Goal: Task Accomplishment & Management: Manage account settings

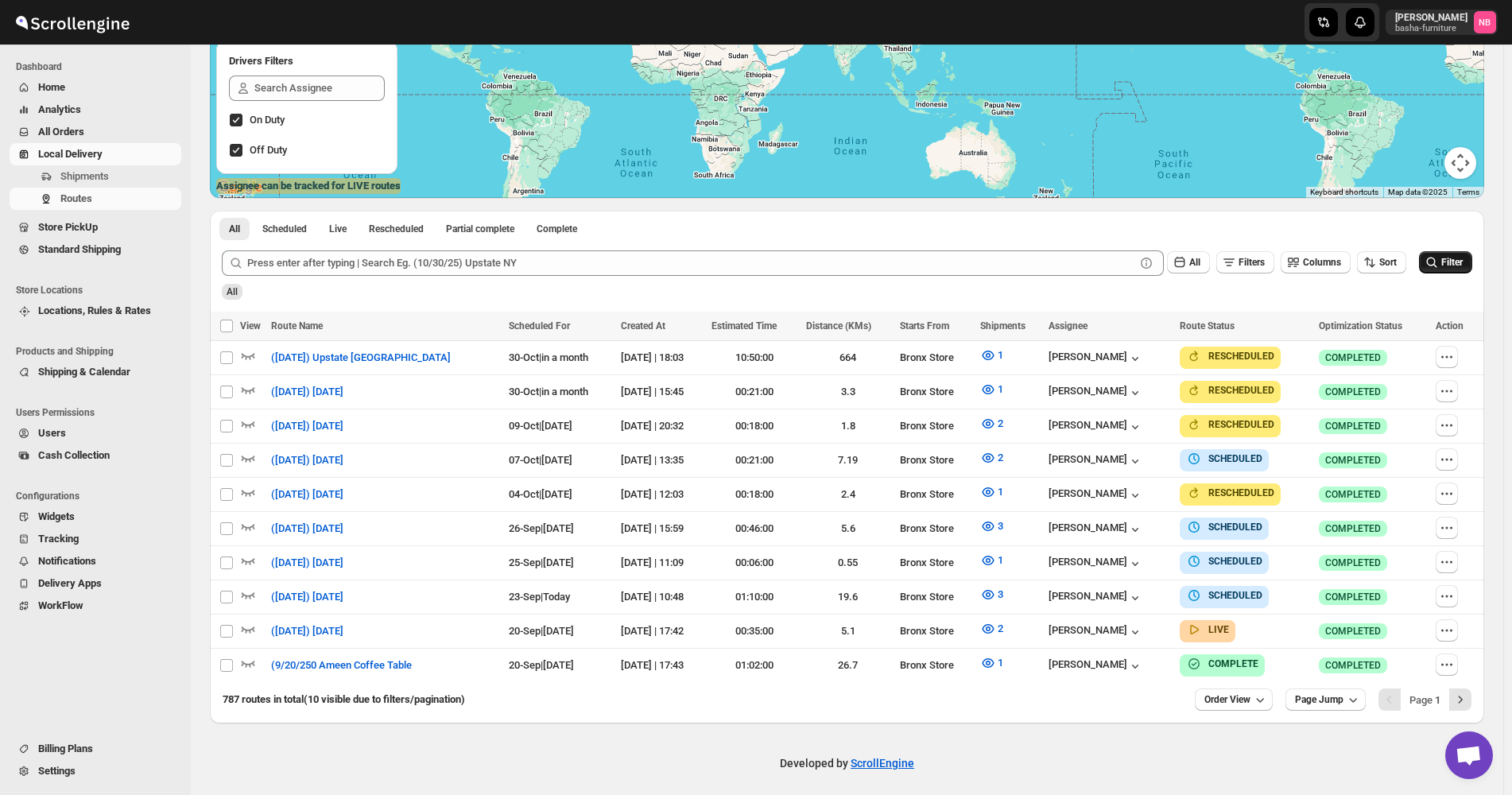
scroll to position [274, 0]
click at [1450, 266] on span "Filter" at bounding box center [1452, 262] width 22 height 11
click at [994, 590] on icon "button" at bounding box center [988, 595] width 12 height 9
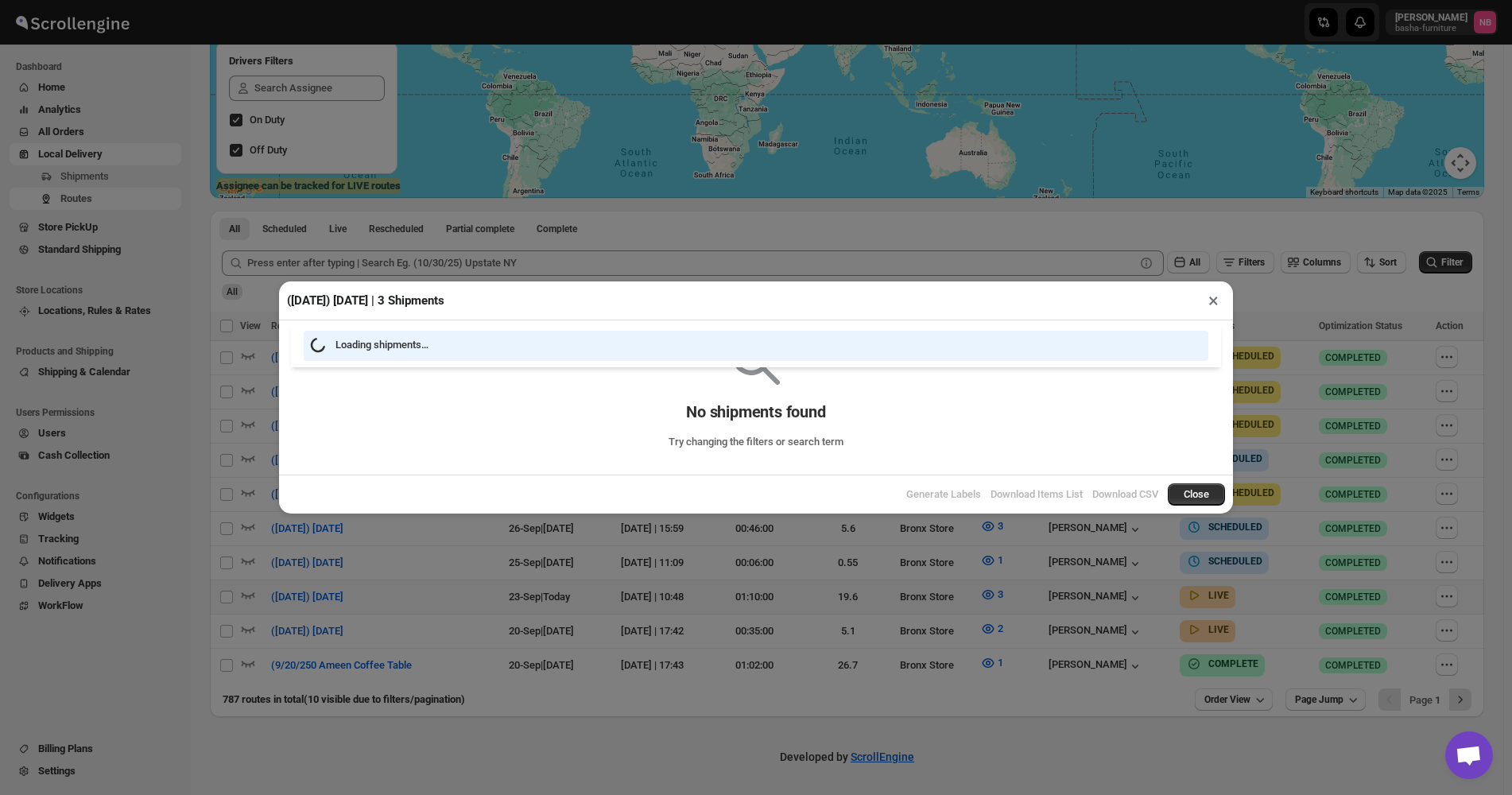
scroll to position [267, 0]
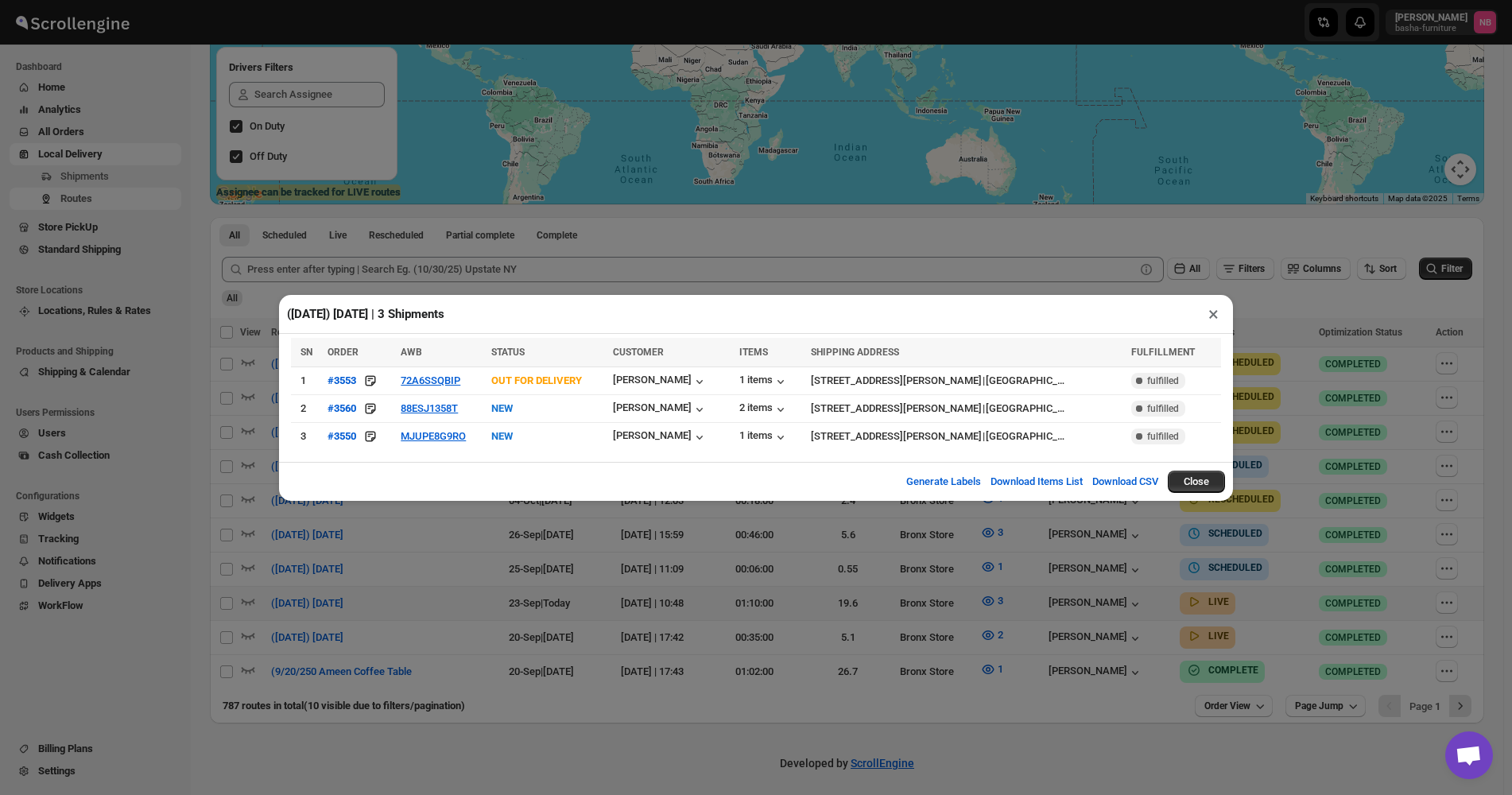
click at [663, 651] on div "(9/23/25) Tuesday | 3 Shipments × SN ORDER AWB STATUS CUSTOMER ITEMS SHIPPING A…" at bounding box center [756, 398] width 1512 height 795
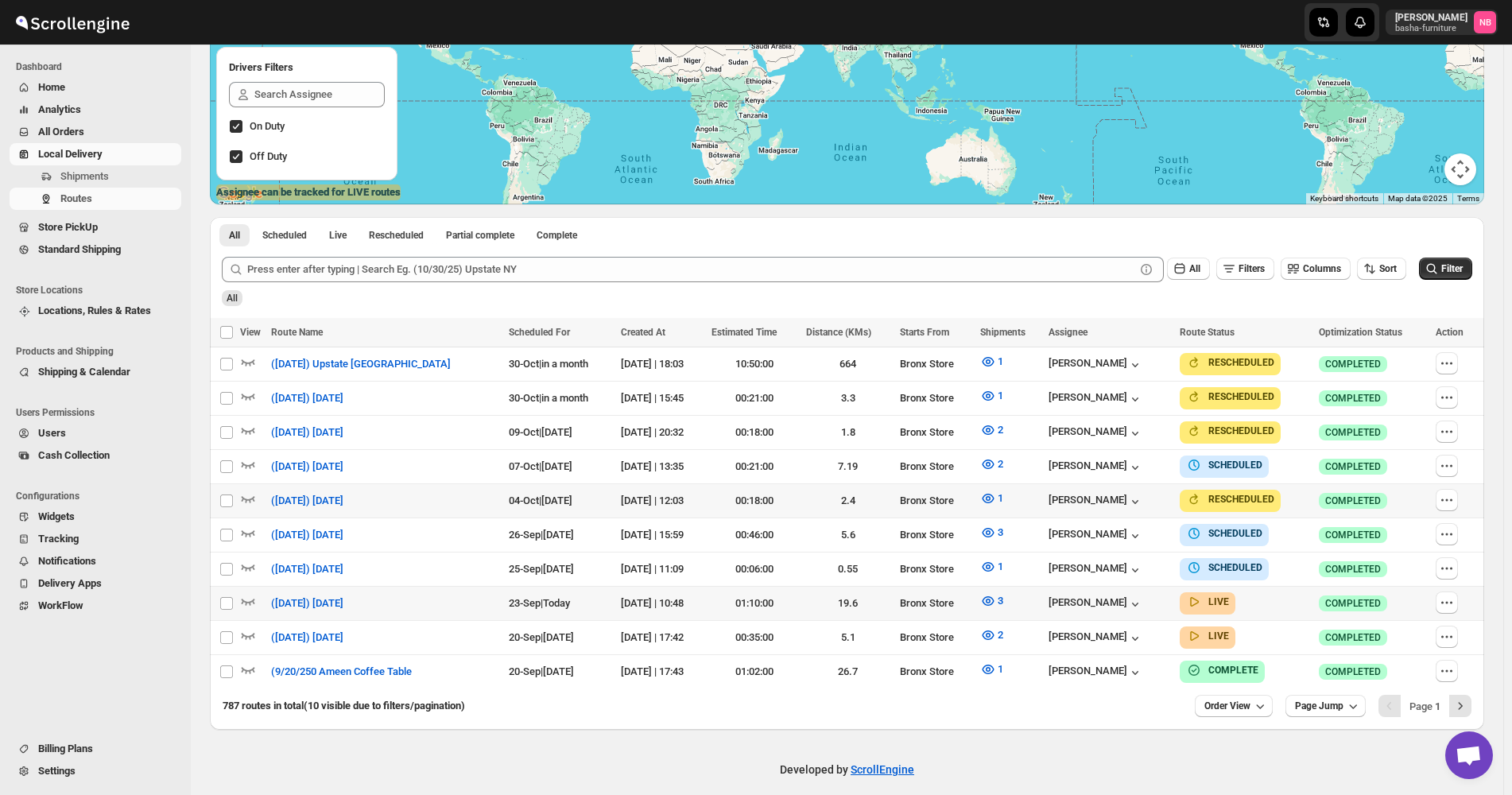
scroll to position [274, 0]
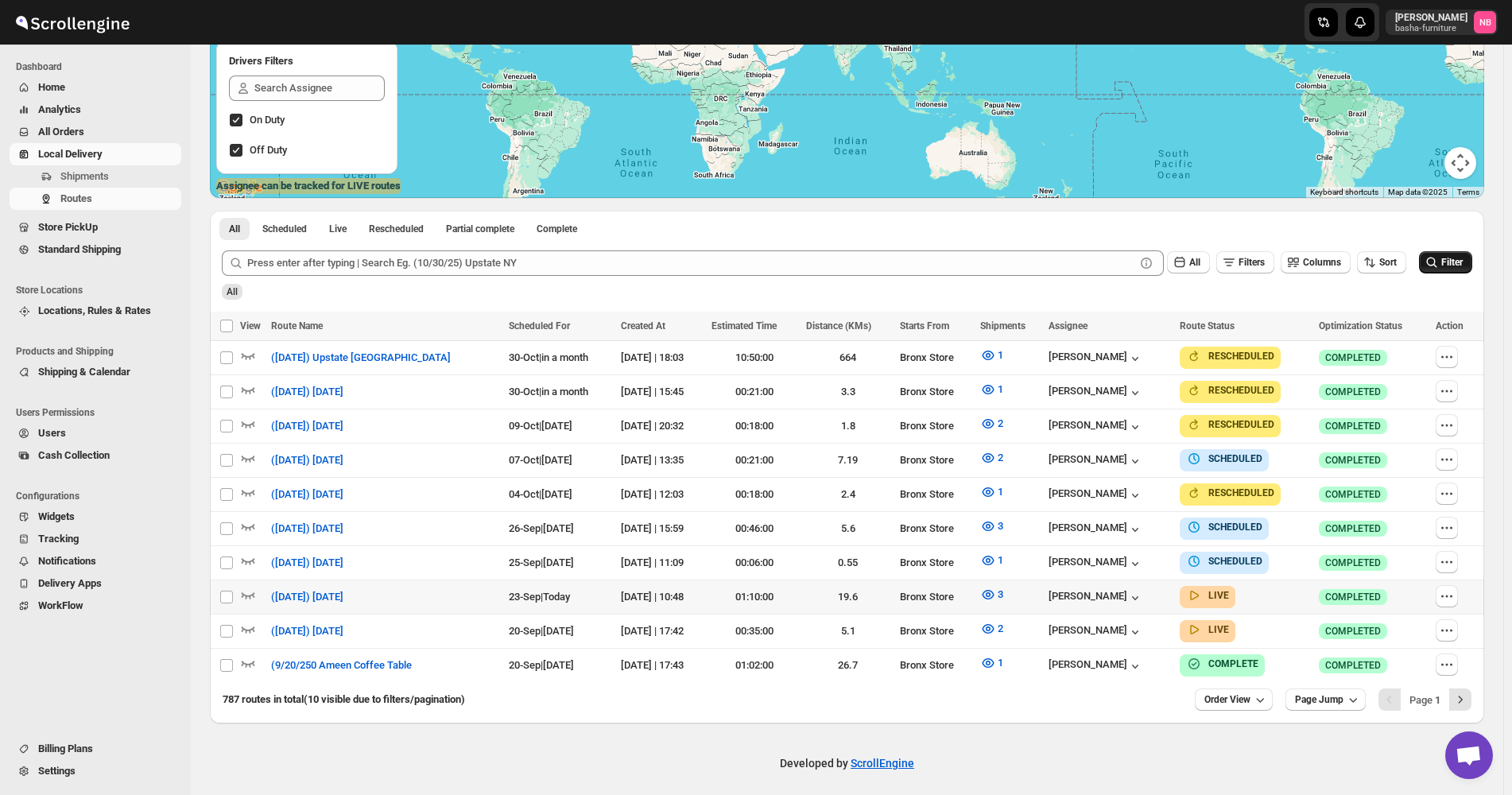
click at [1472, 269] on button "Filter" at bounding box center [1446, 262] width 53 height 23
click at [992, 588] on icon "button" at bounding box center [988, 594] width 16 height 16
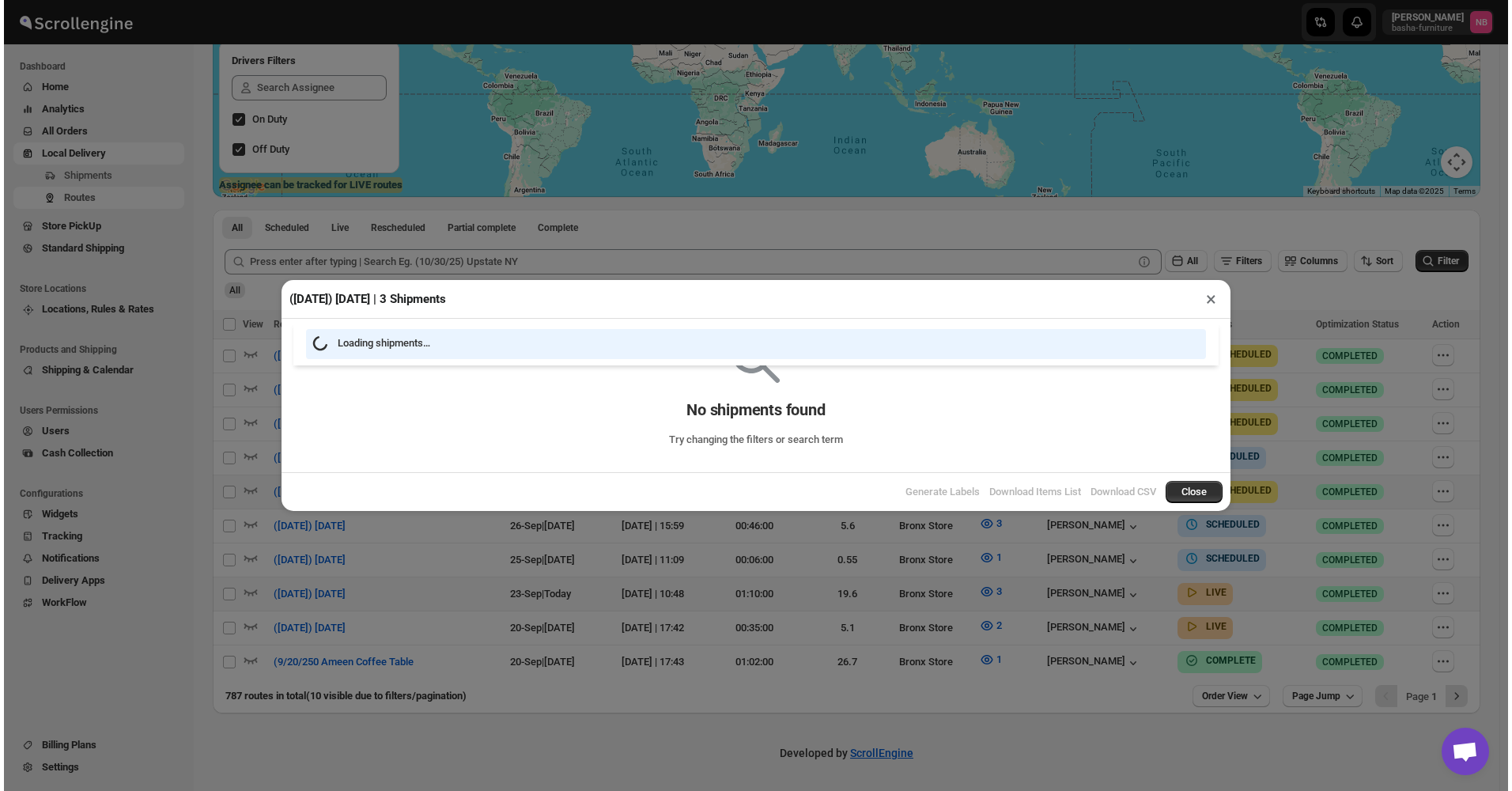
scroll to position [266, 0]
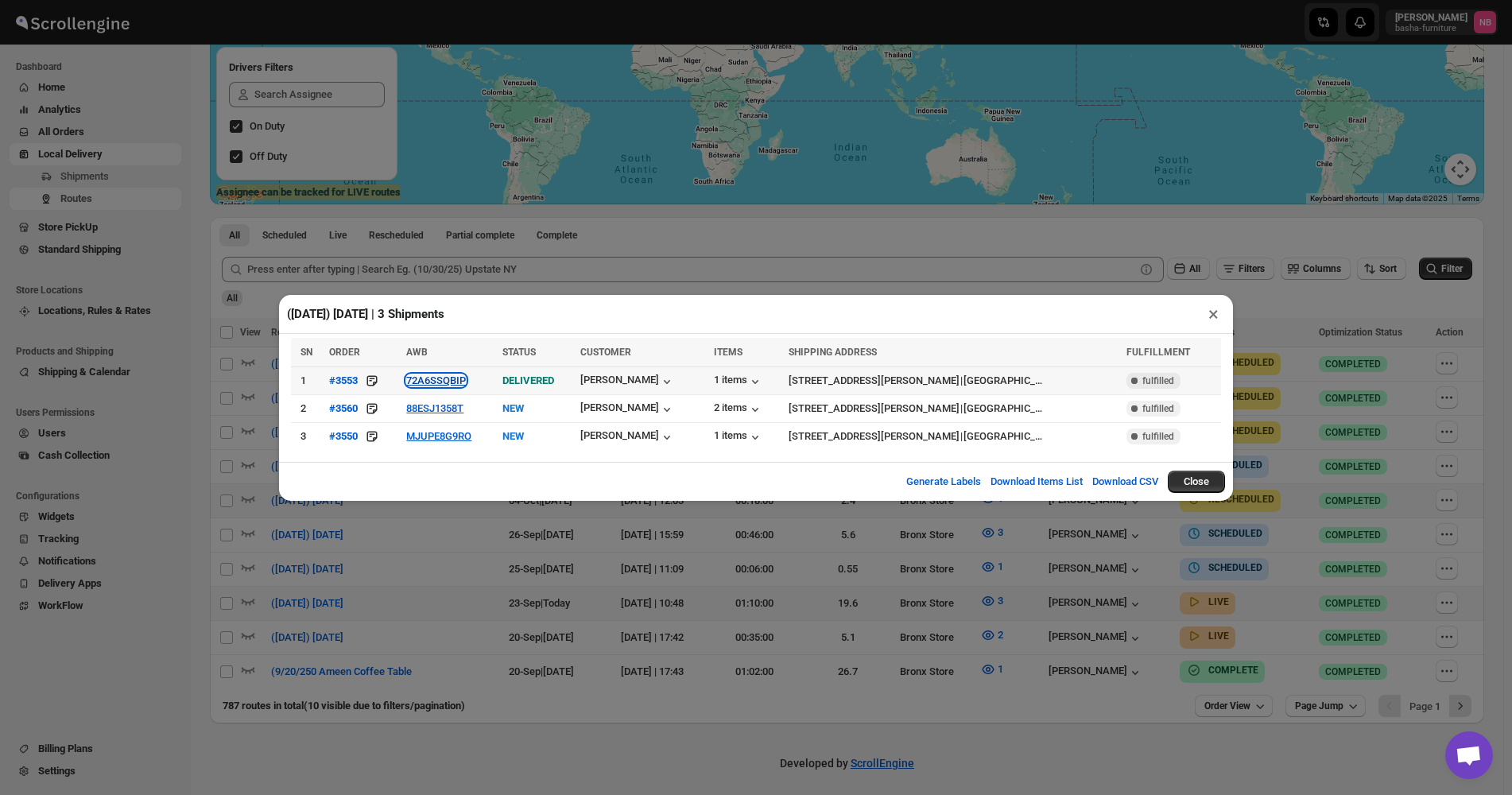
click at [450, 386] on button "72A6SSQBIP" at bounding box center [435, 380] width 59 height 12
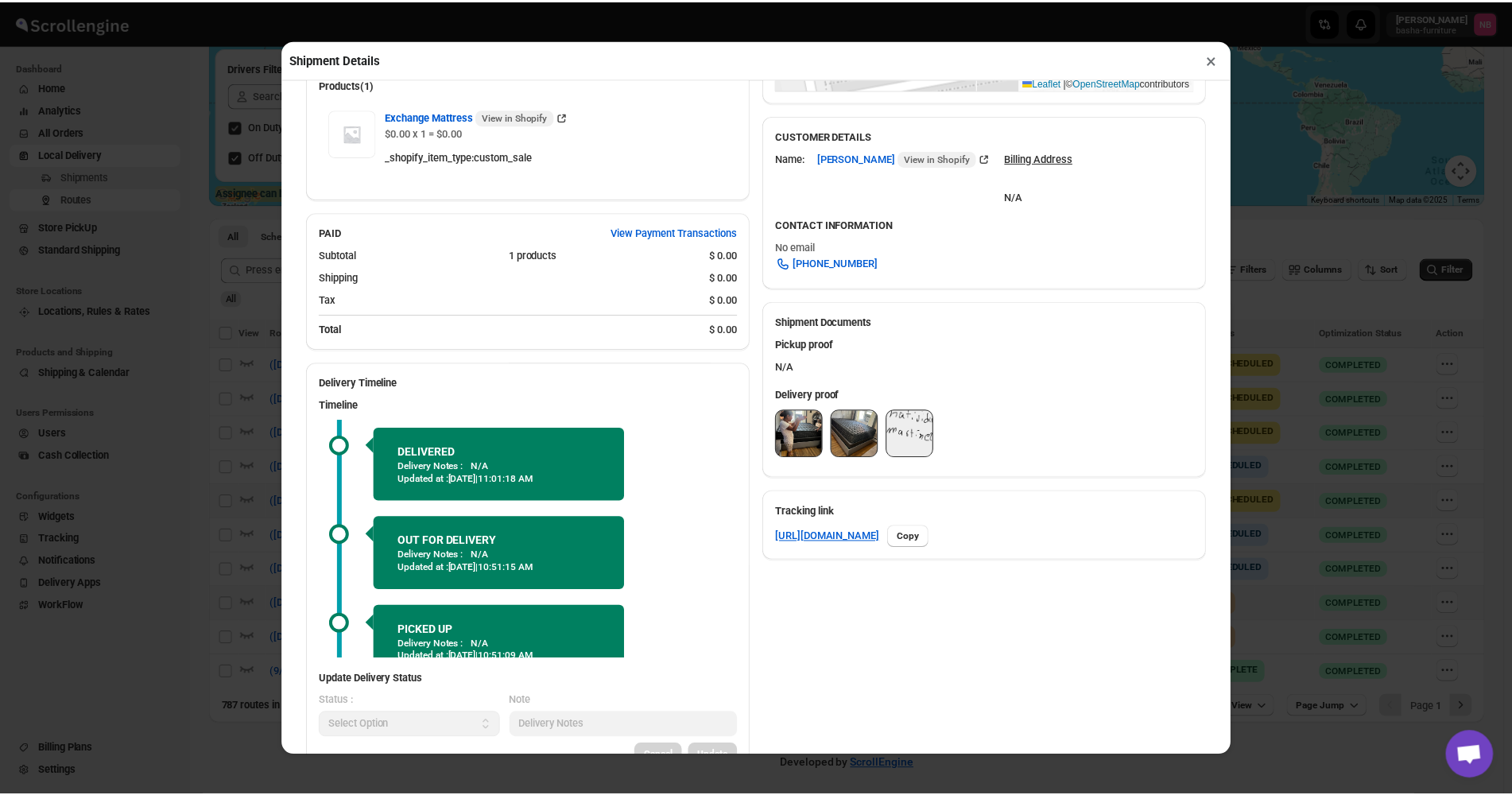
scroll to position [490, 0]
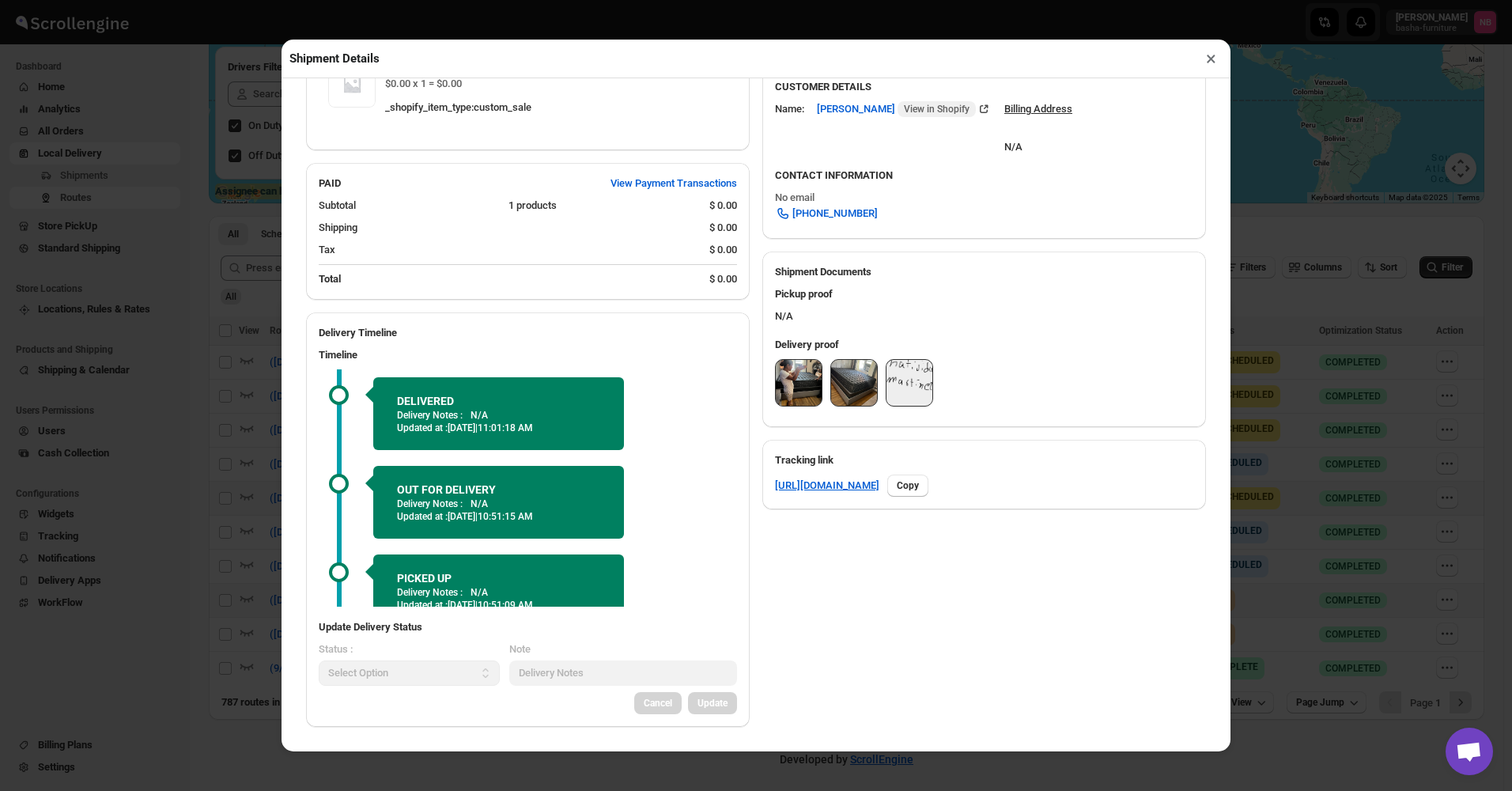
click at [790, 377] on img at bounding box center [799, 382] width 46 height 46
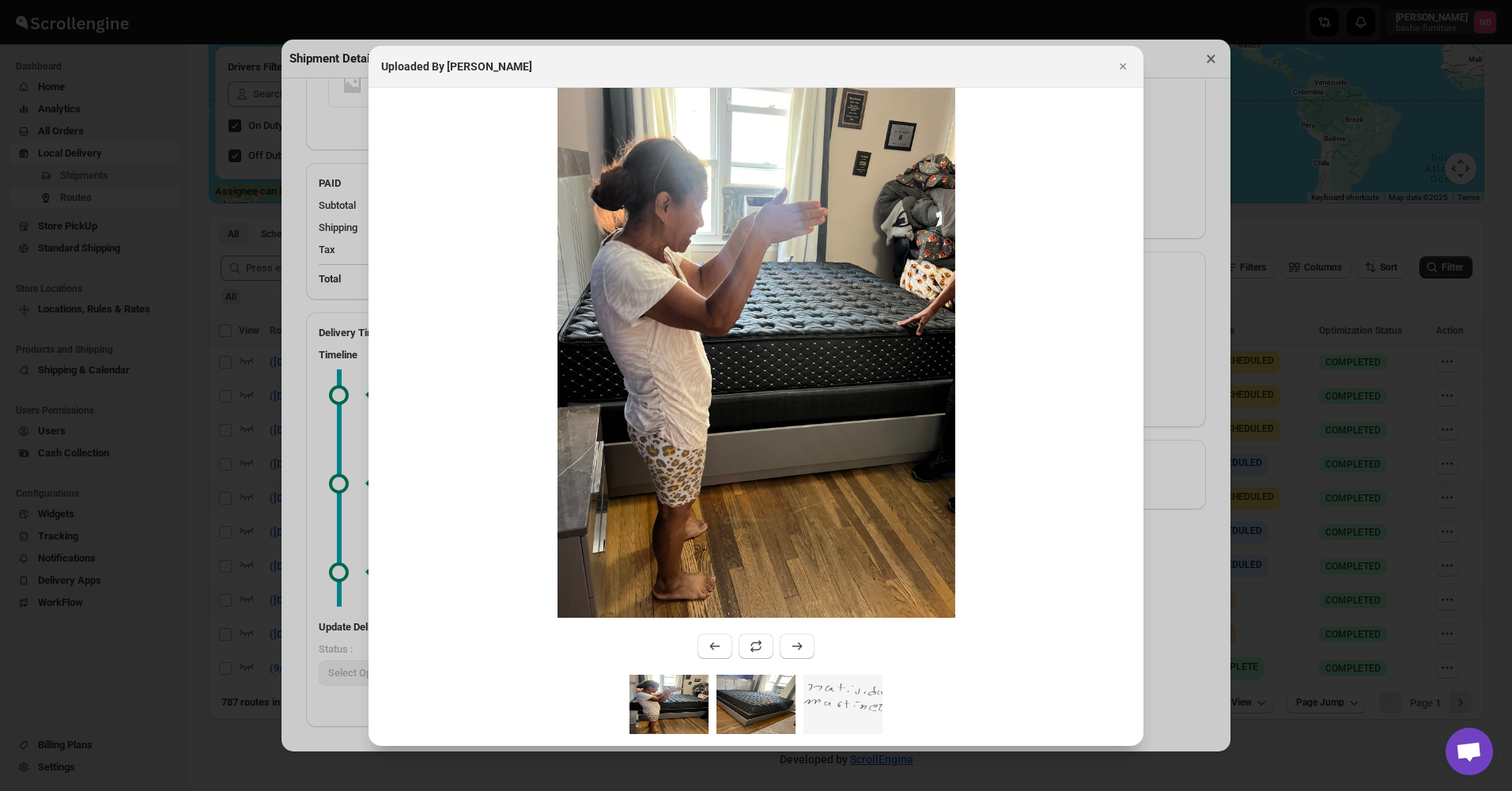
click at [736, 711] on img ":r1f54:" at bounding box center [756, 704] width 79 height 59
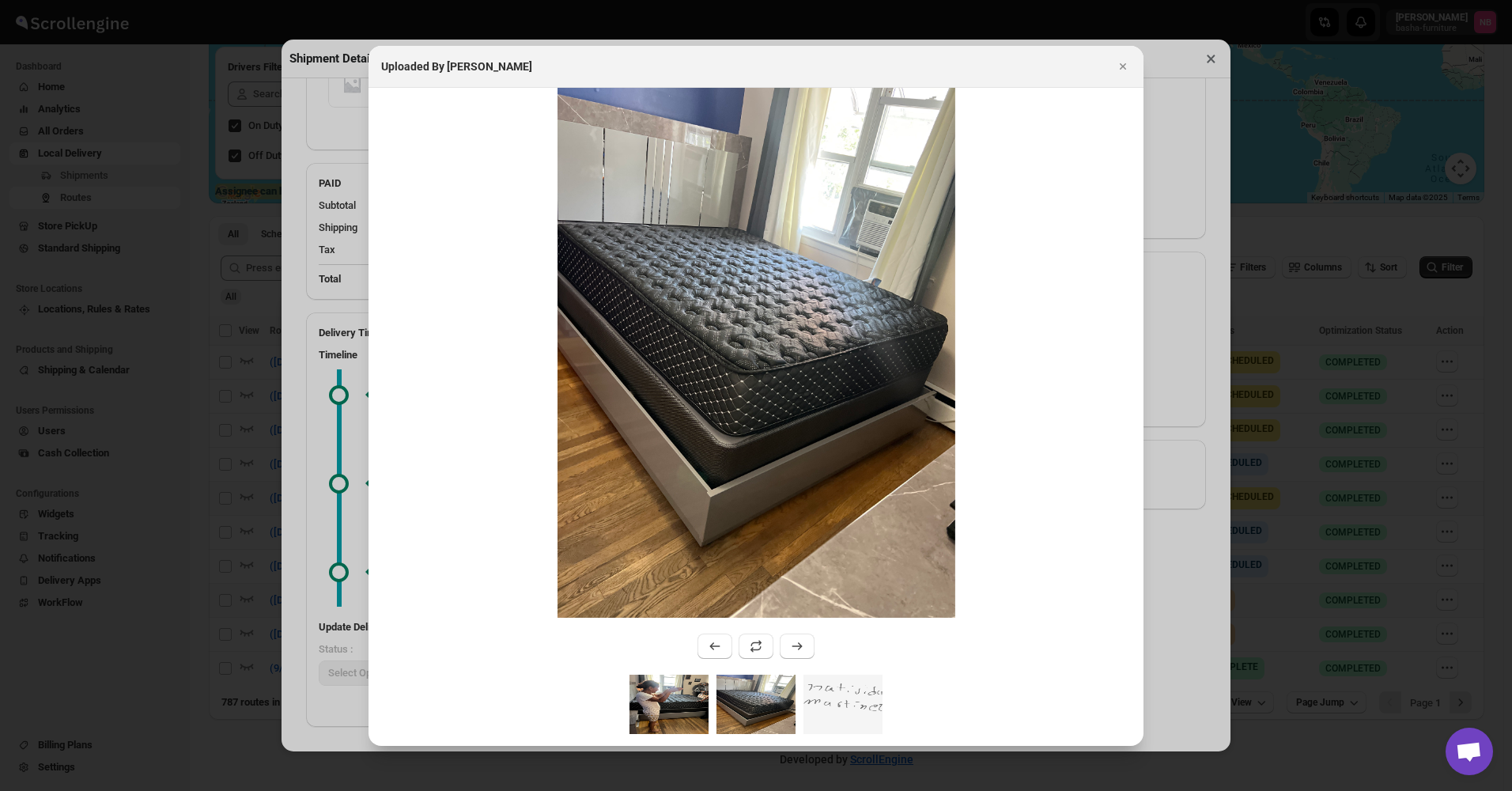
click at [675, 709] on img ":r1f54:" at bounding box center [669, 704] width 79 height 59
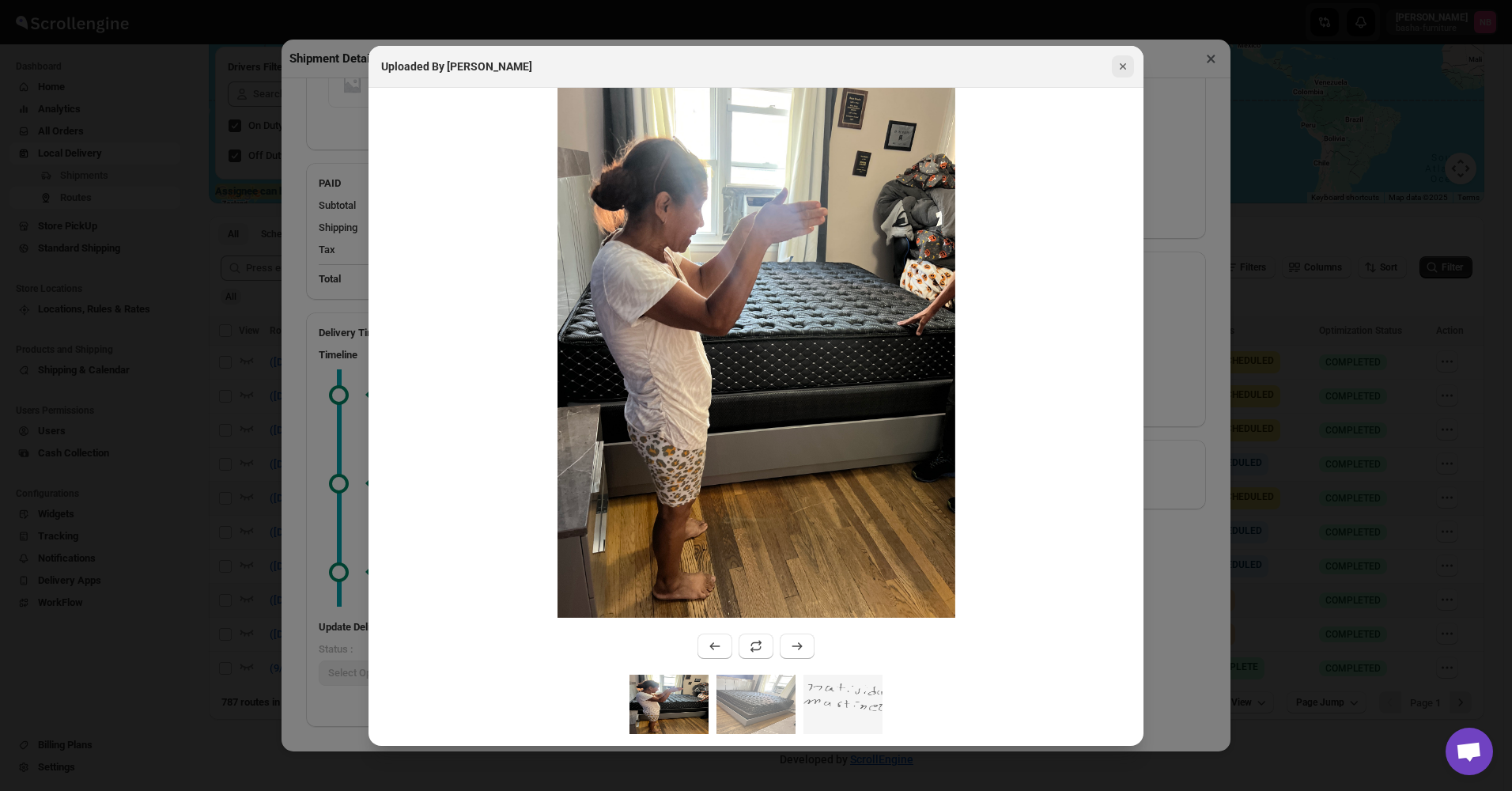
click at [1117, 57] on button "Close" at bounding box center [1124, 67] width 23 height 23
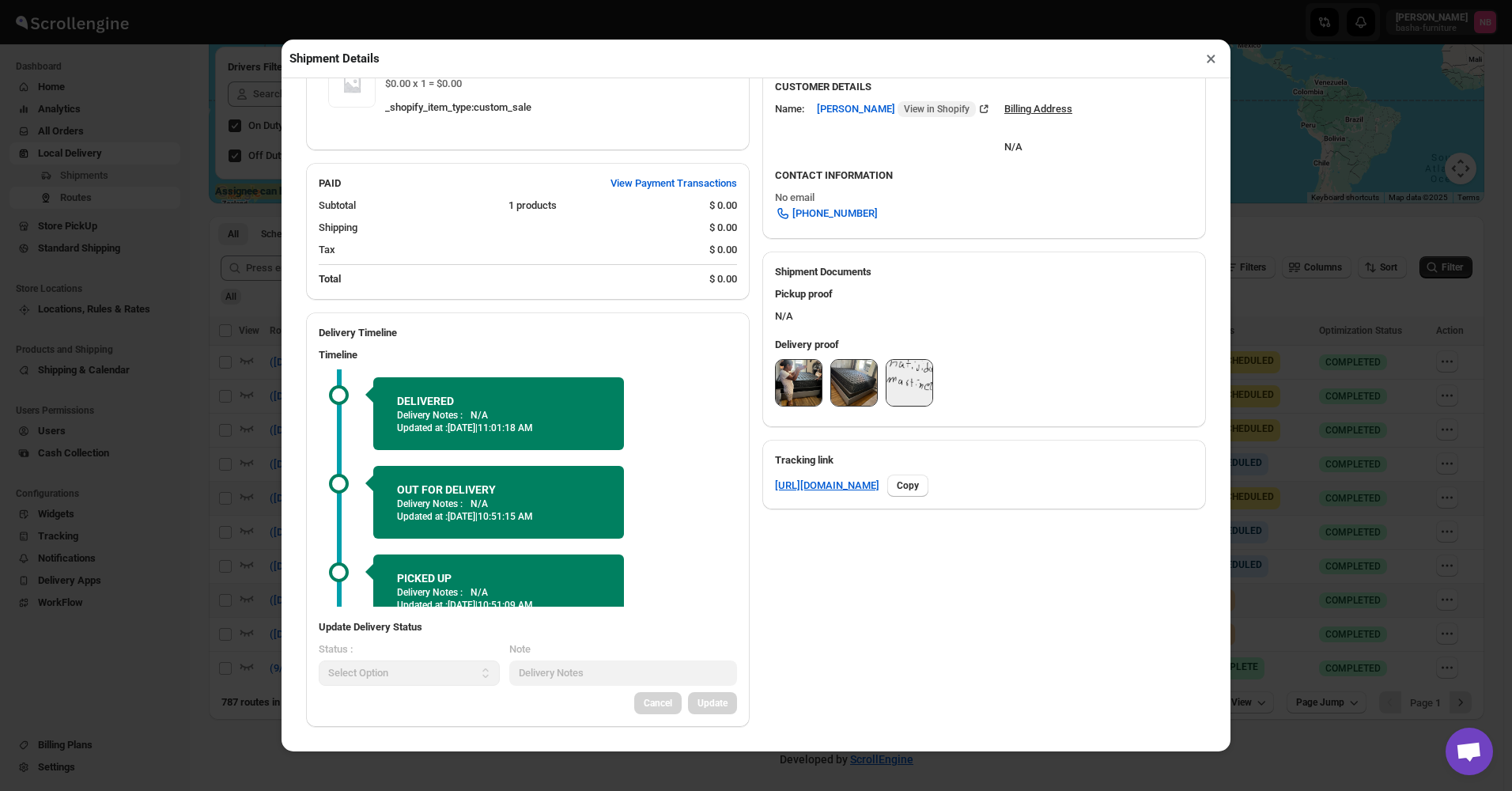
click at [1215, 67] on button "×" at bounding box center [1211, 59] width 23 height 23
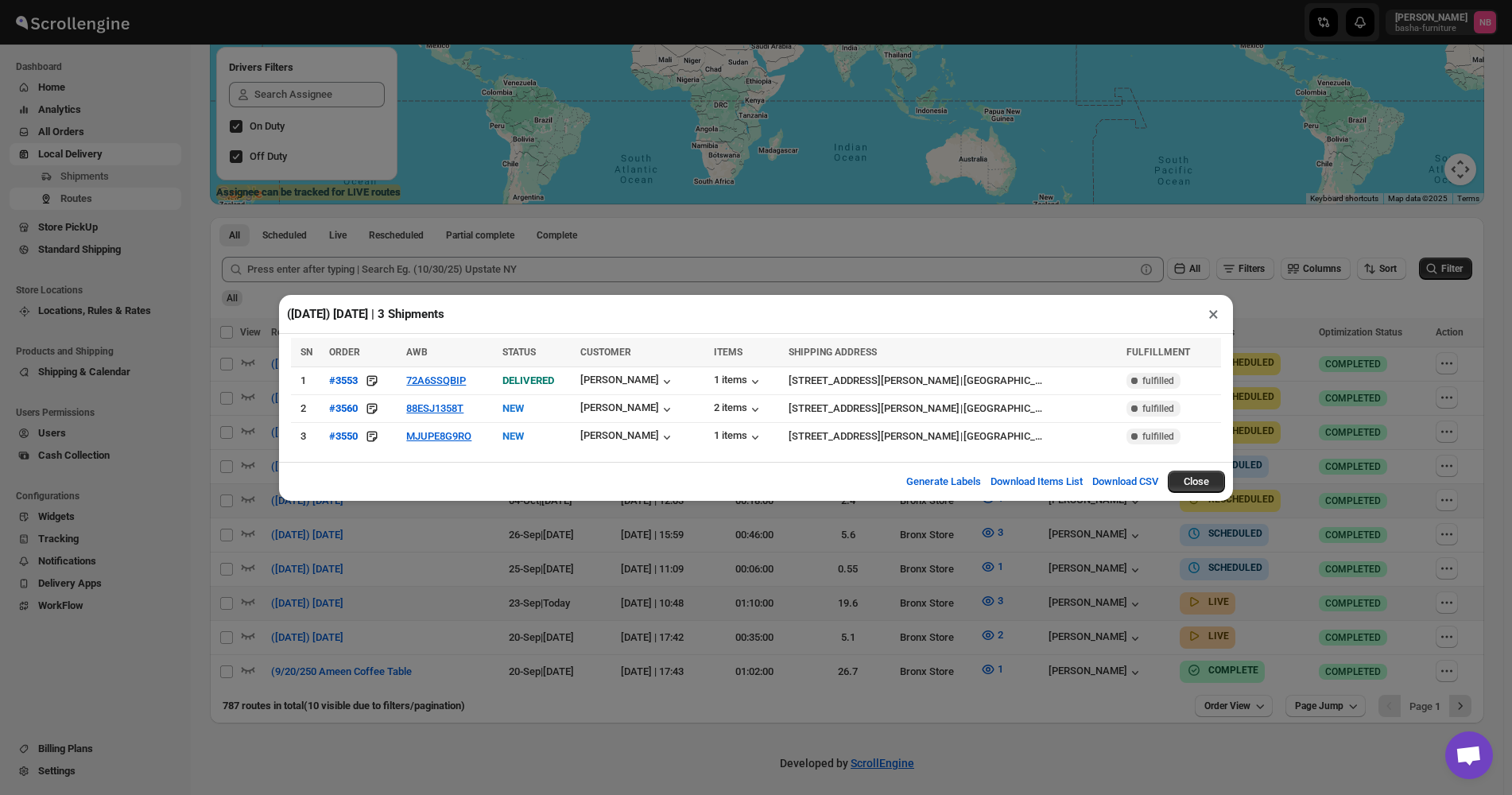
click at [806, 600] on div "([DATE]) [DATE] | 3 Shipments × SN ORDER AWB STATUS CUSTOMER ITEMS SHIPPING ADD…" at bounding box center [756, 398] width 1512 height 795
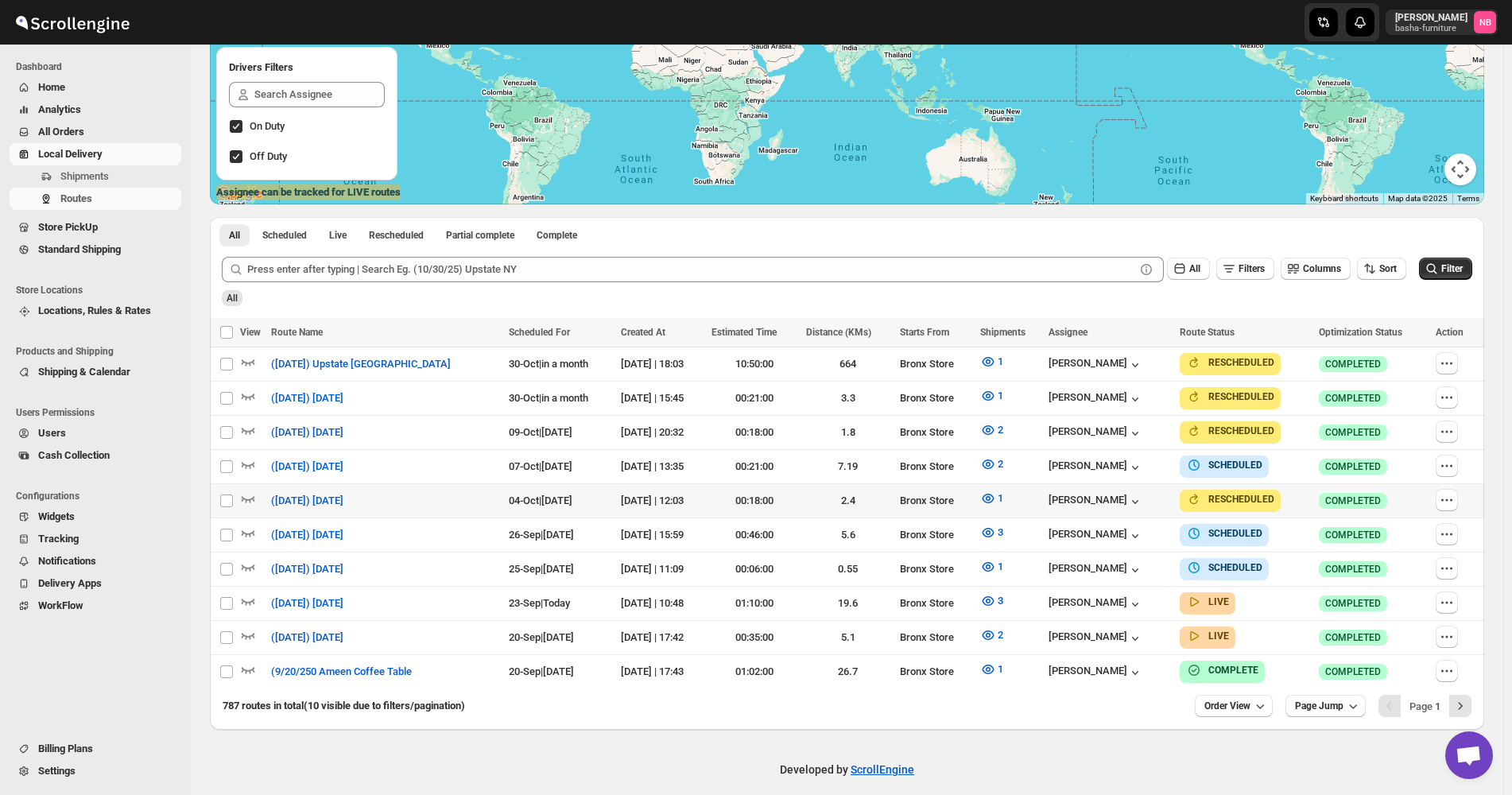
click at [118, 122] on button "All Orders" at bounding box center [95, 132] width 172 height 23
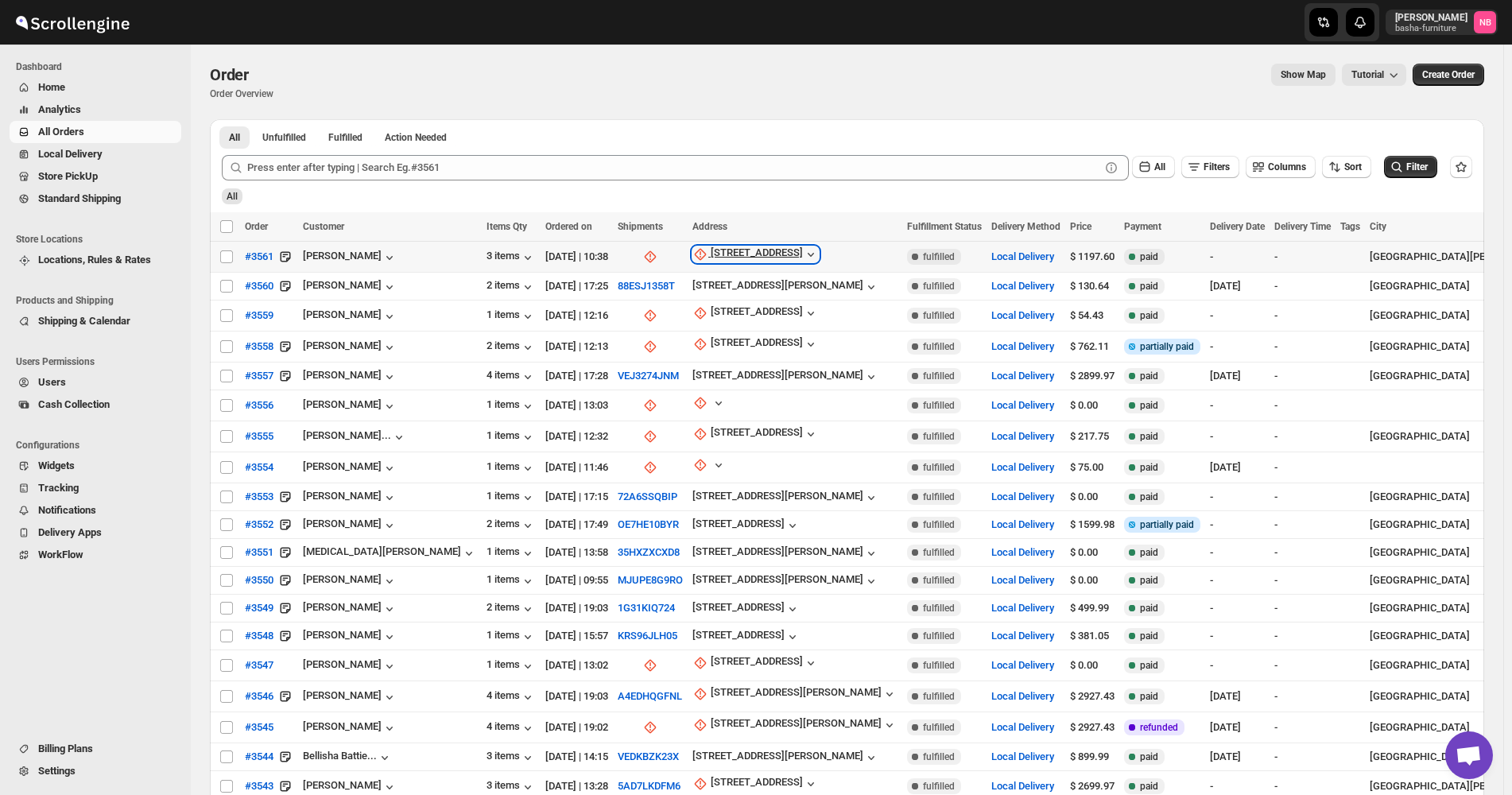
click at [711, 257] on div "[STREET_ADDRESS]" at bounding box center [757, 254] width 93 height 16
click at [689, 341] on span "Update manually" at bounding box center [699, 340] width 76 height 12
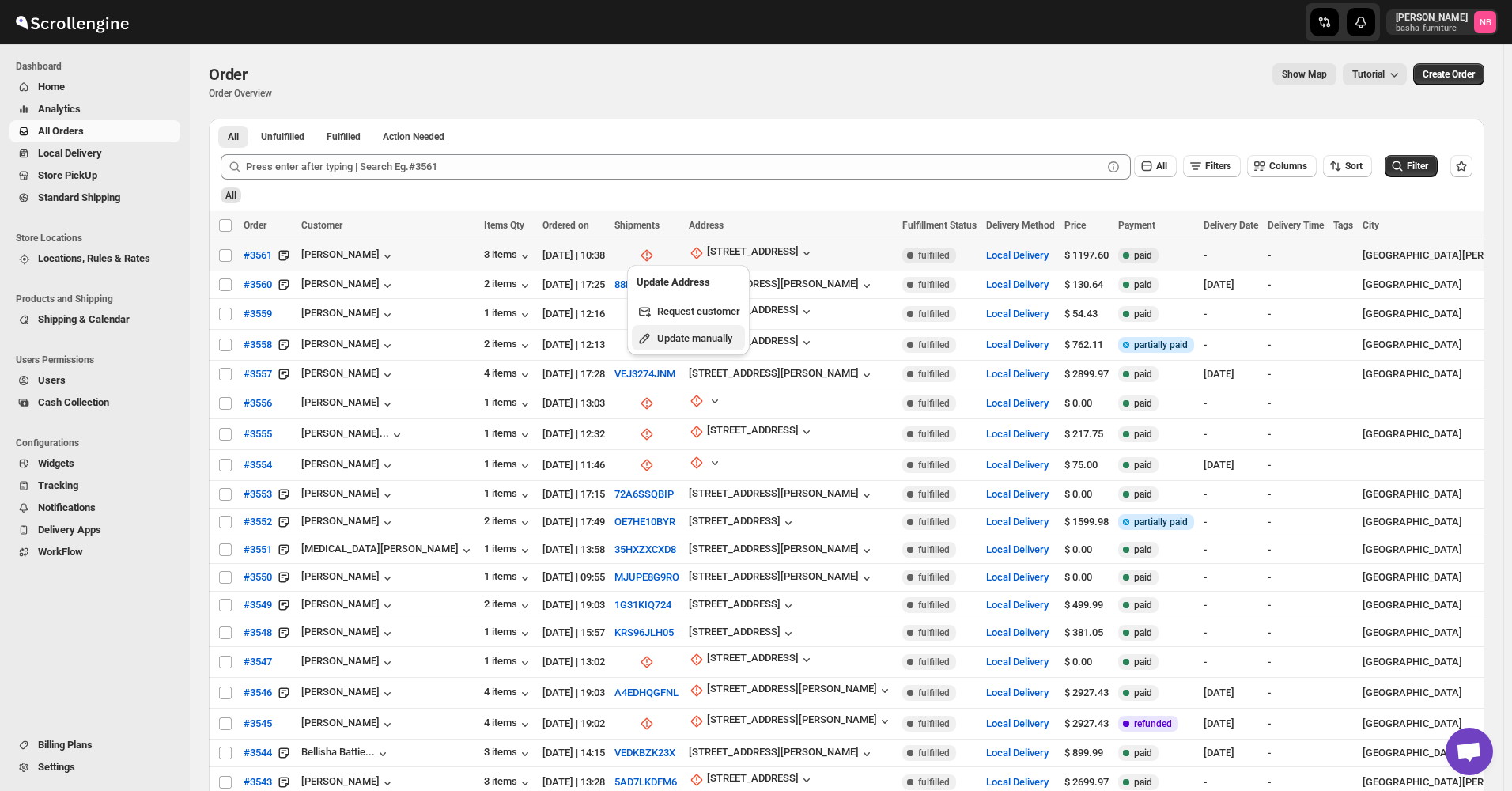
select select "US"
select select "[US_STATE]"
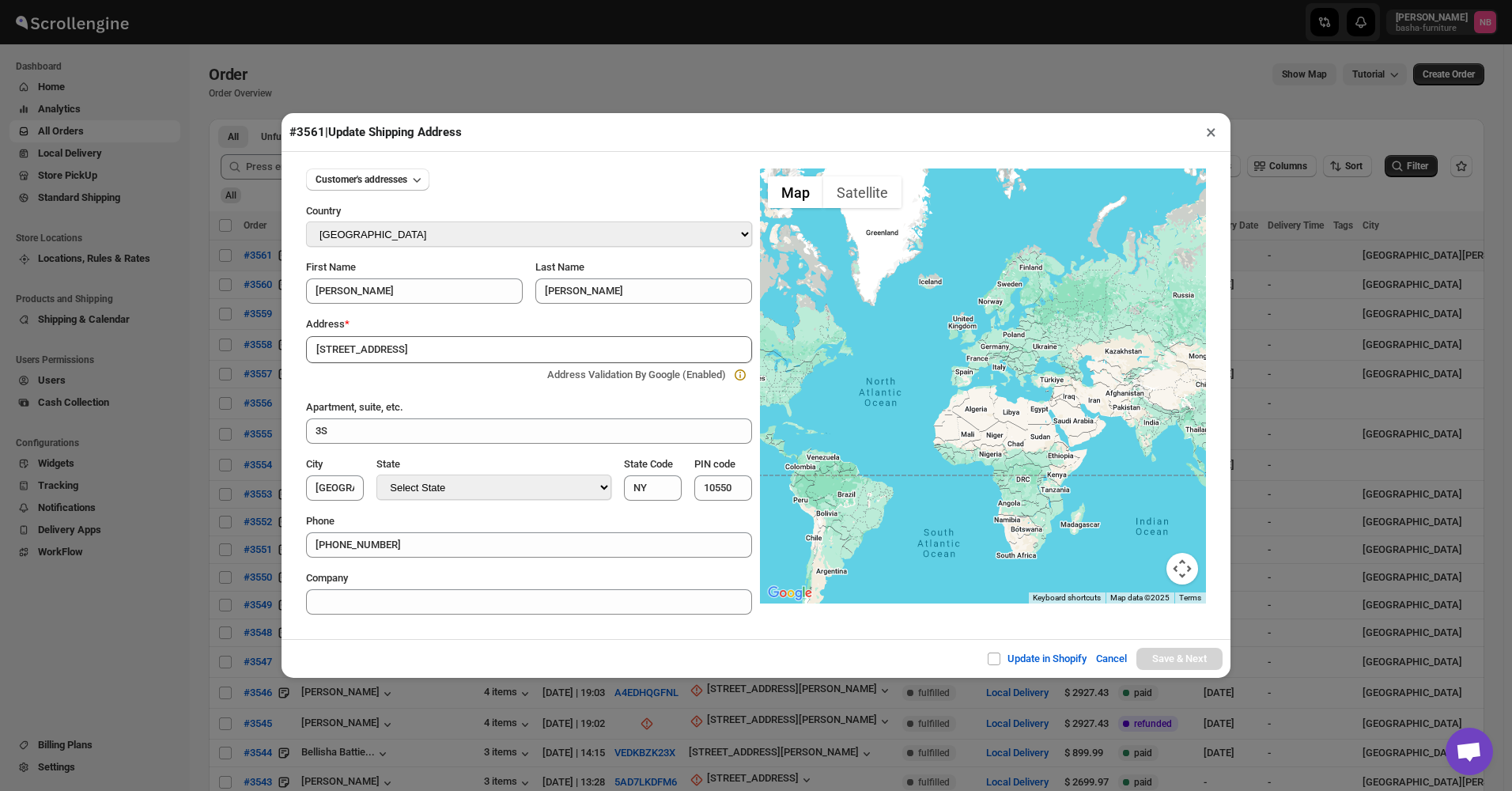
type input "[STREET_ADDRESS]"
click at [1212, 130] on button "×" at bounding box center [1211, 132] width 23 height 23
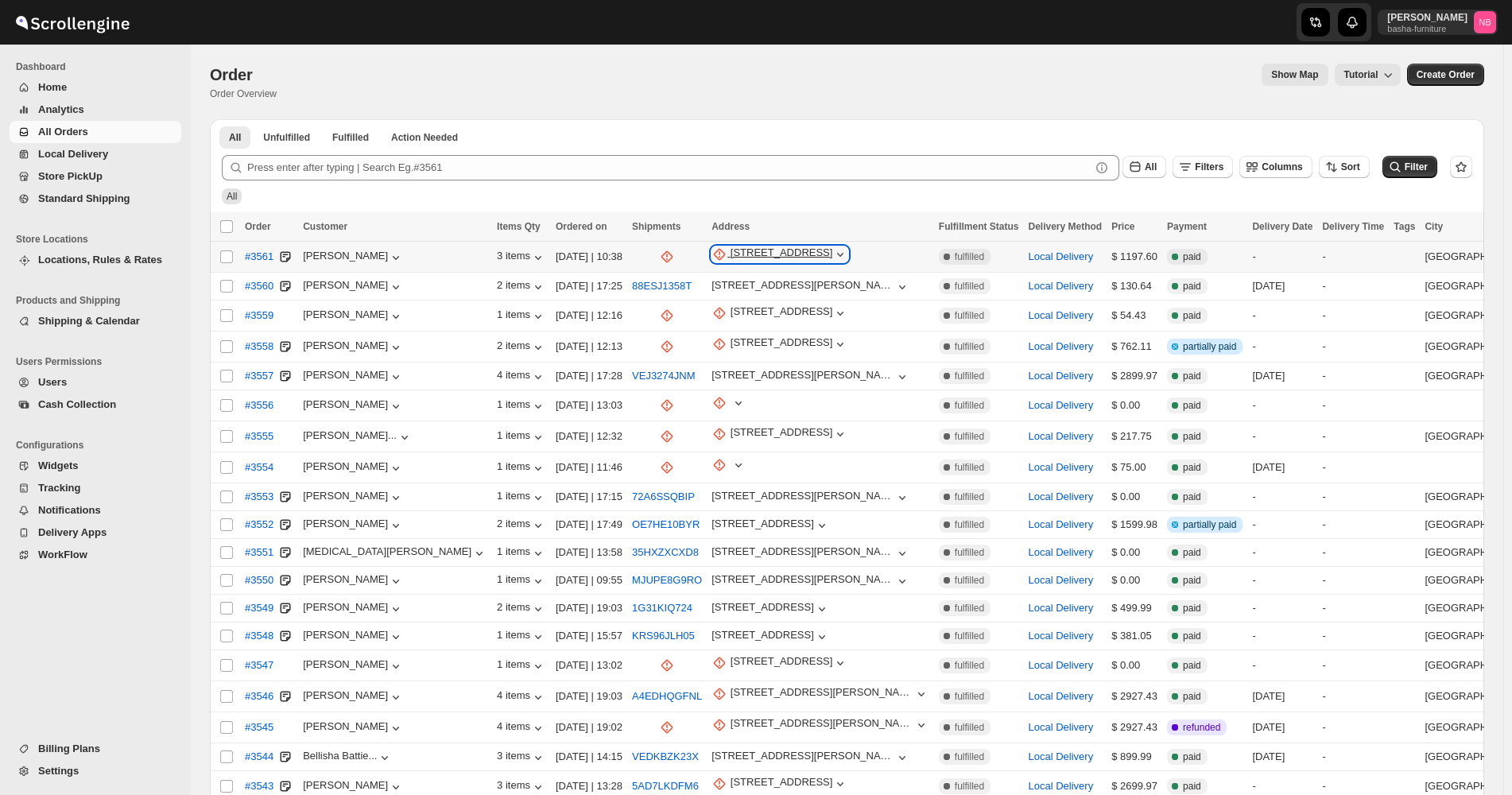
click at [731, 253] on div "[STREET_ADDRESS]" at bounding box center [782, 254] width 103 height 16
click at [696, 334] on span "Update manually" at bounding box center [700, 340] width 77 height 12
select select "US"
select select "[US_STATE]"
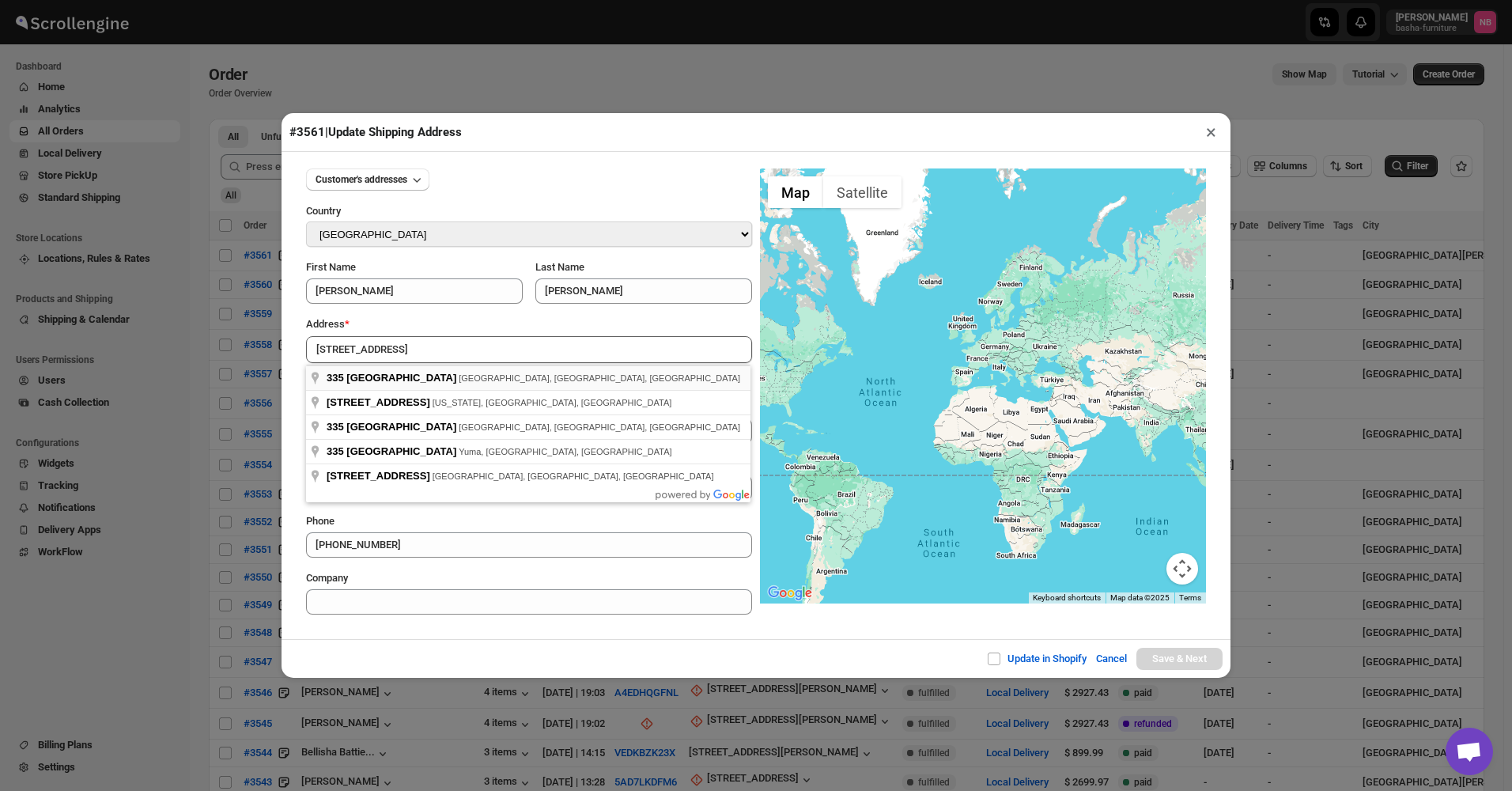
type input "[STREET_ADDRESS]"
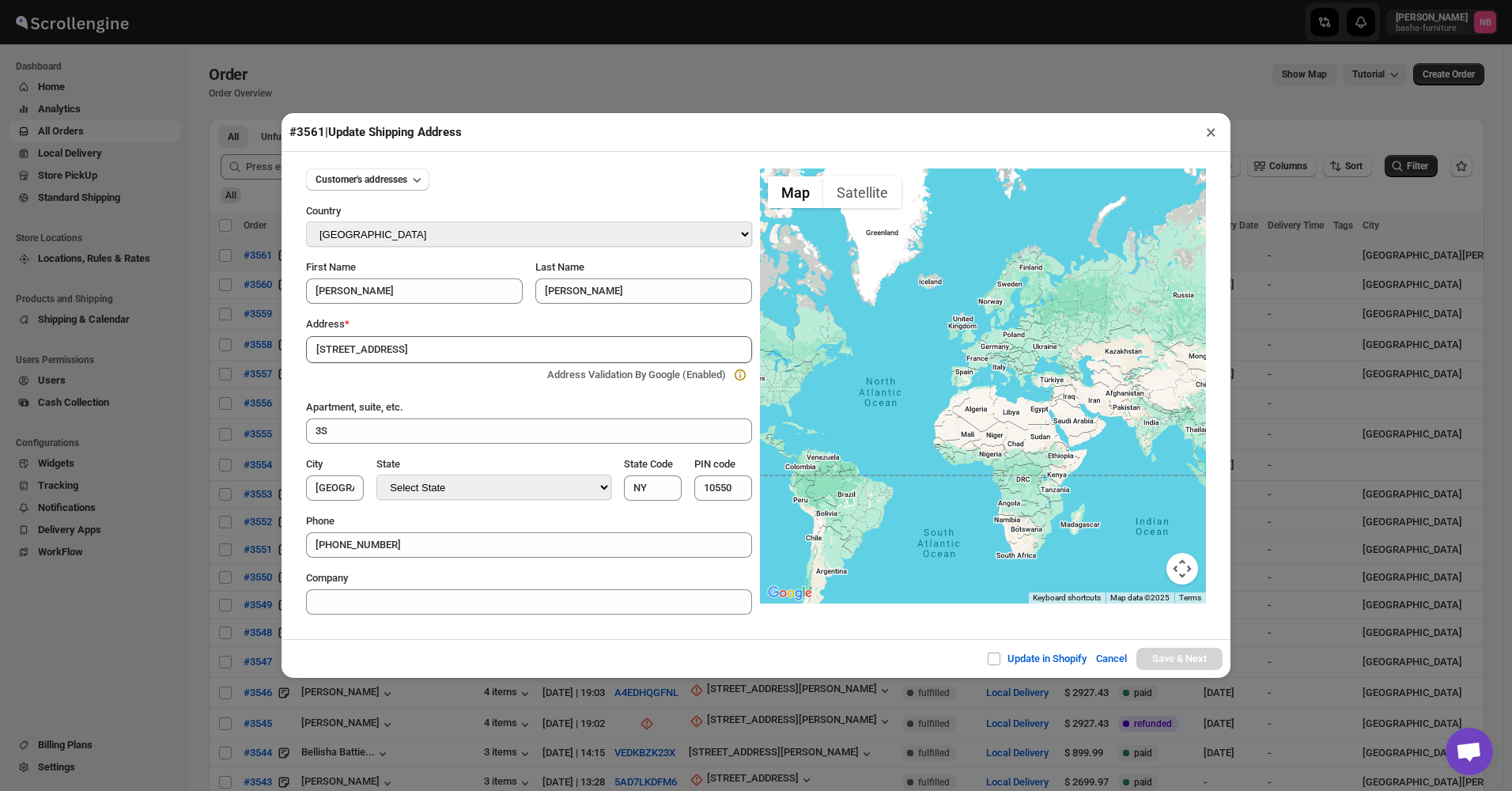
type input "[GEOGRAPHIC_DATA]"
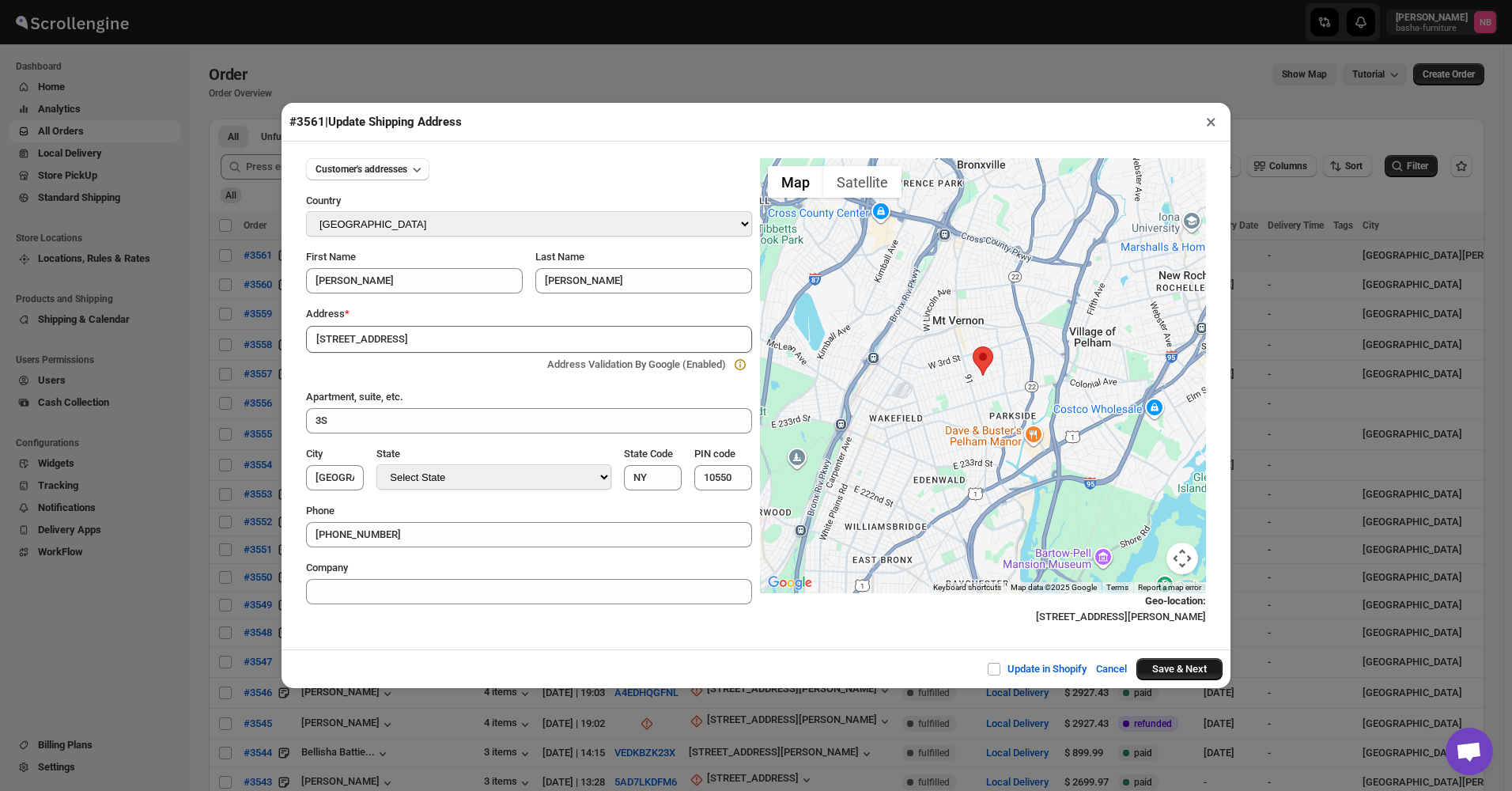
click at [1158, 676] on button "Save & Next" at bounding box center [1180, 669] width 86 height 23
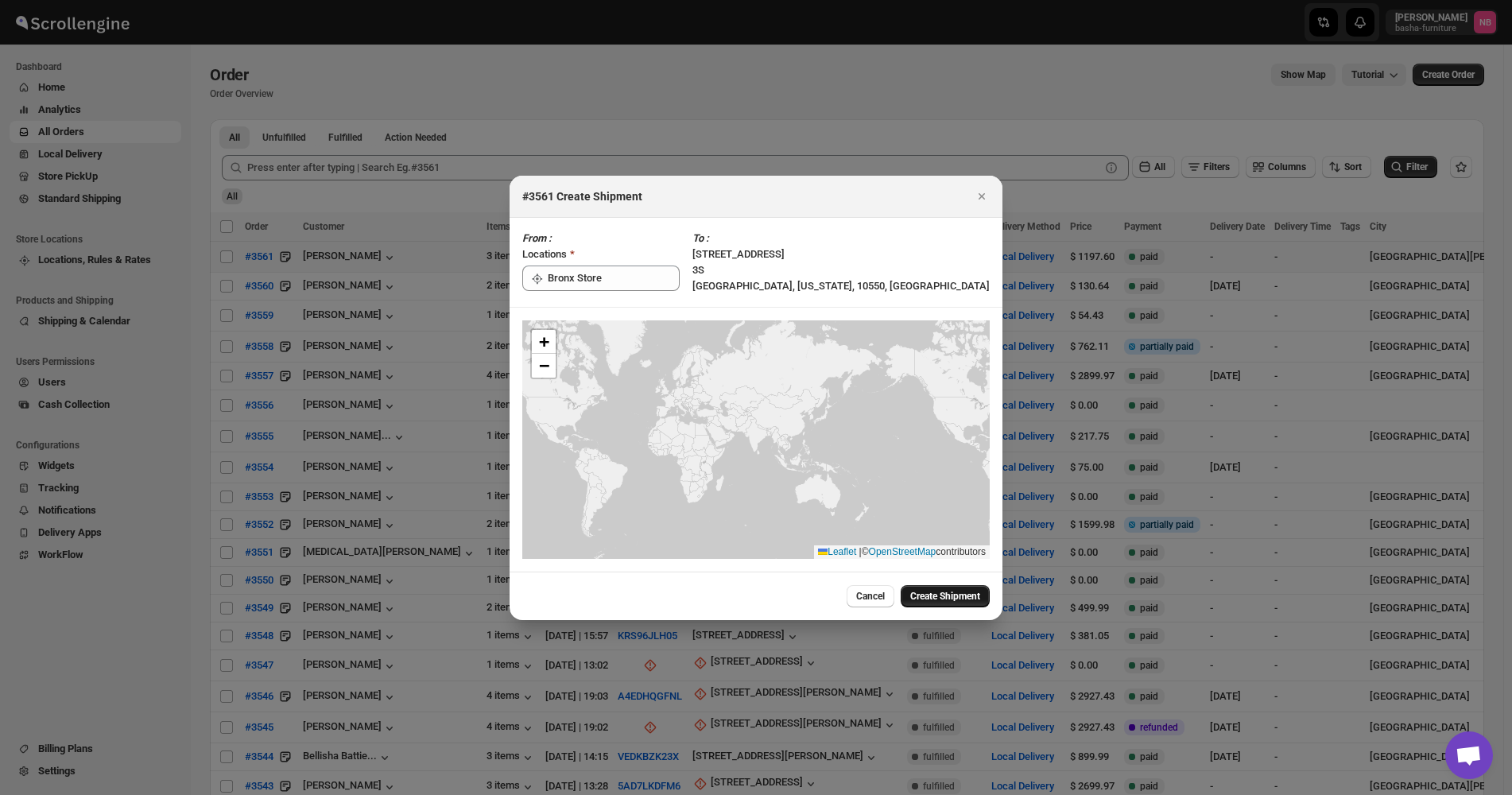
click at [918, 595] on span "Create Shipment" at bounding box center [945, 596] width 70 height 12
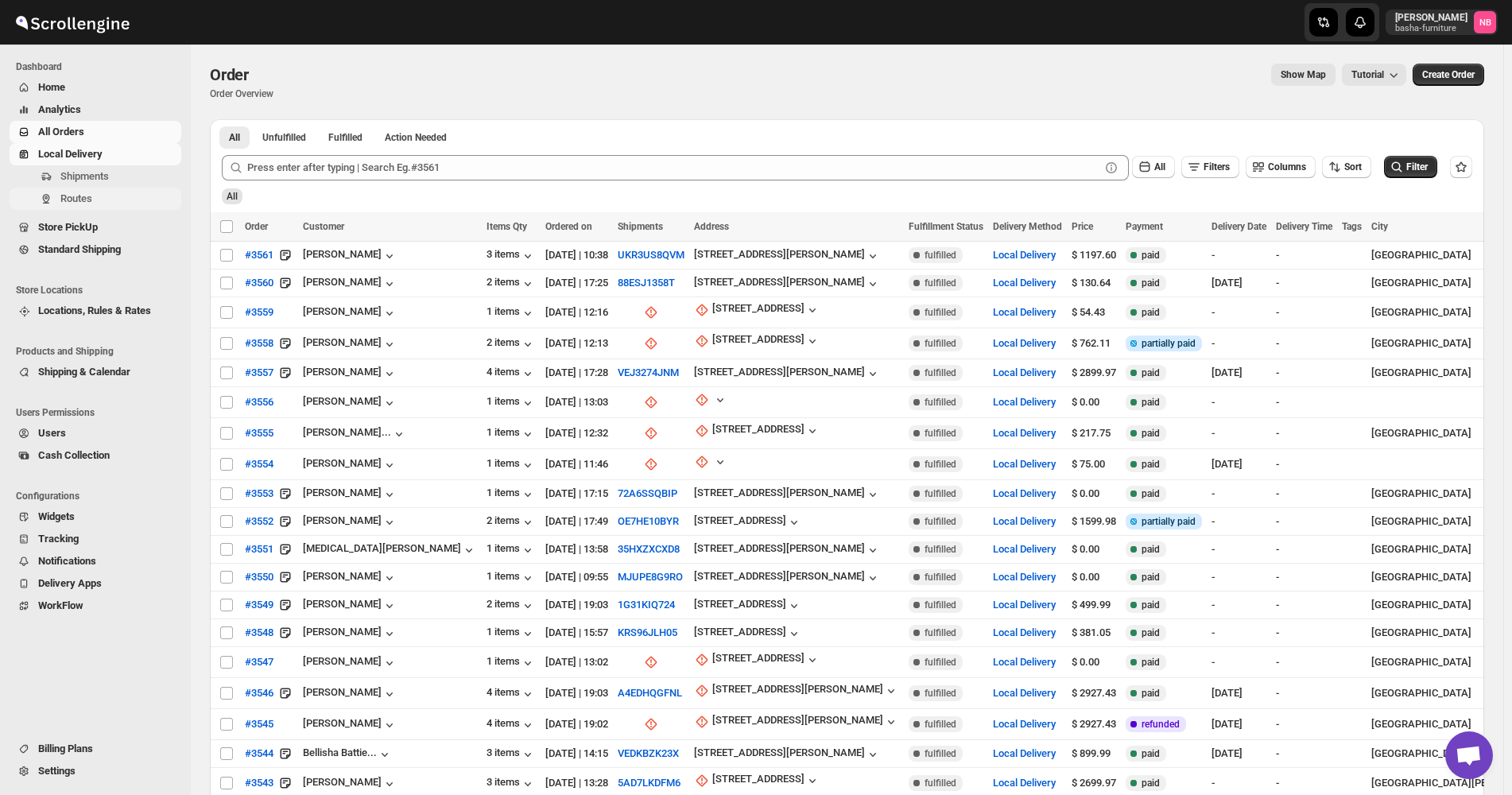
click at [71, 203] on span "Routes" at bounding box center [76, 198] width 32 height 12
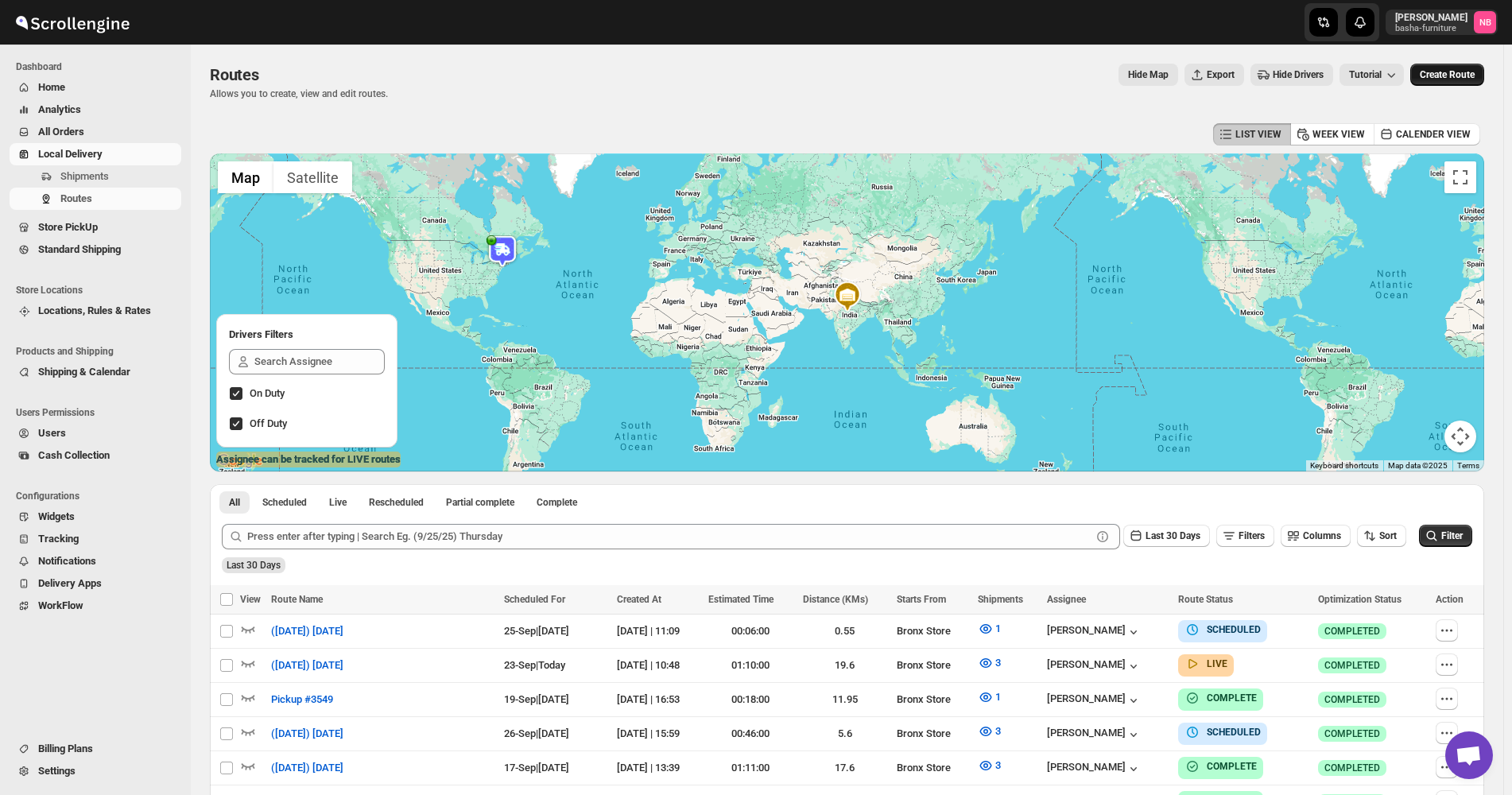
click at [1464, 76] on span "Create Route" at bounding box center [1447, 74] width 55 height 12
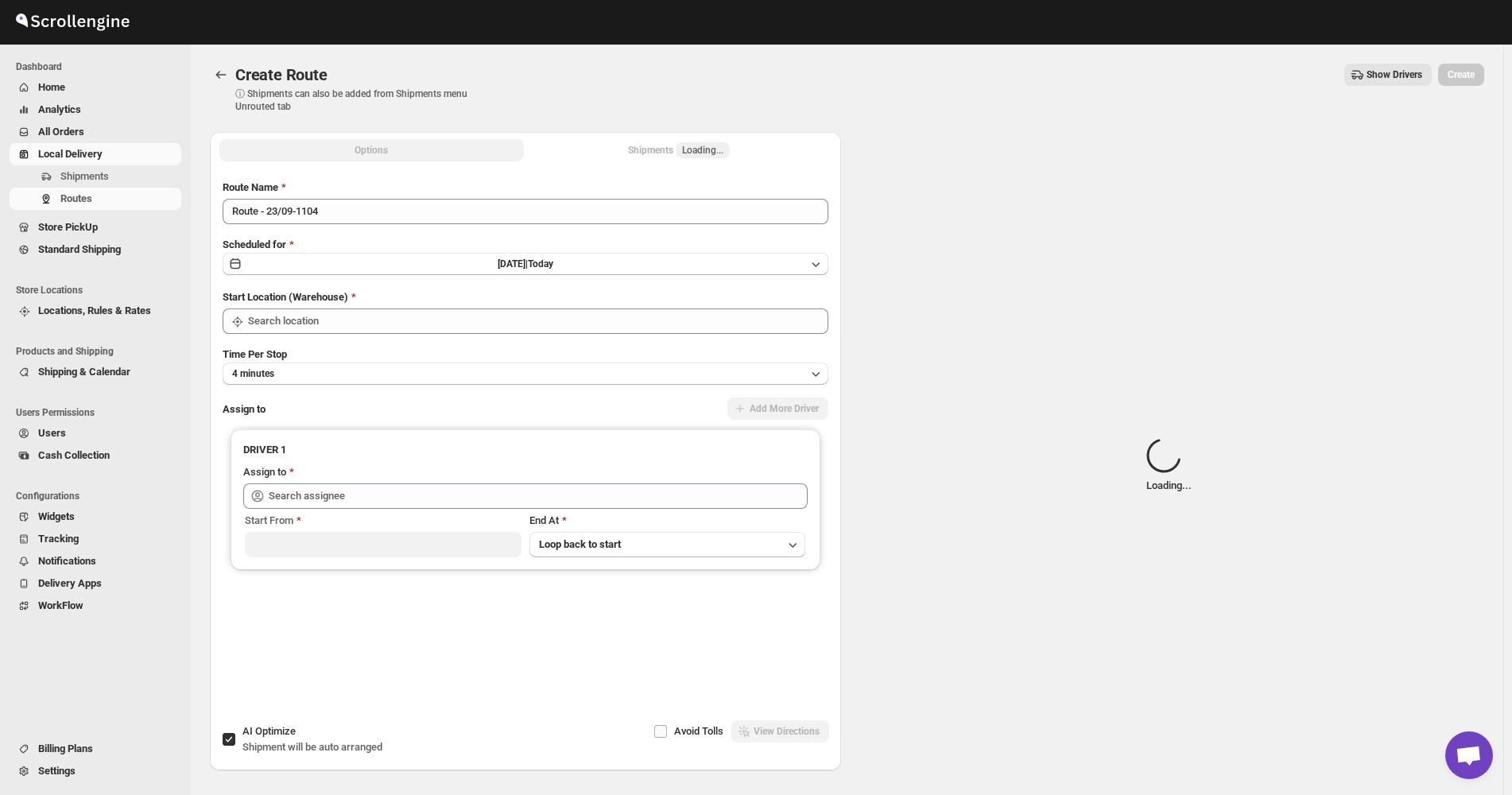
type input "Not Available"
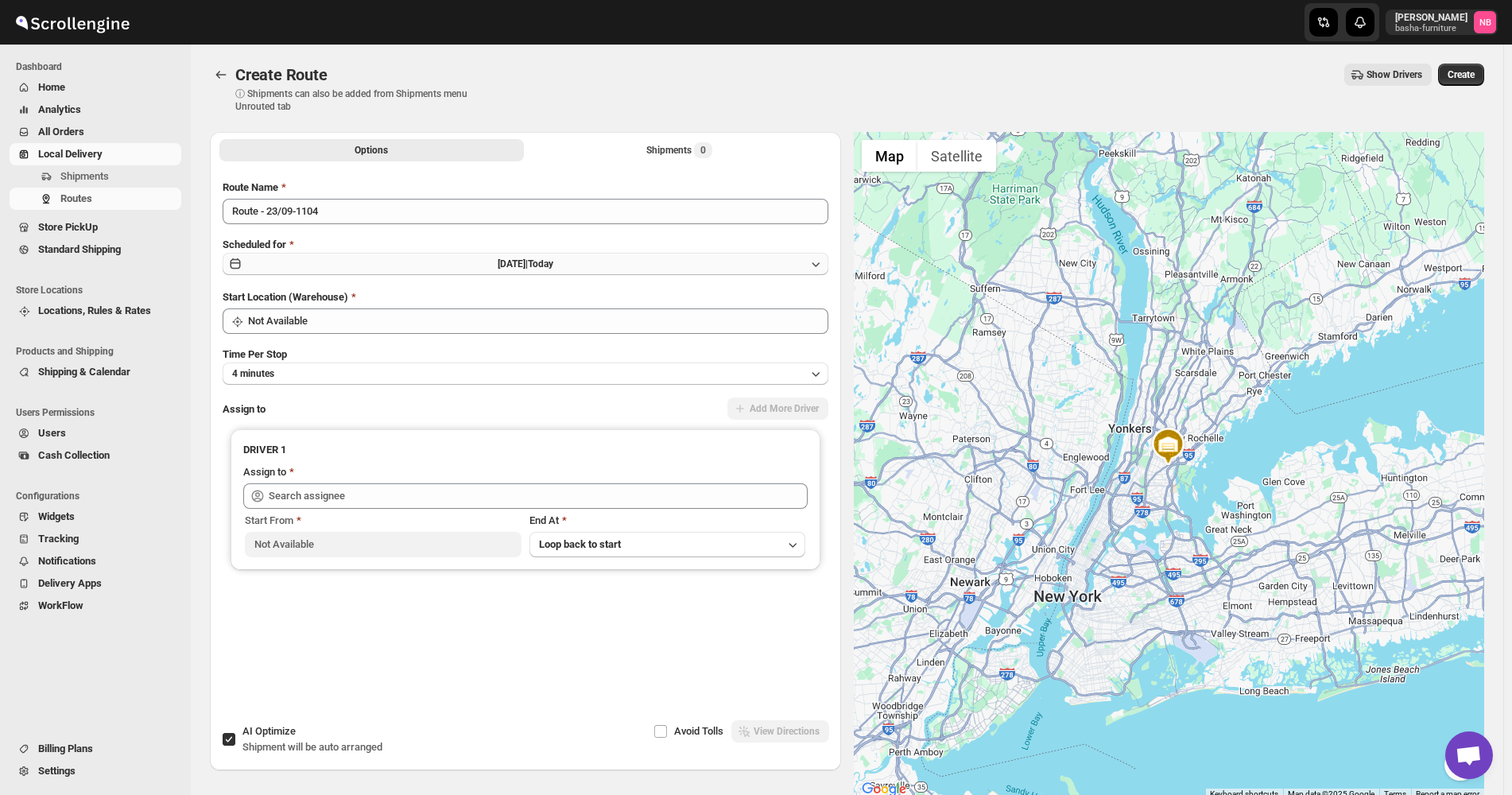
click at [584, 255] on button "[DATE] | [DATE]" at bounding box center [525, 264] width 605 height 23
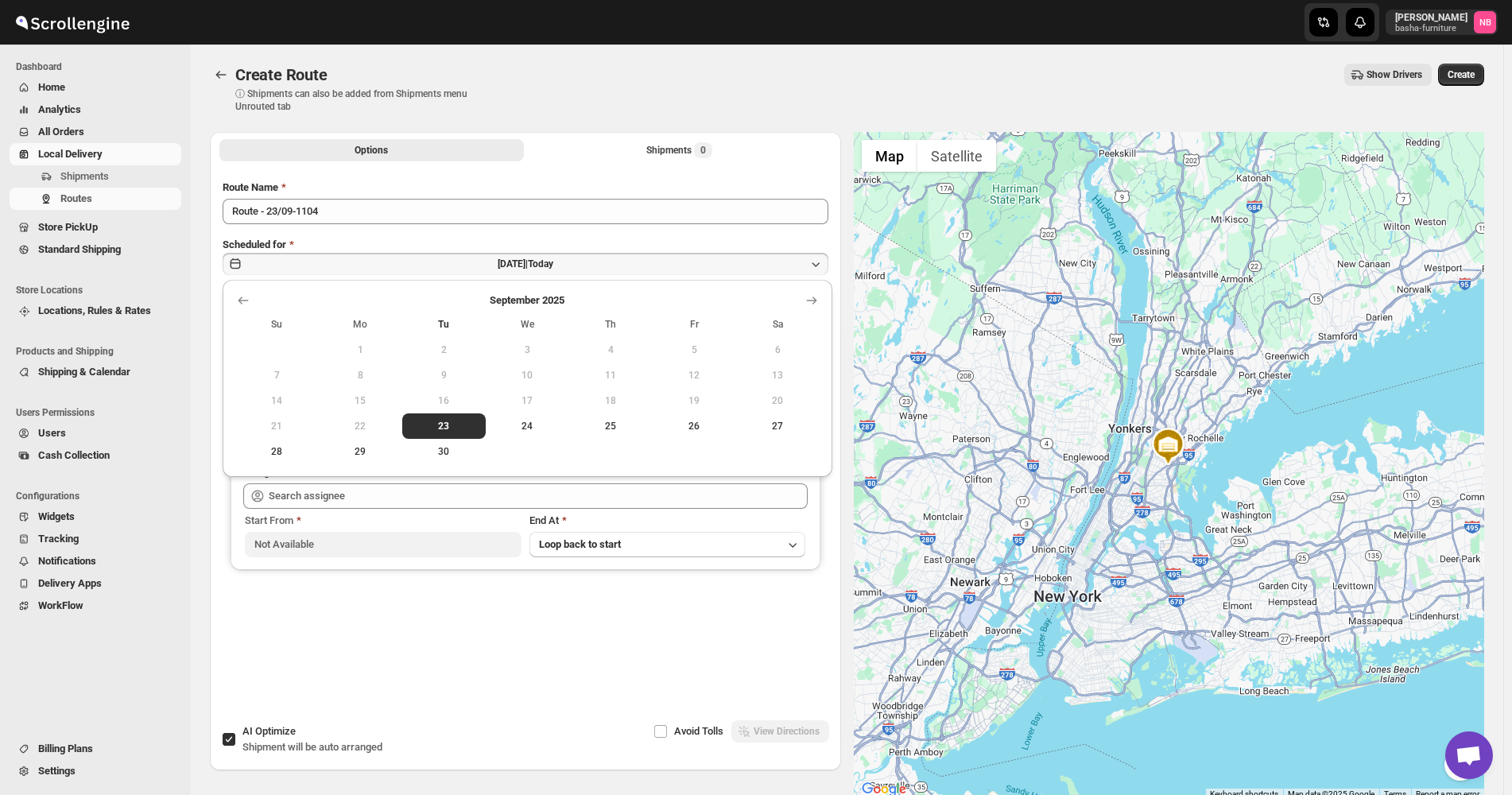
click at [537, 429] on span "24" at bounding box center [527, 425] width 71 height 12
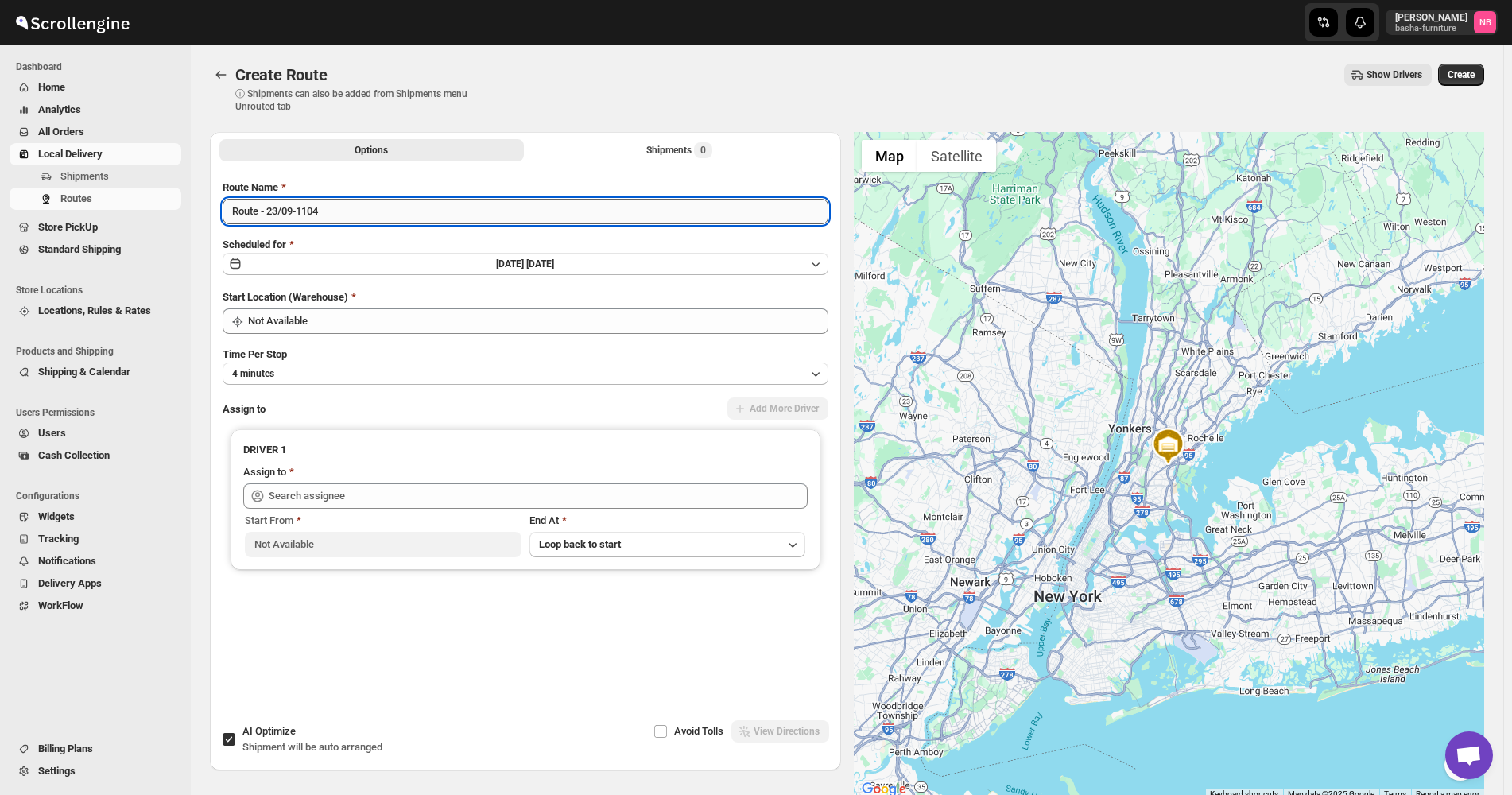
click at [413, 220] on input "Route - 23/09-1104" at bounding box center [525, 211] width 605 height 25
type input "([DATE]) [DATE]"
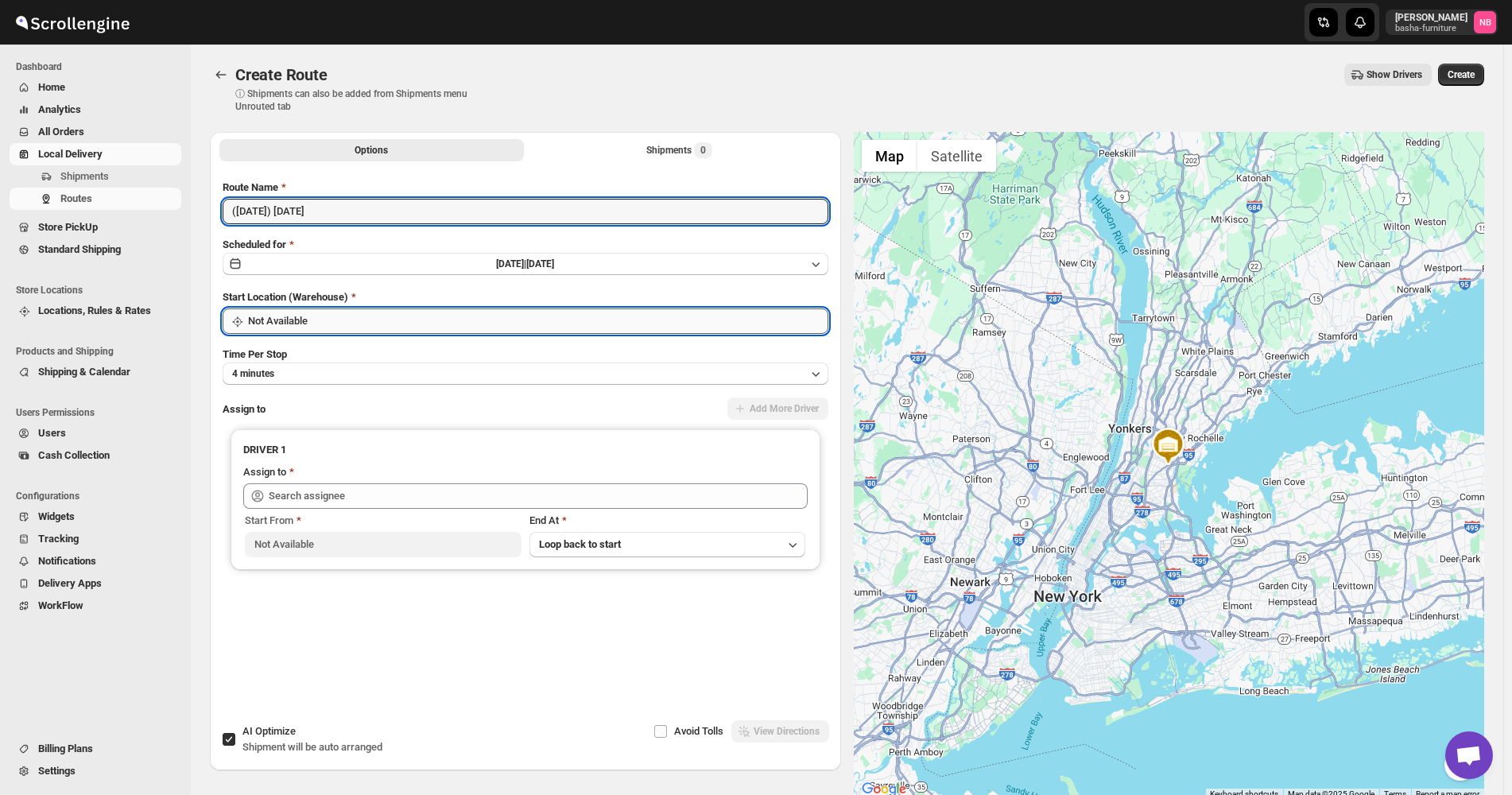
click at [352, 331] on input "Not Available" at bounding box center [538, 321] width 581 height 25
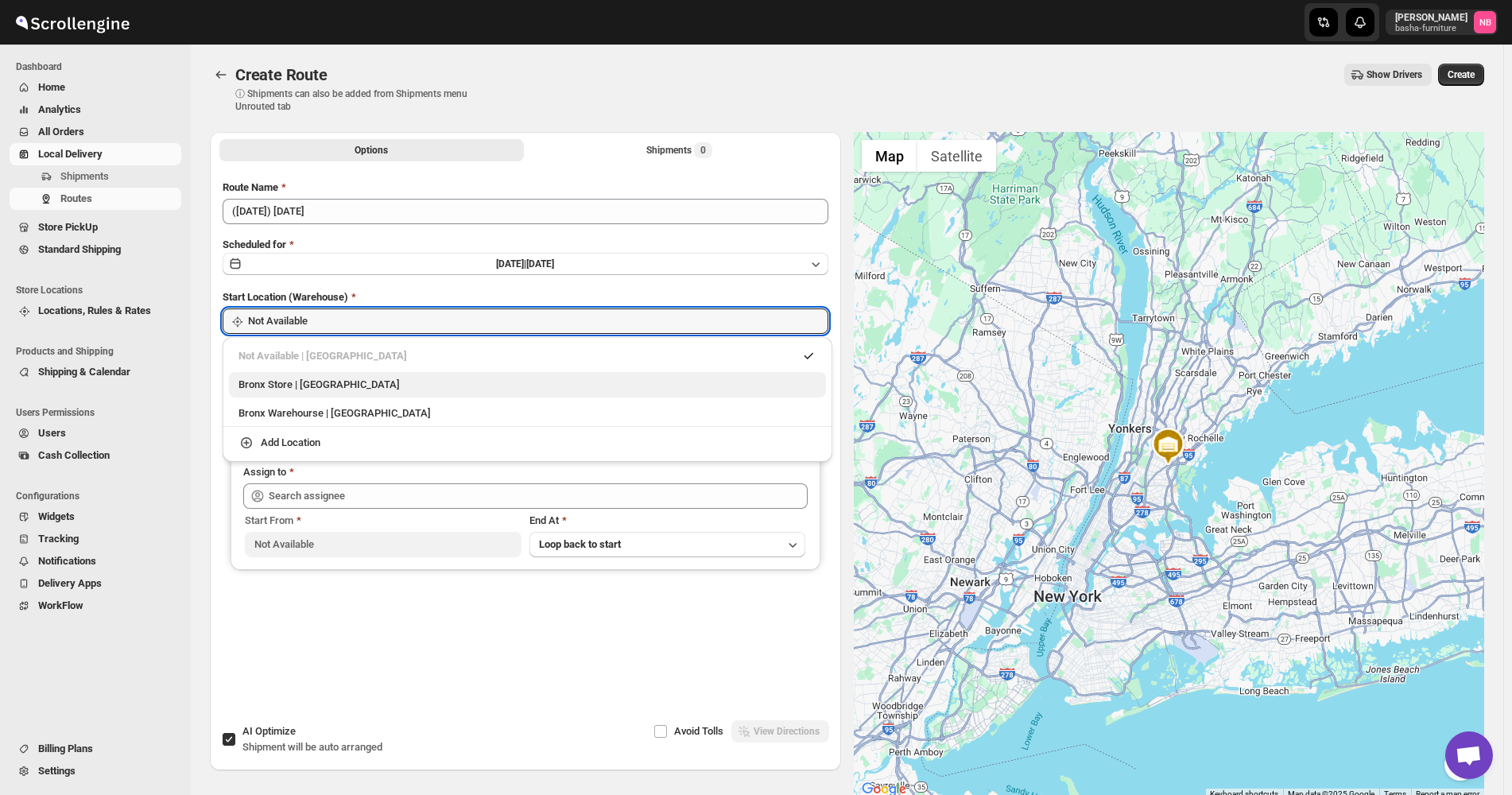
click at [346, 386] on div "Bronx Store | [GEOGRAPHIC_DATA]" at bounding box center [528, 384] width 578 height 16
type input "Bronx Store"
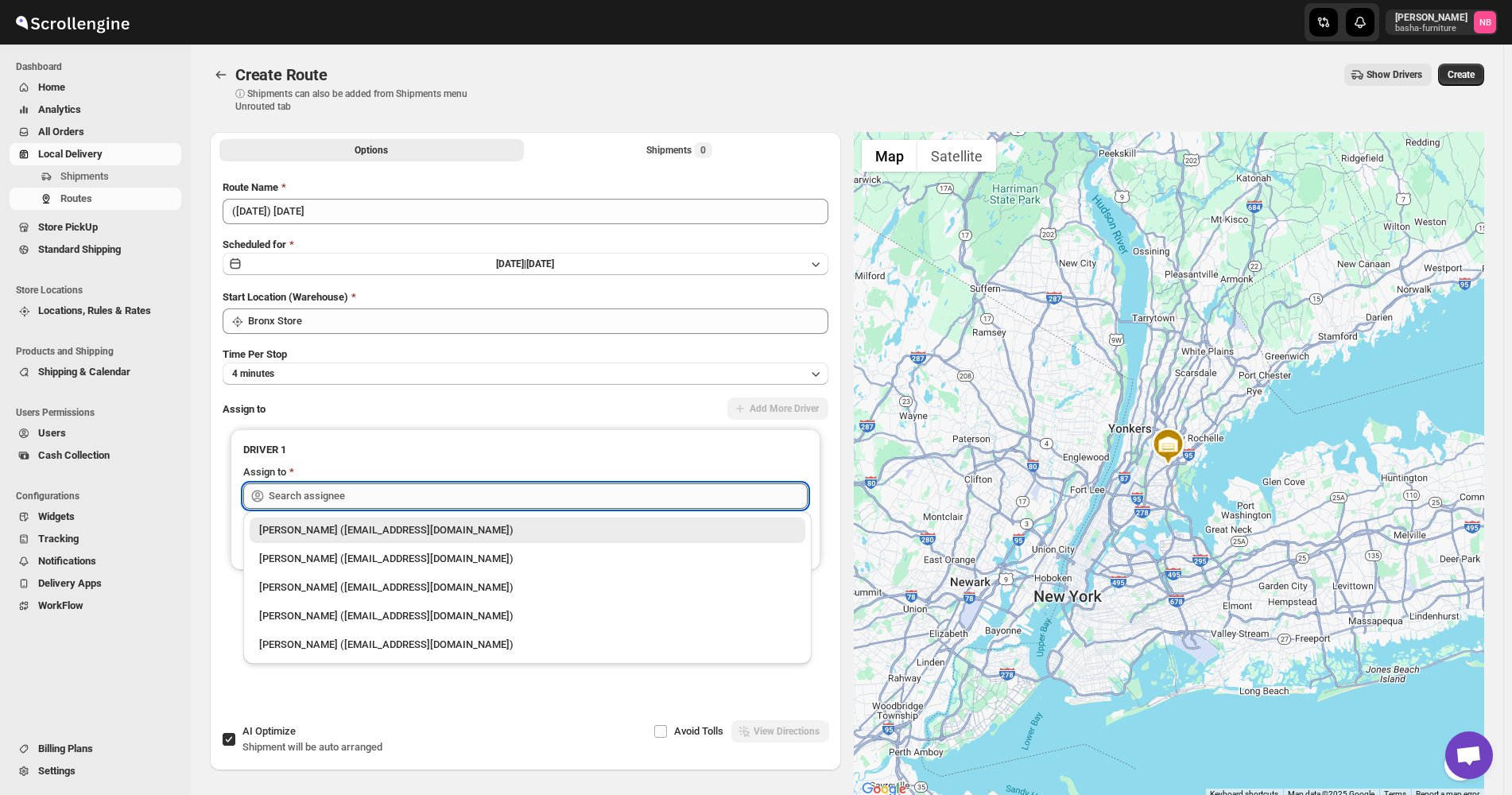
click at [365, 505] on input "text" at bounding box center [538, 496] width 539 height 25
click at [334, 564] on div "[PERSON_NAME] ([EMAIL_ADDRESS][DOMAIN_NAME])" at bounding box center [527, 558] width 536 height 16
type input "[PERSON_NAME] ([EMAIL_ADDRESS][DOMAIN_NAME])"
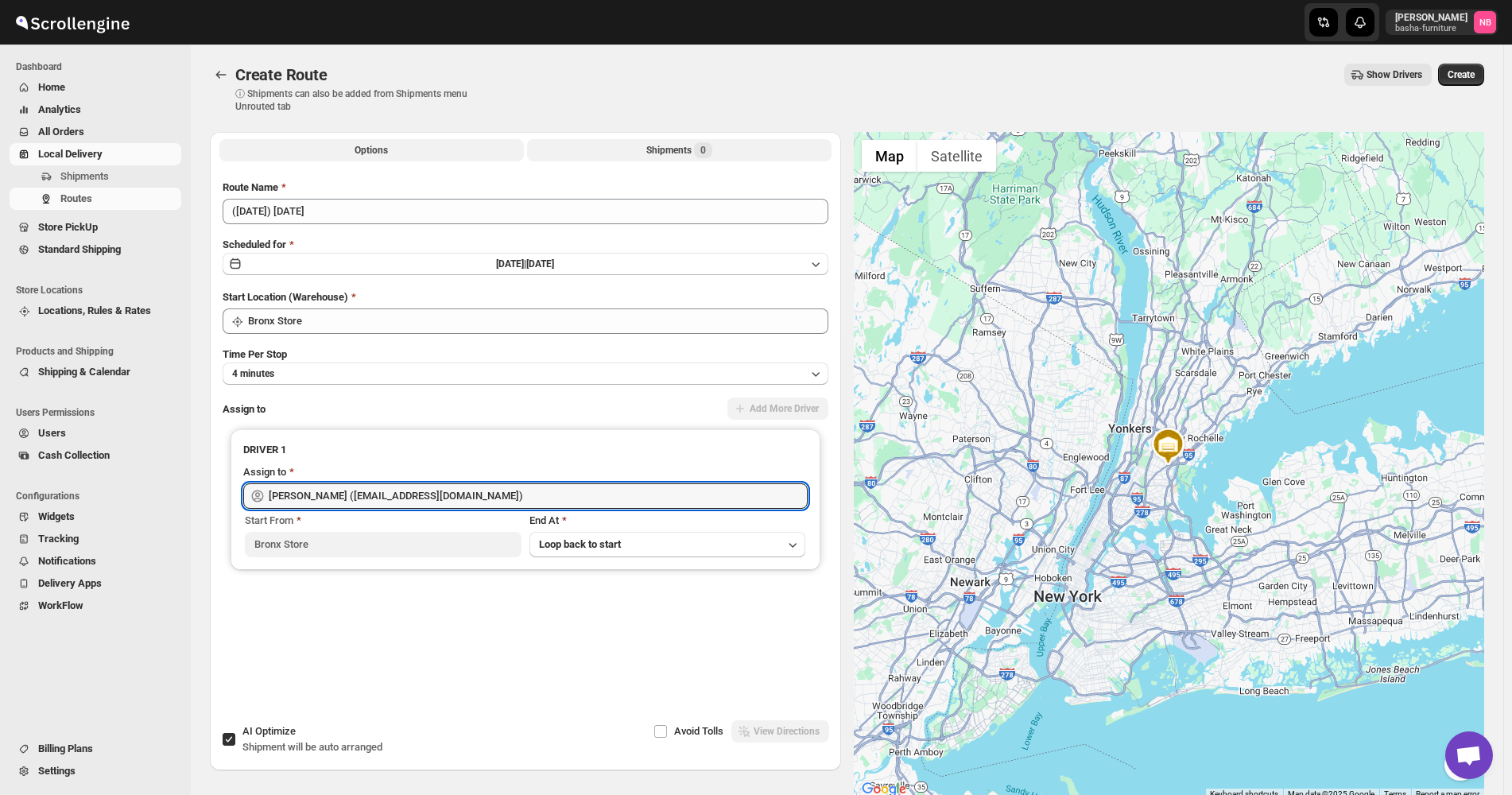
click at [627, 144] on button "Shipments 0" at bounding box center [679, 150] width 304 height 23
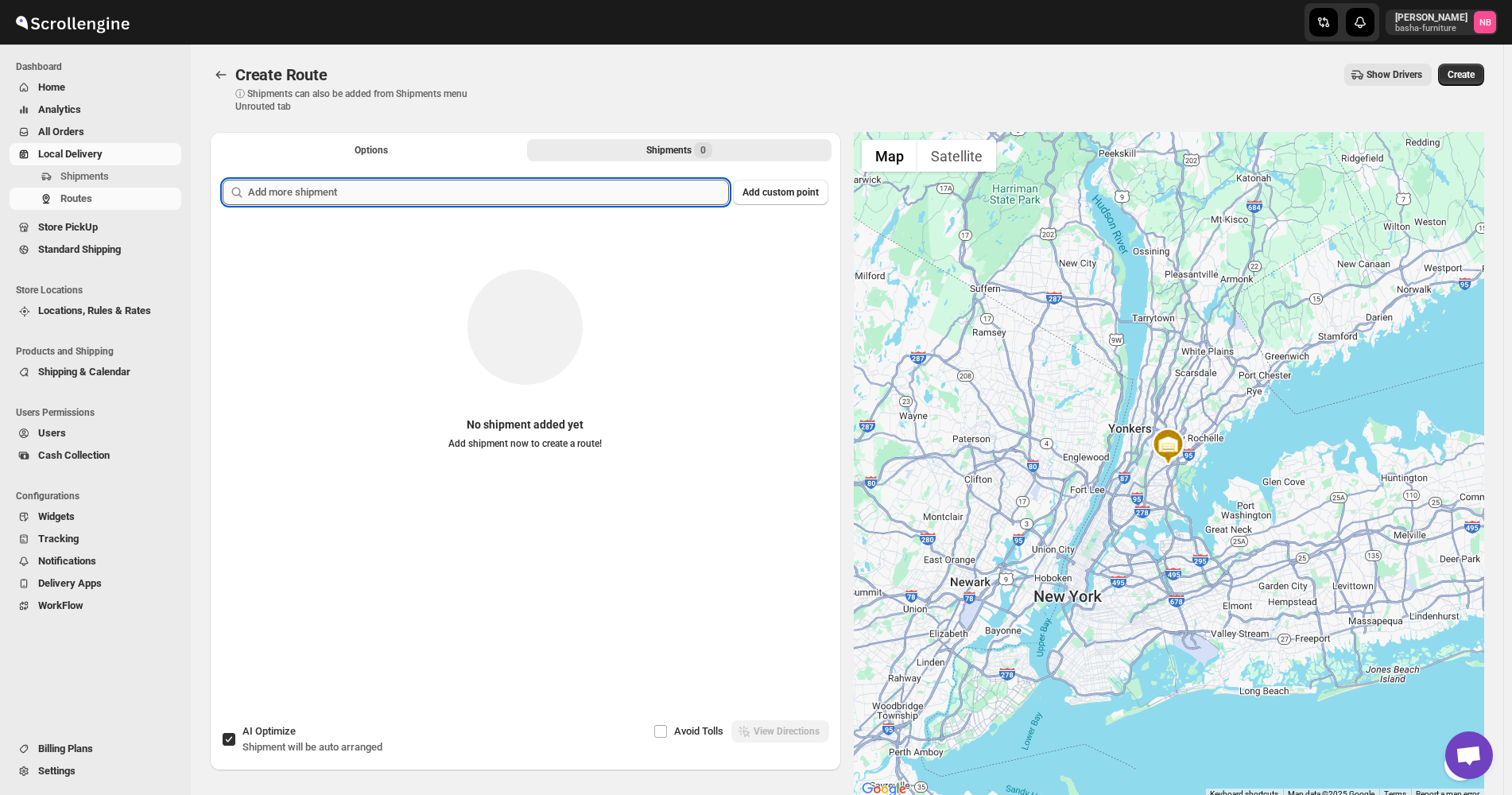
click at [588, 179] on input "text" at bounding box center [488, 192] width 481 height 25
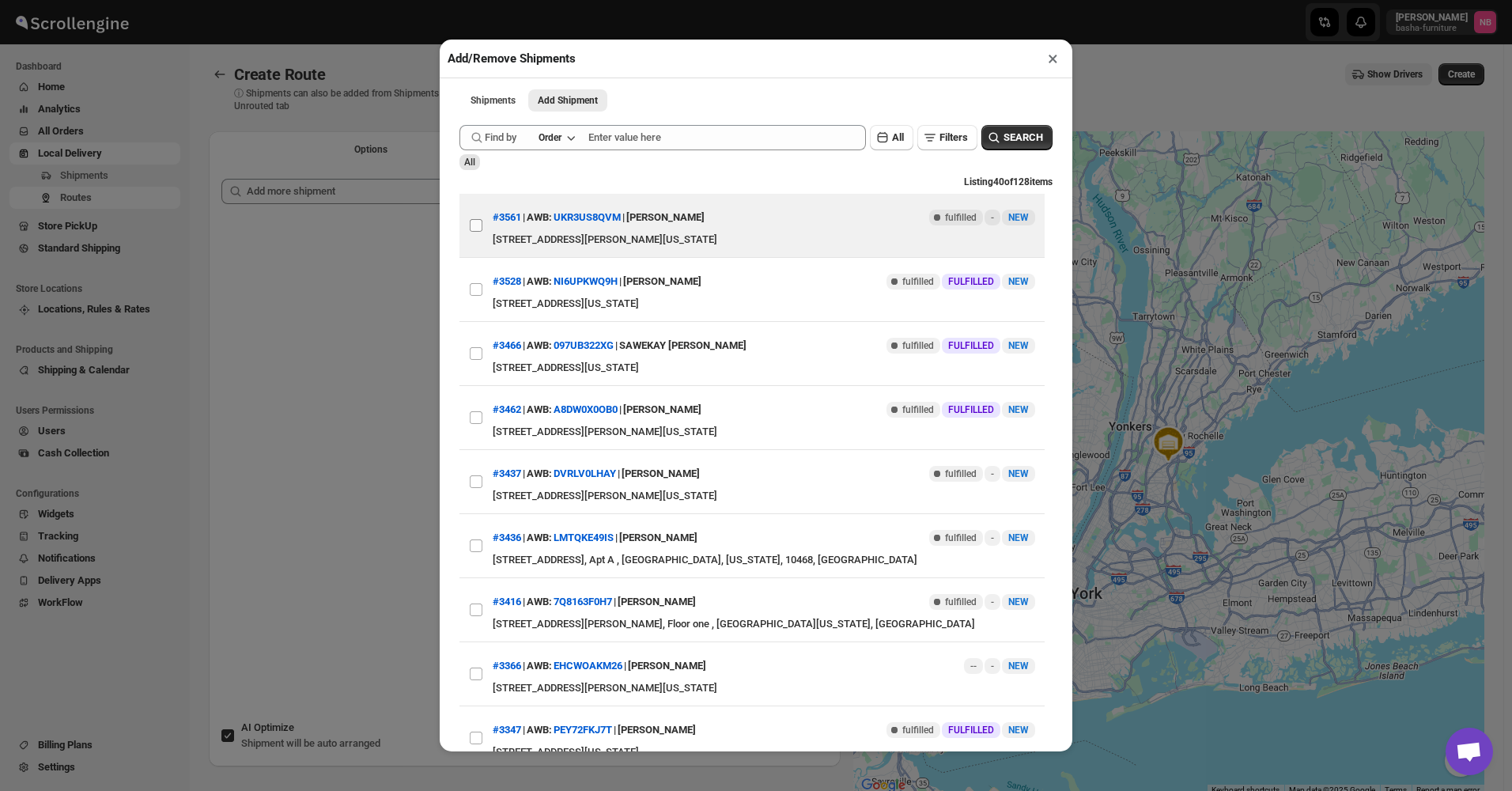
click at [482, 231] on input "View details for 68d2b6d3e732906b3e77a1fb" at bounding box center [475, 225] width 12 height 12
checkbox input "true"
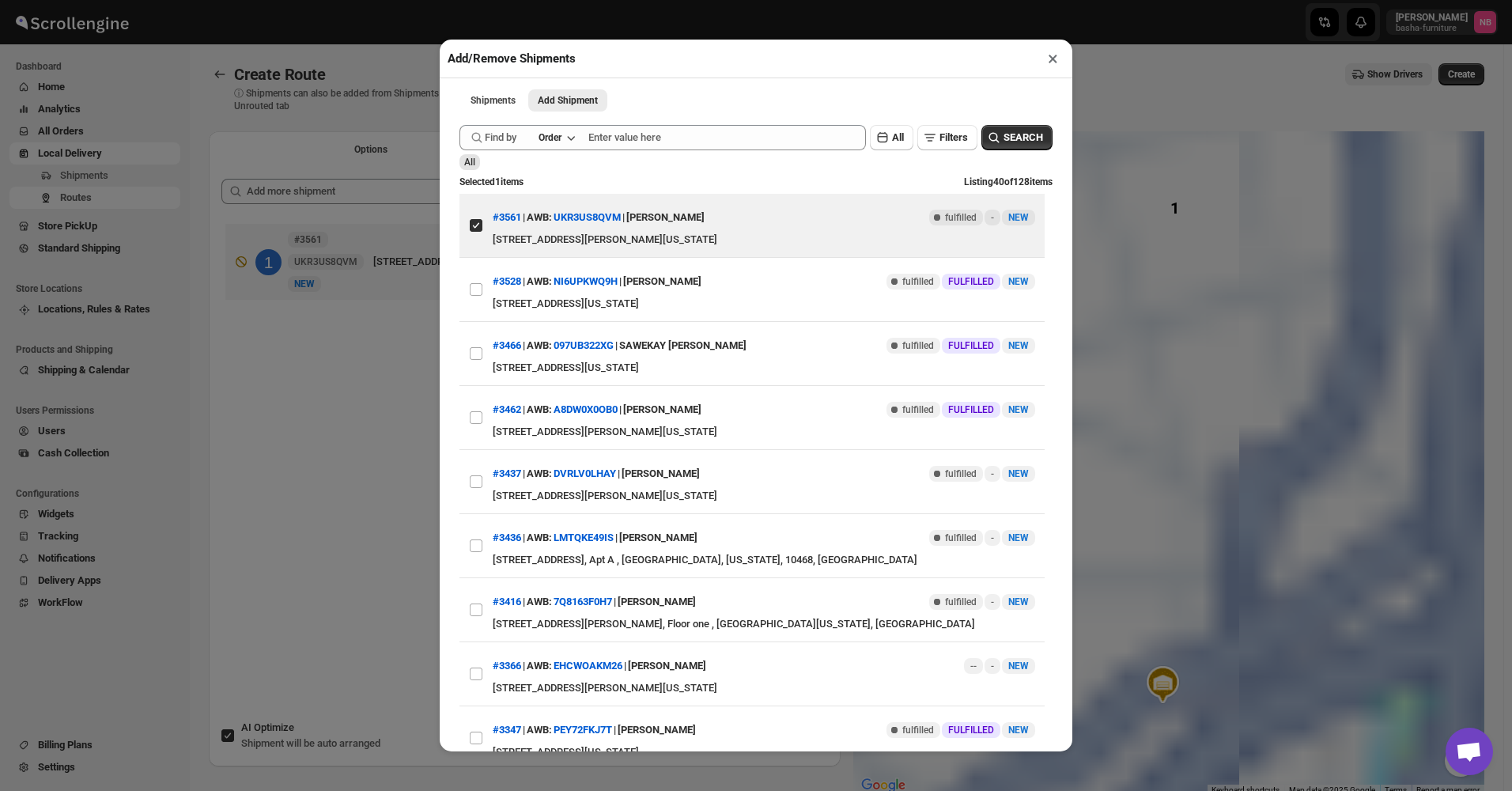
click at [346, 424] on div "Add/Remove Shipments × Shipments Add Shipment More views Shipments Add Shipment…" at bounding box center [756, 396] width 1512 height 791
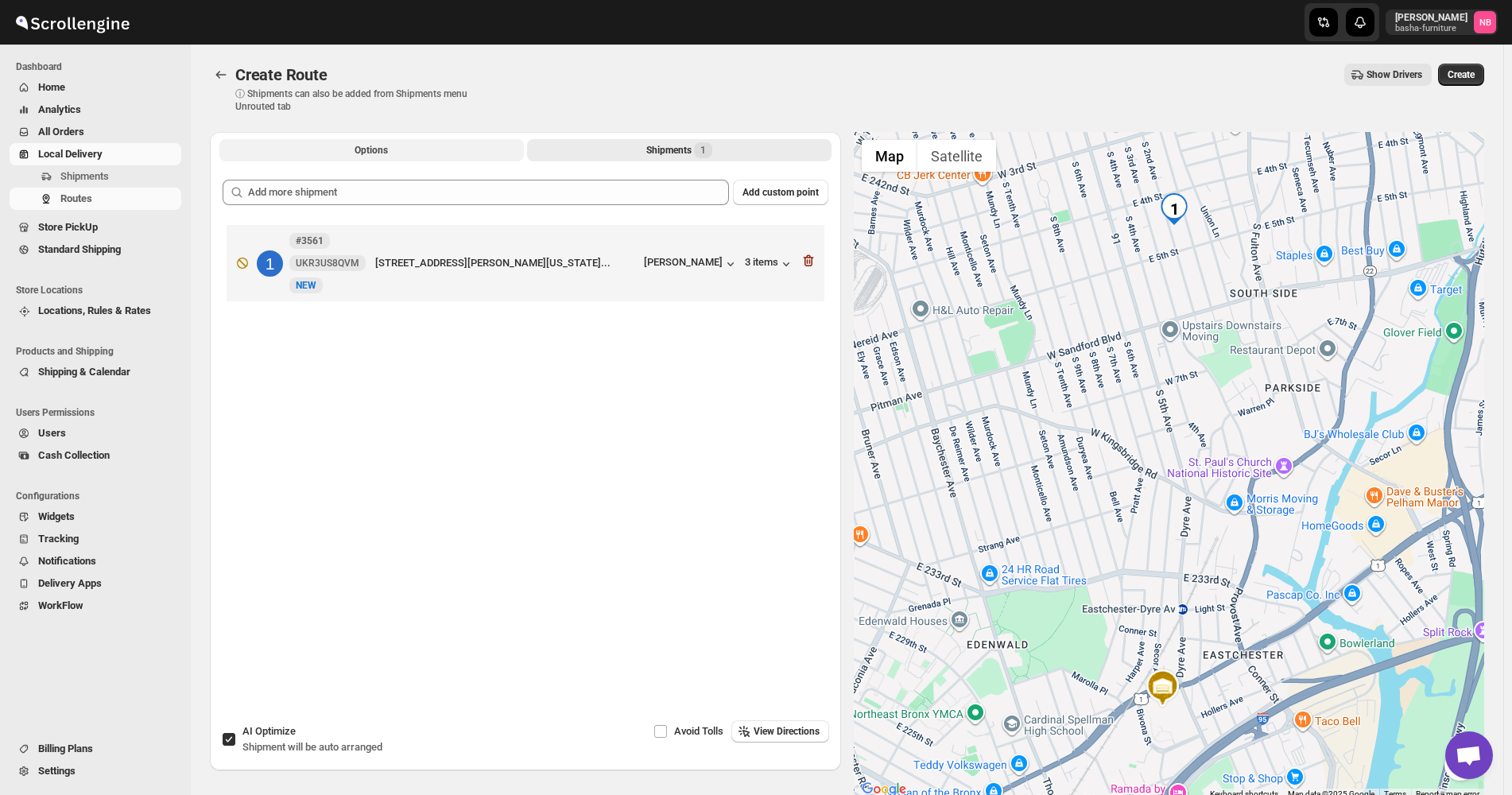
click at [431, 152] on button "Options" at bounding box center [371, 150] width 304 height 23
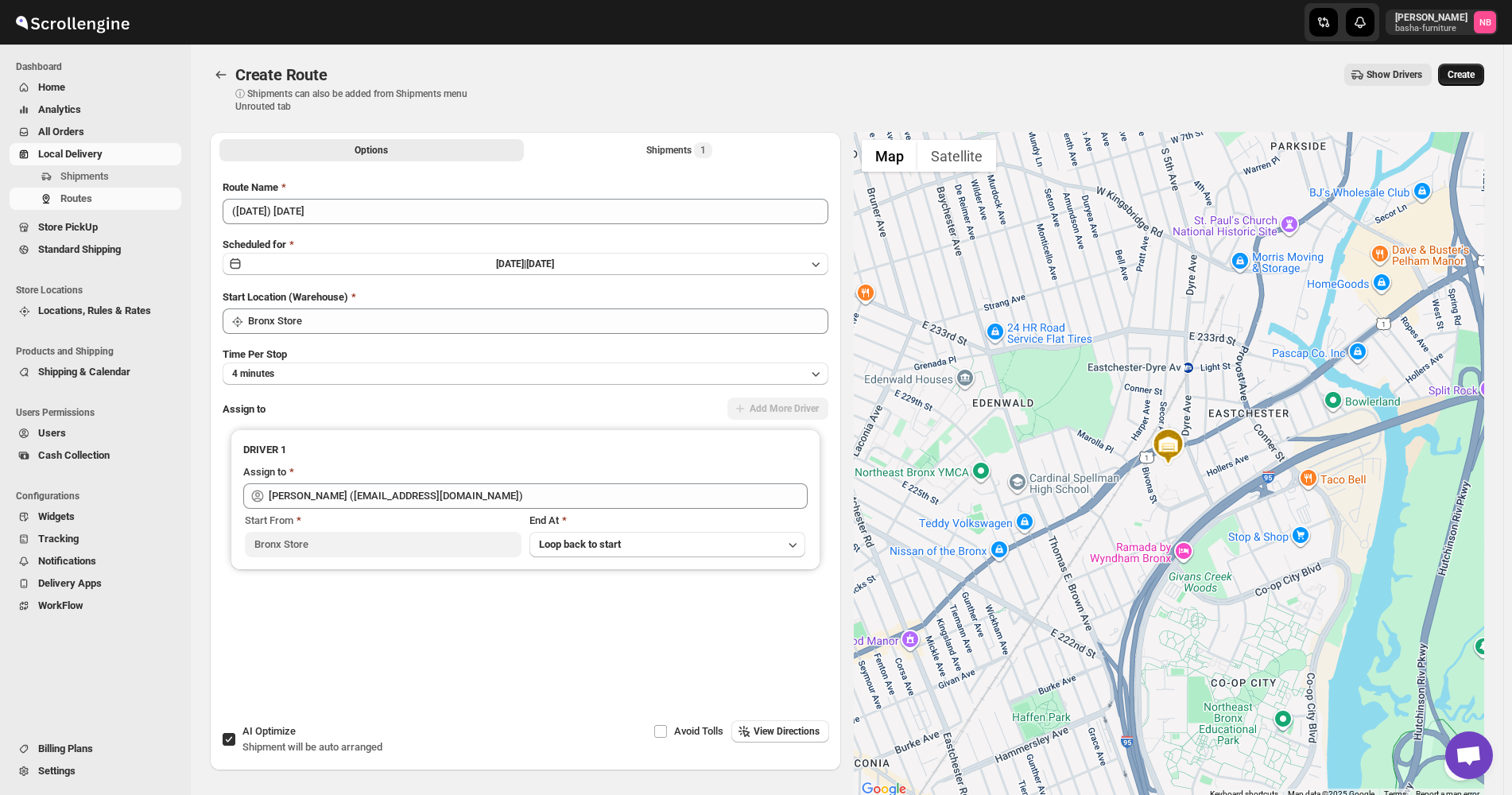
click at [1475, 67] on button "Create" at bounding box center [1461, 75] width 46 height 23
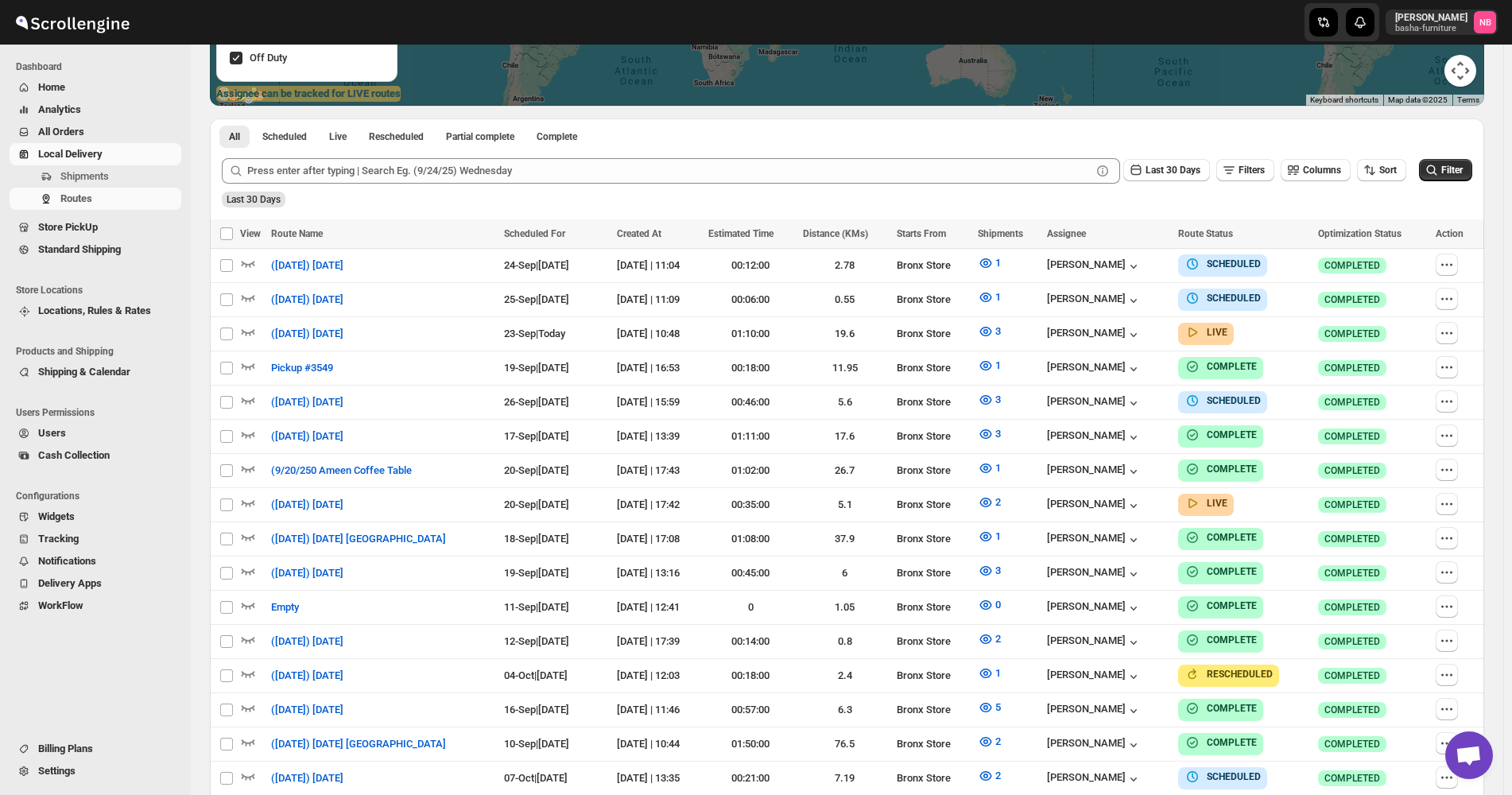
scroll to position [398, 0]
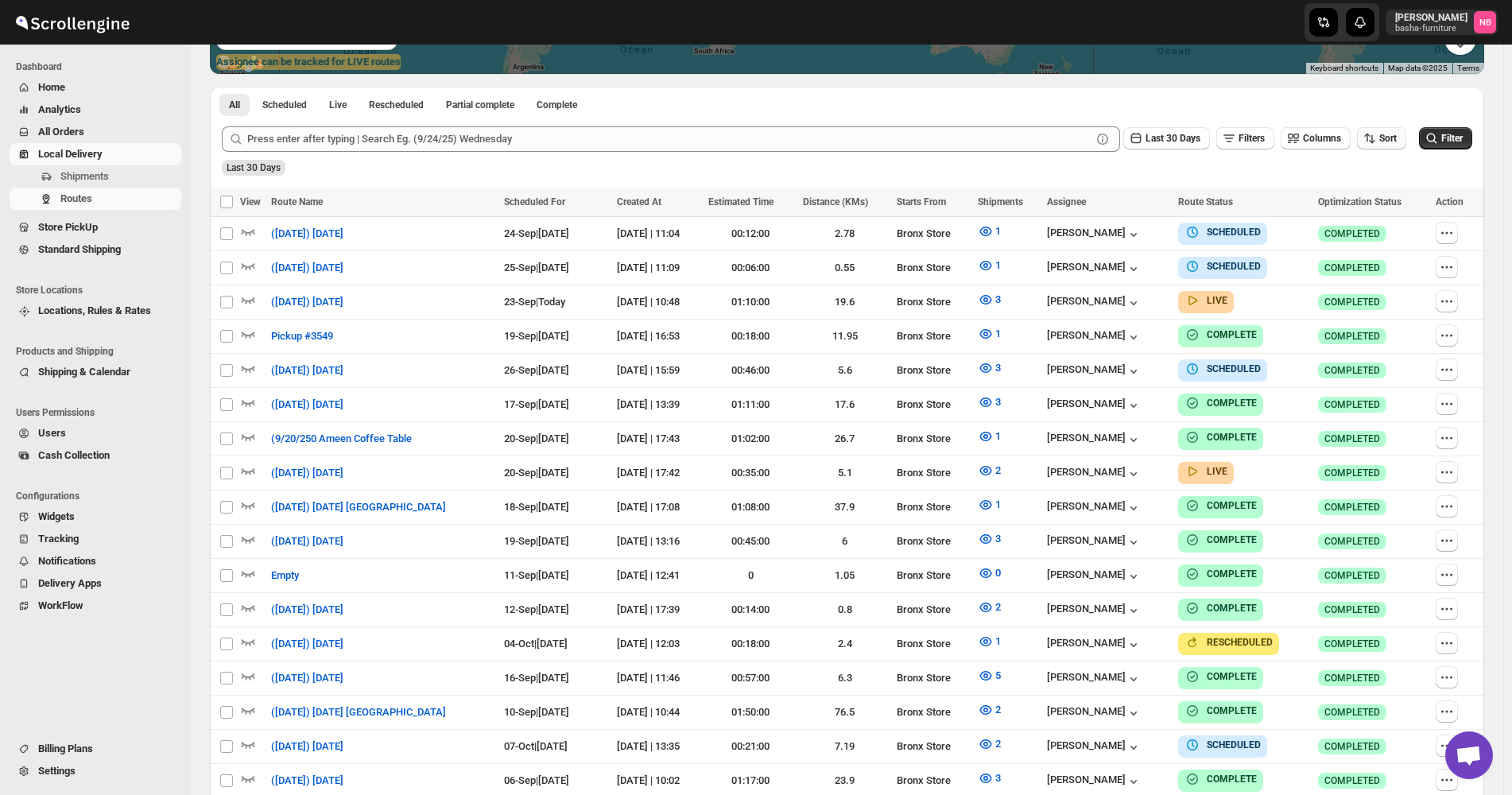
click at [1392, 137] on span "Sort" at bounding box center [1387, 139] width 18 height 11
click at [1375, 220] on div "Due Date" at bounding box center [1363, 224] width 42 height 16
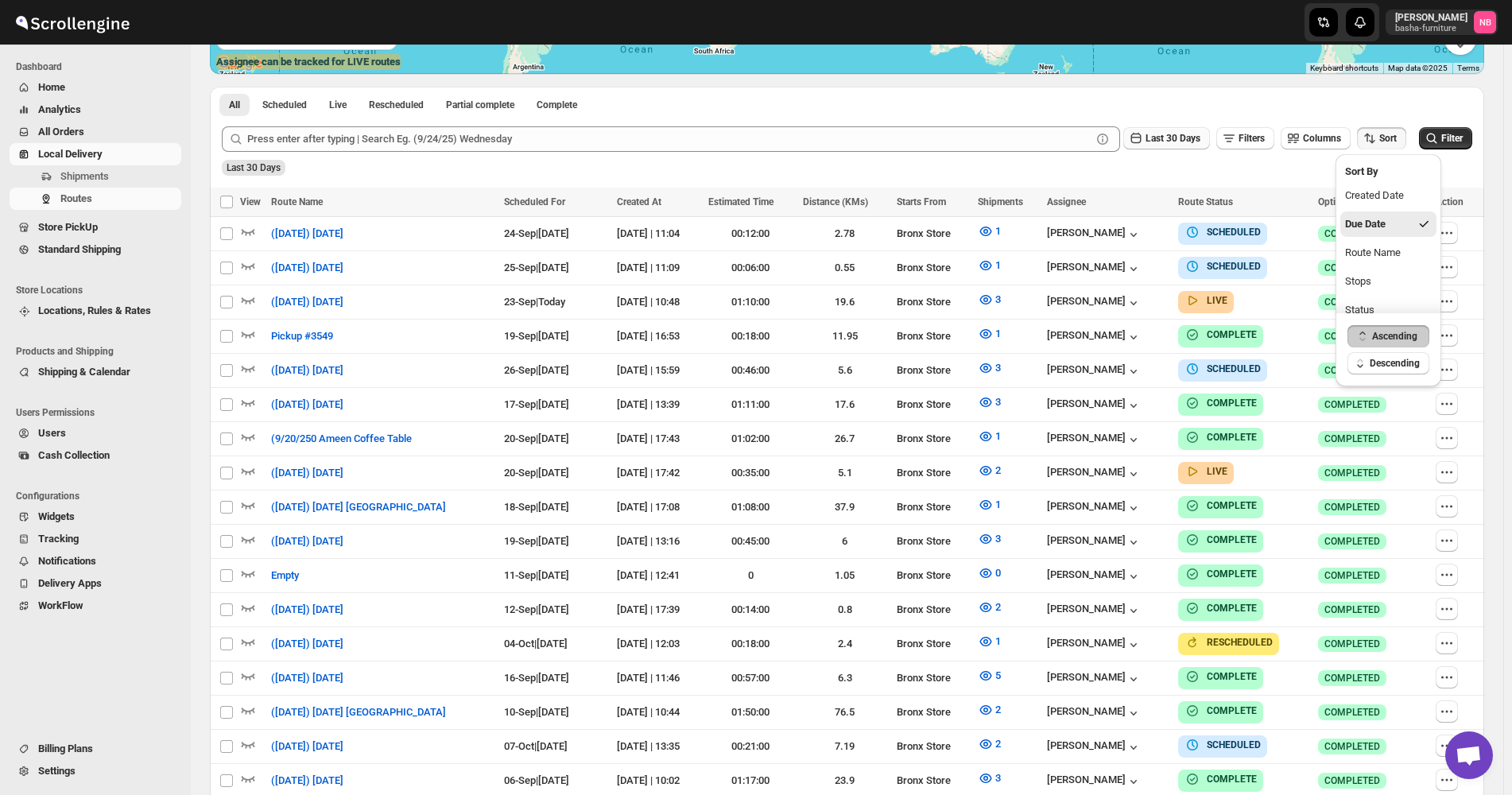
click at [1144, 134] on icon "button" at bounding box center [1135, 138] width 16 height 16
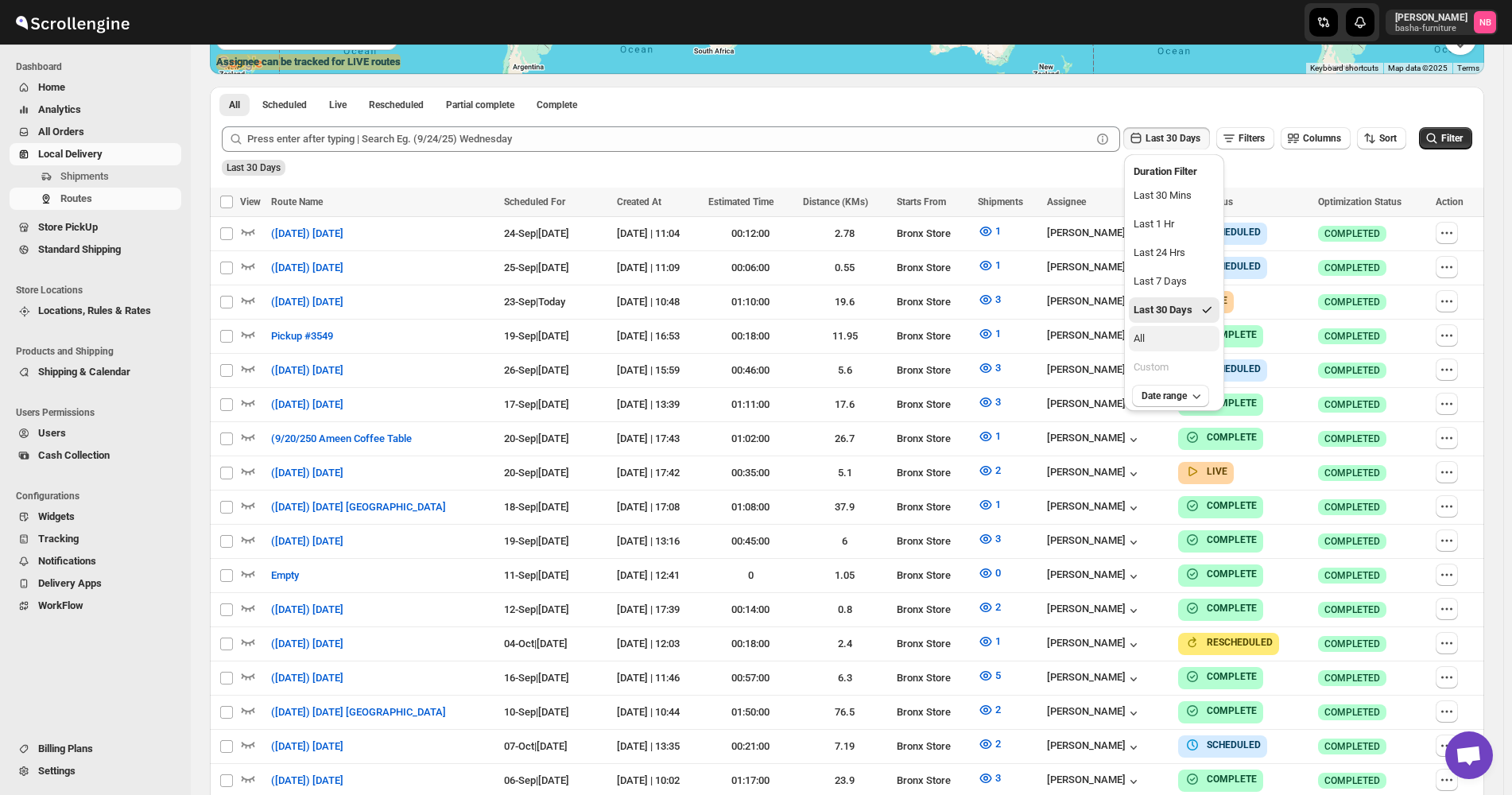
click at [1153, 344] on button "All" at bounding box center [1174, 338] width 91 height 25
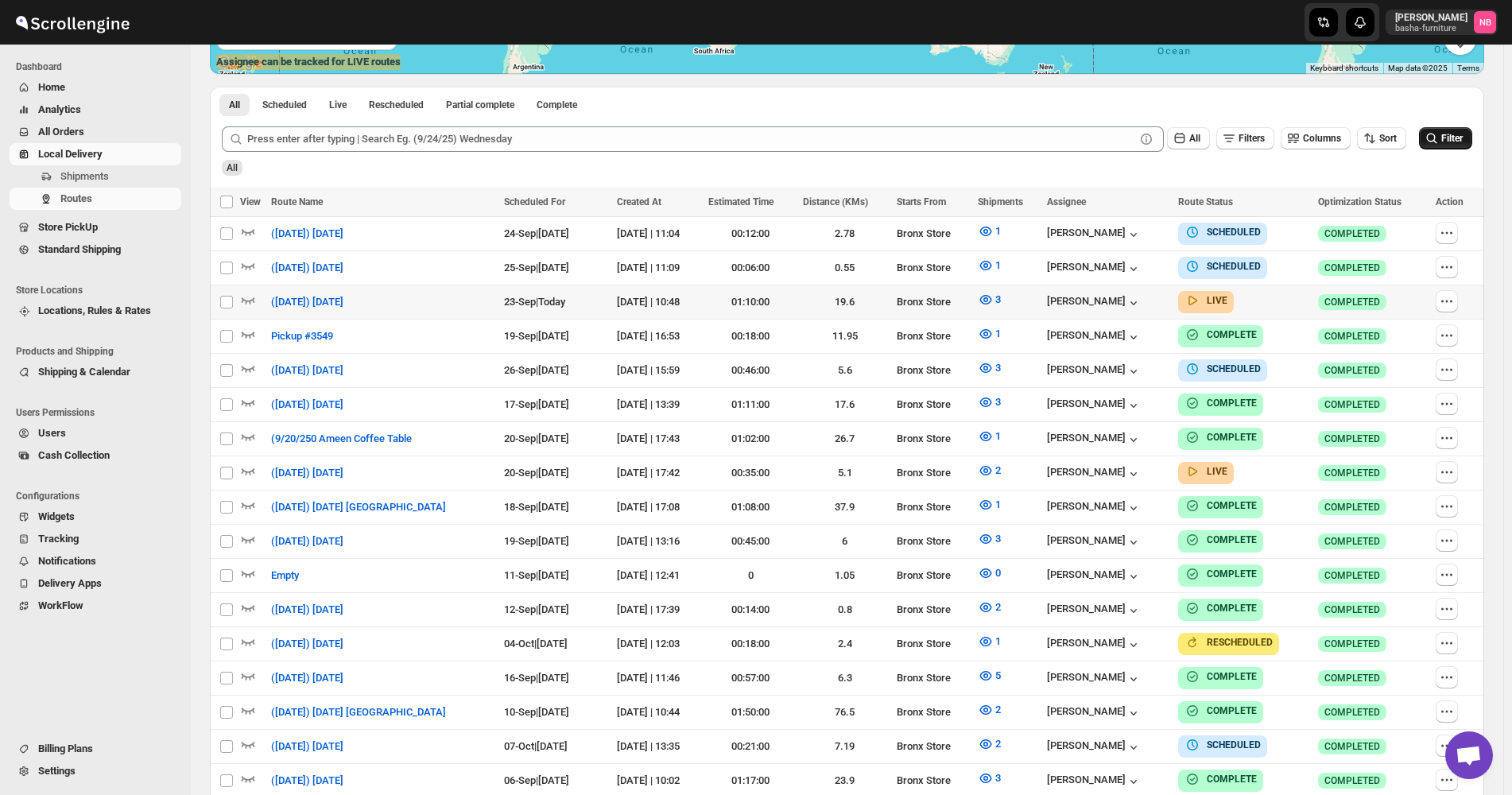
click at [1461, 136] on span "Filter" at bounding box center [1452, 139] width 22 height 11
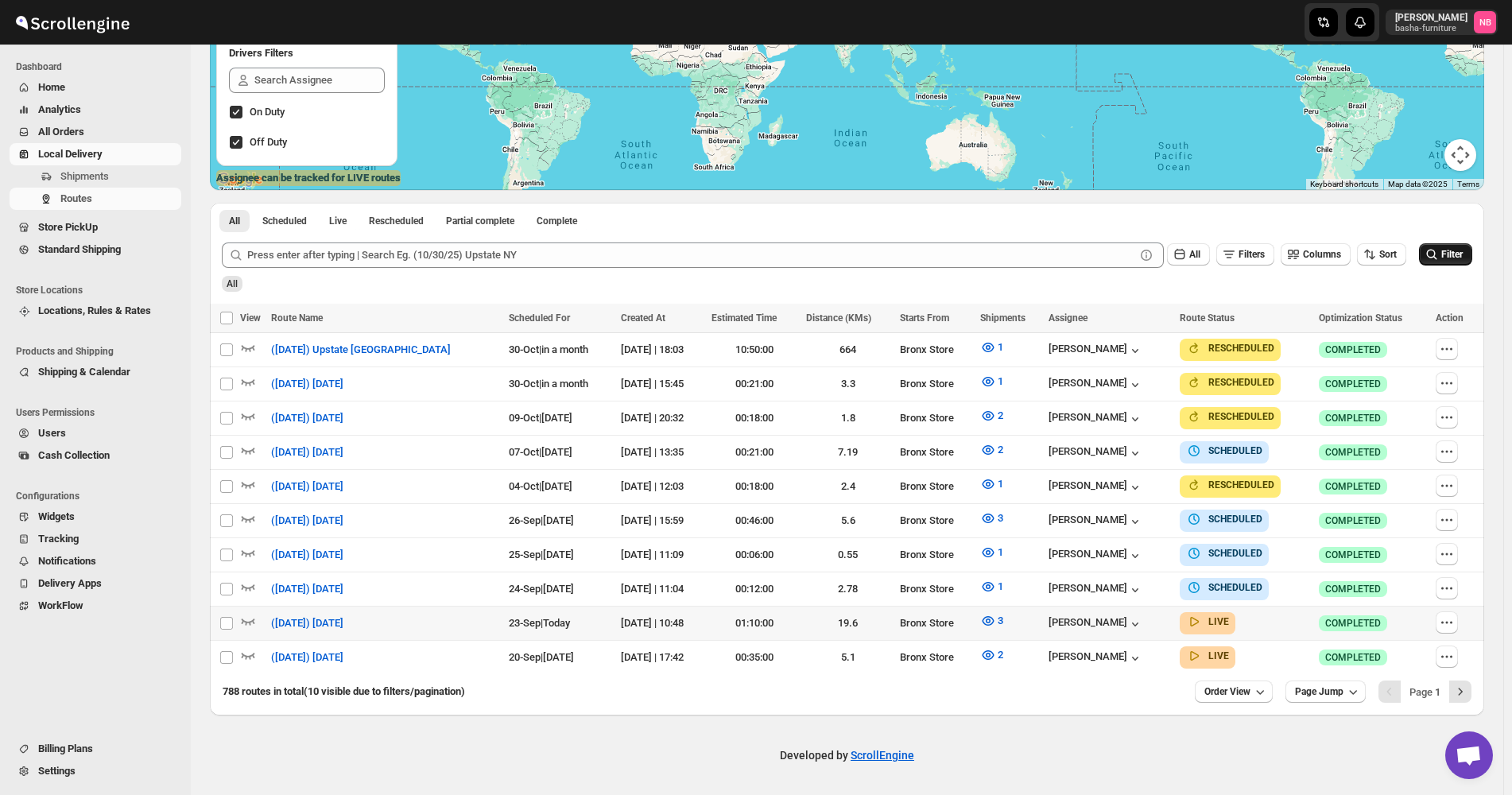
scroll to position [274, 0]
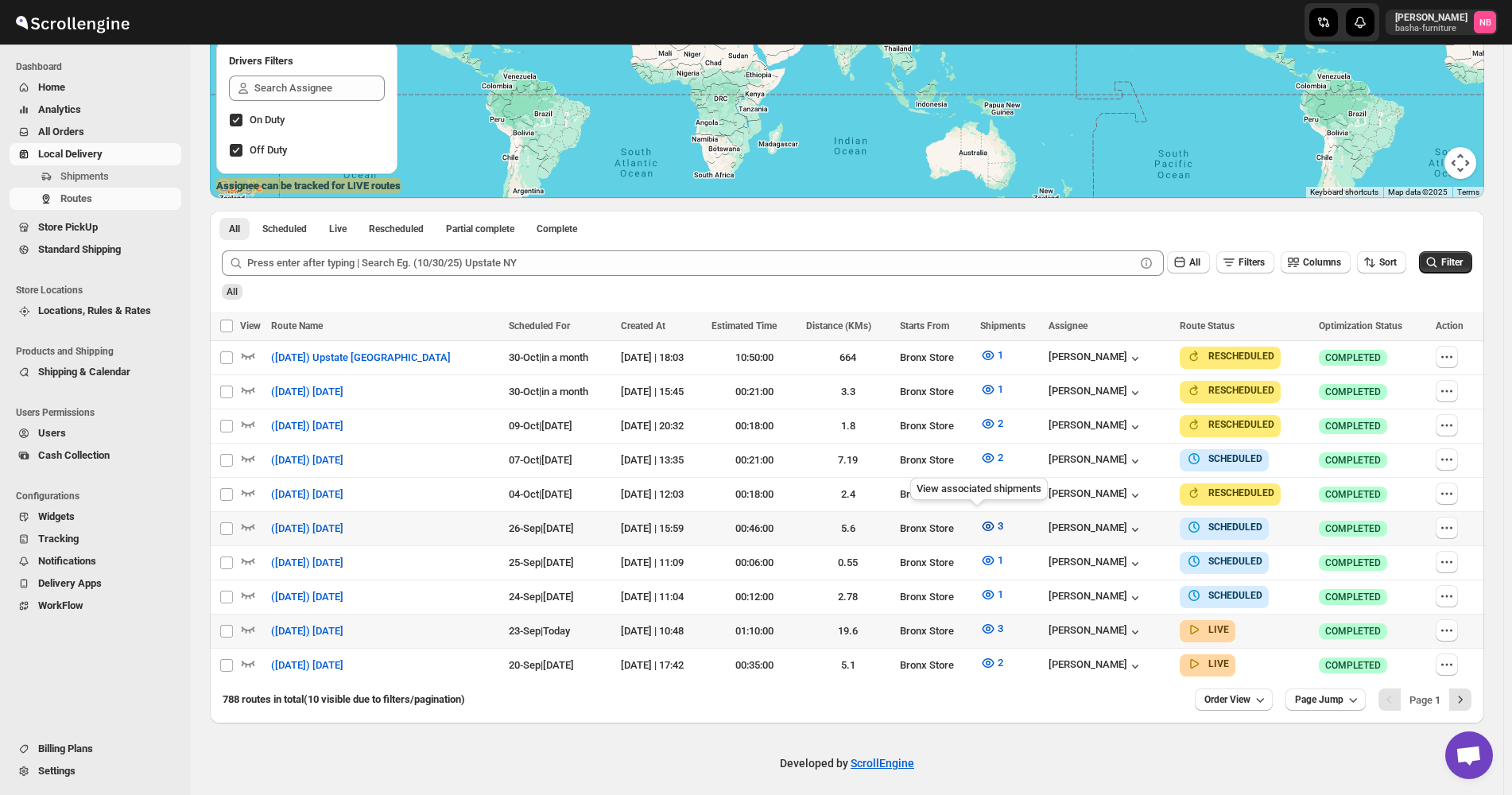
click at [982, 521] on icon "button" at bounding box center [988, 526] width 12 height 9
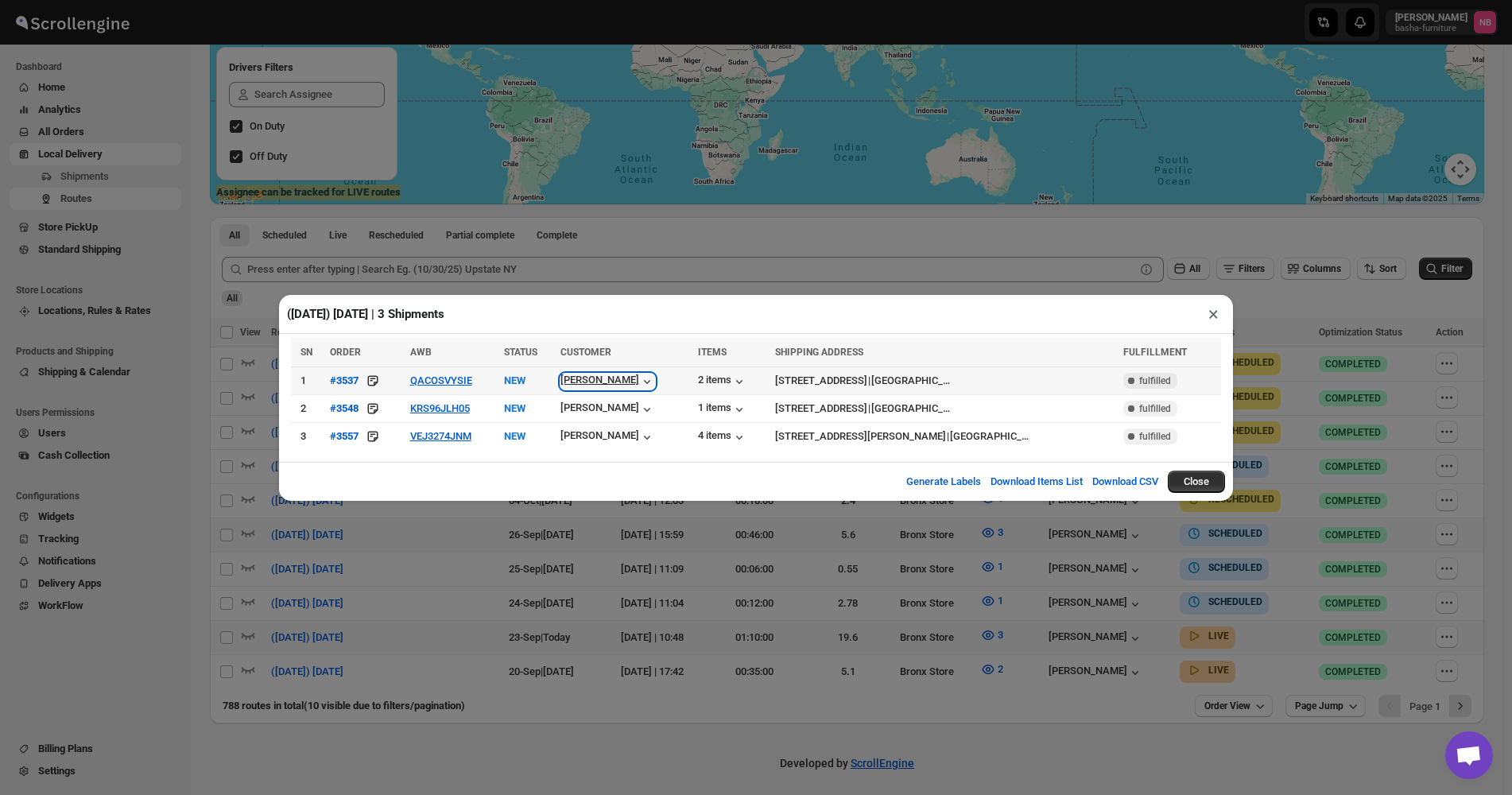
click at [605, 378] on div "[PERSON_NAME]" at bounding box center [607, 381] width 94 height 16
click at [611, 384] on div "[PERSON_NAME]" at bounding box center [607, 381] width 94 height 16
click at [576, 440] on div "[PERSON_NAME]" at bounding box center [607, 437] width 94 height 16
click at [500, 476] on div "Generate Labels Download Items List Download CSV Close" at bounding box center [756, 481] width 954 height 39
click at [711, 594] on div "([DATE]) [DATE] | 3 Shipments × SN ORDER AWB STATUS CUSTOMER ITEMS SHIPPING ADD…" at bounding box center [756, 398] width 1512 height 795
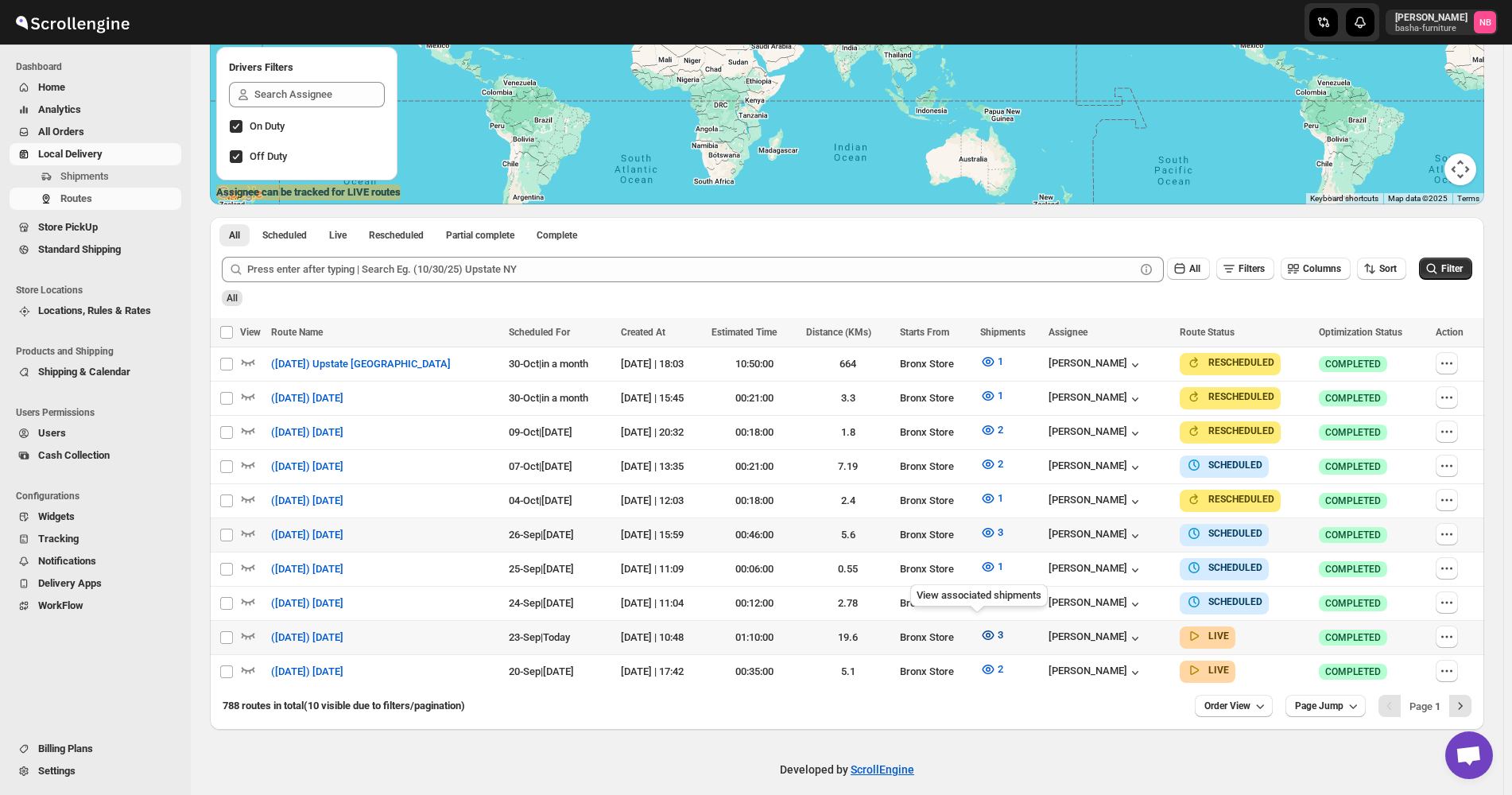
click at [982, 631] on icon "button" at bounding box center [988, 635] width 12 height 9
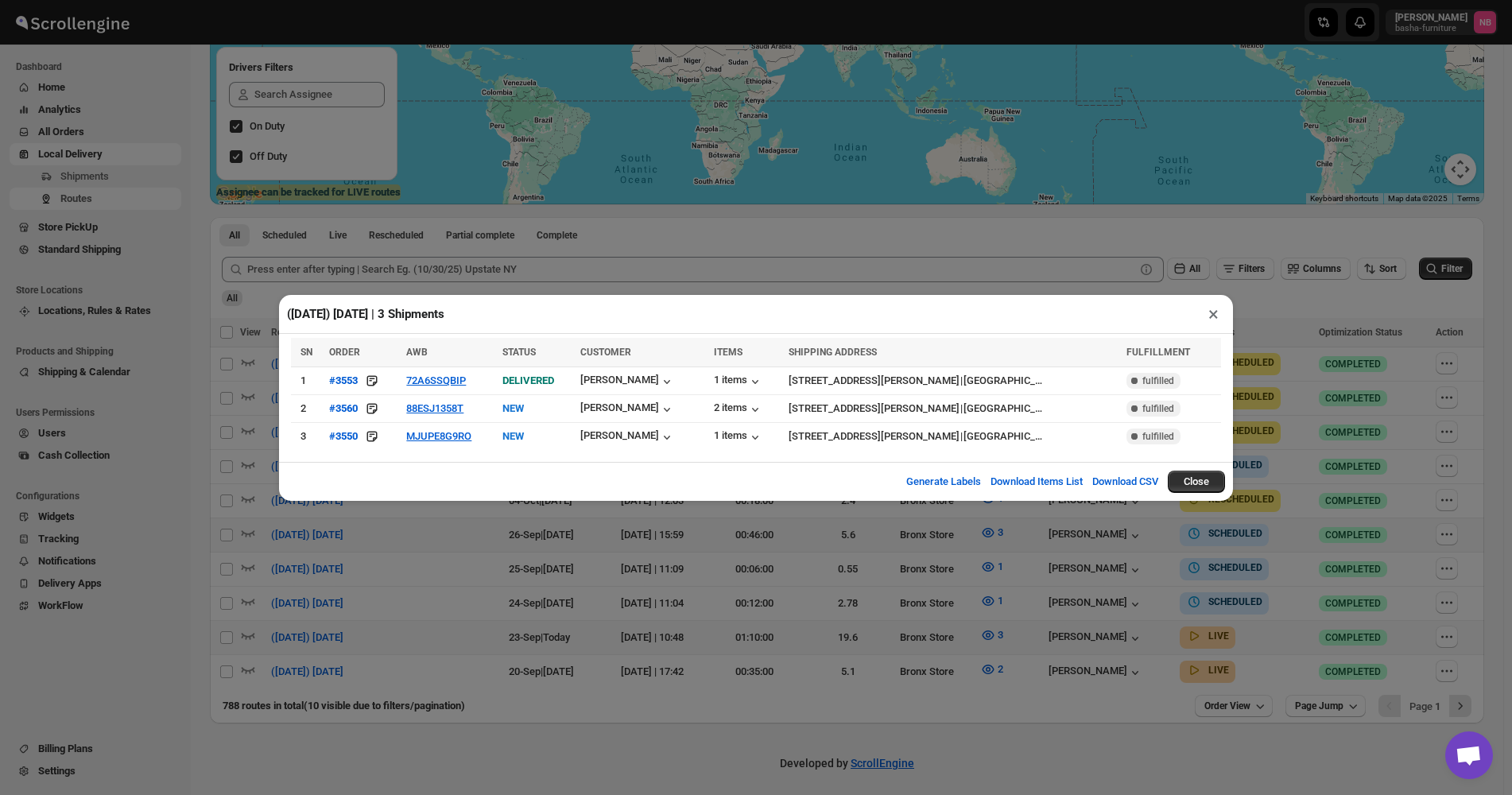
click at [803, 605] on div "([DATE]) [DATE] | 3 Shipments × SN ORDER AWB STATUS CUSTOMER ITEMS SHIPPING ADD…" at bounding box center [756, 398] width 1512 height 795
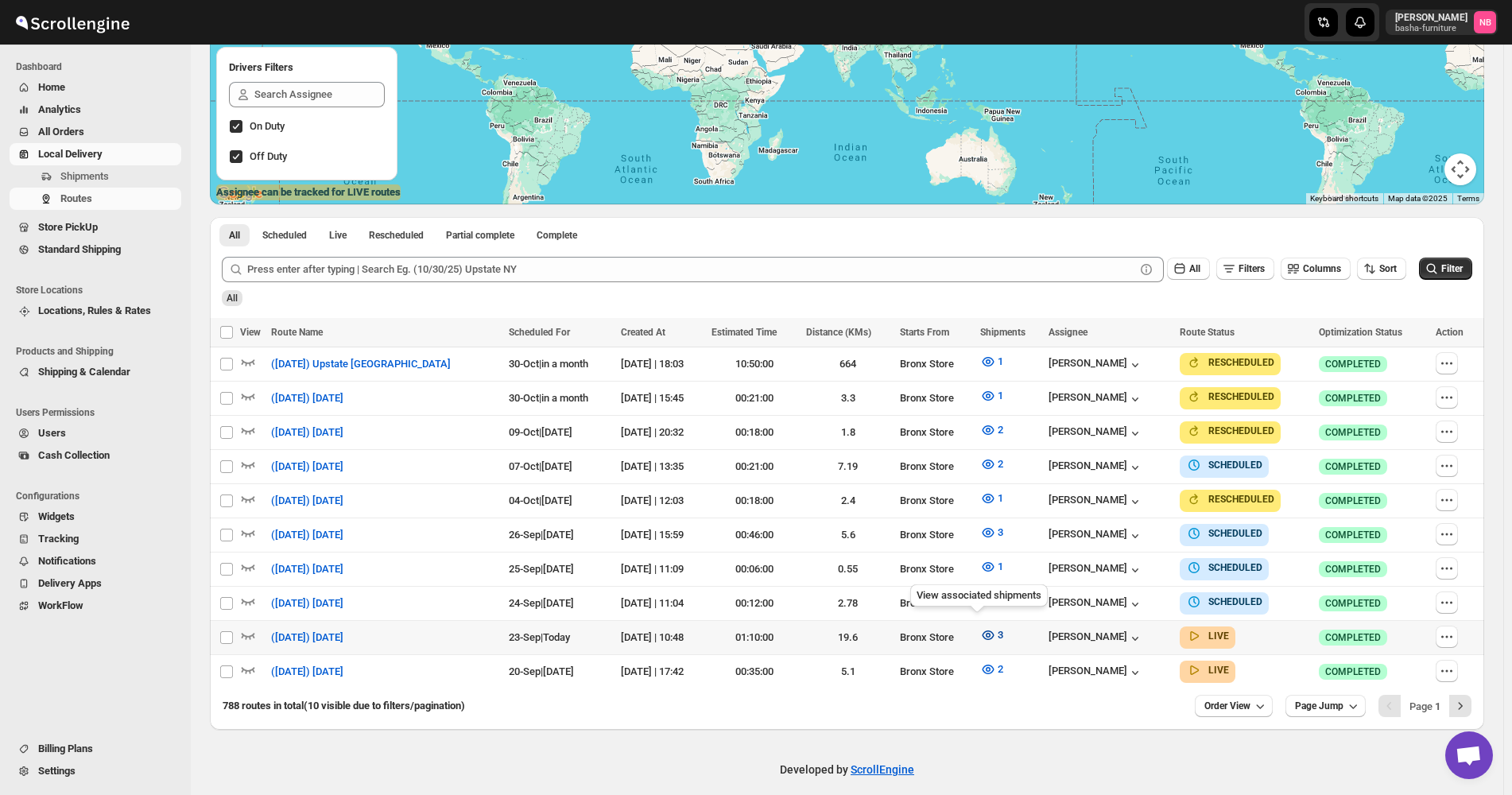
click at [980, 634] on icon "button" at bounding box center [988, 634] width 16 height 16
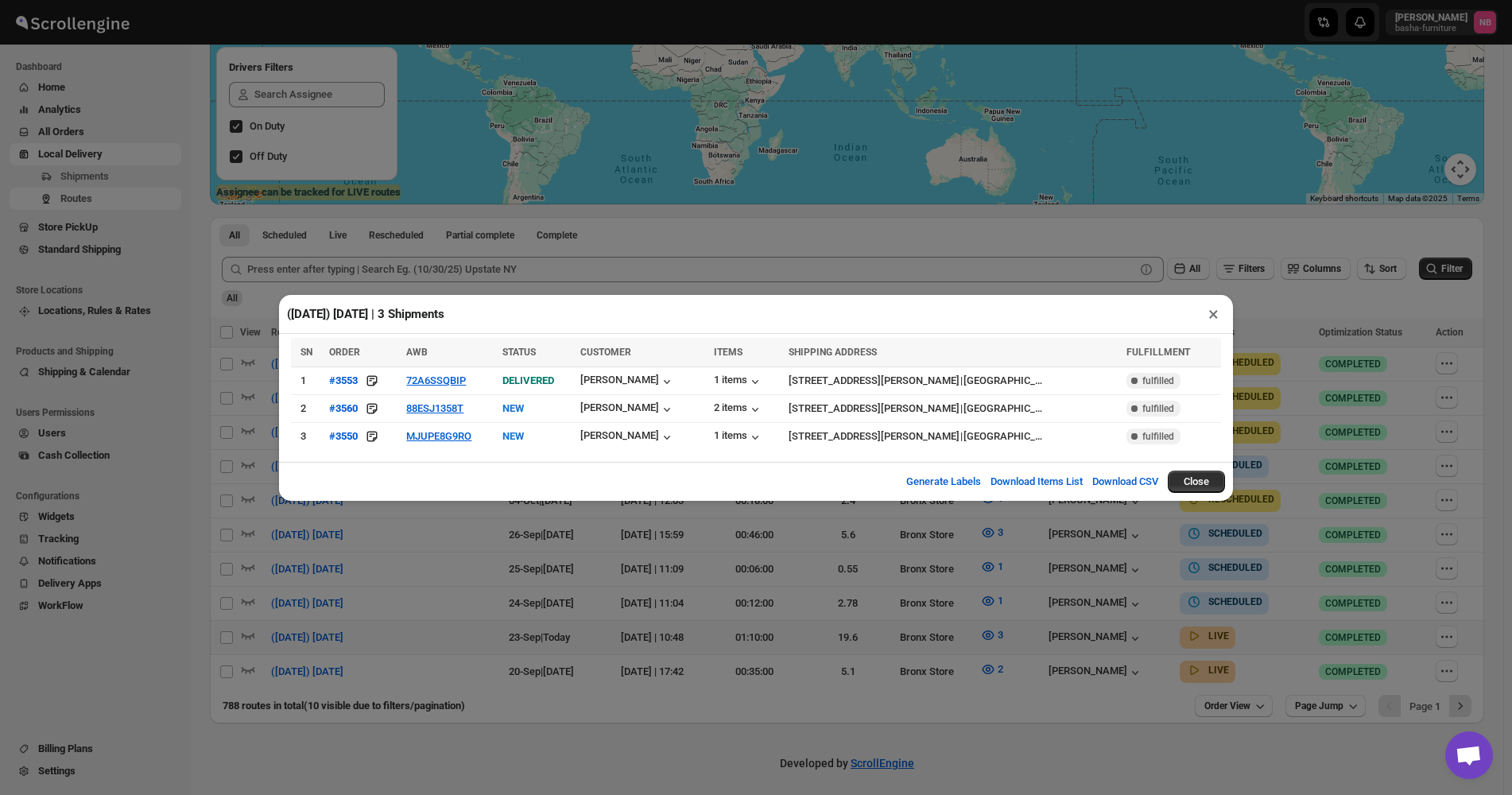
click at [980, 730] on div "([DATE]) [DATE] | 3 Shipments × SN ORDER AWB STATUS CUSTOMER ITEMS SHIPPING ADD…" at bounding box center [756, 398] width 1512 height 795
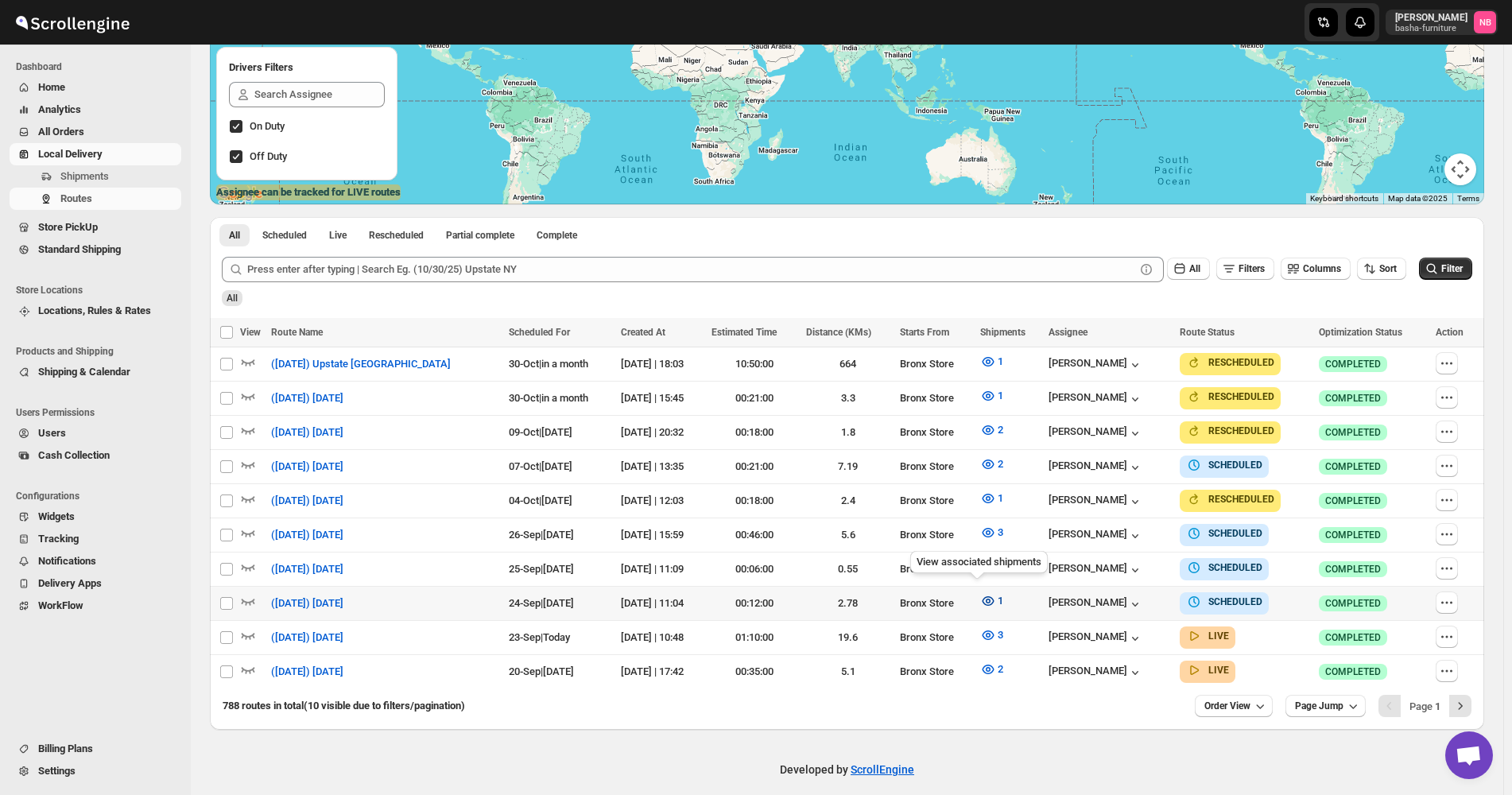
click at [982, 591] on button "1" at bounding box center [992, 600] width 42 height 25
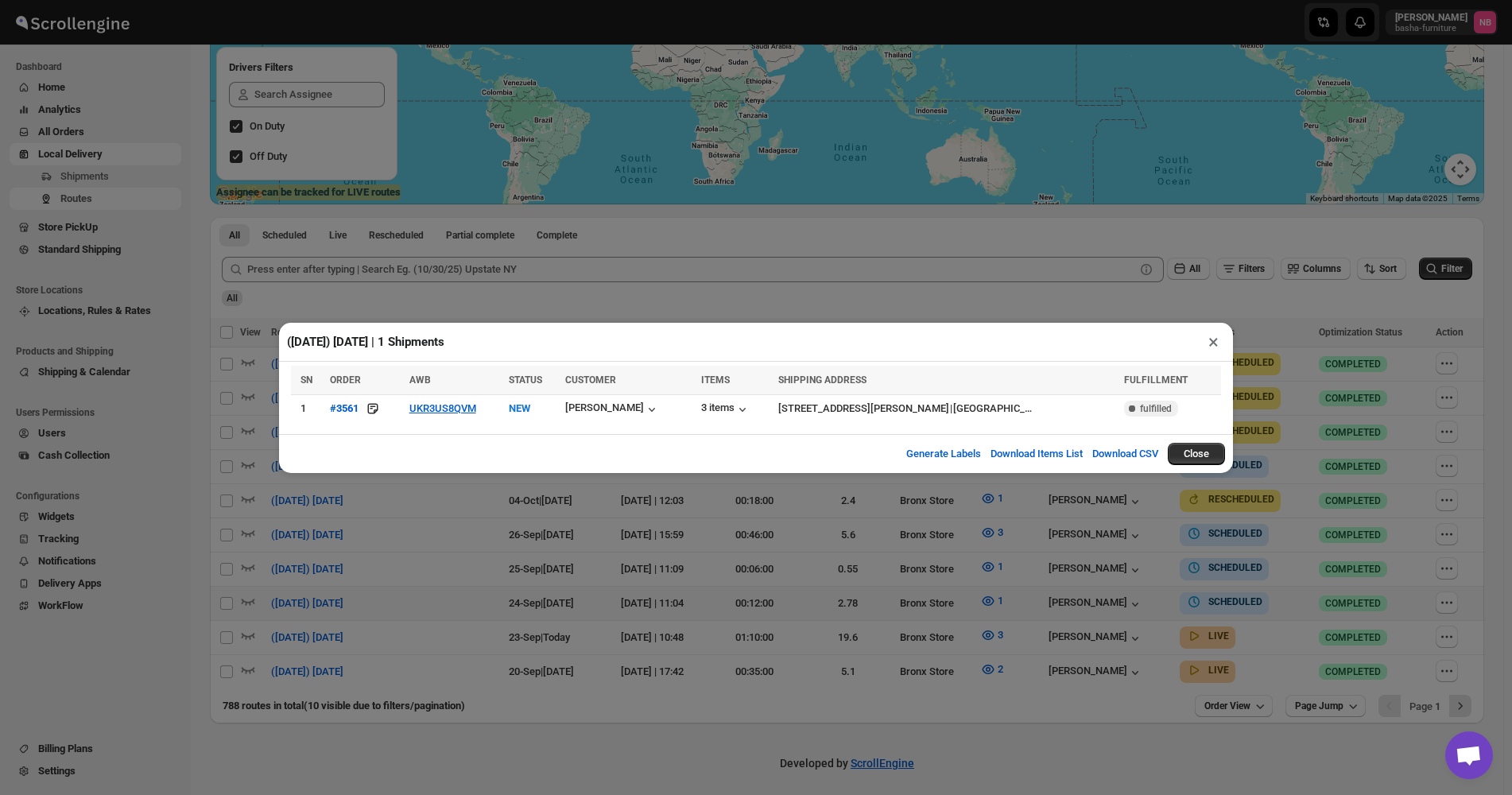
click at [605, 560] on div "([DATE]) [DATE] | 1 Shipments × SN ORDER AWB STATUS CUSTOMER ITEMS SHIPPING ADD…" at bounding box center [756, 398] width 1512 height 795
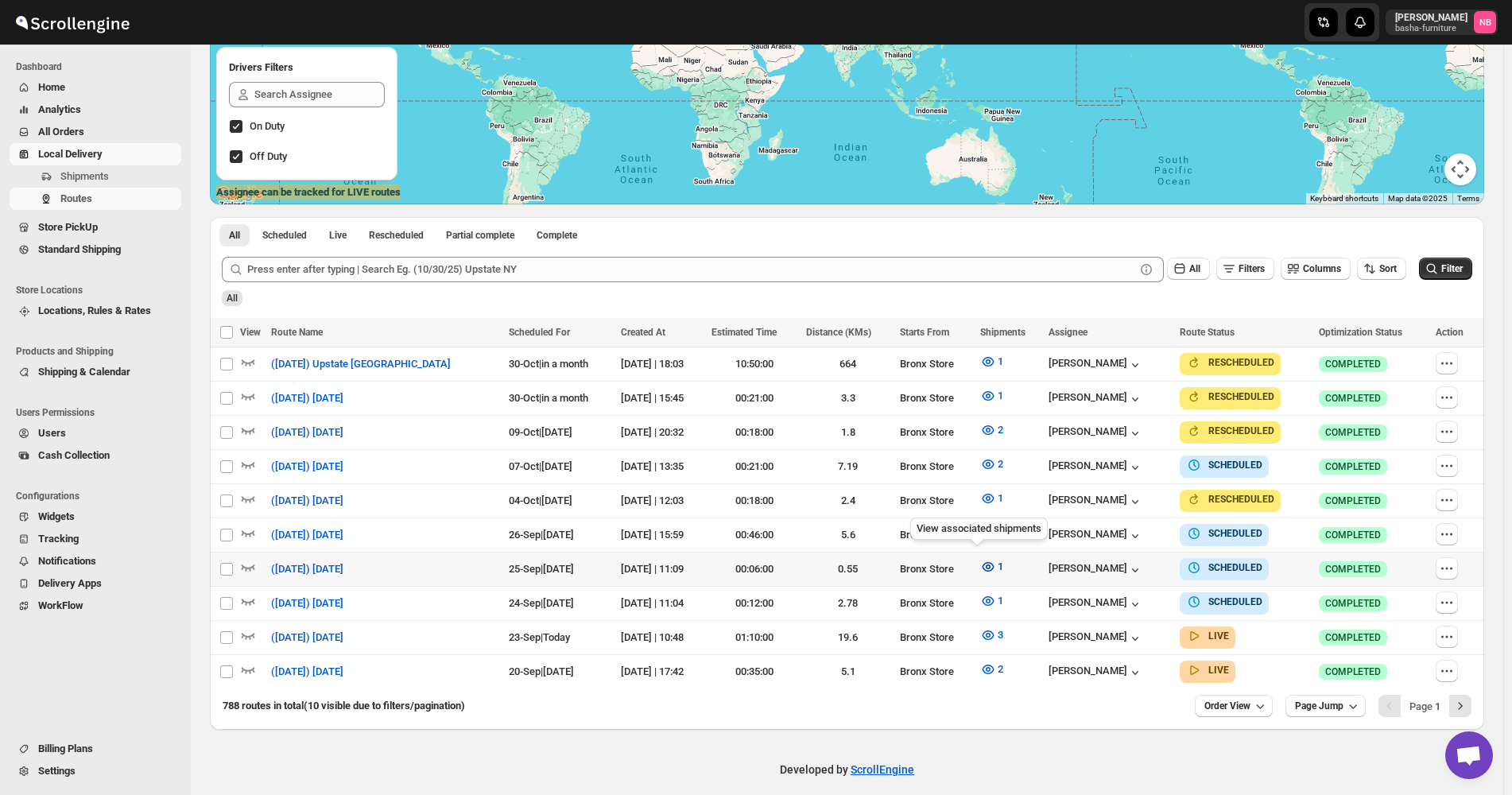
click at [982, 562] on icon "button" at bounding box center [988, 567] width 12 height 9
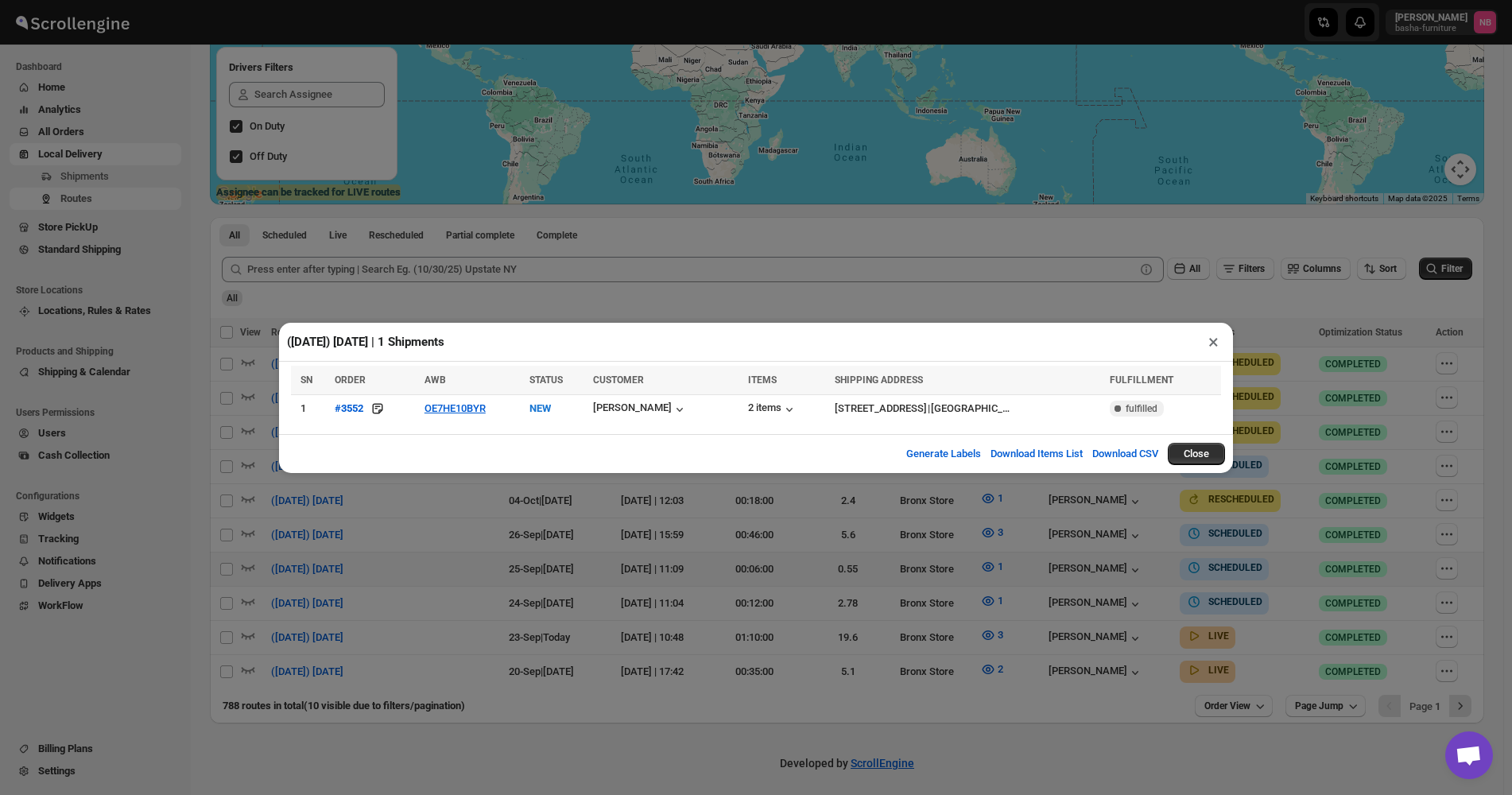
click at [505, 572] on div "([DATE]) [DATE] | 1 Shipments × SN ORDER AWB STATUS CUSTOMER ITEMS SHIPPING ADD…" at bounding box center [756, 398] width 1512 height 795
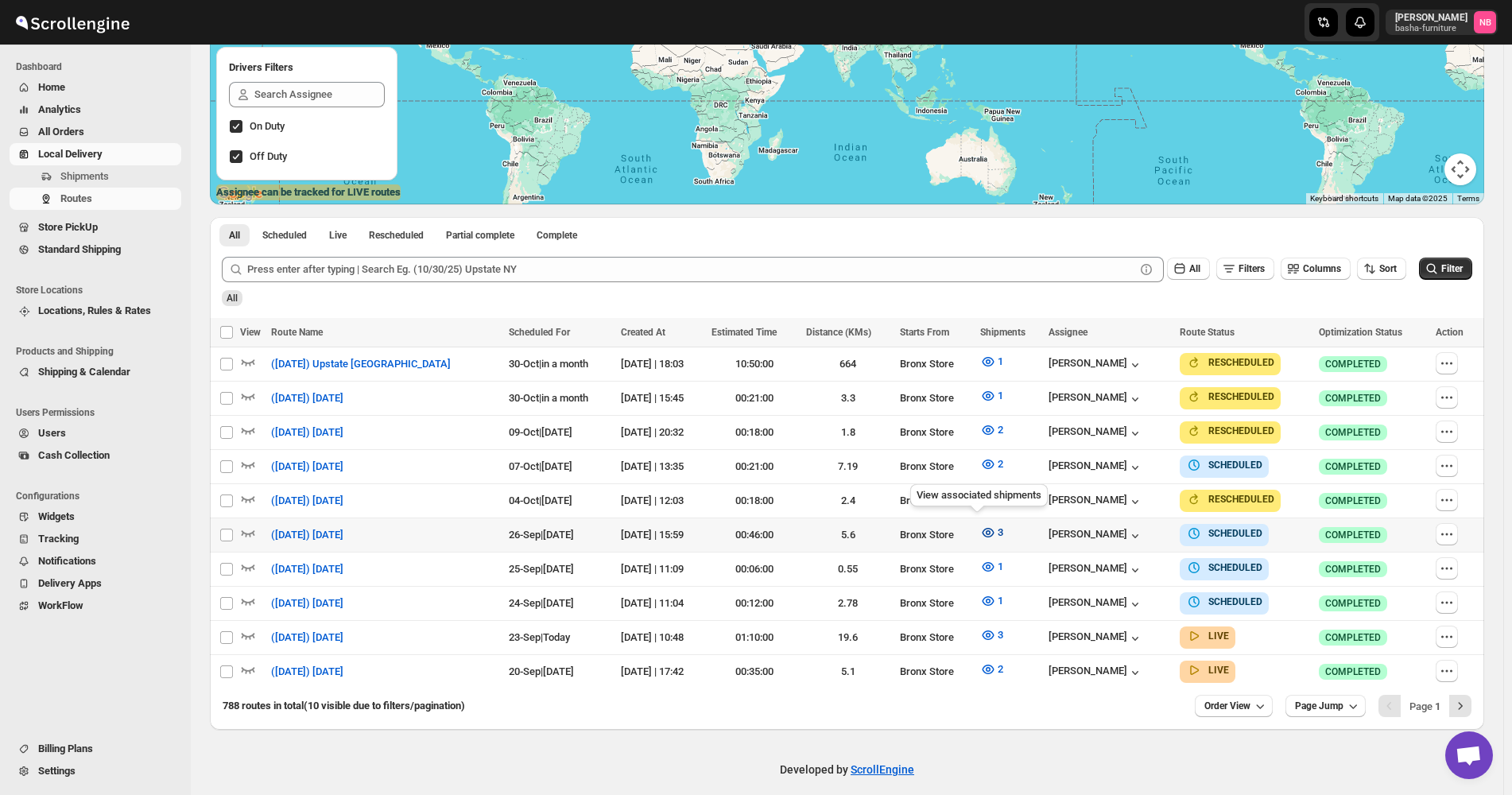
click at [982, 528] on icon "button" at bounding box center [988, 533] width 12 height 9
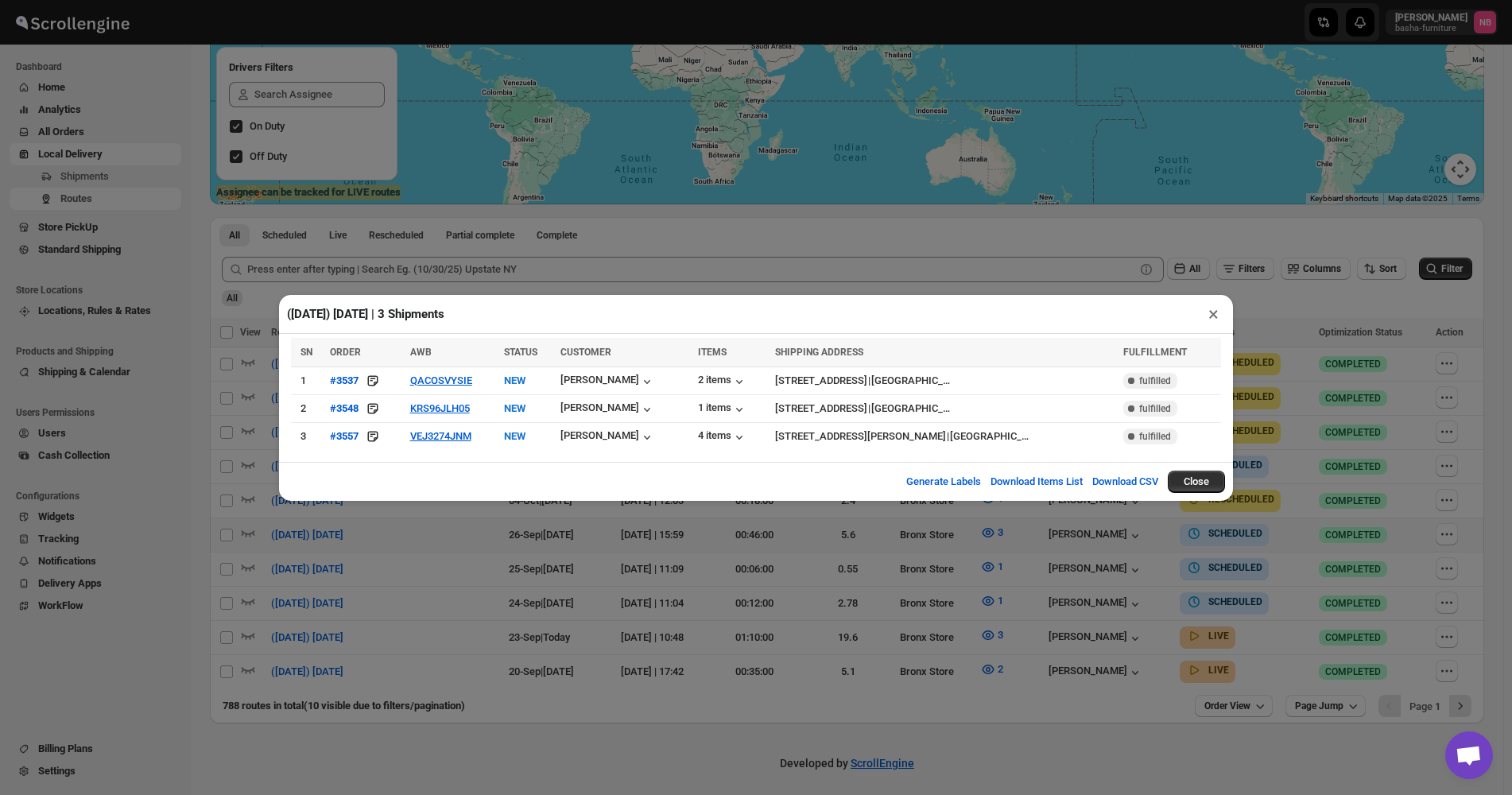
click at [746, 560] on div "([DATE]) [DATE] | 3 Shipments × SN ORDER AWB STATUS CUSTOMER ITEMS SHIPPING ADD…" at bounding box center [756, 398] width 1512 height 795
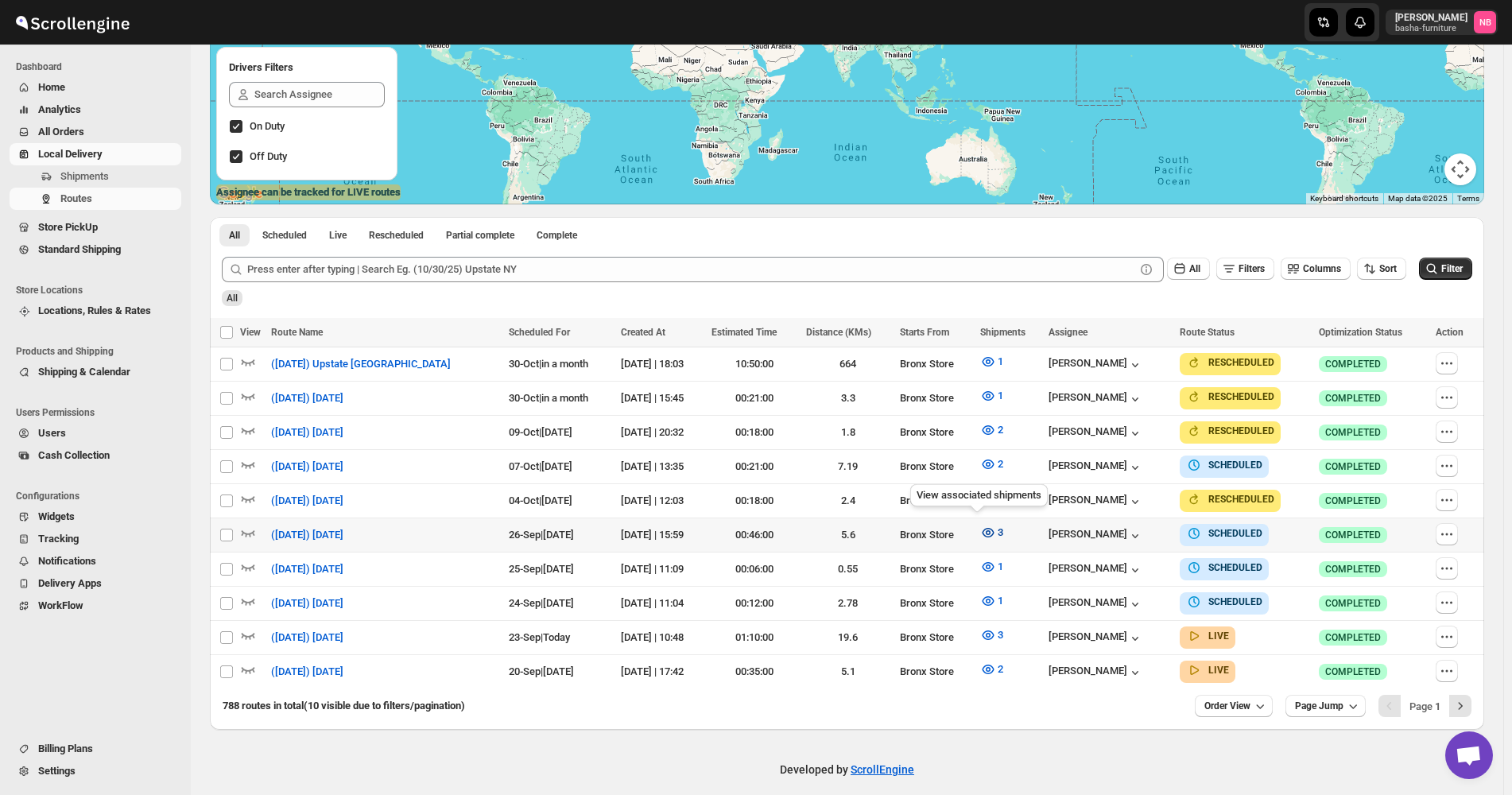
click at [980, 530] on icon "button" at bounding box center [988, 533] width 16 height 16
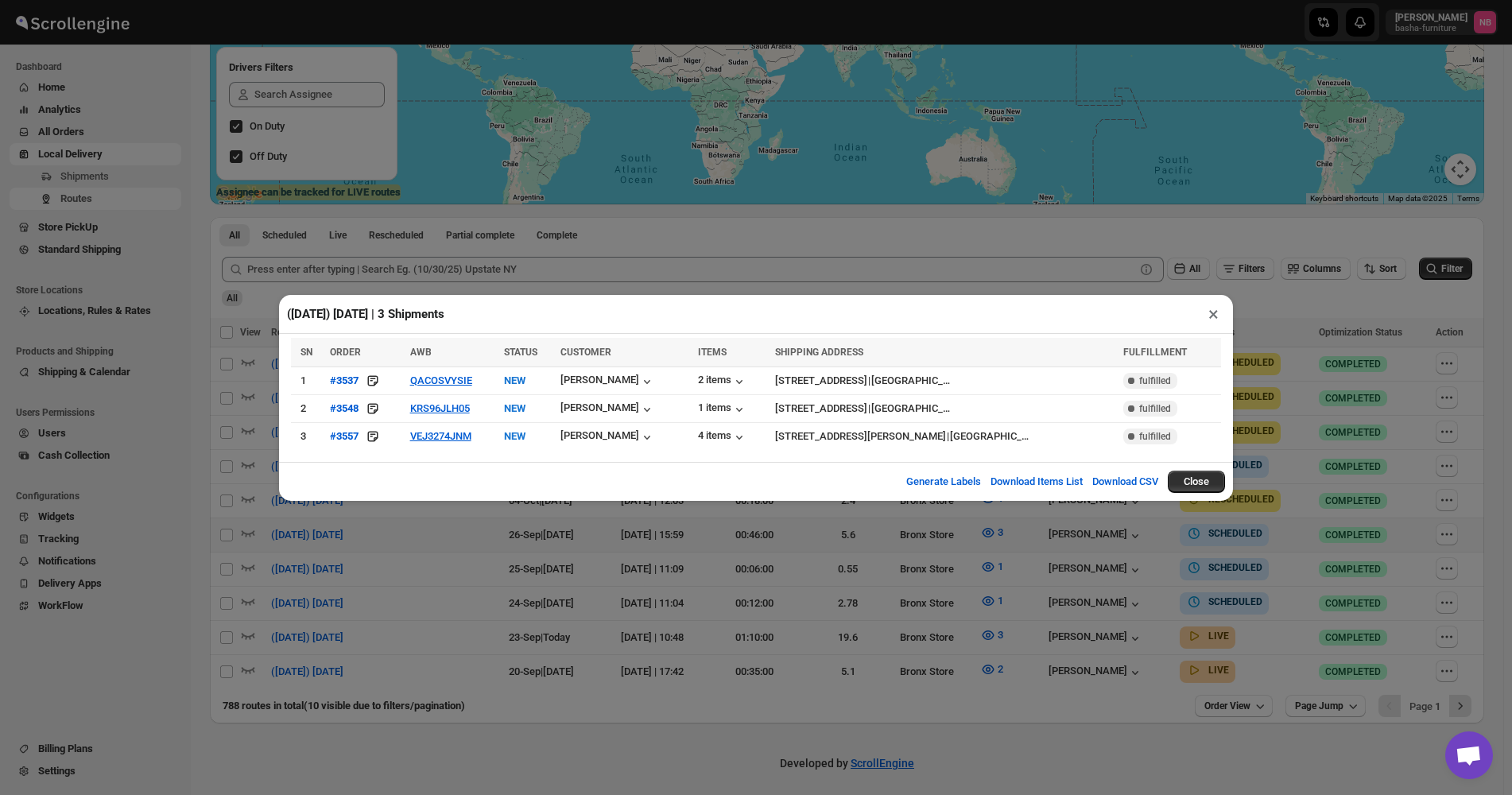
click at [912, 593] on div "([DATE]) [DATE] | 3 Shipments × SN ORDER AWB STATUS CUSTOMER ITEMS SHIPPING ADD…" at bounding box center [756, 398] width 1512 height 795
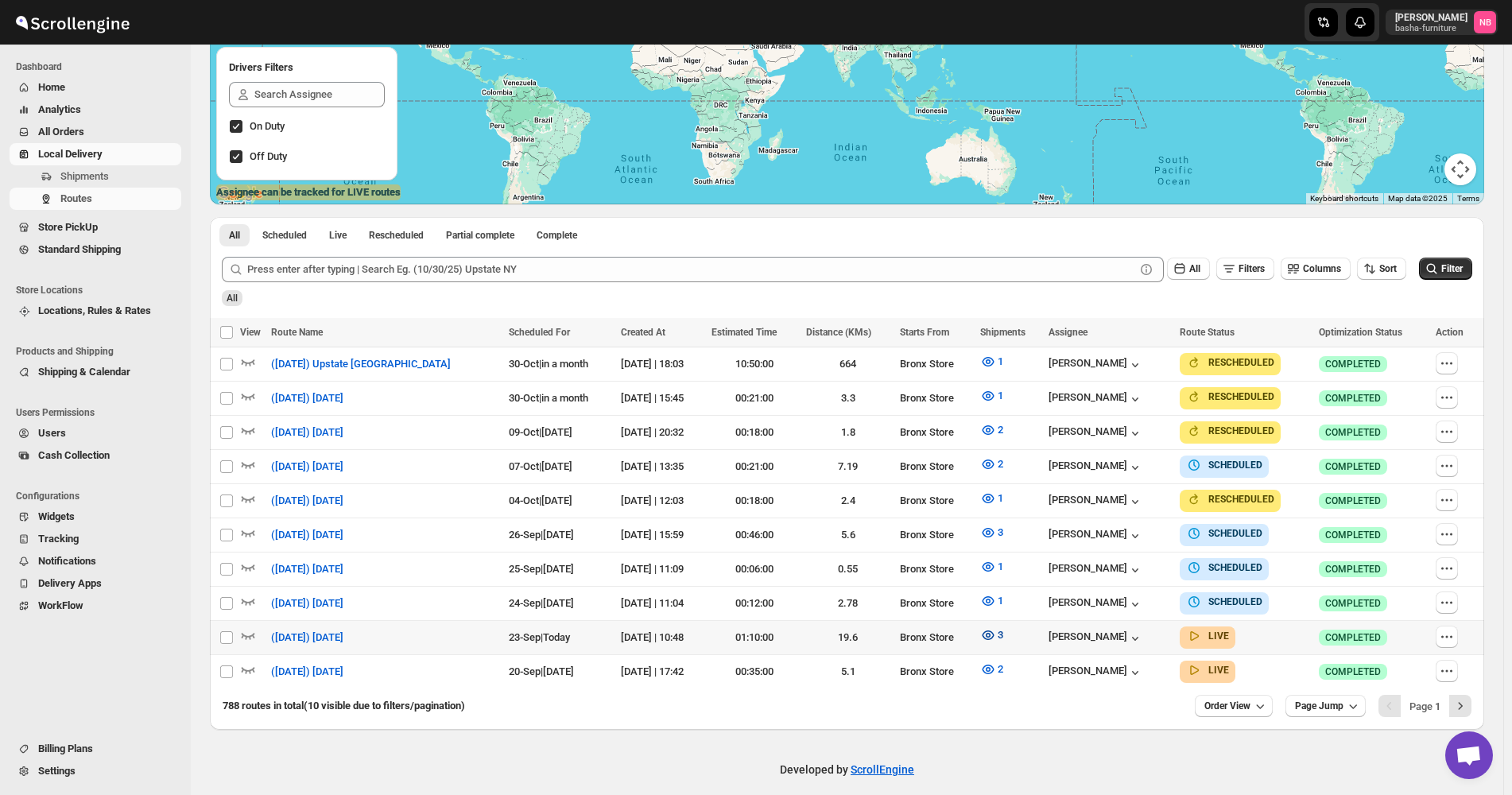
click at [980, 627] on icon "button" at bounding box center [988, 634] width 16 height 16
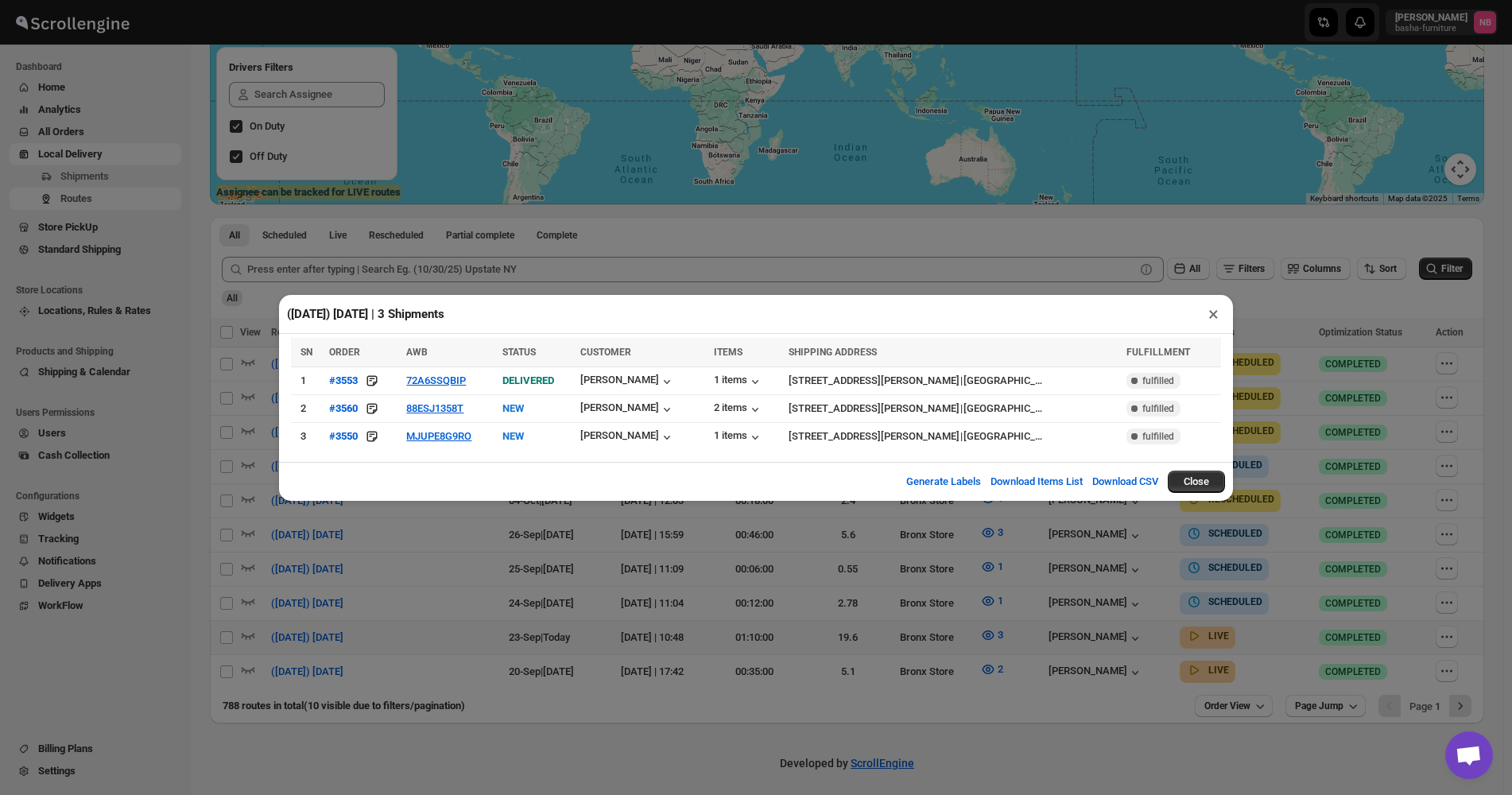
click at [790, 575] on div "([DATE]) [DATE] | 3 Shipments × SN ORDER AWB STATUS CUSTOMER ITEMS SHIPPING ADD…" at bounding box center [756, 398] width 1512 height 795
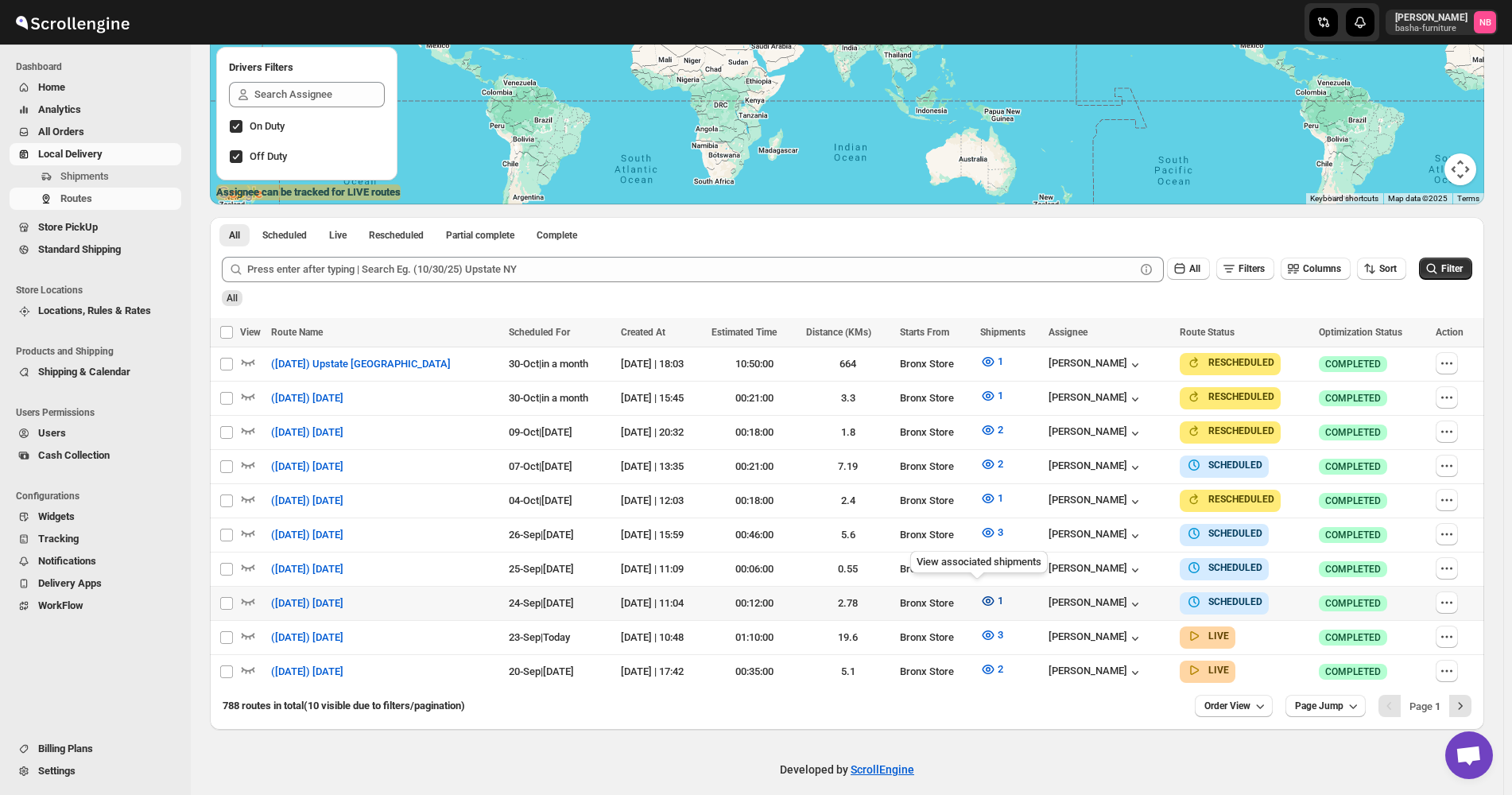
click at [986, 599] on icon "button" at bounding box center [988, 600] width 5 height 5
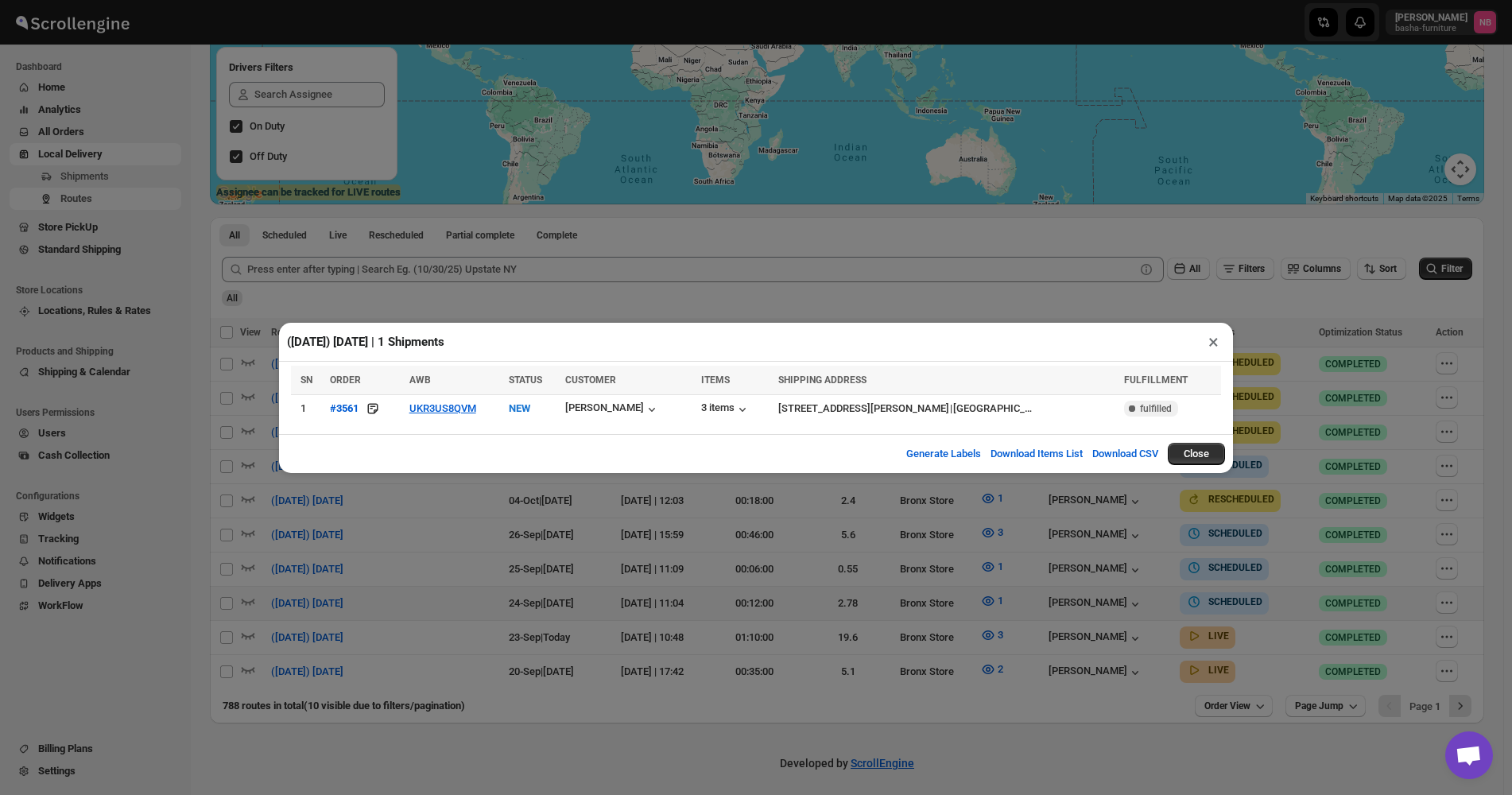
click at [904, 544] on div "([DATE]) [DATE] | 1 Shipments × SN ORDER AWB STATUS CUSTOMER ITEMS SHIPPING ADD…" at bounding box center [756, 398] width 1512 height 795
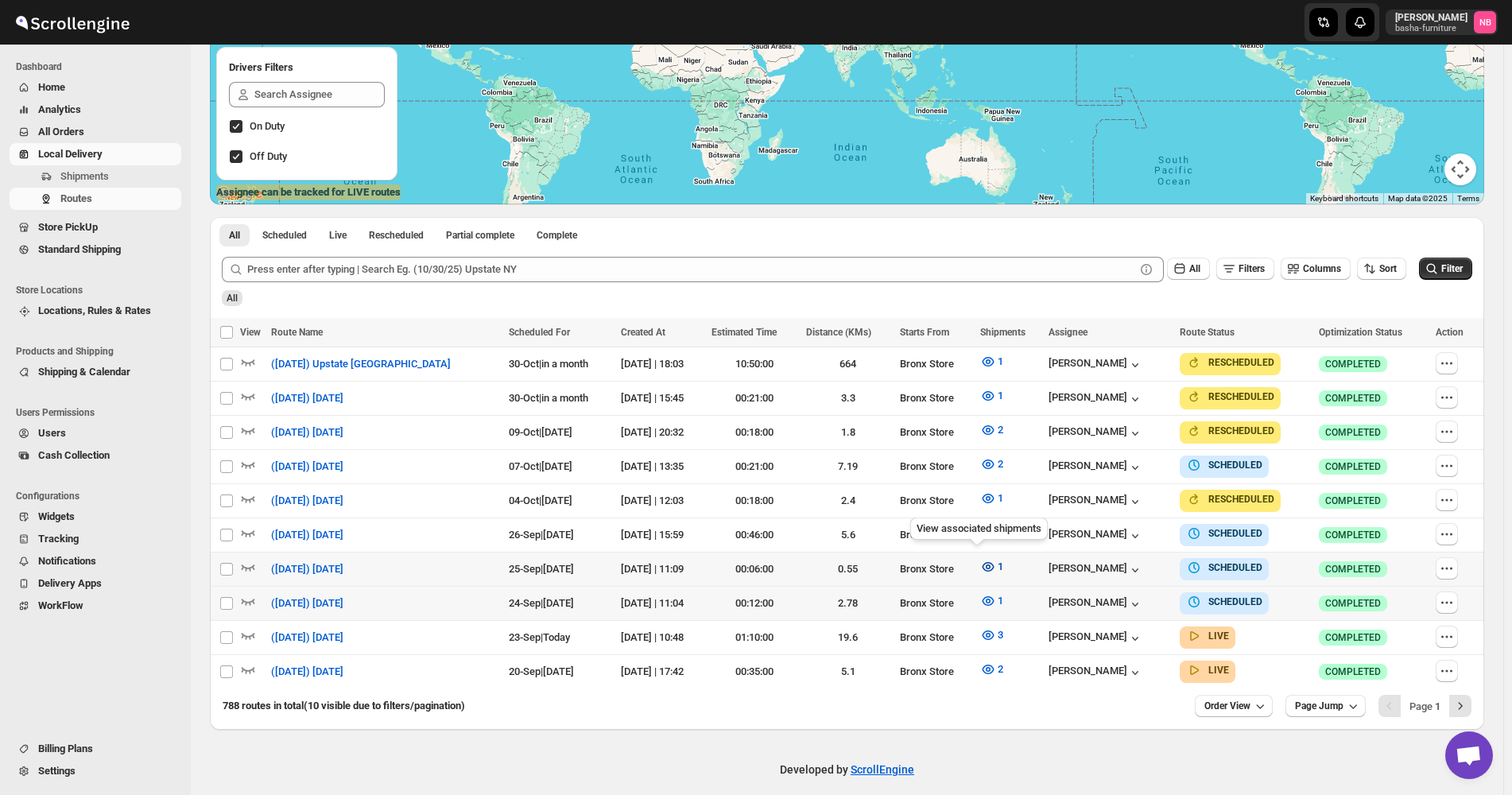
click at [980, 559] on icon "button" at bounding box center [988, 567] width 16 height 16
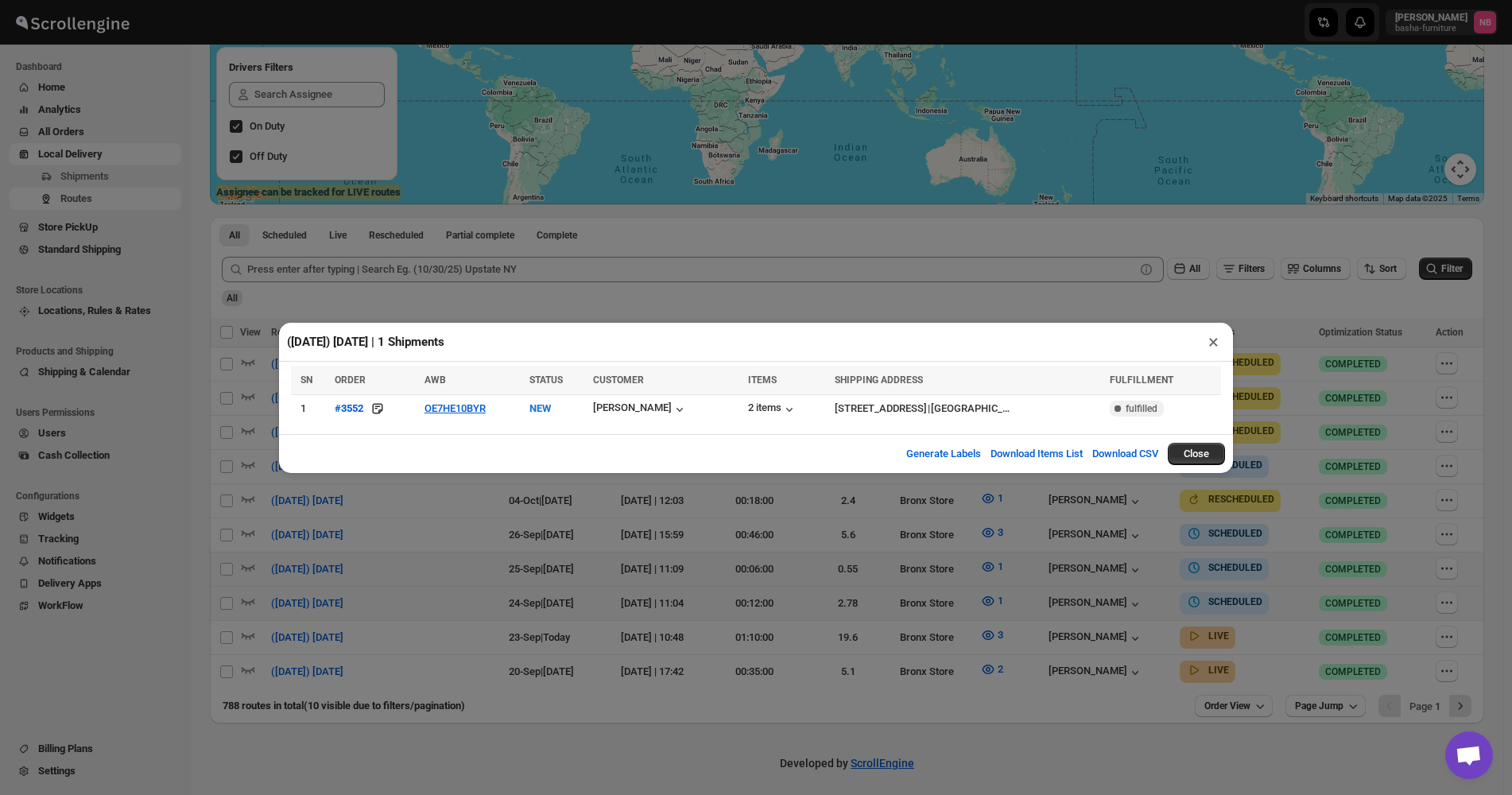
click at [565, 550] on div "([DATE]) [DATE] | 1 Shipments × SN ORDER AWB STATUS CUSTOMER ITEMS SHIPPING ADD…" at bounding box center [756, 398] width 1512 height 795
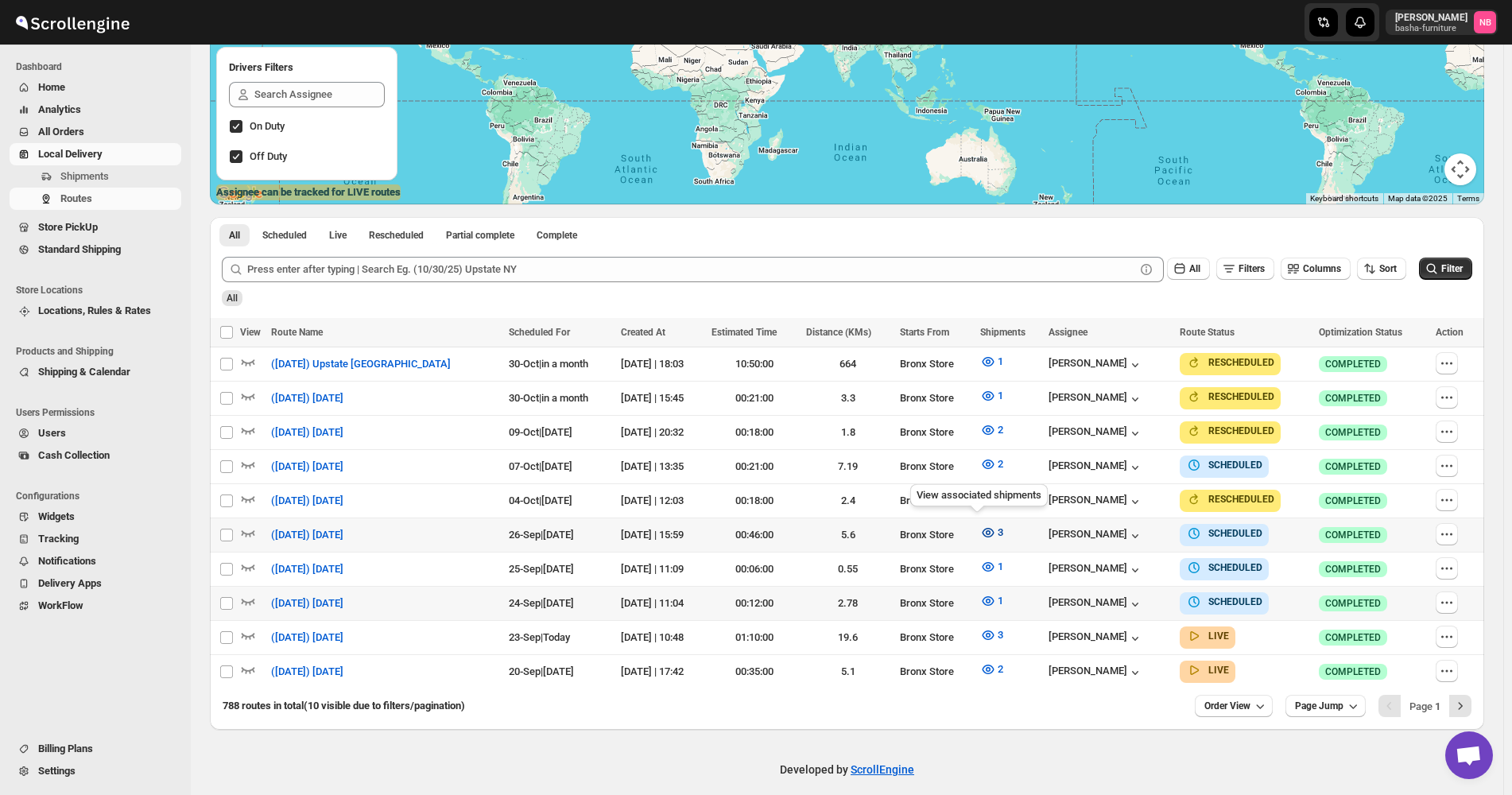
click at [980, 526] on icon "button" at bounding box center [988, 533] width 16 height 16
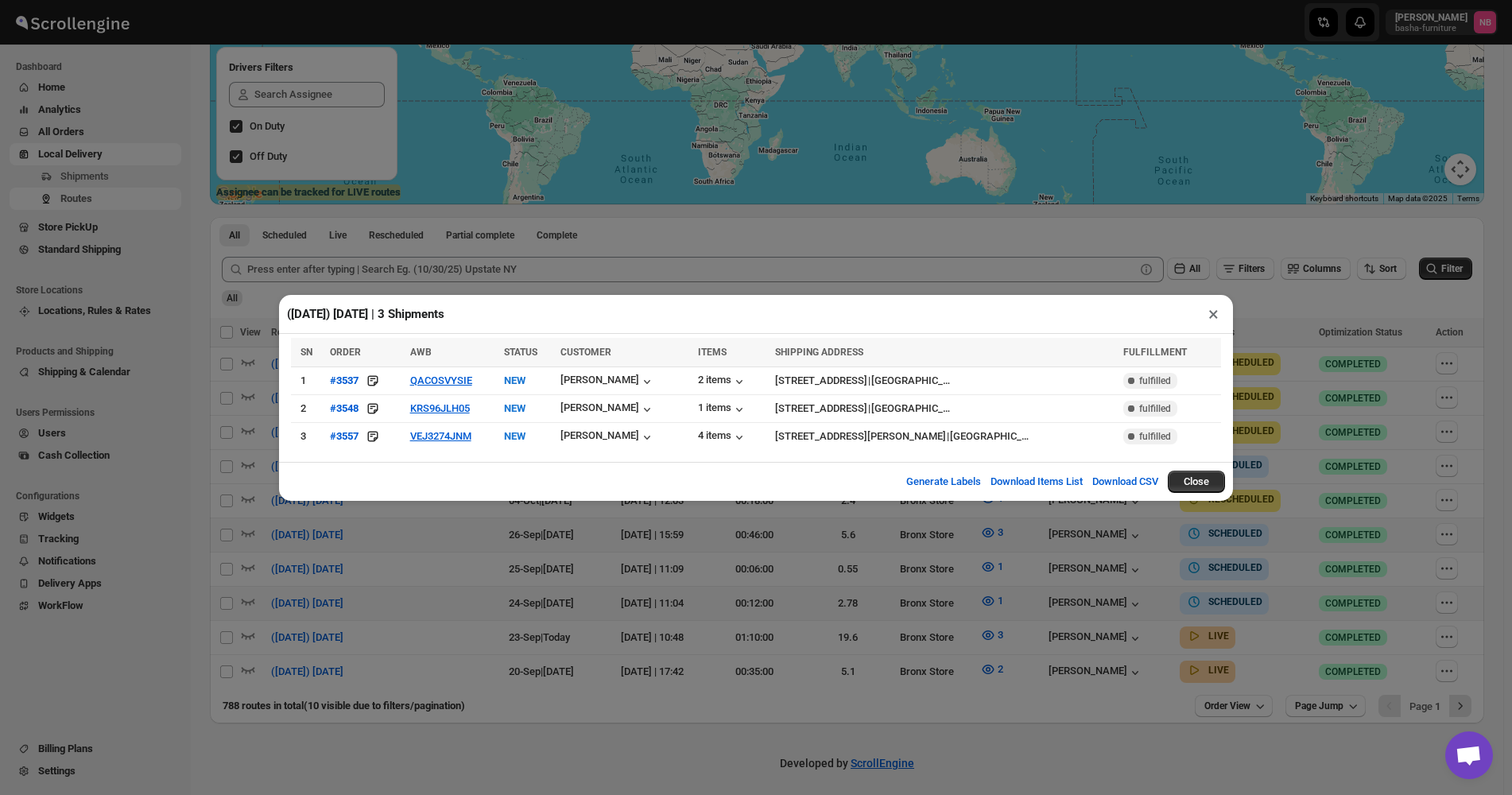
click at [1207, 602] on div "([DATE]) [DATE] | 3 Shipments × SN ORDER AWB STATUS CUSTOMER ITEMS SHIPPING ADD…" at bounding box center [756, 398] width 1512 height 795
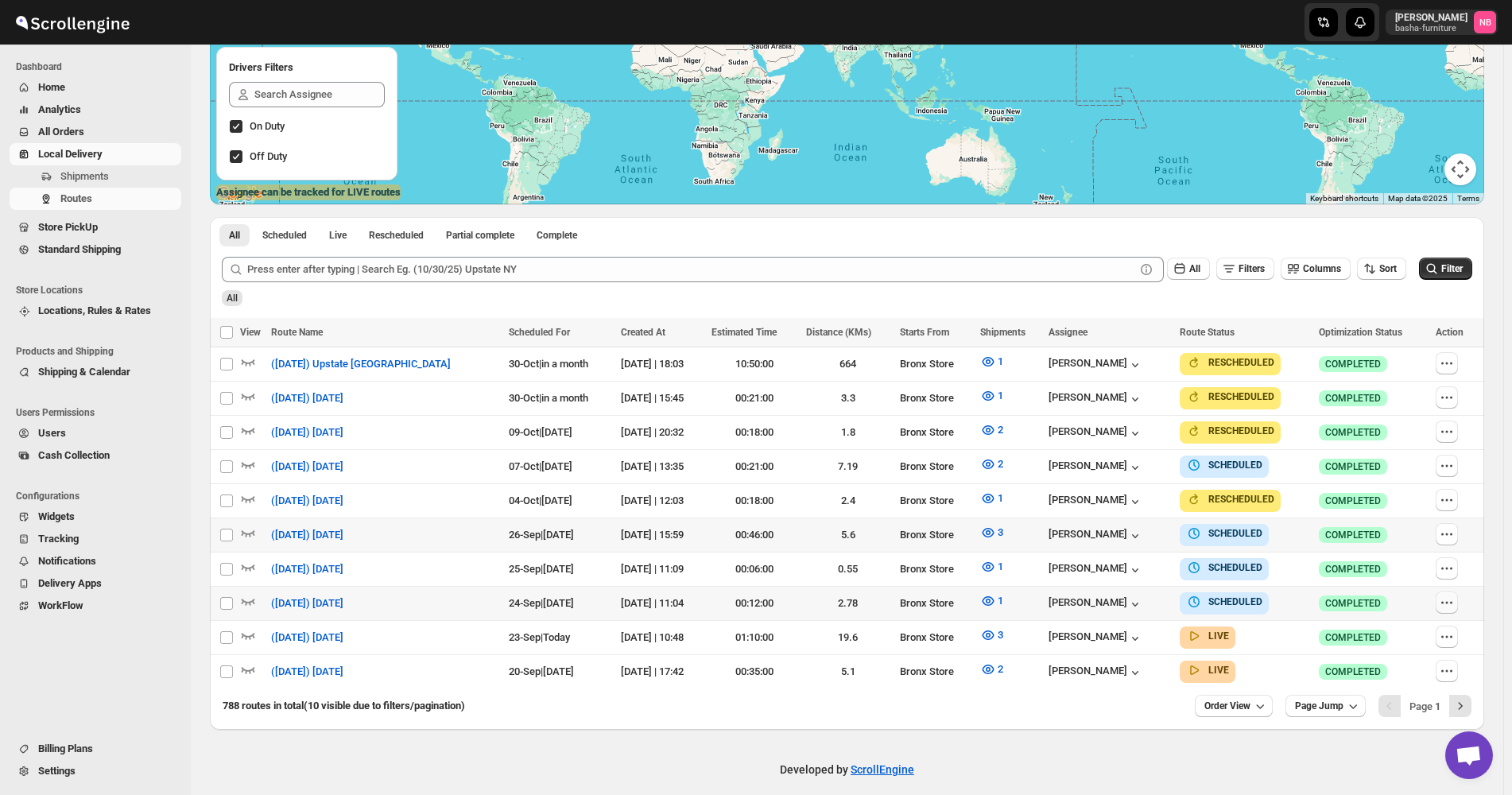
click at [1450, 595] on icon "button" at bounding box center [1447, 602] width 16 height 16
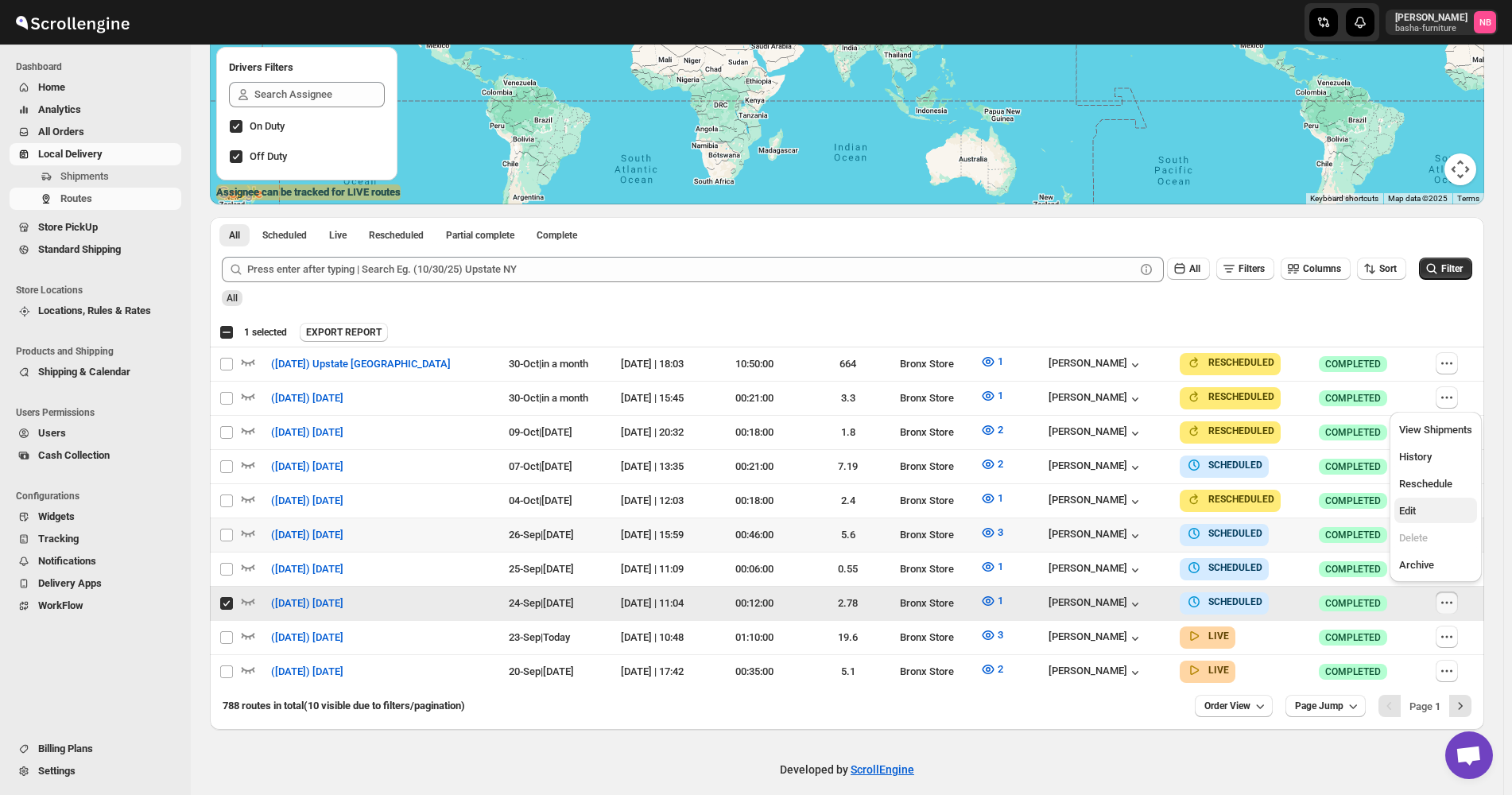
click at [1442, 508] on span "Edit" at bounding box center [1436, 511] width 73 height 16
checkbox input "false"
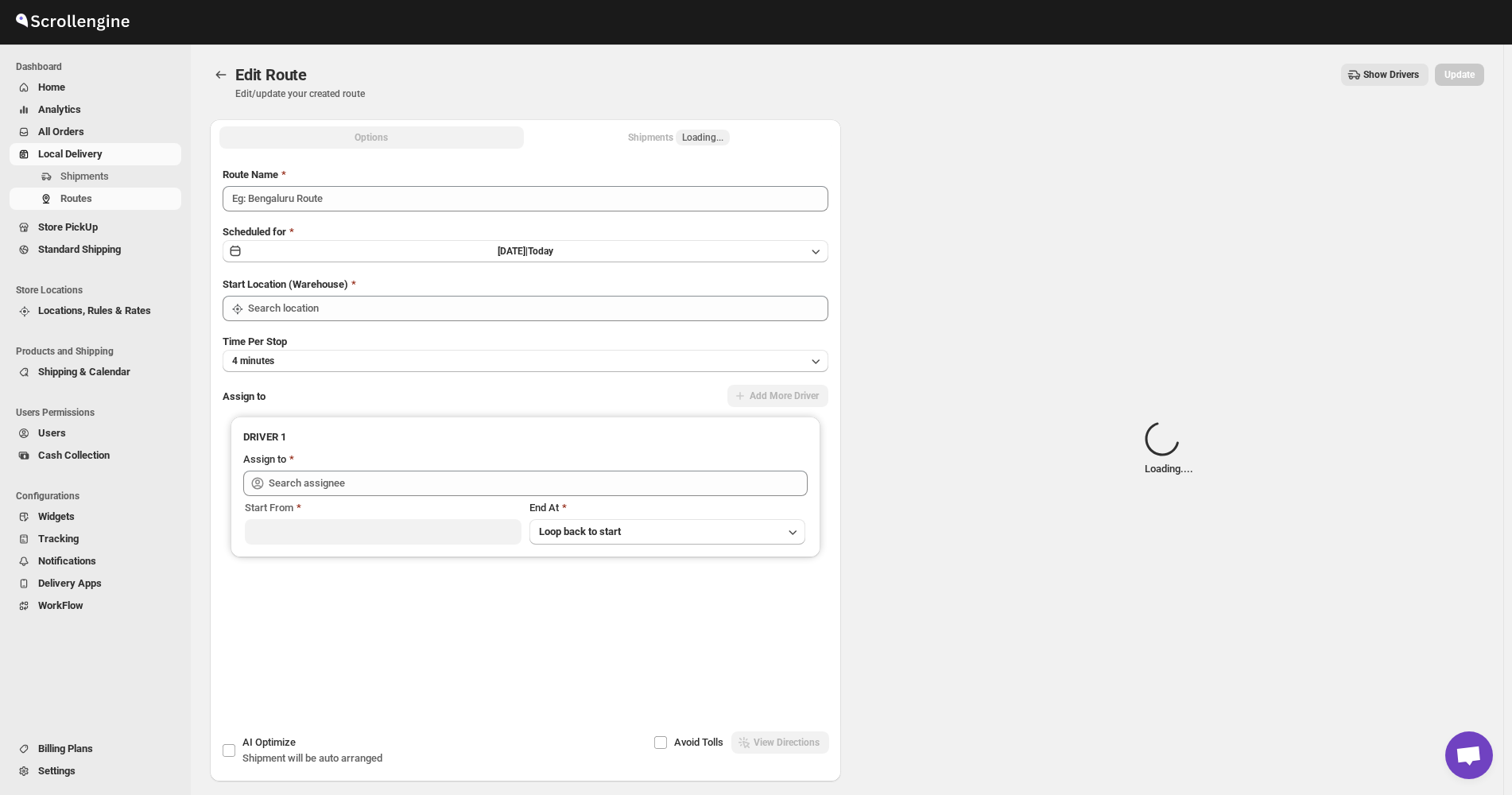
type input "([DATE]) [DATE]"
type input "Bronx Store"
type input "[PERSON_NAME] ([EMAIL_ADDRESS][DOMAIN_NAME])"
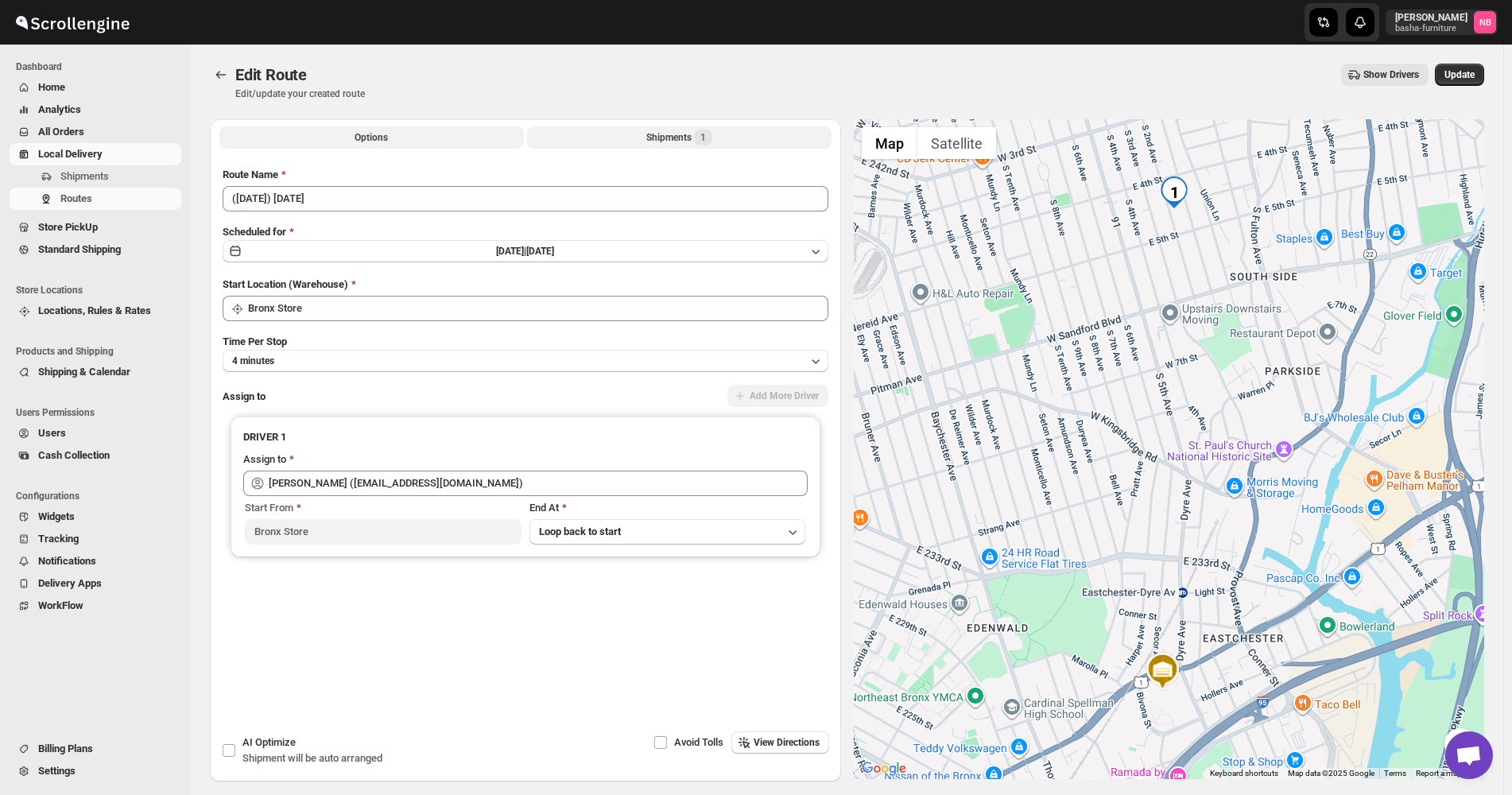
click at [634, 133] on button "Shipments 1" at bounding box center [679, 138] width 304 height 23
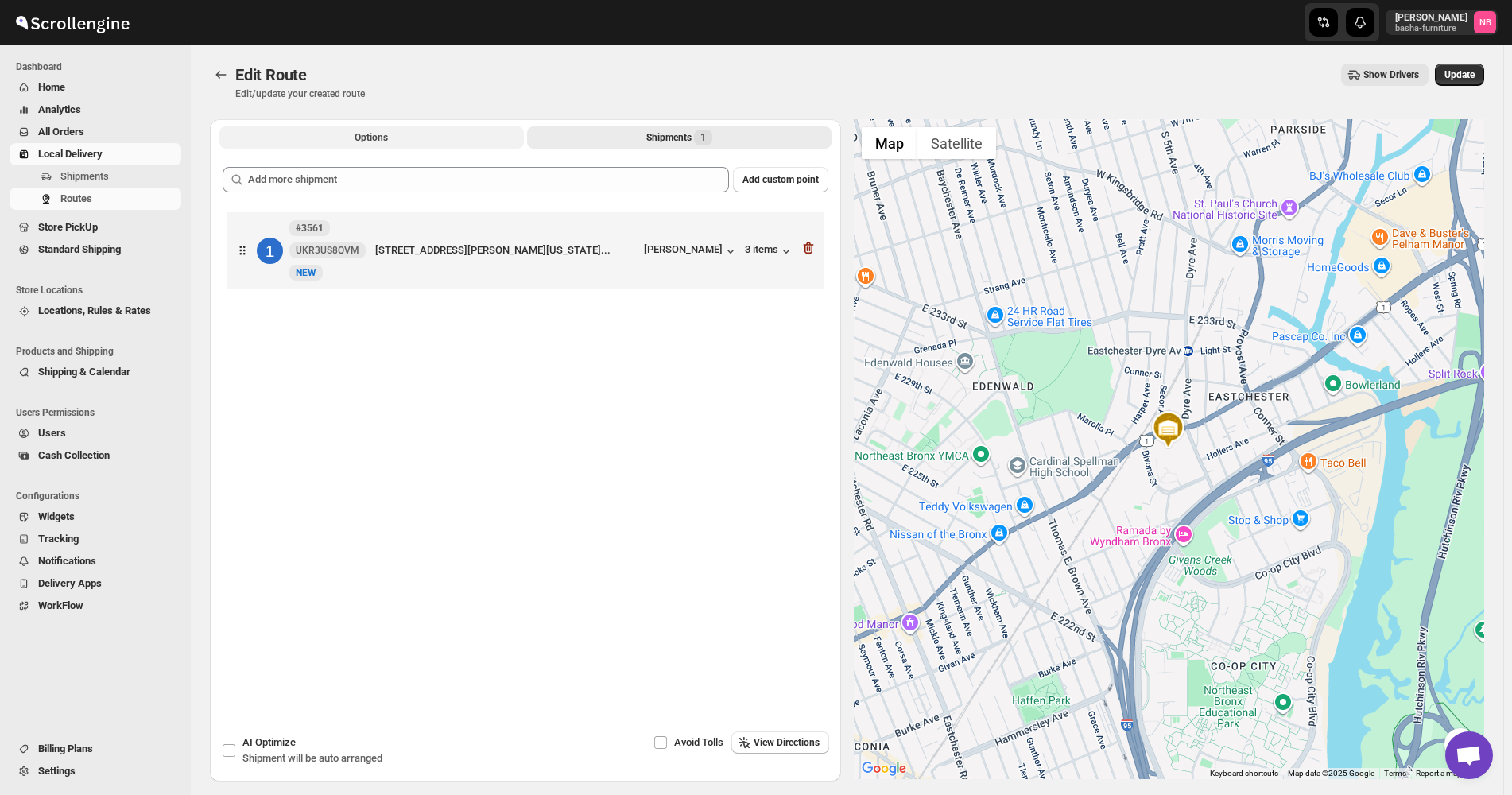
click at [466, 138] on button "Options" at bounding box center [371, 138] width 304 height 23
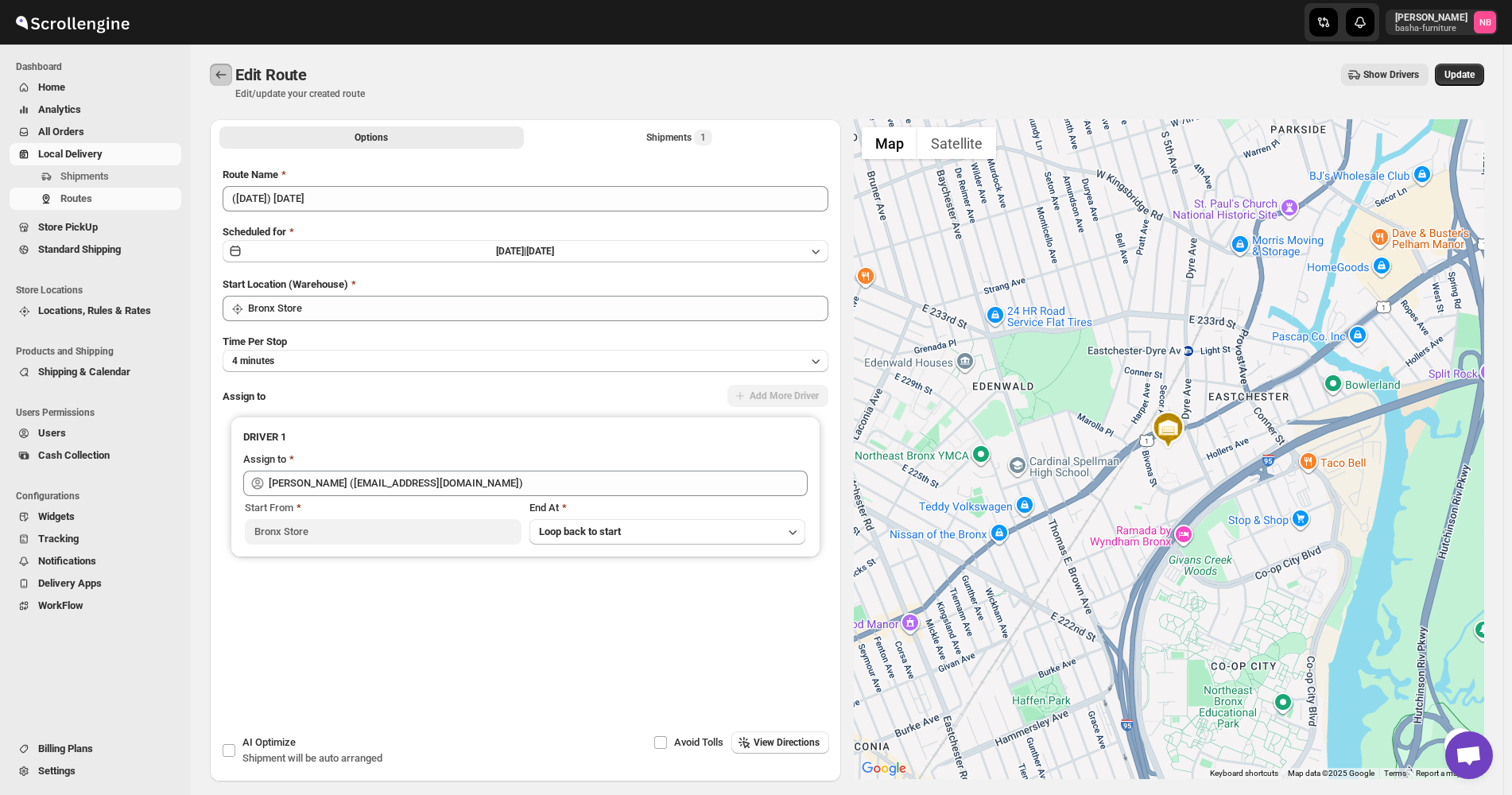
click at [221, 85] on button "Routes" at bounding box center [221, 75] width 23 height 23
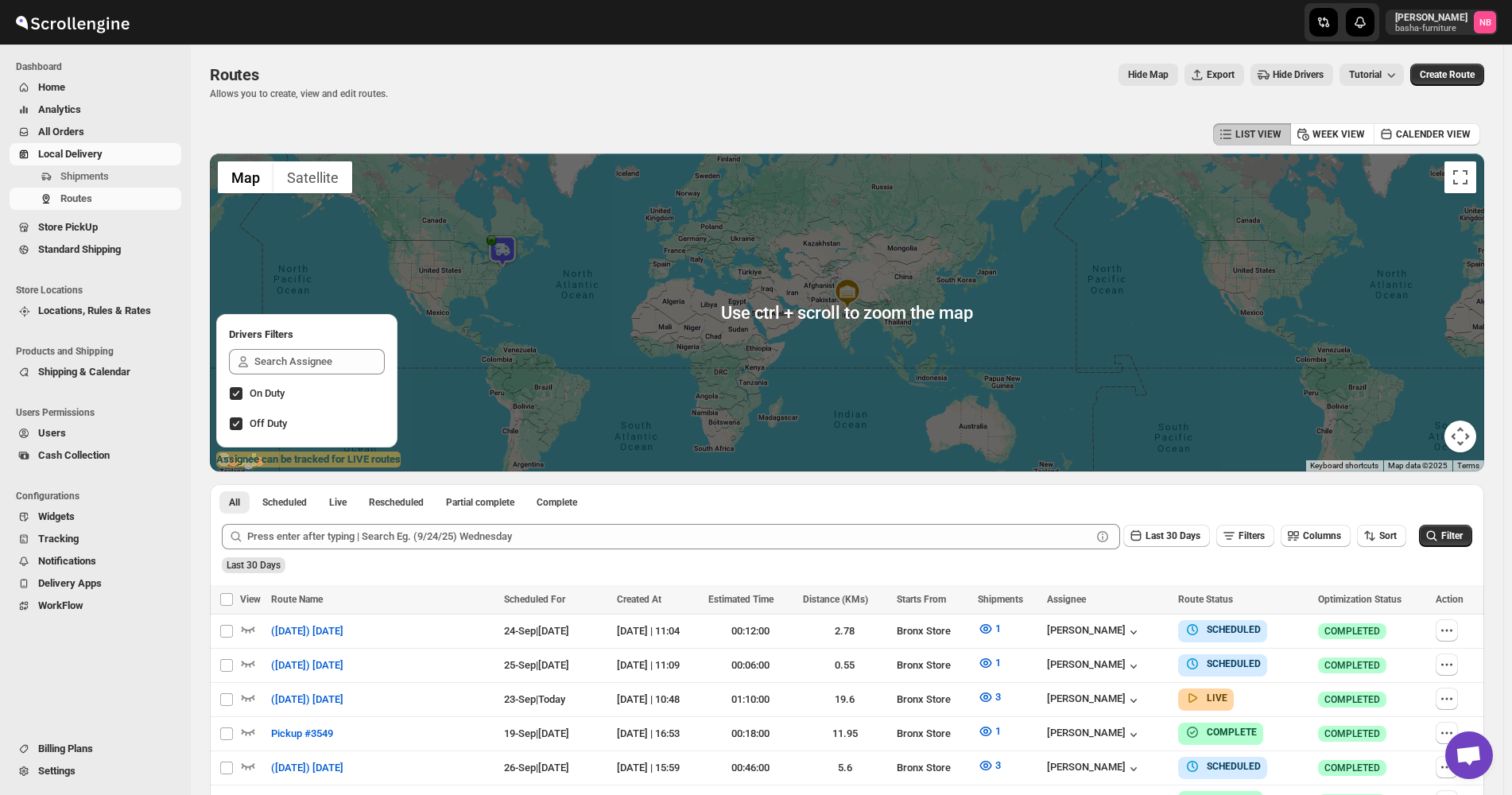
scroll to position [239, 0]
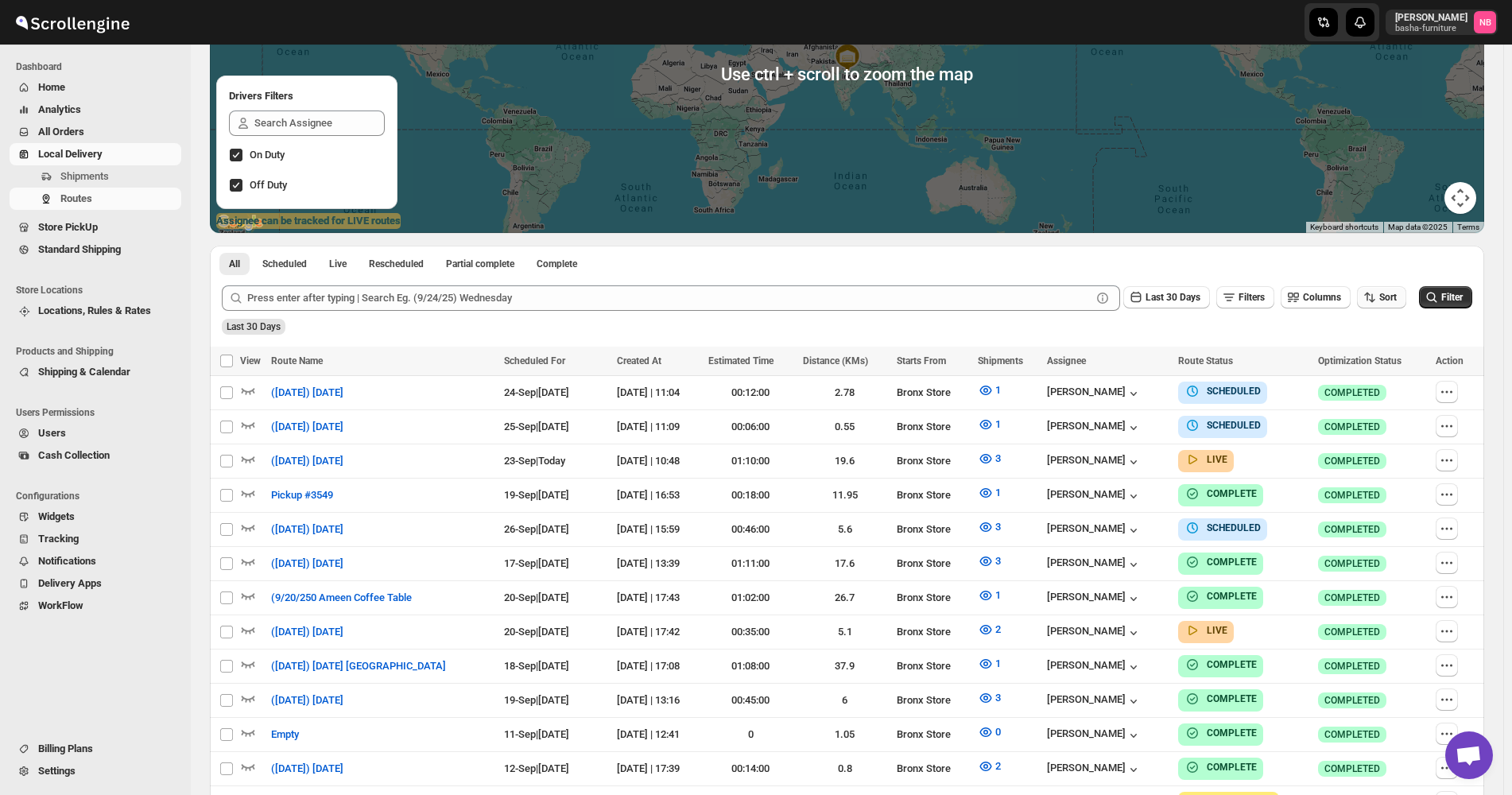
click at [1385, 296] on button "Sort" at bounding box center [1382, 297] width 49 height 23
drag, startPoint x: 1392, startPoint y: 360, endPoint x: 1387, endPoint y: 383, distance: 23.5
click at [1392, 362] on div "Created Date" at bounding box center [1371, 354] width 59 height 16
click at [1385, 395] on button "Due Date" at bounding box center [1385, 382] width 96 height 25
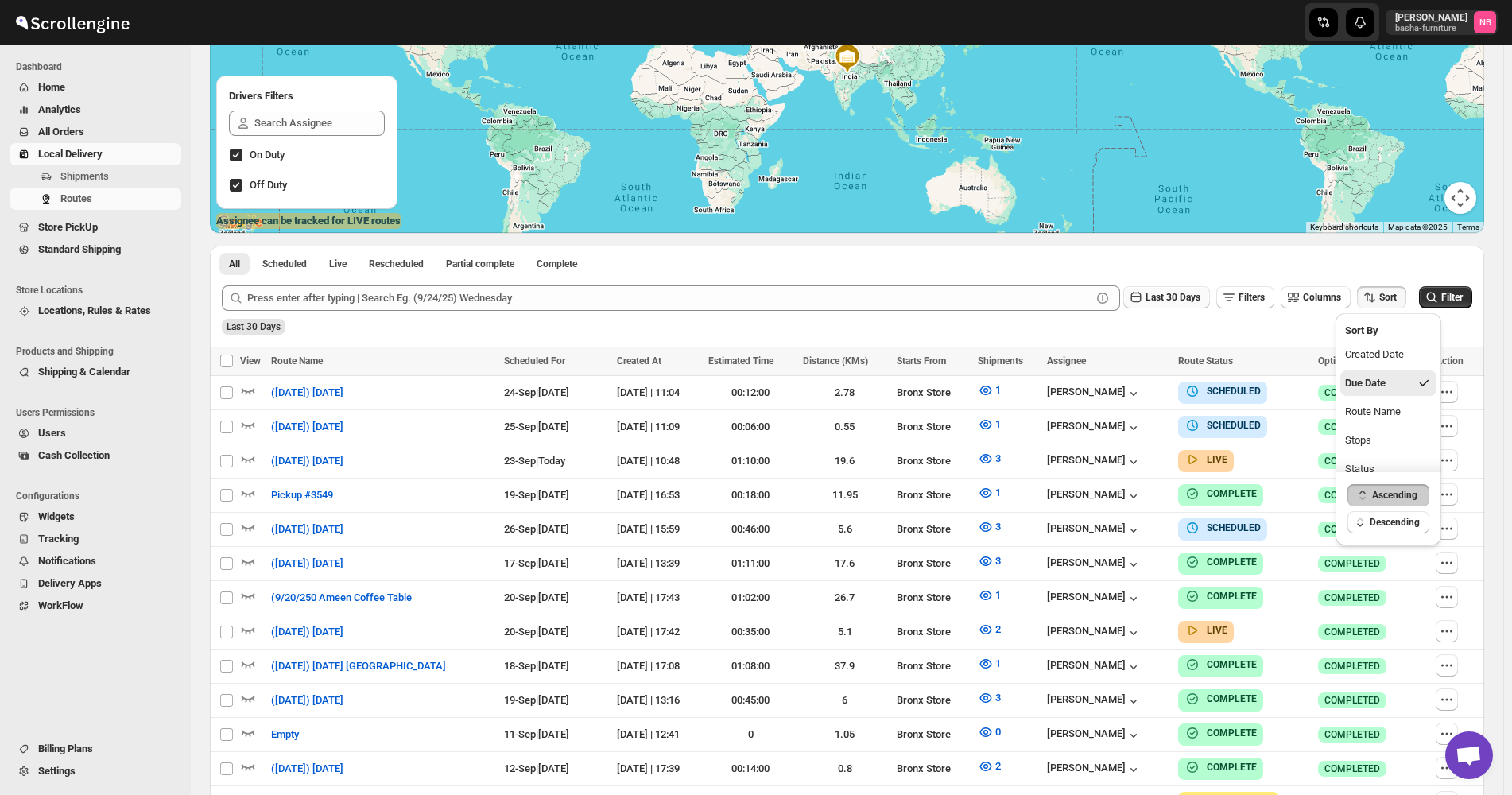
click at [1173, 301] on span "Last 30 Days" at bounding box center [1173, 297] width 55 height 11
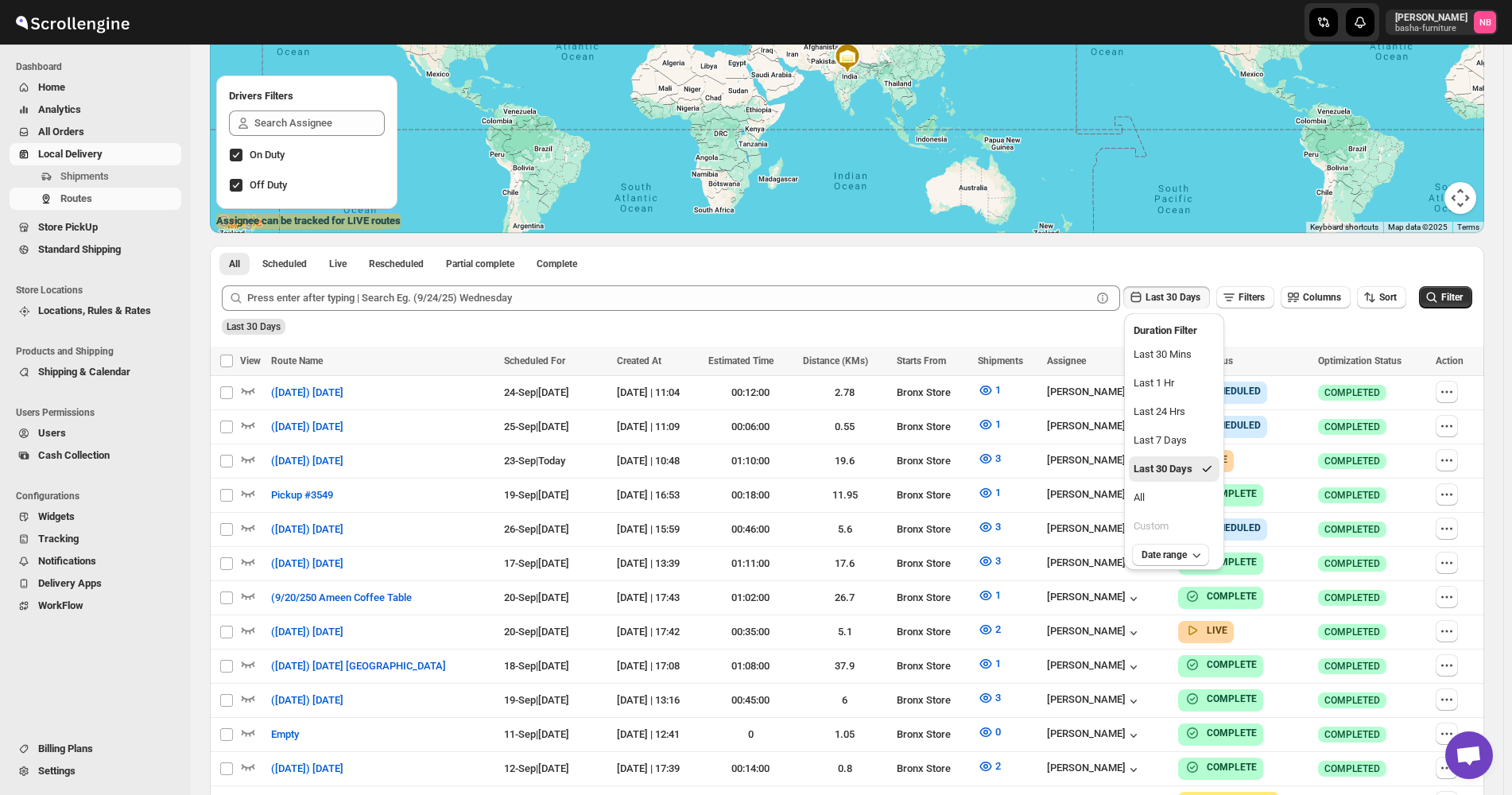
drag, startPoint x: 1168, startPoint y: 487, endPoint x: 1263, endPoint y: 467, distance: 97.1
click at [1169, 488] on button "All" at bounding box center [1174, 497] width 91 height 25
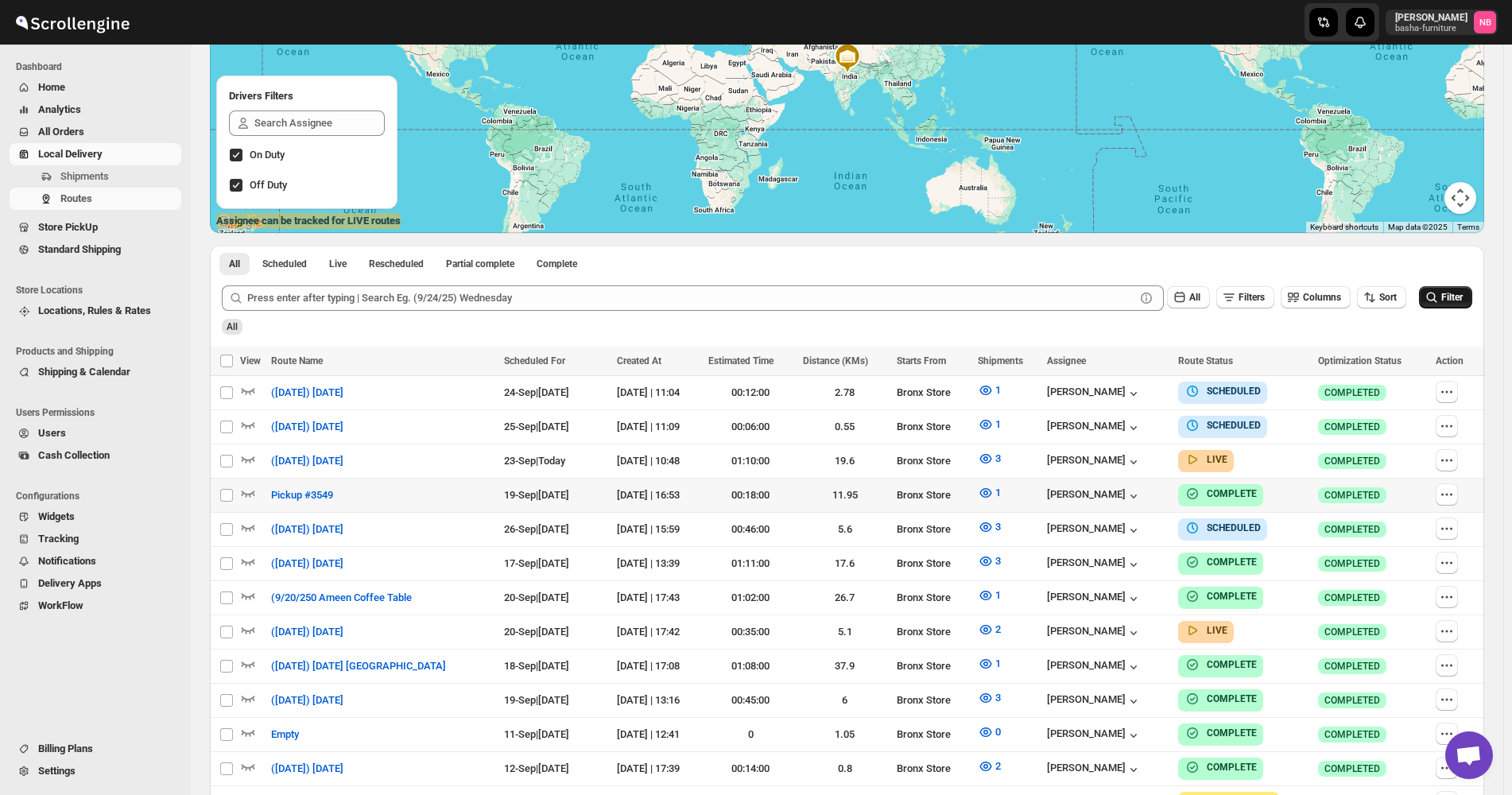
click at [1439, 305] on icon "submit" at bounding box center [1432, 296] width 16 height 16
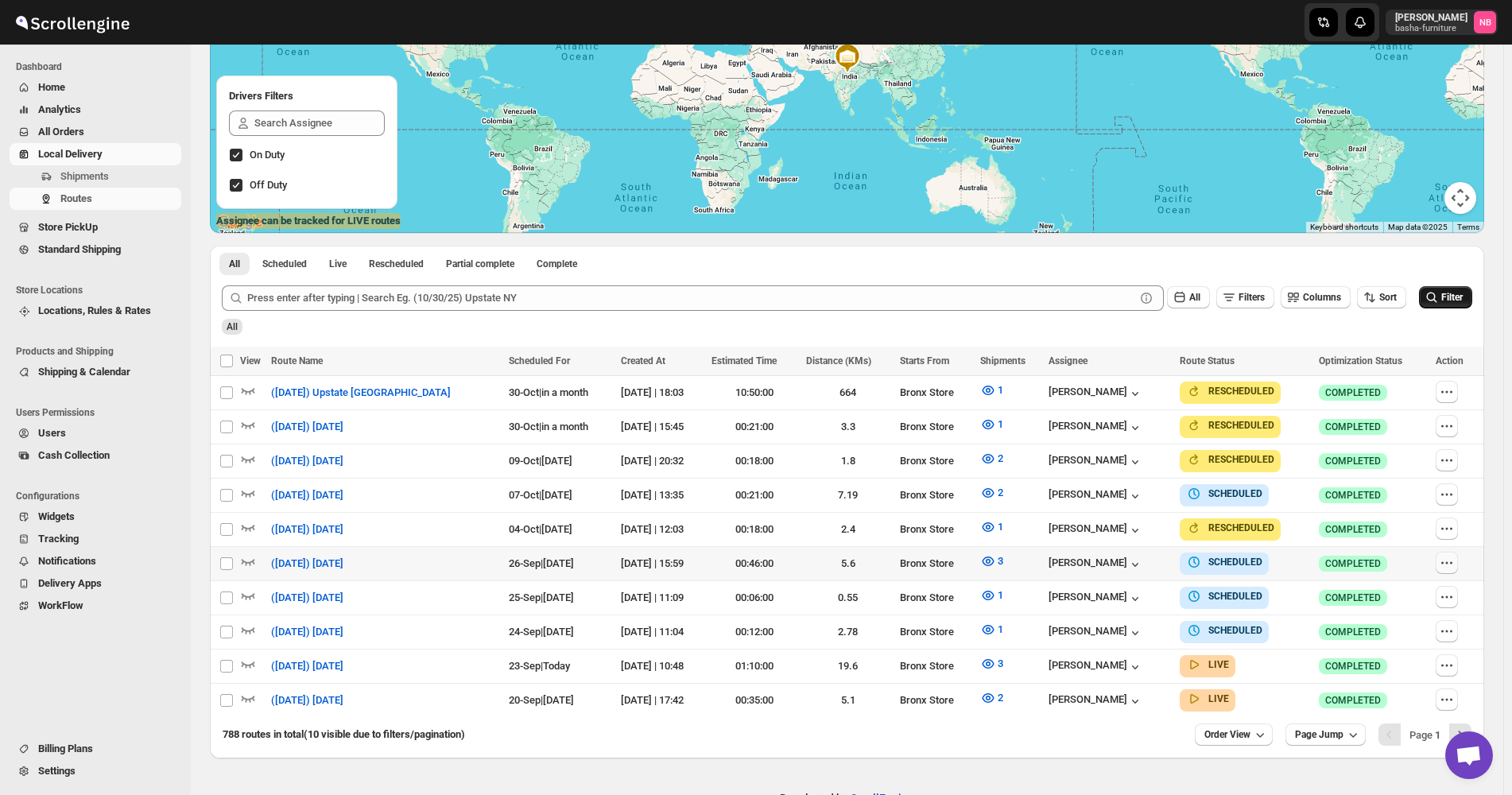
click at [1450, 555] on icon "button" at bounding box center [1447, 563] width 16 height 16
checkbox input "true"
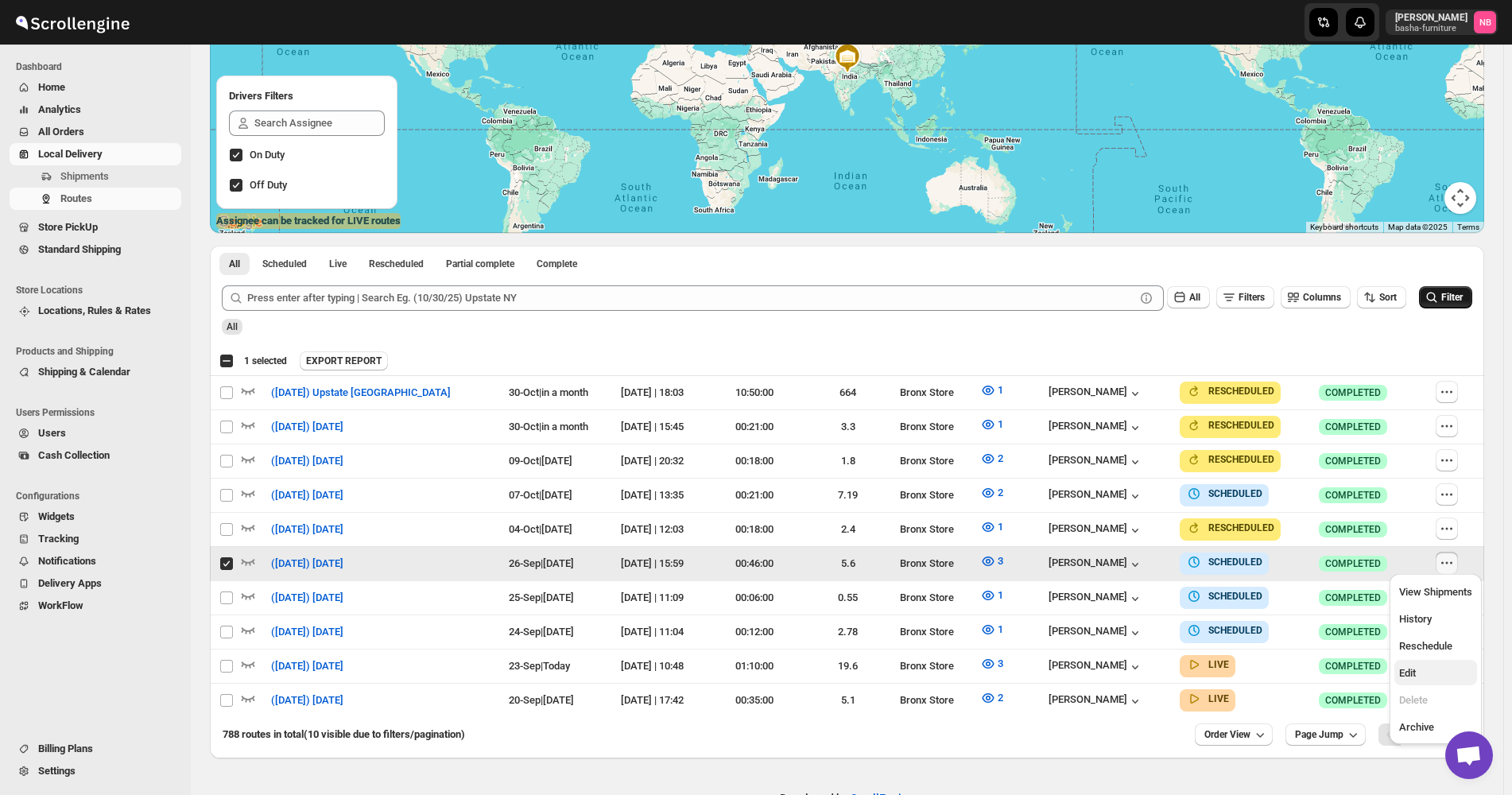
click at [1432, 664] on button "Edit" at bounding box center [1436, 672] width 83 height 25
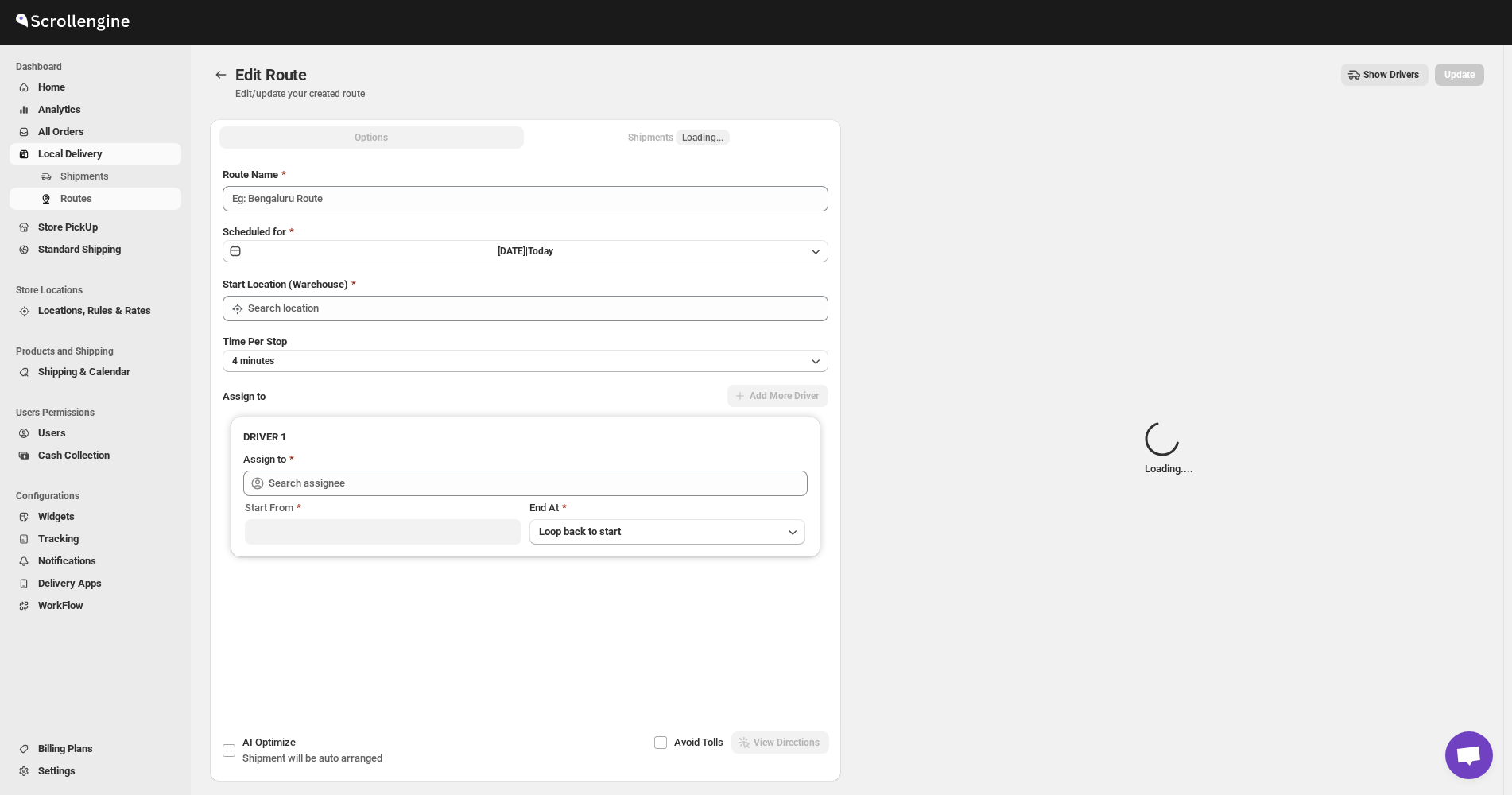
type input "([DATE]) [DATE]"
type input "Bronx Store"
type input "[PERSON_NAME] ([EMAIL_ADDRESS][DOMAIN_NAME])"
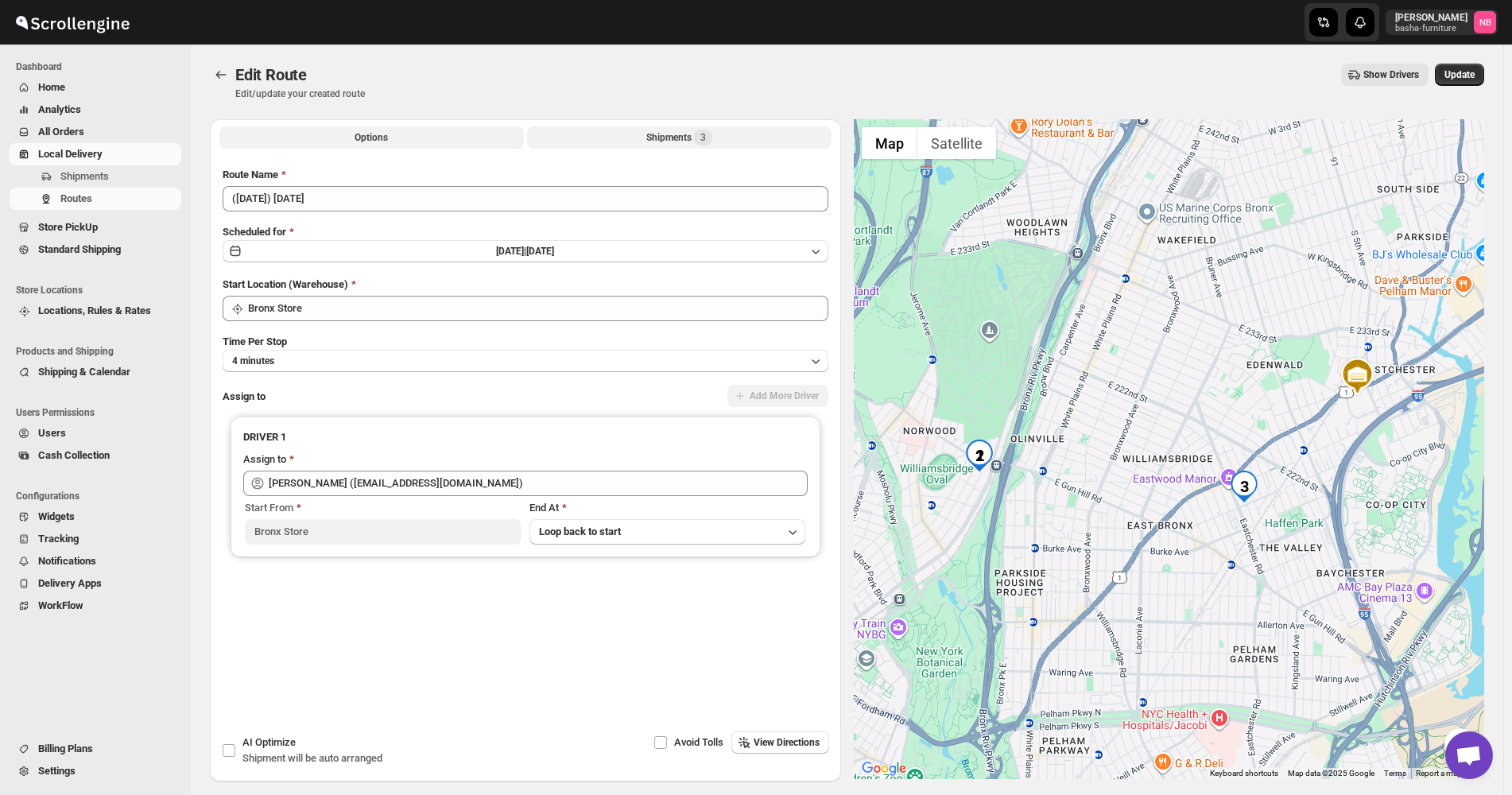
click at [671, 138] on div "Shipments 3" at bounding box center [679, 137] width 66 height 16
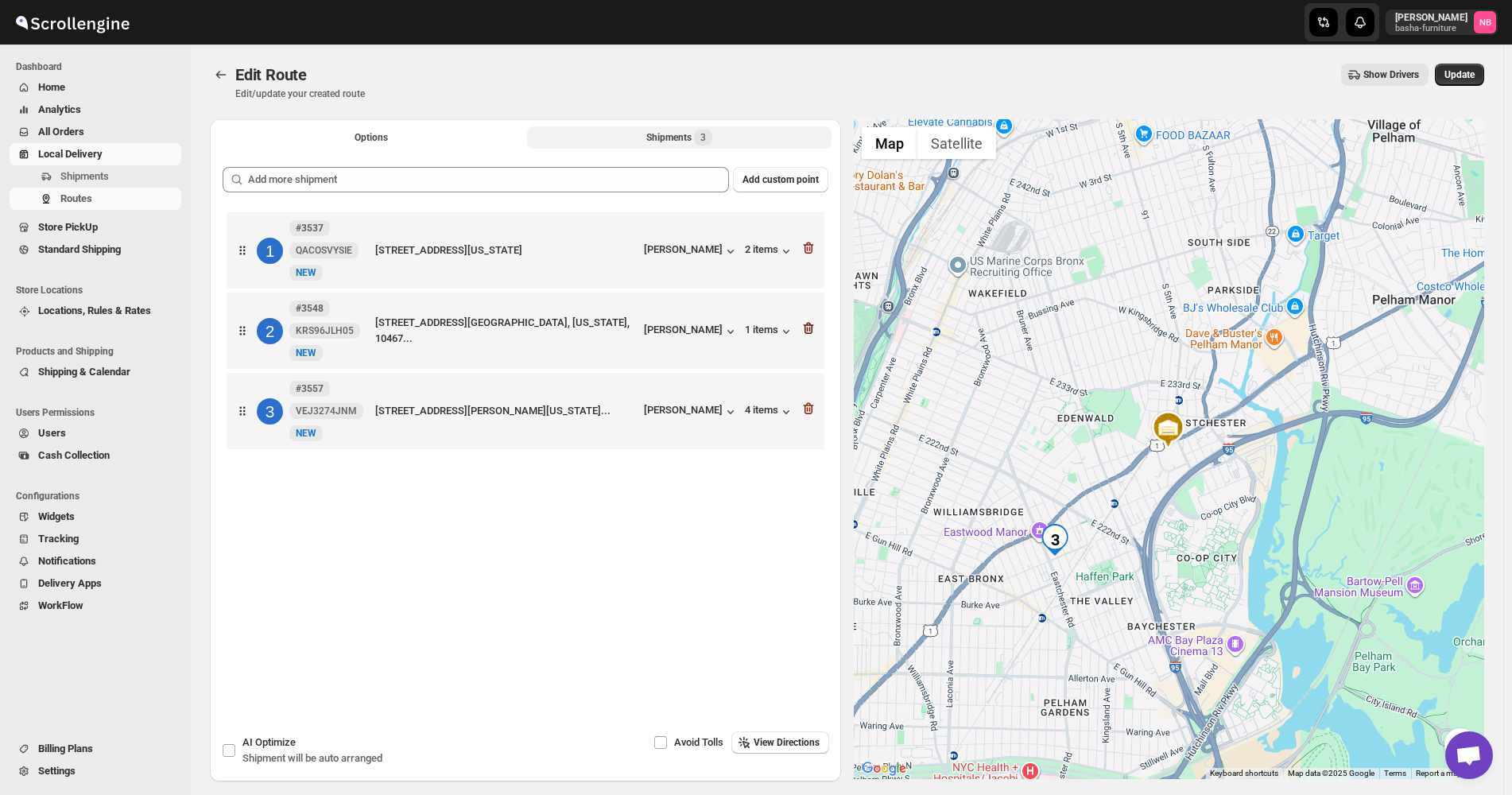
click at [811, 325] on icon "button" at bounding box center [807, 329] width 10 height 12
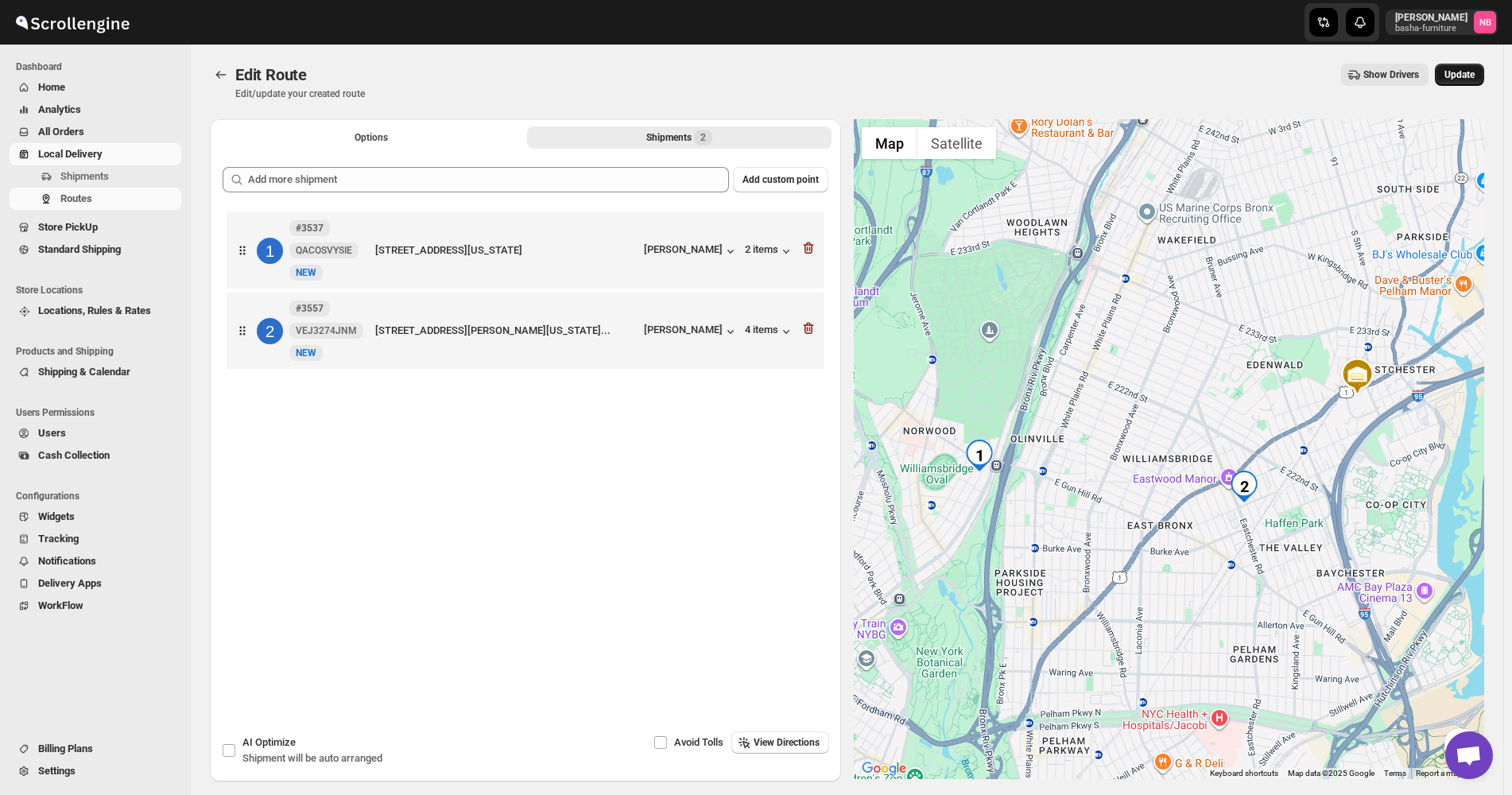
click at [1470, 77] on span "Update" at bounding box center [1460, 74] width 30 height 12
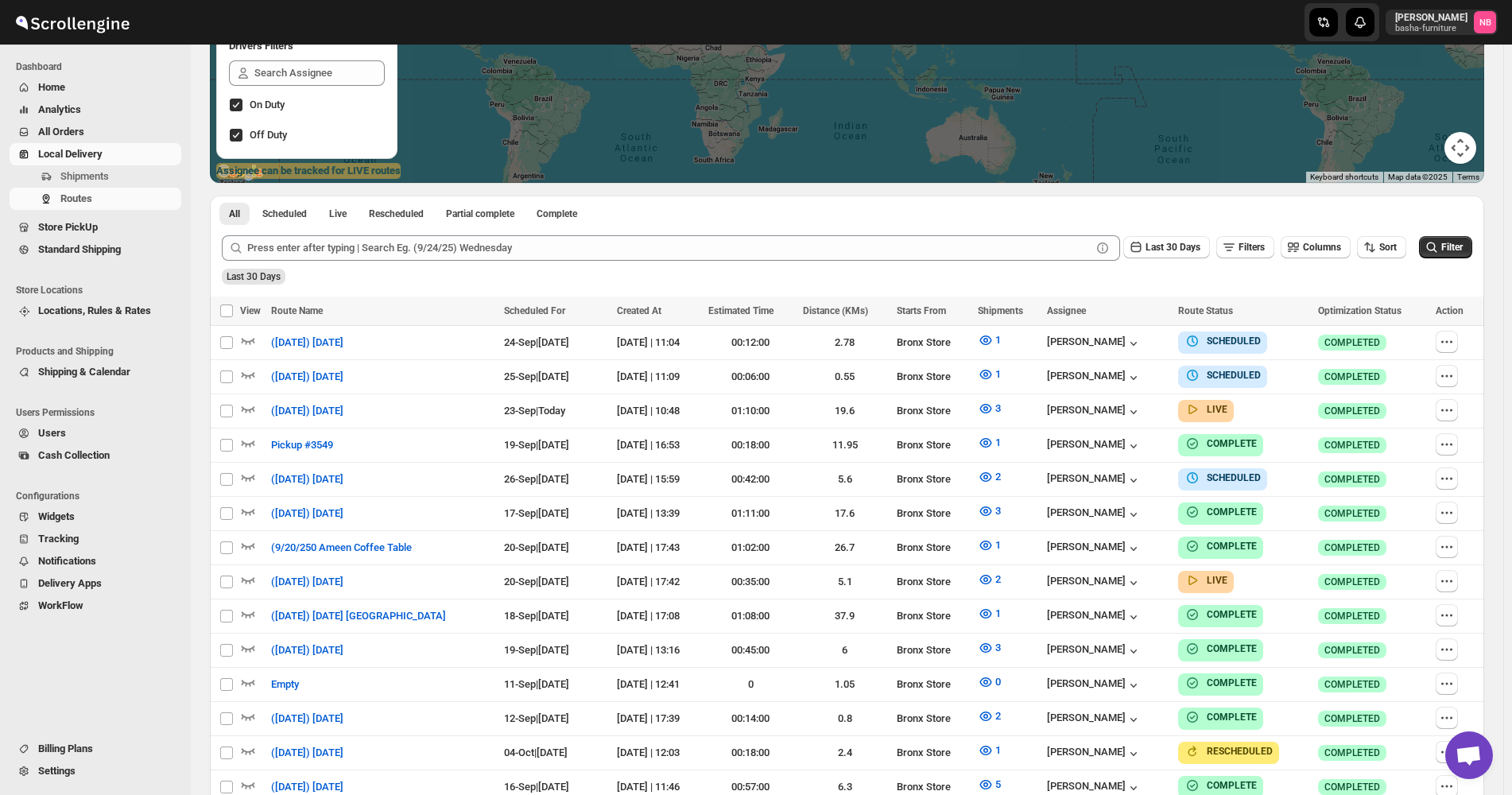
scroll to position [398, 0]
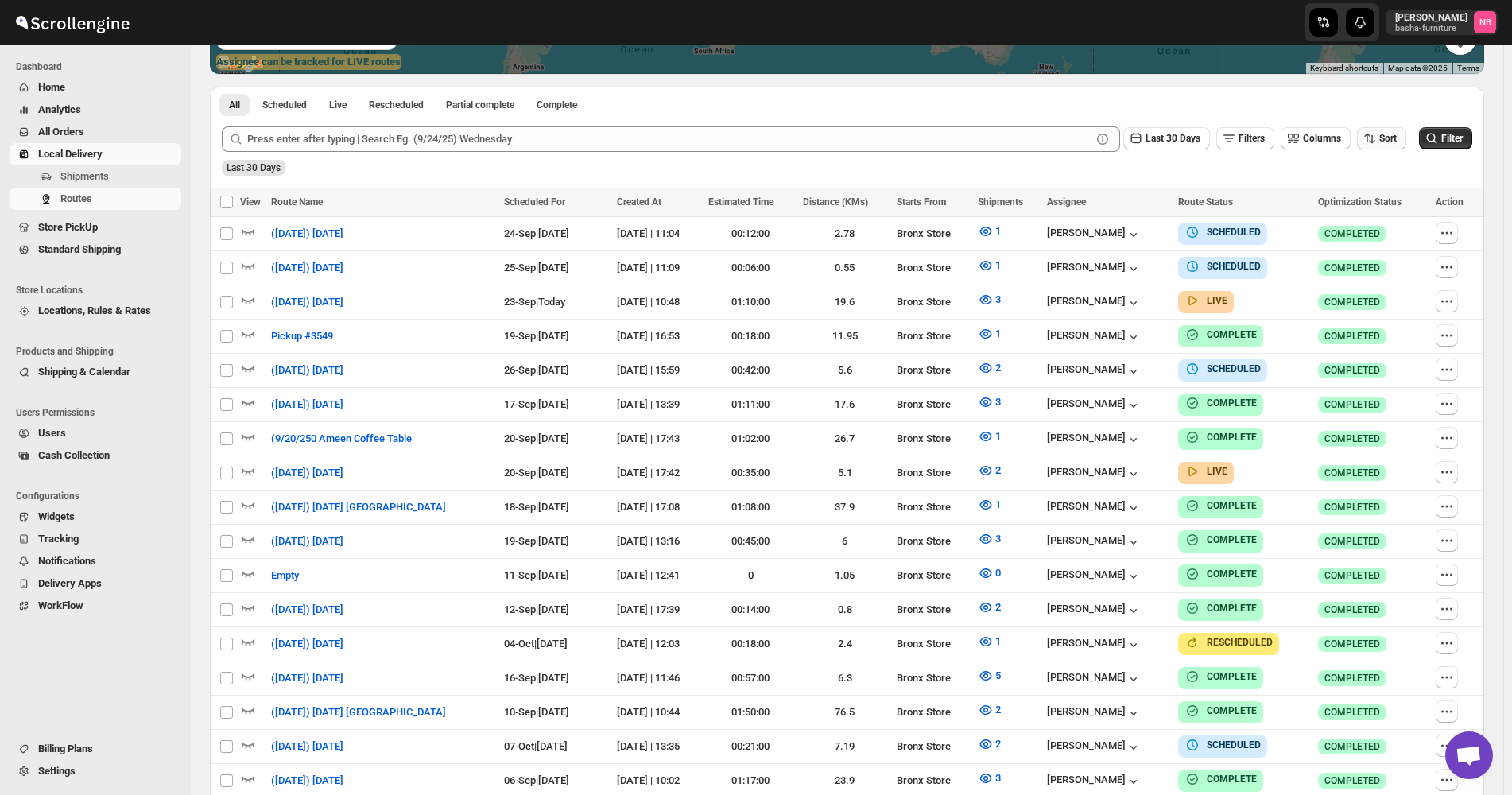
click at [1397, 140] on span "Sort" at bounding box center [1387, 139] width 18 height 11
click at [1390, 219] on button "Due Date" at bounding box center [1385, 224] width 96 height 25
click at [1172, 150] on div "Last 30 Days" at bounding box center [1166, 139] width 87 height 24
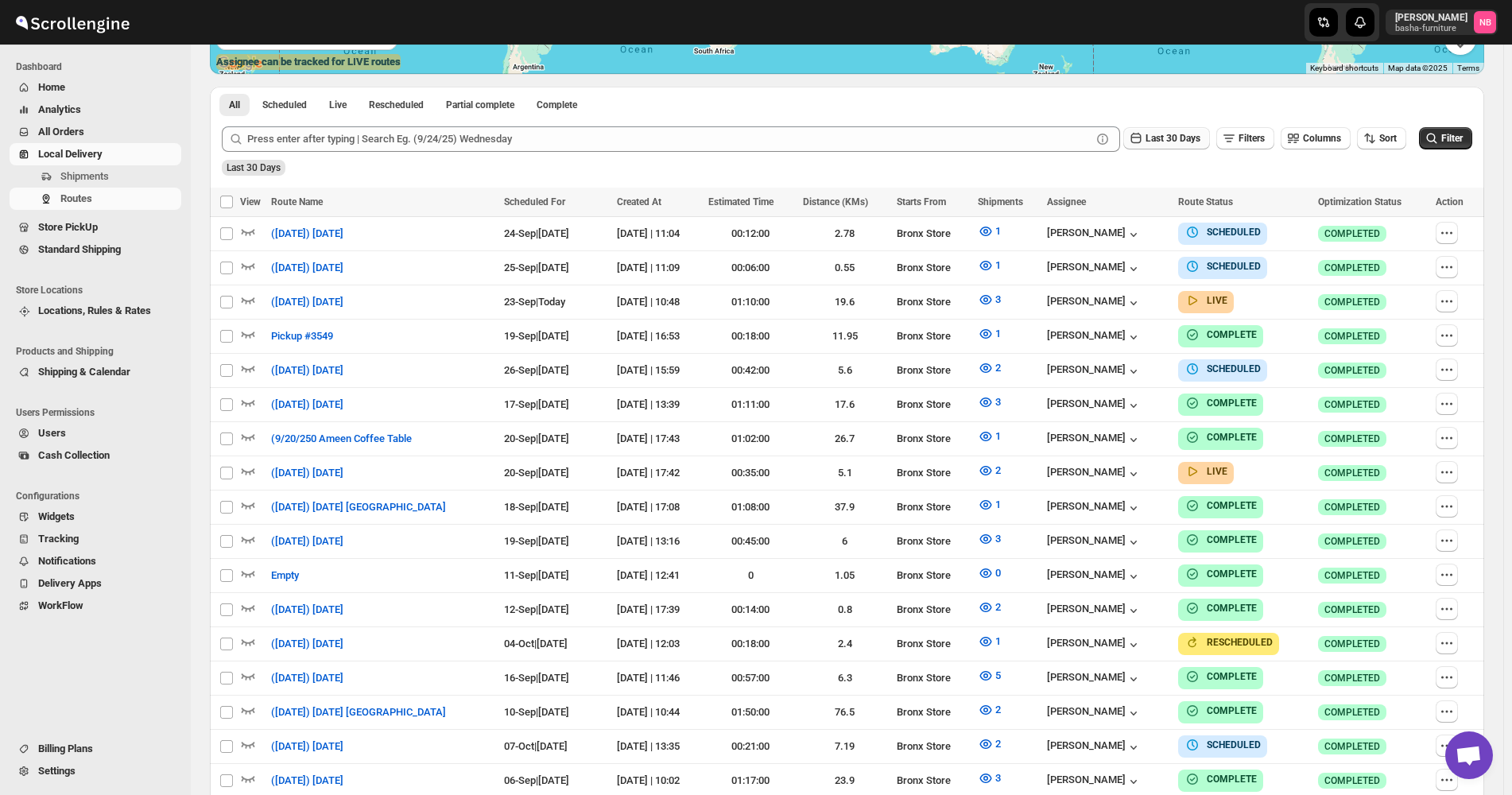
click at [1172, 145] on button "Last 30 Days" at bounding box center [1166, 139] width 87 height 23
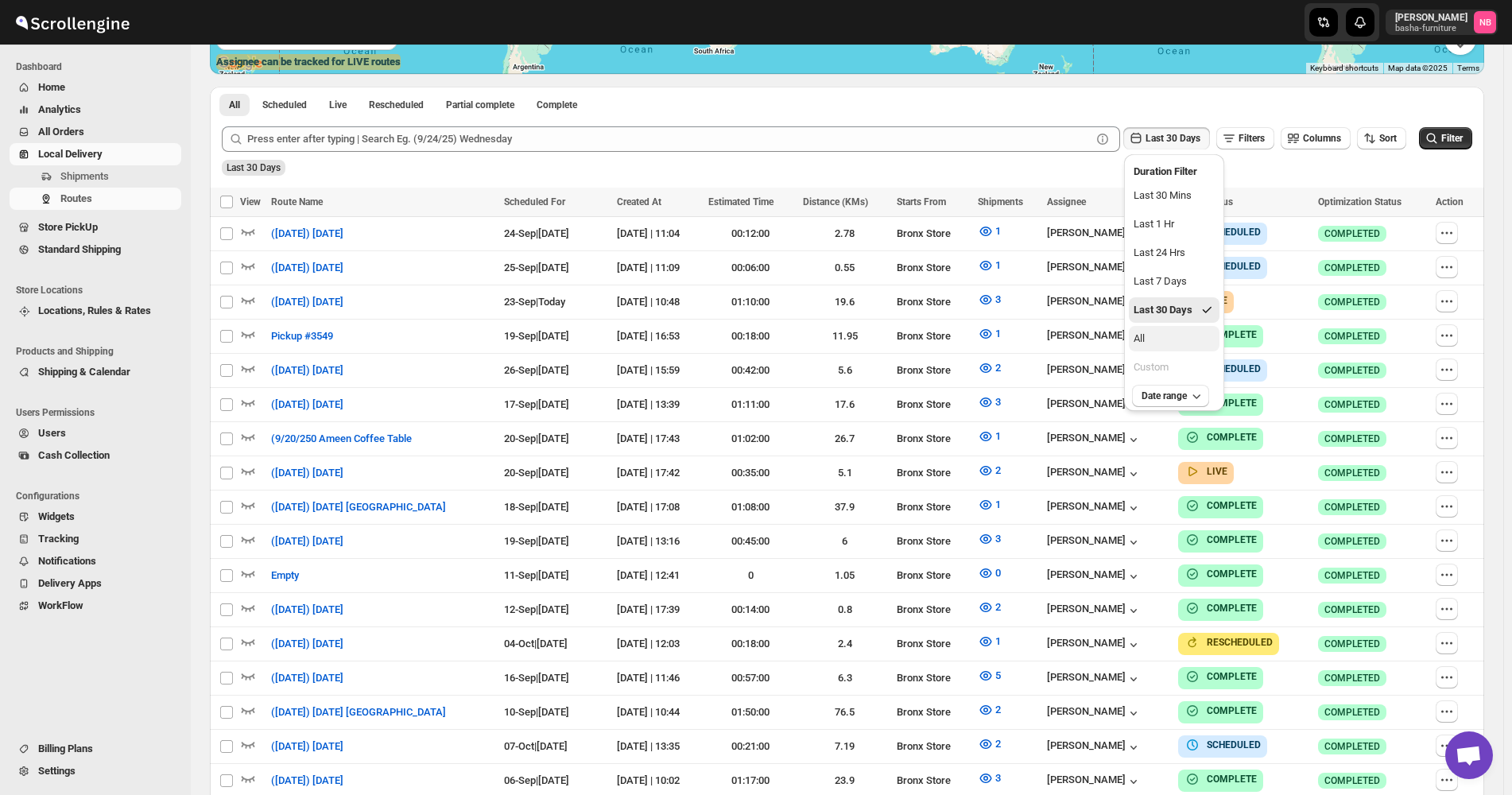
click at [1171, 341] on button "All" at bounding box center [1174, 338] width 91 height 25
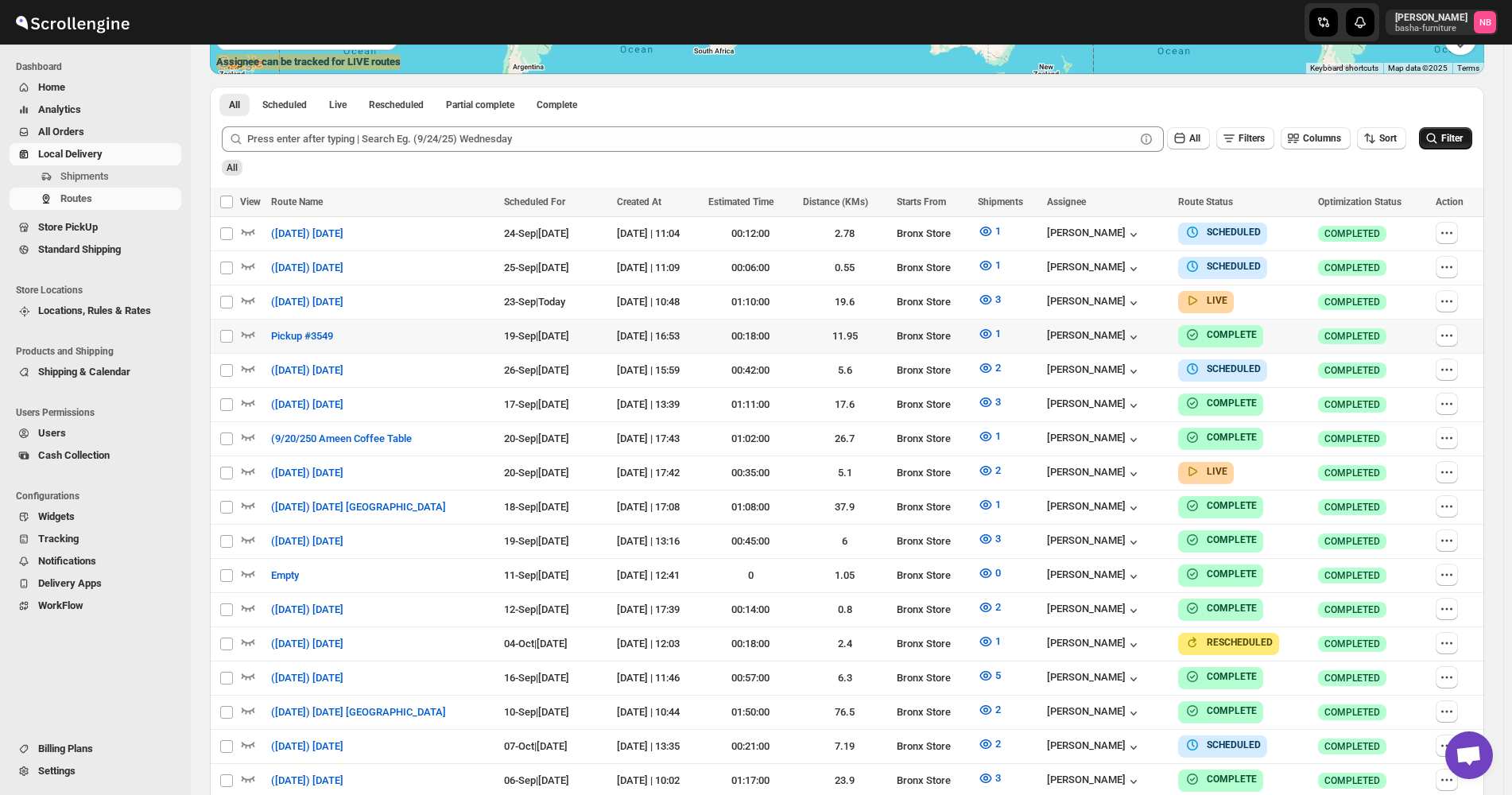
click at [1449, 146] on button "Filter" at bounding box center [1446, 139] width 53 height 23
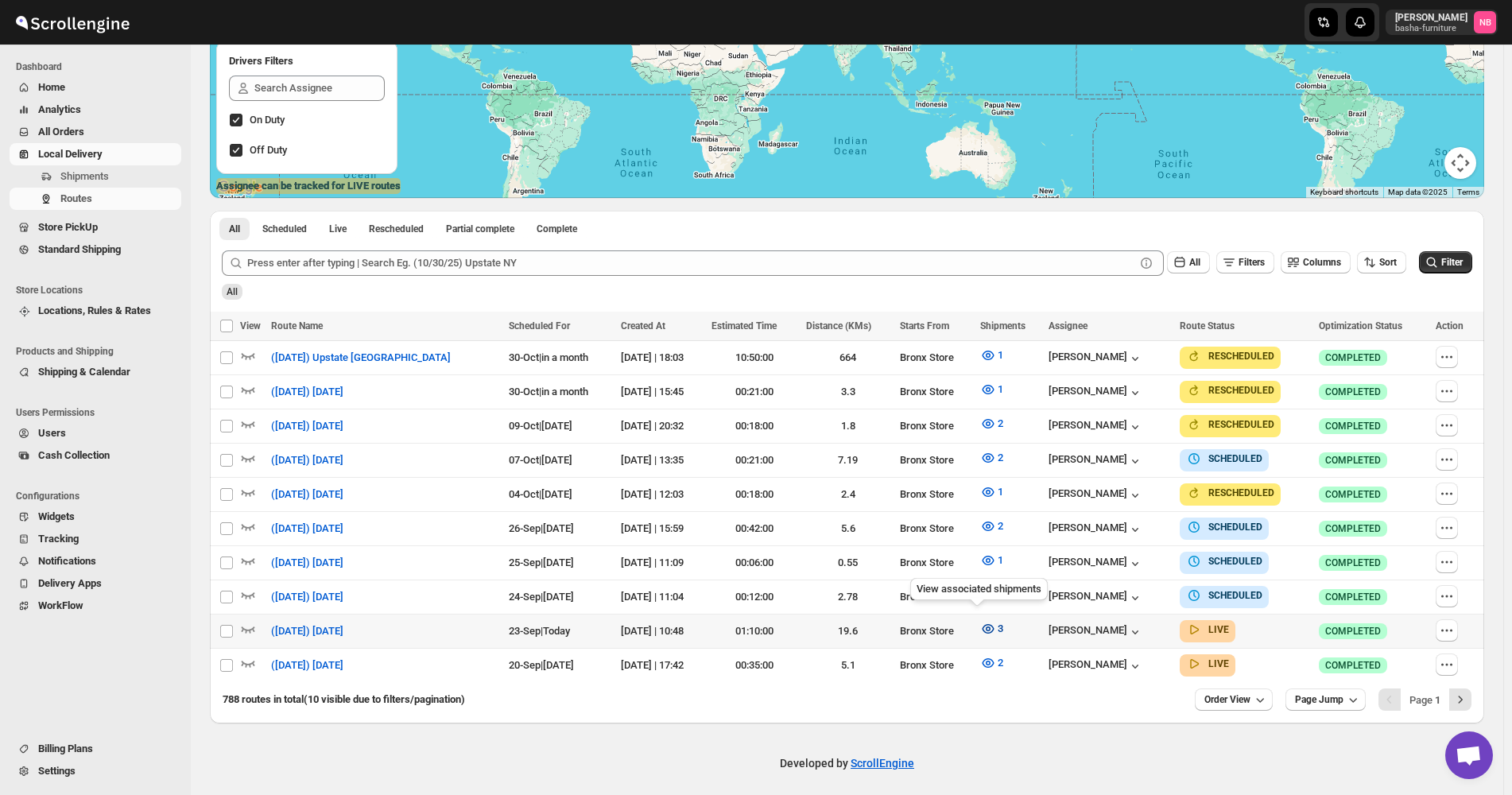
click at [982, 622] on button "3" at bounding box center [992, 628] width 42 height 25
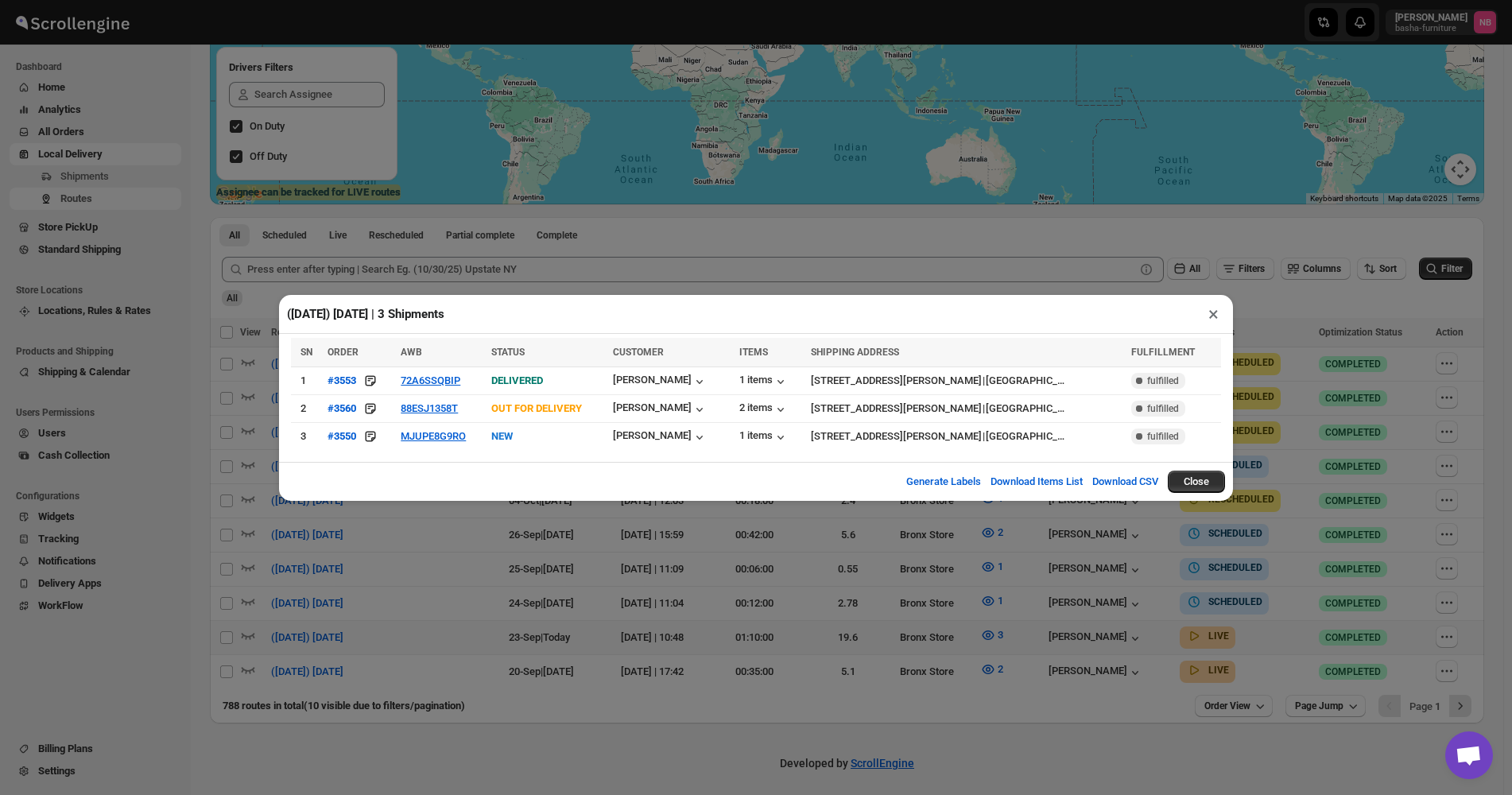
click at [636, 538] on div "([DATE]) [DATE] | 3 Shipments × SN ORDER AWB STATUS CUSTOMER ITEMS SHIPPING ADD…" at bounding box center [756, 398] width 1512 height 795
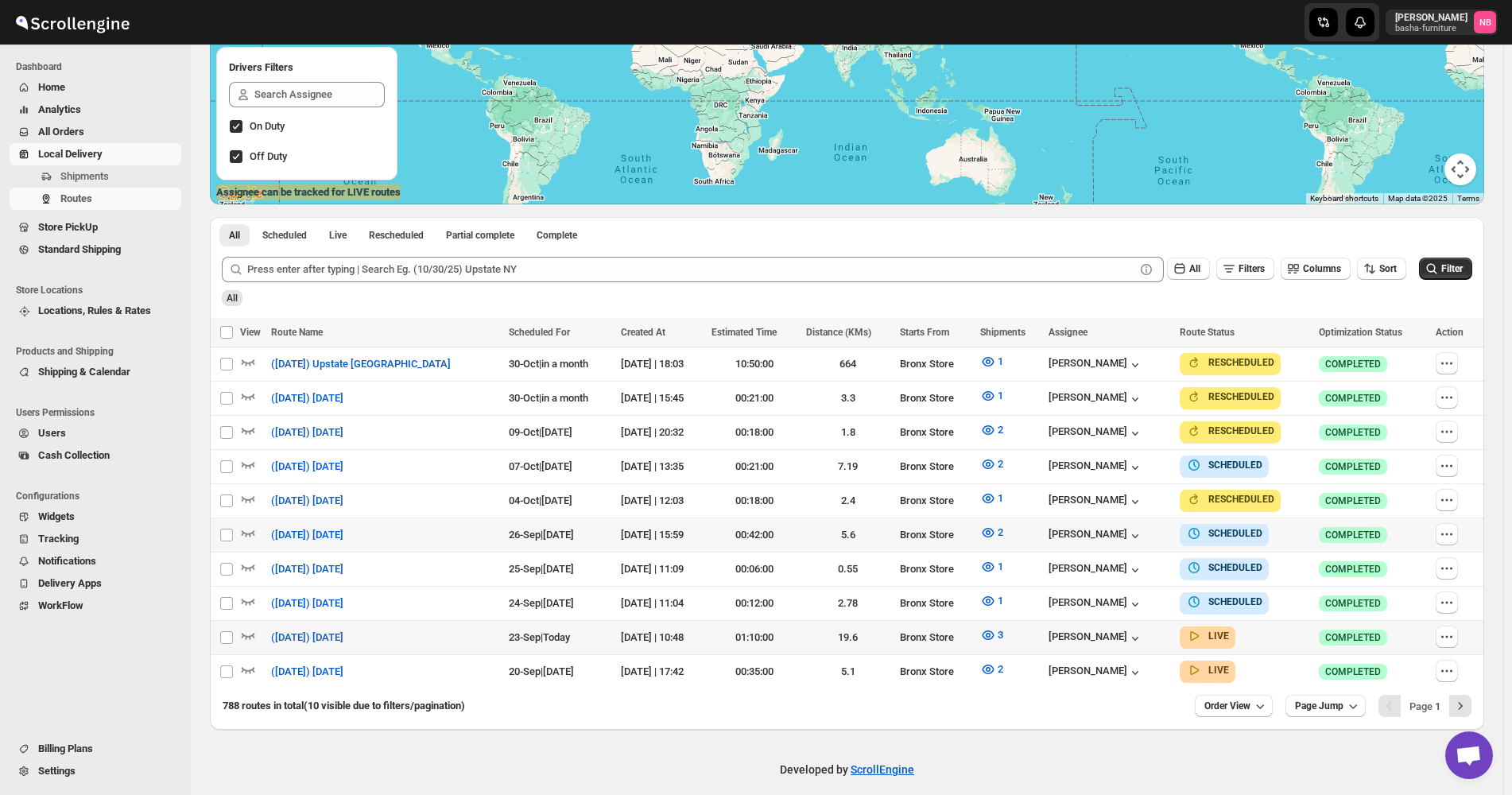
scroll to position [274, 0]
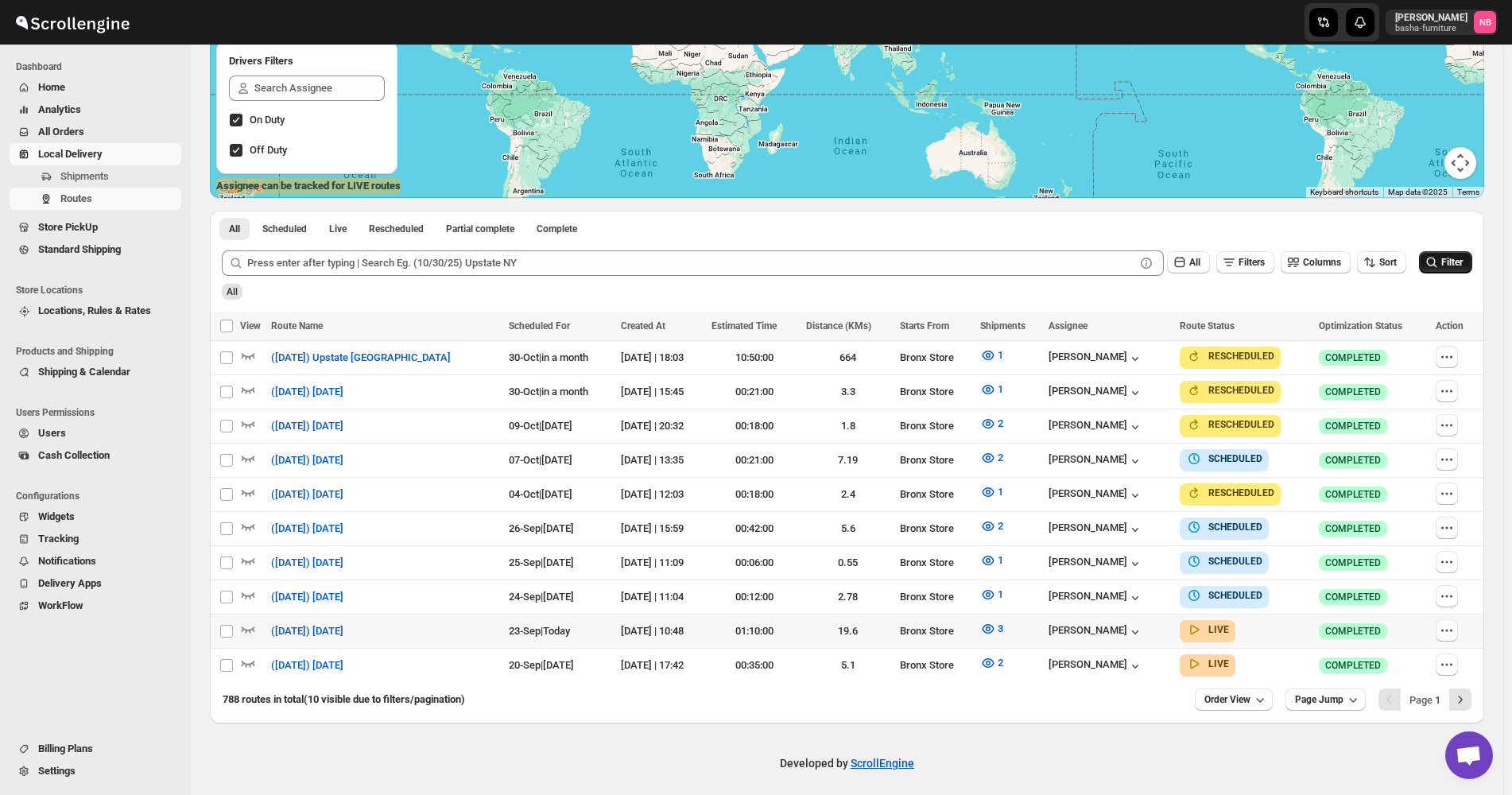
click at [1463, 266] on span "Filter" at bounding box center [1452, 262] width 22 height 11
click at [980, 620] on icon "button" at bounding box center [988, 628] width 16 height 16
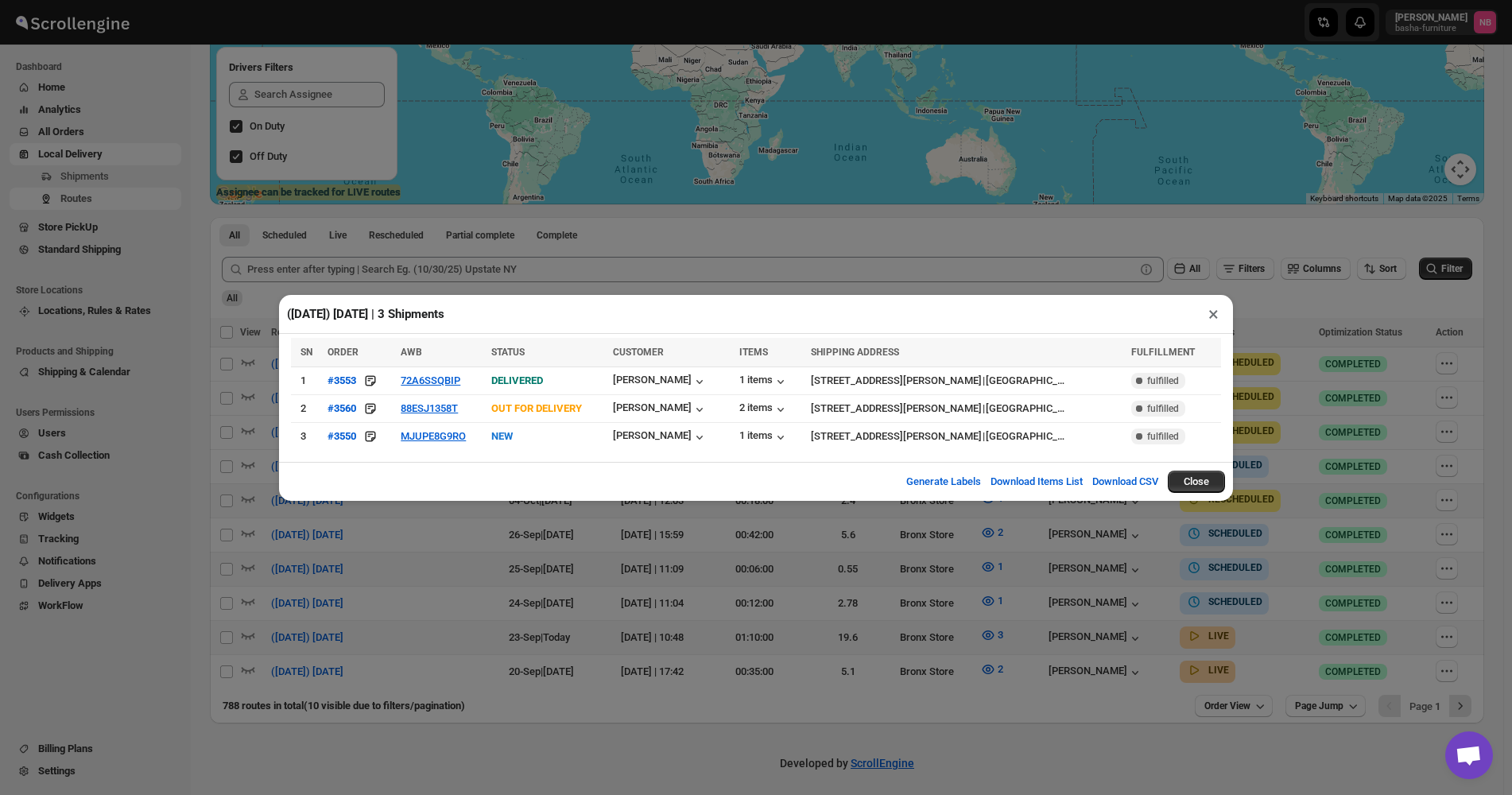
click at [544, 590] on div "([DATE]) [DATE] | 3 Shipments × SN ORDER AWB STATUS CUSTOMER ITEMS SHIPPING ADD…" at bounding box center [756, 398] width 1512 height 795
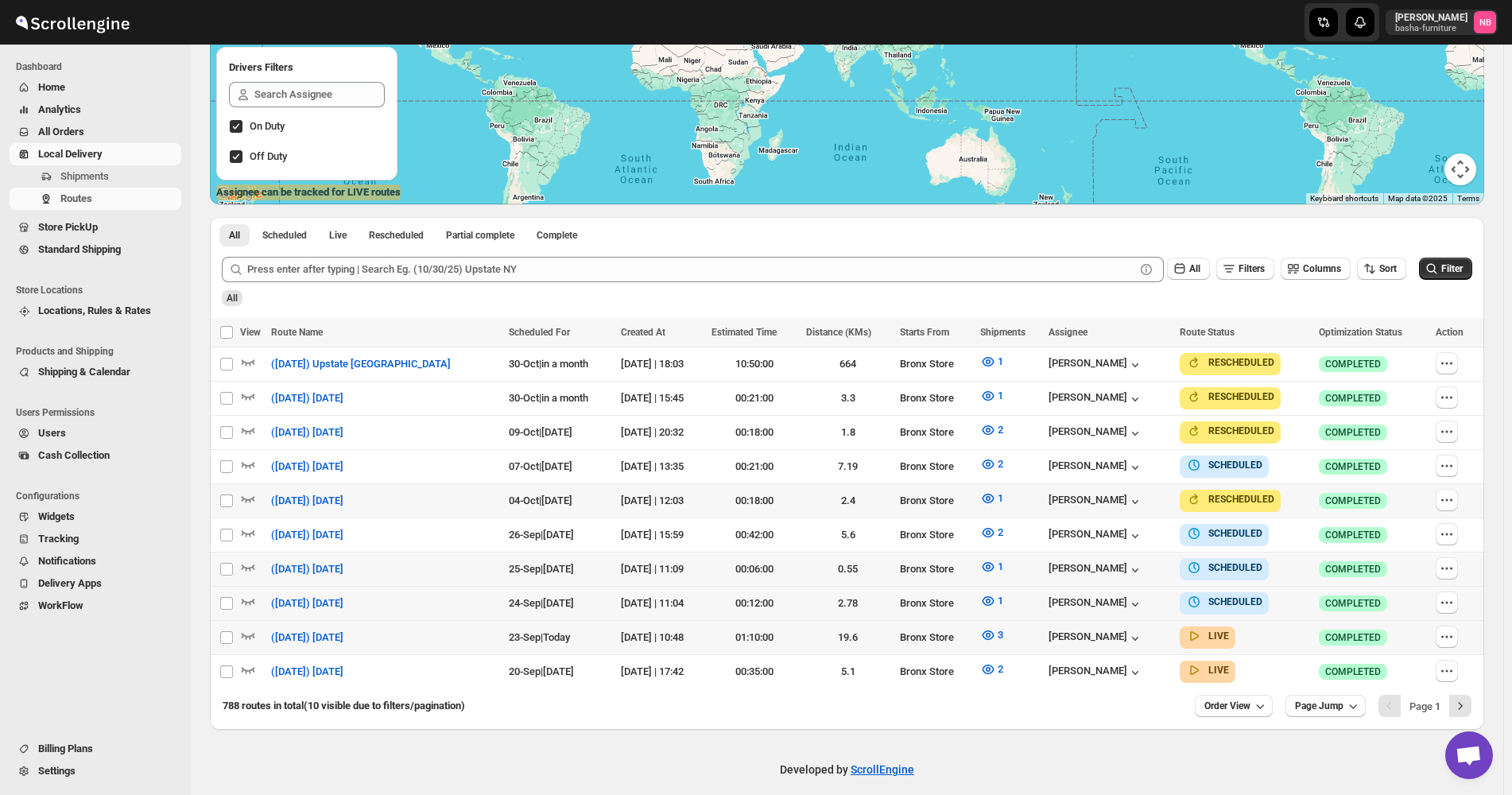
scroll to position [274, 0]
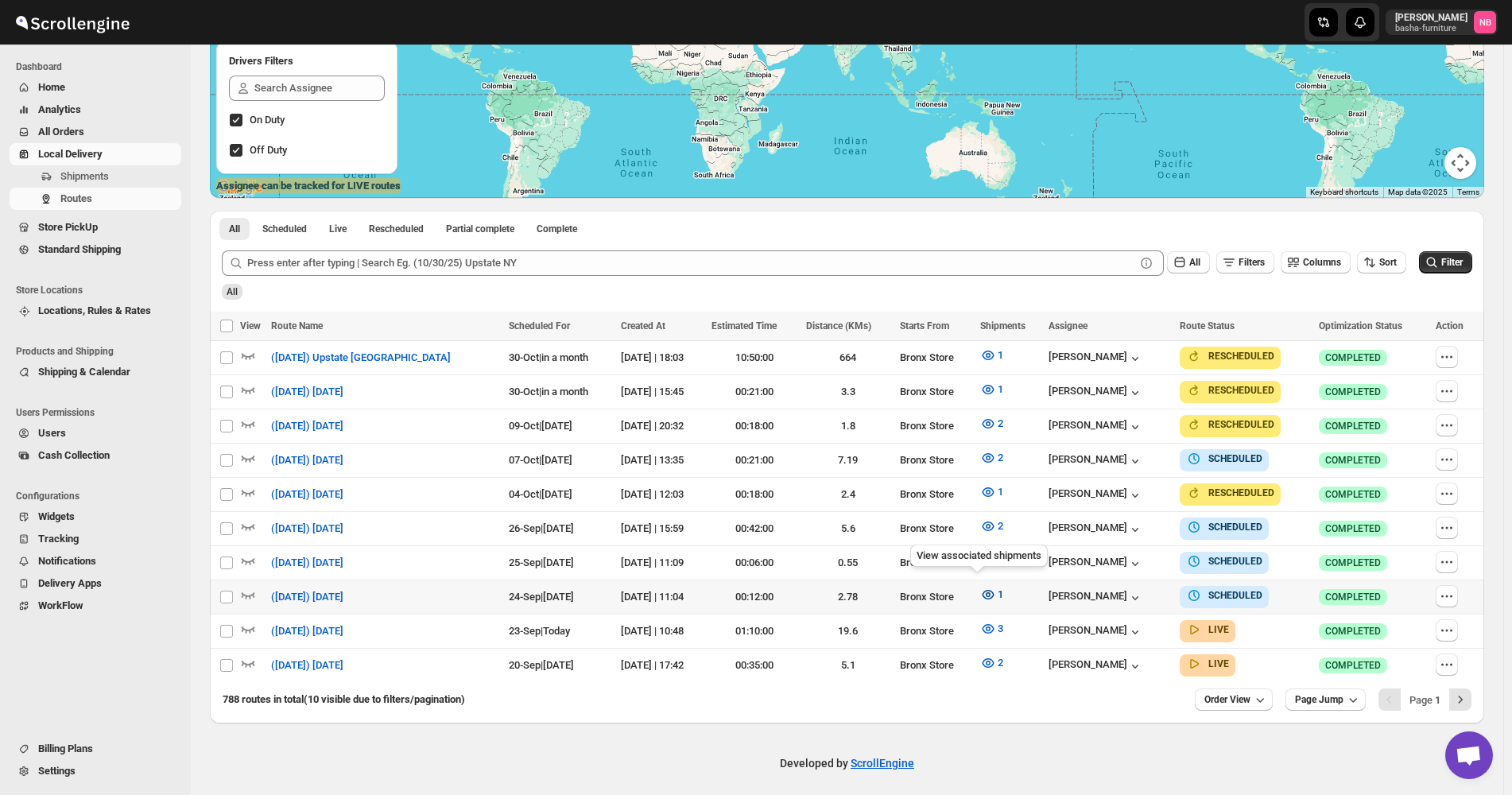
click at [980, 590] on icon "button" at bounding box center [988, 594] width 16 height 16
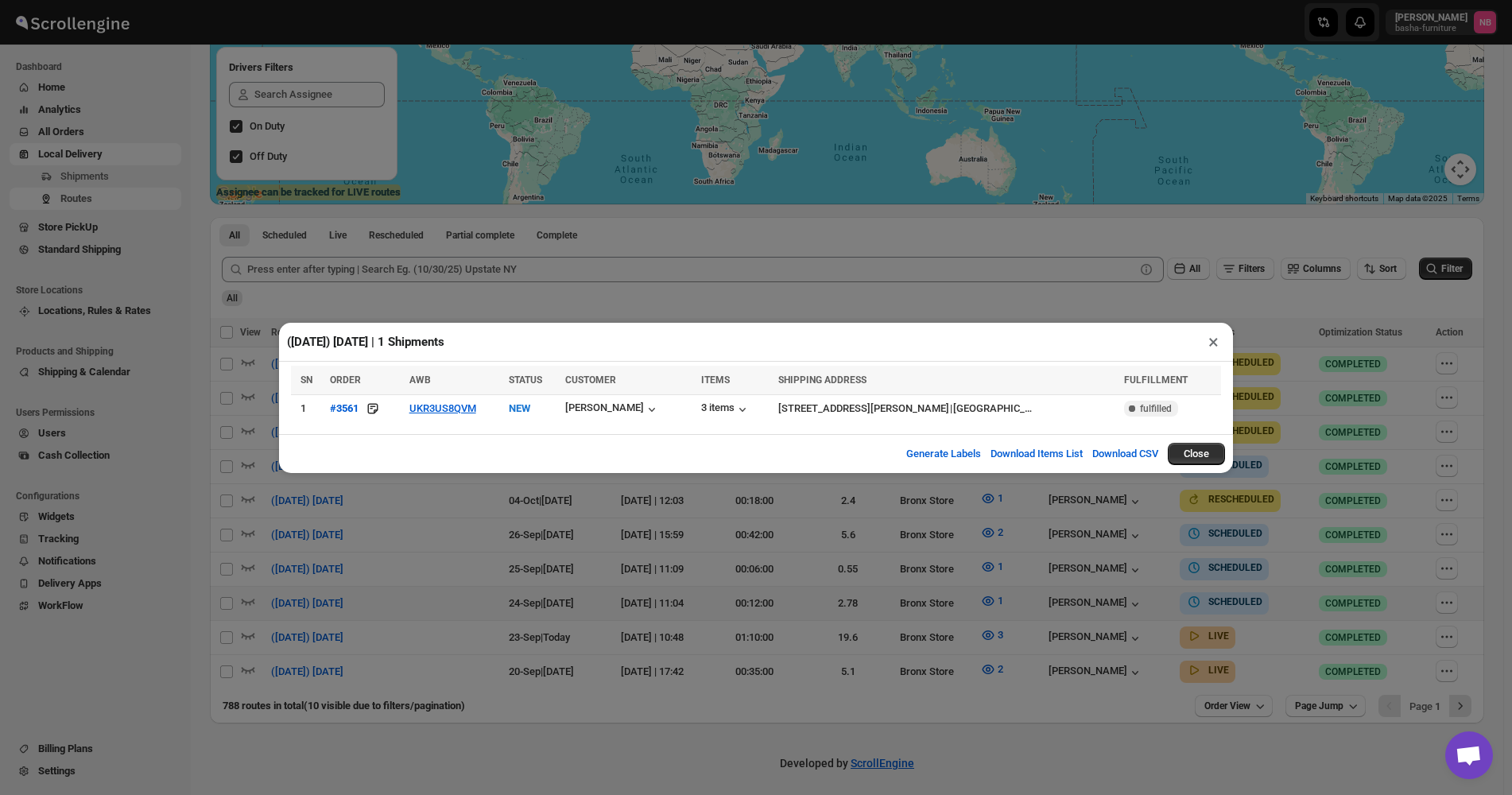
click at [766, 564] on div "([DATE]) [DATE] | 1 Shipments × SN ORDER AWB STATUS CUSTOMER ITEMS SHIPPING ADD…" at bounding box center [756, 398] width 1512 height 795
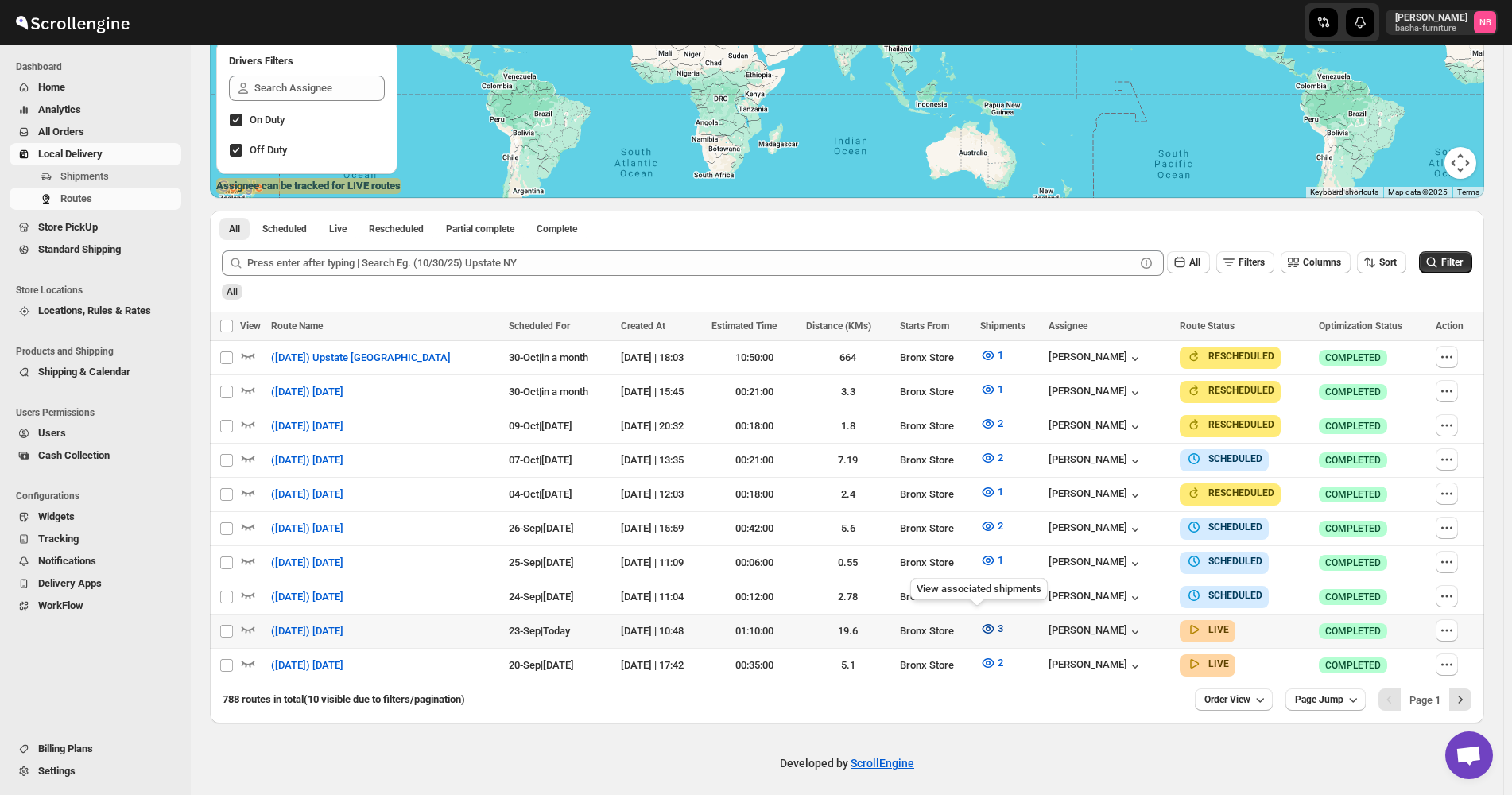
click at [982, 624] on icon "button" at bounding box center [988, 629] width 12 height 9
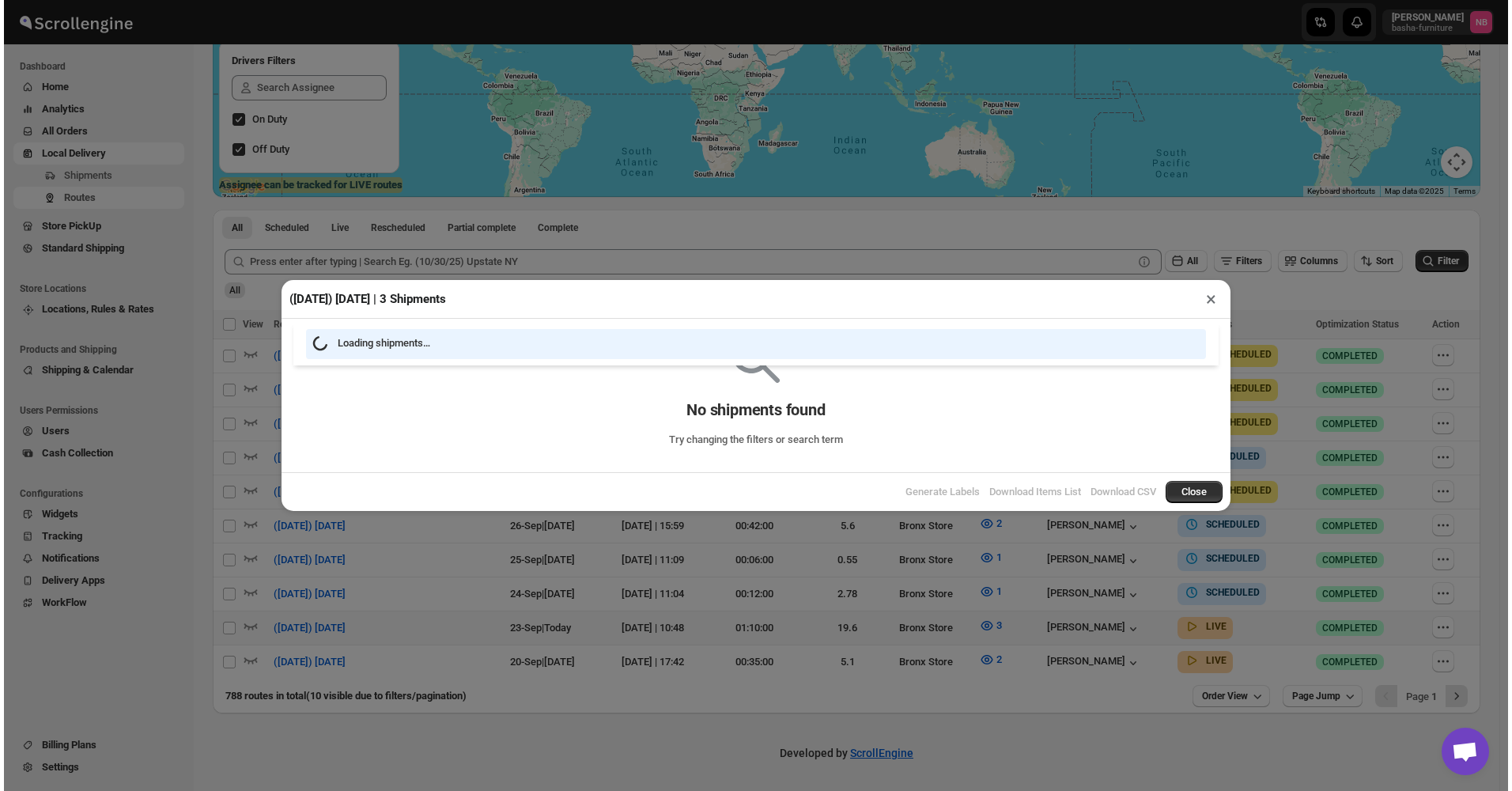
scroll to position [266, 0]
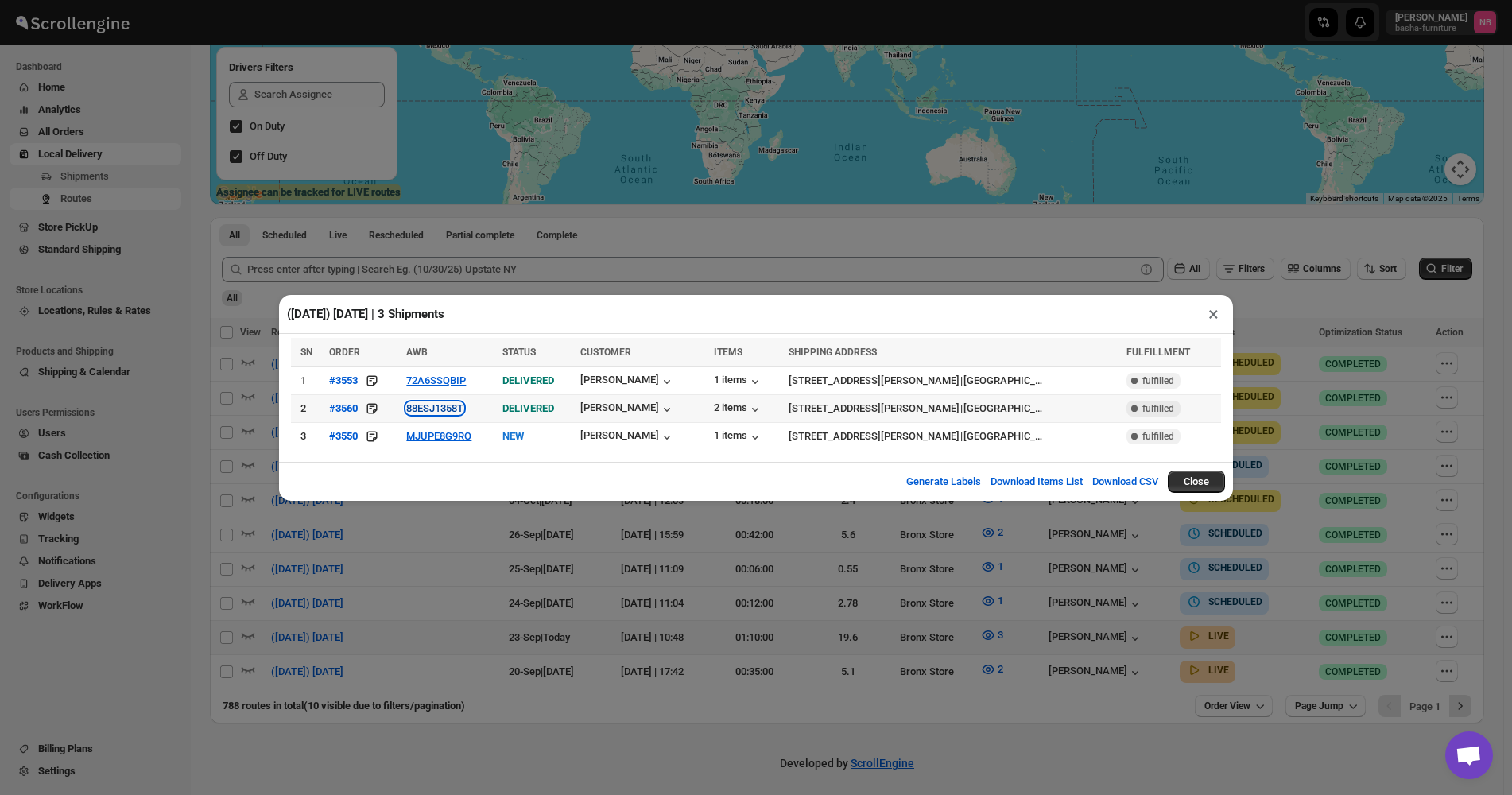
click at [445, 411] on button "88ESJ1358T" at bounding box center [434, 408] width 58 height 12
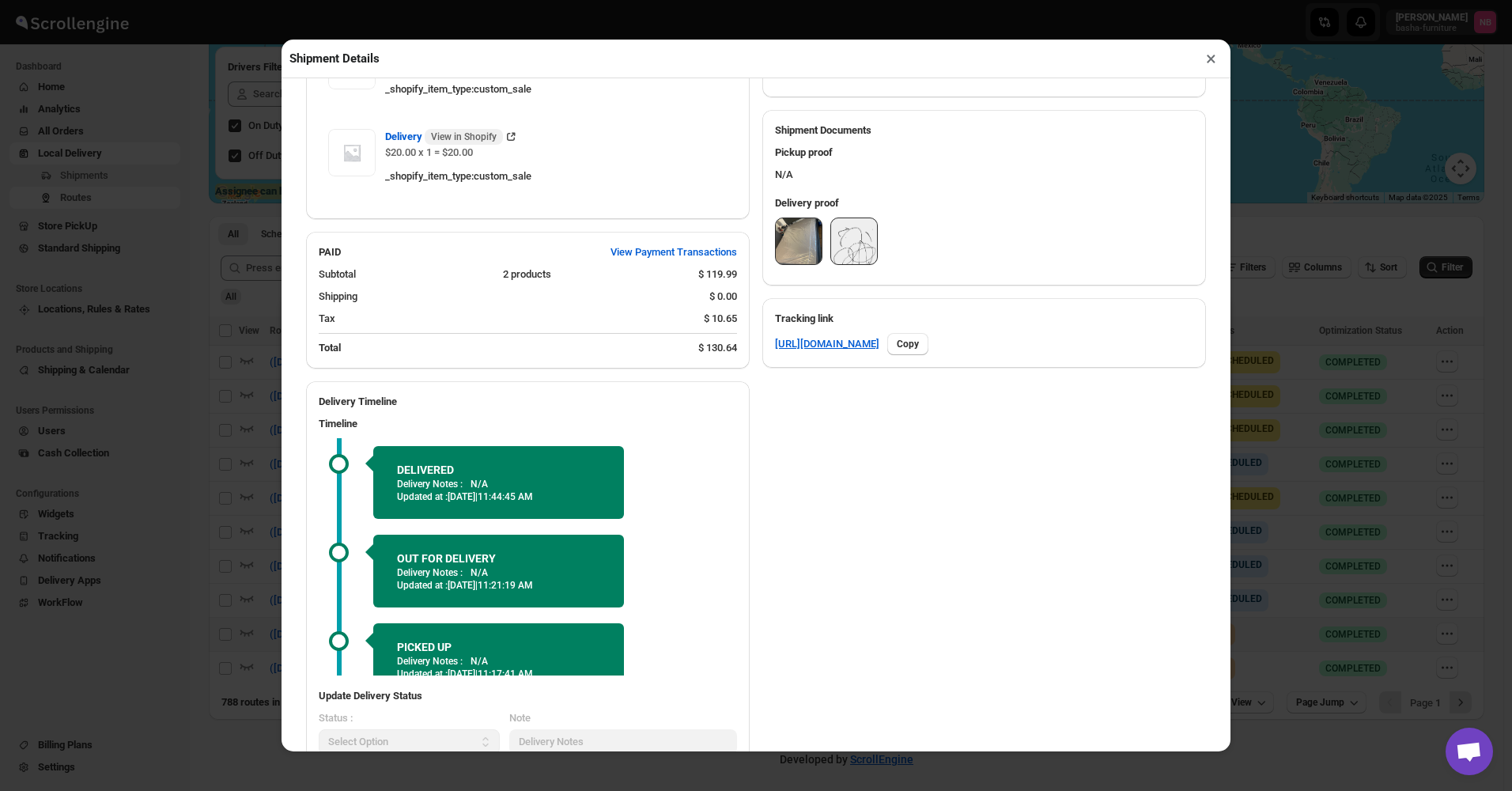
scroll to position [460, 0]
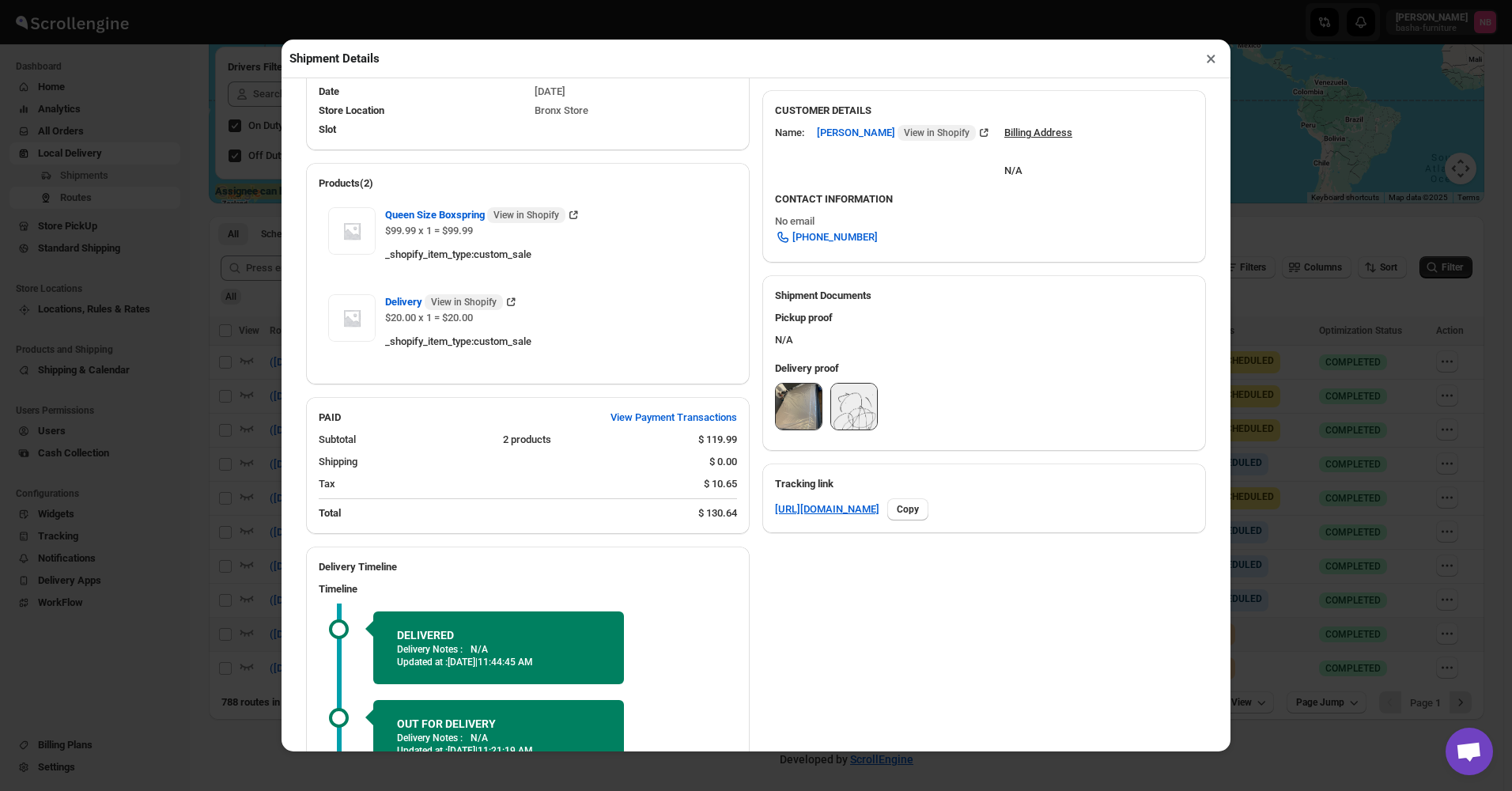
click at [788, 397] on img at bounding box center [799, 406] width 46 height 46
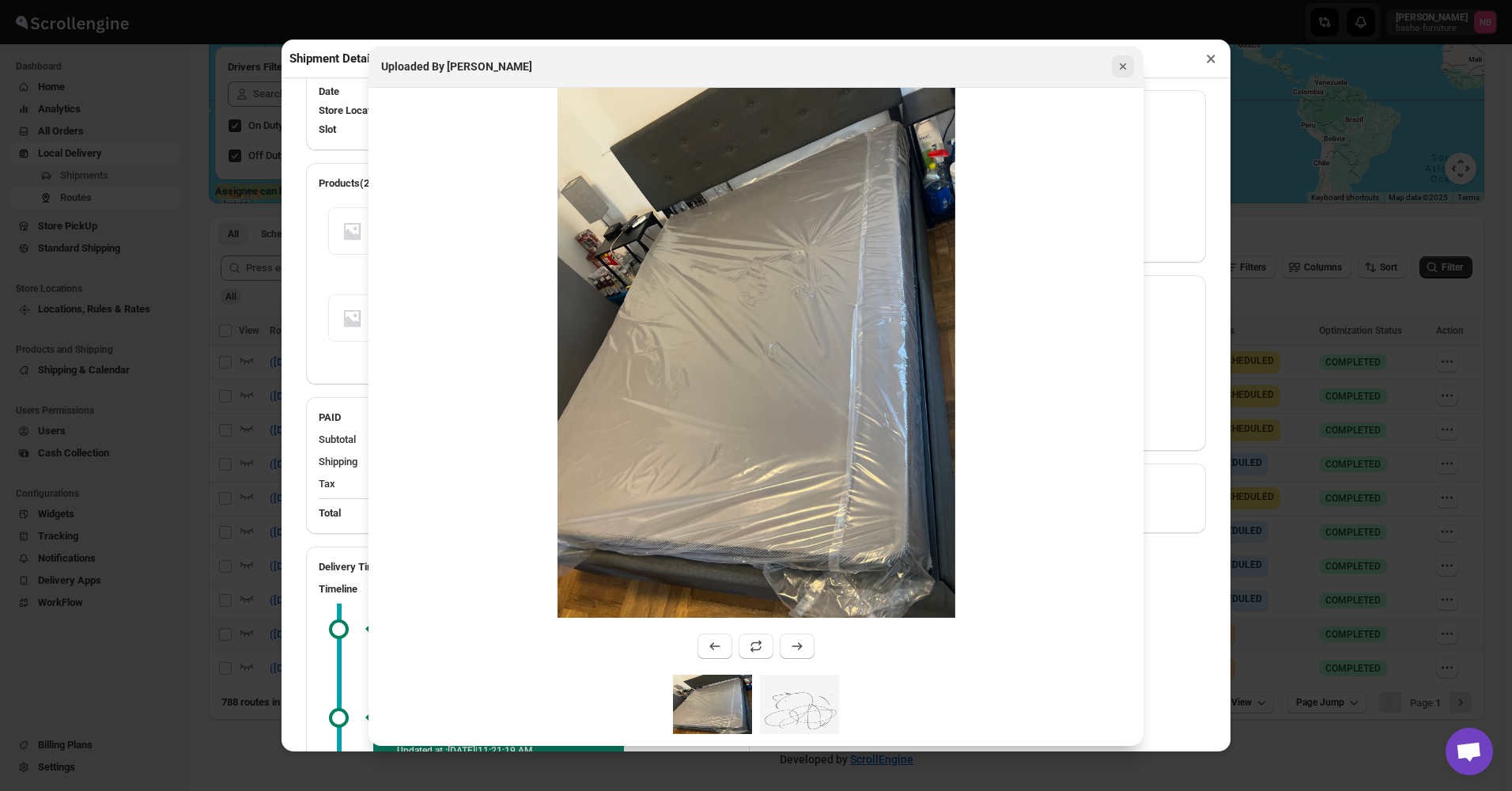
click at [1127, 69] on icon "Close" at bounding box center [1123, 66] width 16 height 16
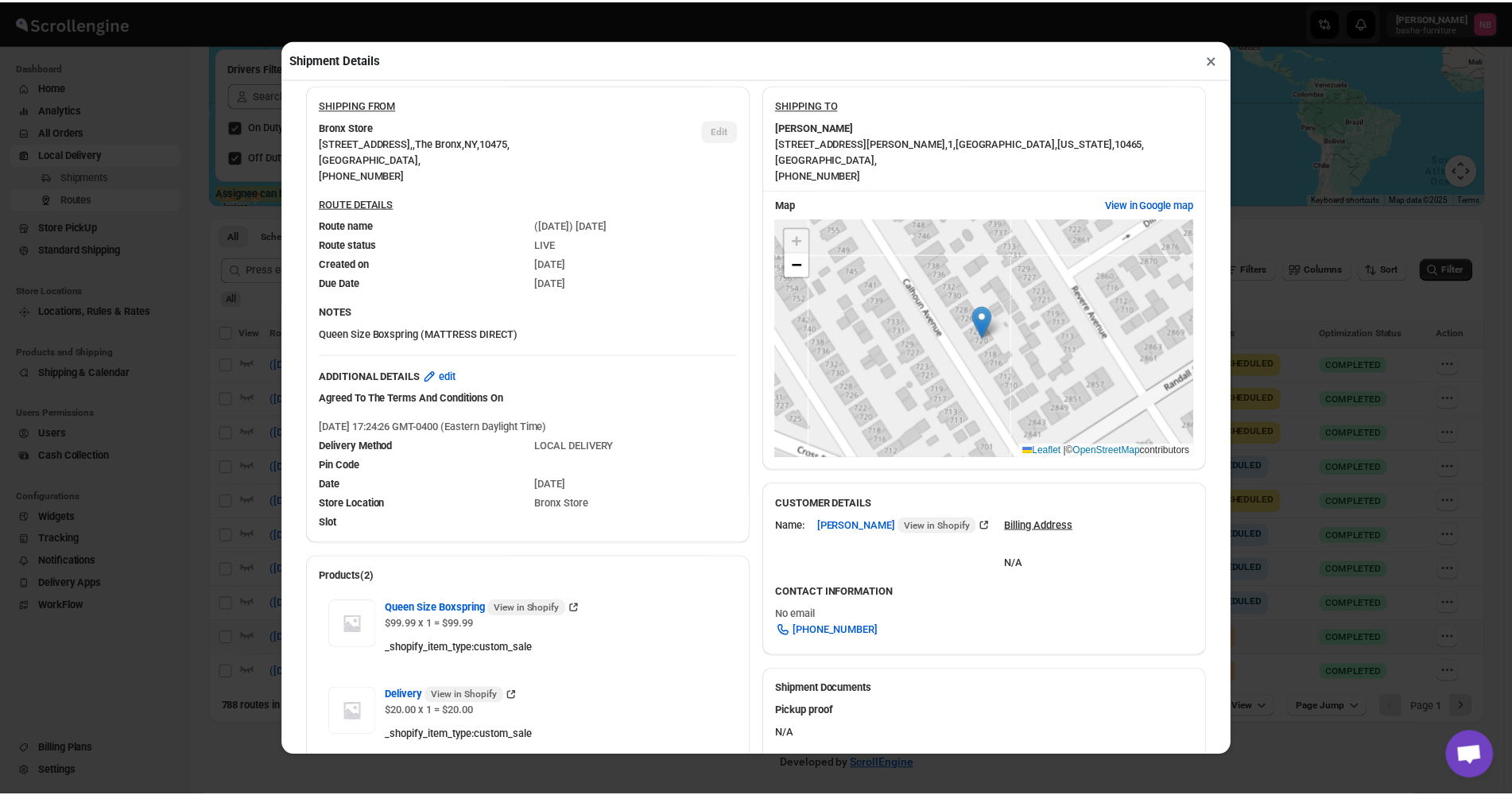
scroll to position [0, 0]
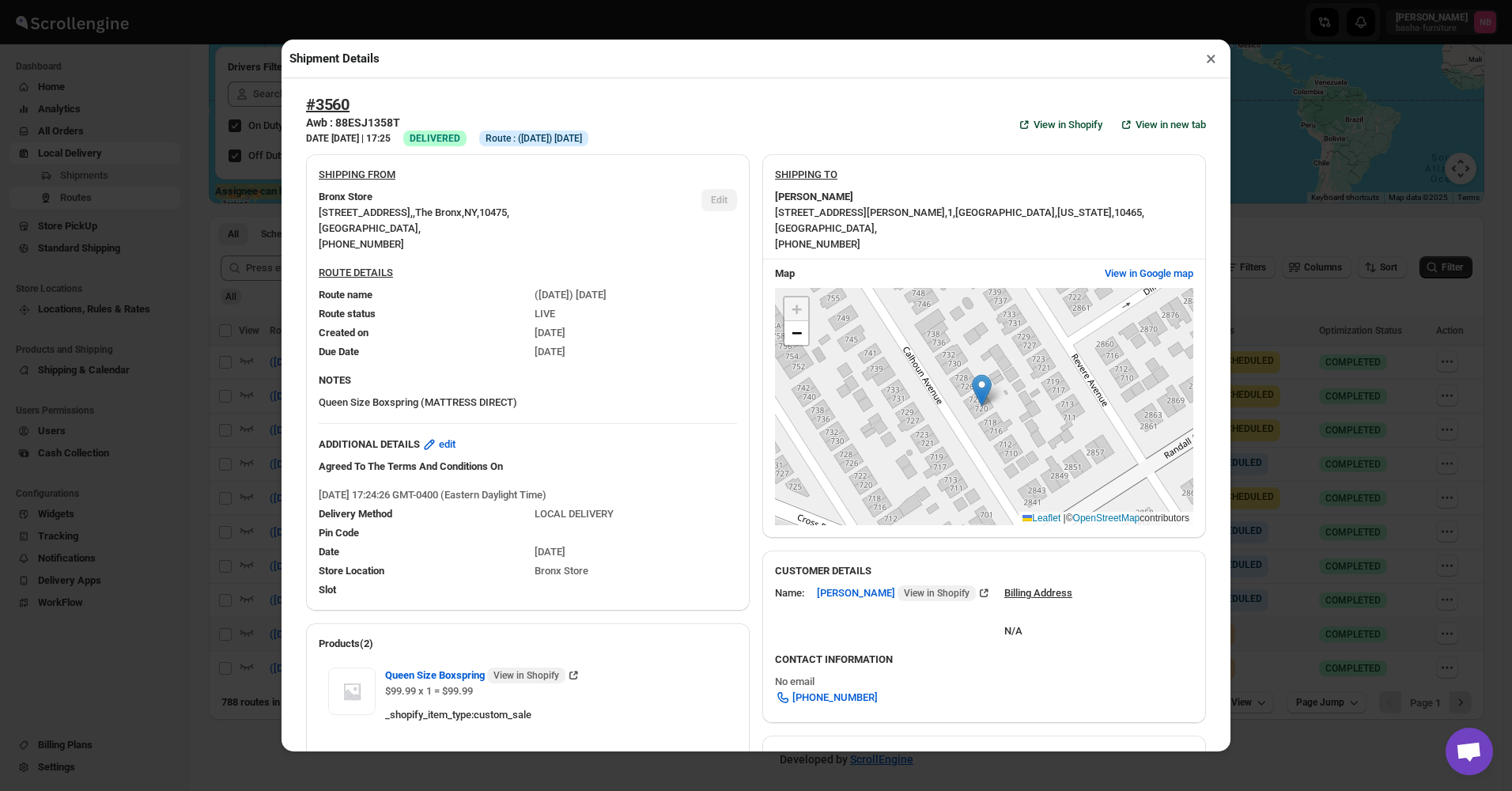
click at [1210, 68] on button "×" at bounding box center [1211, 59] width 23 height 23
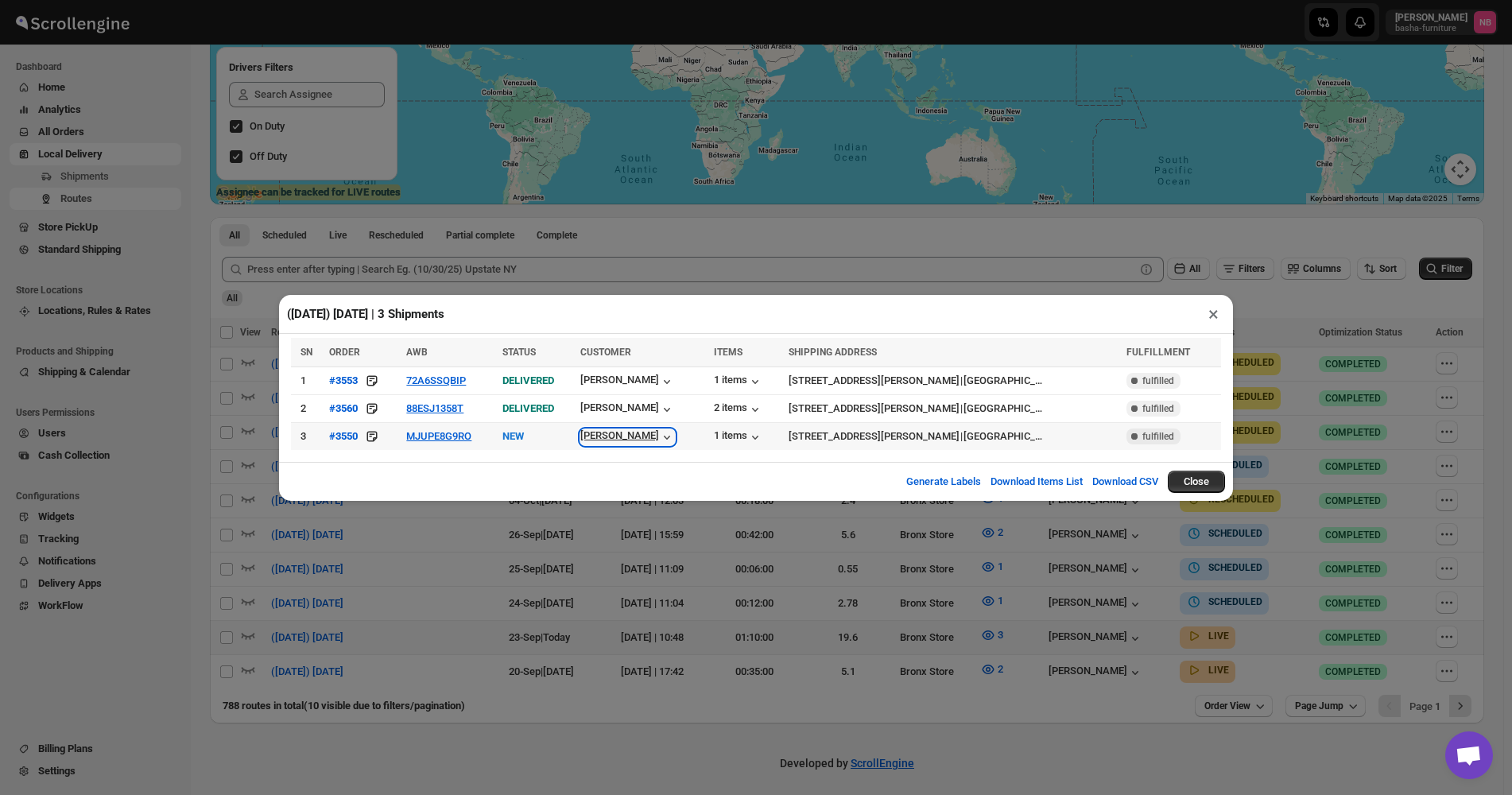
click at [628, 434] on div "[PERSON_NAME]" at bounding box center [628, 437] width 94 height 16
click at [1072, 602] on div "([DATE]) [DATE] | 3 Shipments × SN ORDER AWB STATUS CUSTOMER ITEMS SHIPPING ADD…" at bounding box center [756, 398] width 1512 height 795
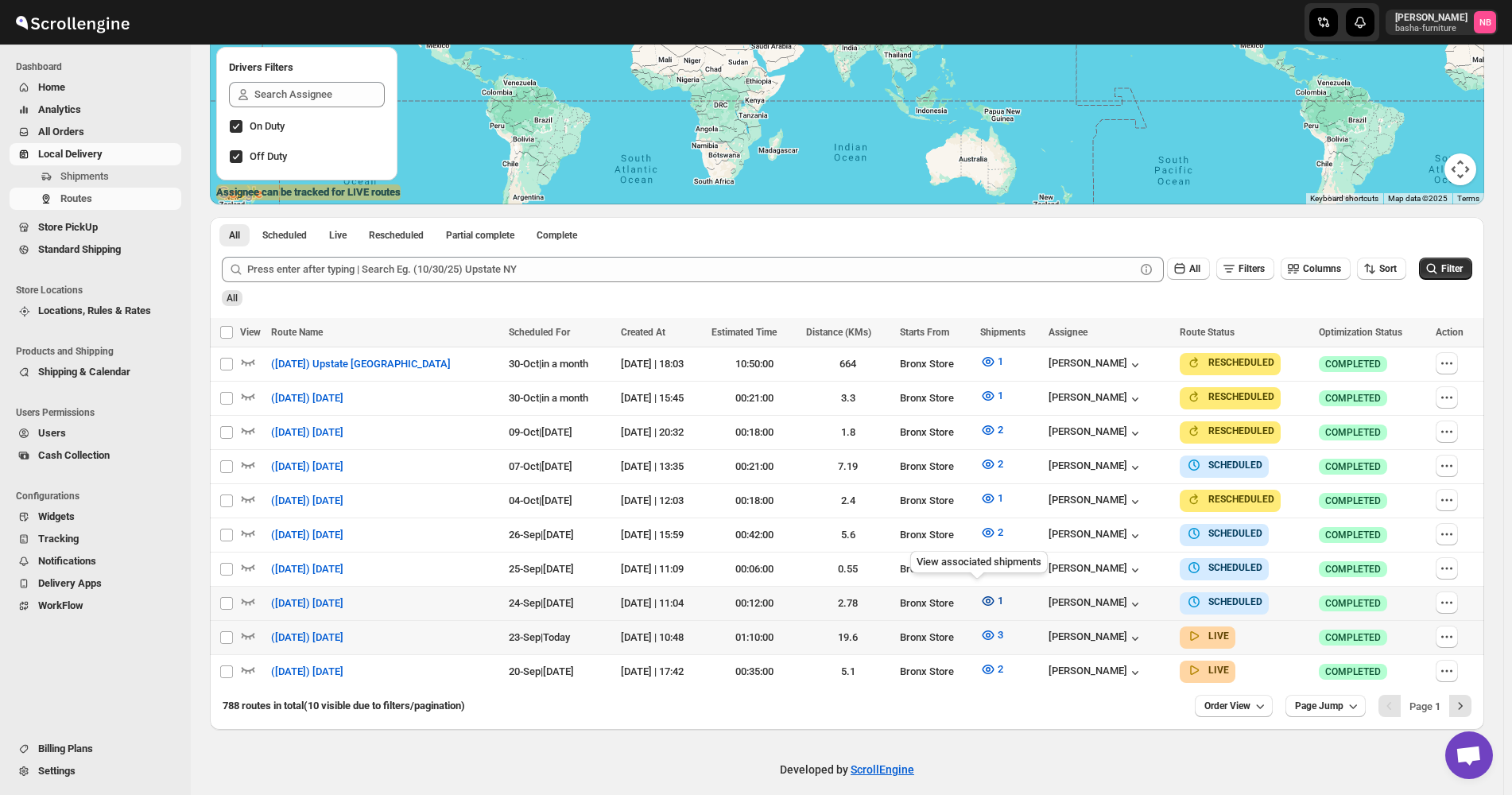
click at [980, 593] on icon "button" at bounding box center [988, 600] width 16 height 16
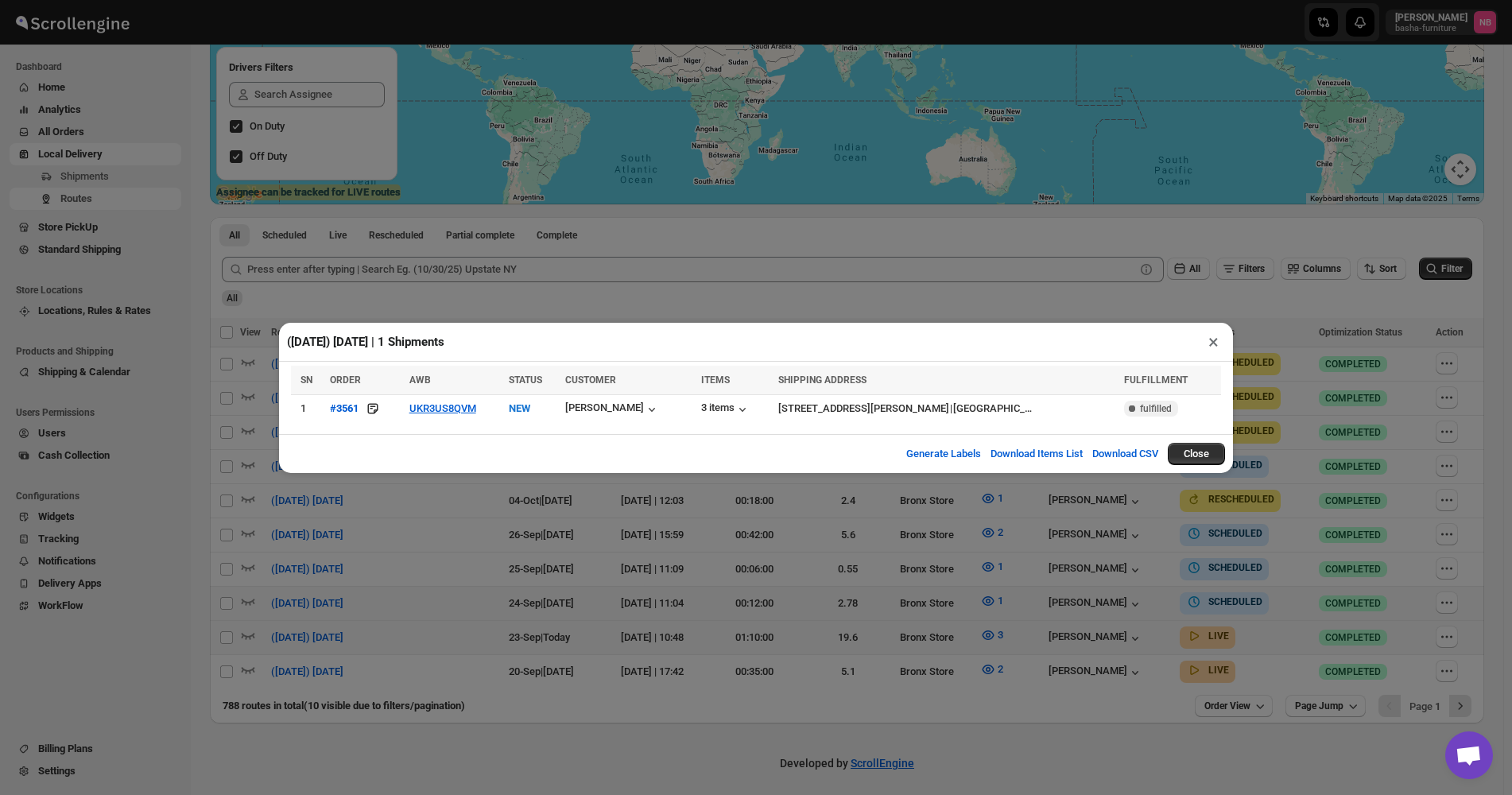
click at [871, 622] on div "([DATE]) [DATE] | 1 Shipments × SN ORDER AWB STATUS CUSTOMER ITEMS SHIPPING ADD…" at bounding box center [756, 398] width 1512 height 795
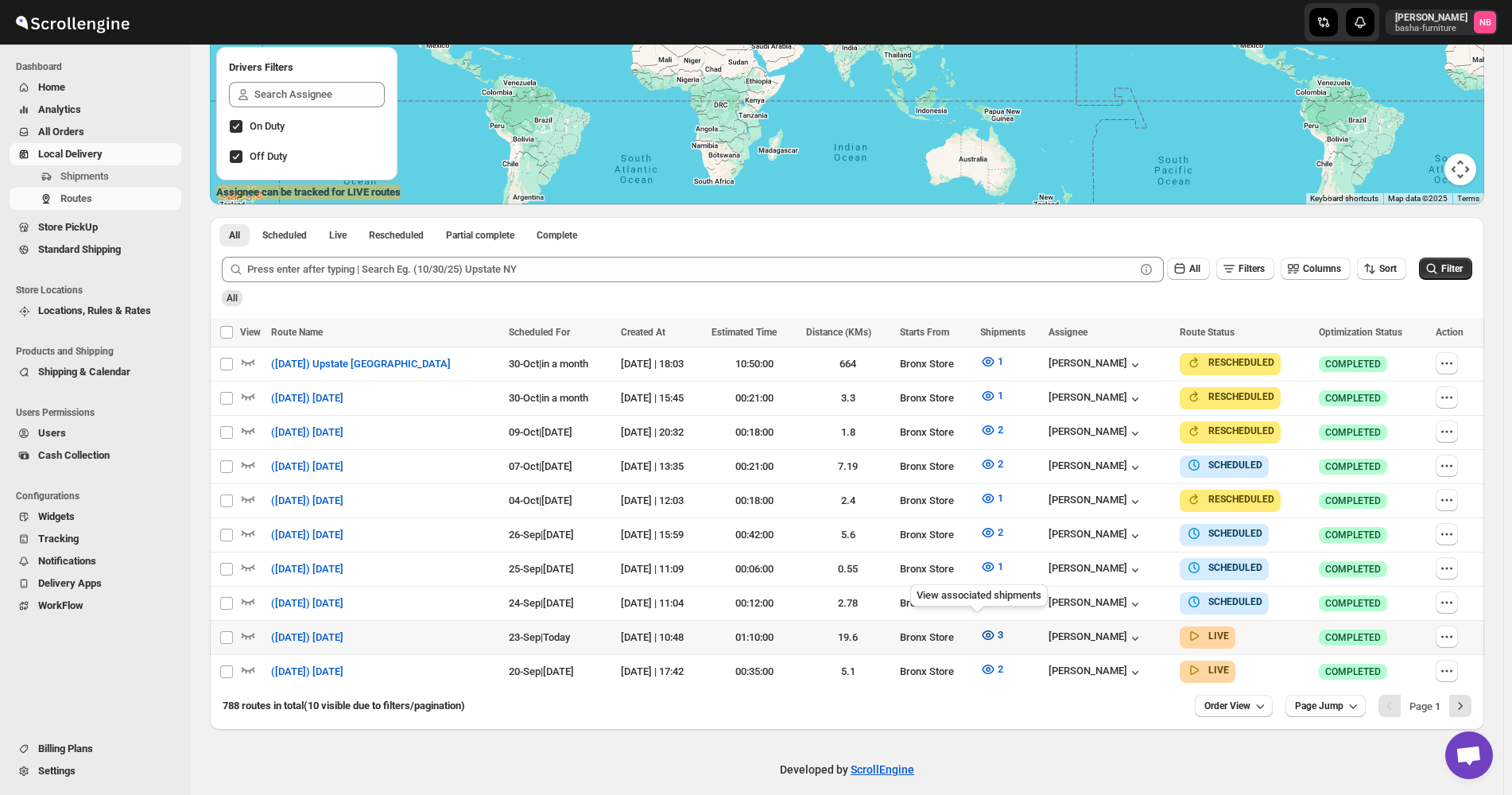
click at [982, 631] on icon "button" at bounding box center [988, 635] width 12 height 9
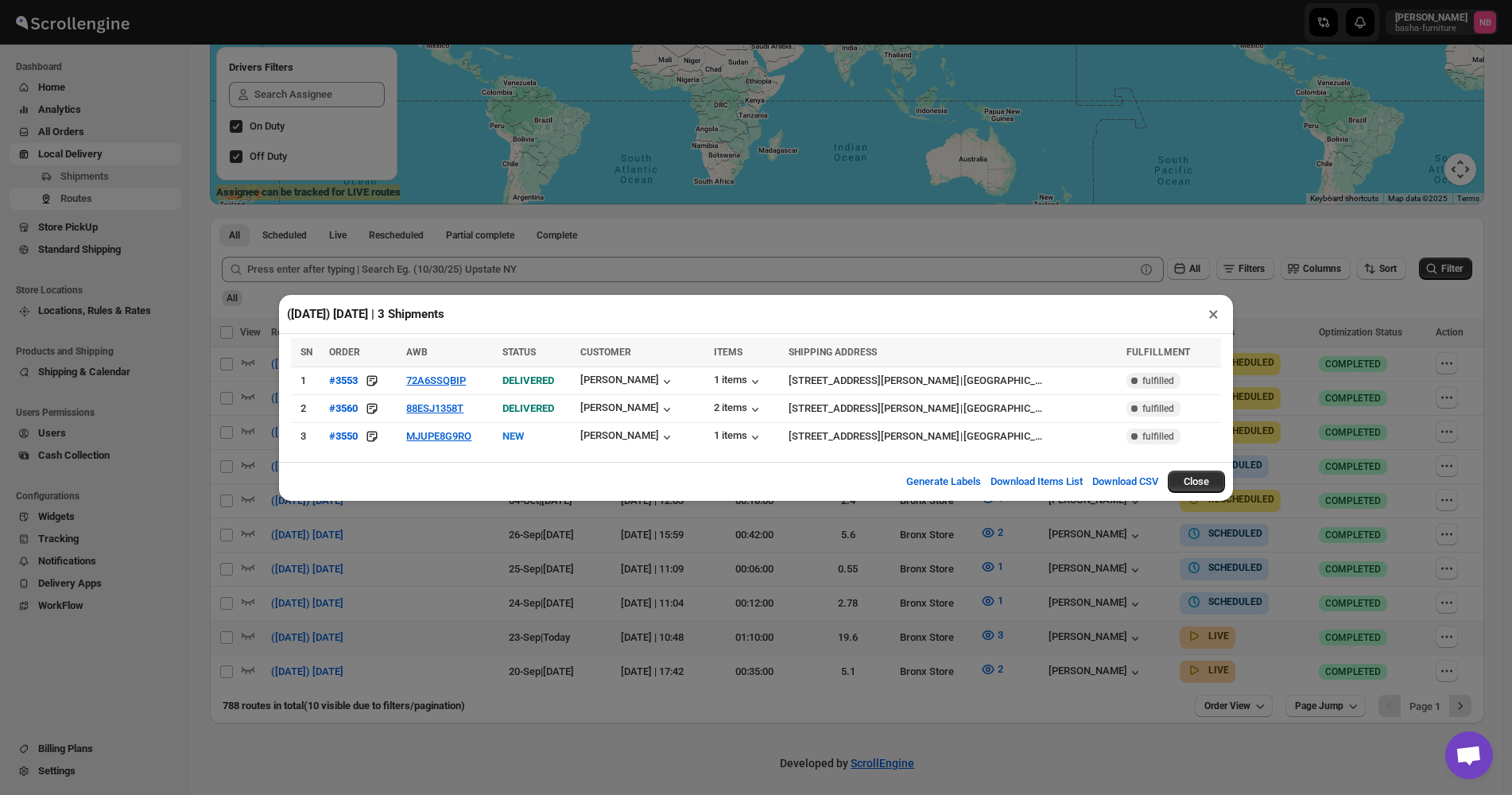
drag, startPoint x: 598, startPoint y: 584, endPoint x: 788, endPoint y: 550, distance: 193.0
click at [598, 584] on div "([DATE]) [DATE] | 3 Shipments × SN ORDER AWB STATUS CUSTOMER ITEMS SHIPPING ADD…" at bounding box center [756, 398] width 1512 height 795
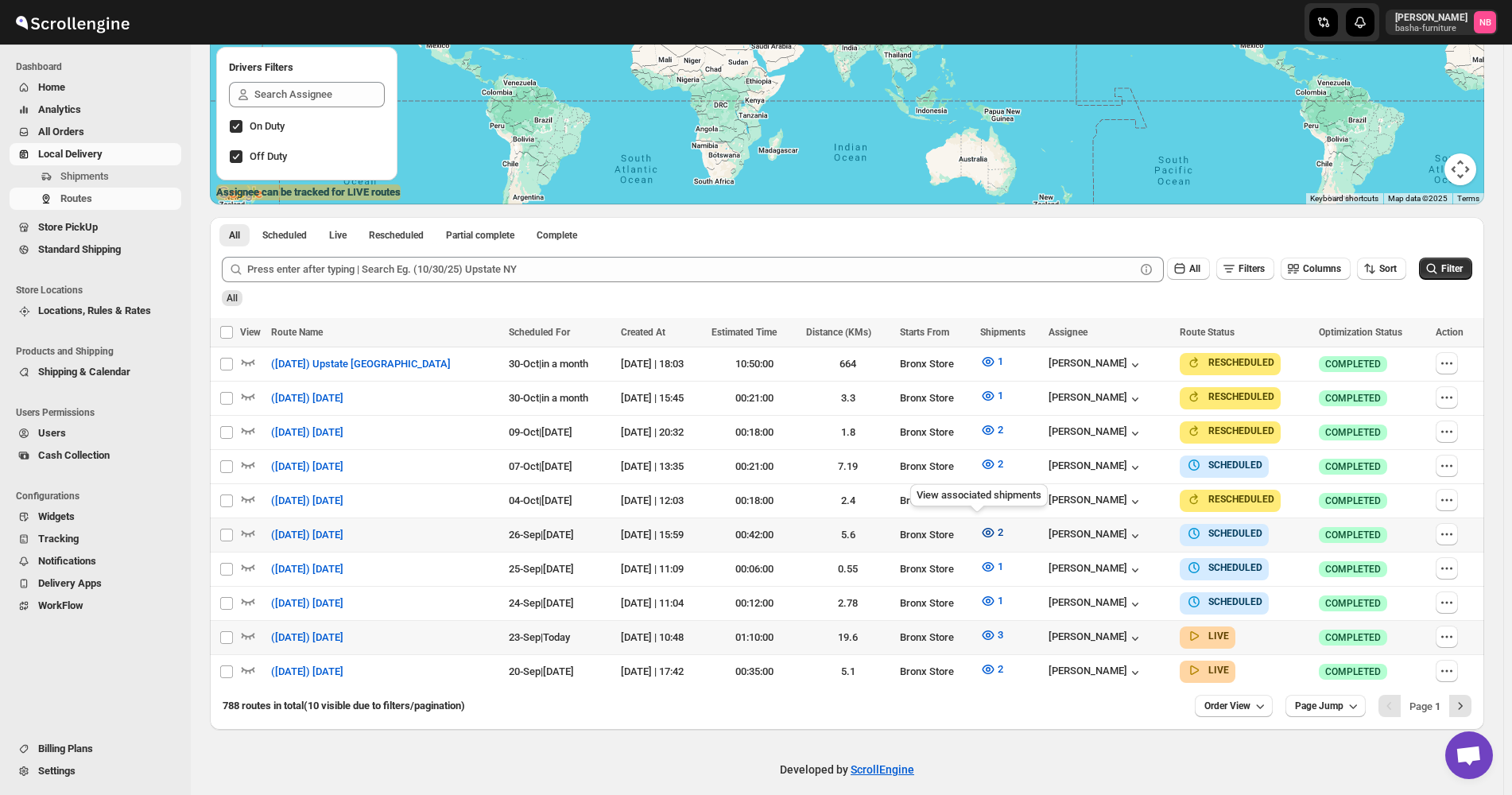
click at [980, 530] on icon "button" at bounding box center [988, 533] width 16 height 16
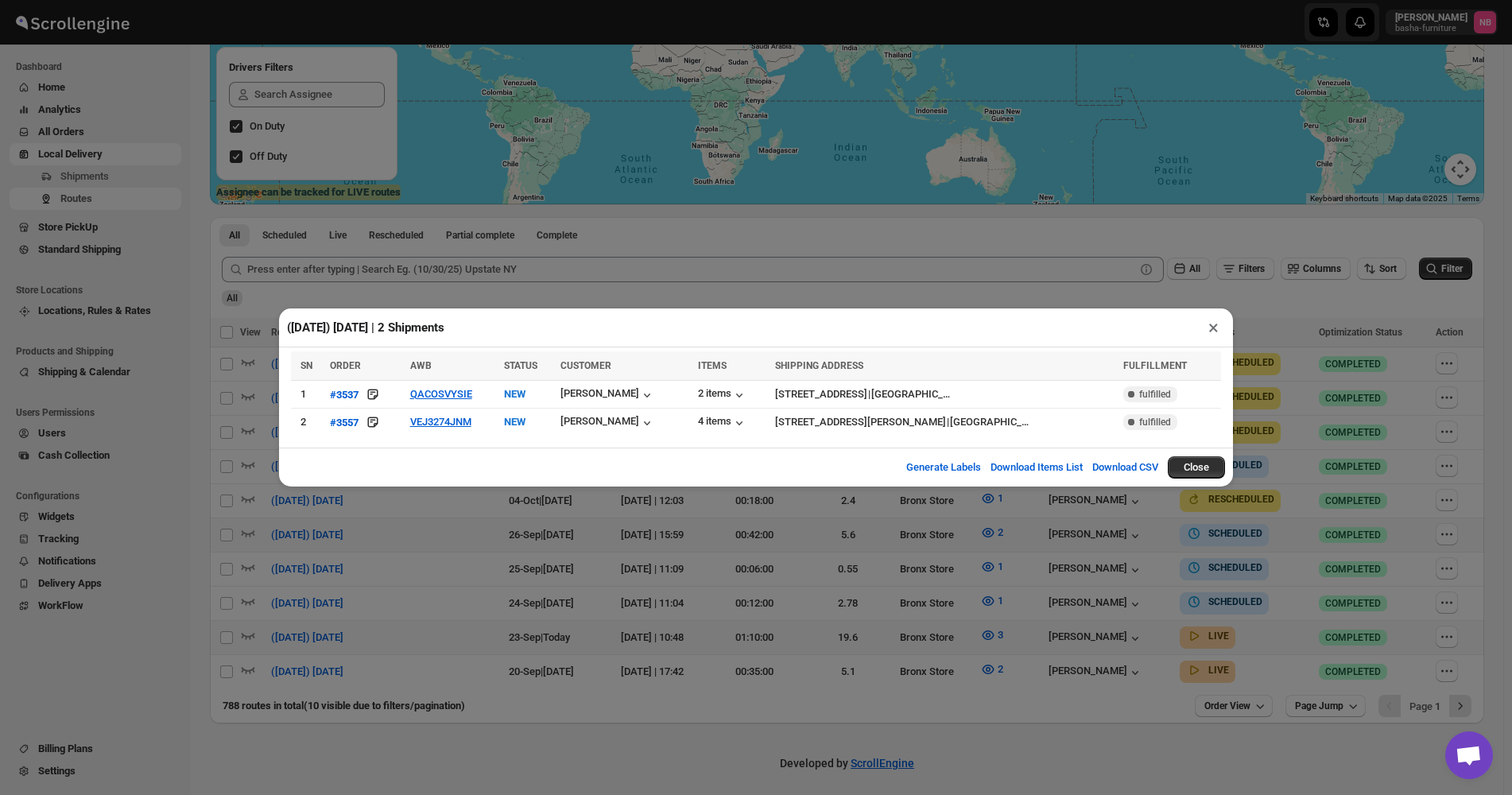
click at [1342, 398] on div "([DATE]) [DATE] | 2 Shipments × SN ORDER AWB STATUS CUSTOMER ITEMS SHIPPING ADD…" at bounding box center [756, 398] width 1512 height 795
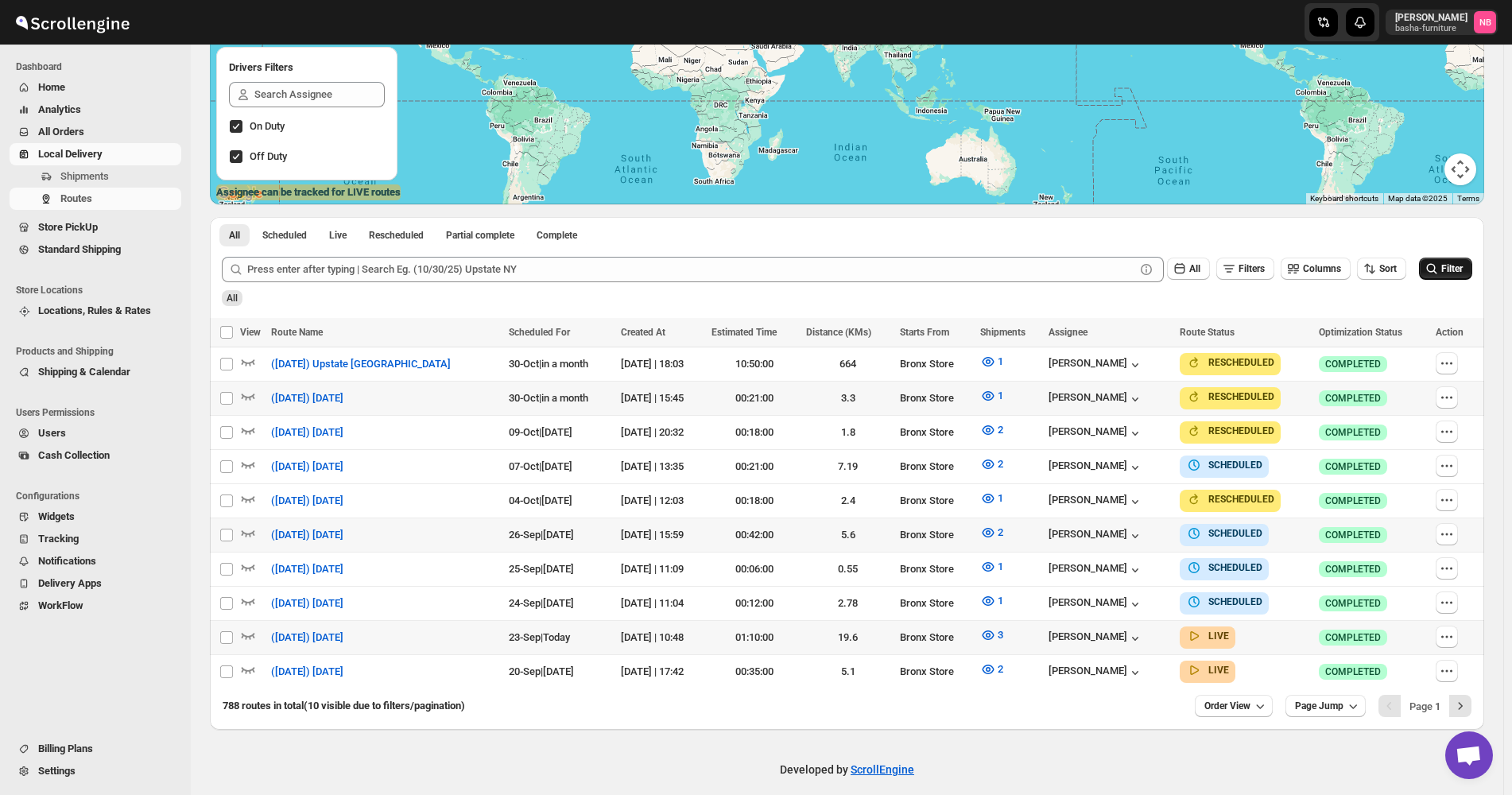
click at [1472, 276] on button "Filter" at bounding box center [1446, 269] width 53 height 23
click at [971, 631] on button "3" at bounding box center [992, 634] width 42 height 25
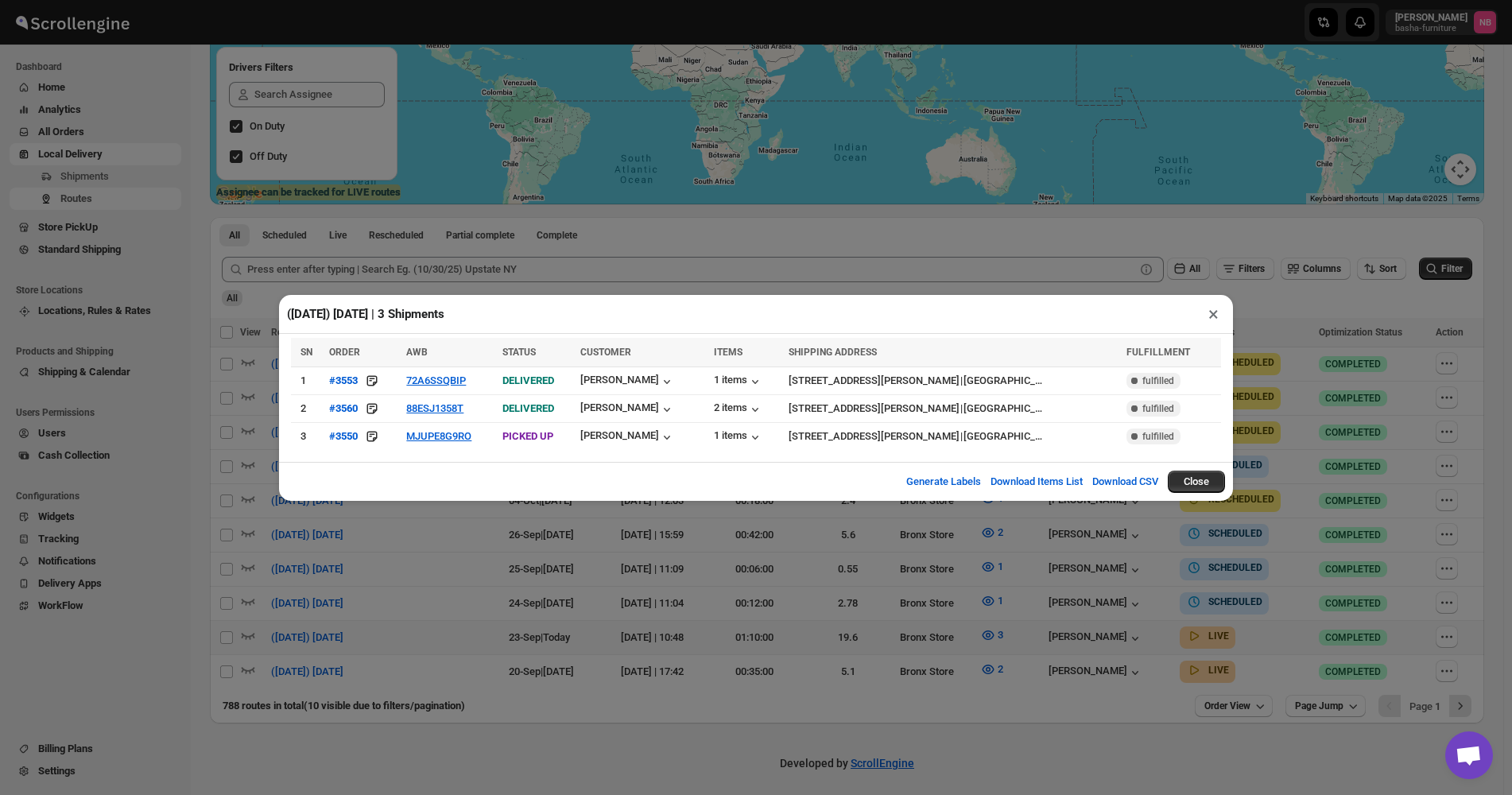
click at [791, 584] on div "([DATE]) [DATE] | 3 Shipments × SN ORDER AWB STATUS CUSTOMER ITEMS SHIPPING ADD…" at bounding box center [756, 398] width 1512 height 795
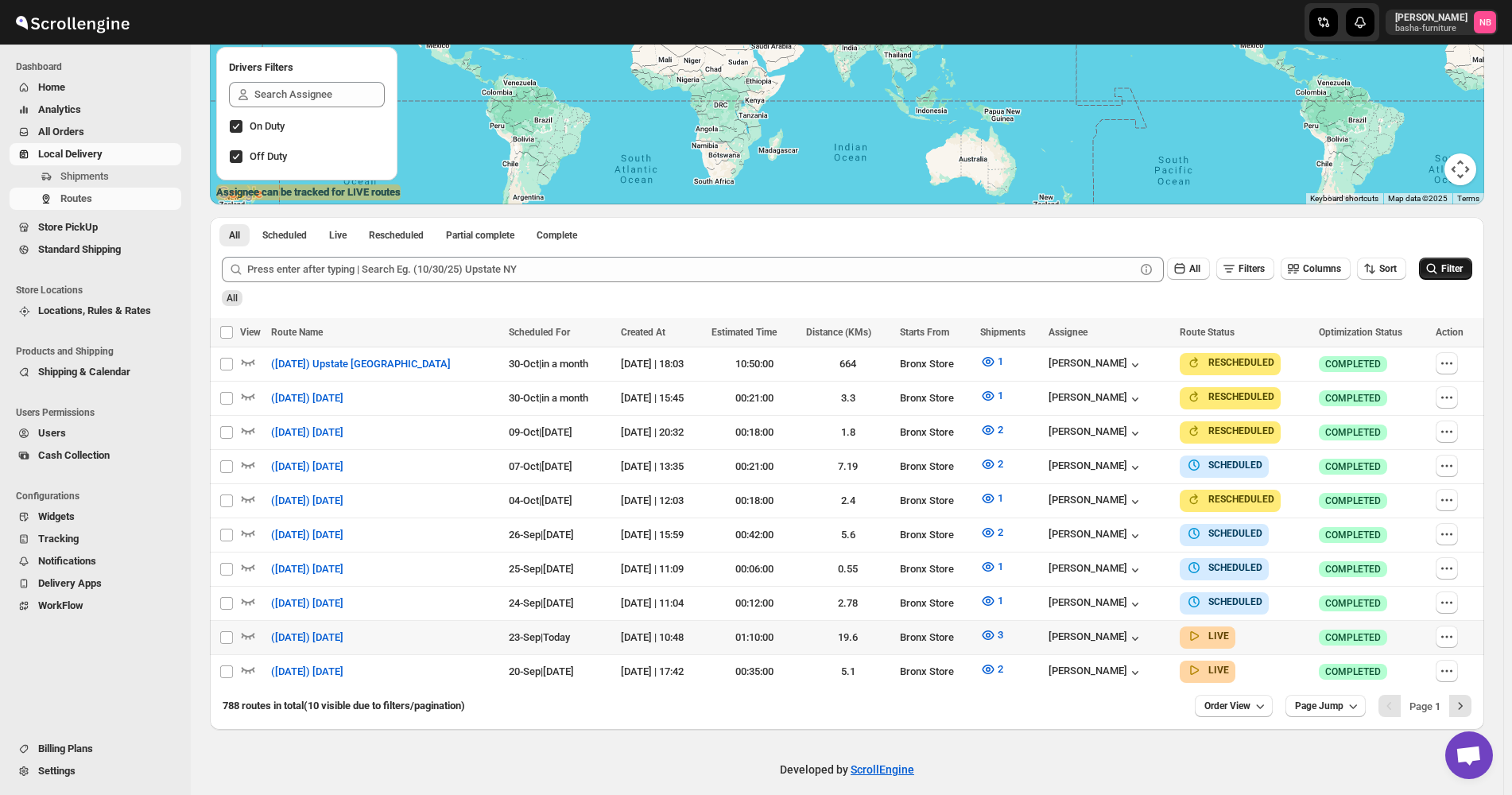
click at [1456, 279] on button "Filter" at bounding box center [1446, 269] width 53 height 23
click at [990, 626] on button "3" at bounding box center [992, 634] width 42 height 25
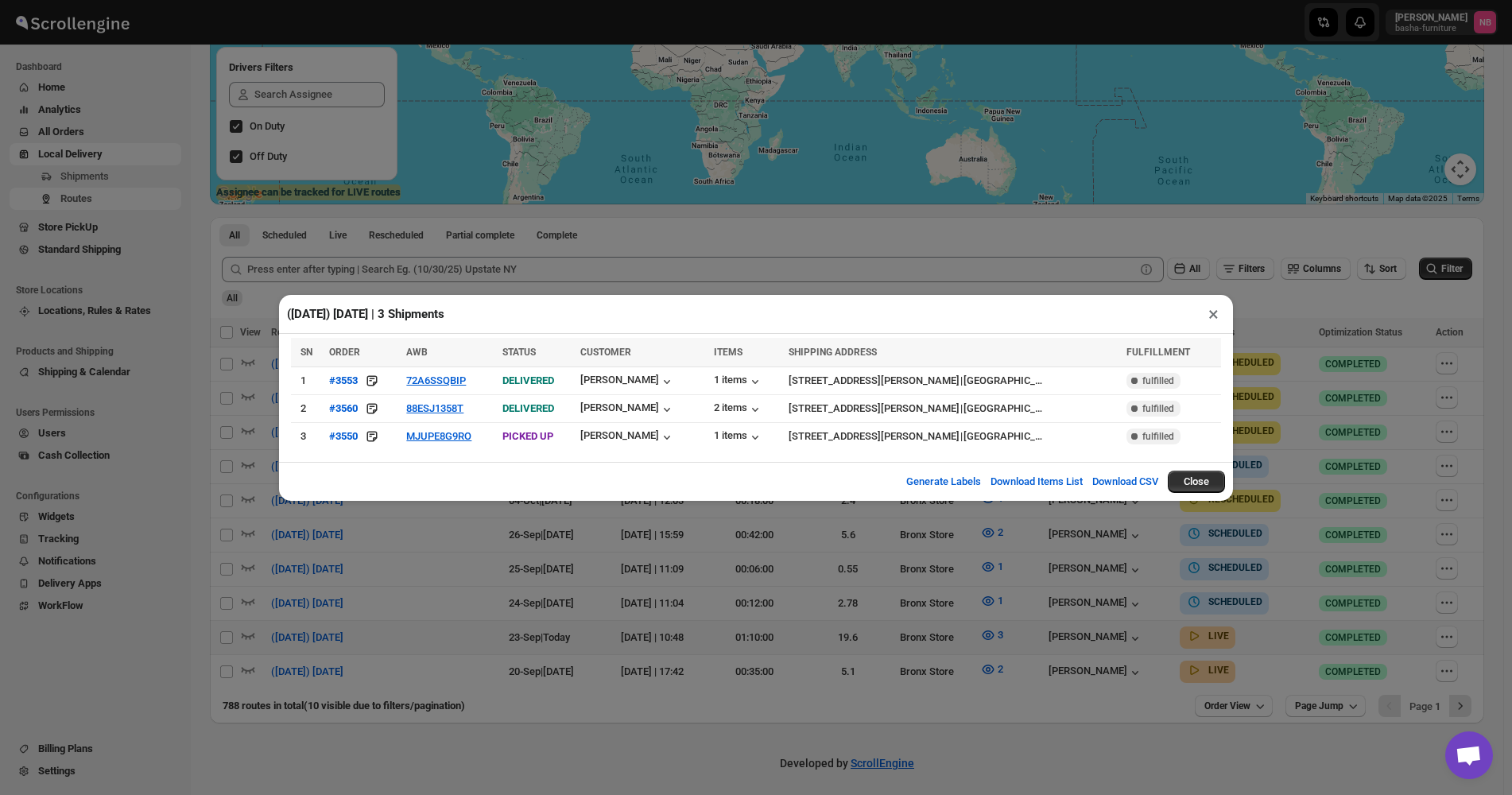
click at [661, 634] on div "([DATE]) [DATE] | 3 Shipments × SN ORDER AWB STATUS CUSTOMER ITEMS SHIPPING ADD…" at bounding box center [756, 398] width 1512 height 795
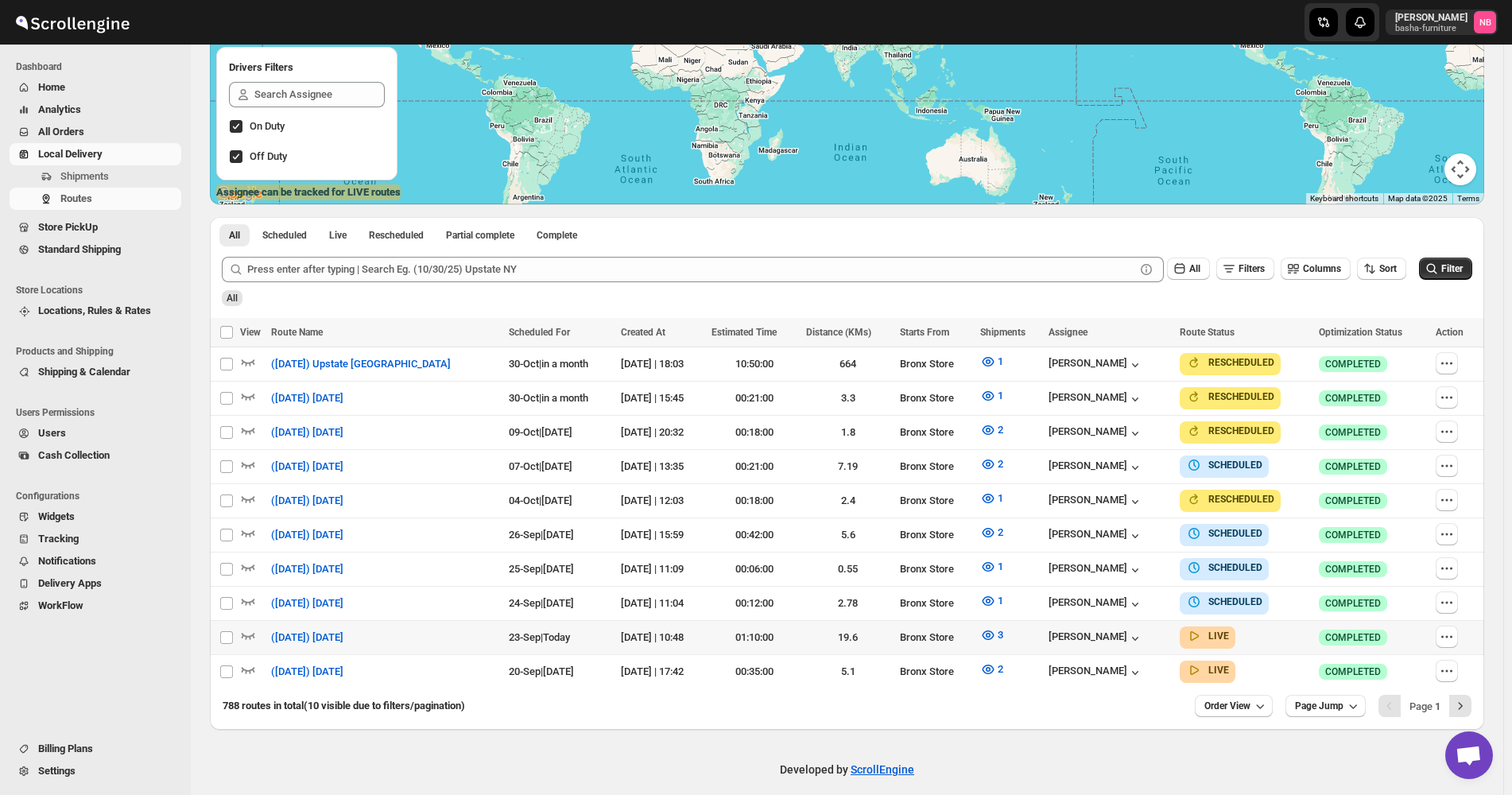
click at [1475, 228] on div "All Scheduled Live Rescheduled Partial complete Complete More views All Schedul…" at bounding box center [846, 230] width 1274 height 27
click at [1504, 265] on div "Routes. This page is ready Routes Allows you to create, view and edit routes. H…" at bounding box center [847, 253] width 1313 height 952
click at [1454, 258] on button "Filter" at bounding box center [1446, 269] width 53 height 23
click at [994, 624] on button "3" at bounding box center [992, 634] width 42 height 25
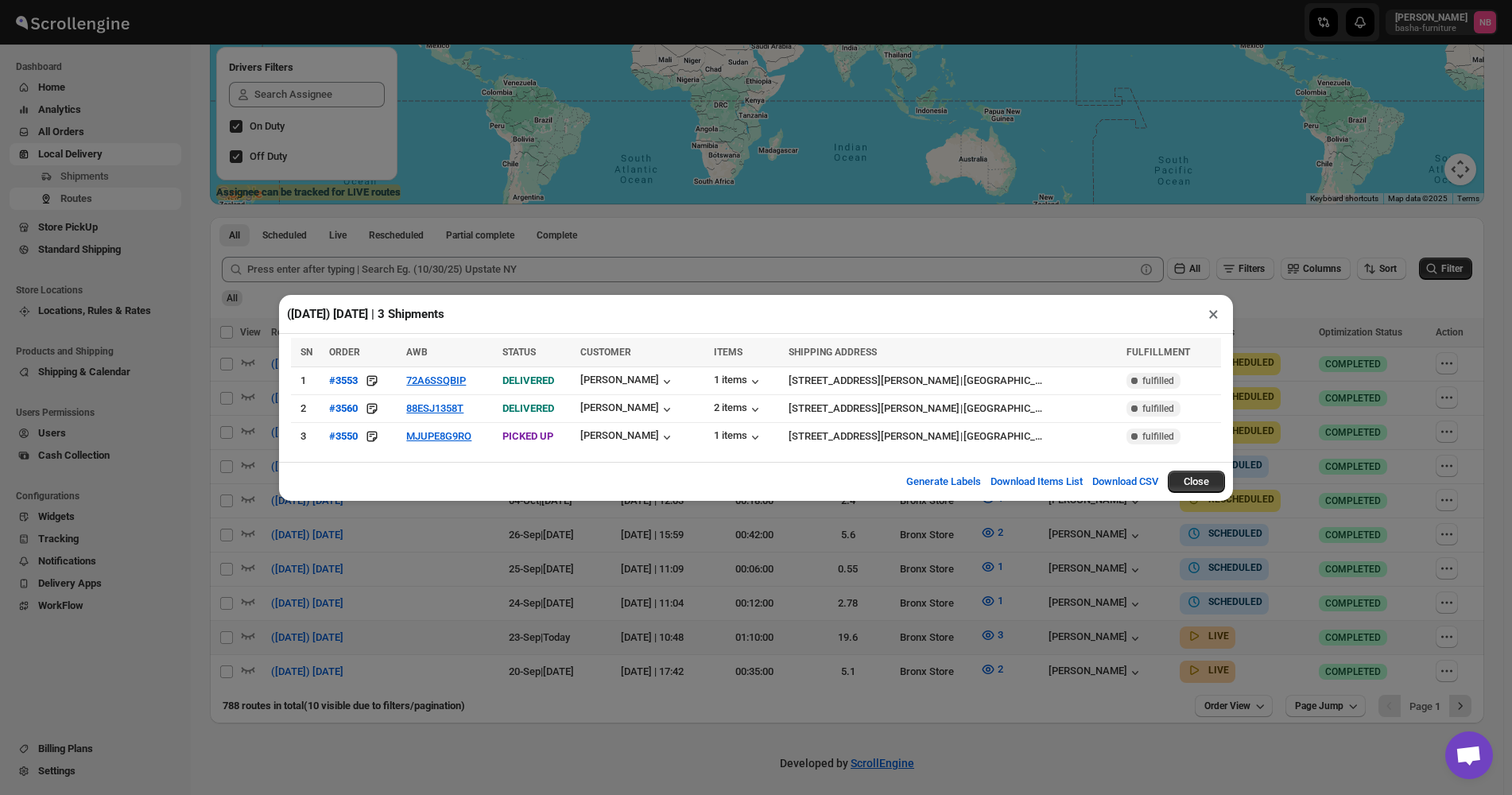
click at [726, 555] on div "([DATE]) [DATE] | 3 Shipments × SN ORDER AWB STATUS CUSTOMER ITEMS SHIPPING ADD…" at bounding box center [756, 398] width 1512 height 795
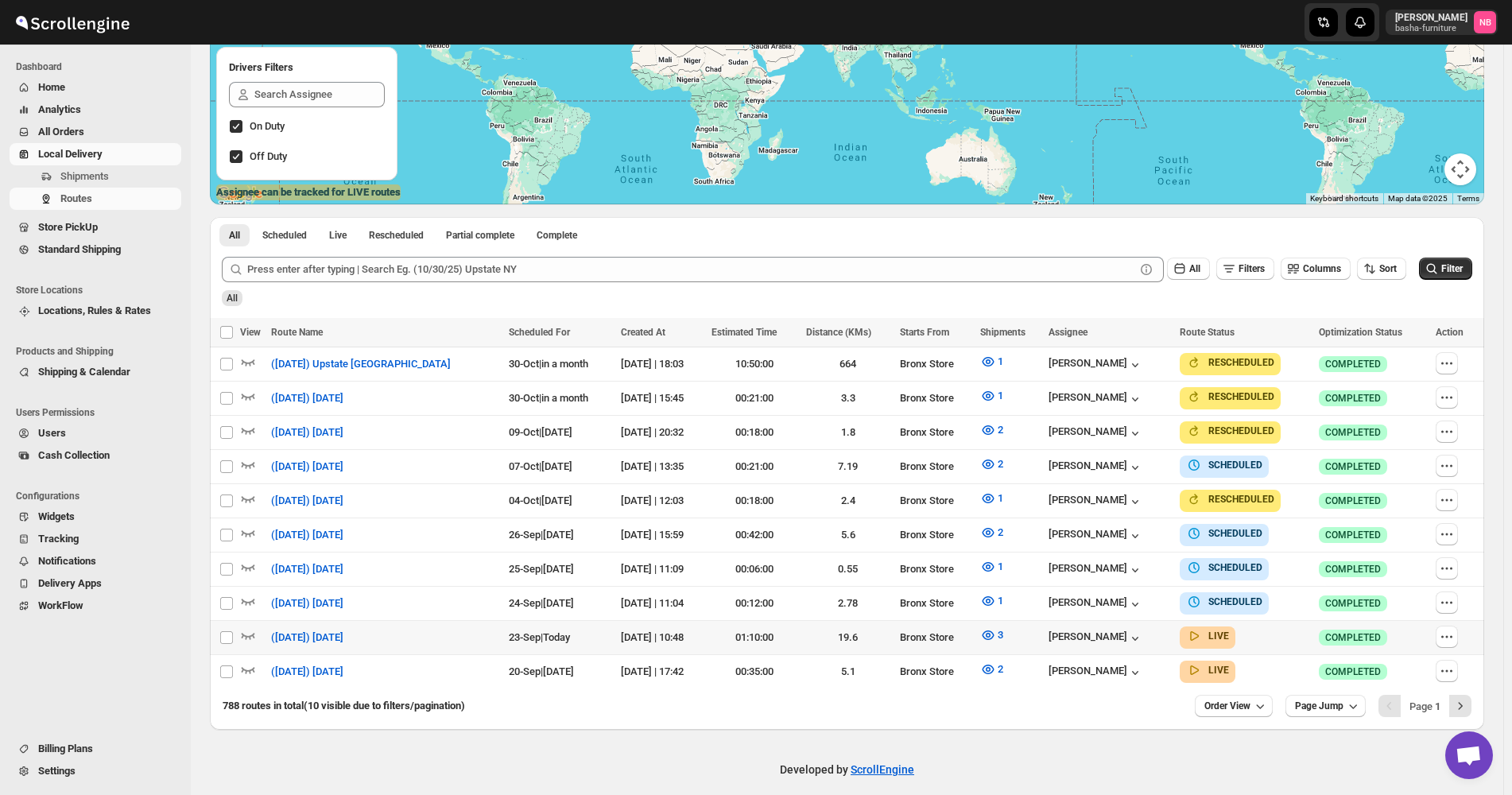
click at [1467, 281] on div "All" at bounding box center [844, 292] width 1253 height 27
click at [1463, 273] on span "Filter" at bounding box center [1452, 269] width 22 height 11
click at [984, 640] on button "3" at bounding box center [992, 634] width 42 height 25
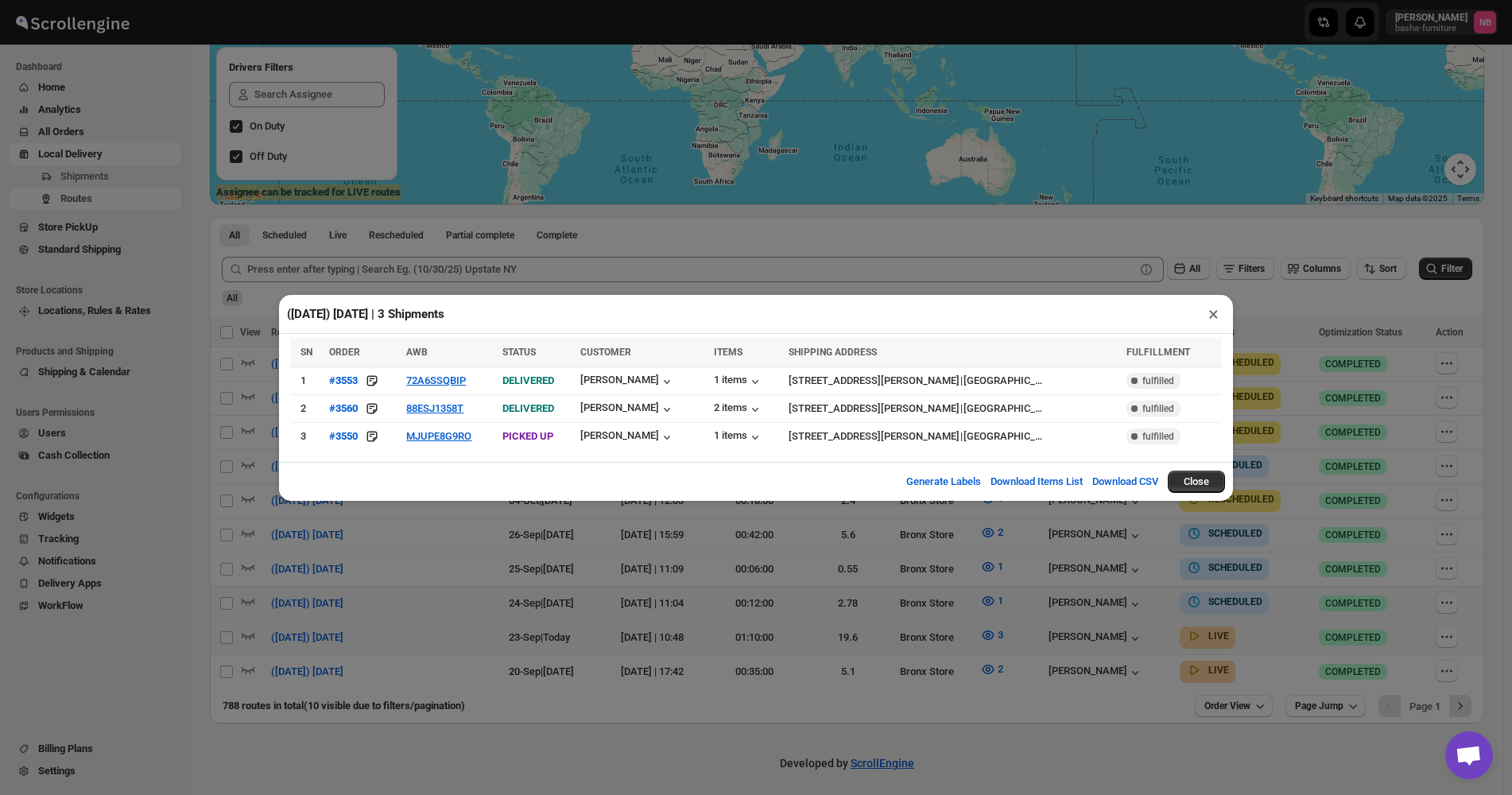
click at [907, 573] on div "([DATE]) [DATE] | 3 Shipments × SN ORDER AWB STATUS CUSTOMER ITEMS SHIPPING ADD…" at bounding box center [756, 398] width 1512 height 795
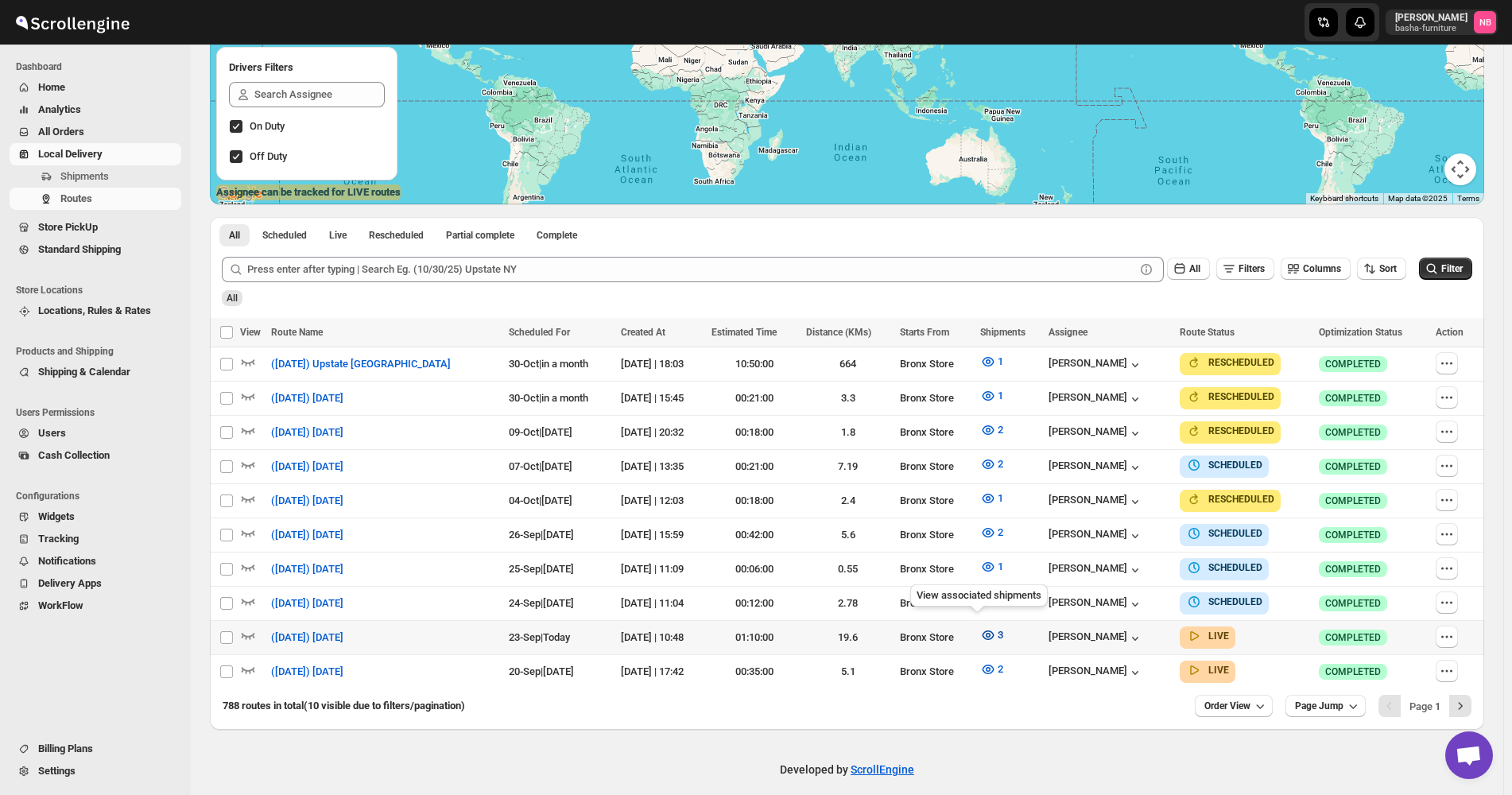
click at [980, 631] on icon "button" at bounding box center [988, 634] width 16 height 16
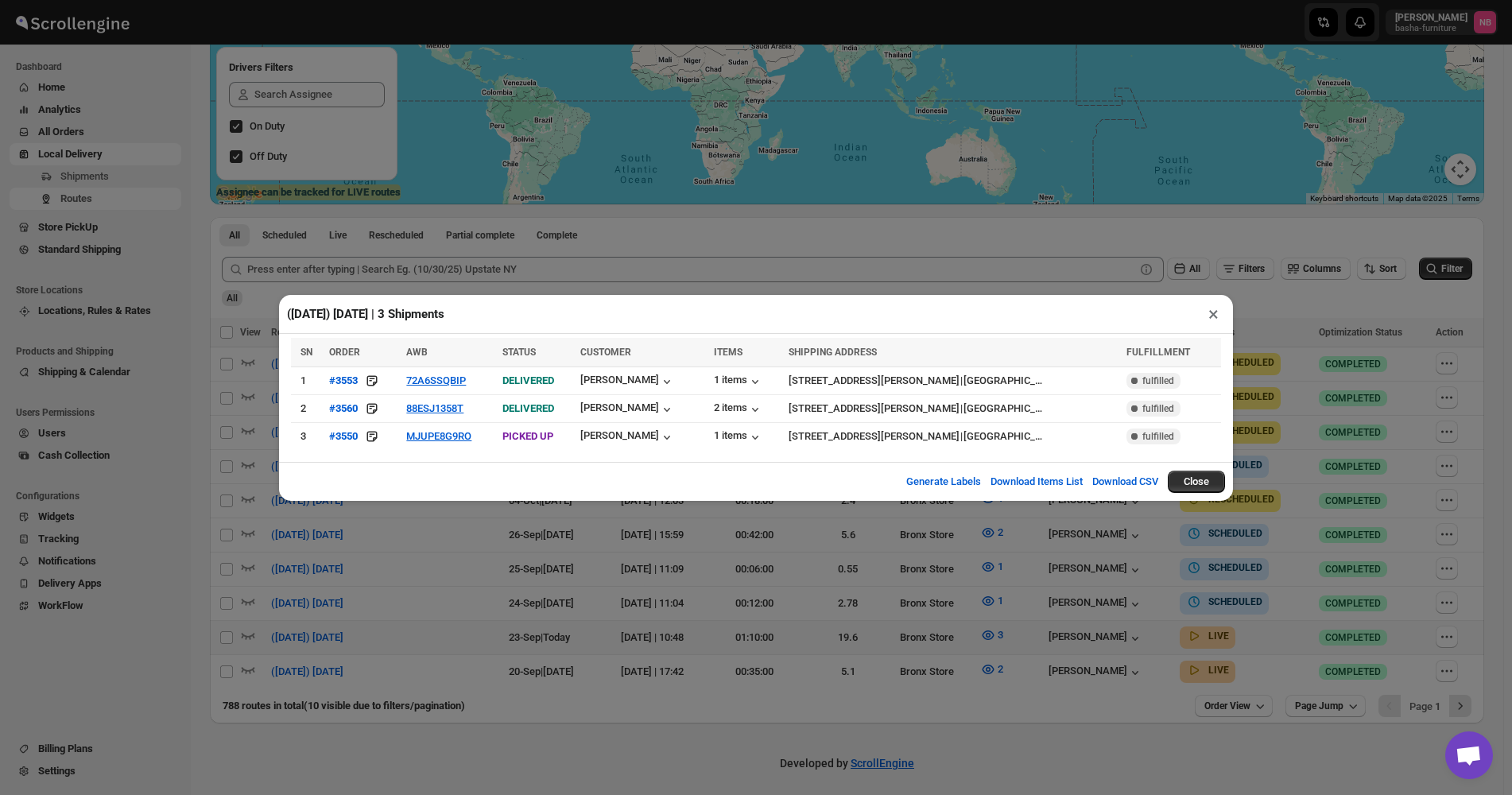
click at [790, 613] on div "([DATE]) [DATE] | 3 Shipments × SN ORDER AWB STATUS CUSTOMER ITEMS SHIPPING ADD…" at bounding box center [756, 398] width 1512 height 795
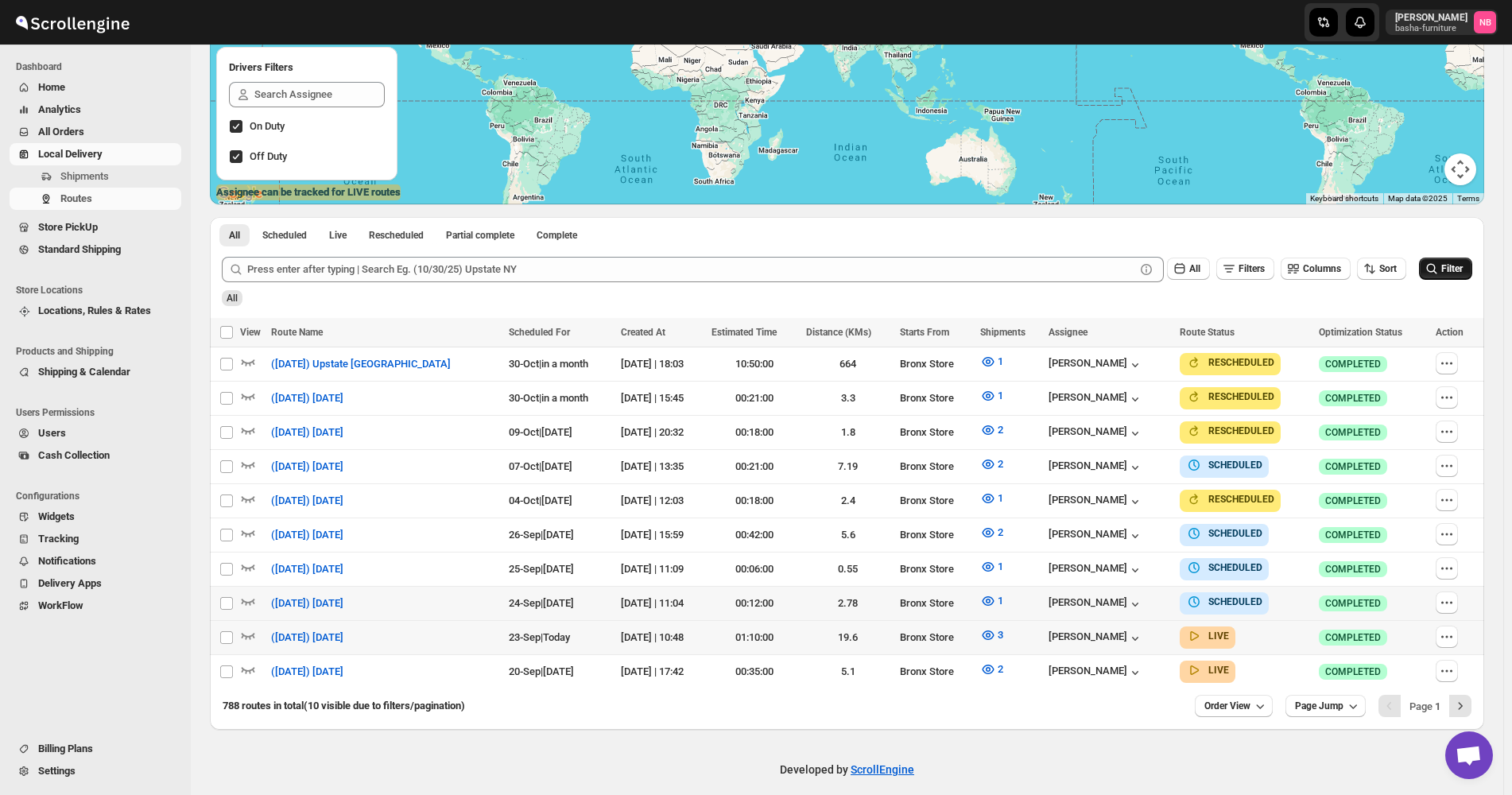
click at [1437, 269] on icon "submit" at bounding box center [1432, 268] width 10 height 10
click at [986, 599] on icon "button" at bounding box center [988, 600] width 5 height 5
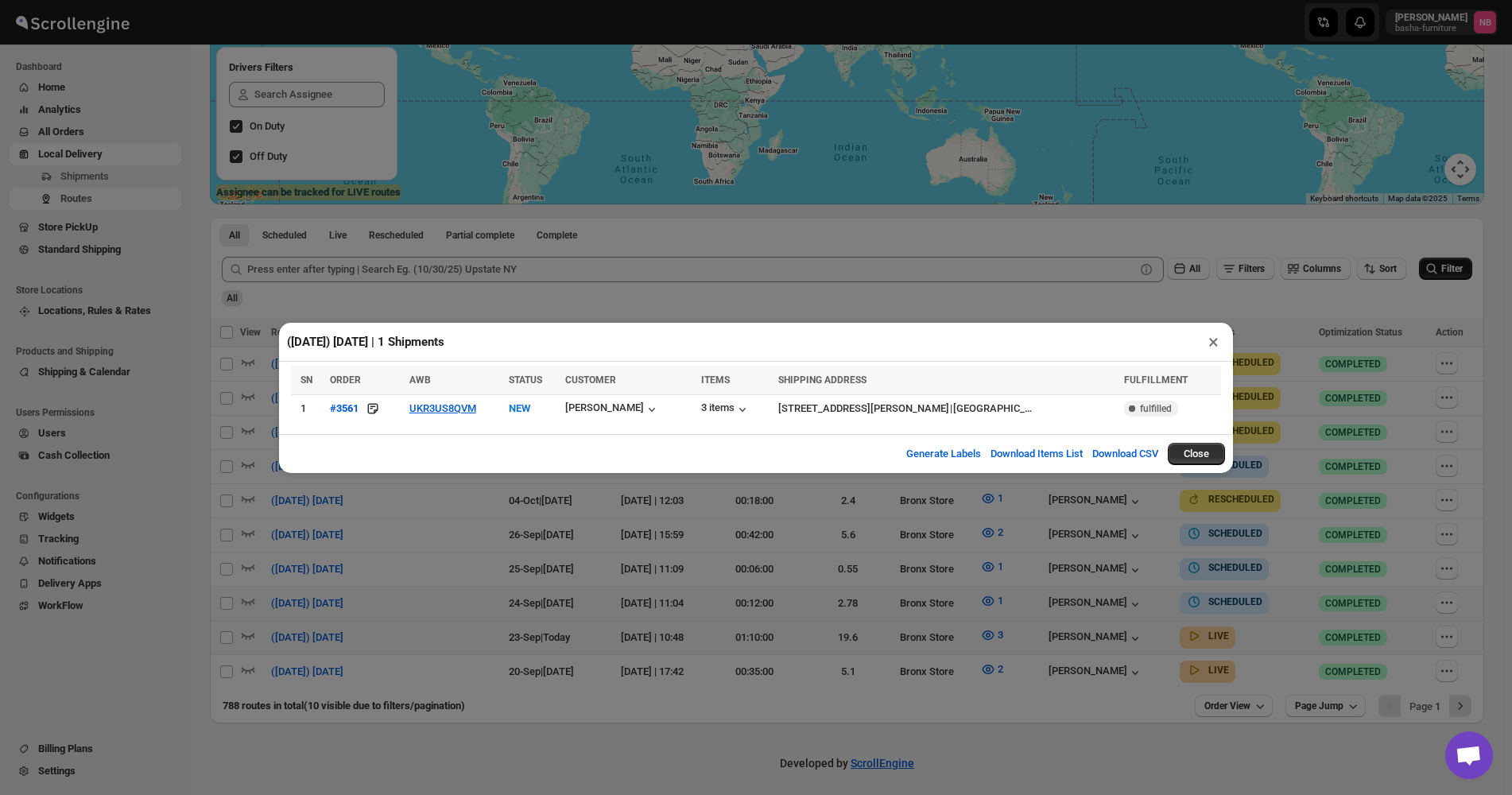
click at [843, 559] on div "([DATE]) [DATE] | 1 Shipments × SN ORDER AWB STATUS CUSTOMER ITEMS SHIPPING ADD…" at bounding box center [756, 398] width 1512 height 795
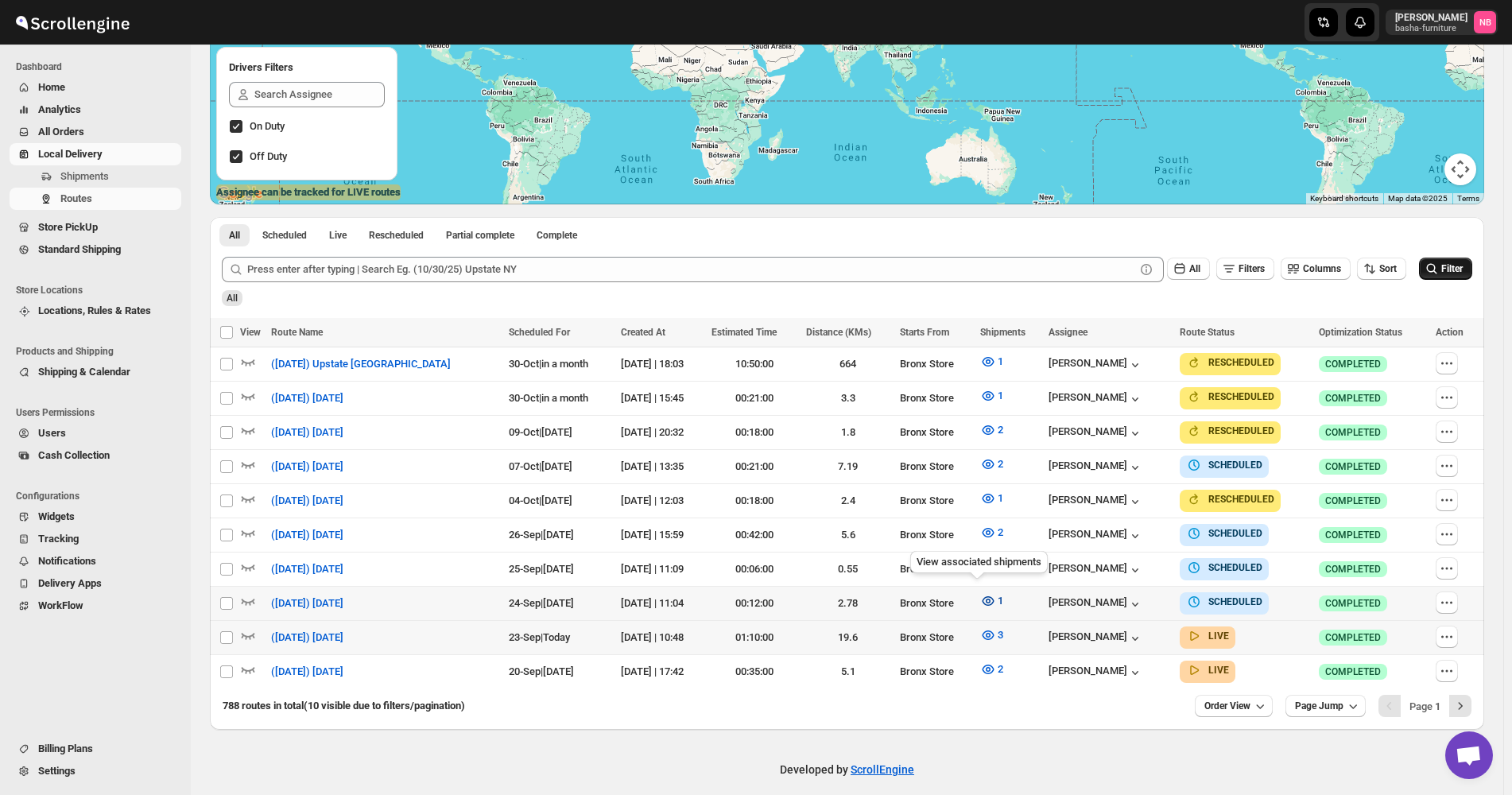
click at [980, 597] on icon "button" at bounding box center [988, 600] width 16 height 16
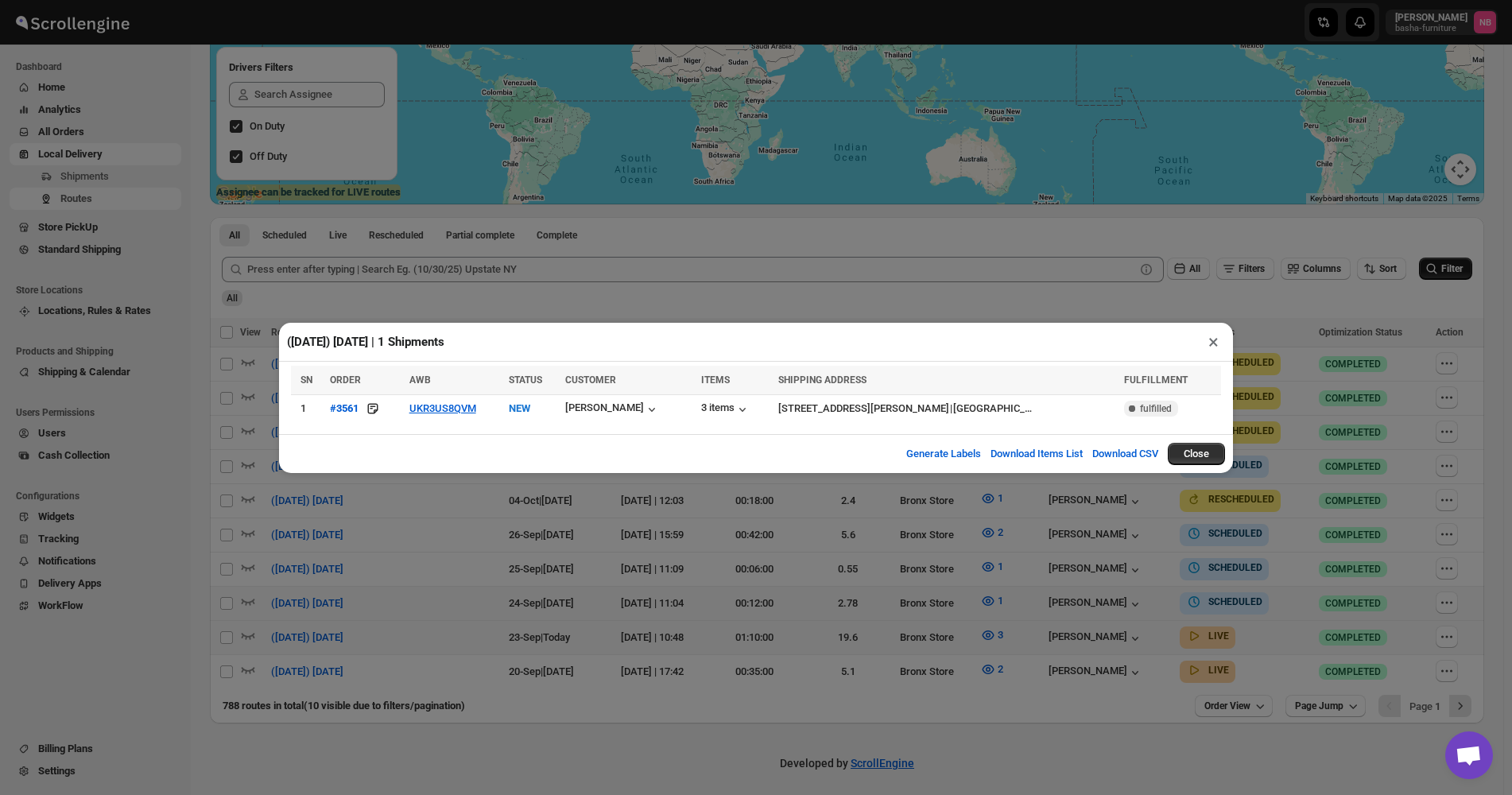
click at [953, 595] on div "([DATE]) [DATE] | 1 Shipments × SN ORDER AWB STATUS CUSTOMER ITEMS SHIPPING ADD…" at bounding box center [756, 398] width 1512 height 795
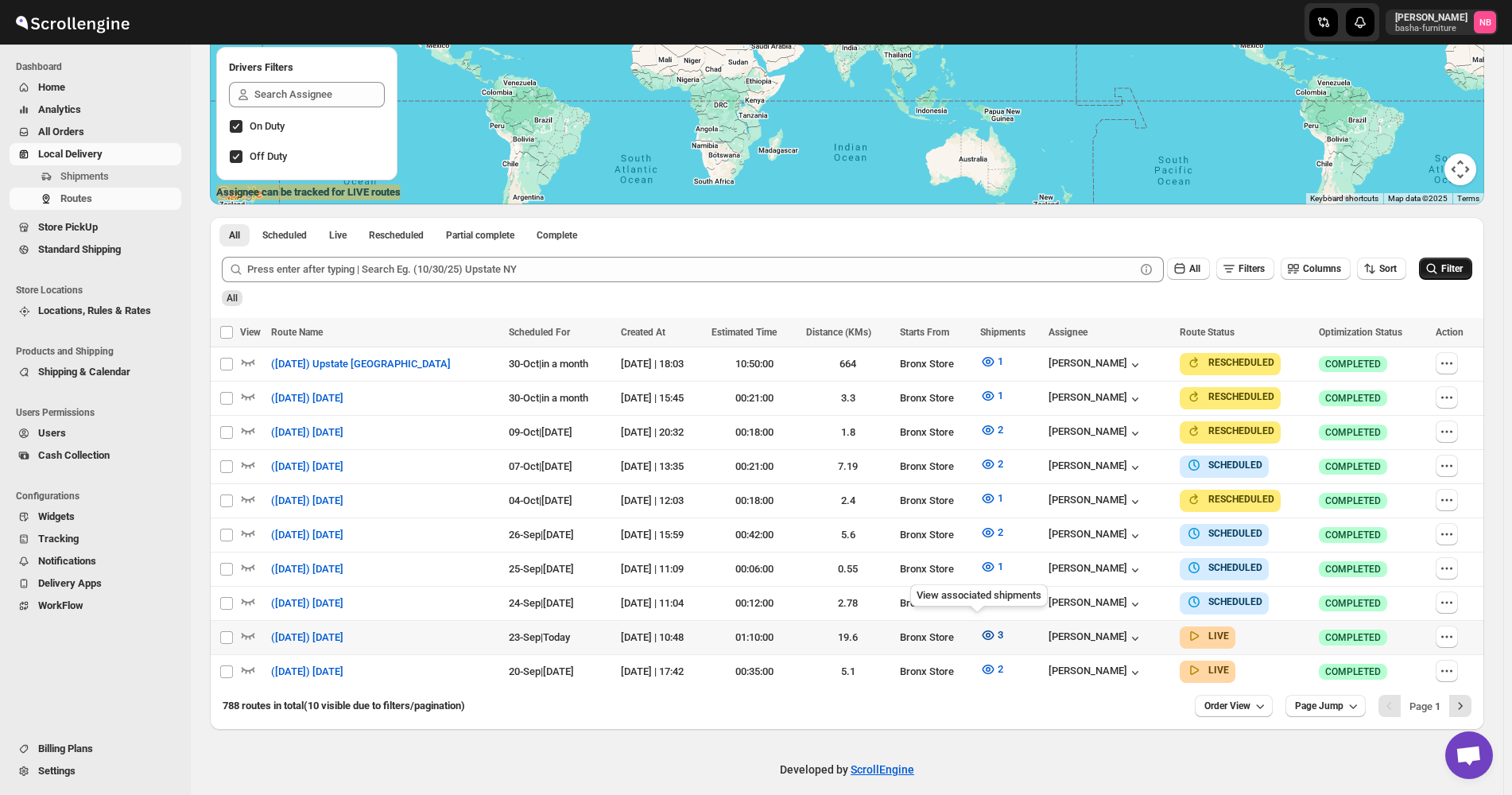
click at [986, 633] on icon "button" at bounding box center [988, 634] width 5 height 5
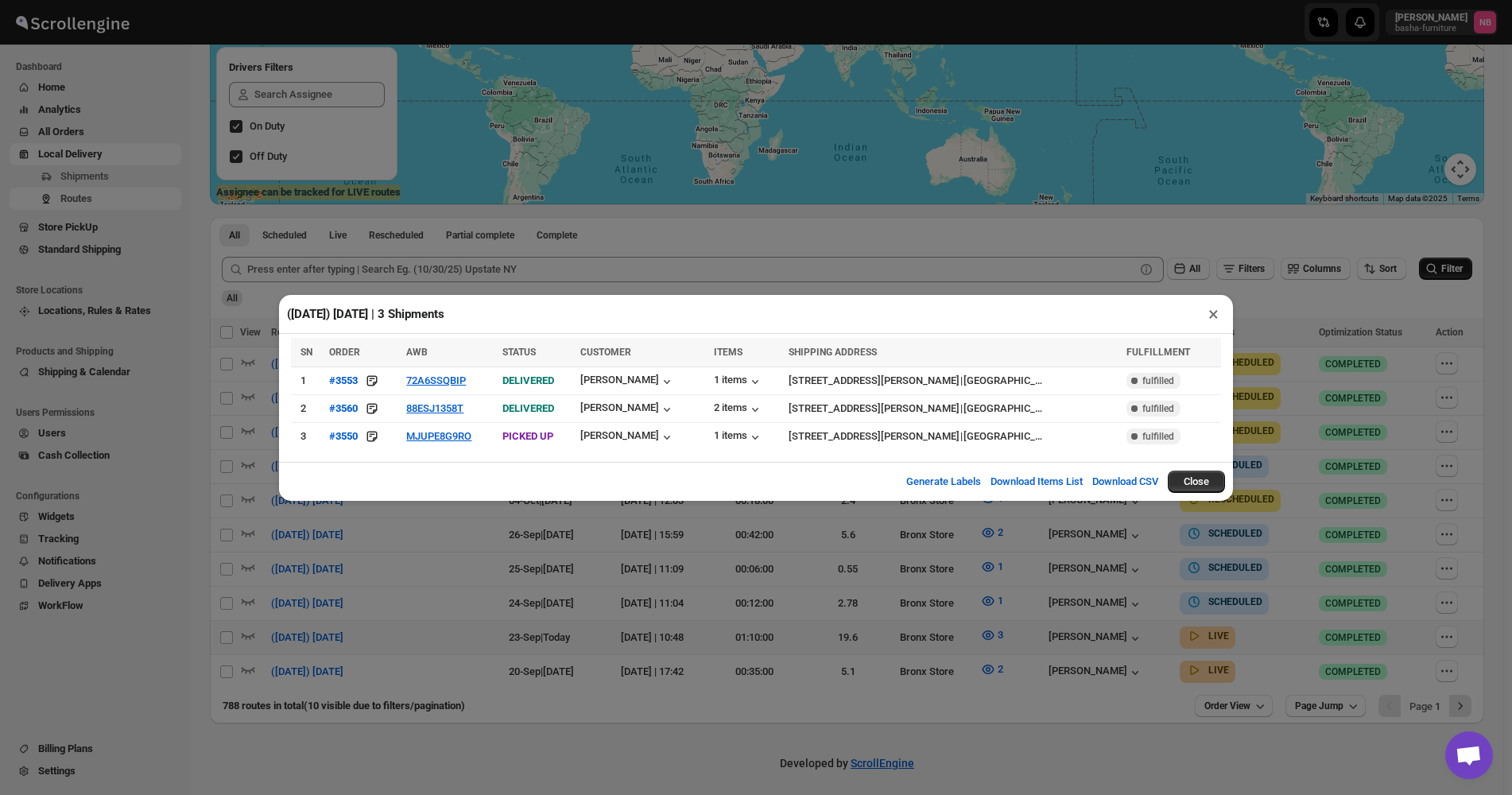
click at [1009, 681] on div "([DATE]) [DATE] | 3 Shipments × SN ORDER AWB STATUS CUSTOMER ITEMS SHIPPING ADD…" at bounding box center [756, 398] width 1512 height 795
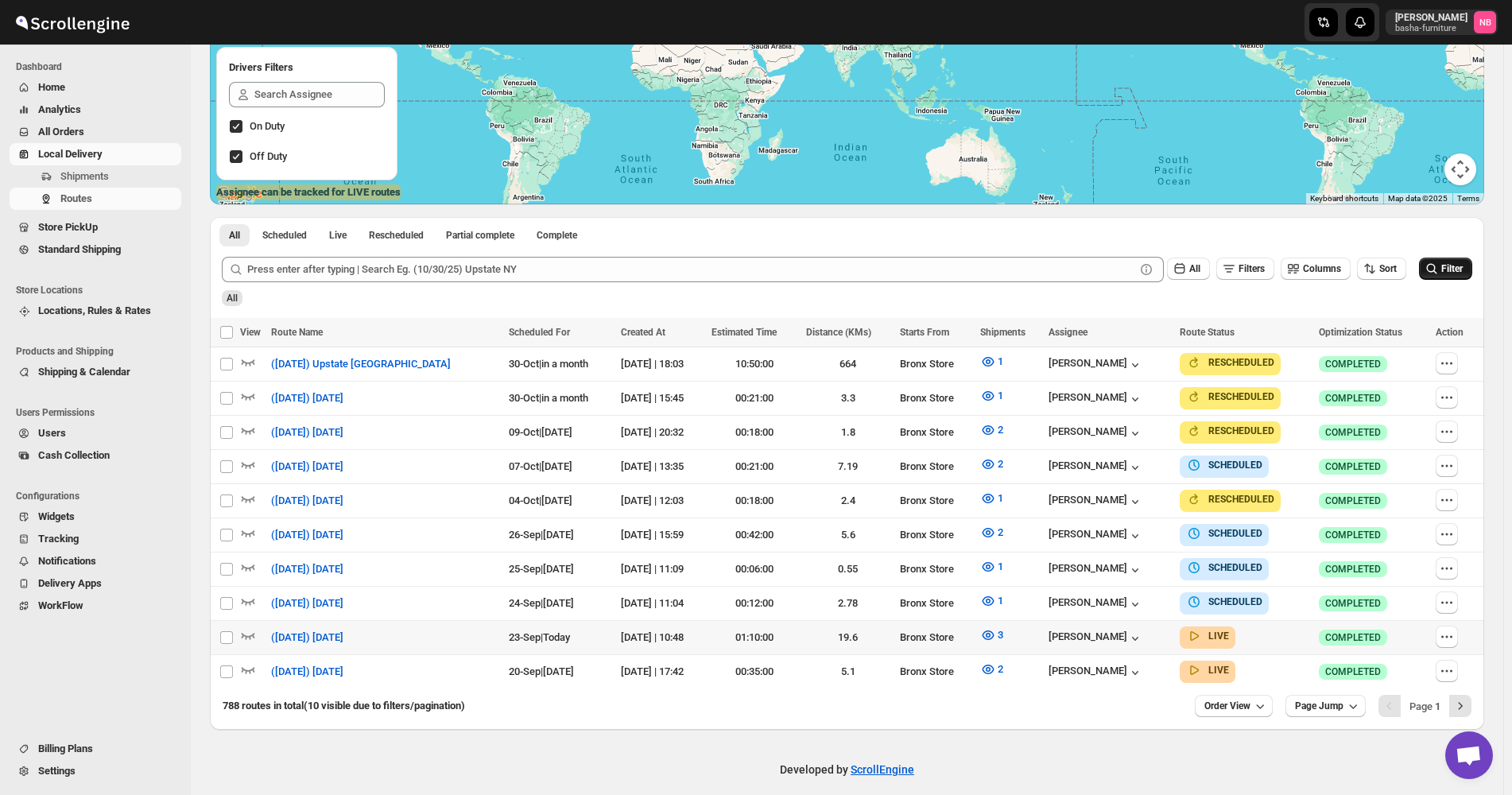
click at [1495, 420] on div "Routes. This page is ready Routes Allows you to create, view and edit routes. H…" at bounding box center [847, 253] width 1313 height 952
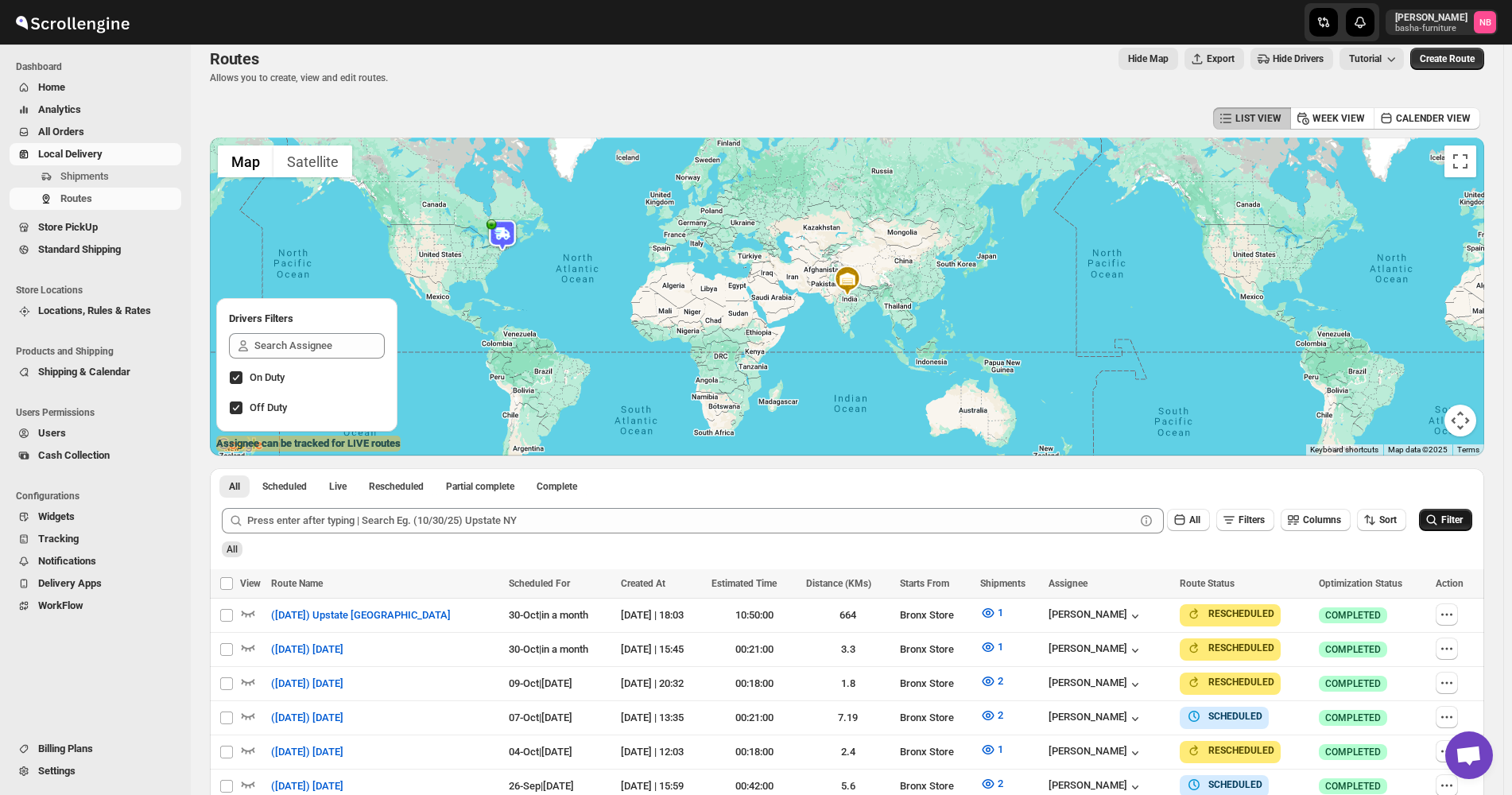
scroll to position [274, 0]
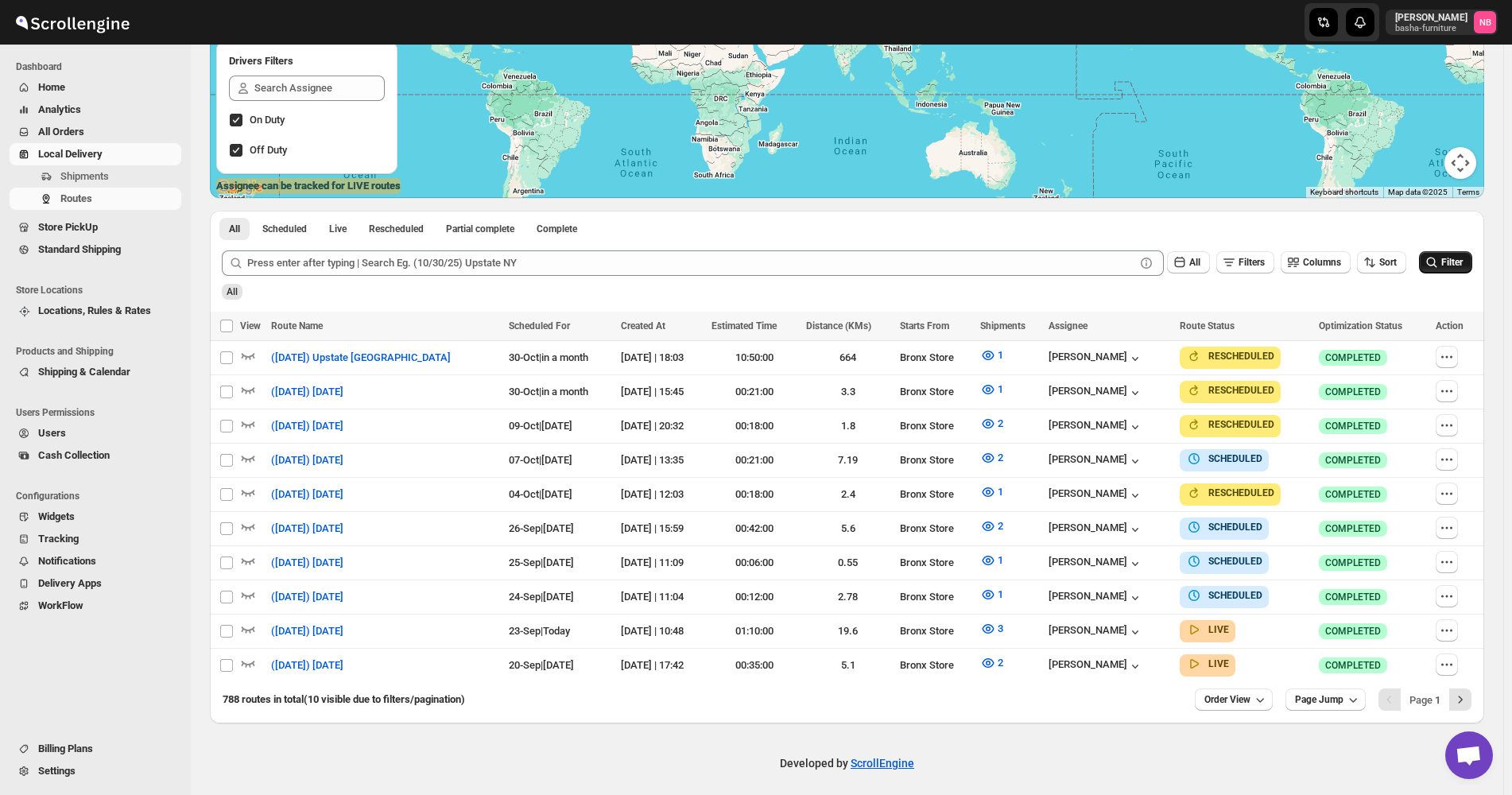
click at [1502, 299] on div "Routes. This page is ready Routes Allows you to create, view and edit routes. H…" at bounding box center [847, 247] width 1313 height 952
click at [1492, 241] on div "Routes. This page is ready Routes Allows you to create, view and edit routes. H…" at bounding box center [847, 247] width 1313 height 952
click at [207, 499] on div "Routes. This page is ready Routes Allows you to create, view and edit routes. H…" at bounding box center [847, 247] width 1313 height 952
click at [1501, 503] on div "Routes. This page is ready Routes Allows you to create, view and edit routes. H…" at bounding box center [847, 247] width 1313 height 952
click at [197, 522] on div "Routes. This page is ready Routes Allows you to create, view and edit routes. H…" at bounding box center [847, 247] width 1313 height 952
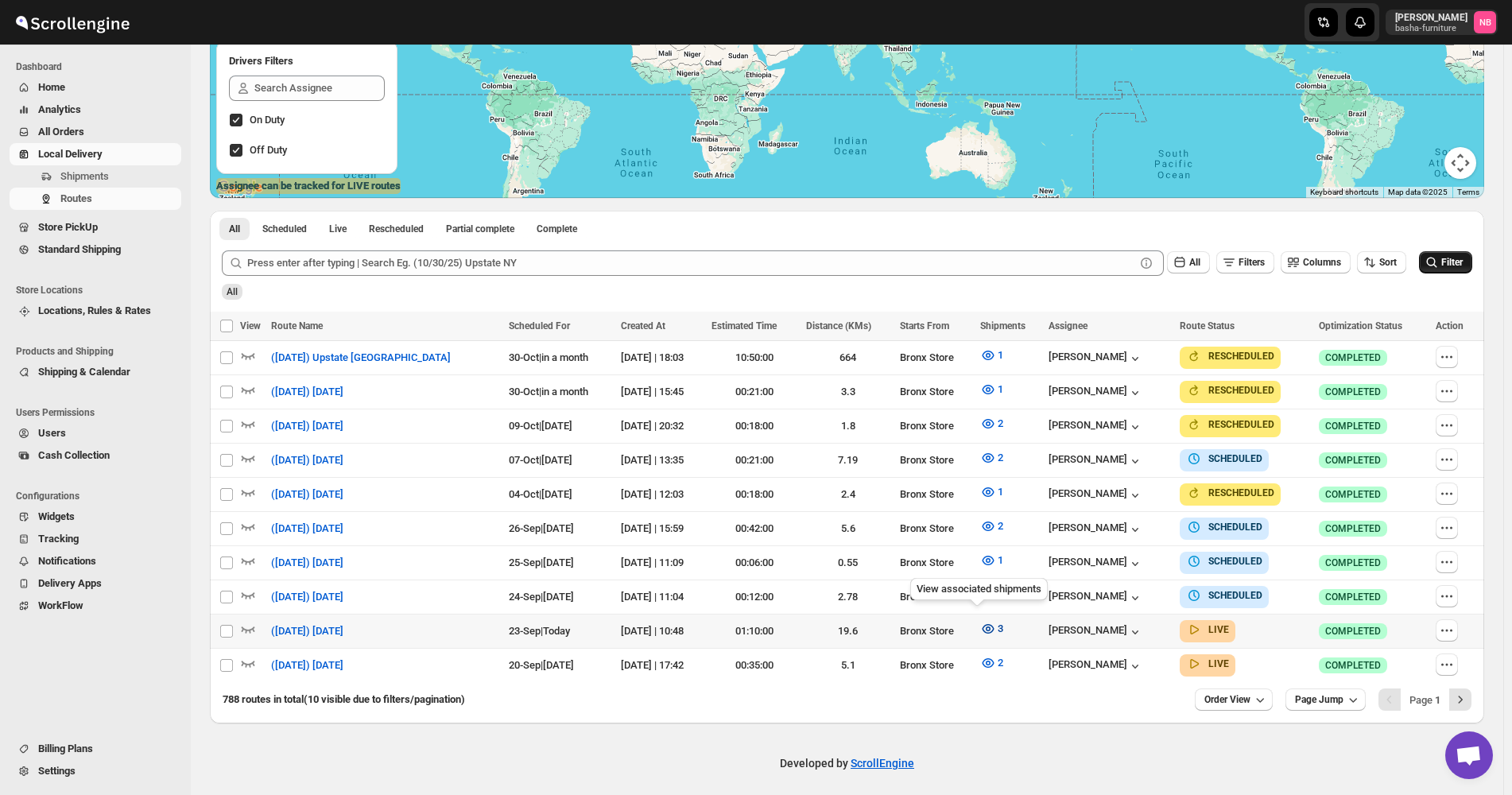
click at [980, 622] on icon "button" at bounding box center [988, 628] width 16 height 16
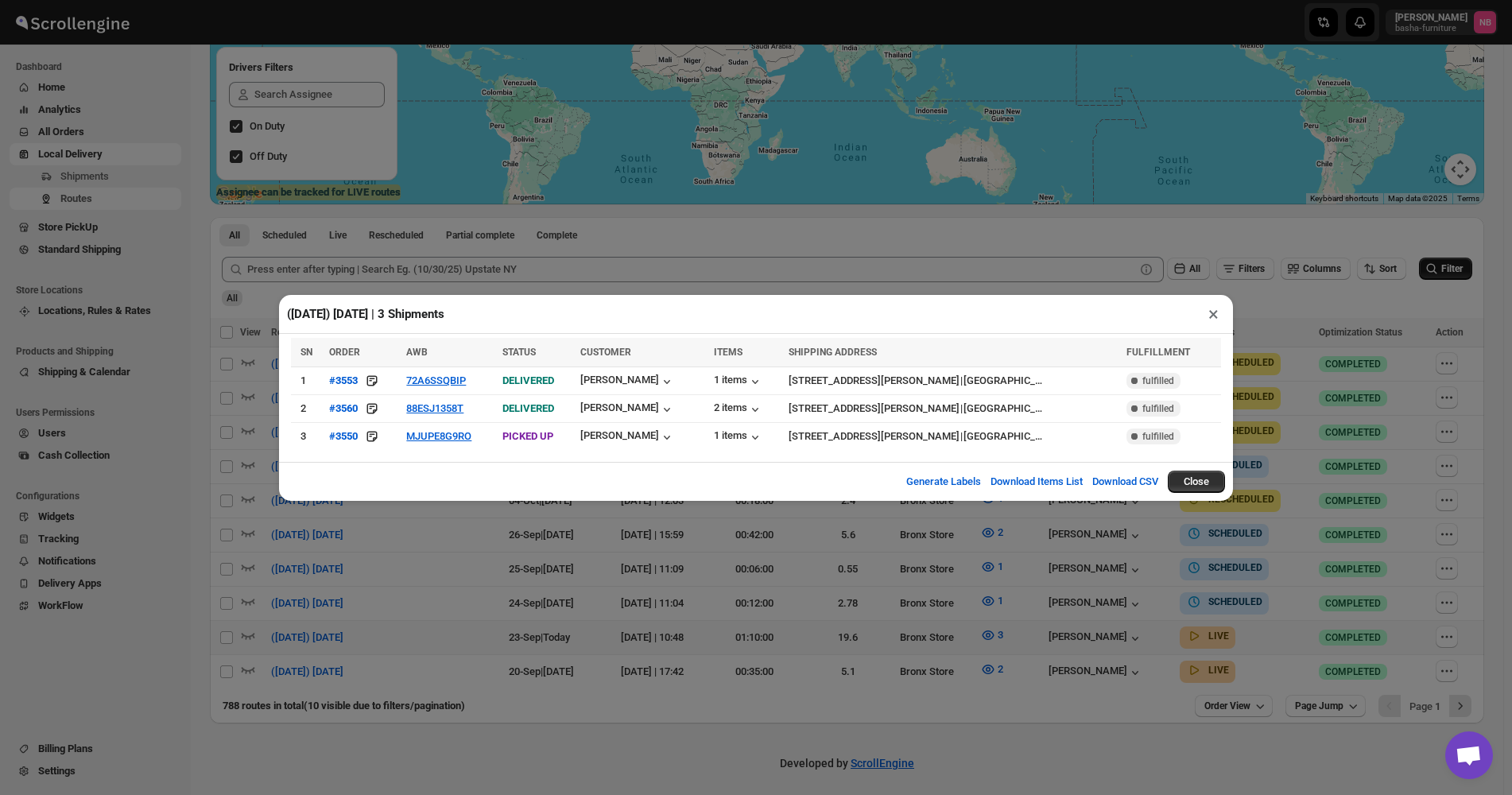
click at [909, 590] on div "([DATE]) [DATE] | 3 Shipments × SN ORDER AWB STATUS CUSTOMER ITEMS SHIPPING ADD…" at bounding box center [756, 398] width 1512 height 795
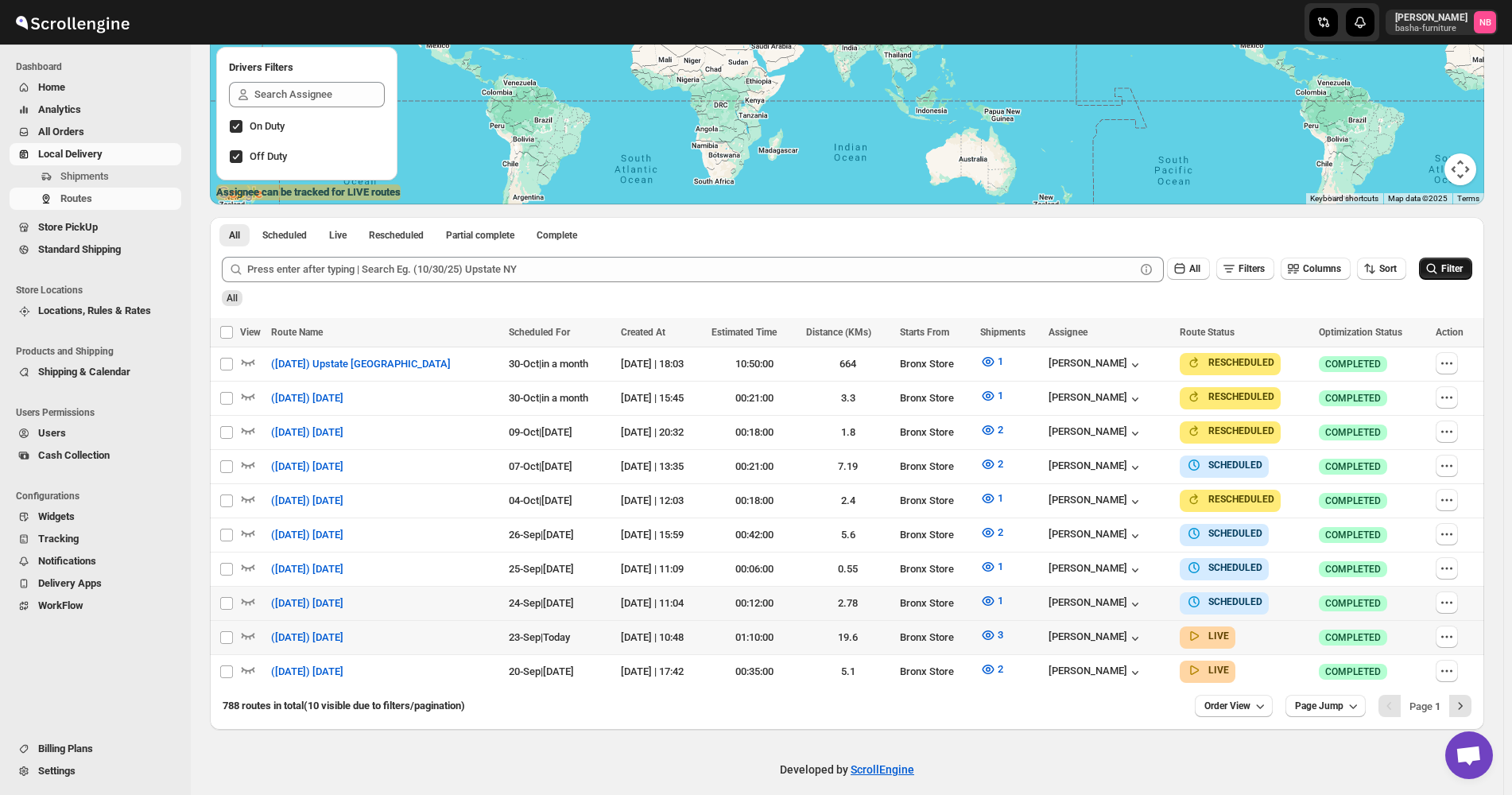
scroll to position [274, 0]
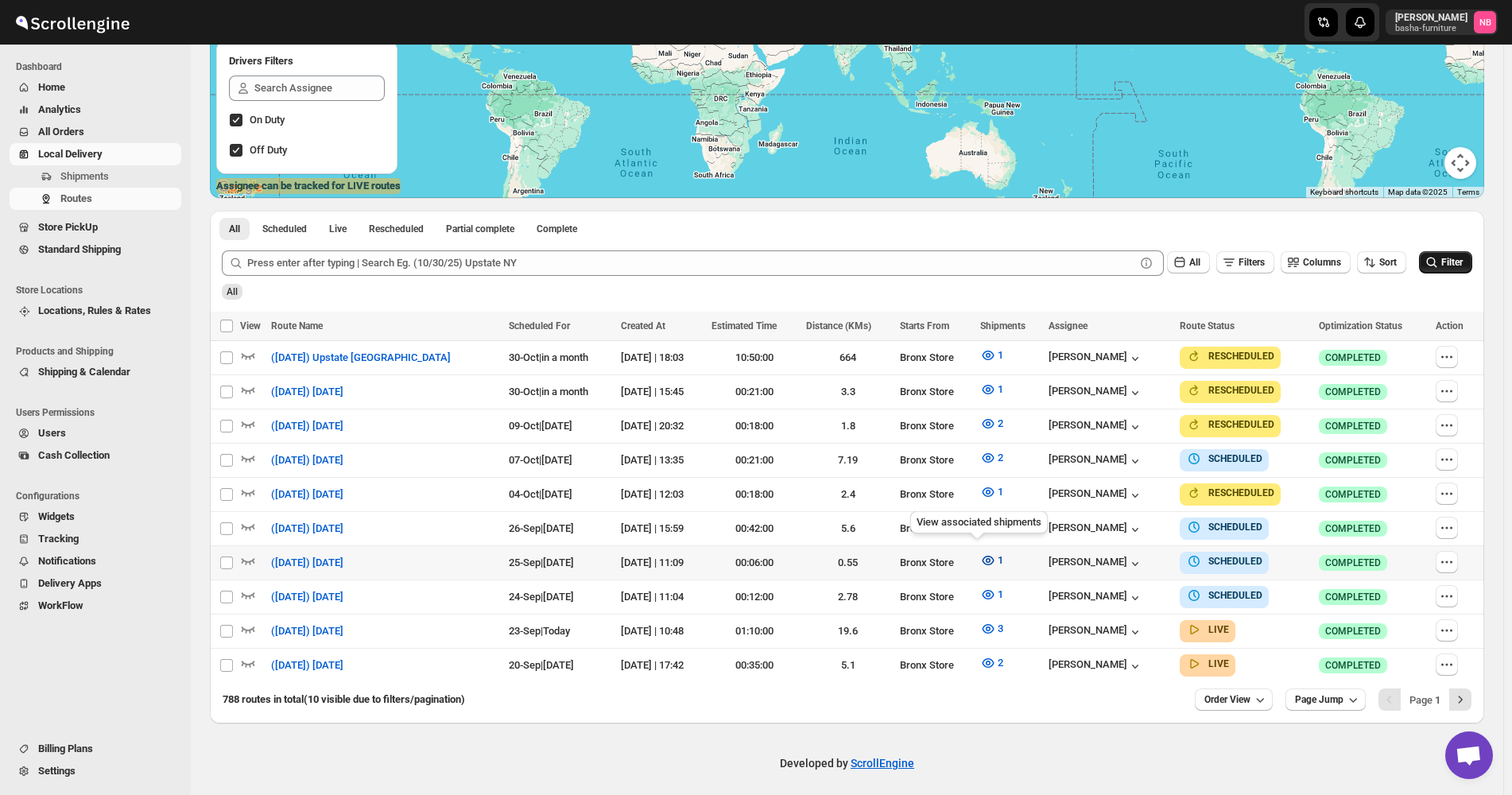
click at [980, 552] on icon "button" at bounding box center [988, 560] width 16 height 16
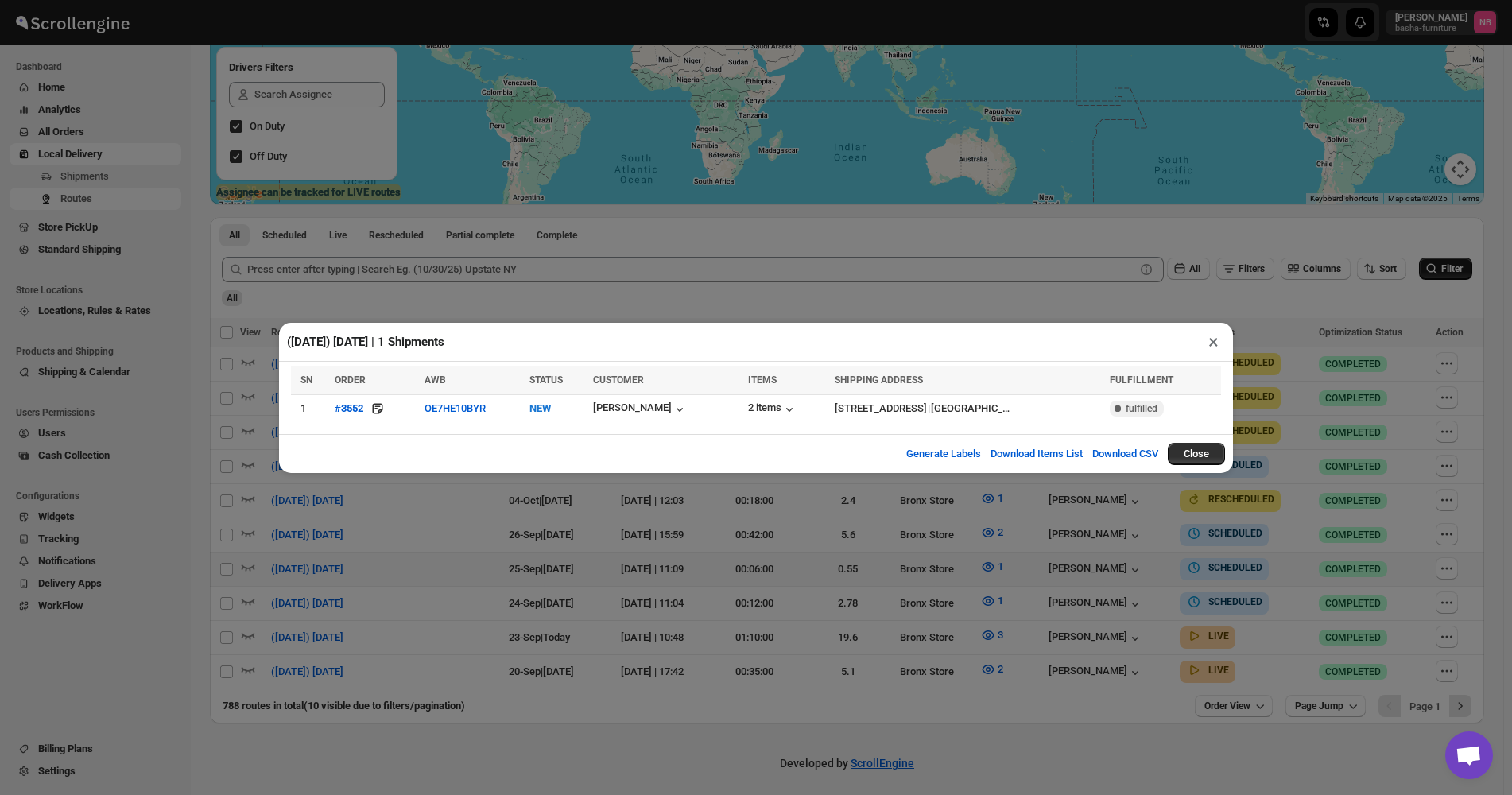
click at [962, 591] on div "([DATE]) [DATE] | 1 Shipments × SN ORDER AWB STATUS CUSTOMER ITEMS SHIPPING ADD…" at bounding box center [756, 398] width 1512 height 795
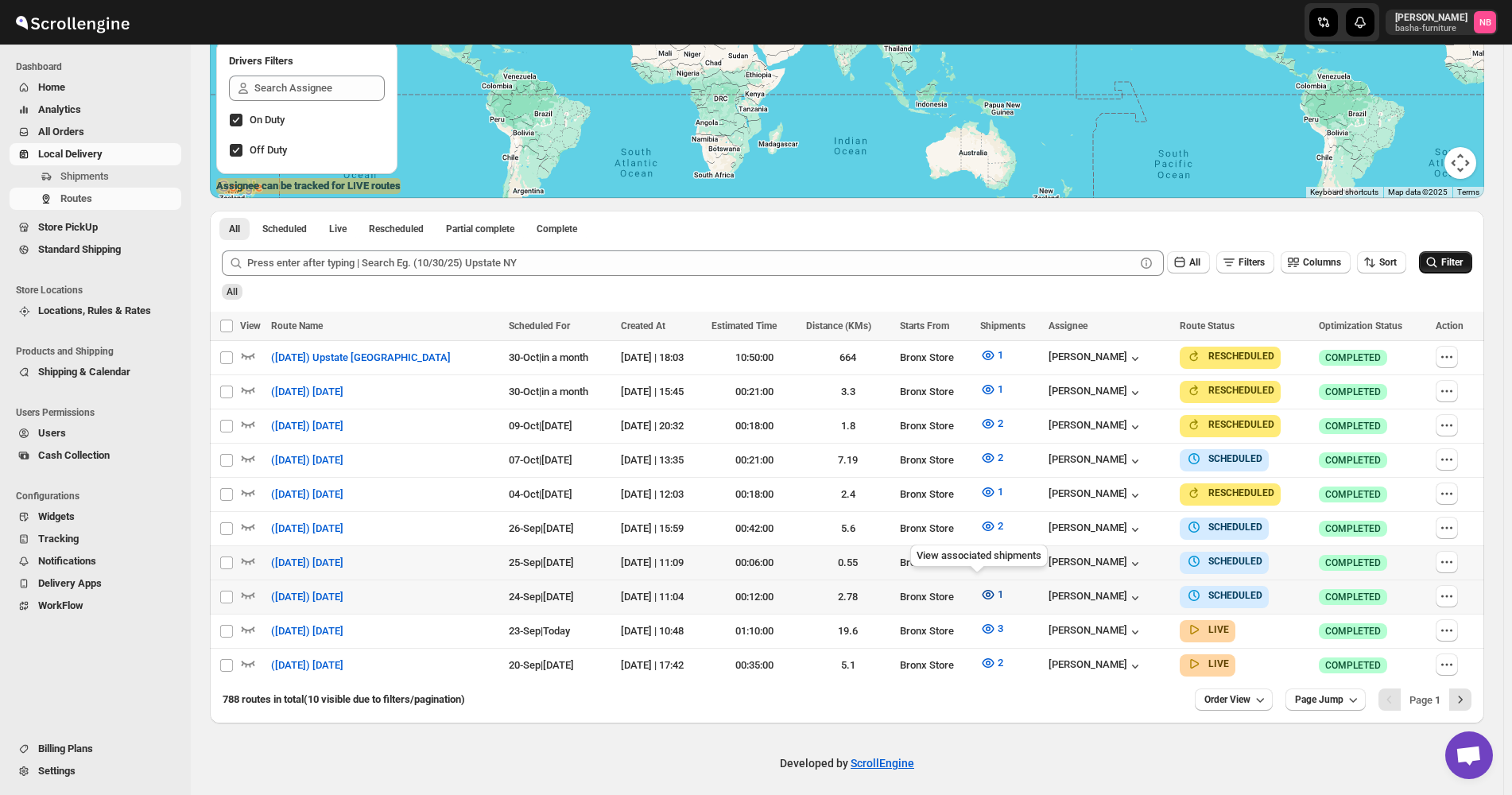
click at [986, 592] on icon "button" at bounding box center [988, 594] width 5 height 5
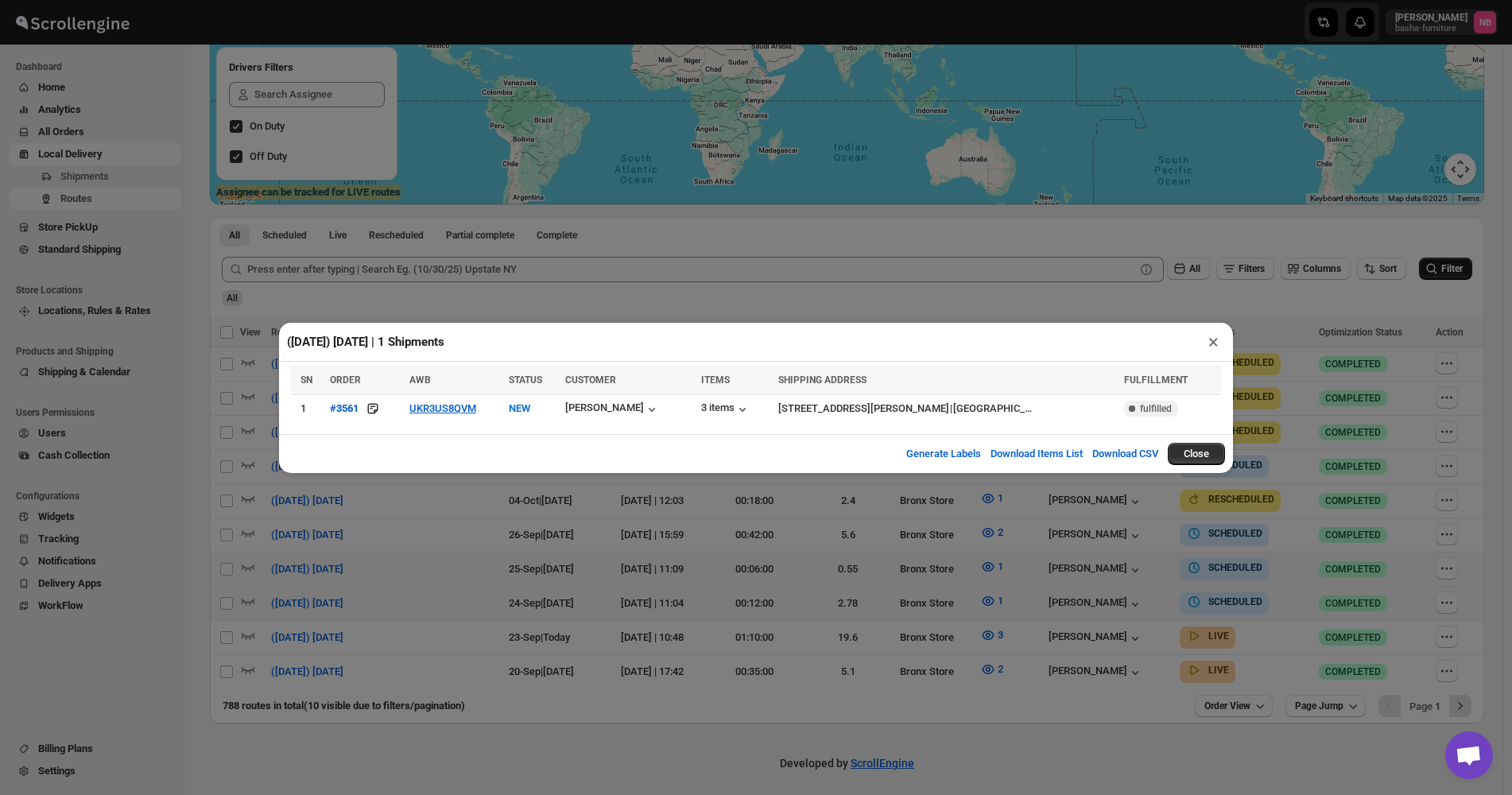
click at [907, 629] on div "([DATE]) [DATE] | 1 Shipments × SN ORDER AWB STATUS CUSTOMER ITEMS SHIPPING ADD…" at bounding box center [756, 398] width 1512 height 795
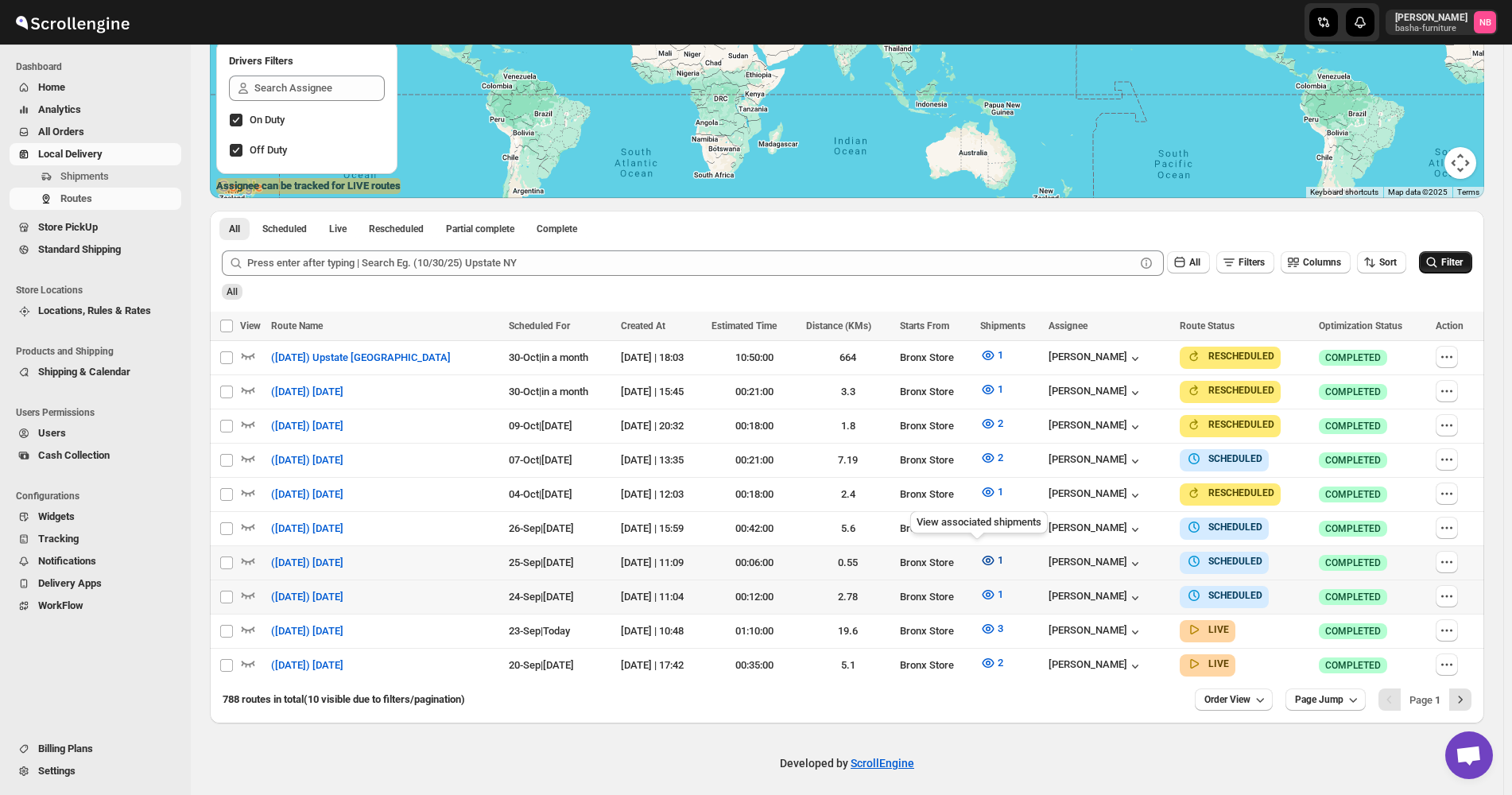
click at [971, 559] on button "1" at bounding box center [992, 560] width 42 height 25
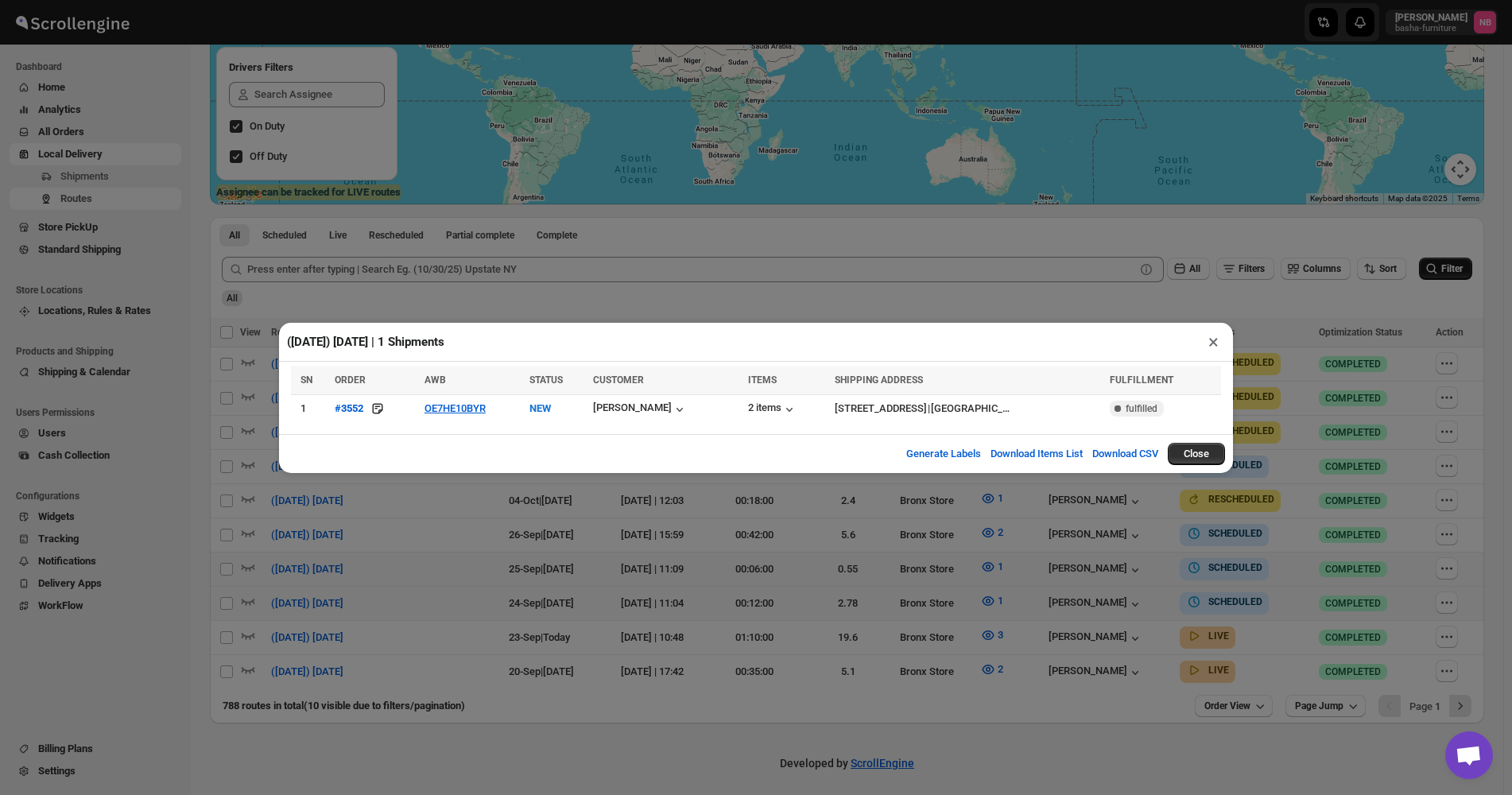
click at [481, 563] on div "([DATE]) [DATE] | 1 Shipments × SN ORDER AWB STATUS CUSTOMER ITEMS SHIPPING ADD…" at bounding box center [756, 398] width 1512 height 795
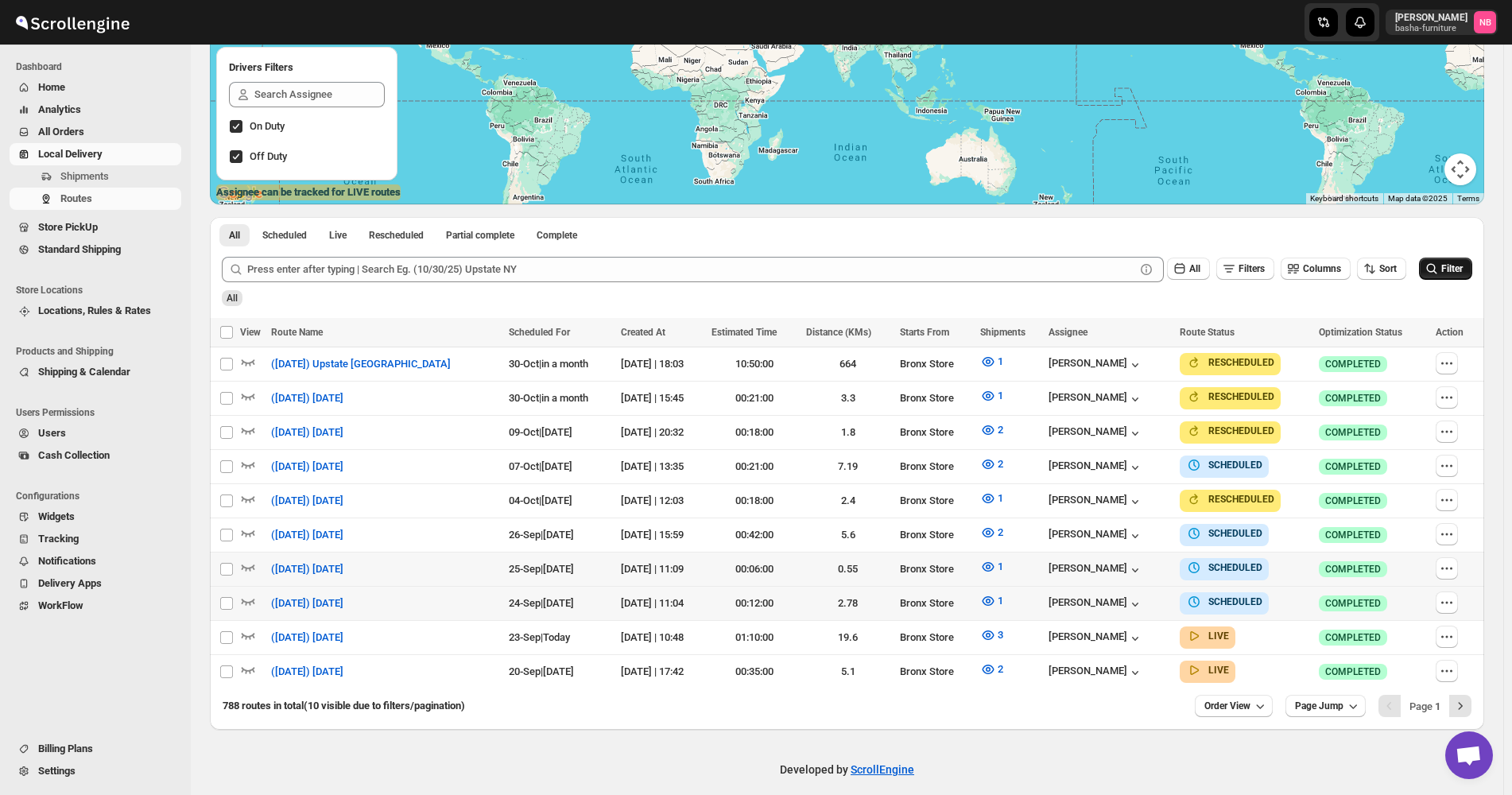
scroll to position [274, 0]
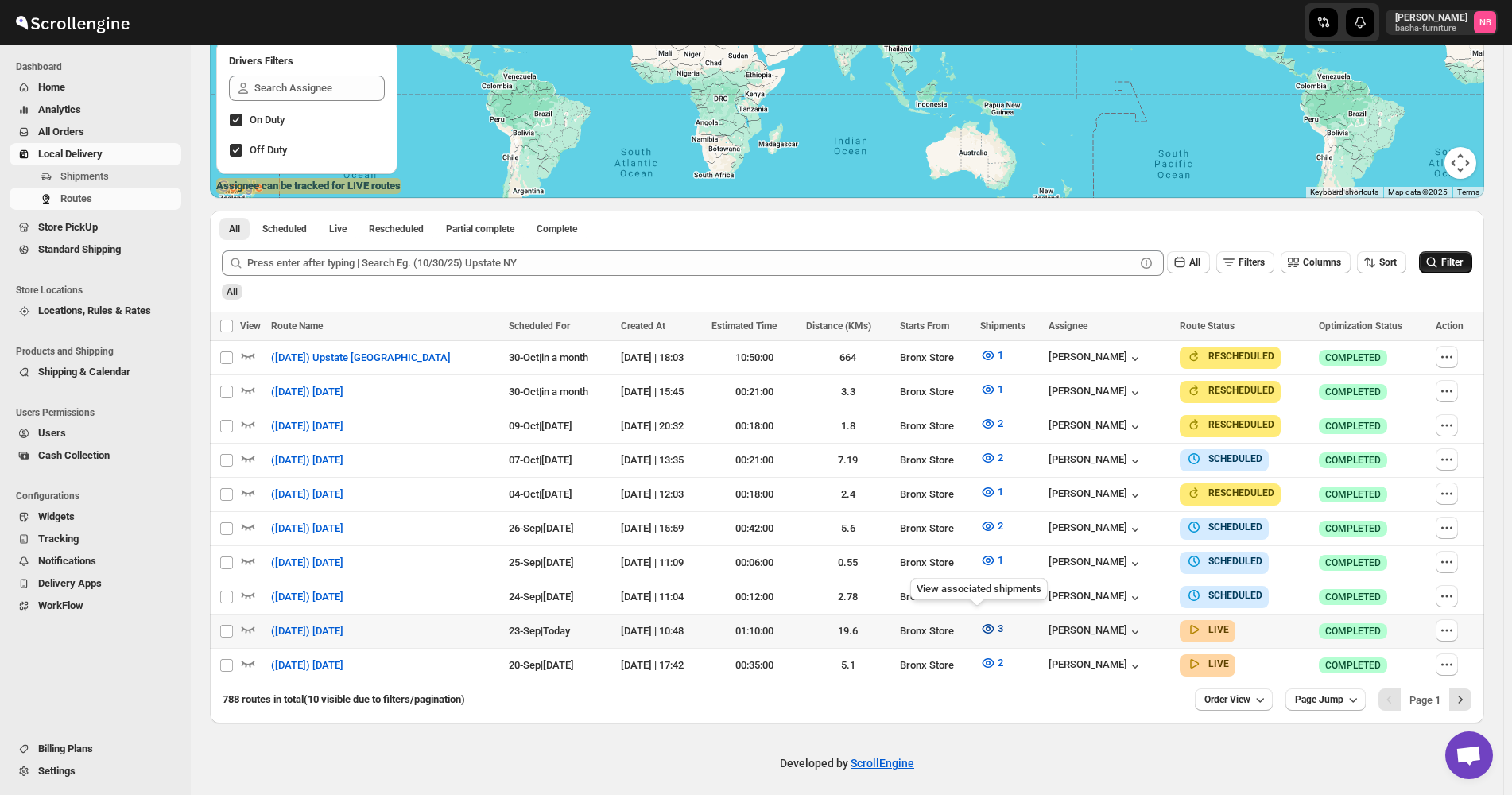
click at [997, 630] on span "3" at bounding box center [1000, 628] width 6 height 16
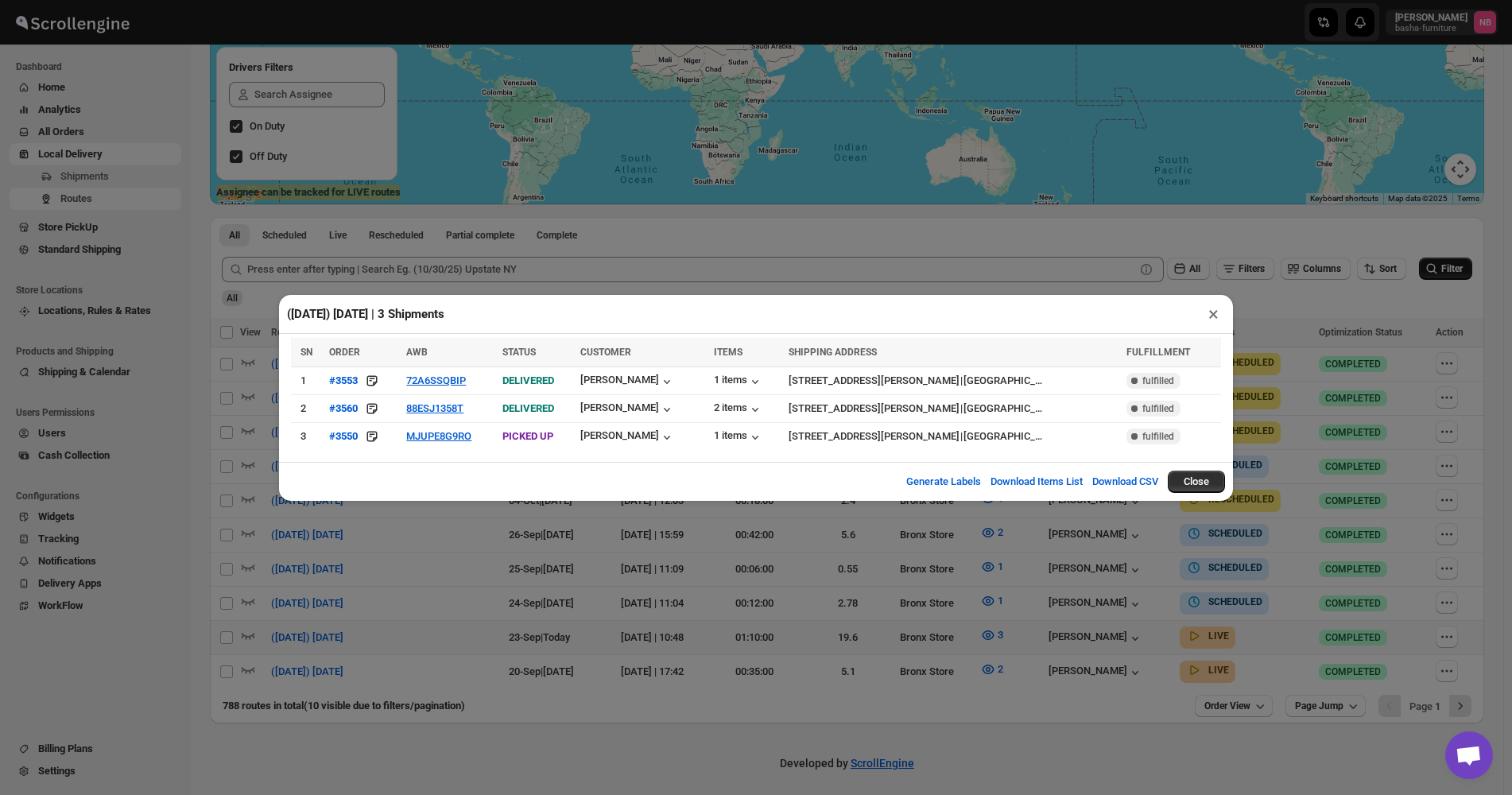
click at [735, 595] on div "([DATE]) [DATE] | 3 Shipments × SN ORDER AWB STATUS CUSTOMER ITEMS SHIPPING ADD…" at bounding box center [756, 398] width 1512 height 795
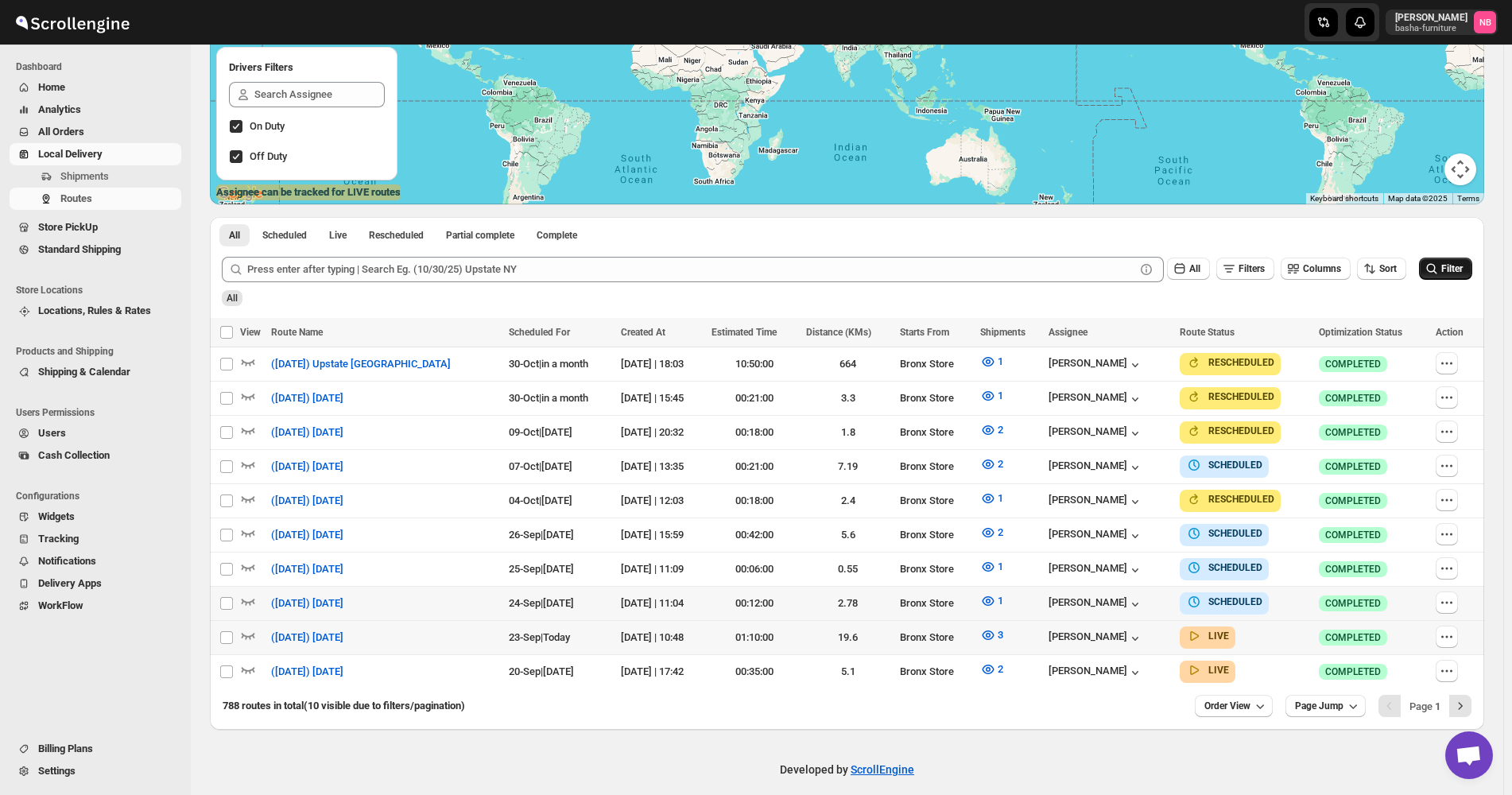
scroll to position [274, 0]
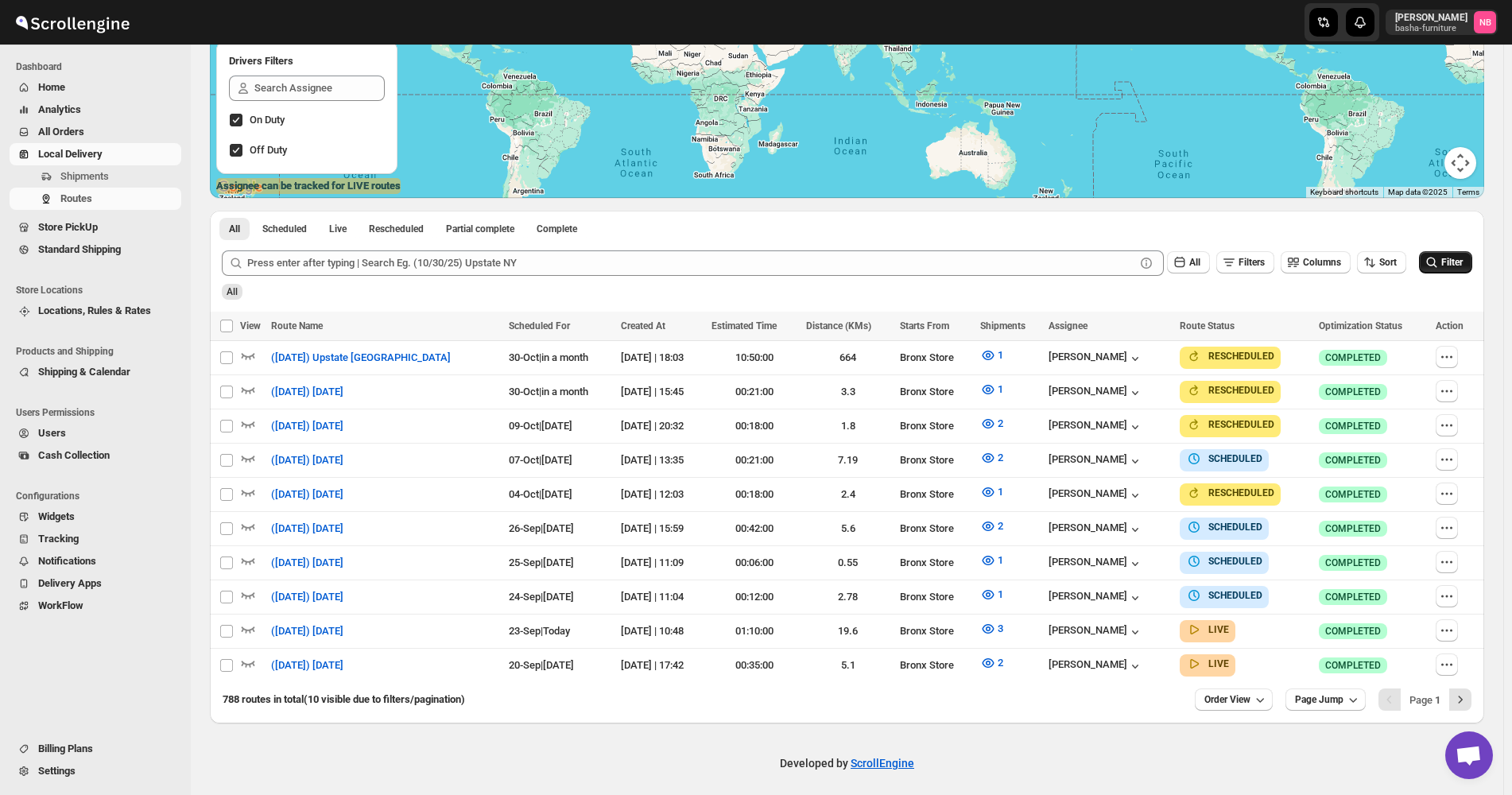
click at [1462, 252] on button "Filter" at bounding box center [1446, 262] width 53 height 23
click at [980, 625] on icon "button" at bounding box center [988, 628] width 16 height 16
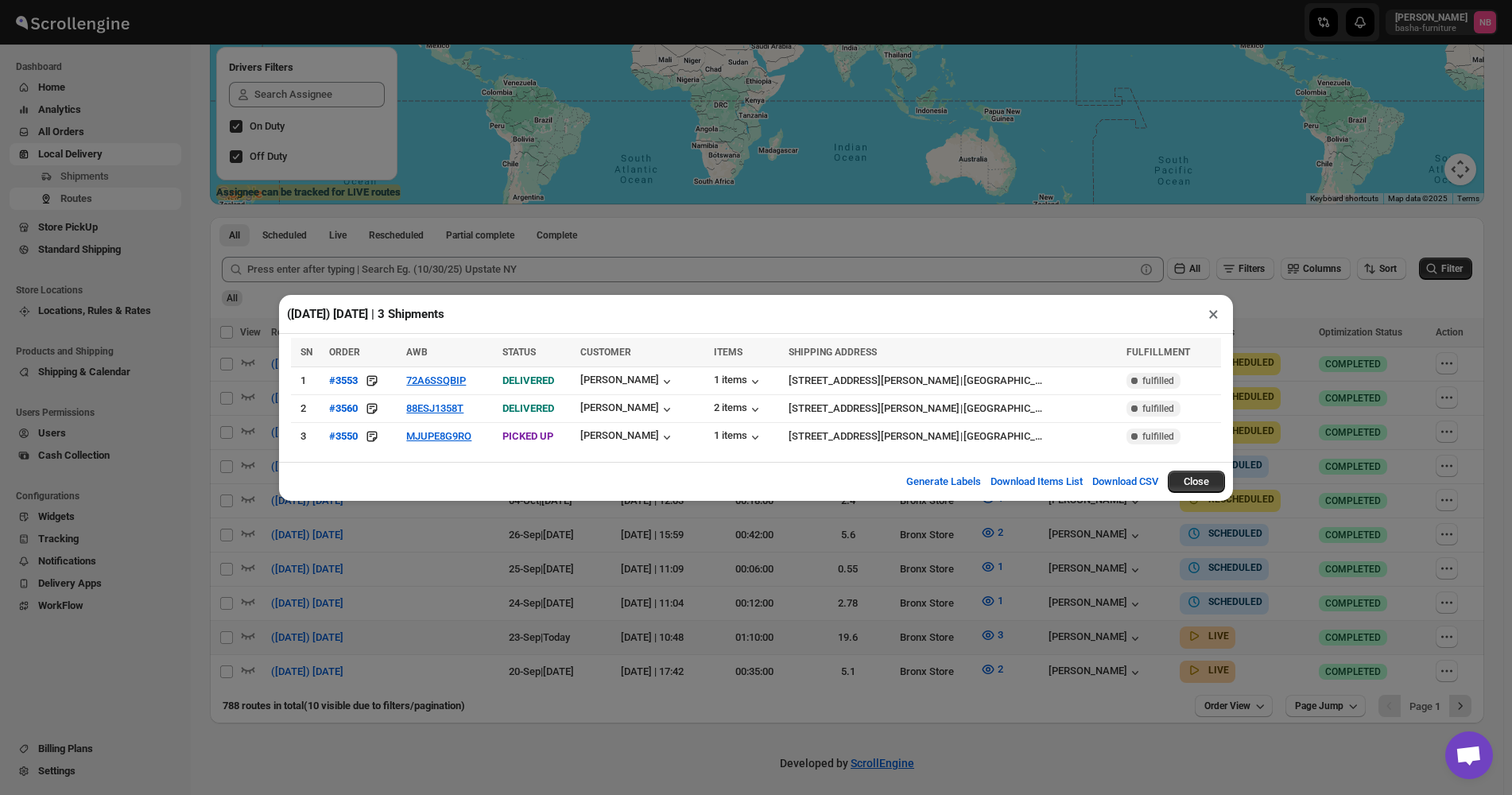
click at [897, 610] on div "([DATE]) [DATE] | 3 Shipments × SN ORDER AWB STATUS CUSTOMER ITEMS SHIPPING ADD…" at bounding box center [756, 398] width 1512 height 795
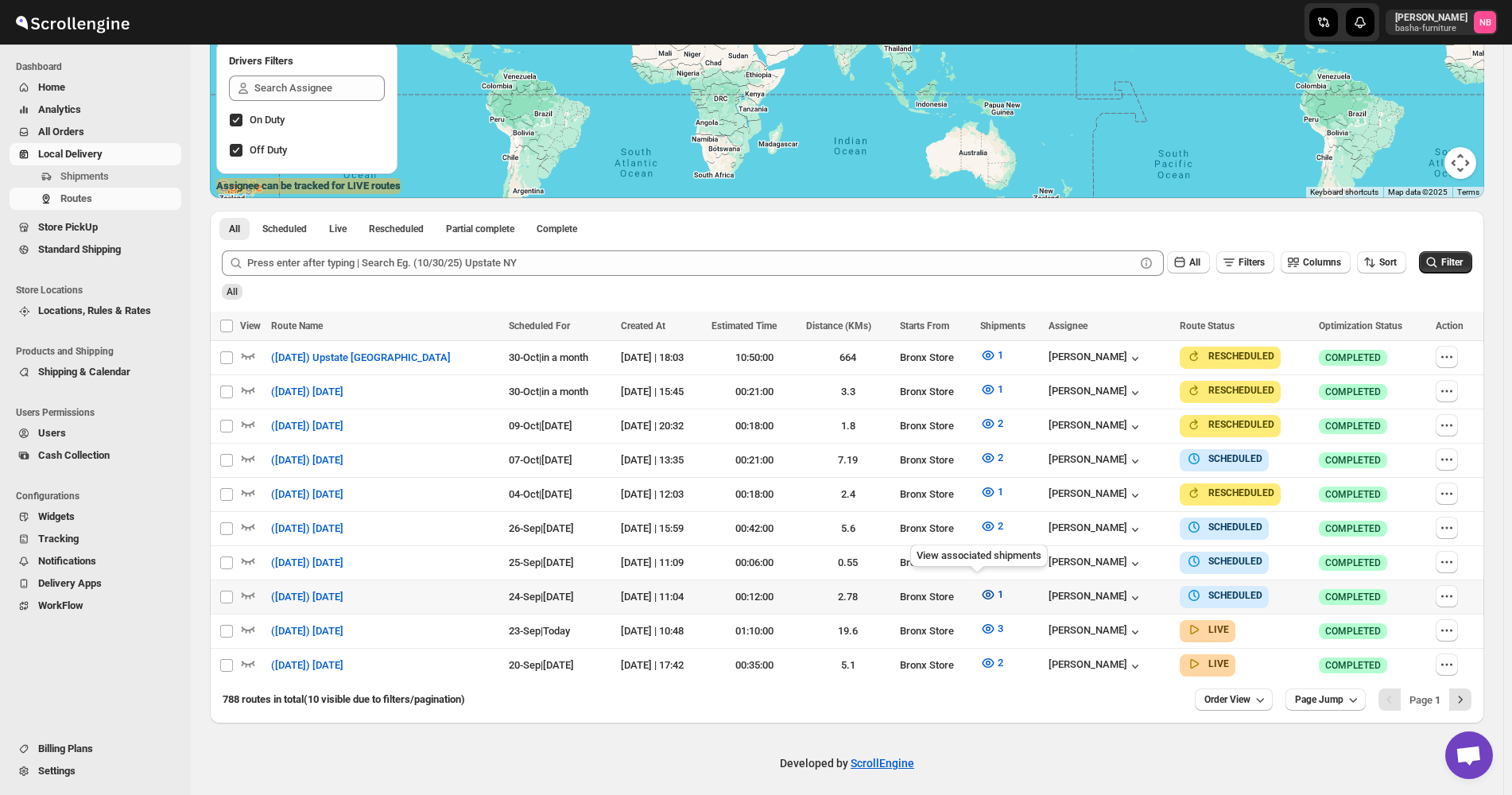
click at [980, 586] on icon "button" at bounding box center [988, 594] width 16 height 16
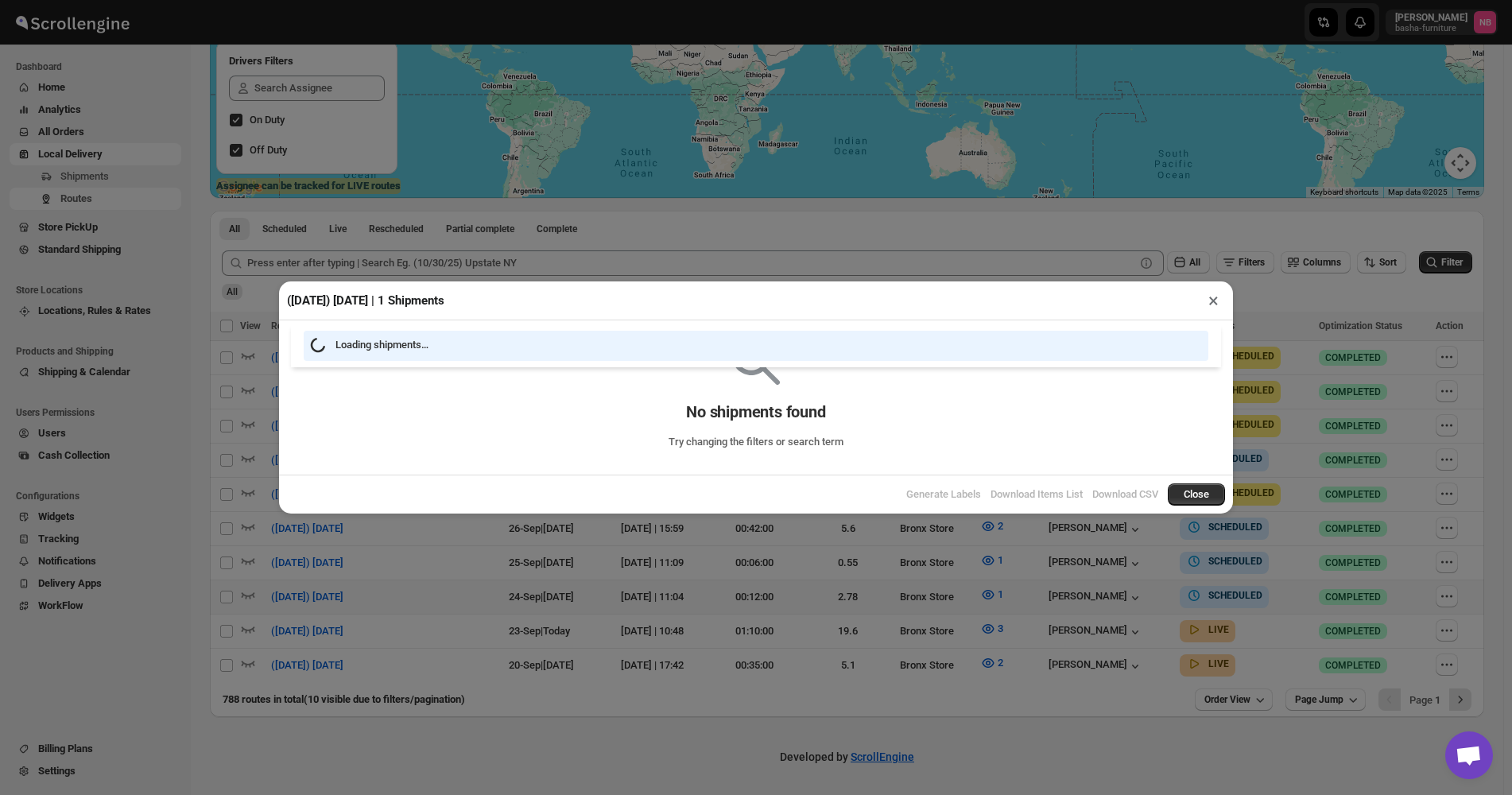
scroll to position [267, 0]
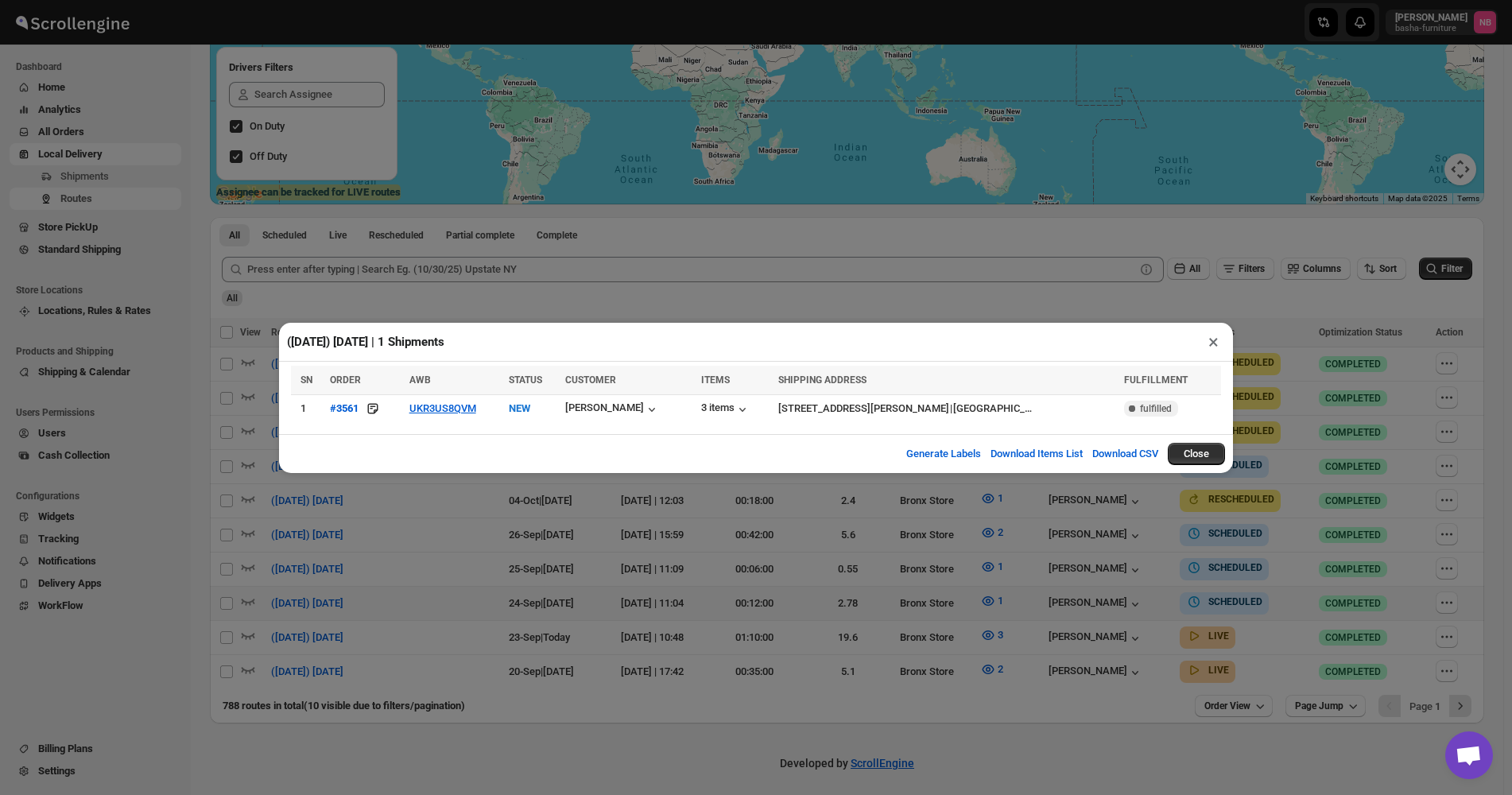
click at [535, 585] on div "([DATE]) [DATE] | 1 Shipments × SN ORDER AWB STATUS CUSTOMER ITEMS SHIPPING ADD…" at bounding box center [756, 398] width 1512 height 795
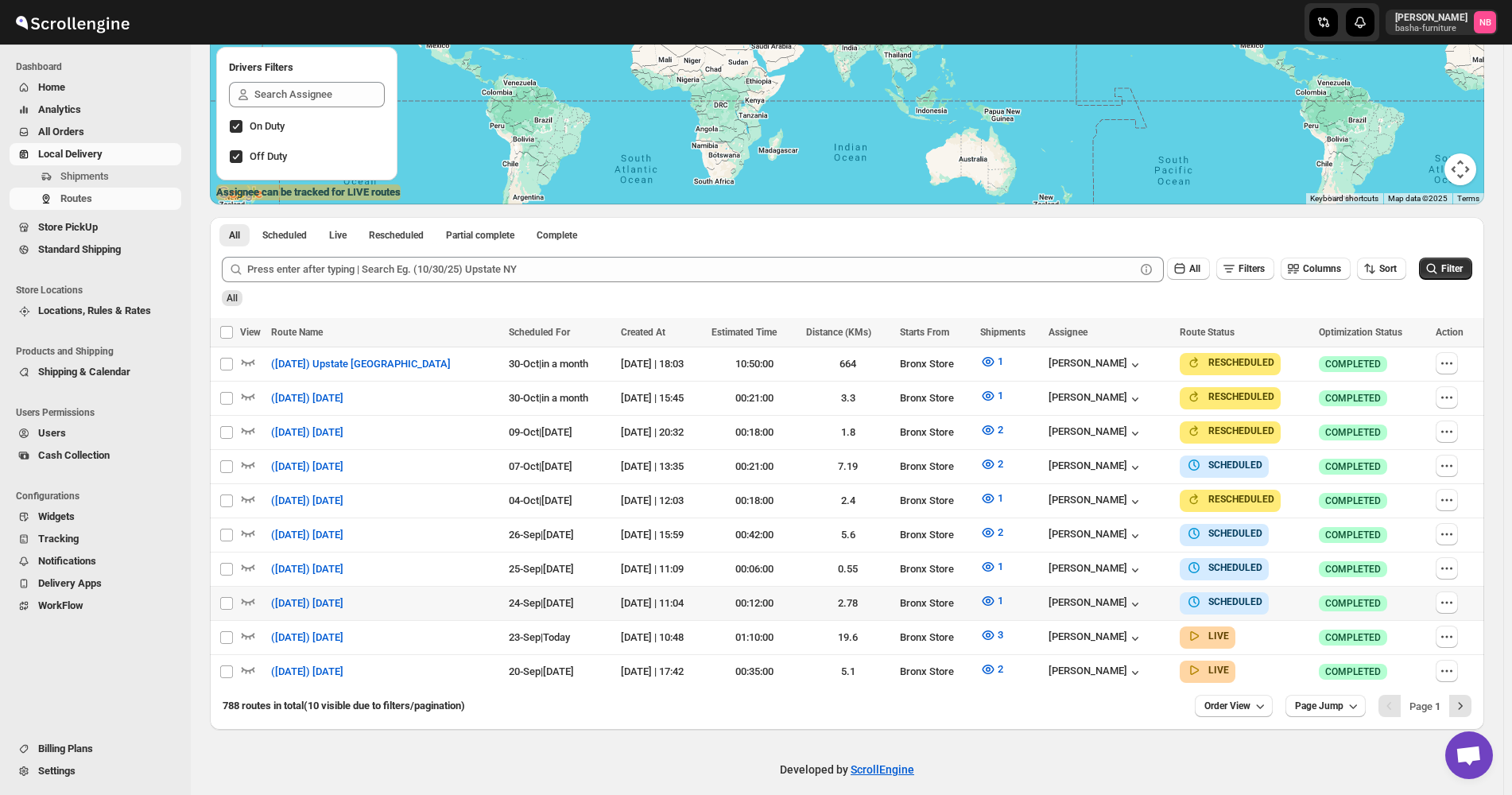
scroll to position [274, 0]
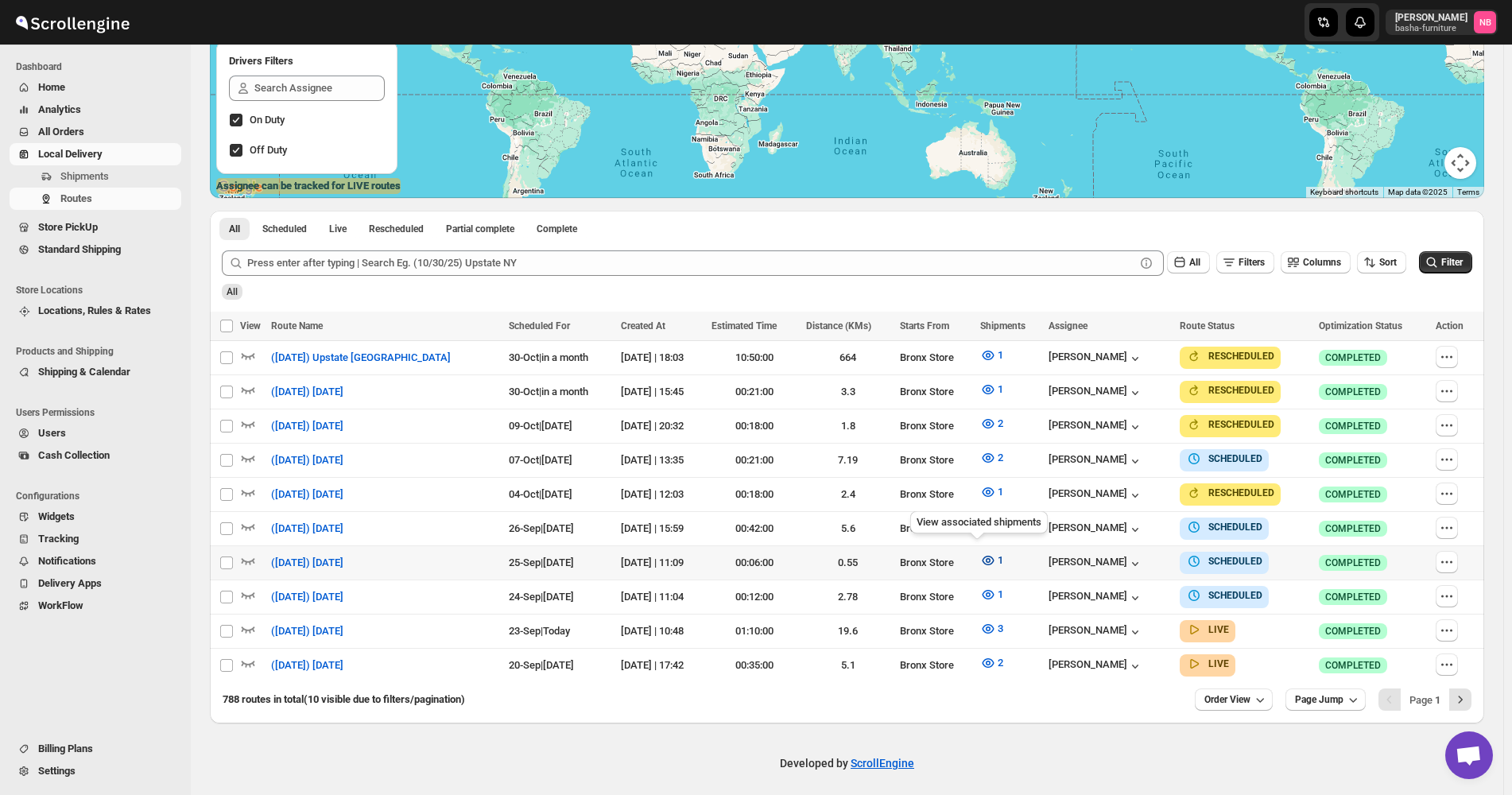
click at [980, 552] on icon "button" at bounding box center [988, 560] width 16 height 16
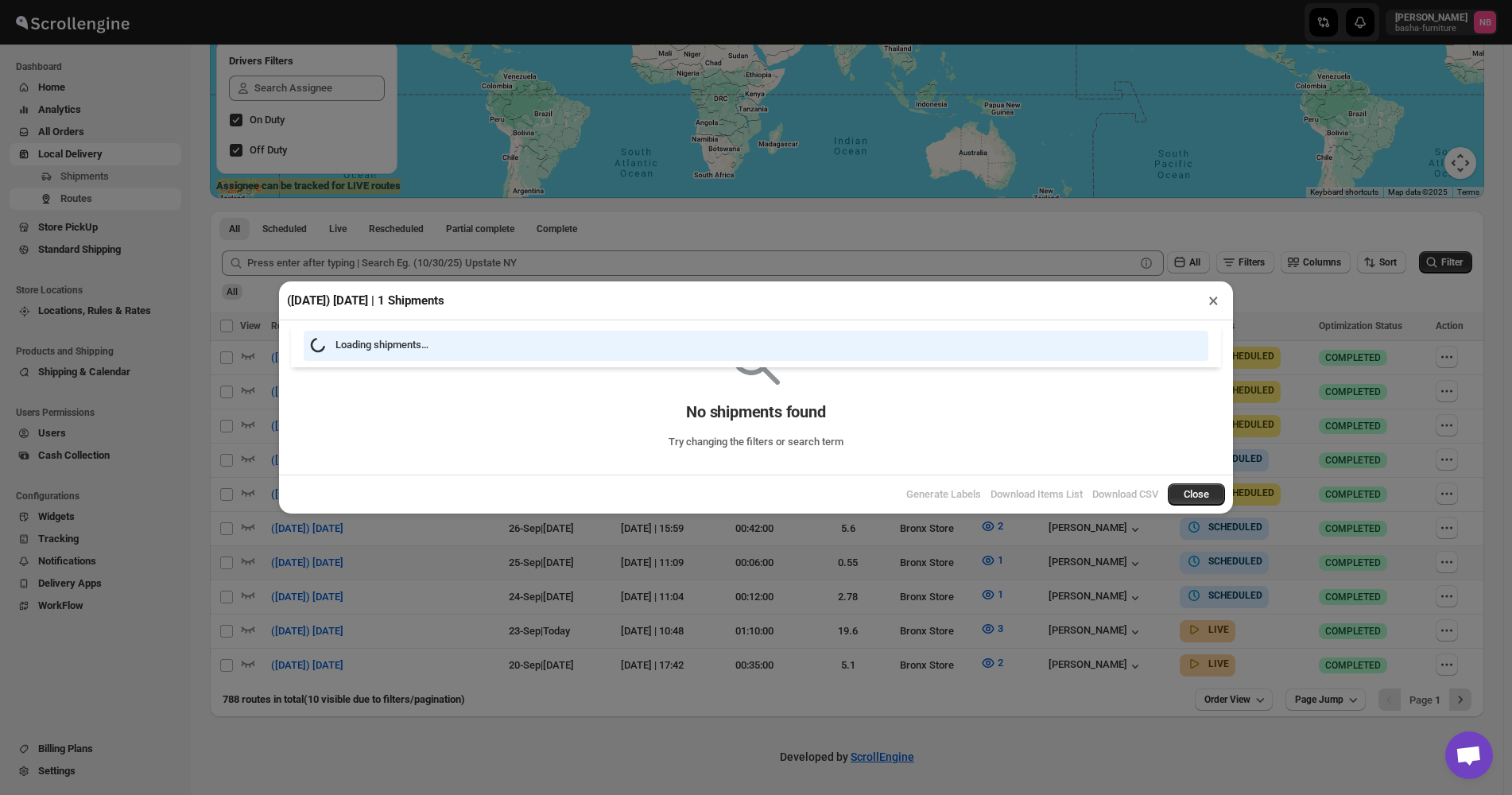
scroll to position [267, 0]
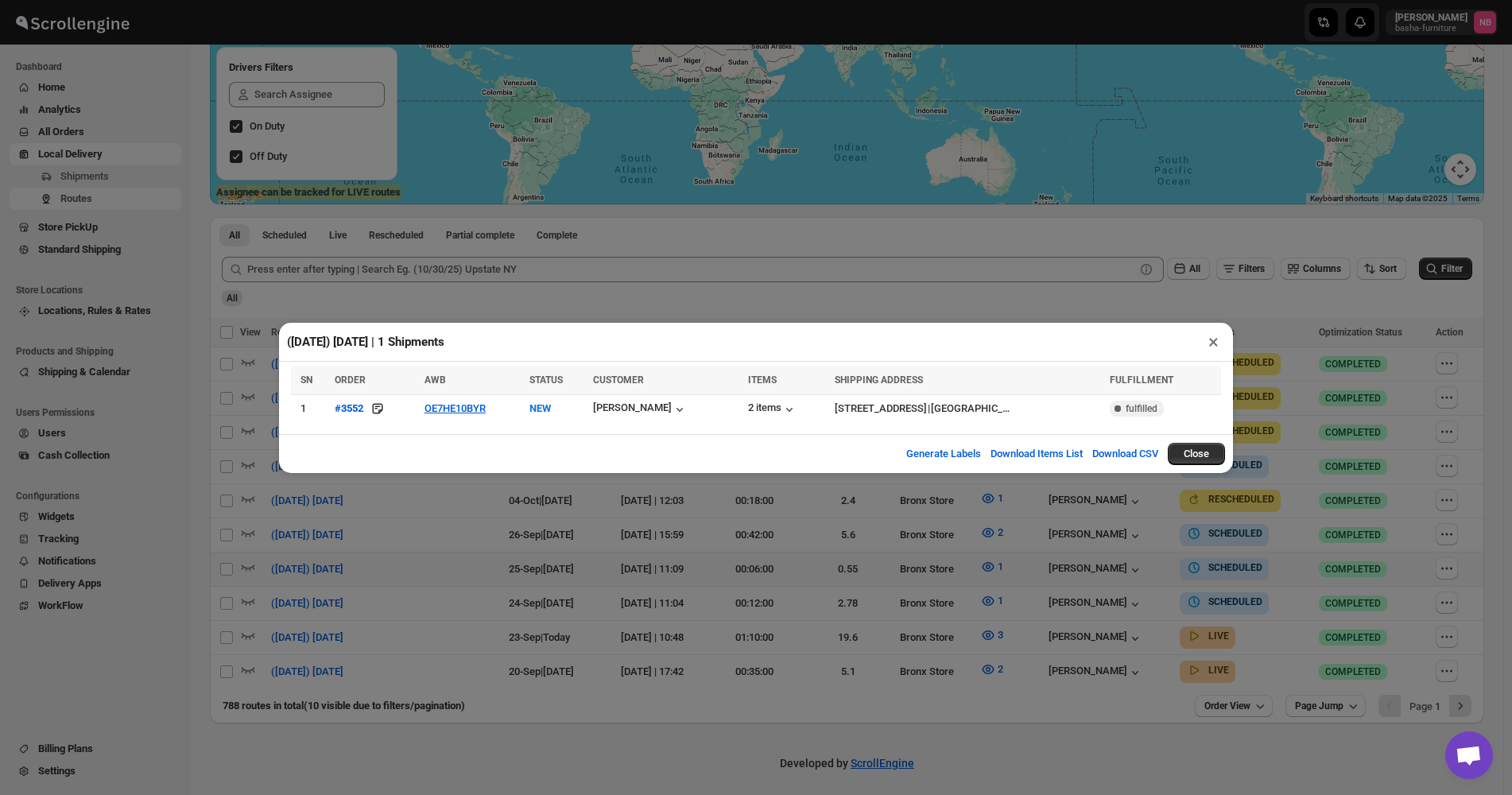
click at [641, 542] on div "([DATE]) [DATE] | 1 Shipments × SN ORDER AWB STATUS CUSTOMER ITEMS SHIPPING ADD…" at bounding box center [756, 398] width 1512 height 795
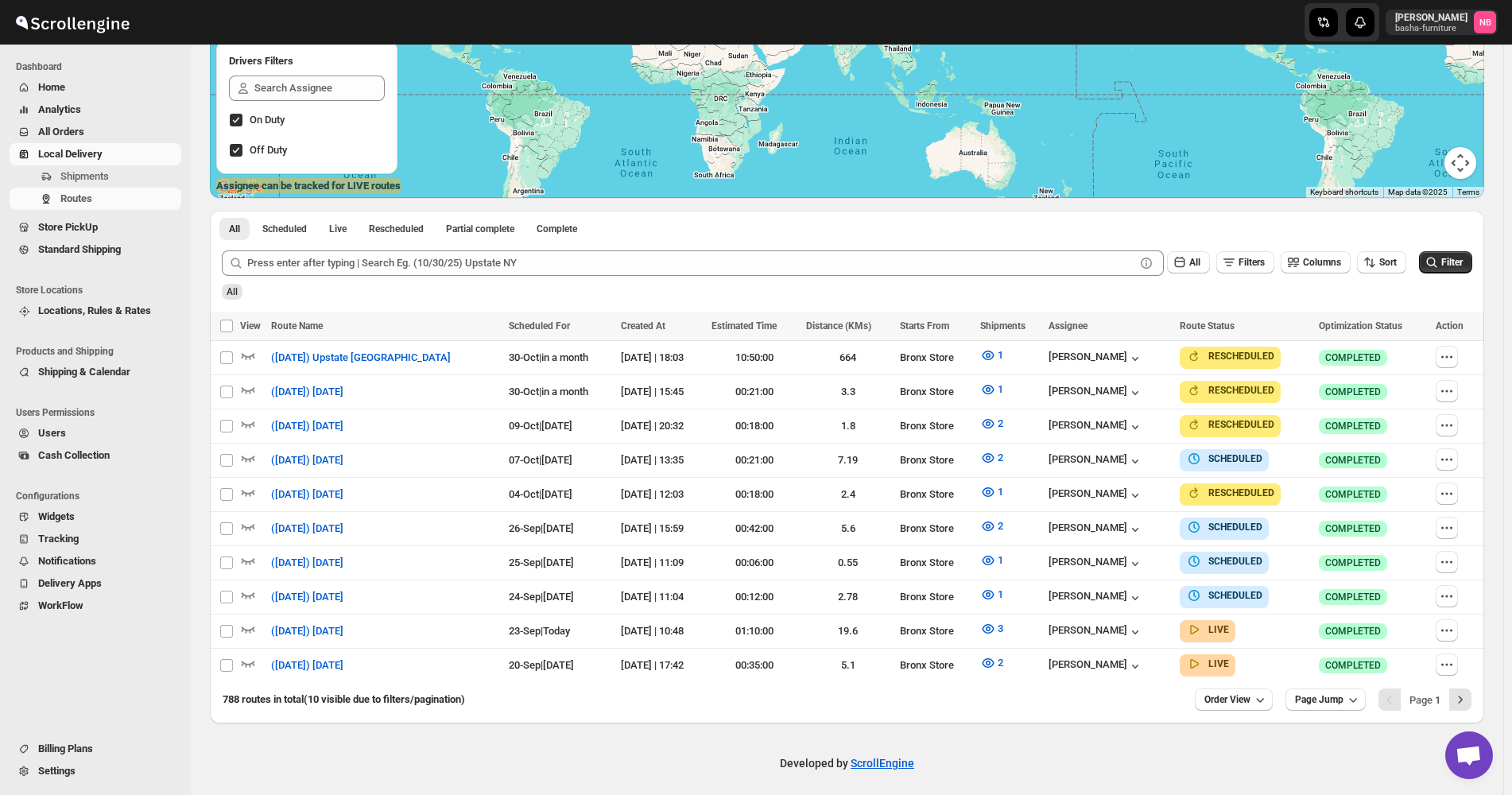
scroll to position [0, 0]
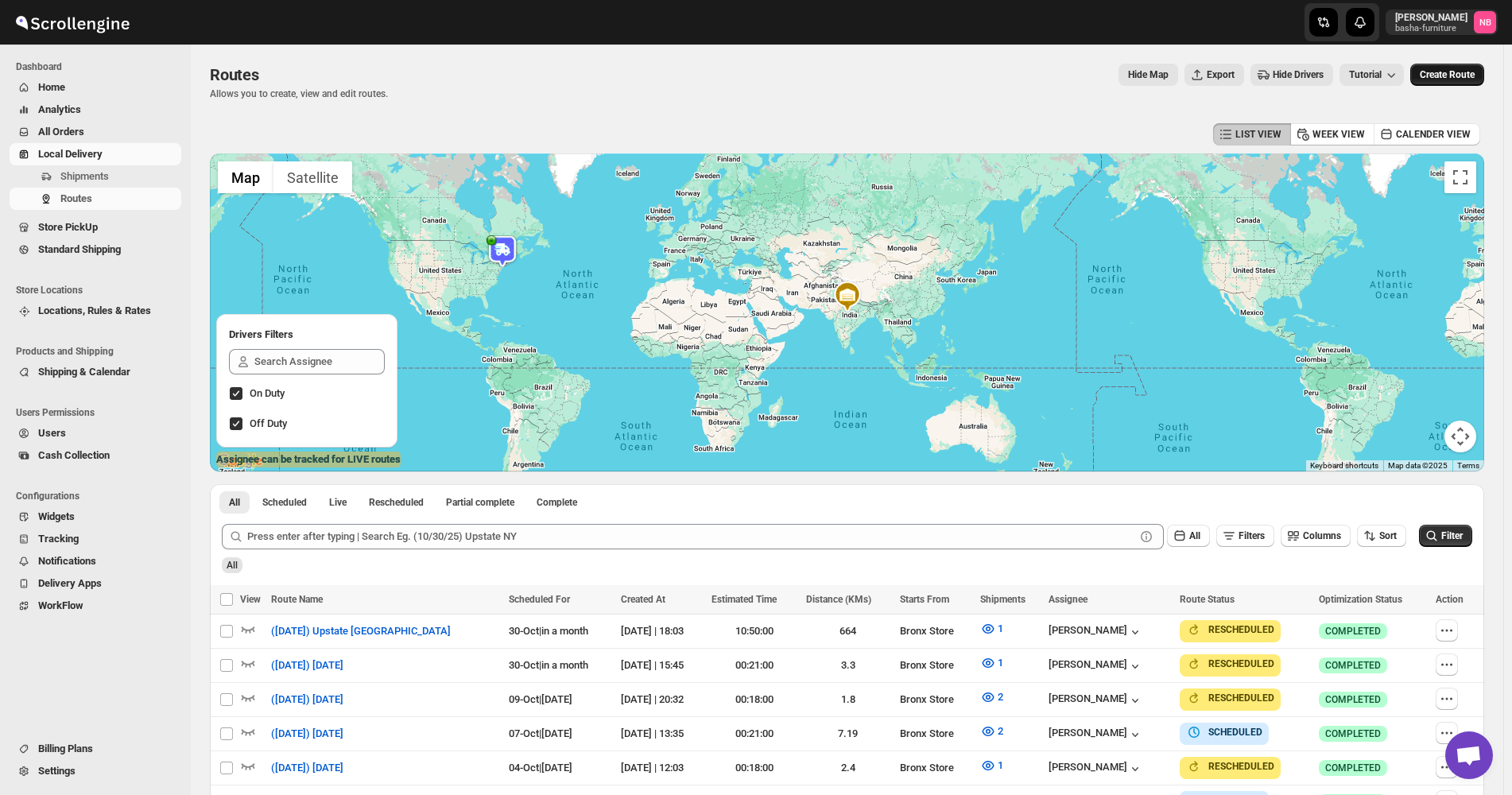
click at [1451, 76] on span "Create Route" at bounding box center [1447, 74] width 55 height 12
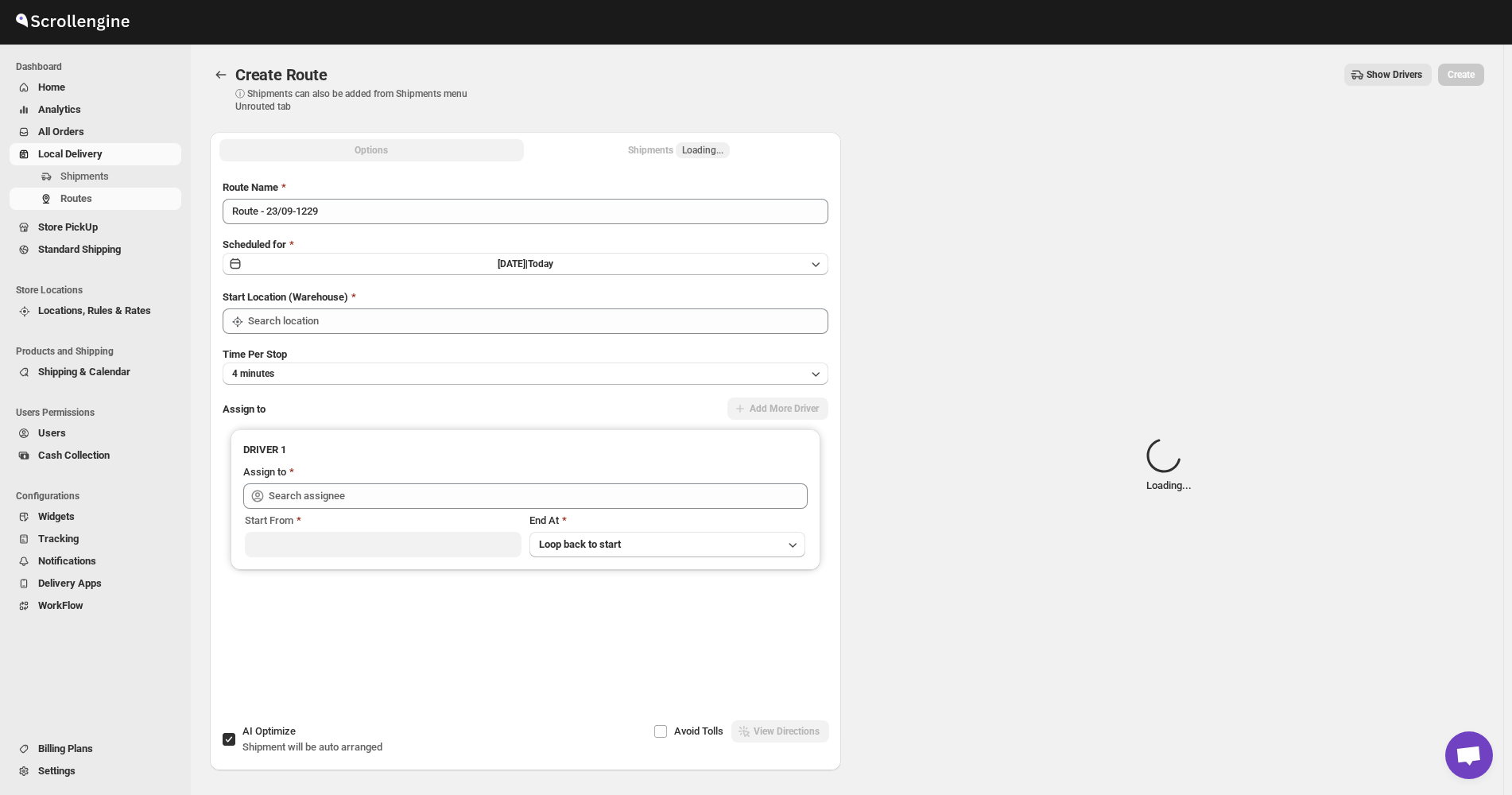
type input "Not Available"
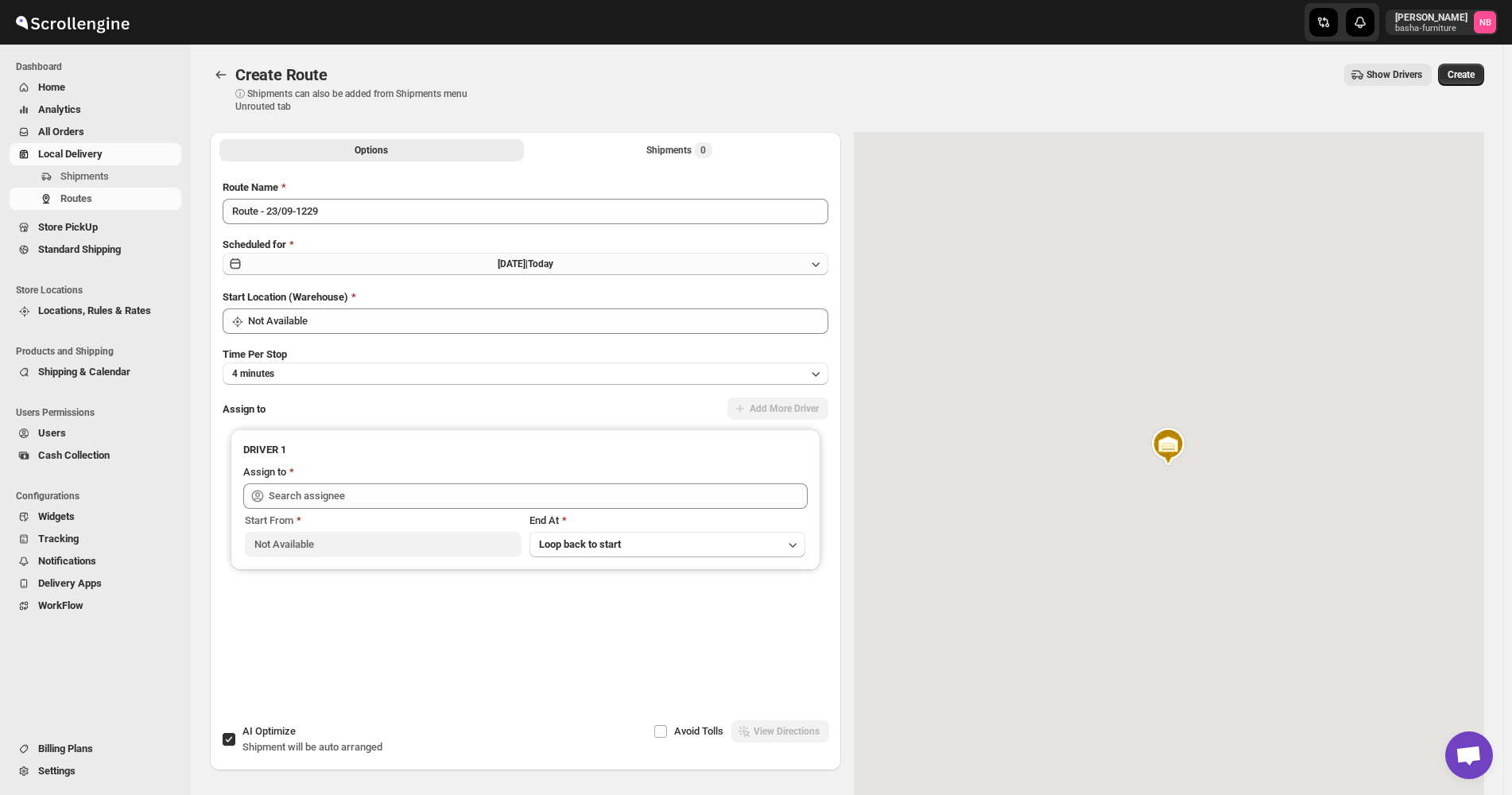
click at [647, 265] on button "[DATE] | [DATE]" at bounding box center [525, 264] width 605 height 23
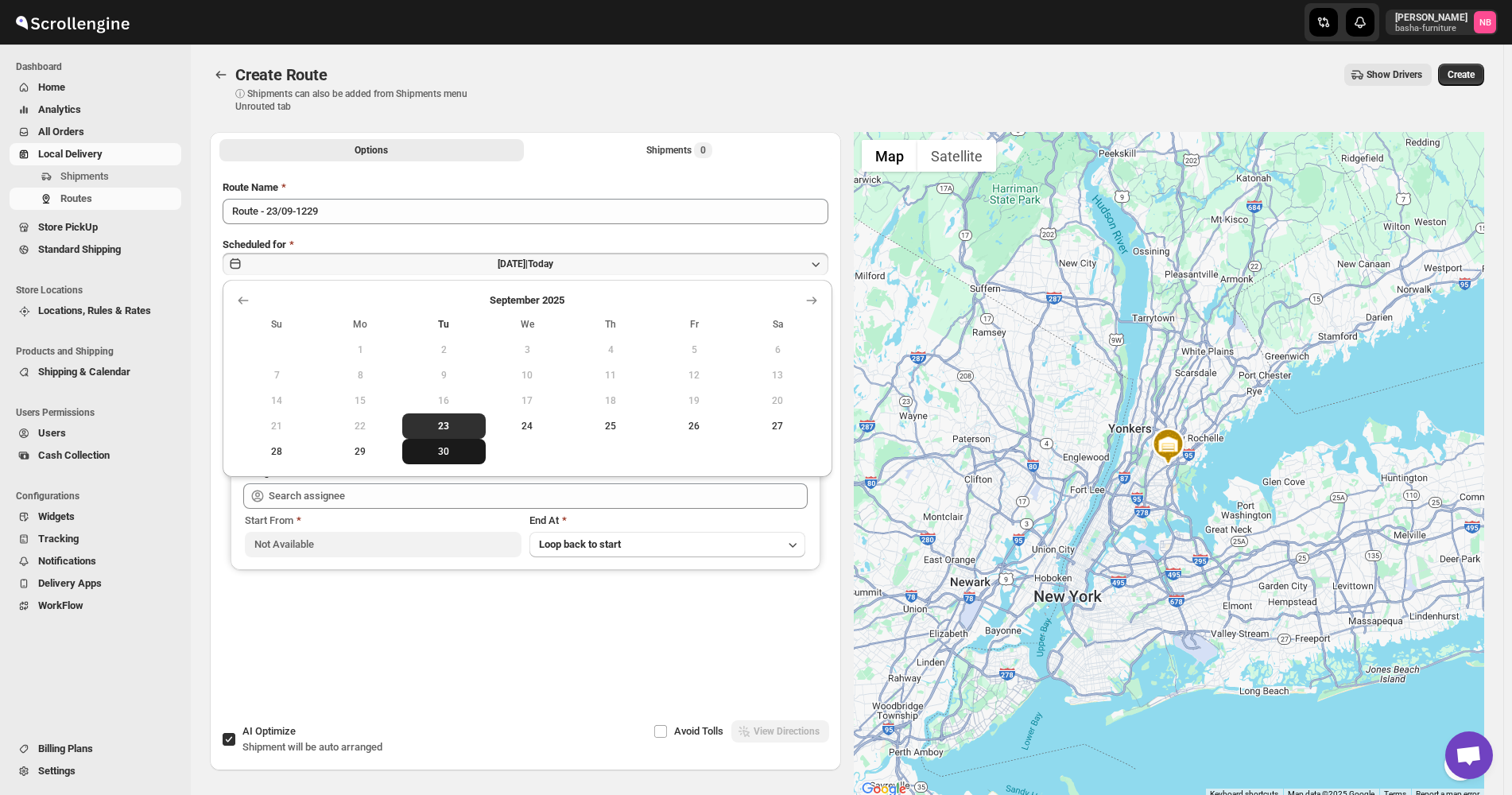
click at [460, 445] on span "30" at bounding box center [444, 450] width 71 height 12
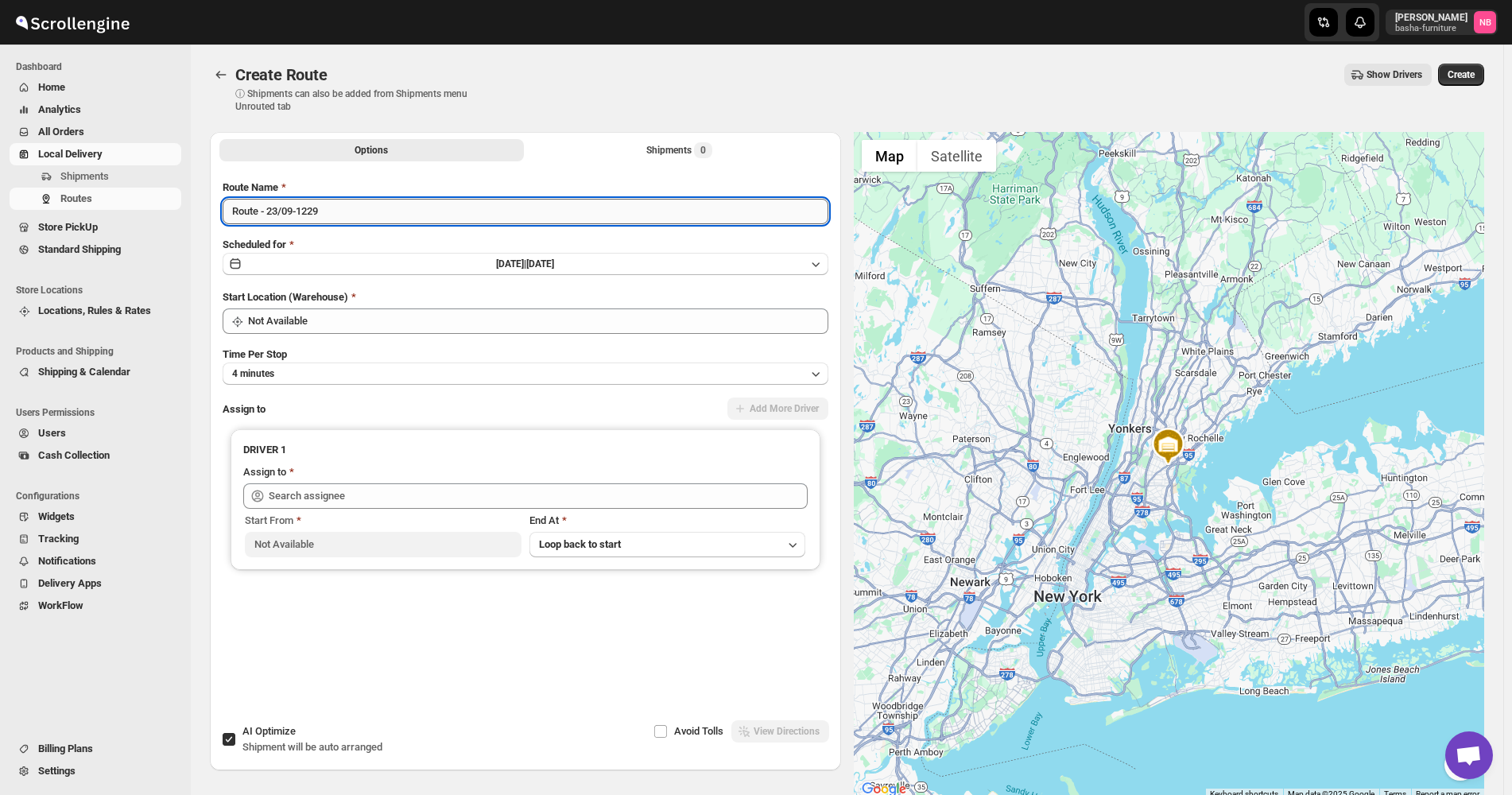
click at [428, 211] on input "Route - 23/09-1229" at bounding box center [525, 211] width 605 height 25
click at [428, 209] on input "Route - 23/09-1229" at bounding box center [525, 211] width 605 height 25
type input "([DATE]) Tuesdsy"
click at [138, 134] on span "All Orders" at bounding box center [108, 131] width 140 height 16
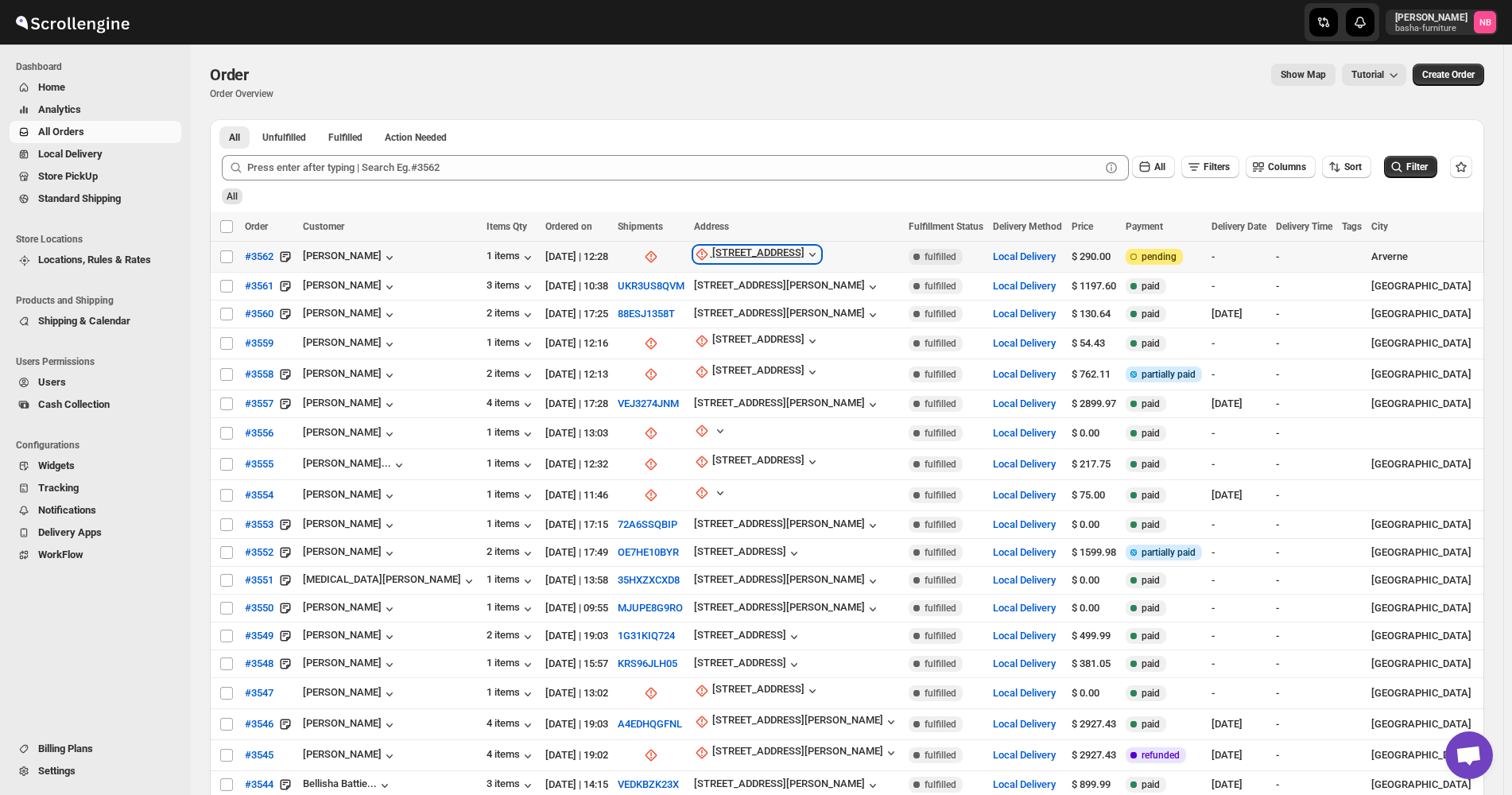
click at [740, 248] on div "[STREET_ADDRESS]" at bounding box center [758, 254] width 93 height 16
click at [712, 336] on span "Update manually" at bounding box center [713, 340] width 76 height 12
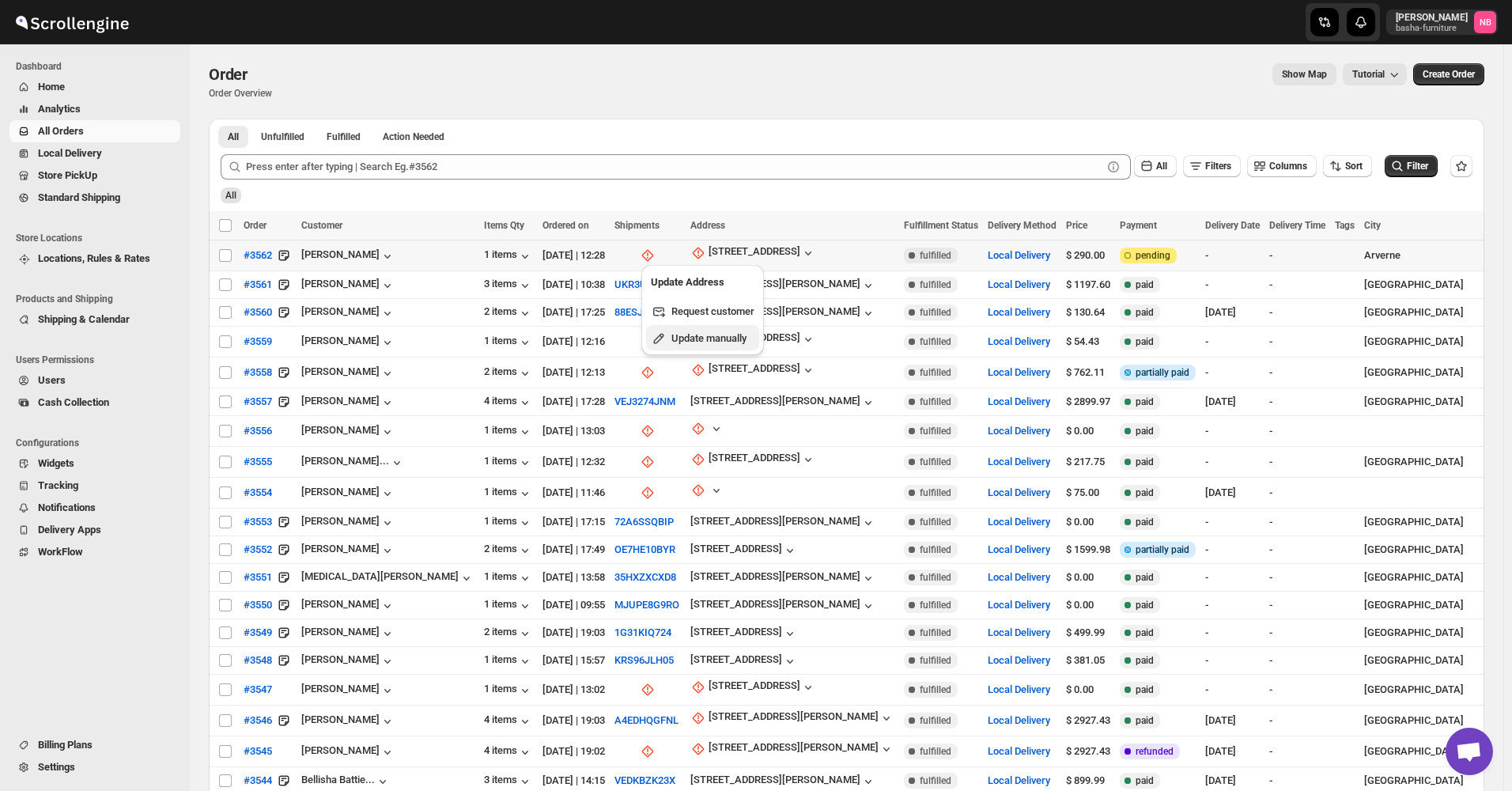
select select "US"
select select "[US_STATE]"
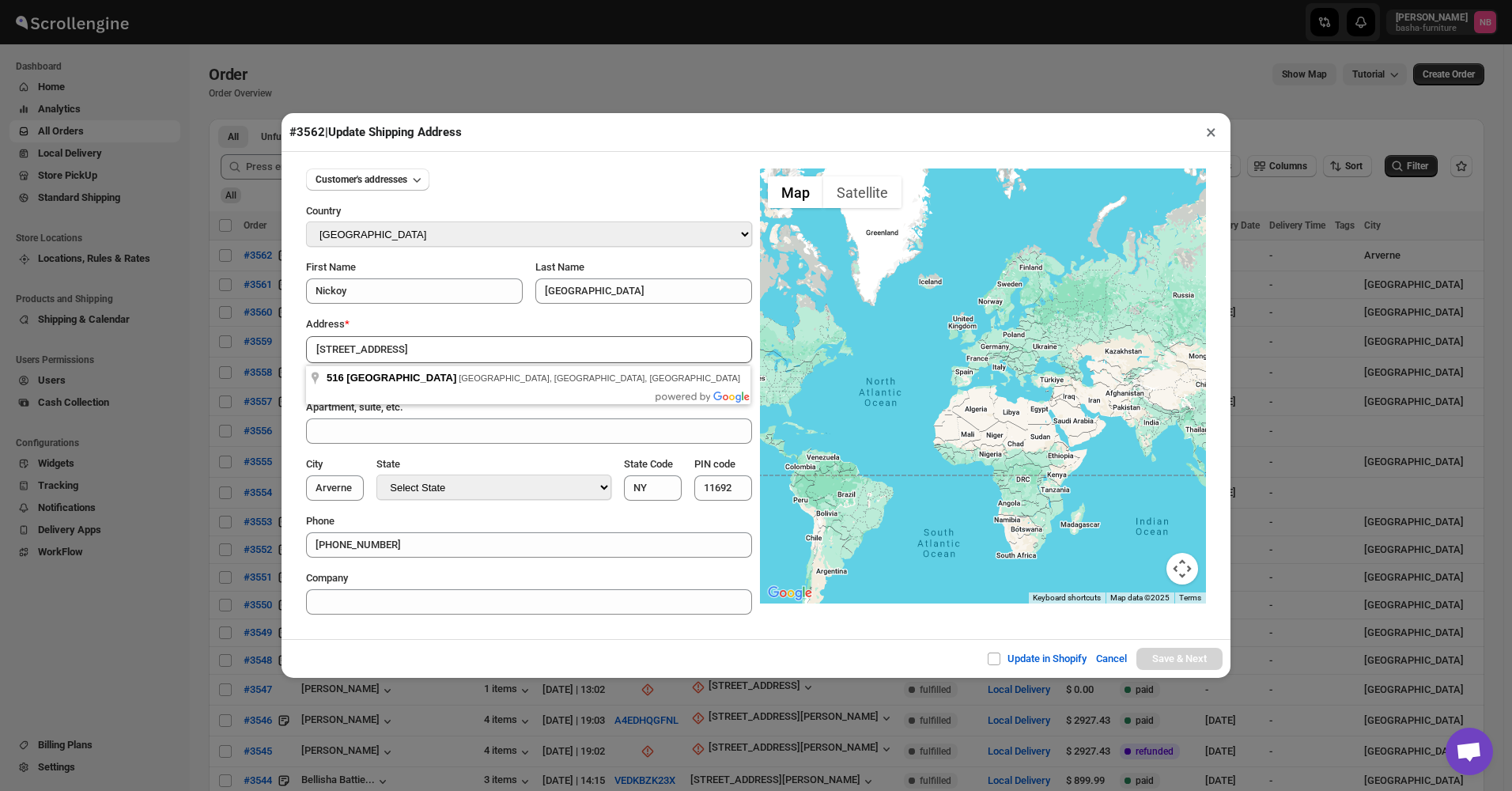
click at [522, 392] on body "Skip to content [PERSON_NAME] [PERSON_NAME]-furniture NB Dashboard Home Analyti…" at bounding box center [756, 396] width 1512 height 791
click at [525, 354] on input "[STREET_ADDRESS]" at bounding box center [529, 349] width 446 height 27
type input "[STREET_ADDRESS]"
type input "[GEOGRAPHIC_DATA]"
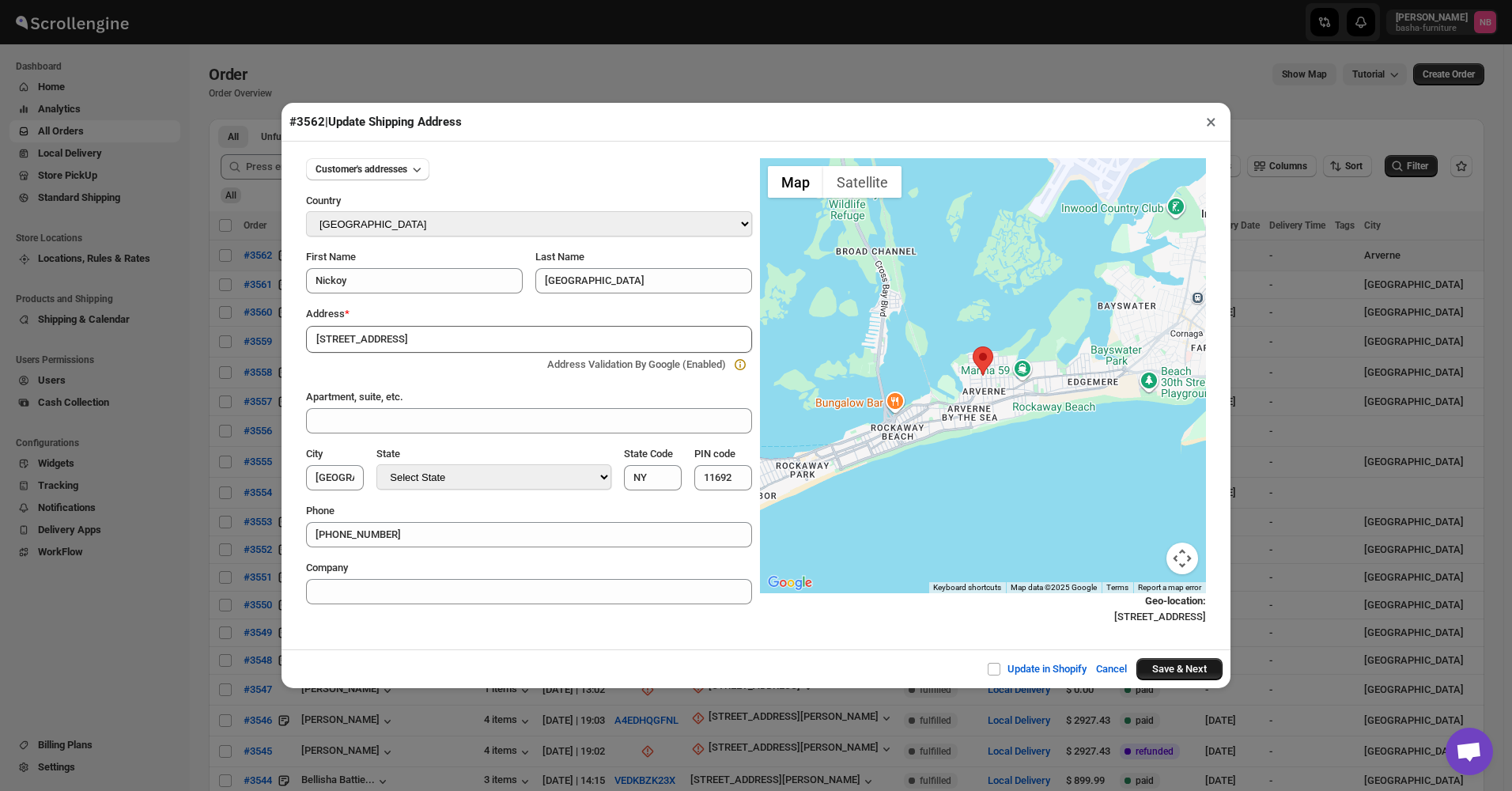
click at [1173, 664] on button "Save & Next" at bounding box center [1180, 669] width 86 height 23
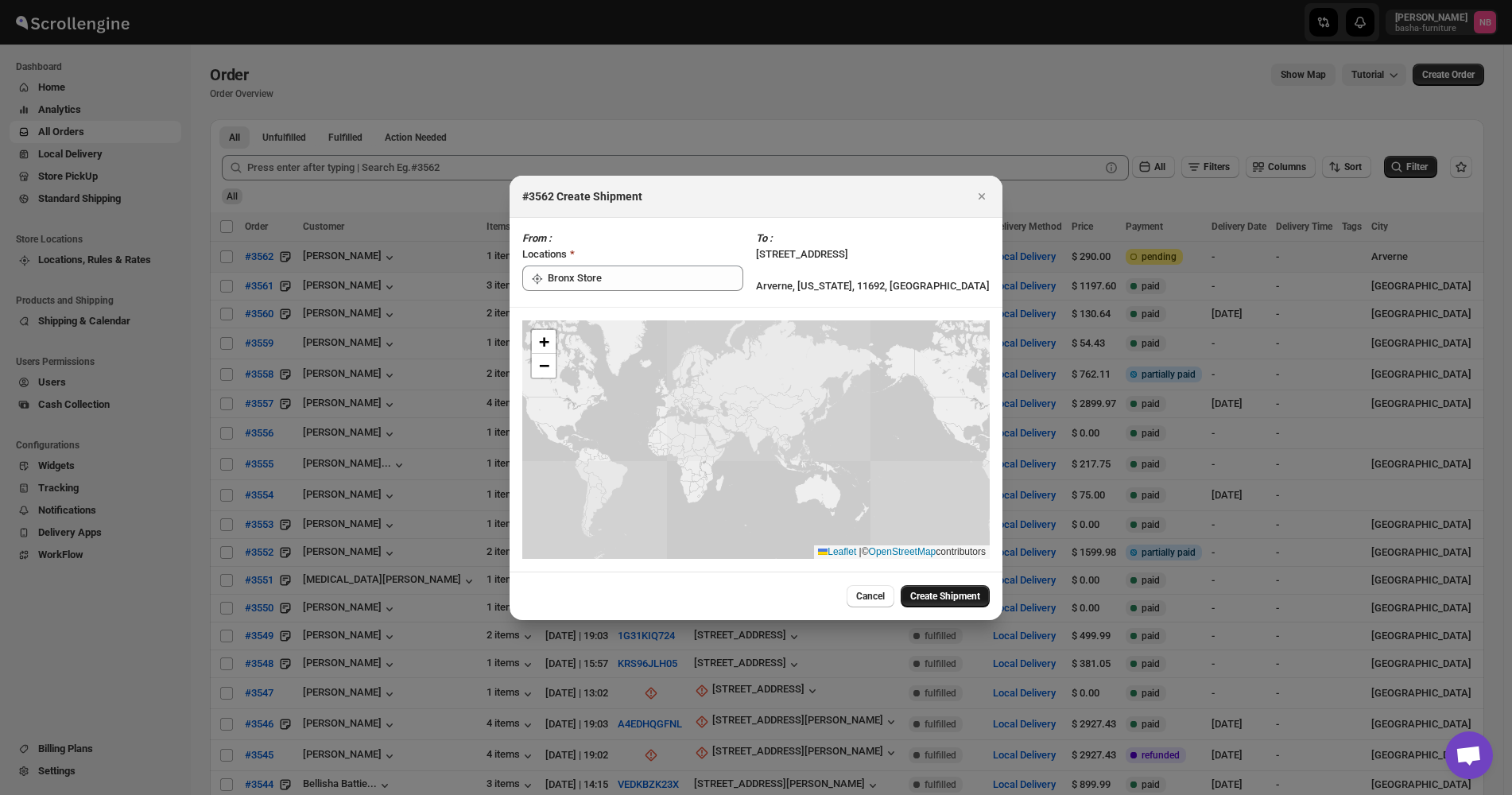
click at [959, 603] on button "Create Shipment" at bounding box center [945, 597] width 89 height 23
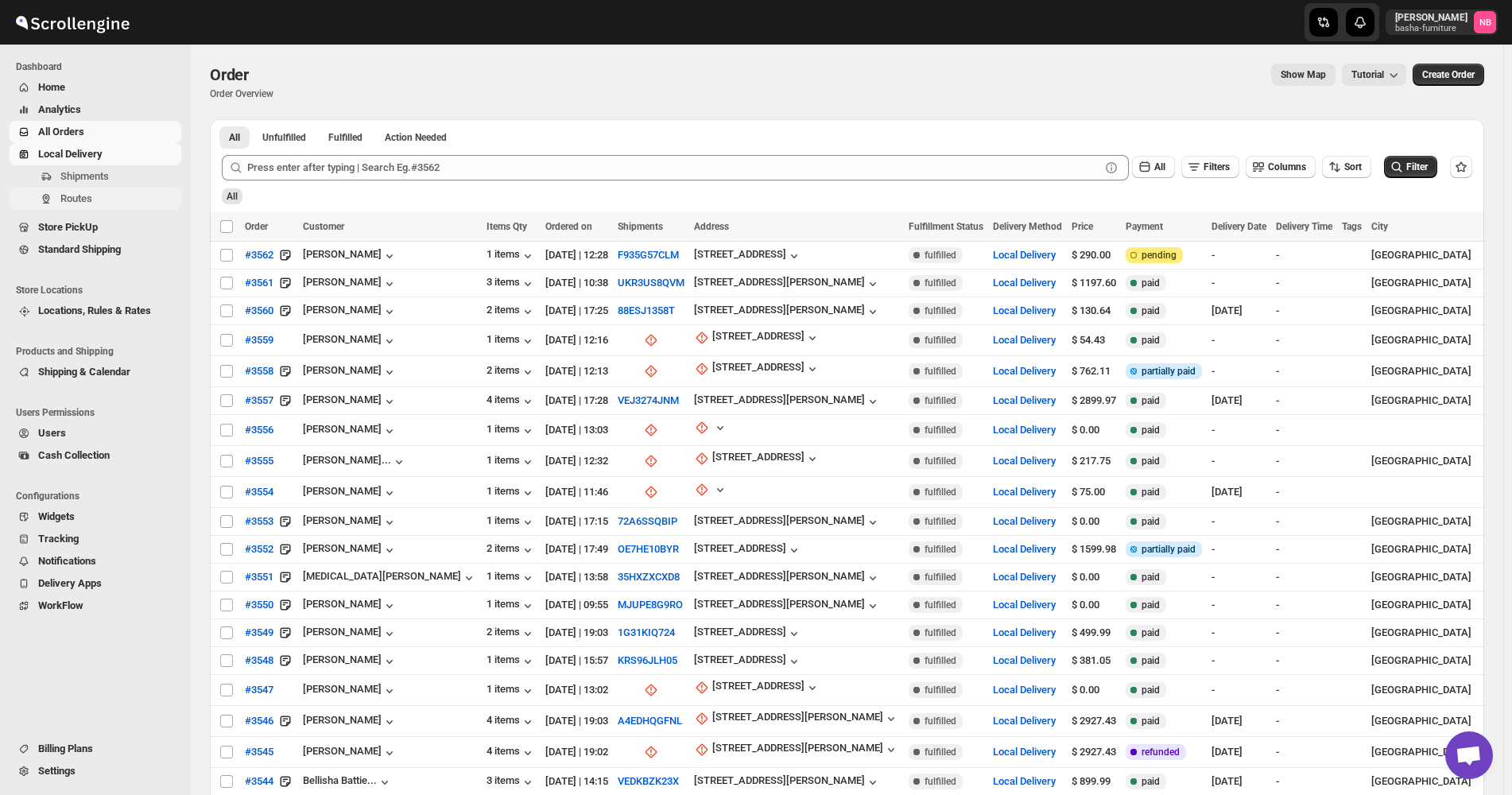
click at [94, 194] on span "Routes" at bounding box center [119, 198] width 118 height 16
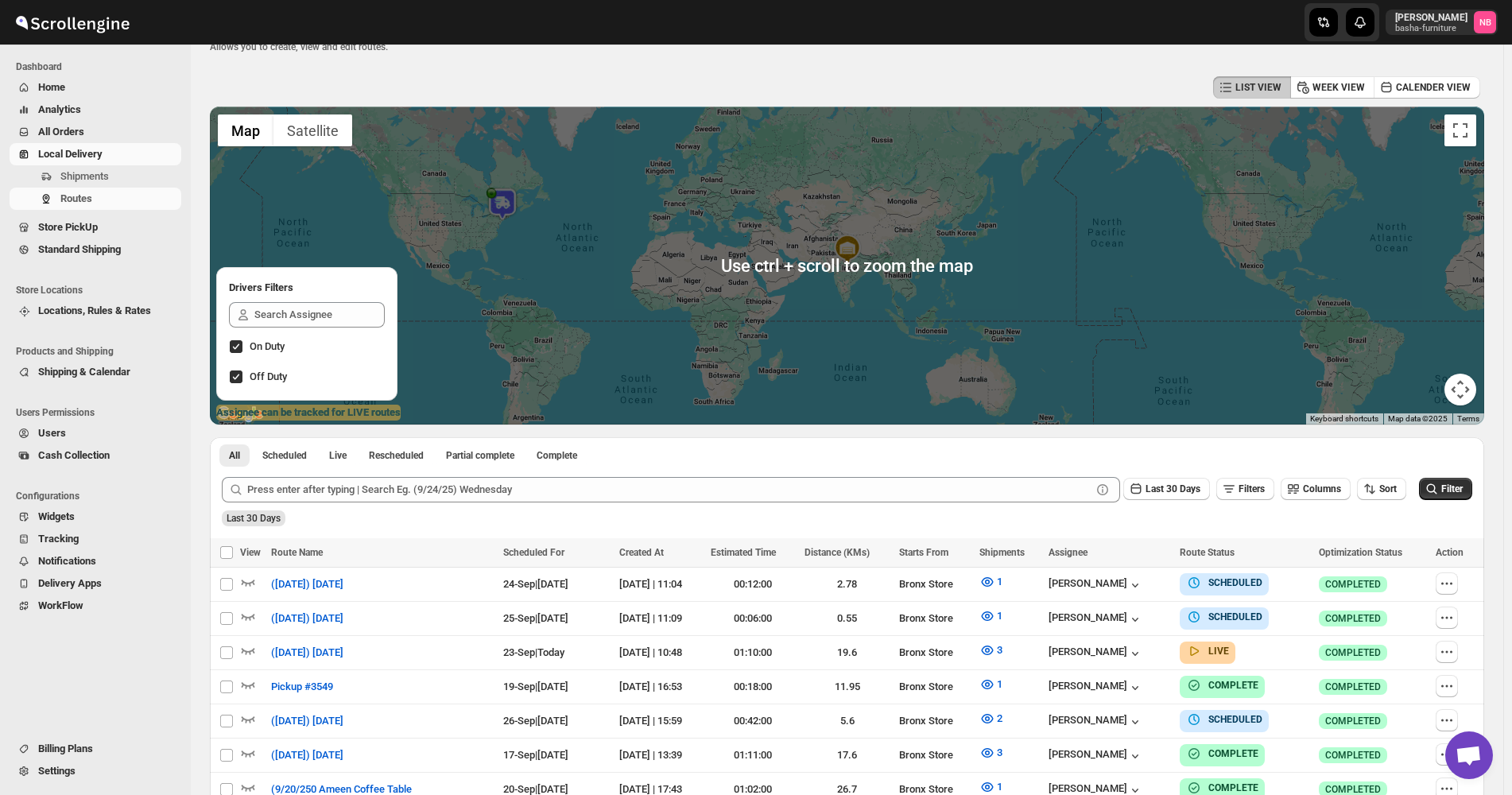
scroll to position [318, 0]
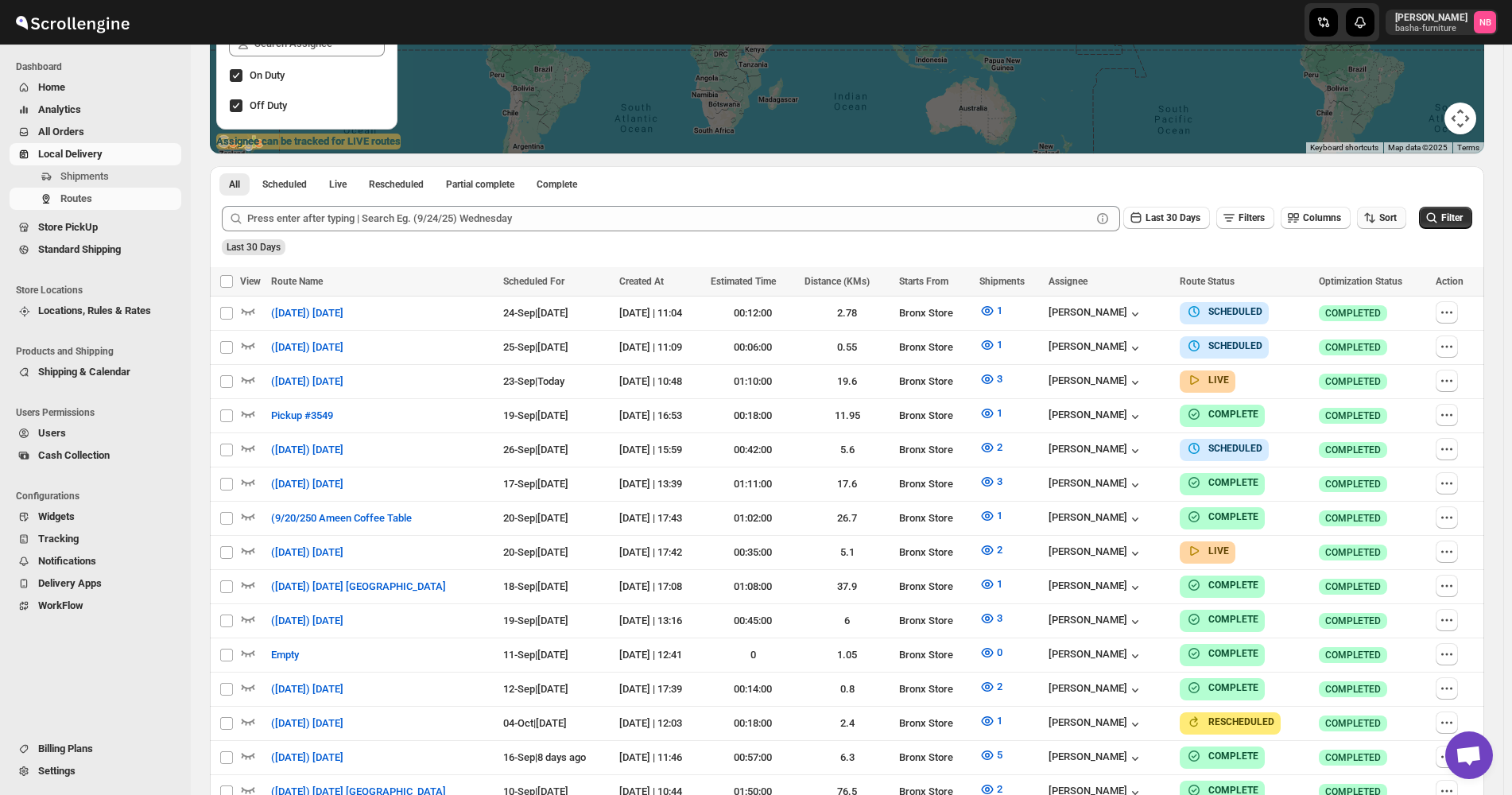
click at [1400, 227] on button "Sort" at bounding box center [1382, 218] width 49 height 23
click at [1386, 306] on button "Due Date" at bounding box center [1385, 303] width 96 height 25
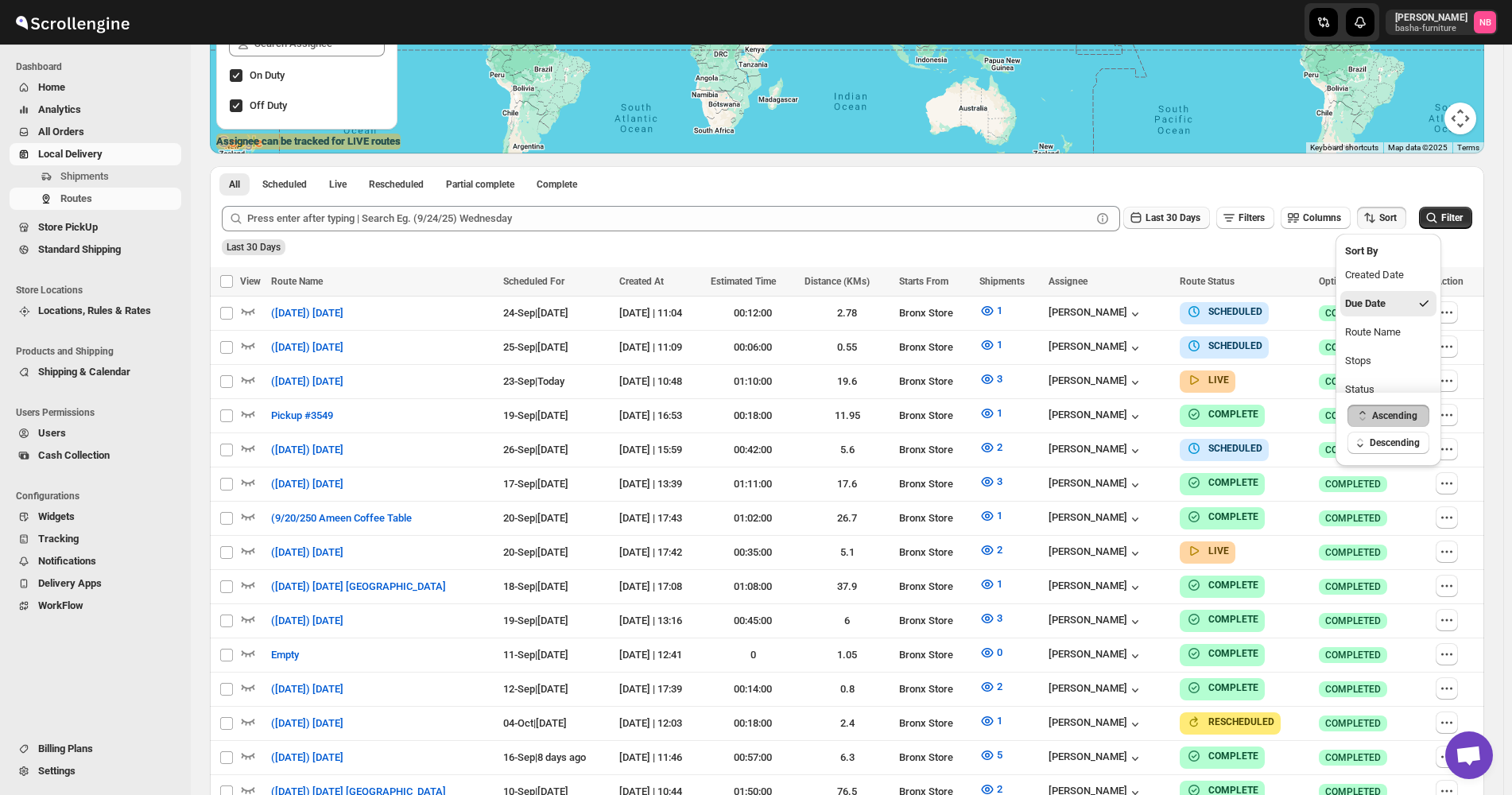
click at [1169, 214] on span "Last 30 Days" at bounding box center [1173, 218] width 55 height 11
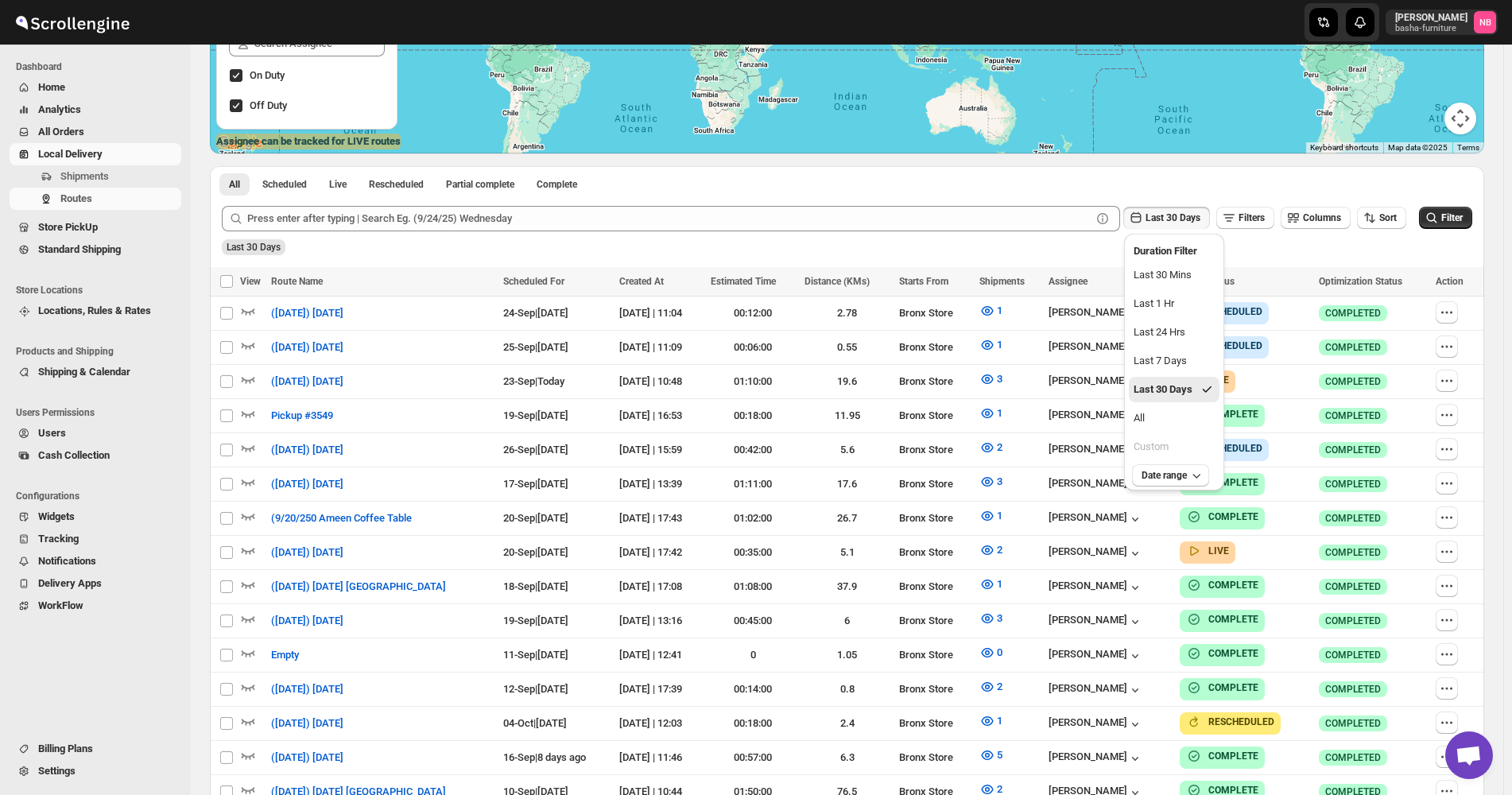
drag, startPoint x: 1158, startPoint y: 415, endPoint x: 1344, endPoint y: 330, distance: 204.5
click at [1159, 417] on button "All" at bounding box center [1174, 417] width 91 height 25
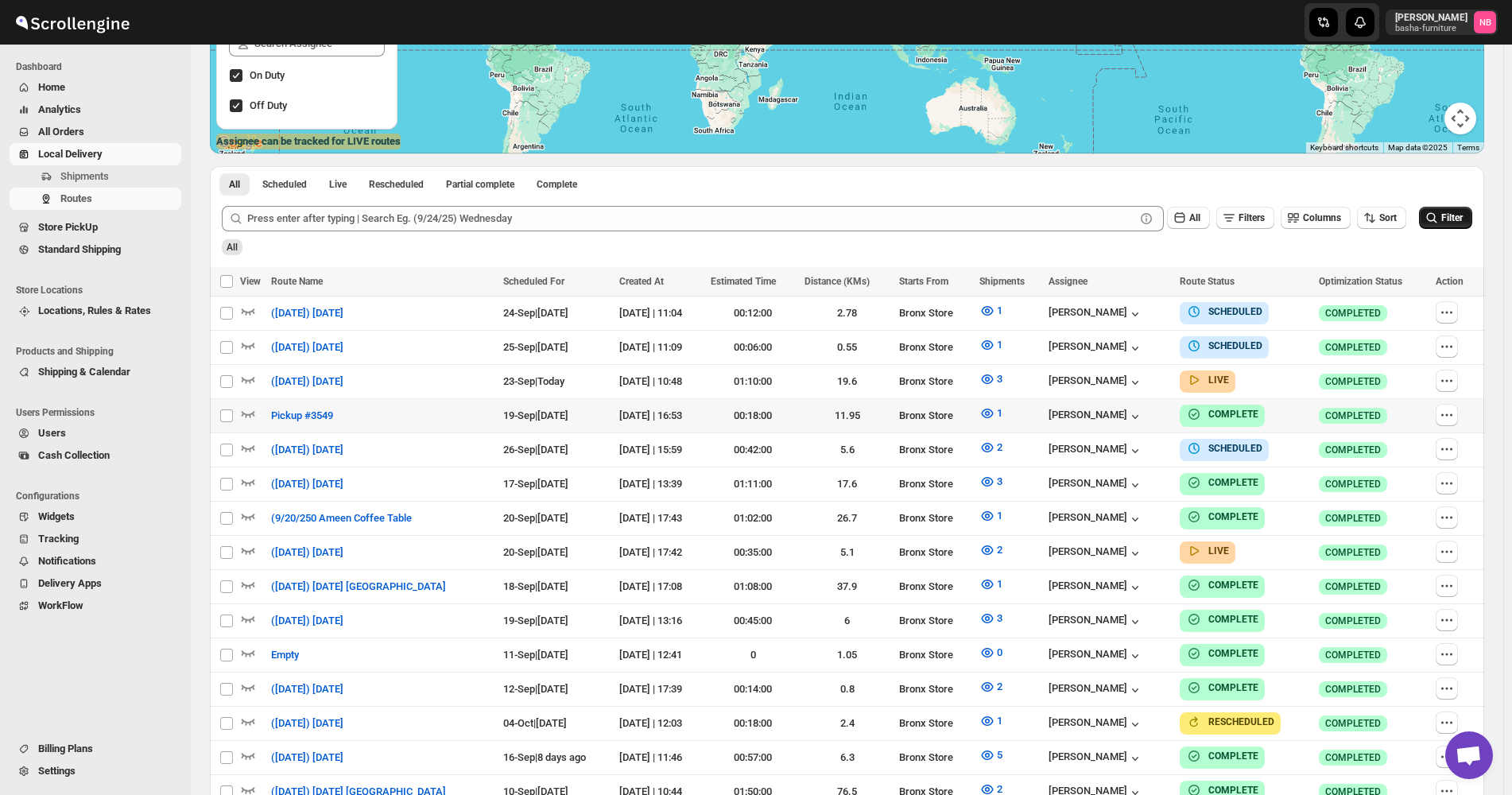
click at [1449, 223] on span "Filter" at bounding box center [1452, 218] width 22 height 11
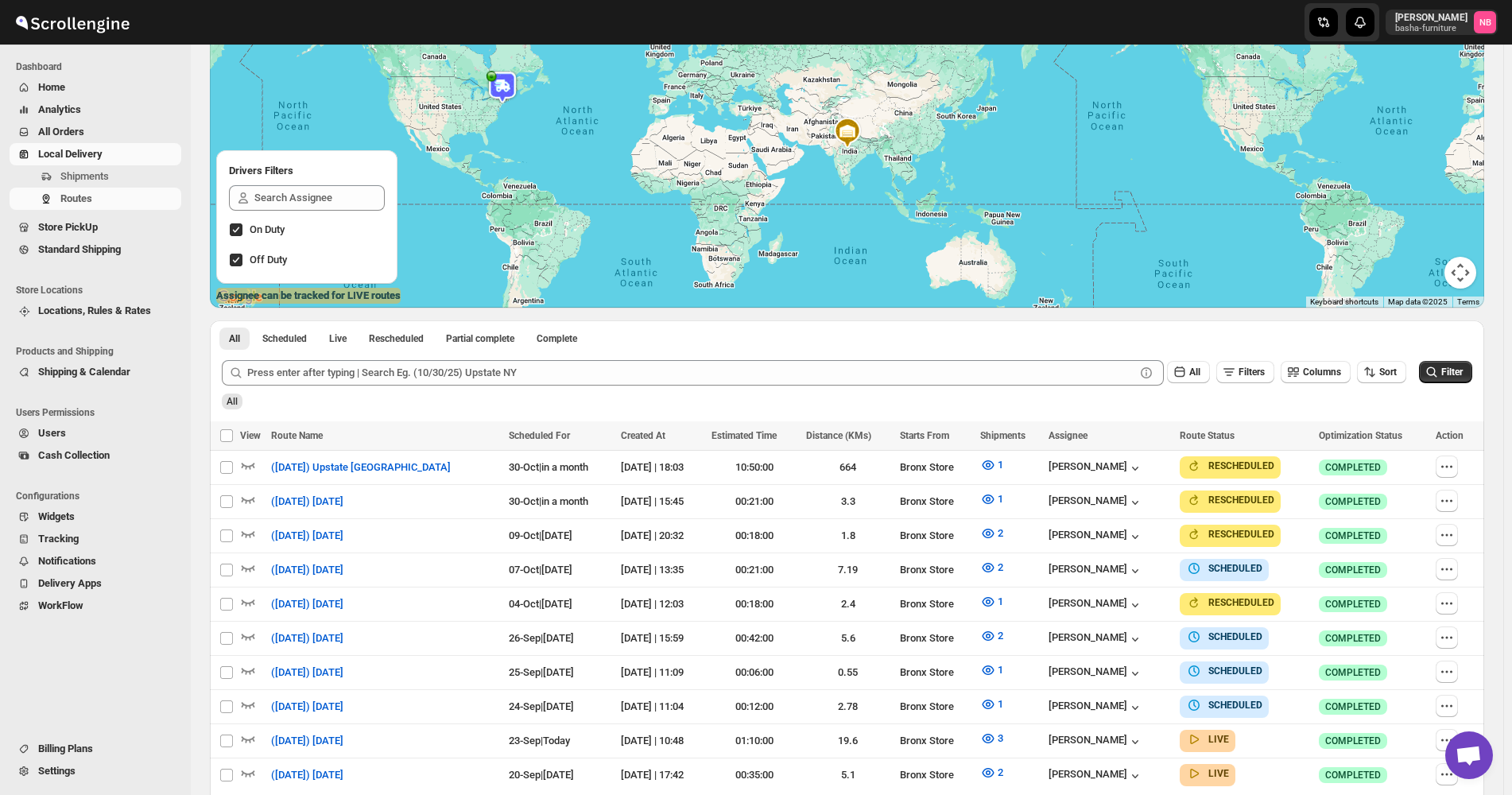
scroll to position [0, 0]
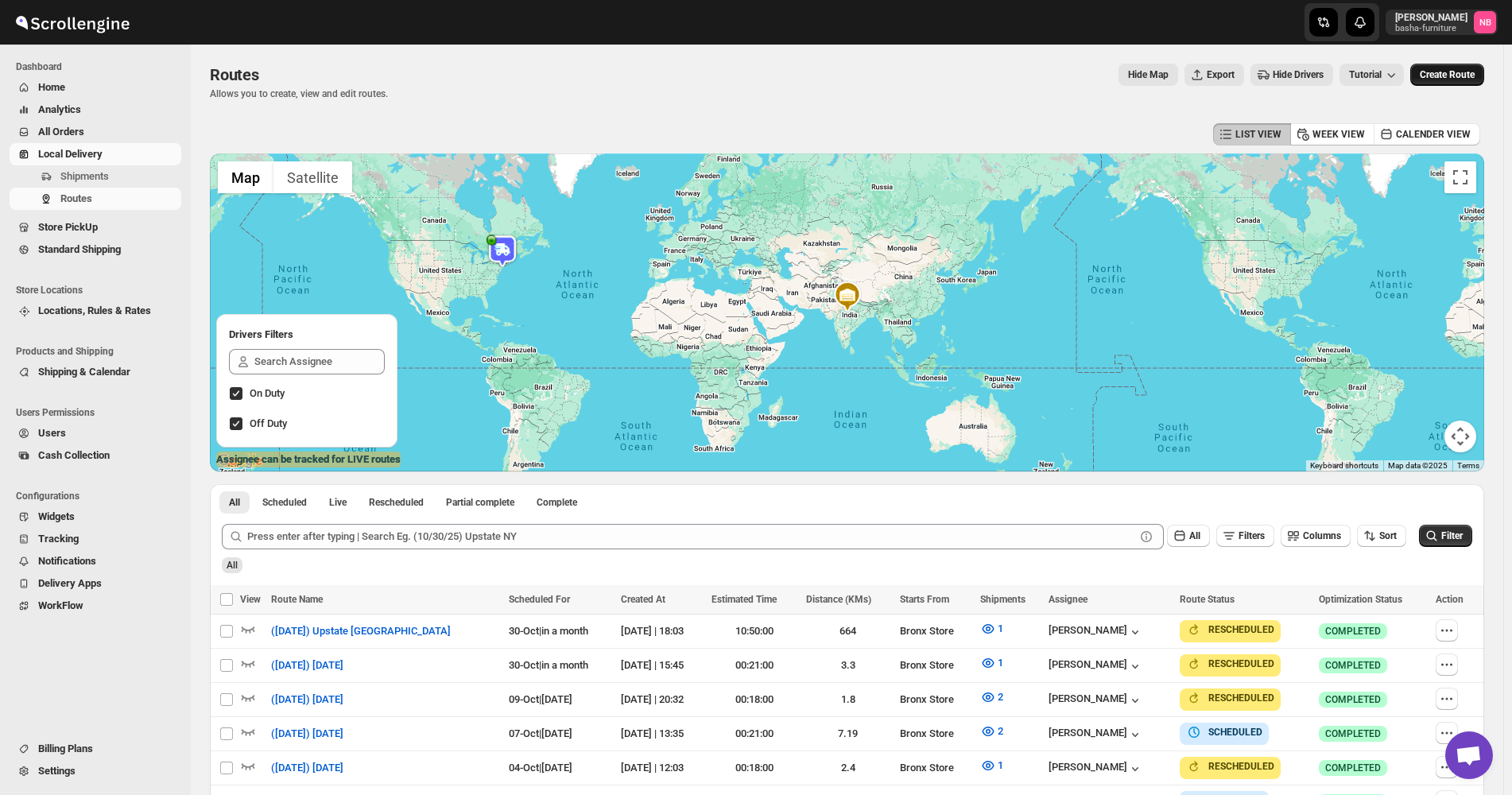
click at [1445, 73] on span "Create Route" at bounding box center [1447, 74] width 55 height 12
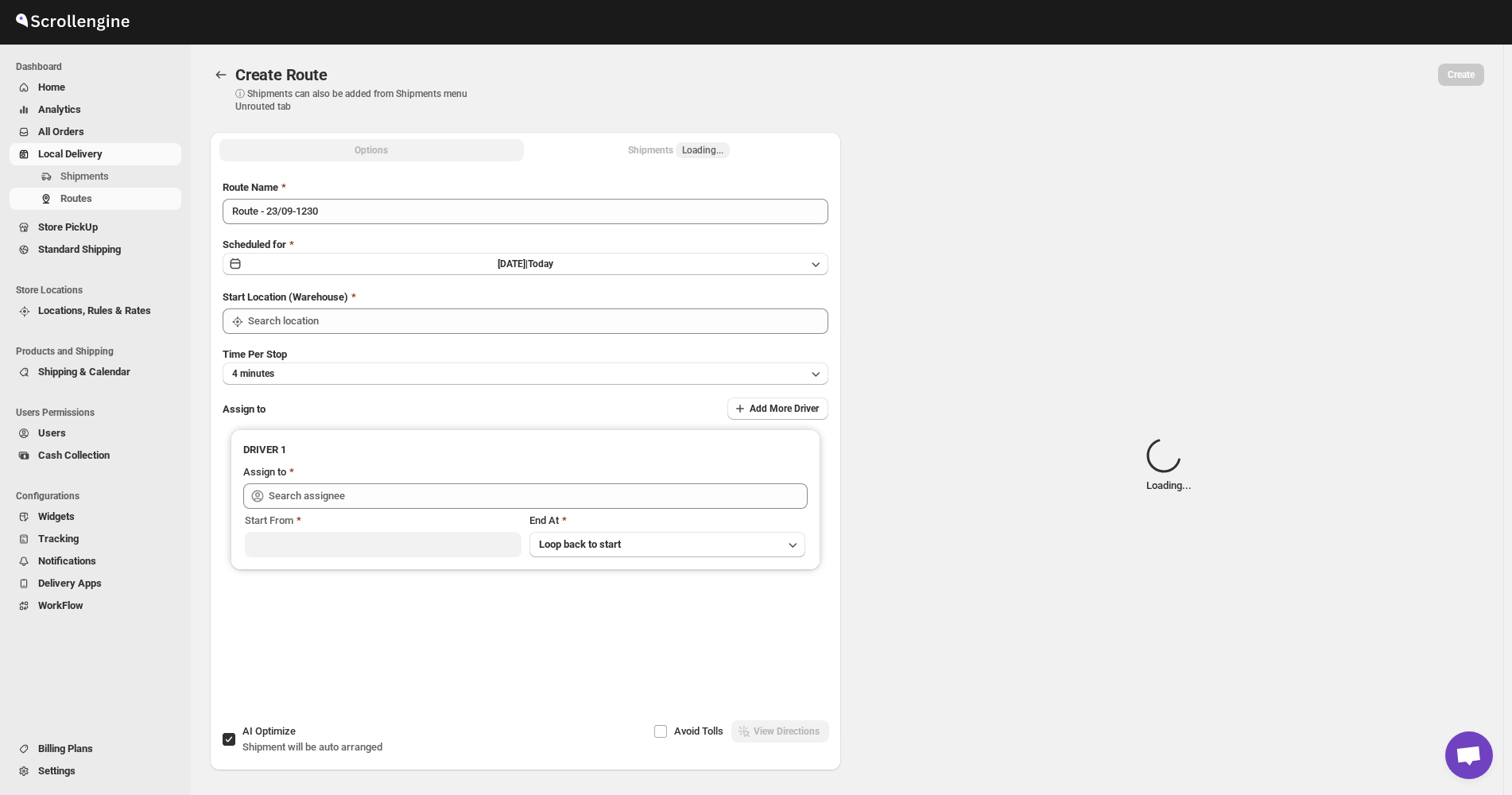
type input "Not Available"
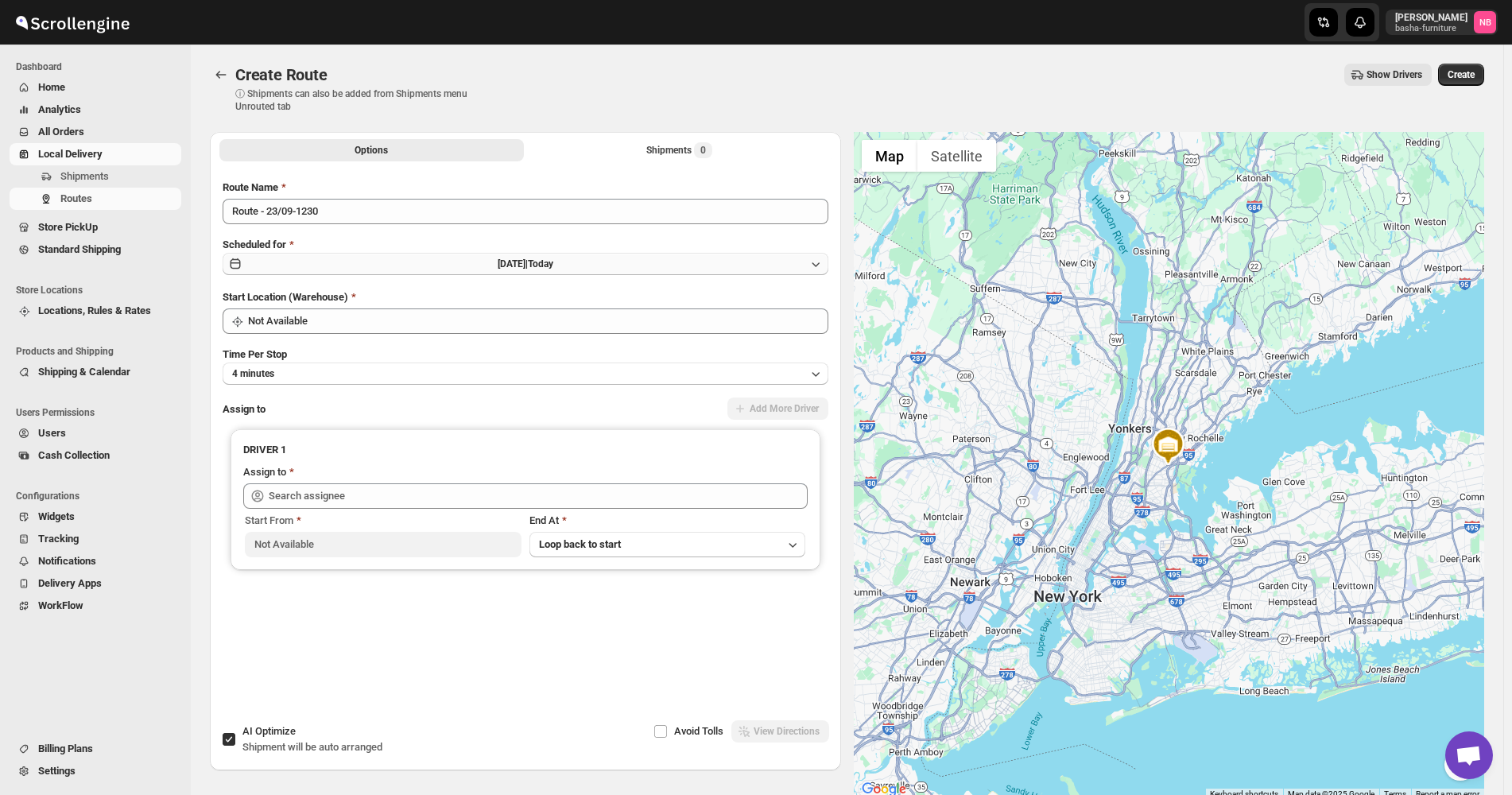
click at [590, 274] on button "[DATE] | [DATE]" at bounding box center [525, 264] width 605 height 23
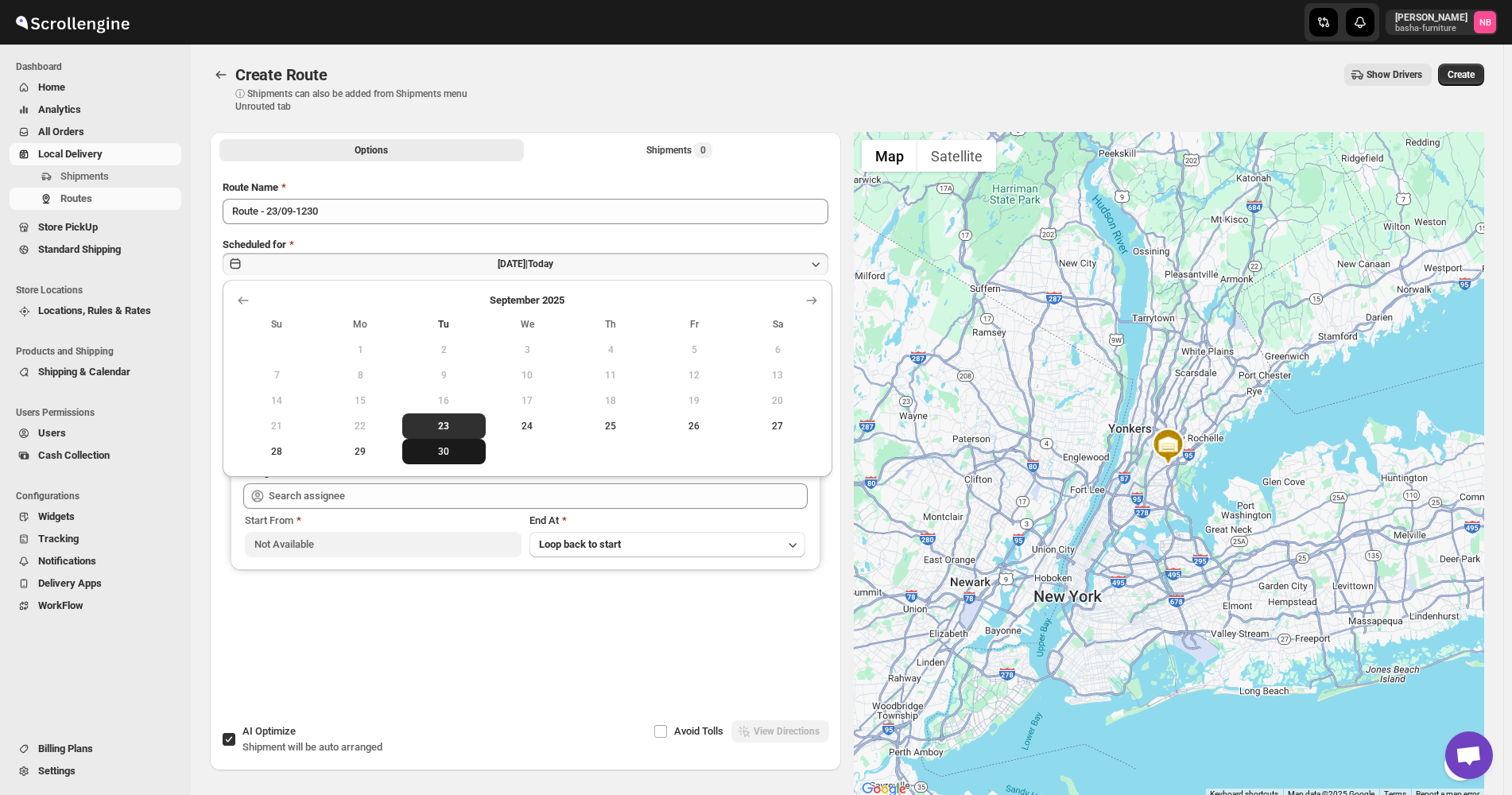
click at [454, 445] on button "30" at bounding box center [444, 451] width 83 height 25
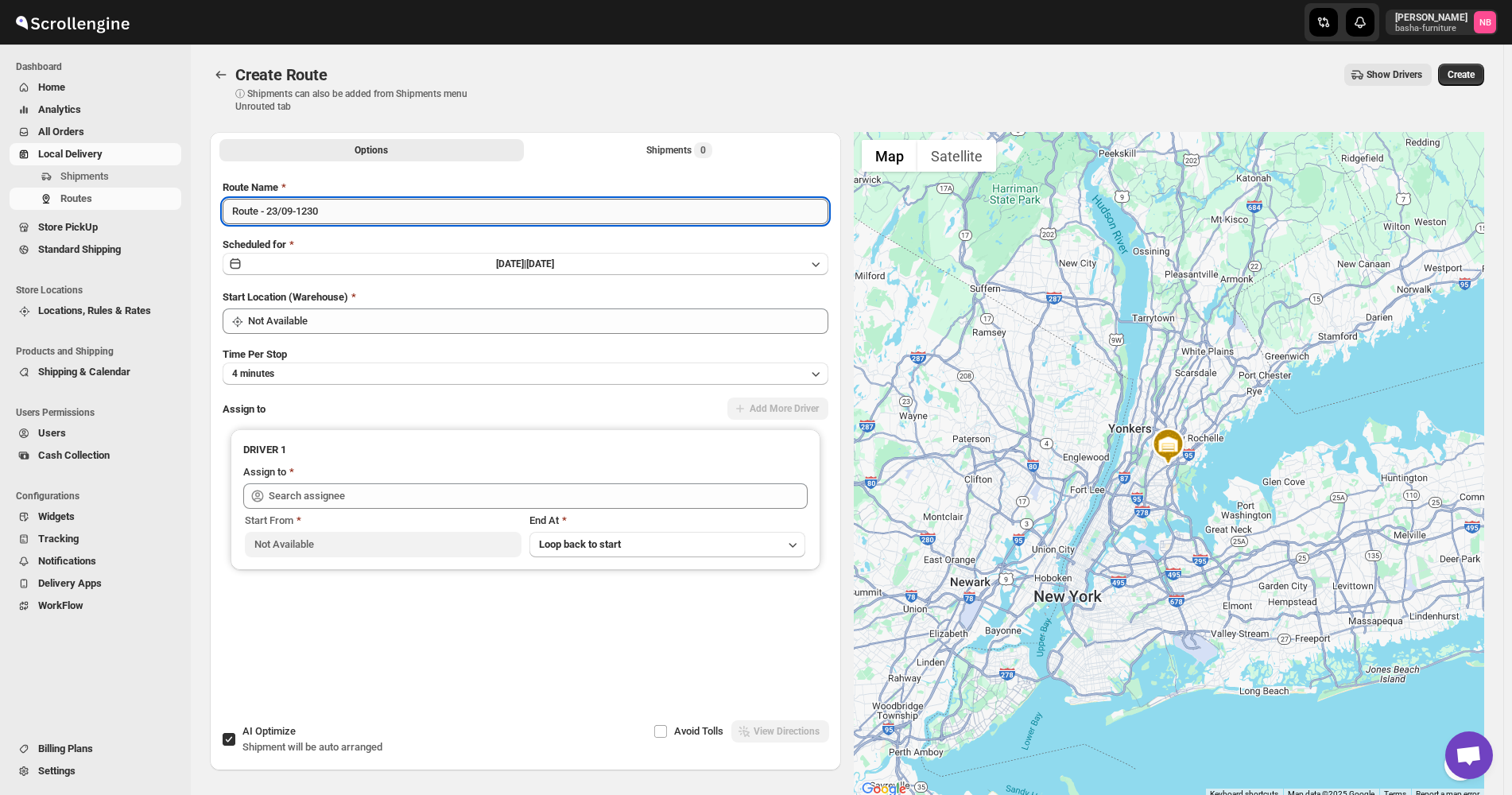
click at [414, 211] on input "Route - 23/09-1230" at bounding box center [525, 211] width 605 height 25
type input "([DATE]) [DATE]"
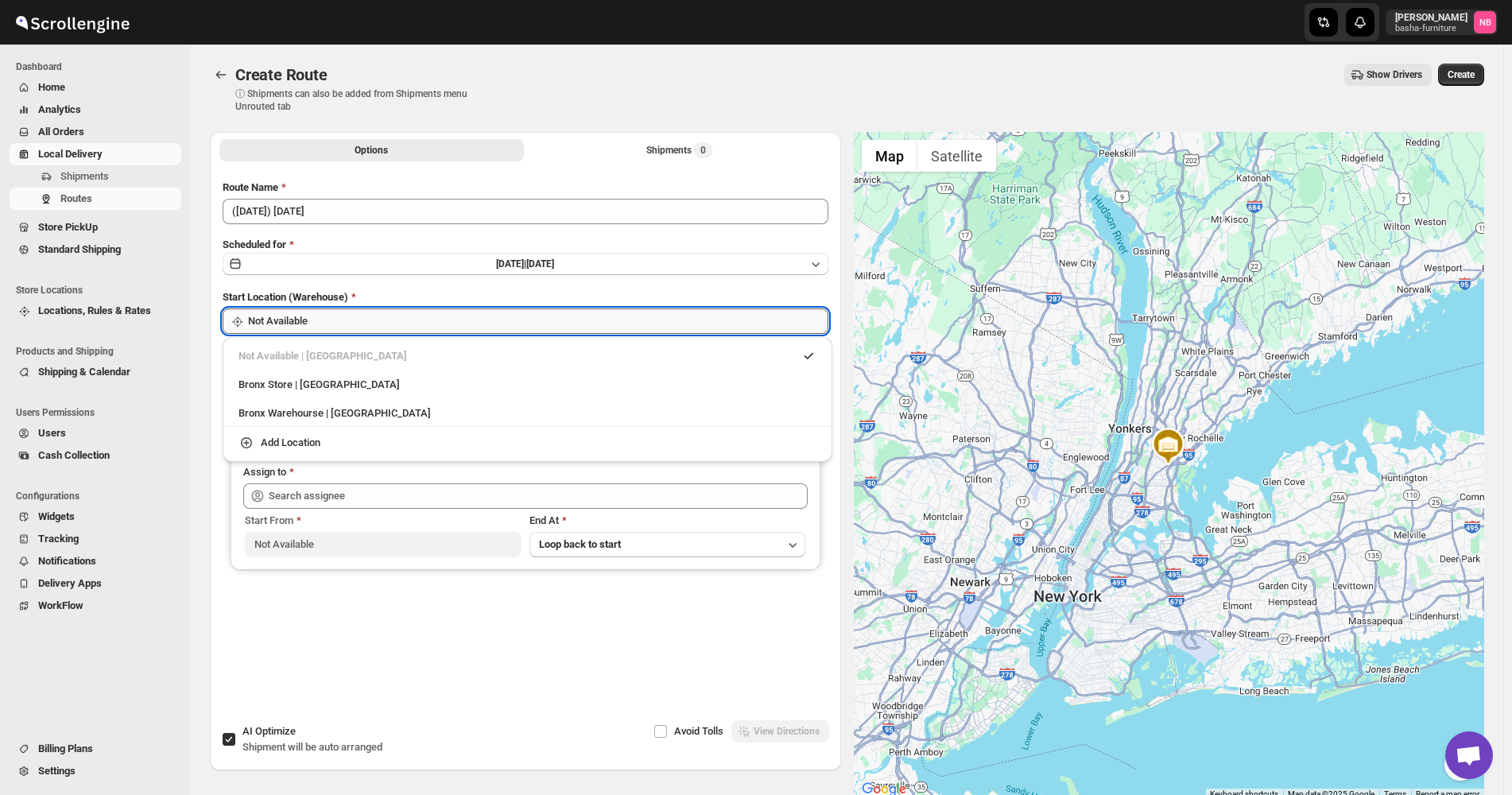
click at [532, 329] on input "Not Available" at bounding box center [538, 321] width 581 height 25
click at [449, 383] on div "Bronx Store | [GEOGRAPHIC_DATA]" at bounding box center [528, 384] width 578 height 16
type input "Bronx Store"
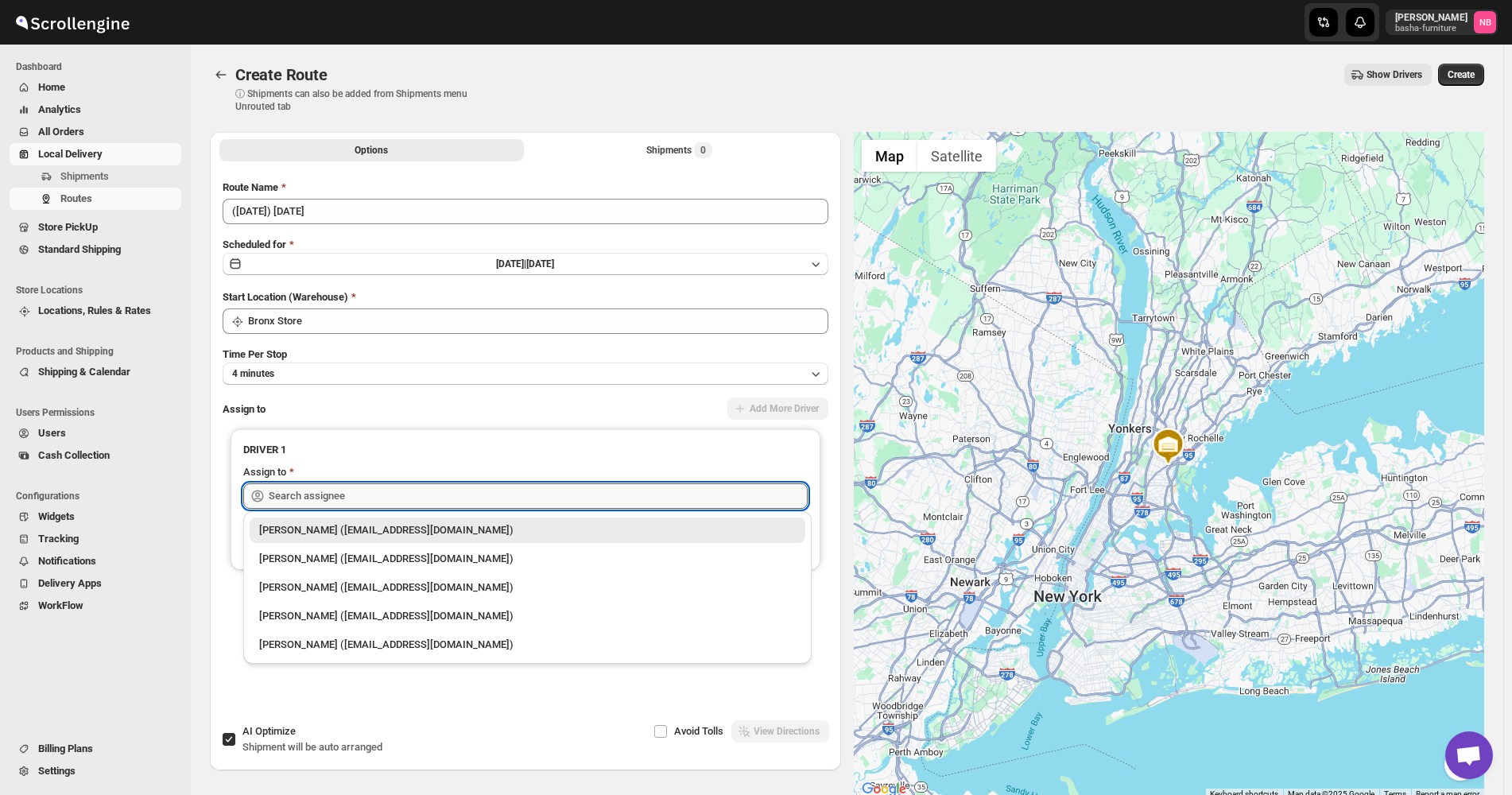
click at [399, 493] on input "text" at bounding box center [538, 496] width 539 height 25
drag, startPoint x: 357, startPoint y: 565, endPoint x: 368, endPoint y: 562, distance: 11.4
click at [359, 565] on div "[PERSON_NAME] ([EMAIL_ADDRESS][DOMAIN_NAME])" at bounding box center [527, 558] width 536 height 16
type input "[PERSON_NAME] ([EMAIL_ADDRESS][DOMAIN_NAME])"
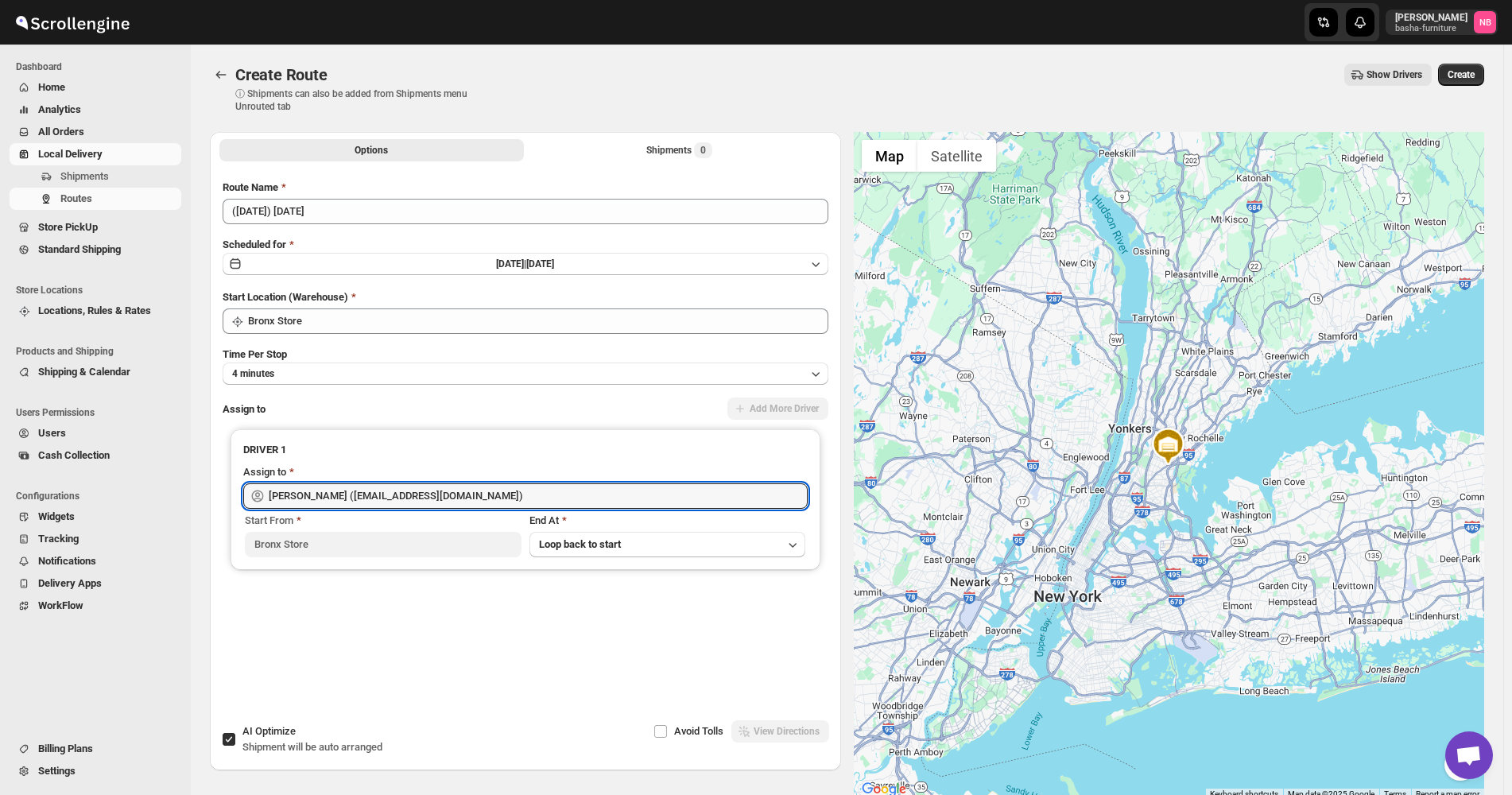
click at [705, 161] on div "Options Shipments 0 More views Options Shipments 0 More views" at bounding box center [525, 149] width 631 height 35
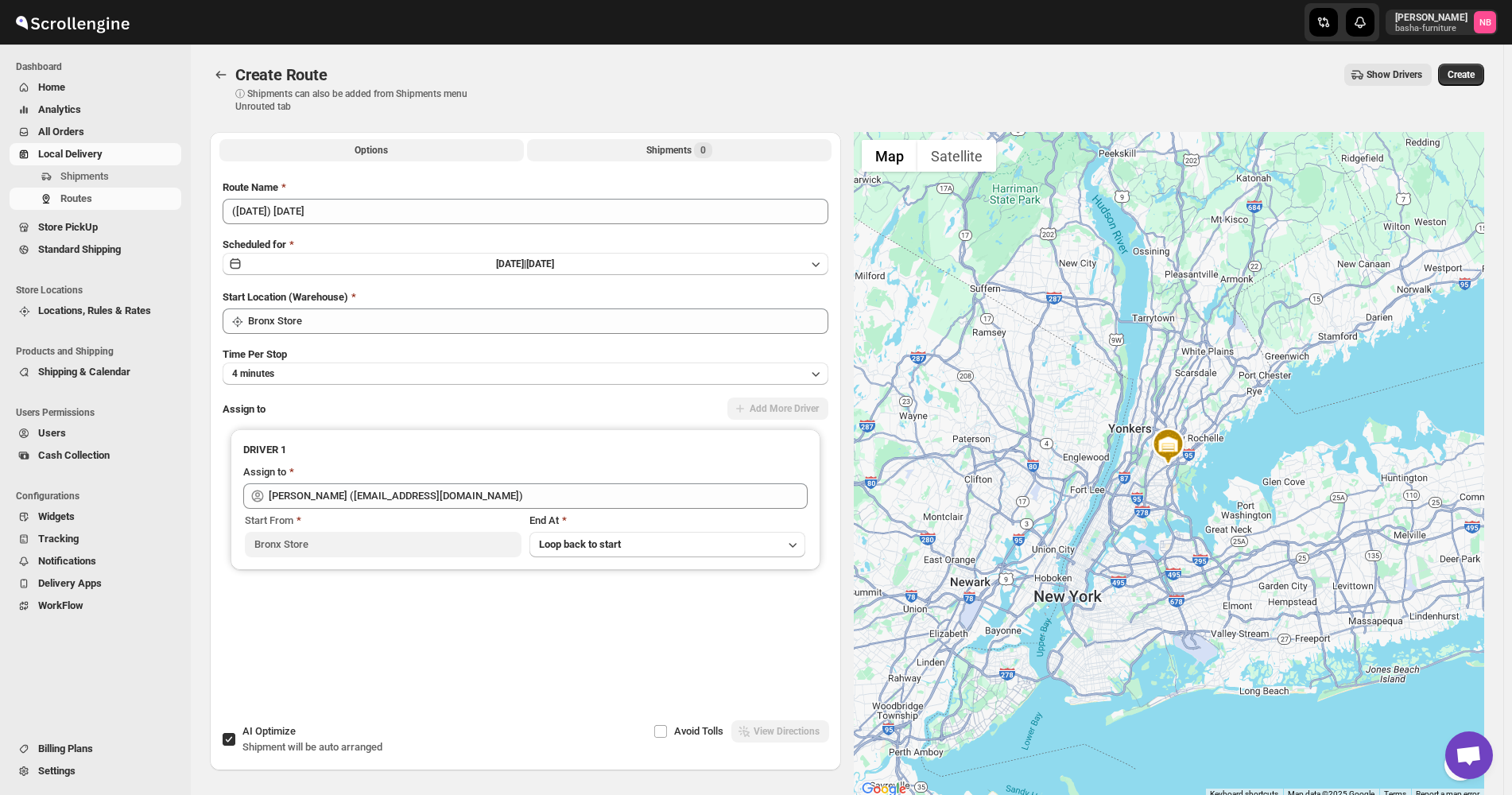
click at [658, 151] on div "Shipments 0" at bounding box center [679, 150] width 66 height 16
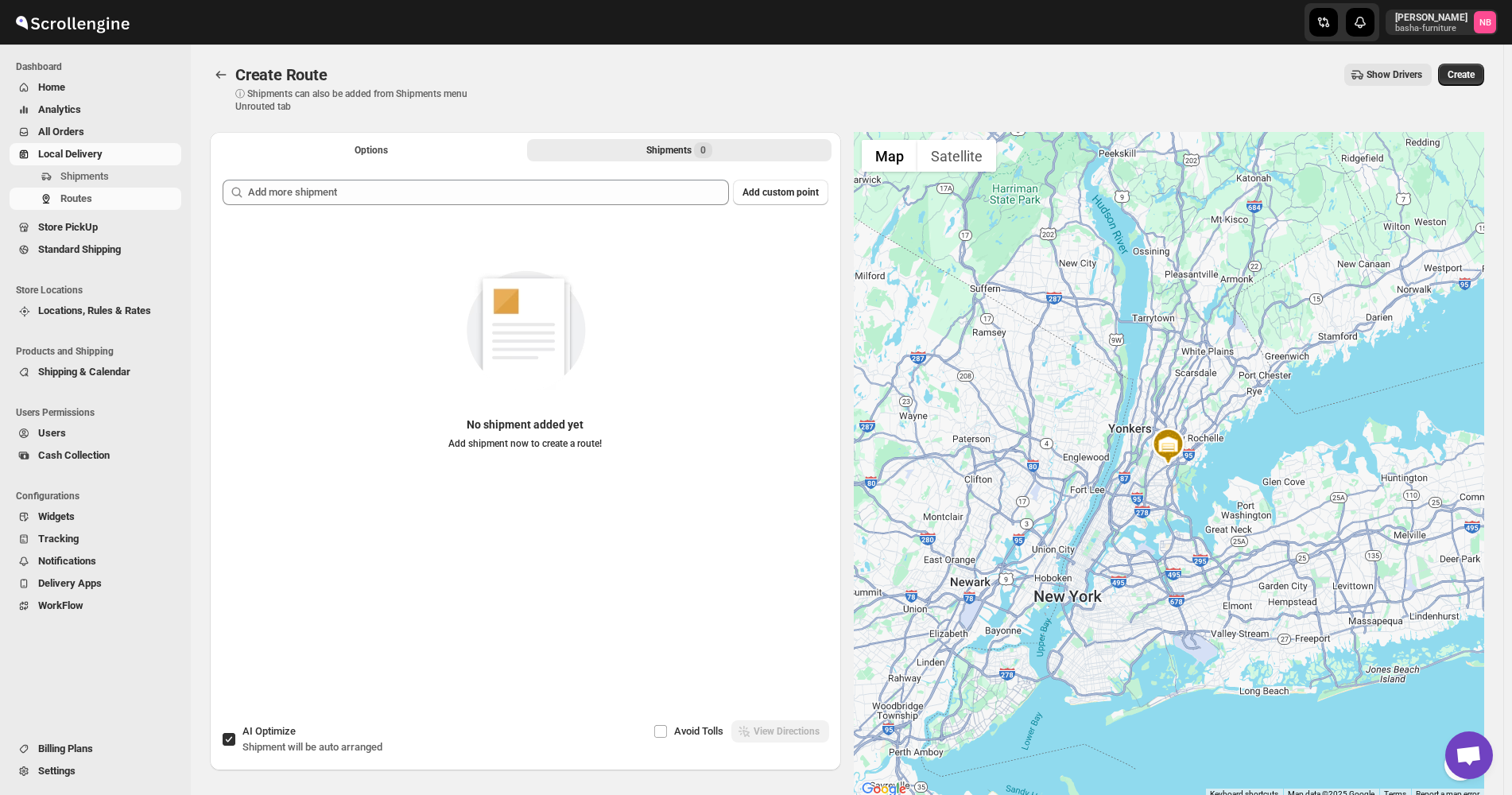
click at [622, 174] on div "Add custom point No shipment added yet Add shipment now to create a route!" at bounding box center [525, 428] width 631 height 521
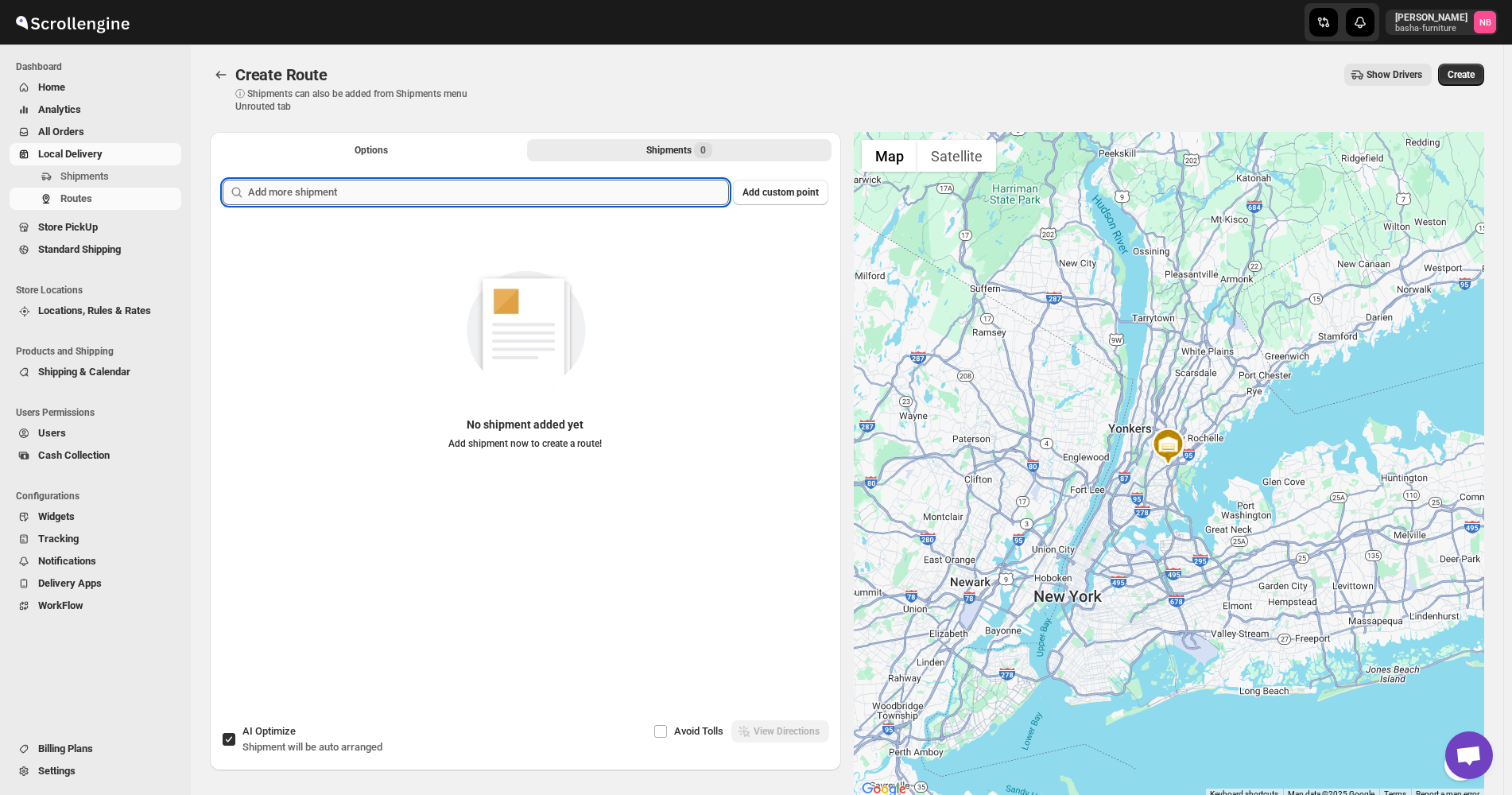
click at [612, 191] on input "text" at bounding box center [488, 192] width 481 height 25
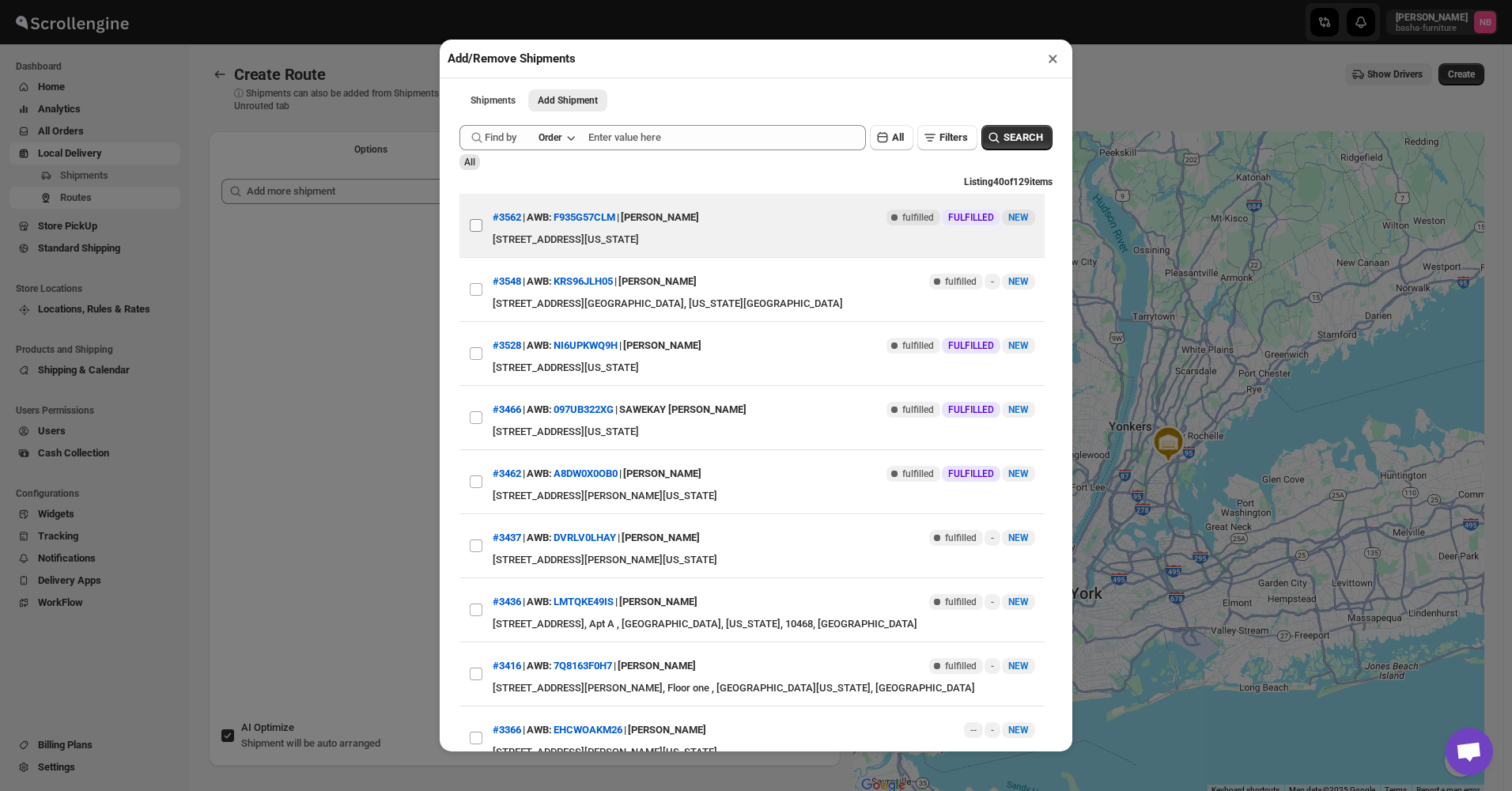
click at [474, 227] on input "View details for 68d2cb00e732906b3e77a38d" at bounding box center [475, 225] width 12 height 12
checkbox input "true"
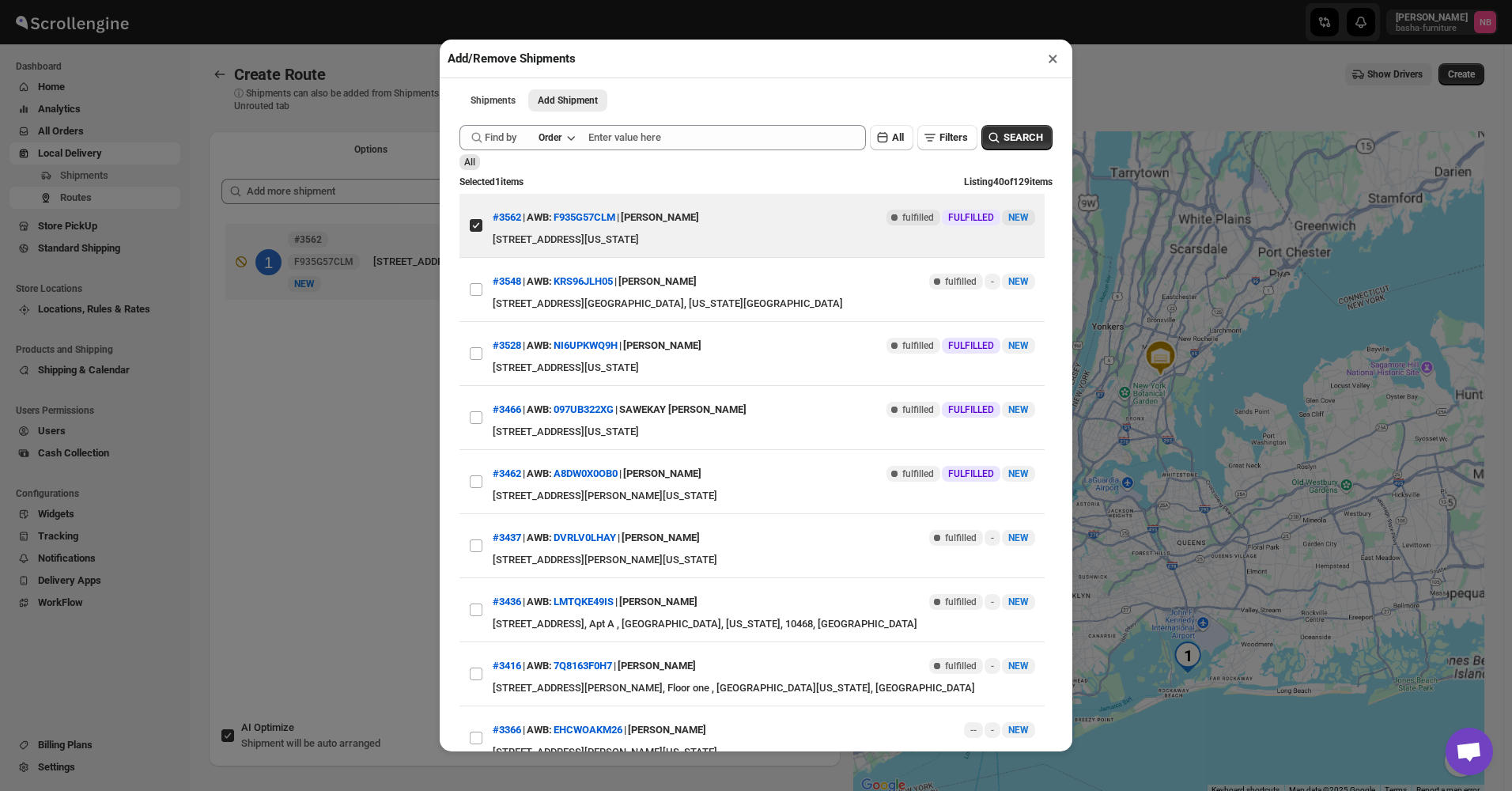
click at [361, 384] on div "Add/Remove Shipments × Shipments Add Shipment More views Shipments Add Shipment…" at bounding box center [756, 396] width 1512 height 791
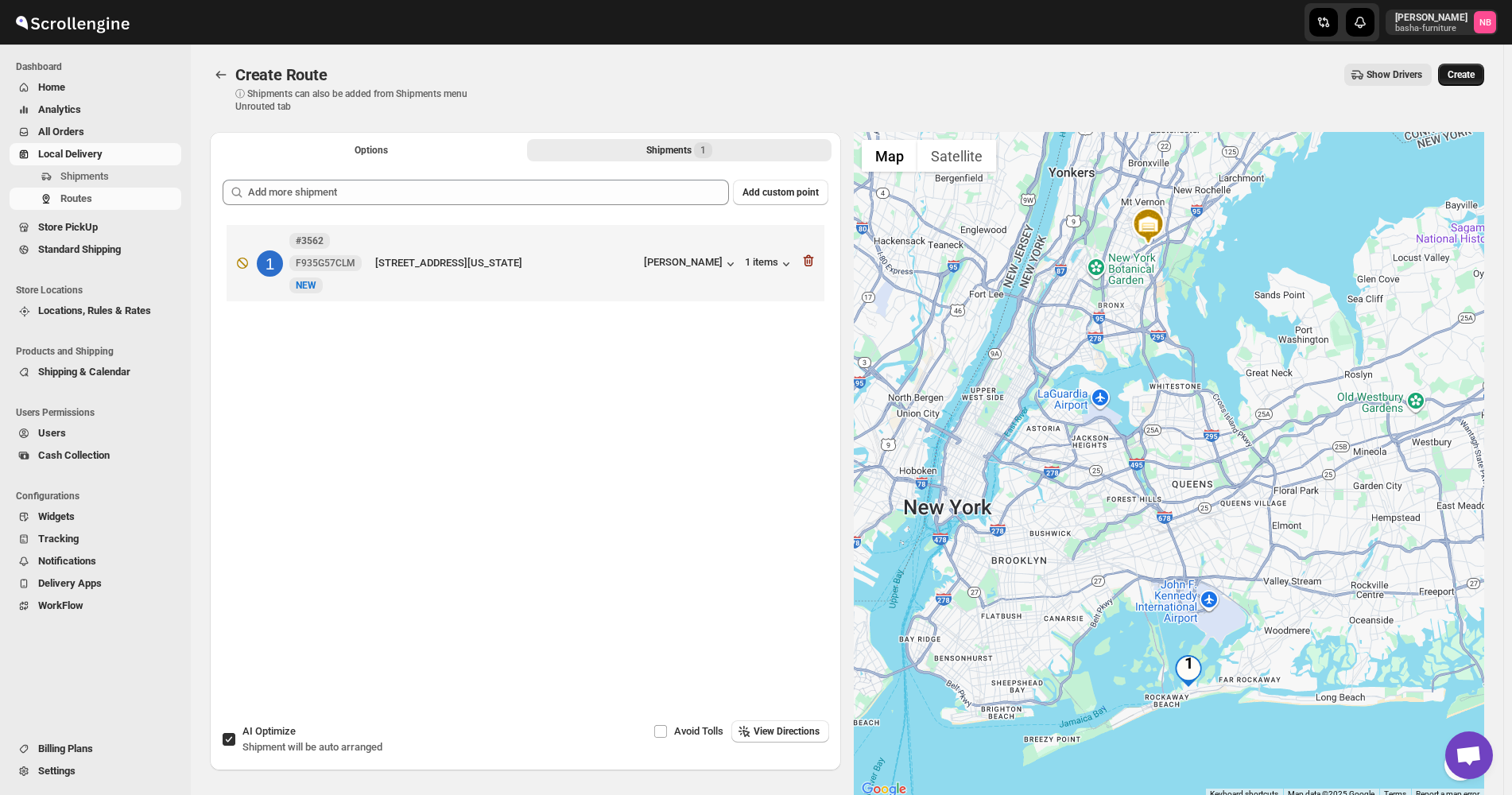
click at [1475, 74] on span "Create" at bounding box center [1461, 74] width 27 height 12
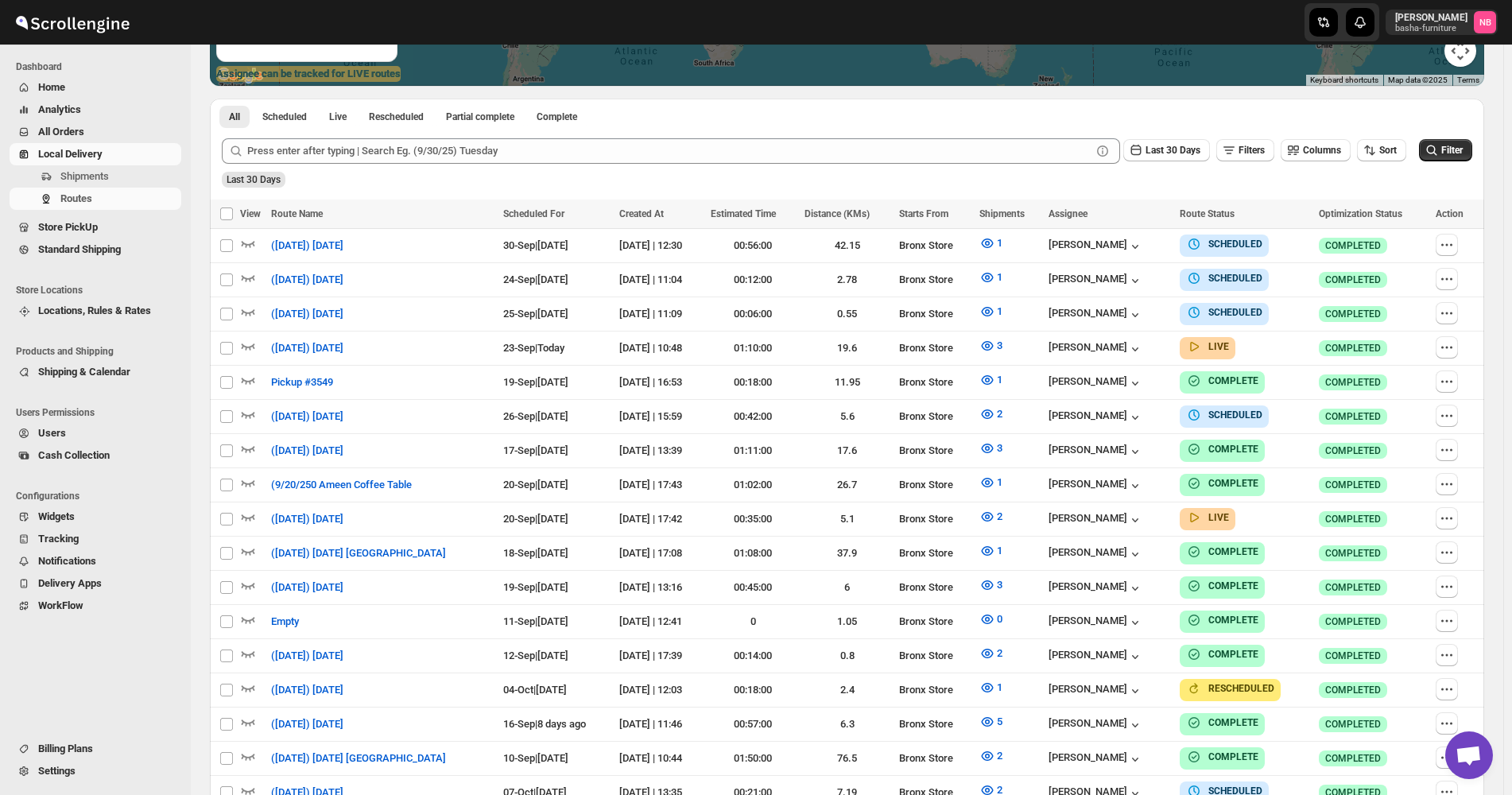
scroll to position [398, 0]
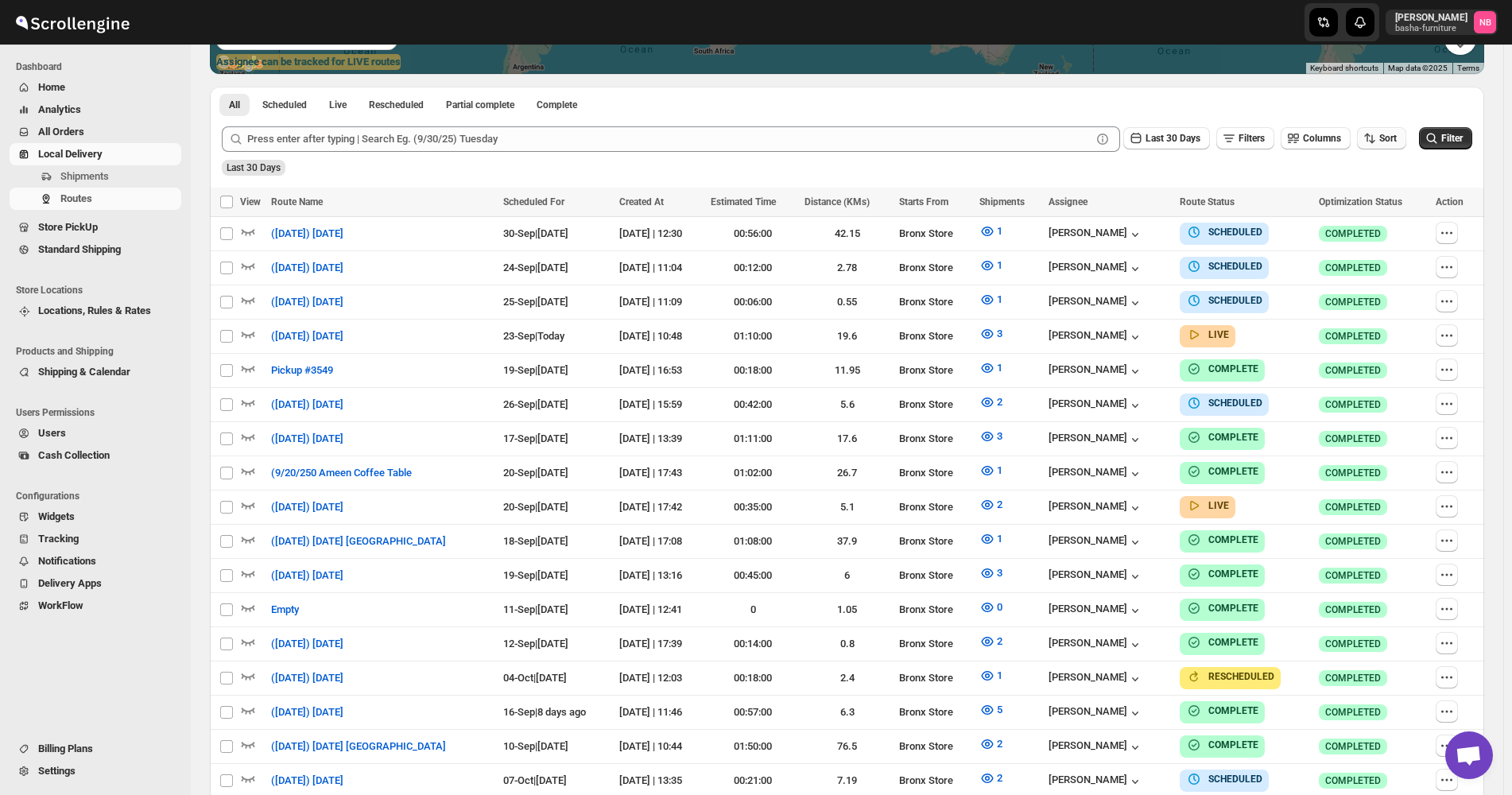
click at [1392, 149] on button "Sort" at bounding box center [1382, 139] width 49 height 23
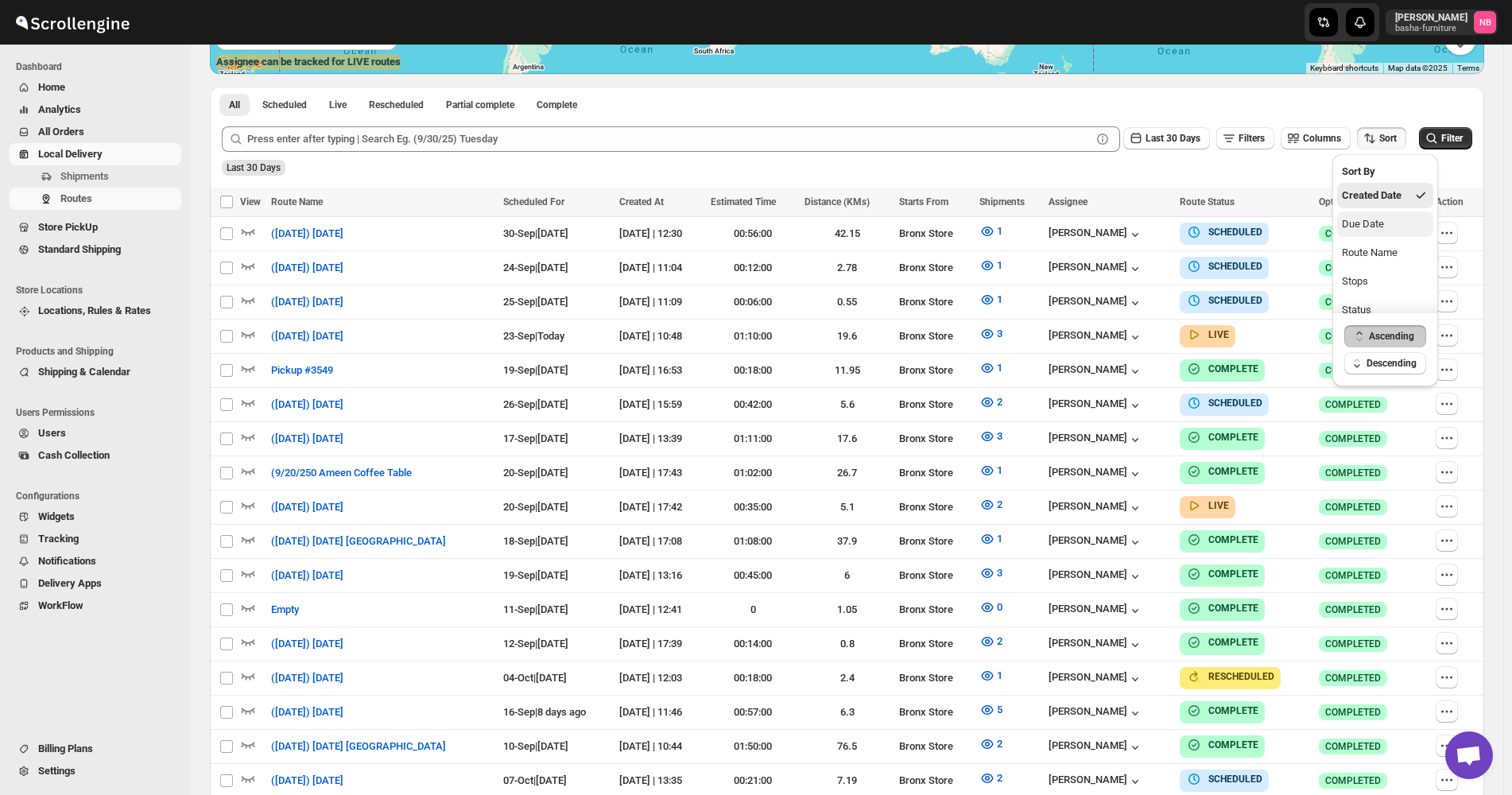
click at [1378, 218] on div "Due Date" at bounding box center [1363, 224] width 42 height 16
click at [1154, 148] on button "Last 30 Days" at bounding box center [1166, 139] width 87 height 23
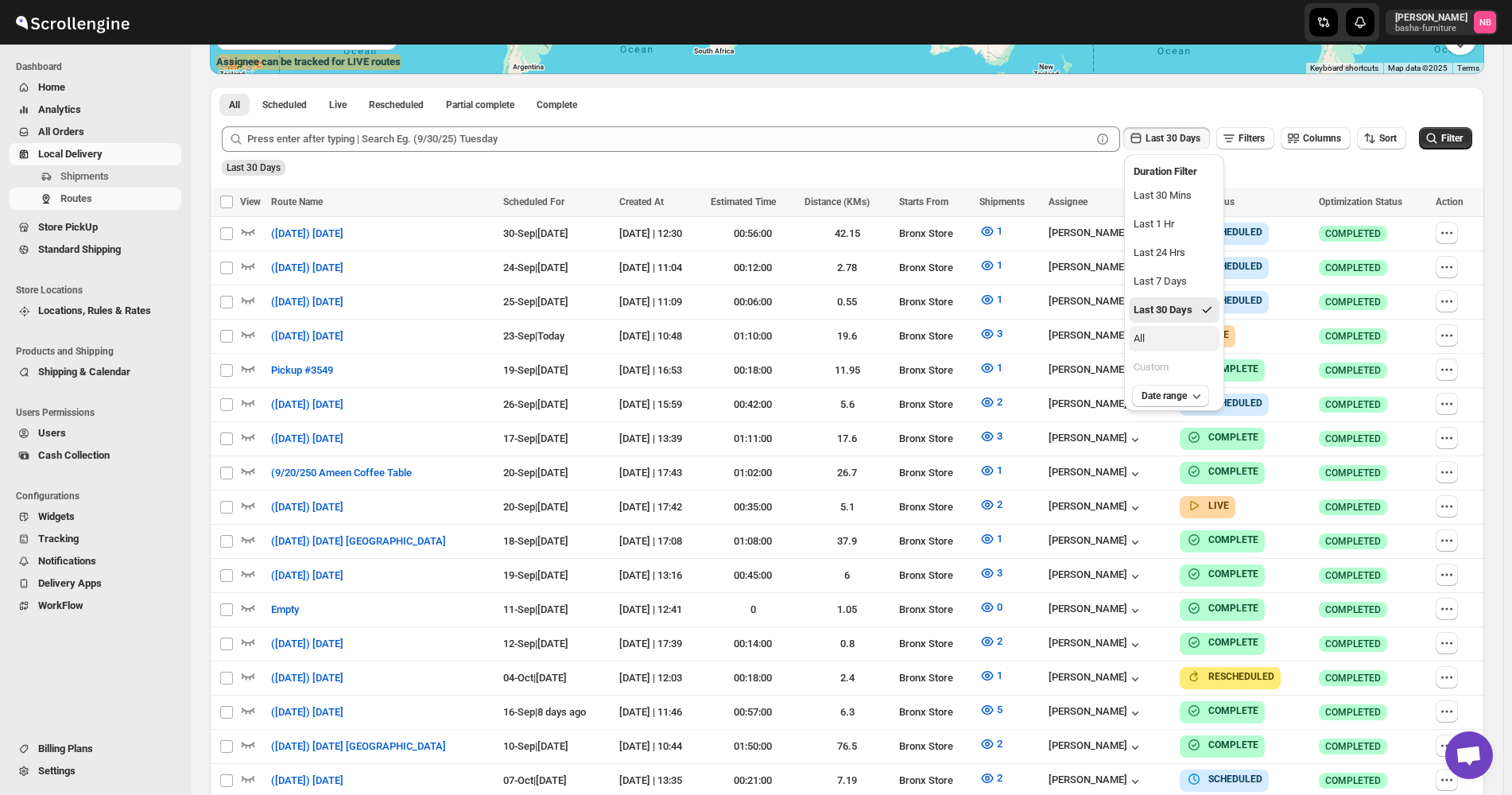
click at [1153, 335] on button "All" at bounding box center [1174, 338] width 91 height 25
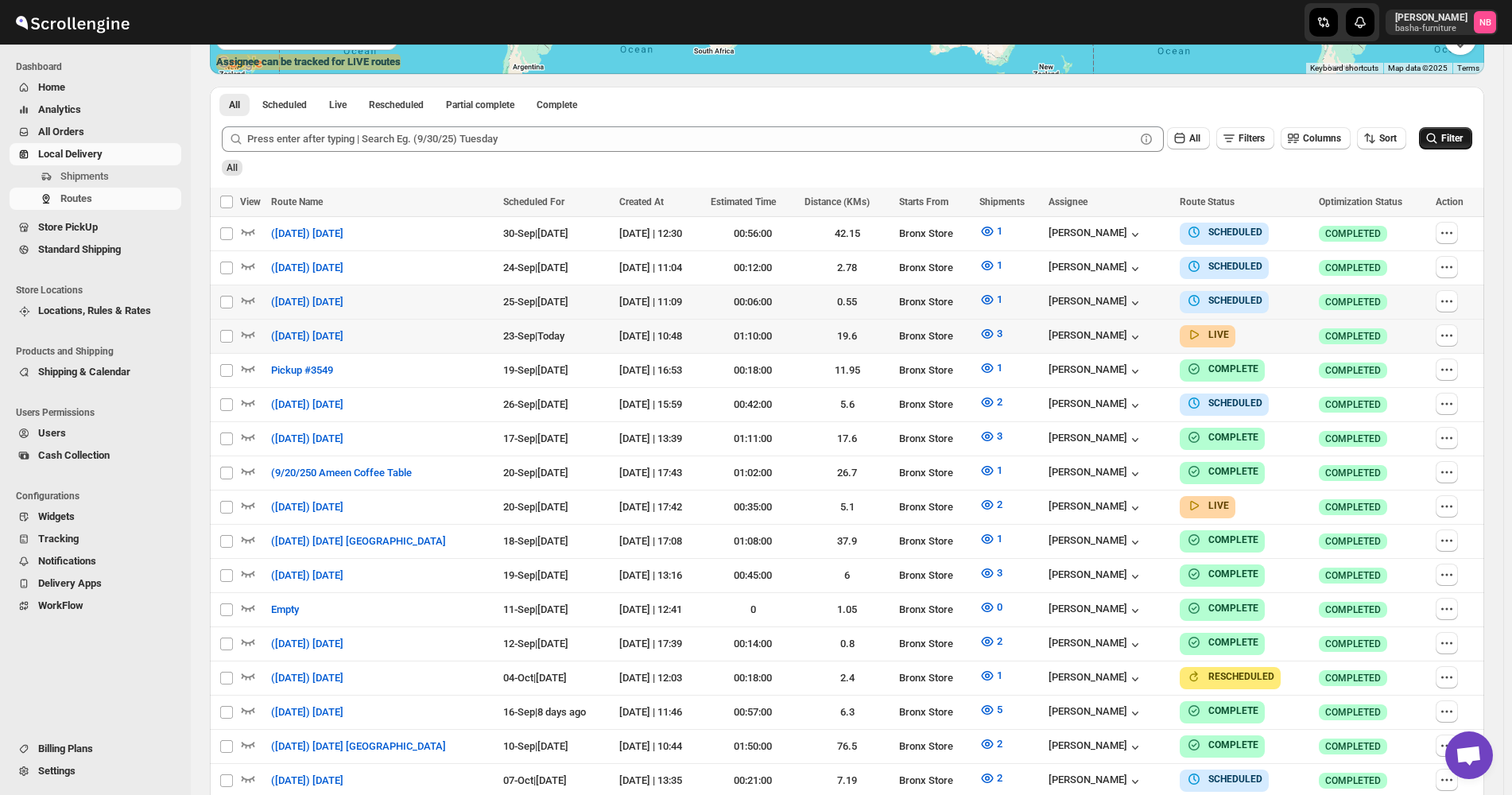
click at [1463, 138] on span "Filter" at bounding box center [1452, 139] width 22 height 11
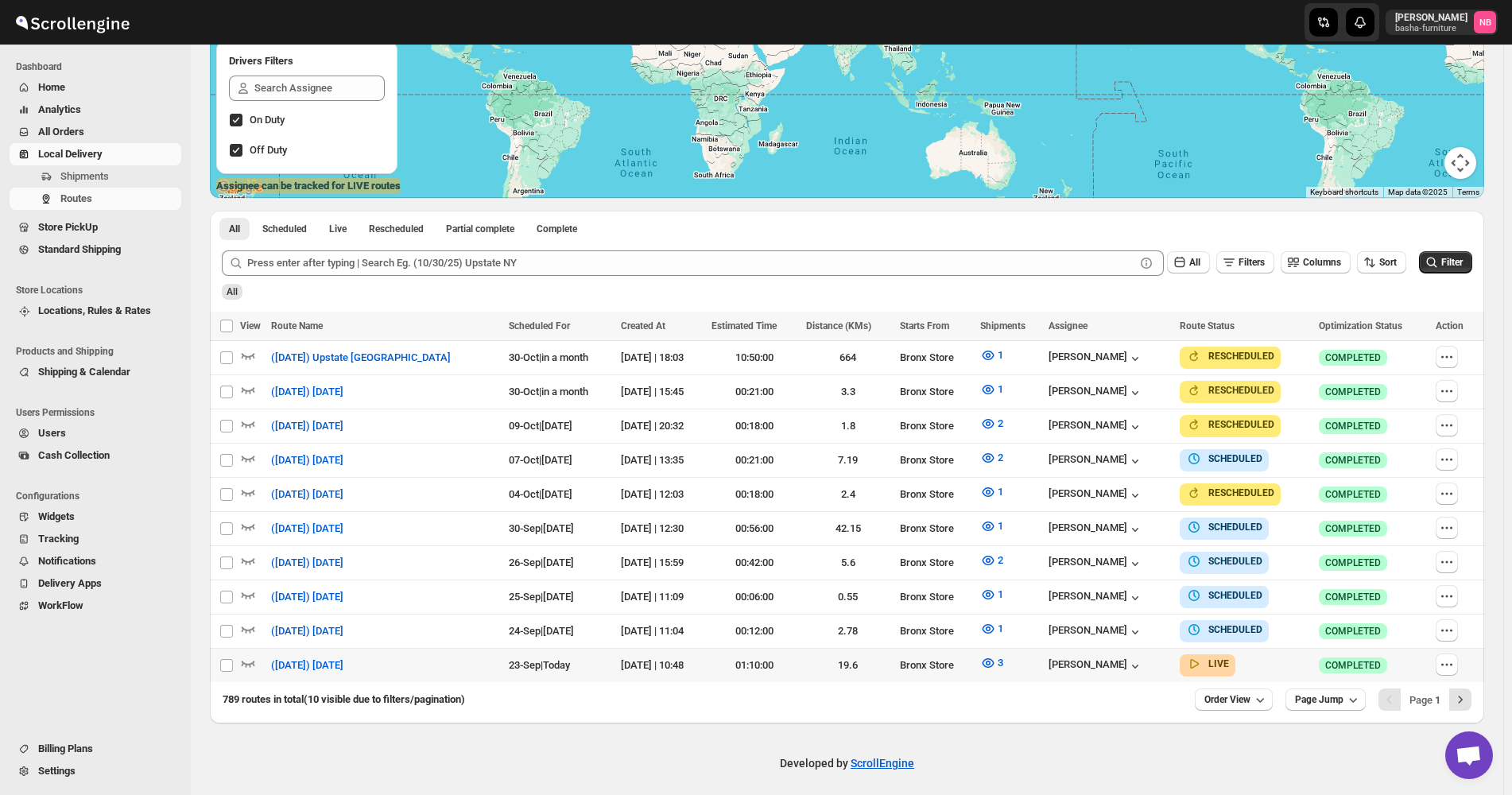
click at [978, 668] on td "3" at bounding box center [1010, 666] width 69 height 34
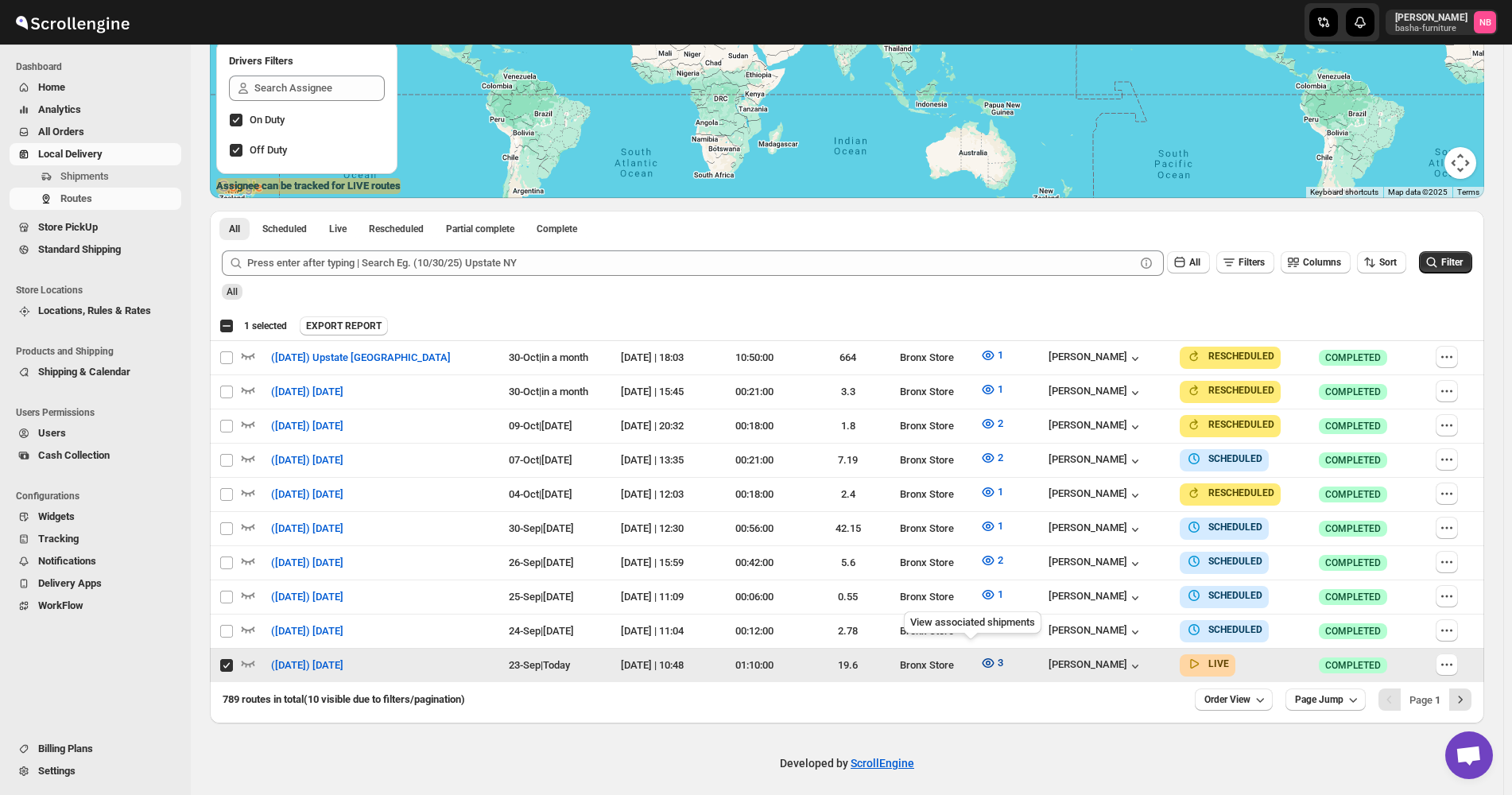
click at [982, 658] on icon "button" at bounding box center [988, 663] width 12 height 9
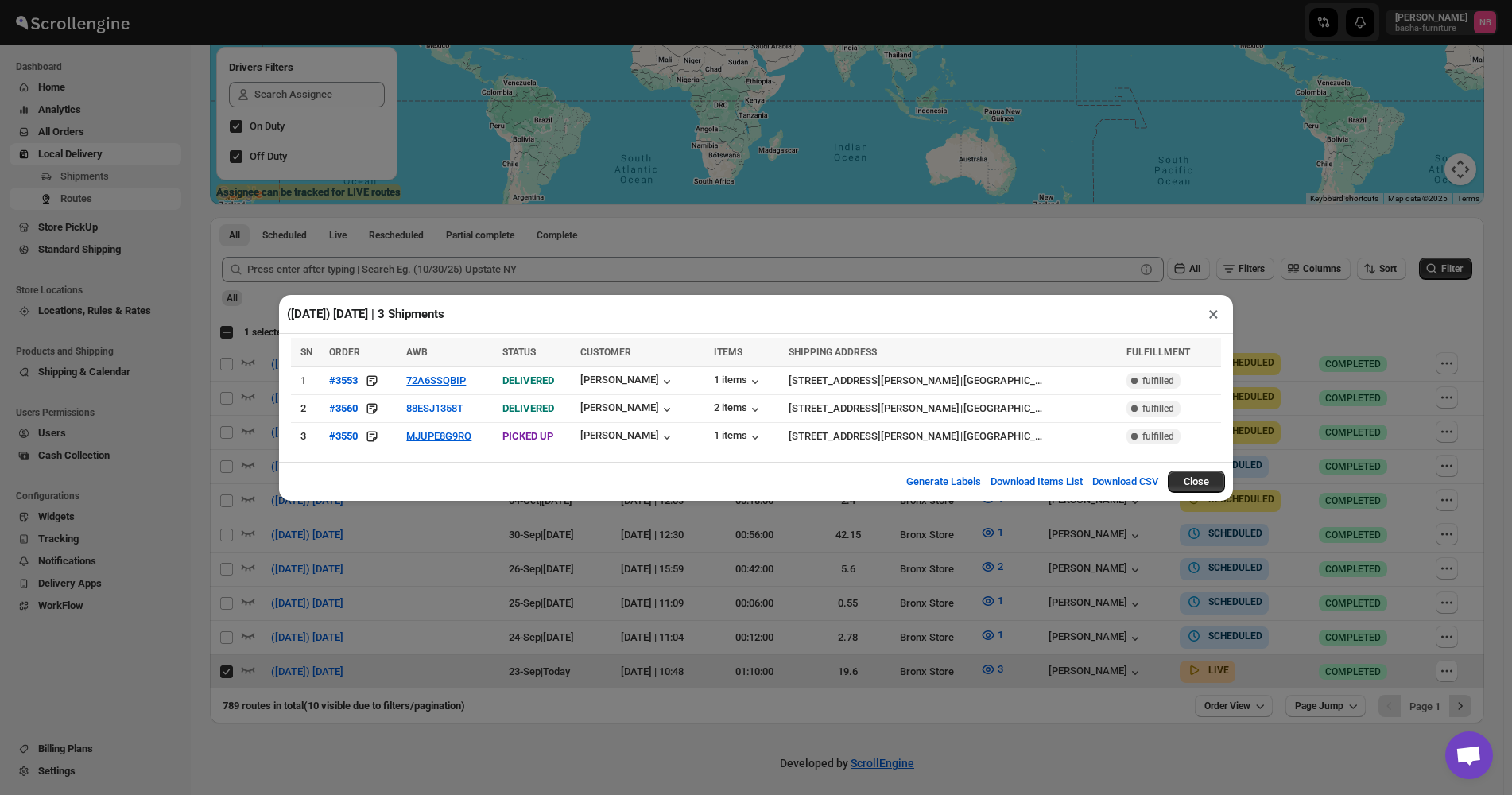
click at [817, 706] on div "([DATE]) [DATE] | 3 Shipments × SN ORDER AWB STATUS CUSTOMER ITEMS SHIPPING ADD…" at bounding box center [756, 398] width 1512 height 795
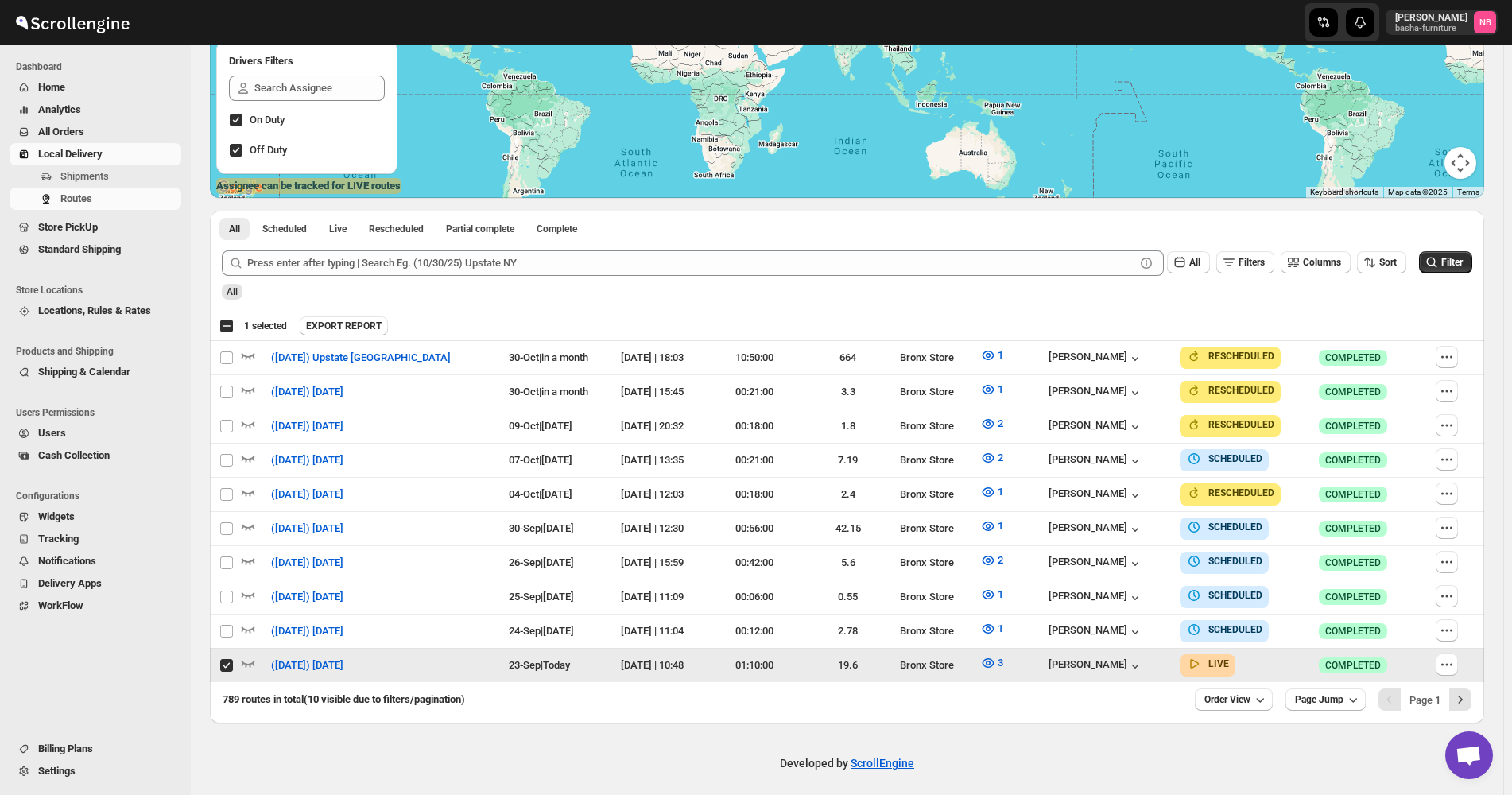
click at [225, 661] on input "Select route" at bounding box center [226, 665] width 12 height 12
checkbox input "false"
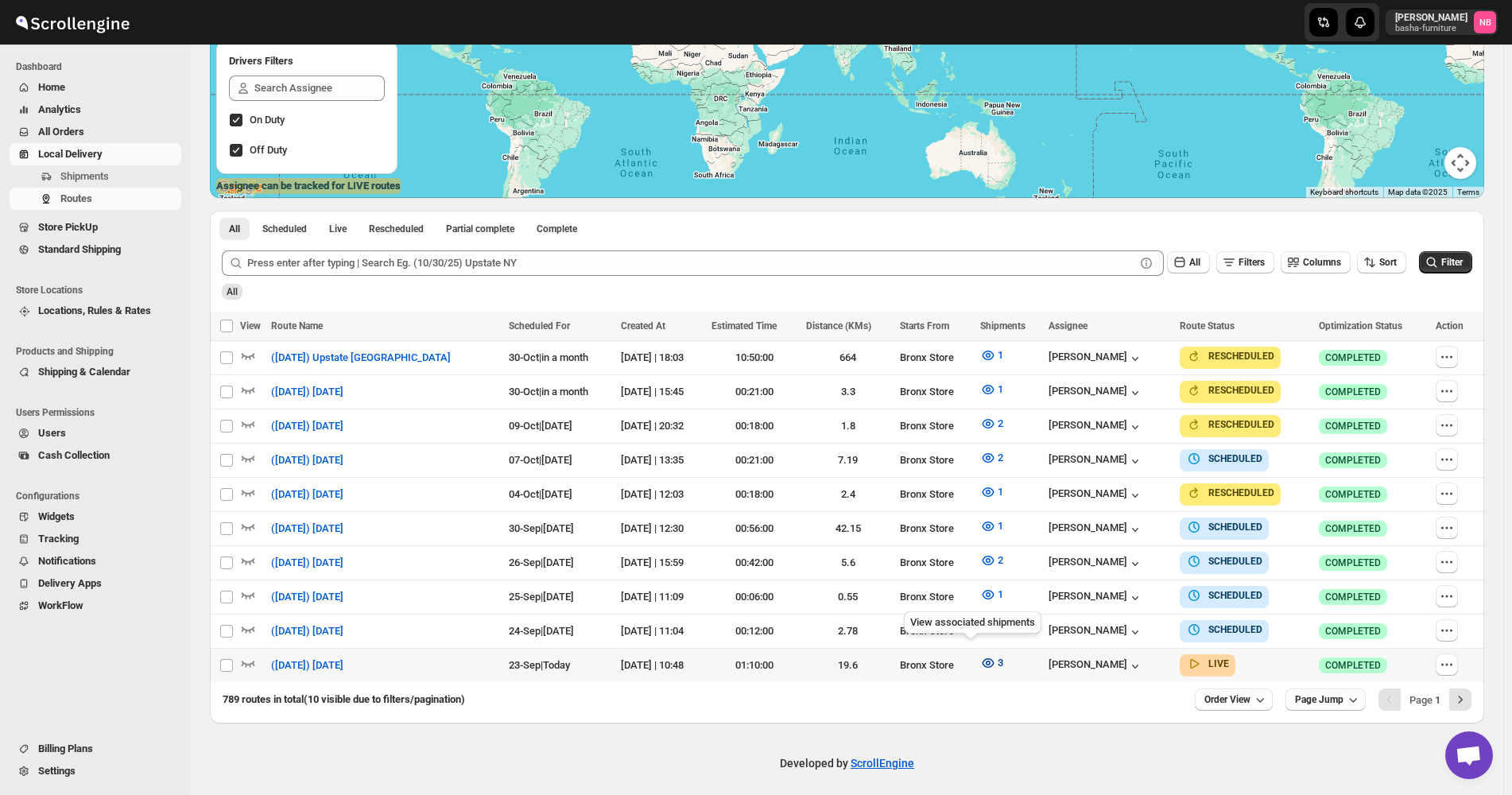
click at [980, 661] on icon "button" at bounding box center [988, 663] width 16 height 16
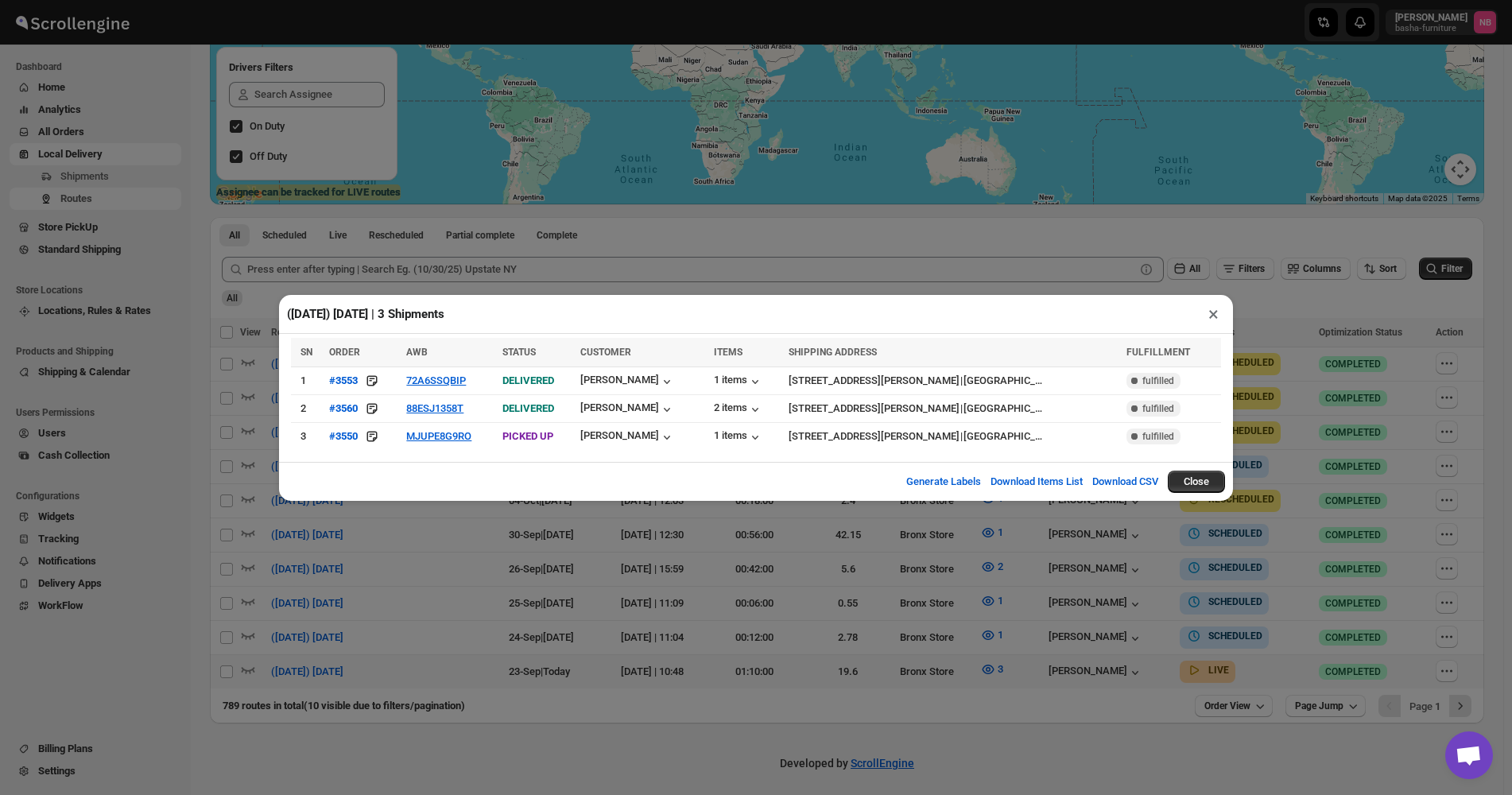
click at [503, 543] on div "([DATE]) [DATE] | 3 Shipments × SN ORDER AWB STATUS CUSTOMER ITEMS SHIPPING ADD…" at bounding box center [756, 398] width 1512 height 795
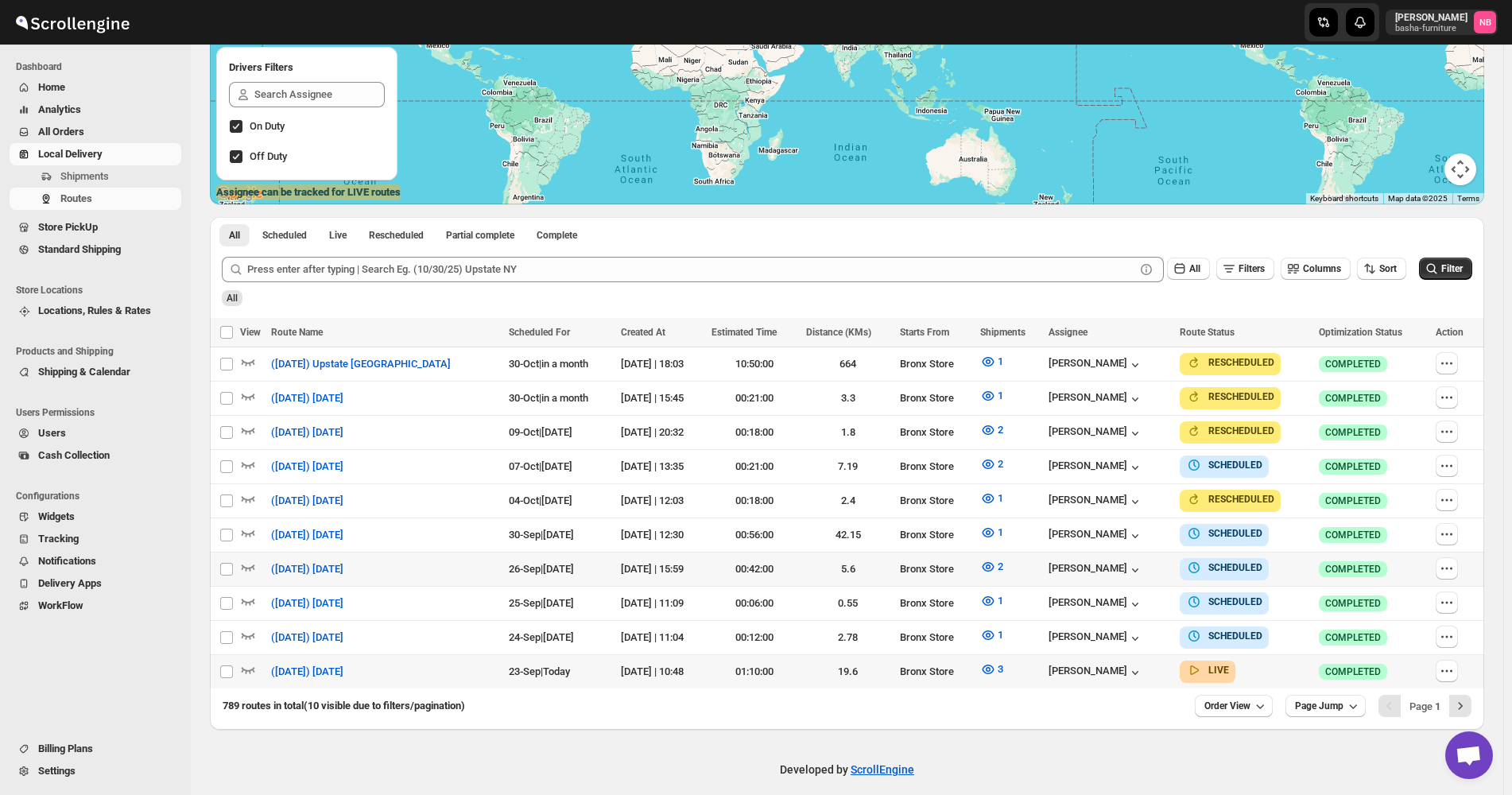
scroll to position [274, 0]
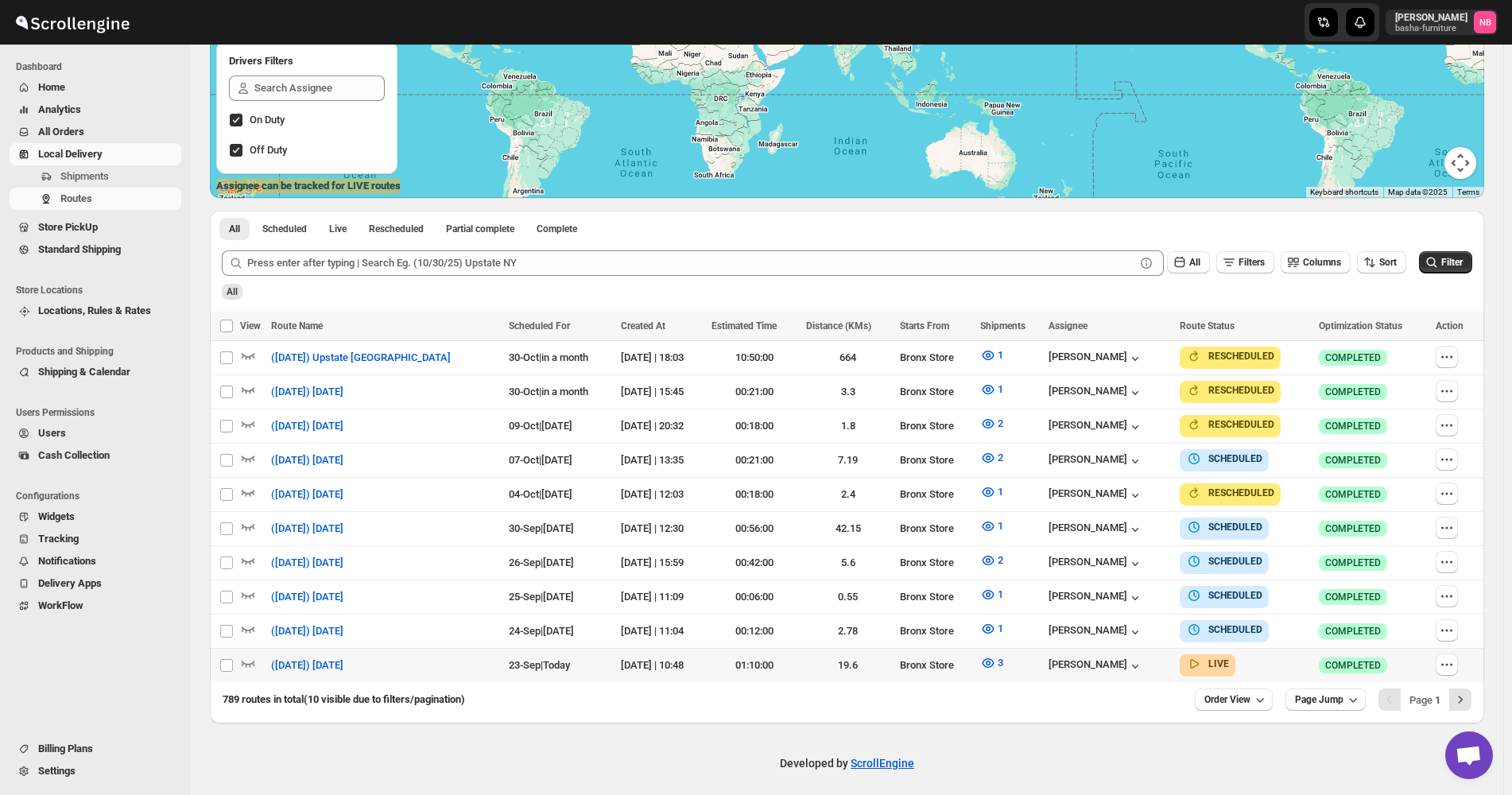
drag, startPoint x: 1435, startPoint y: 265, endPoint x: 1403, endPoint y: 211, distance: 62.8
click at [1435, 265] on icon "submit" at bounding box center [1432, 262] width 16 height 16
click at [980, 655] on icon "button" at bounding box center [988, 663] width 16 height 16
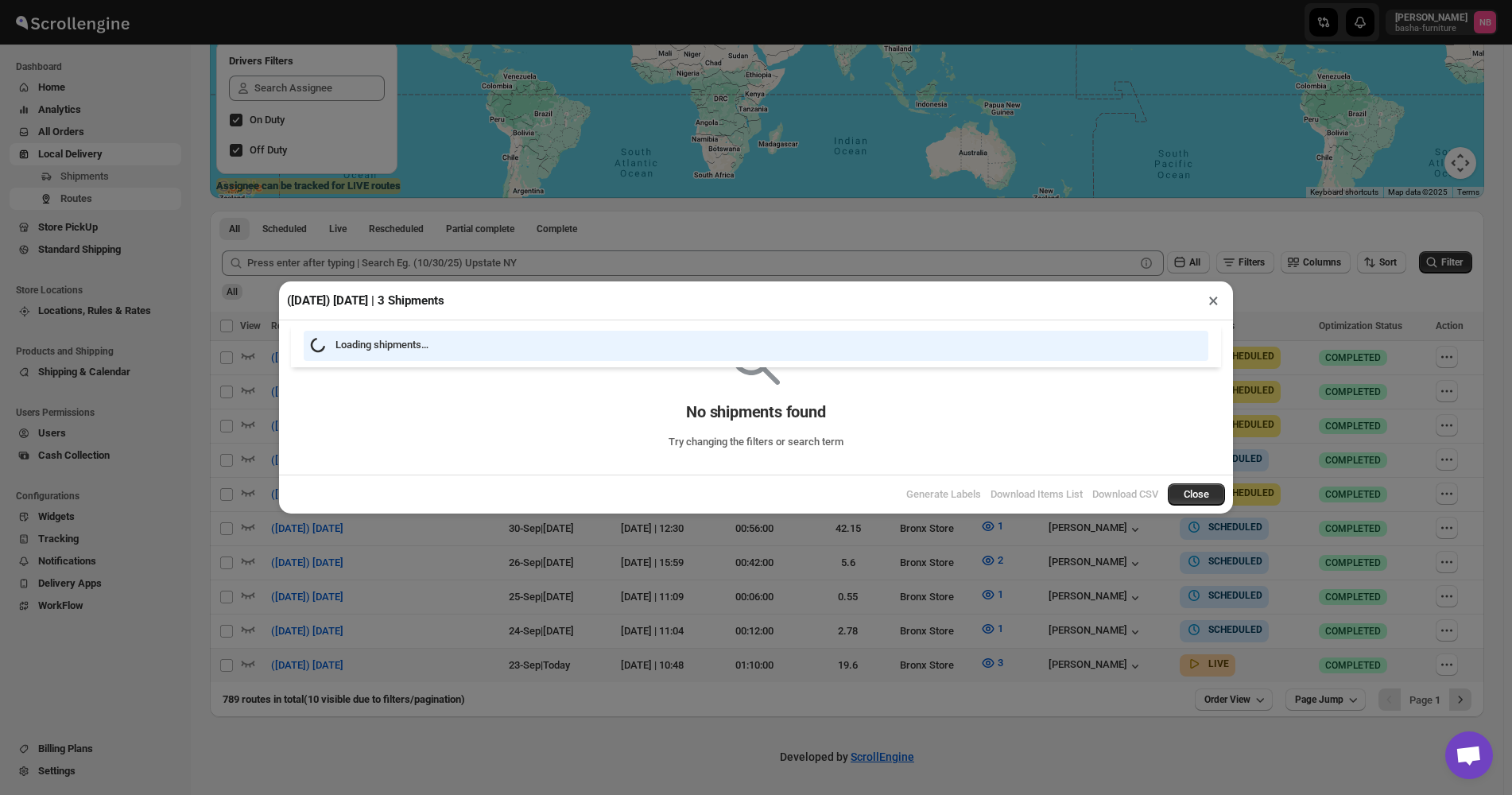
scroll to position [267, 0]
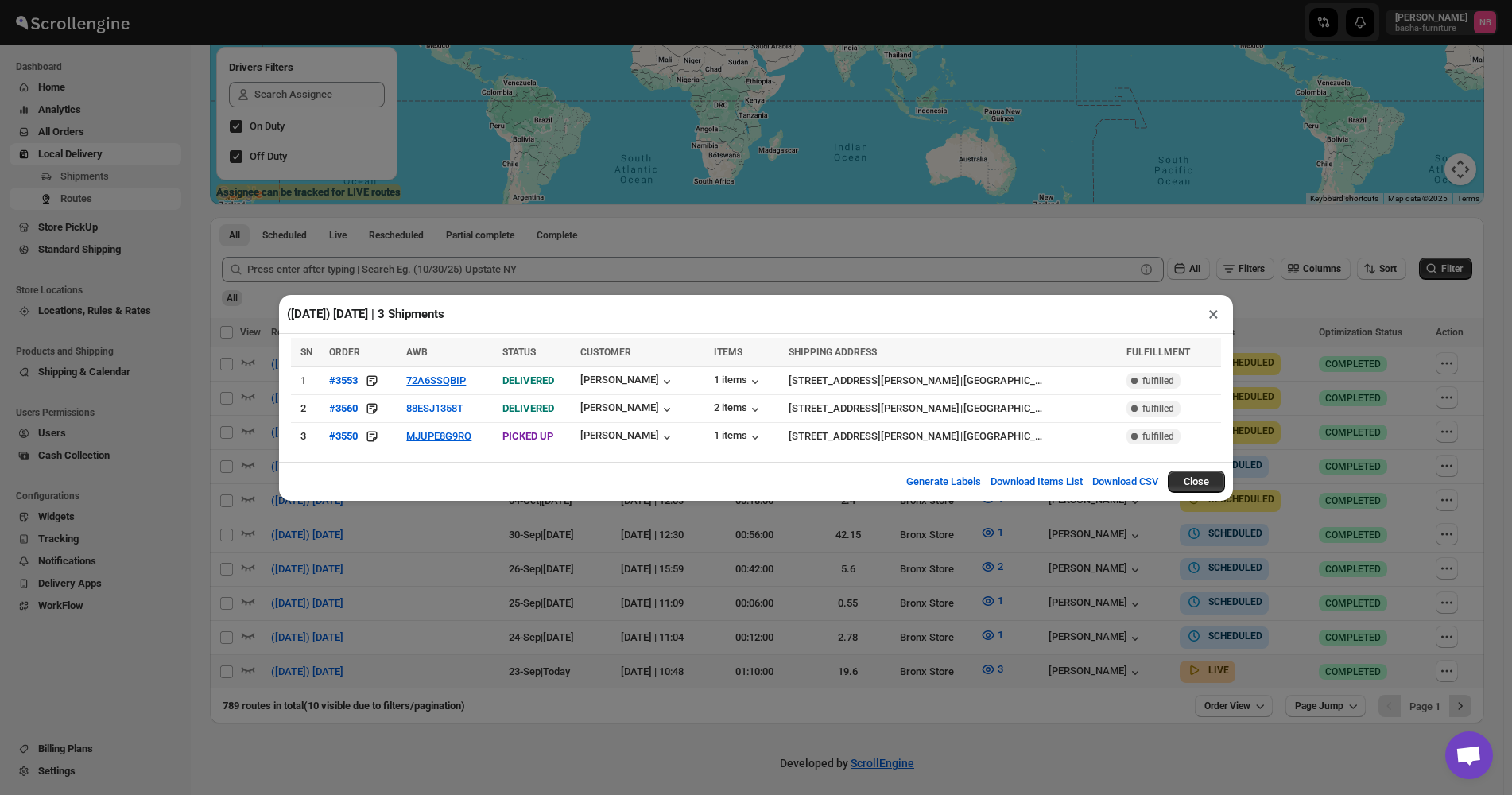
click at [776, 544] on div "([DATE]) [DATE] | 3 Shipments × SN ORDER AWB STATUS CUSTOMER ITEMS SHIPPING ADD…" at bounding box center [756, 398] width 1512 height 795
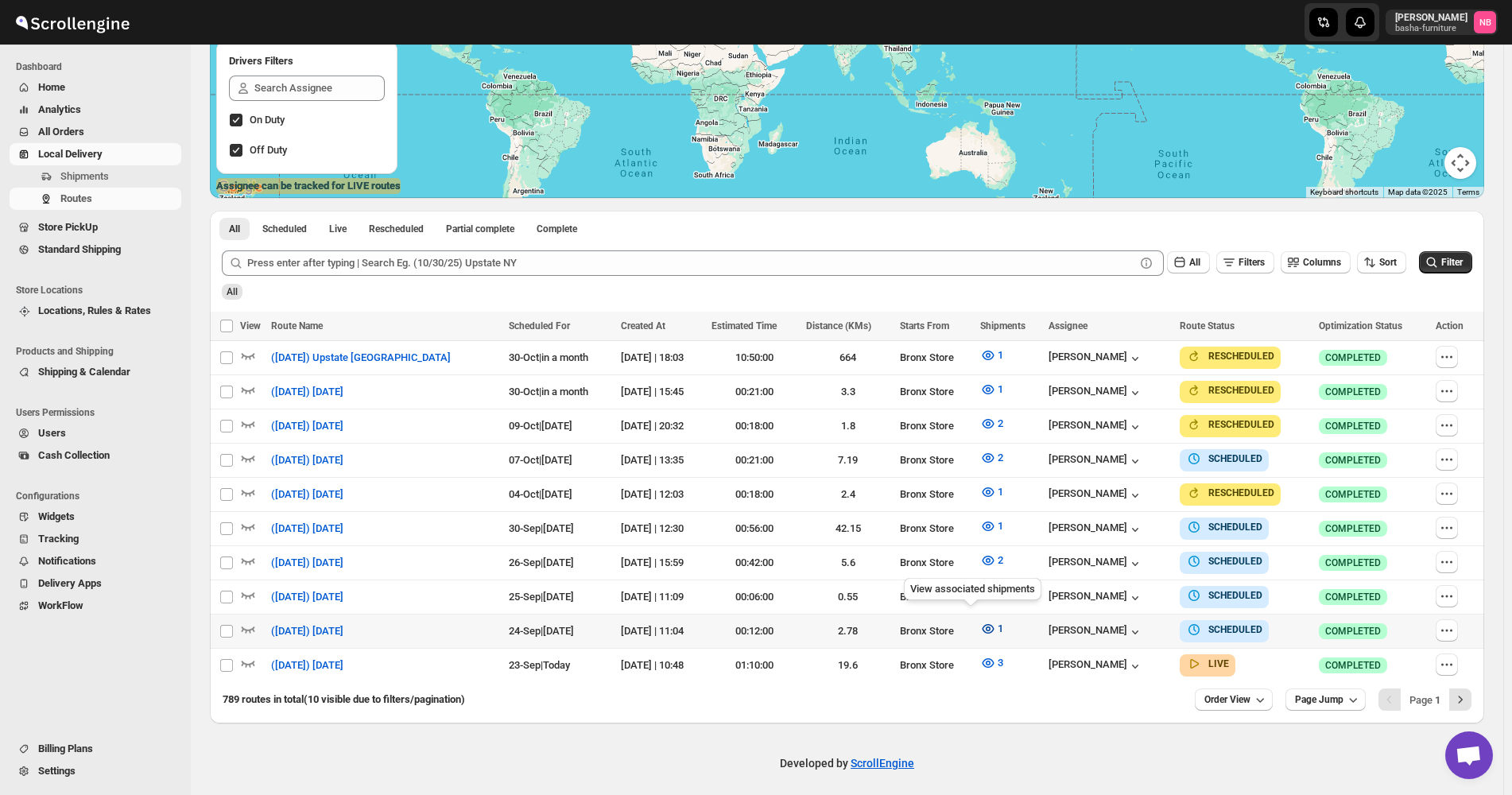
click at [982, 626] on icon "button" at bounding box center [988, 629] width 12 height 9
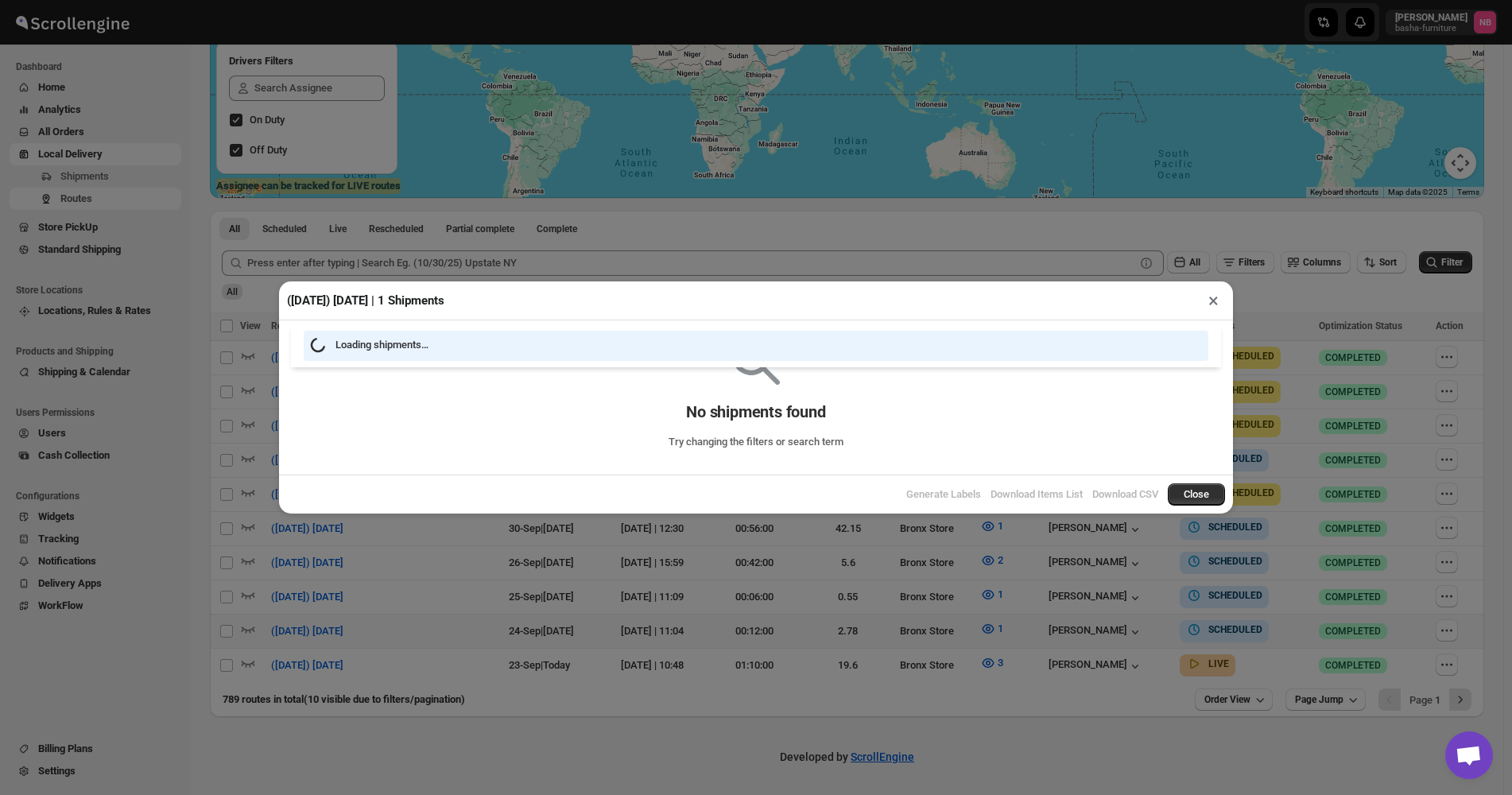
scroll to position [267, 0]
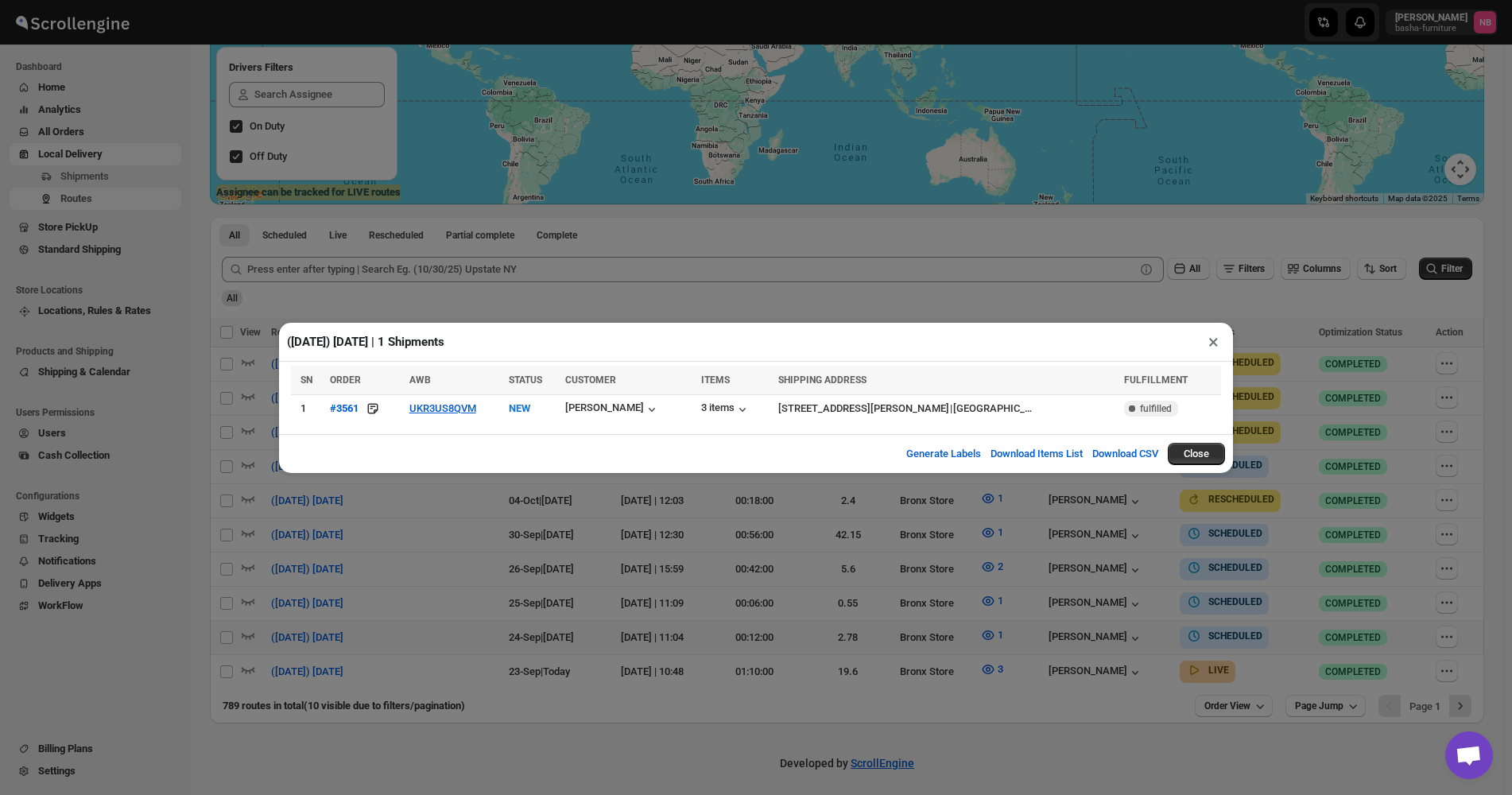
click at [831, 680] on div "([DATE]) [DATE] | 1 Shipments × SN ORDER AWB STATUS CUSTOMER ITEMS SHIPPING ADD…" at bounding box center [756, 398] width 1512 height 795
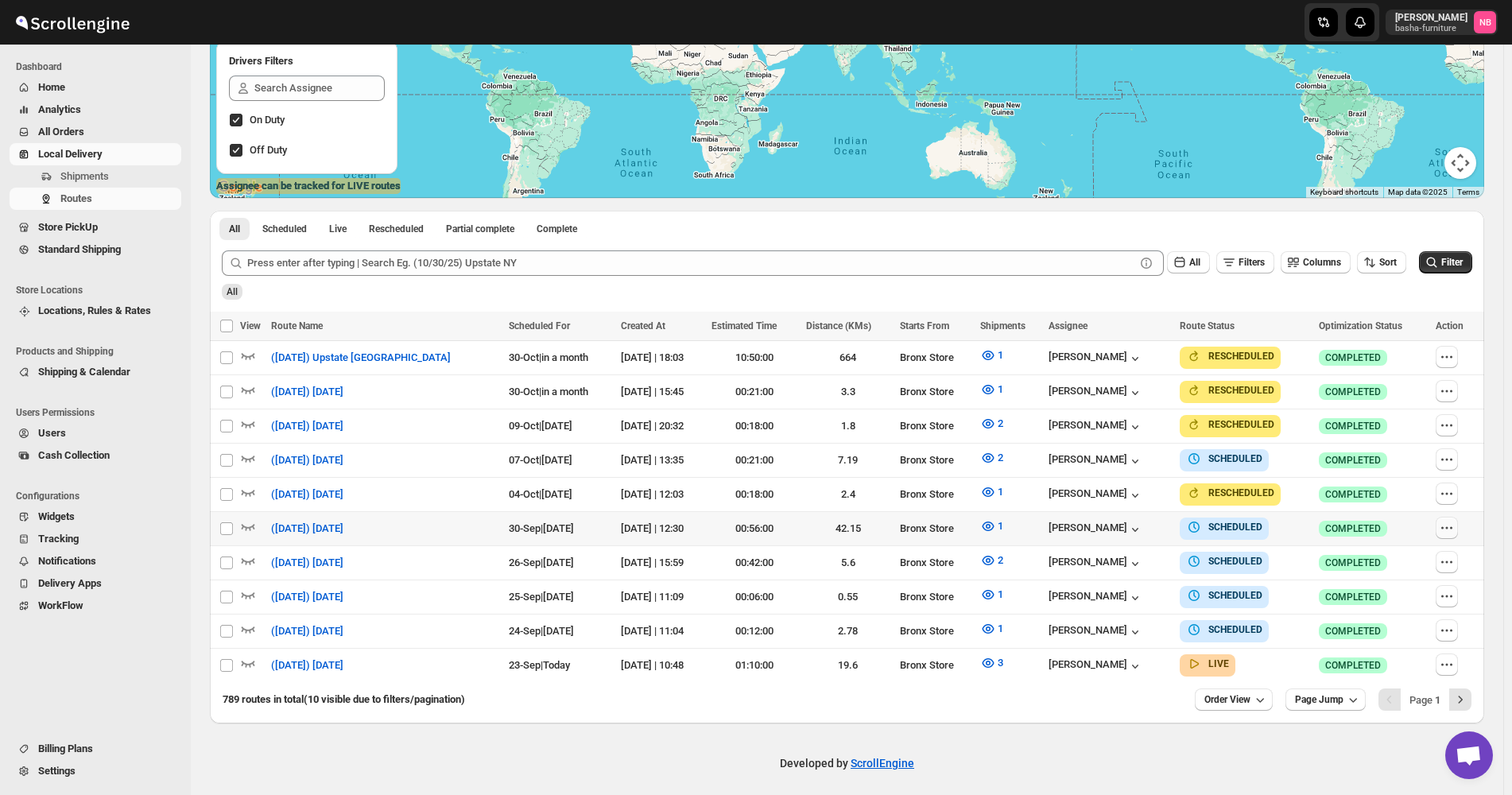
click at [1454, 520] on icon "button" at bounding box center [1447, 528] width 16 height 16
checkbox input "true"
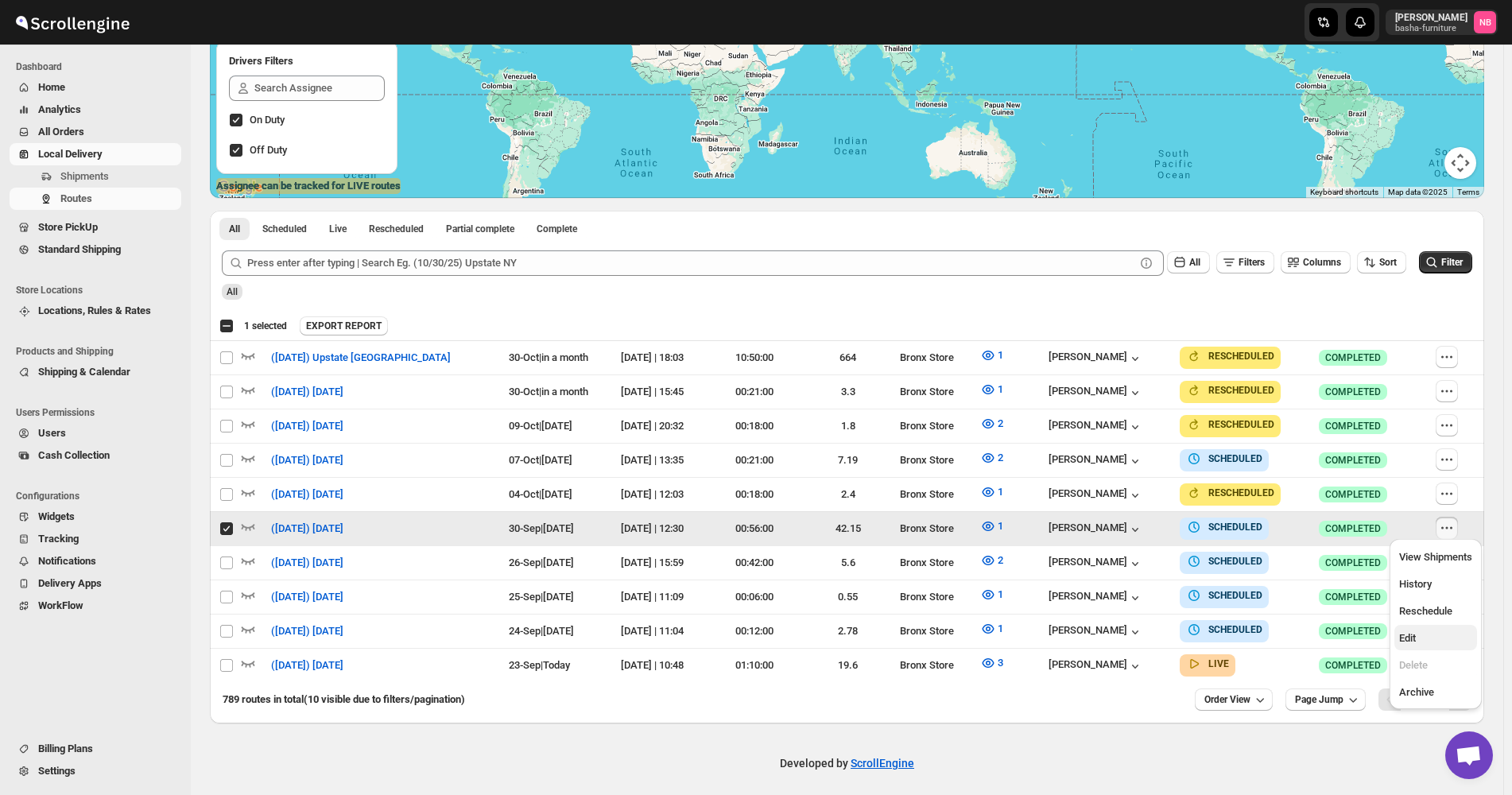
click at [1439, 626] on button "Edit" at bounding box center [1436, 637] width 83 height 25
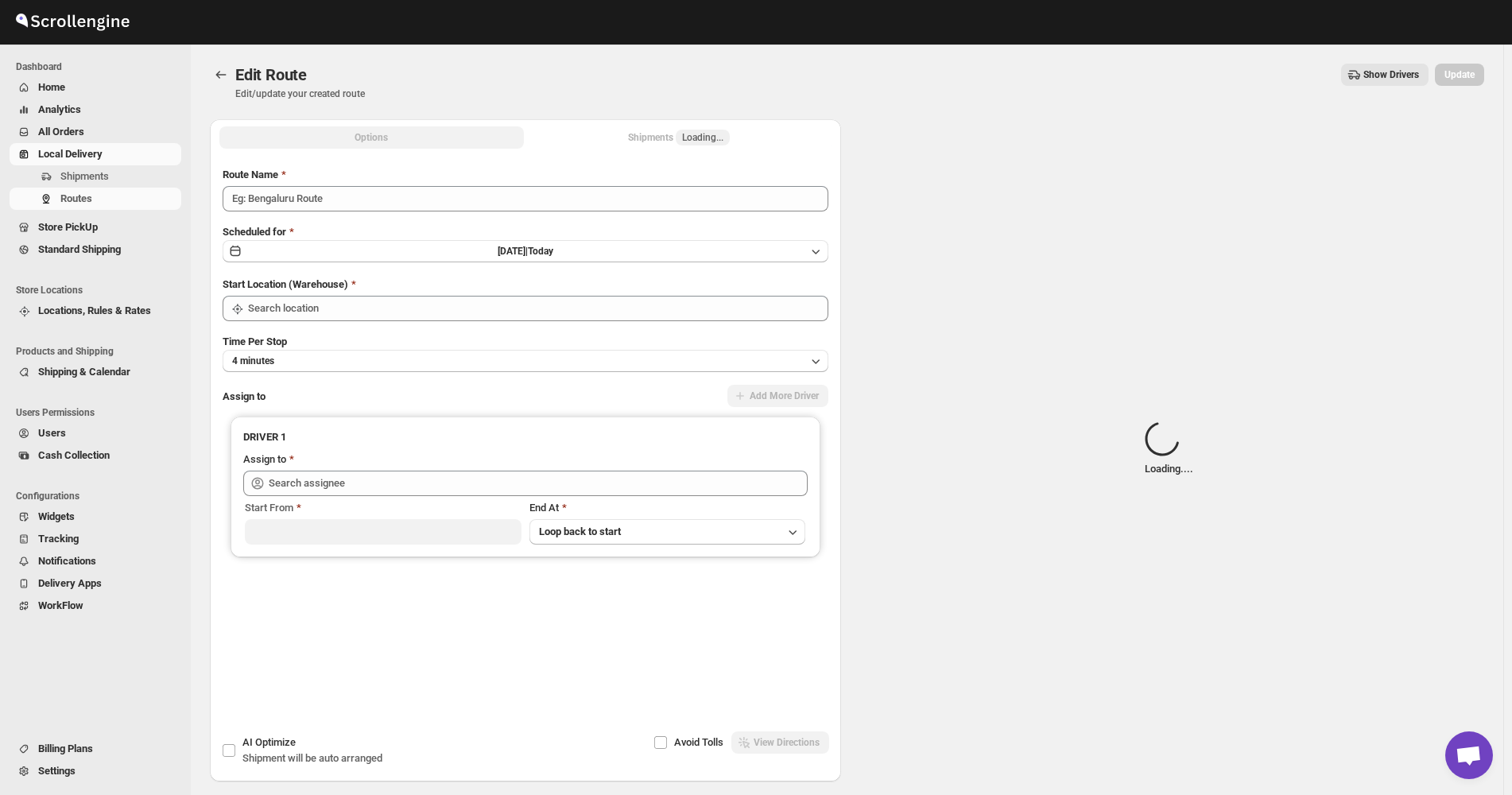
type input "([DATE]) [DATE]"
type input "Bronx Store"
type input "[PERSON_NAME] ([EMAIL_ADDRESS][DOMAIN_NAME])"
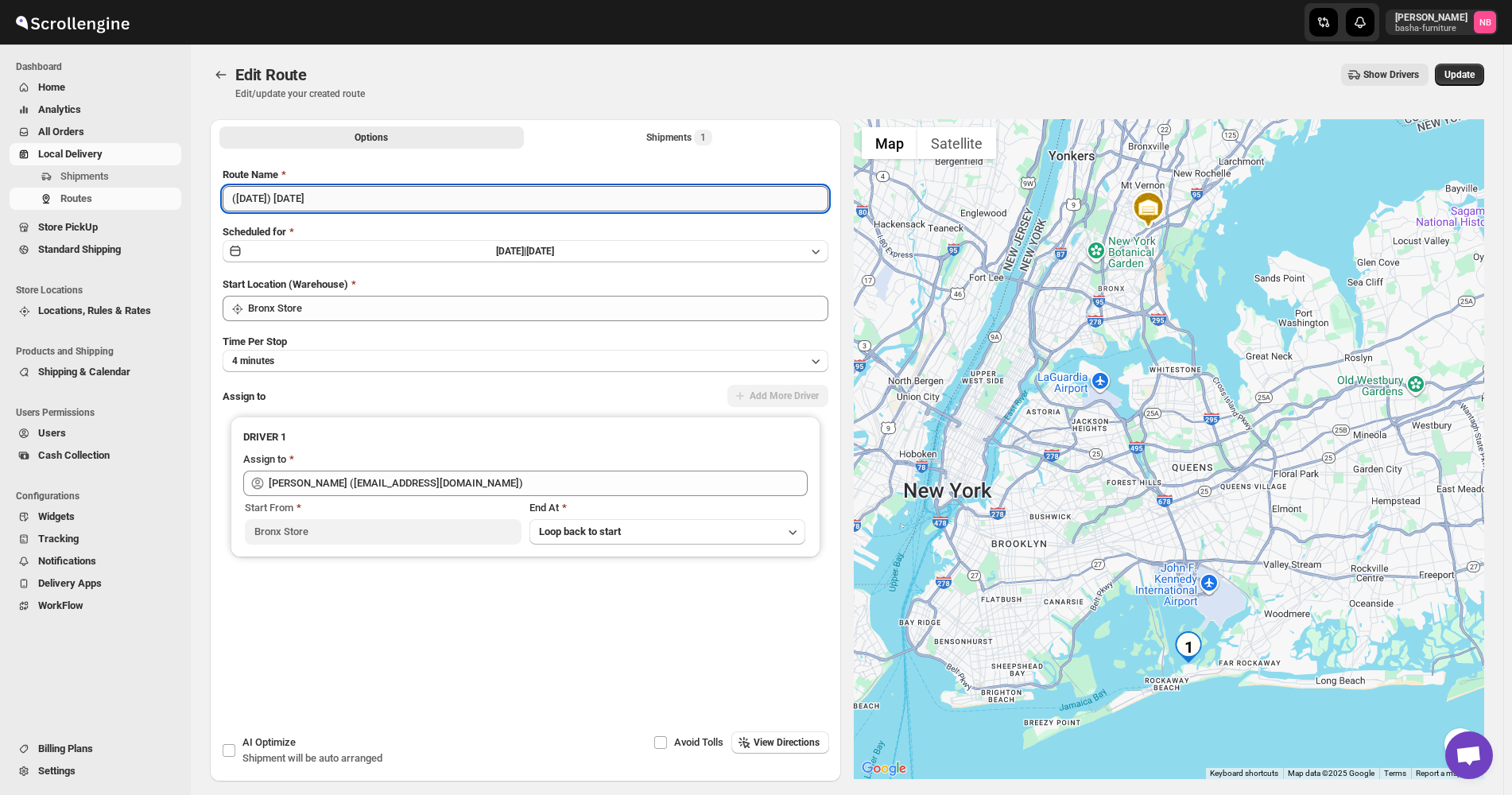
click at [426, 205] on input "([DATE]) [DATE]" at bounding box center [525, 198] width 605 height 25
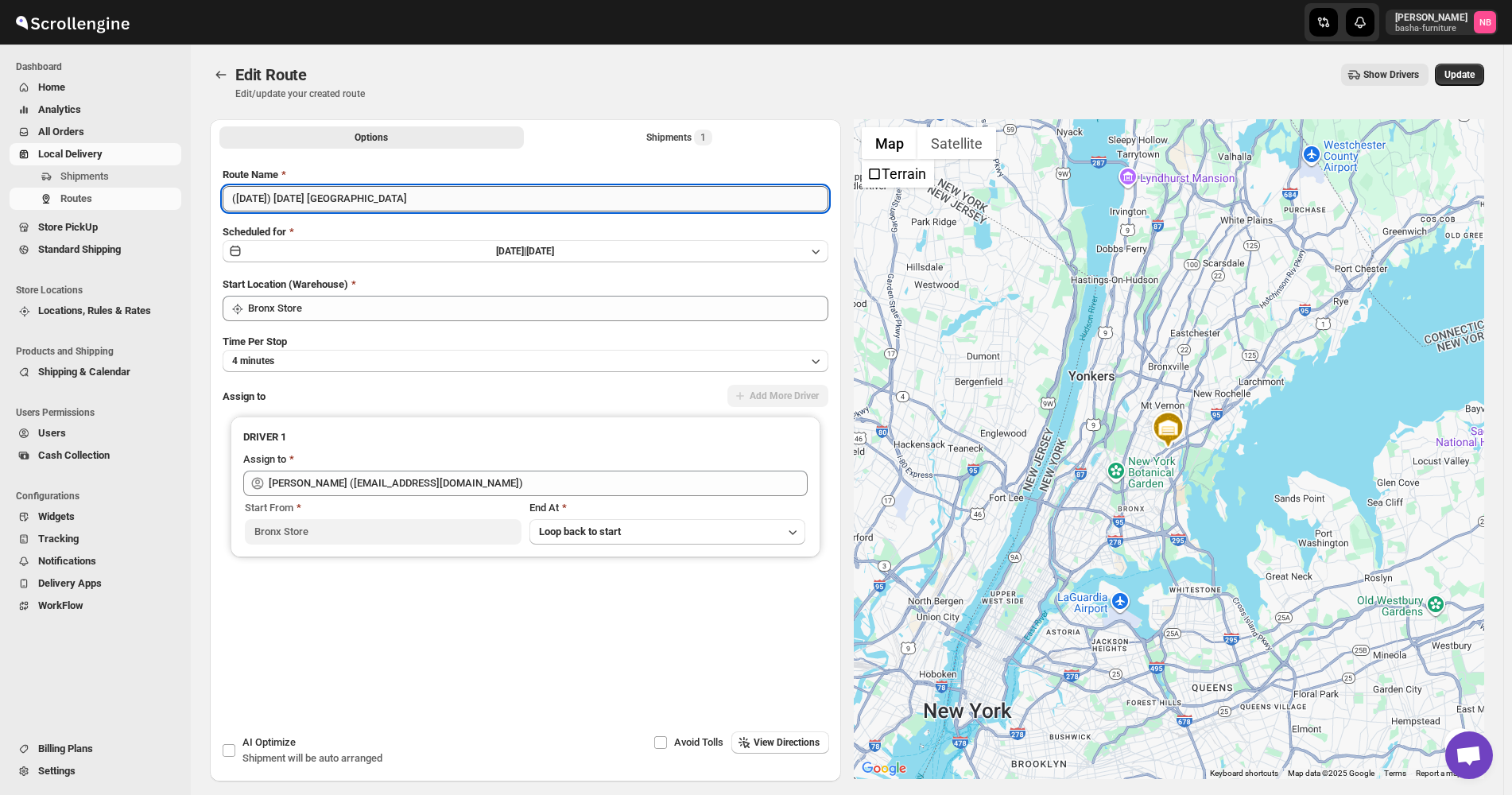
click at [418, 202] on input "([DATE]) [DATE] [GEOGRAPHIC_DATA]" at bounding box center [525, 198] width 605 height 25
type input "([DATE]) [DATE] [GEOGRAPHIC_DATA]"
click at [1475, 72] on span "Update" at bounding box center [1460, 74] width 30 height 12
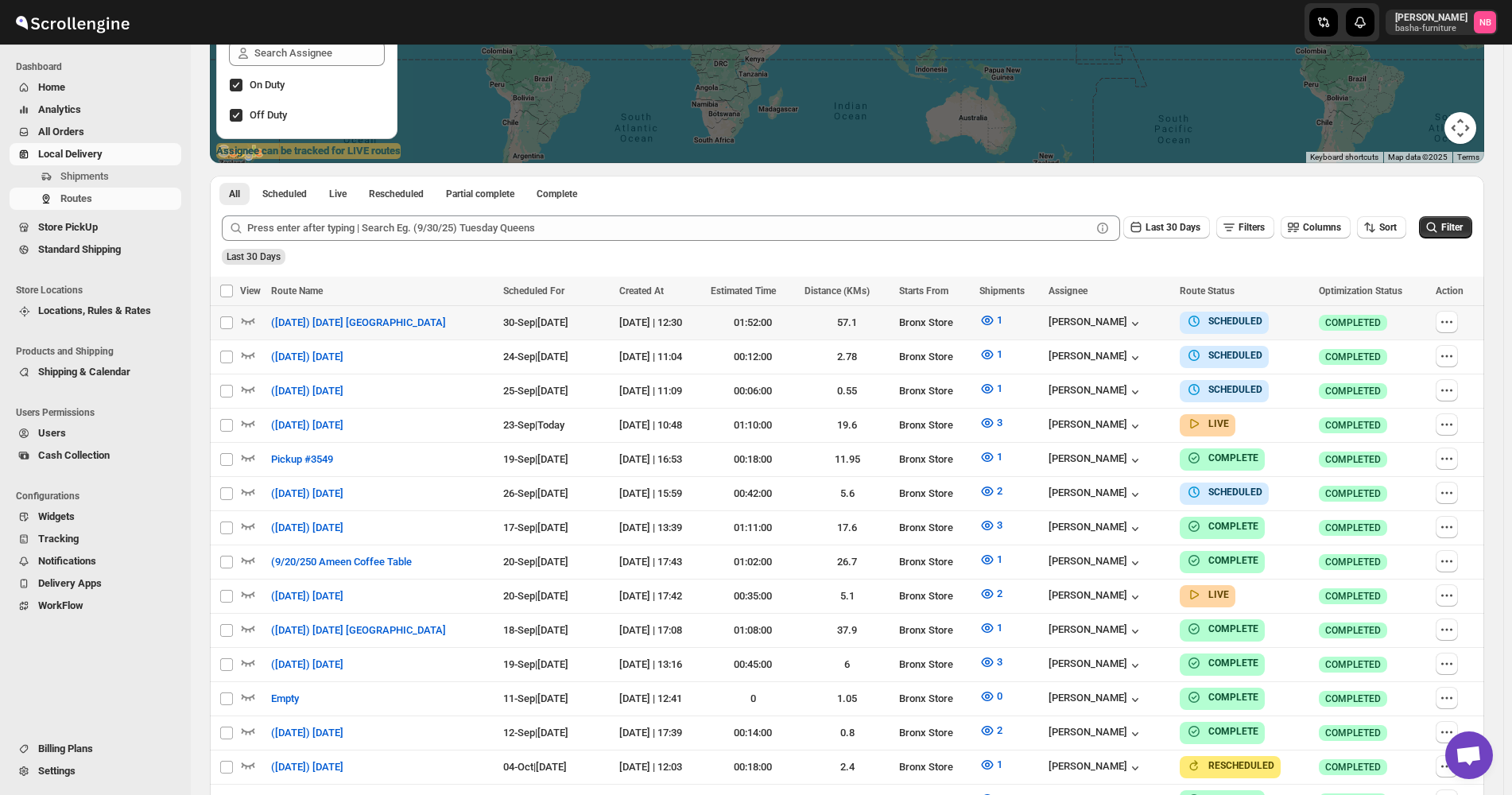
scroll to position [398, 0]
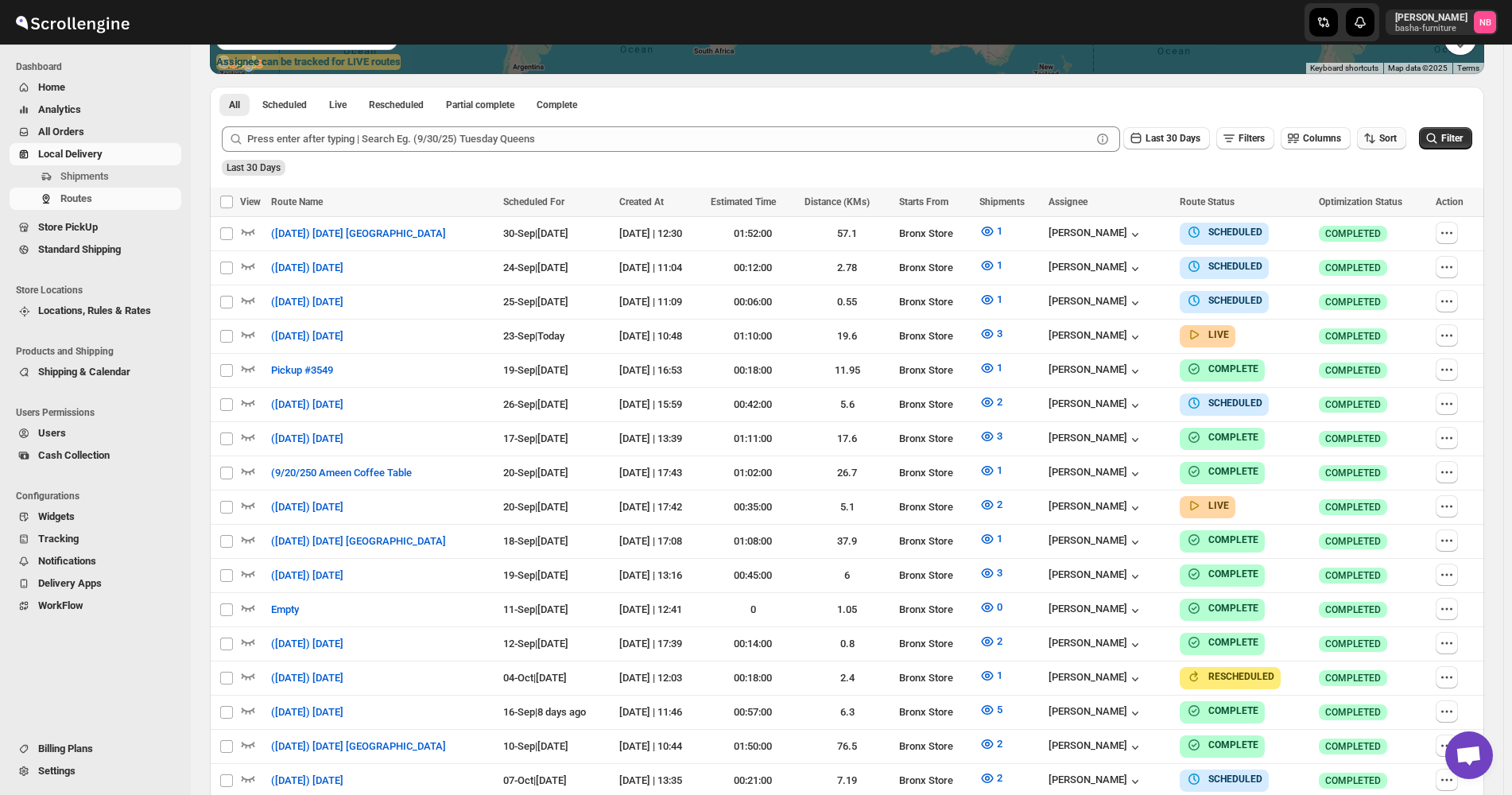
click at [1391, 131] on button "Sort" at bounding box center [1382, 139] width 49 height 23
click at [1372, 219] on div "Due Date" at bounding box center [1363, 224] width 42 height 16
click at [1157, 136] on span "Last 30 Days" at bounding box center [1173, 139] width 55 height 11
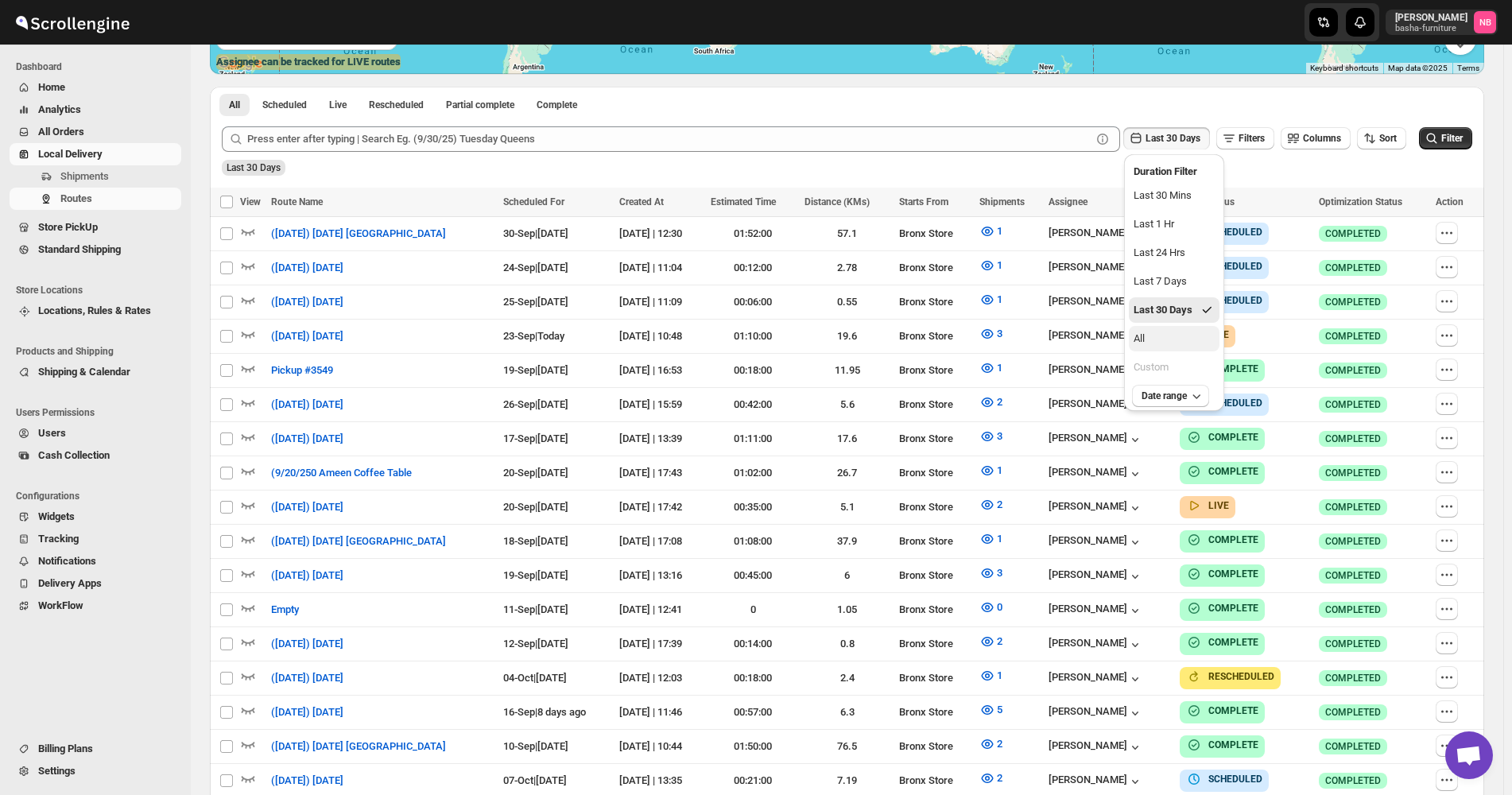
click at [1168, 345] on button "All" at bounding box center [1174, 338] width 91 height 25
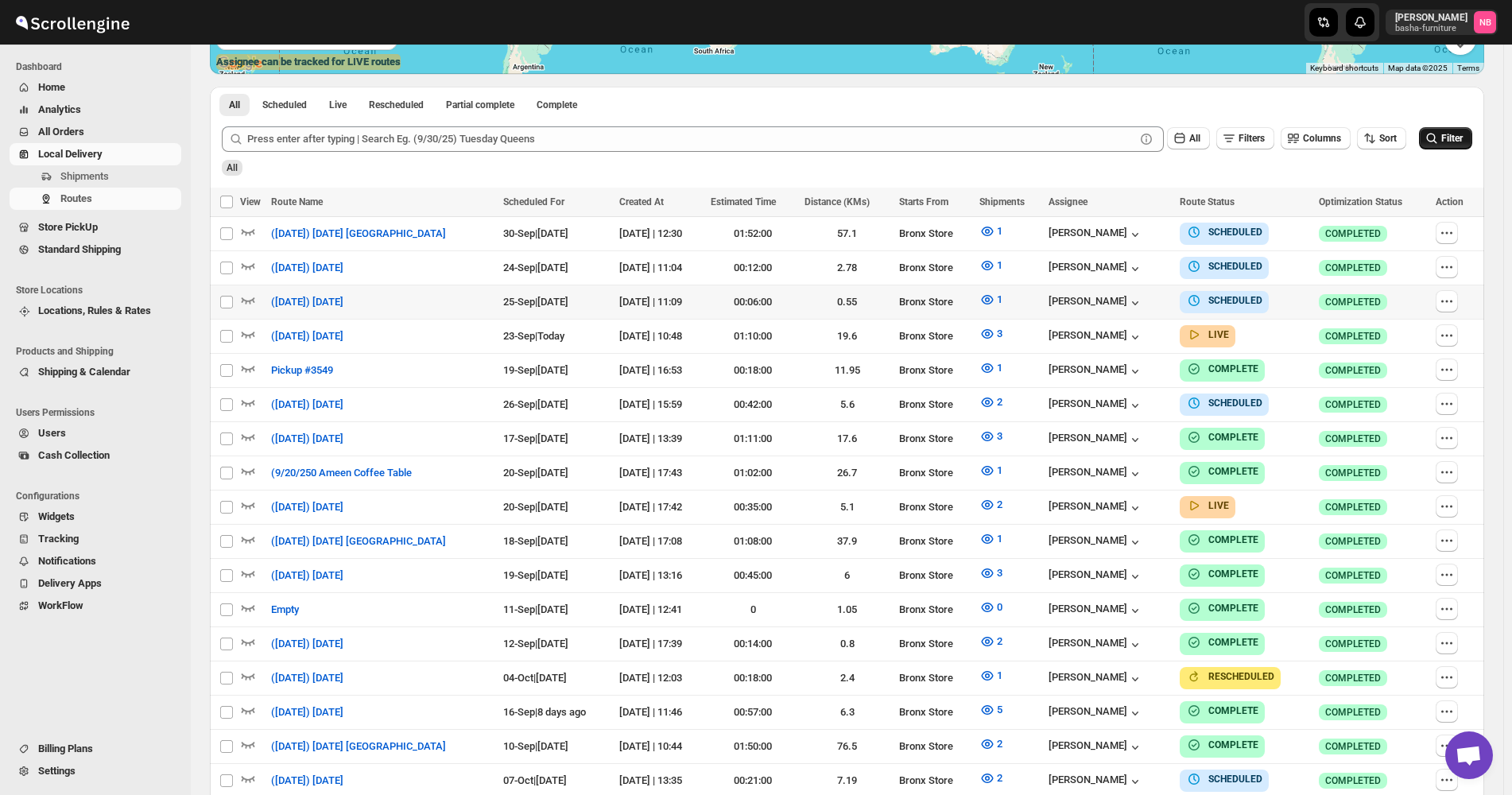
click at [1439, 146] on icon "submit" at bounding box center [1432, 138] width 16 height 16
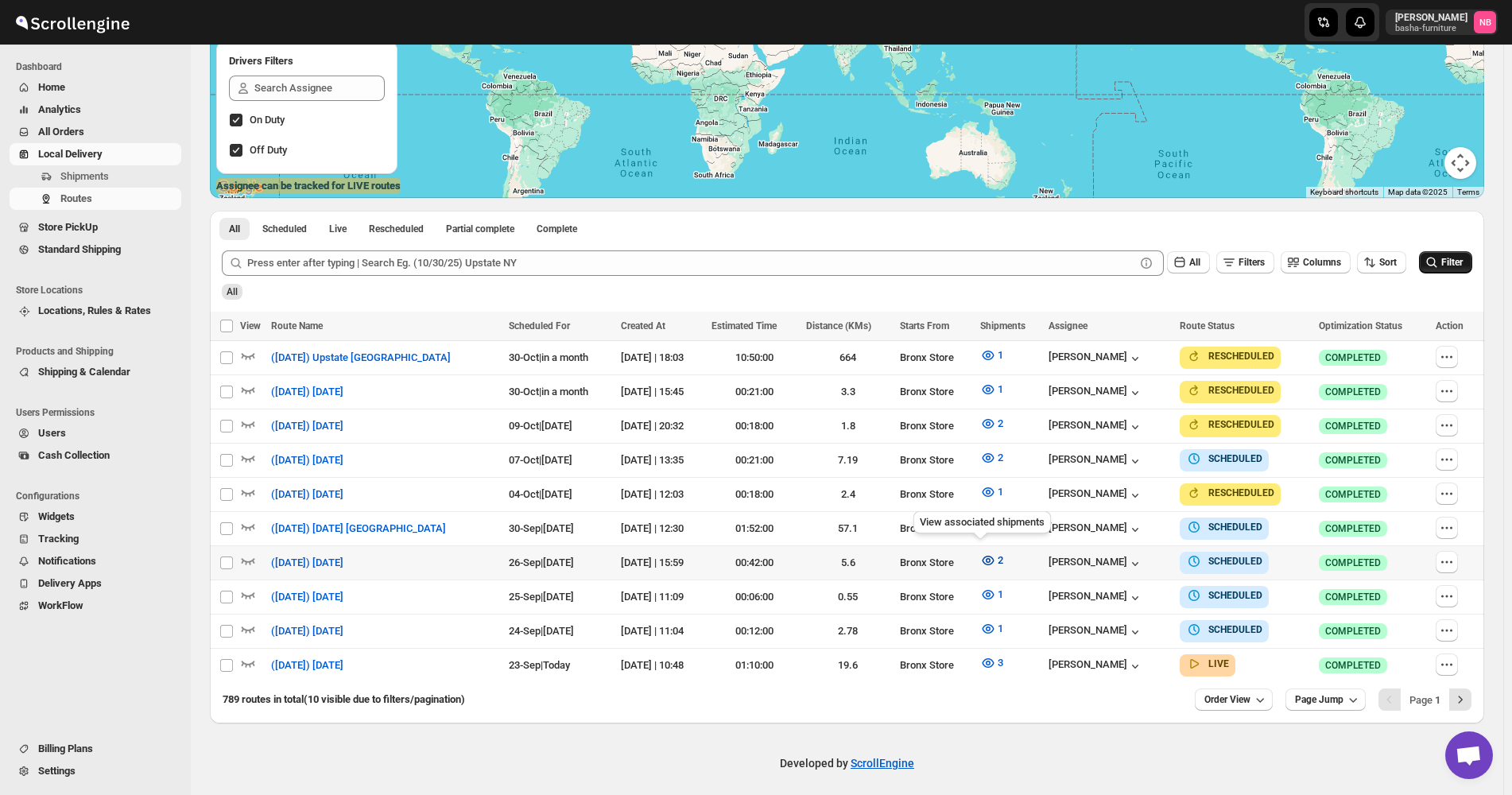
click at [980, 552] on icon "button" at bounding box center [988, 560] width 16 height 16
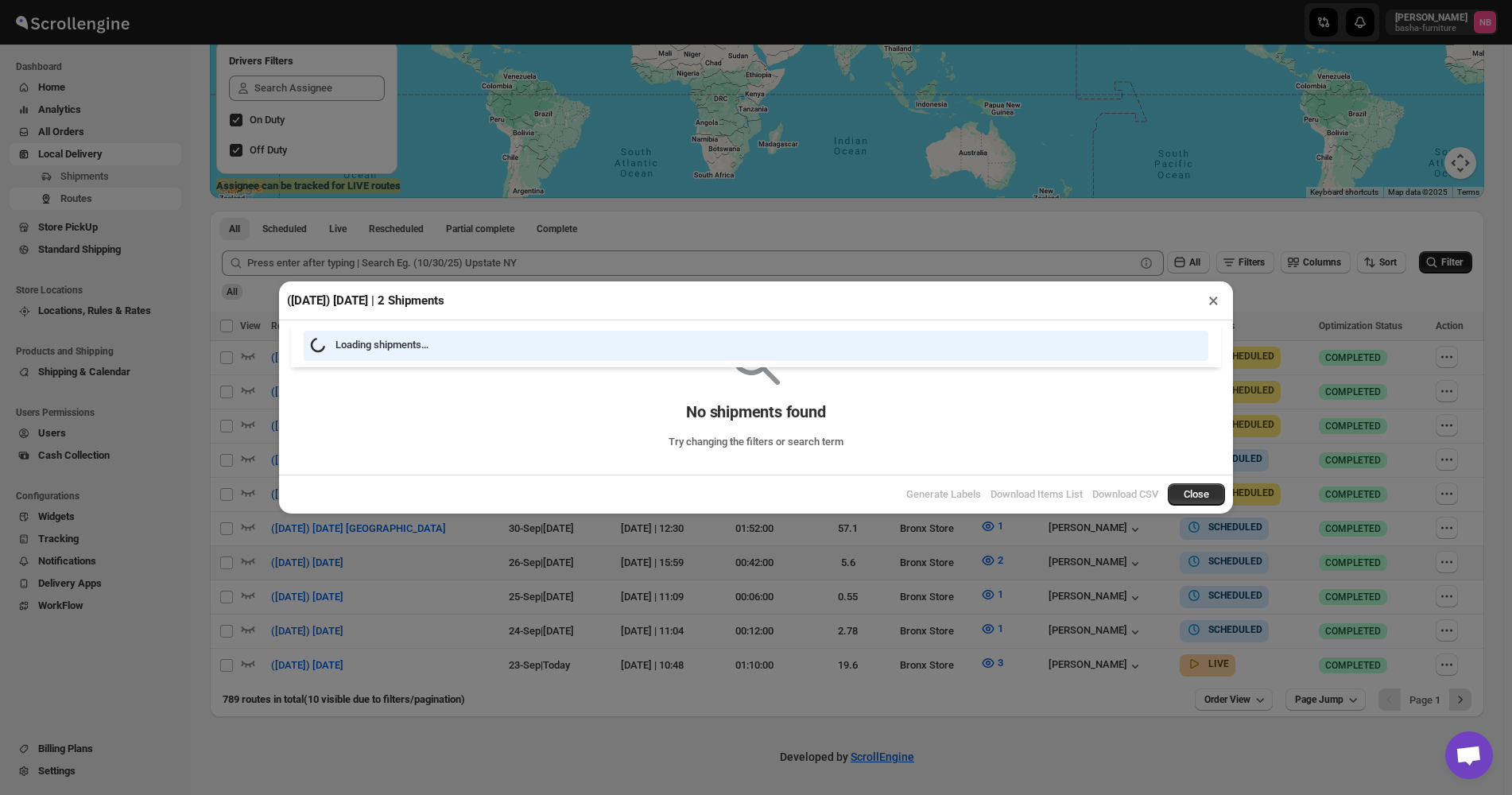
scroll to position [267, 0]
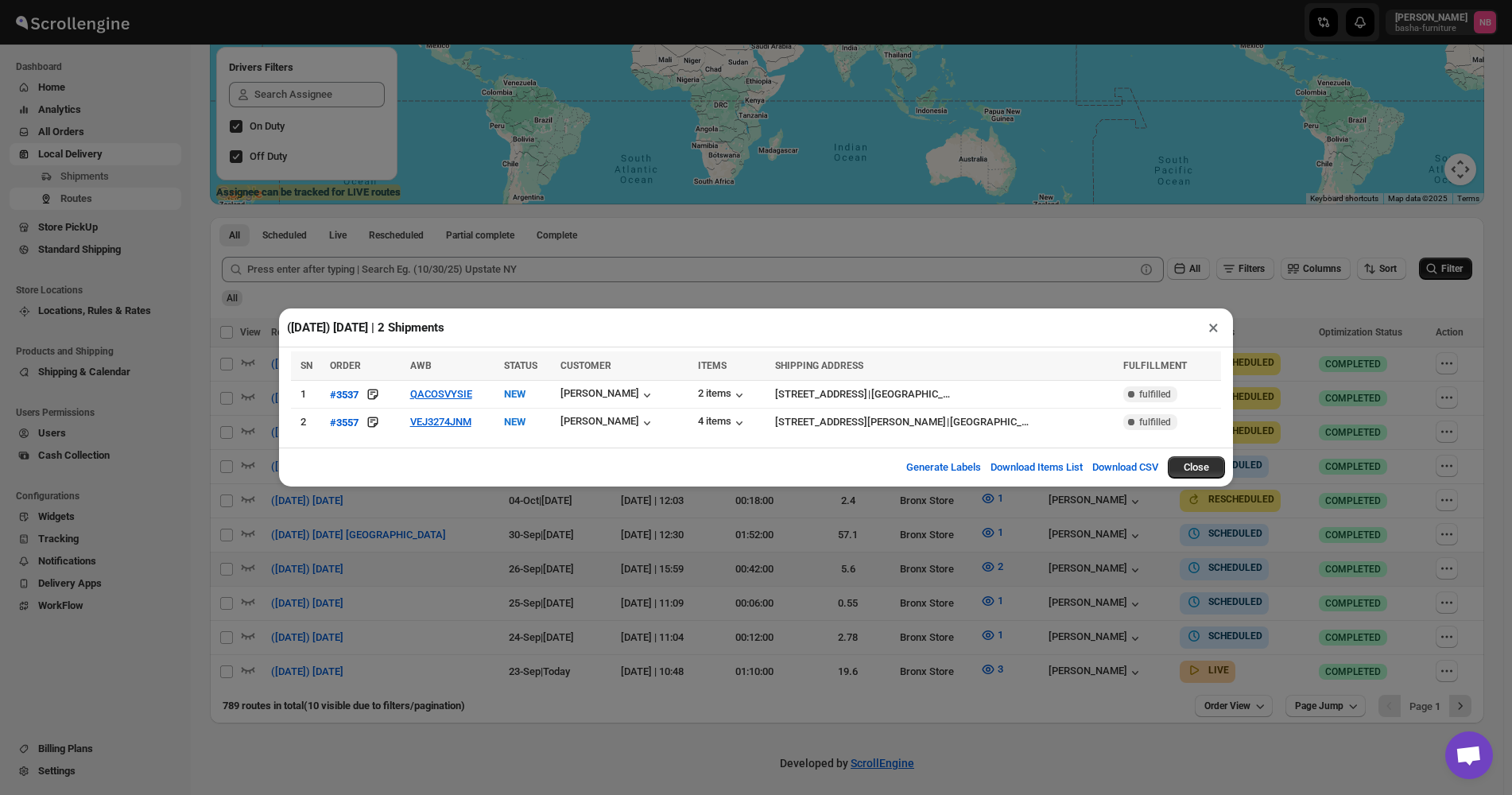
click at [756, 704] on div "([DATE]) [DATE] | 2 Shipments × SN ORDER AWB STATUS CUSTOMER ITEMS SHIPPING ADD…" at bounding box center [756, 398] width 1512 height 795
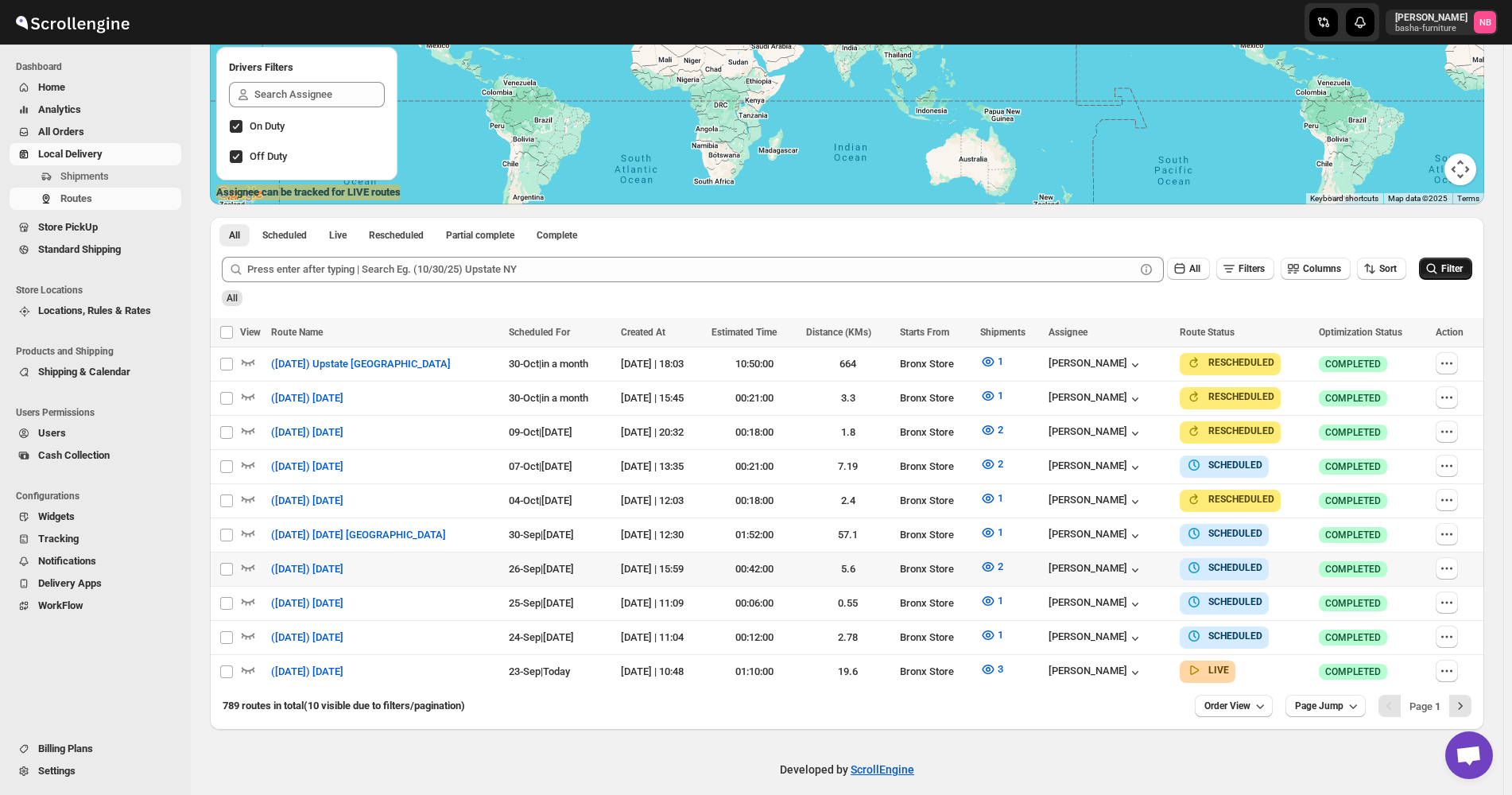
scroll to position [274, 0]
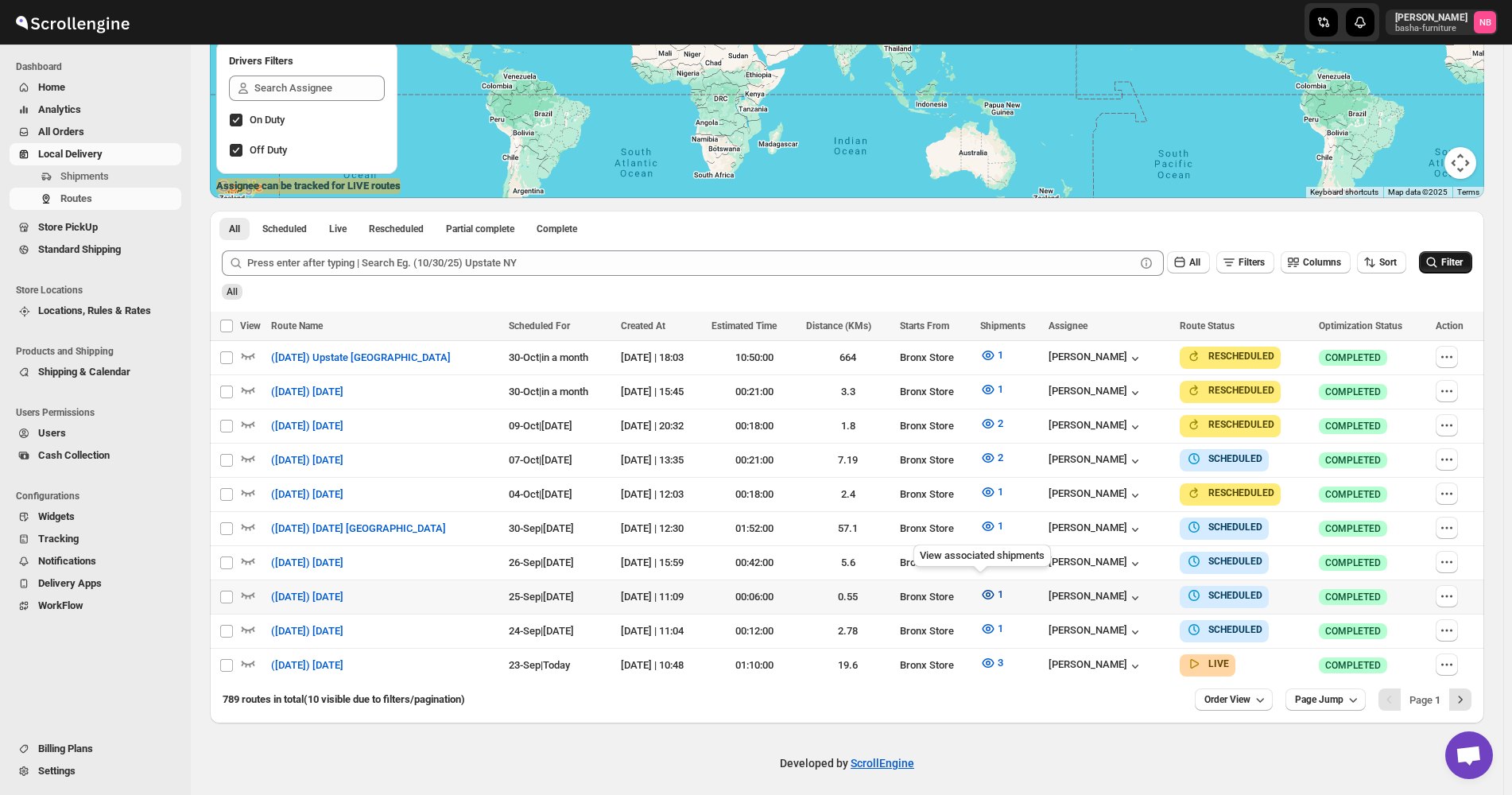
click at [980, 586] on icon "button" at bounding box center [988, 594] width 16 height 16
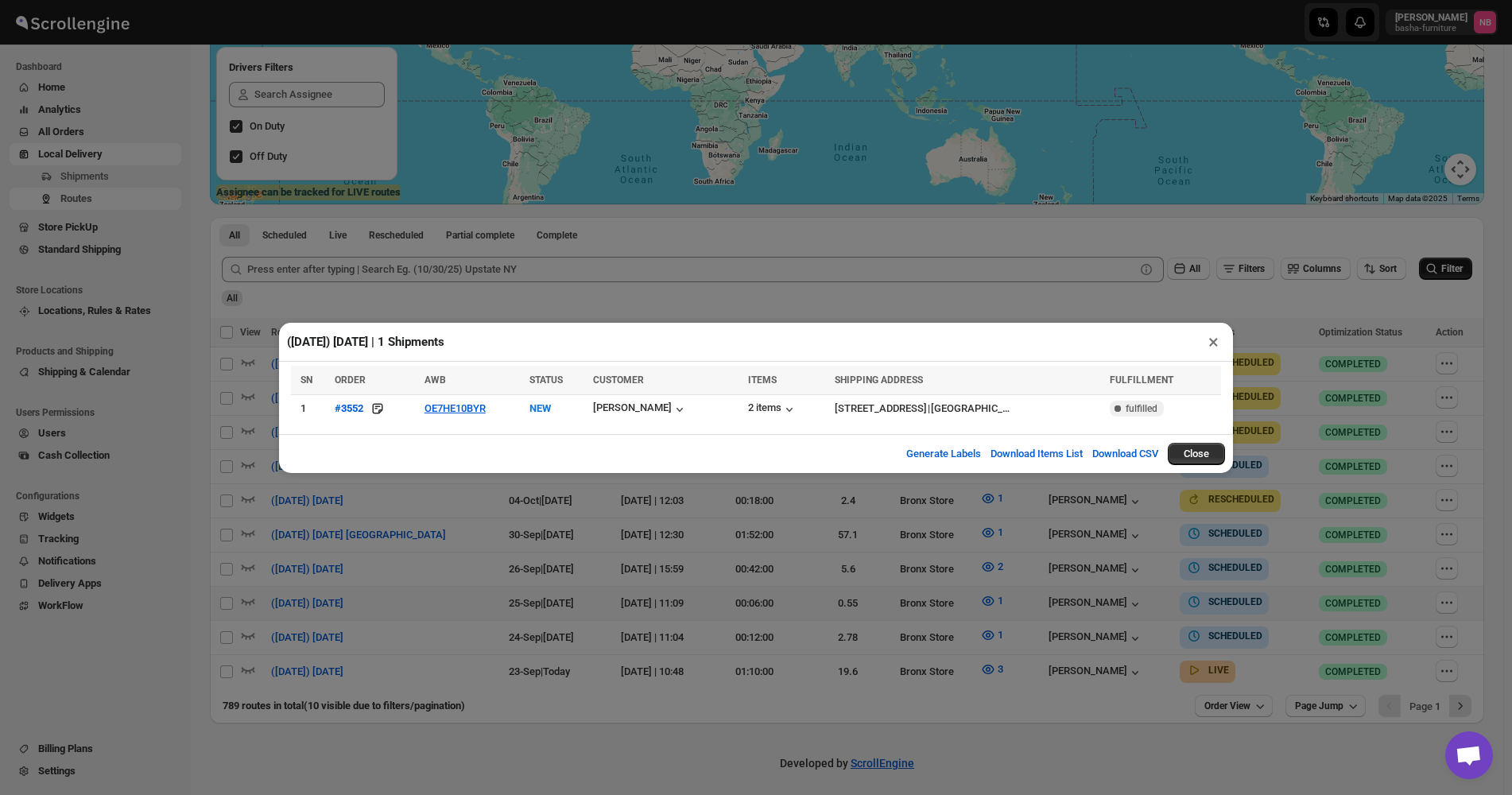
click at [941, 599] on div "([DATE]) [DATE] | 1 Shipments × SN ORDER AWB STATUS CUSTOMER ITEMS SHIPPING ADD…" at bounding box center [756, 398] width 1512 height 795
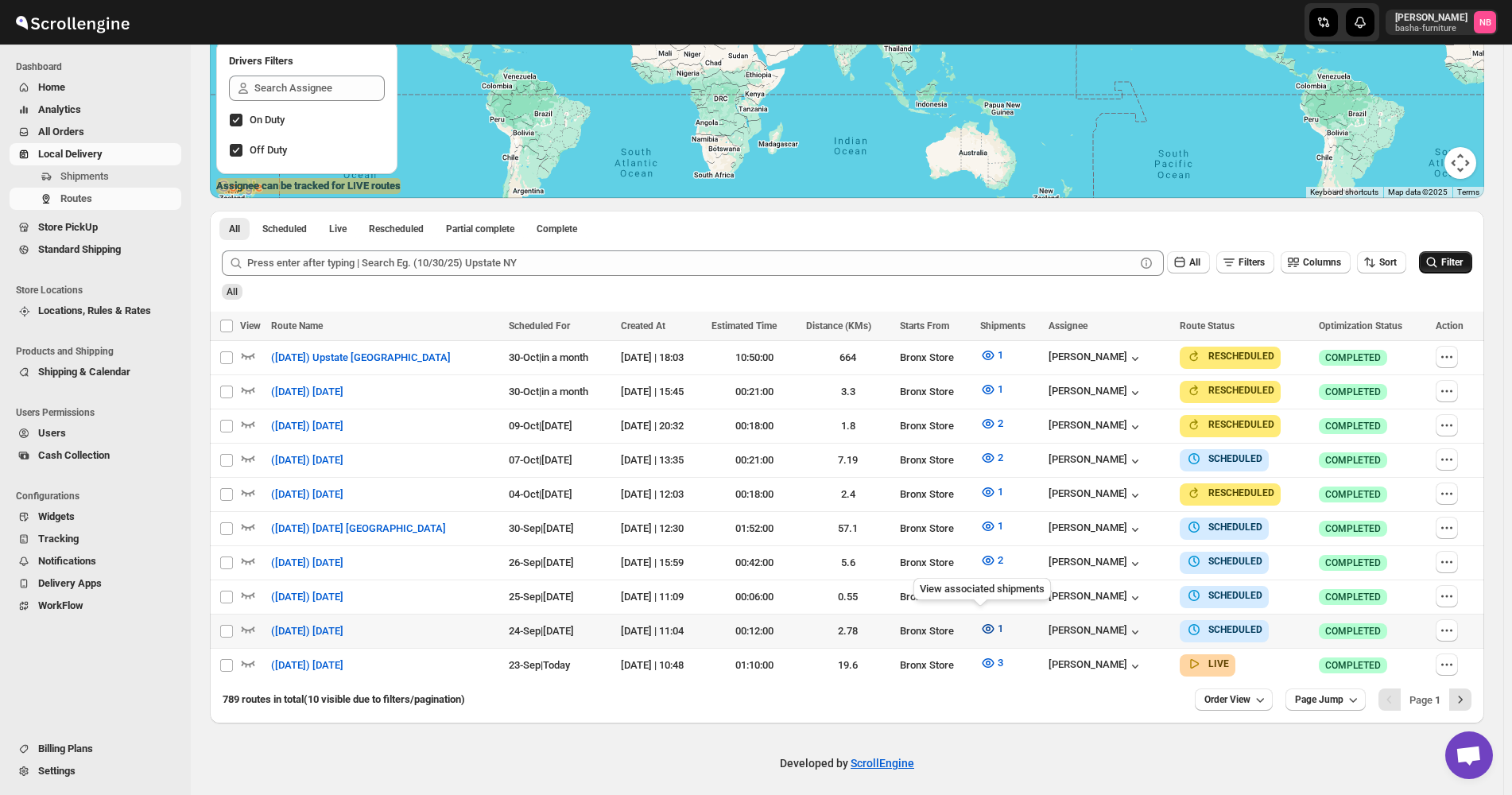
click at [983, 625] on icon "button" at bounding box center [988, 628] width 16 height 16
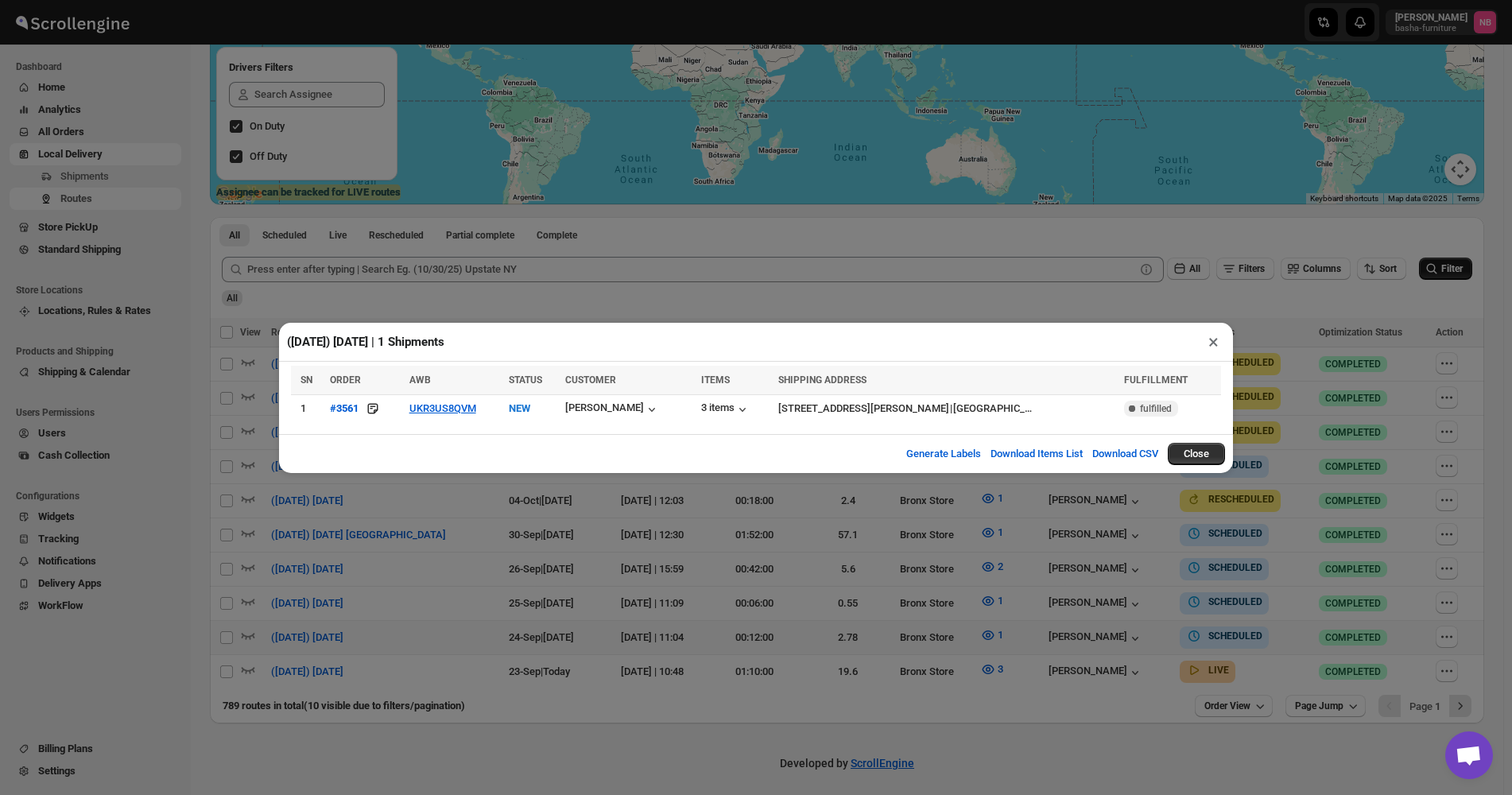
click at [817, 616] on div "([DATE]) [DATE] | 1 Shipments × SN ORDER AWB STATUS CUSTOMER ITEMS SHIPPING ADD…" at bounding box center [756, 398] width 1512 height 795
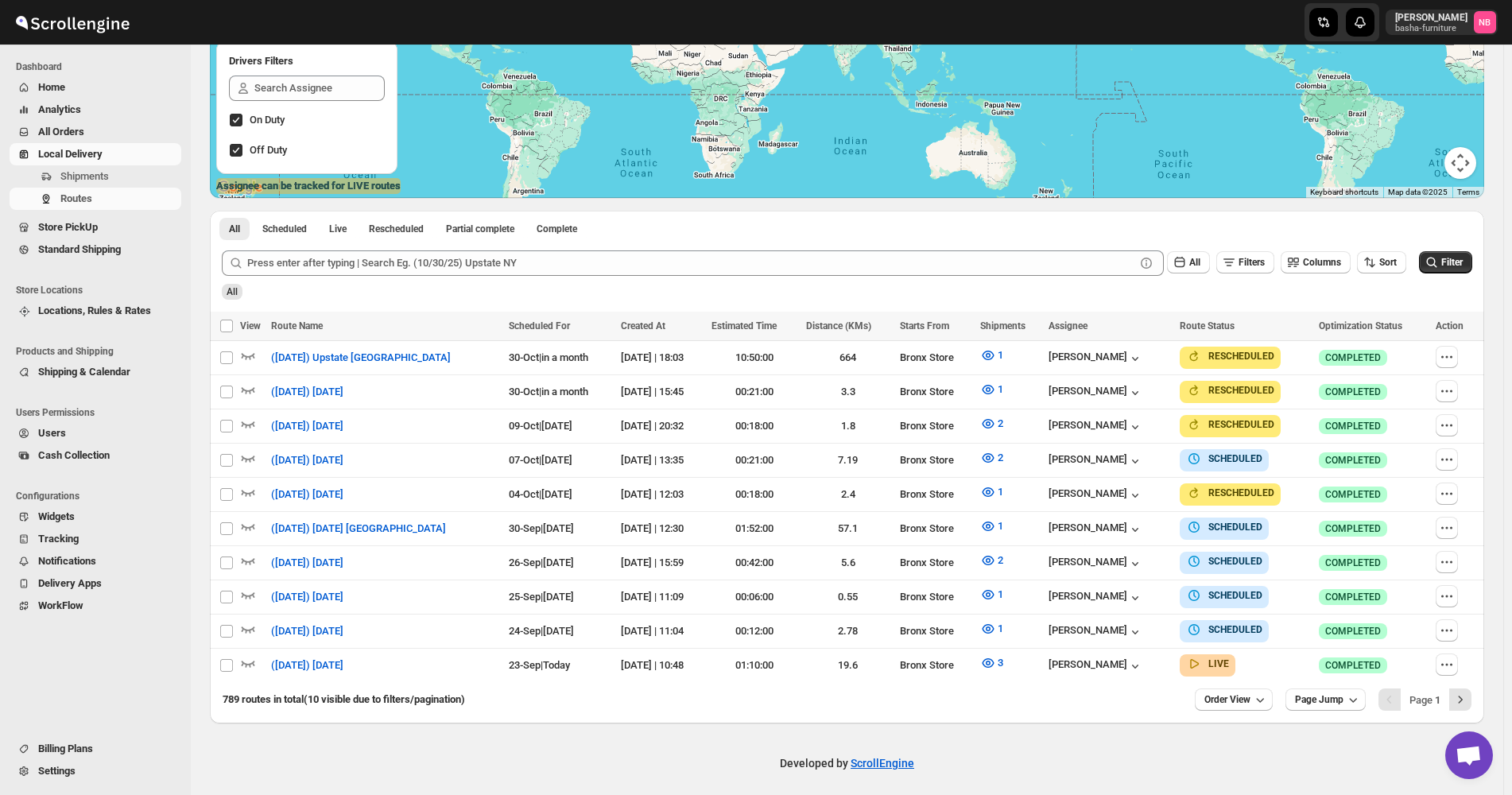
scroll to position [274, 0]
click at [1450, 263] on span "Filter" at bounding box center [1452, 262] width 22 height 11
click at [980, 659] on icon "button" at bounding box center [988, 663] width 16 height 16
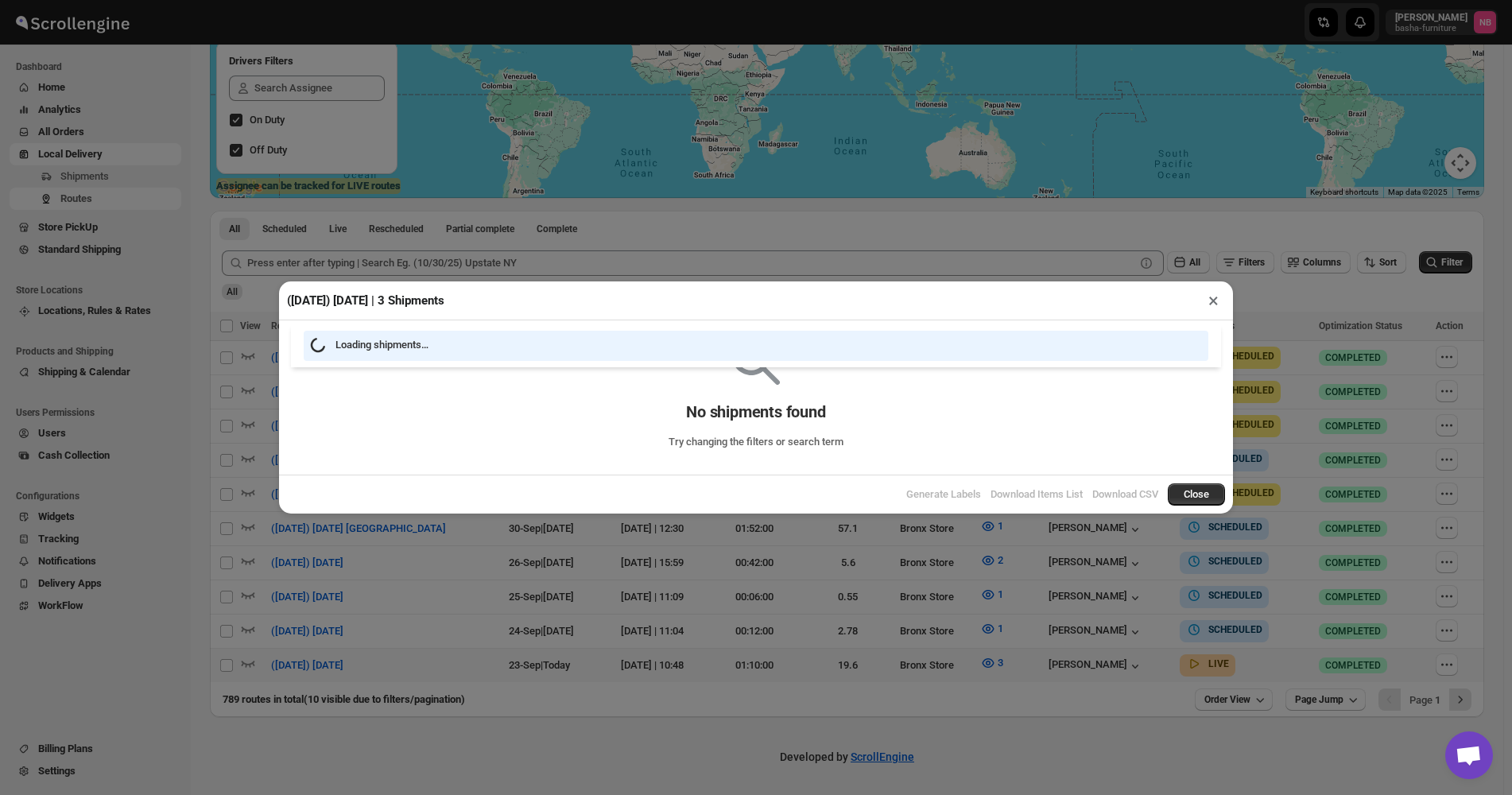
scroll to position [267, 0]
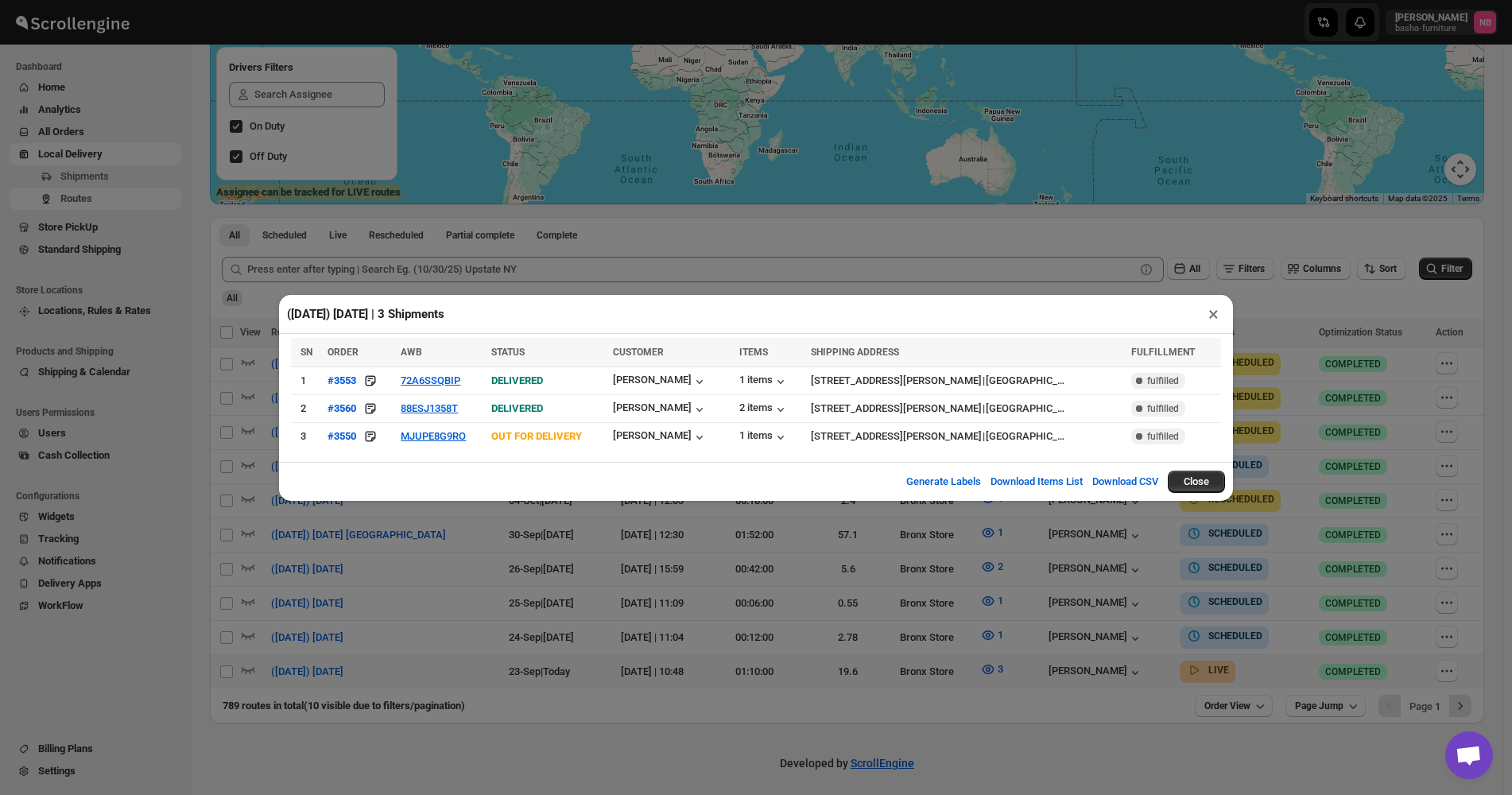
click at [941, 748] on div "(9/23/25) Tuesday | 3 Shipments × SN ORDER AWB STATUS CUSTOMER ITEMS SHIPPING A…" at bounding box center [756, 398] width 1512 height 795
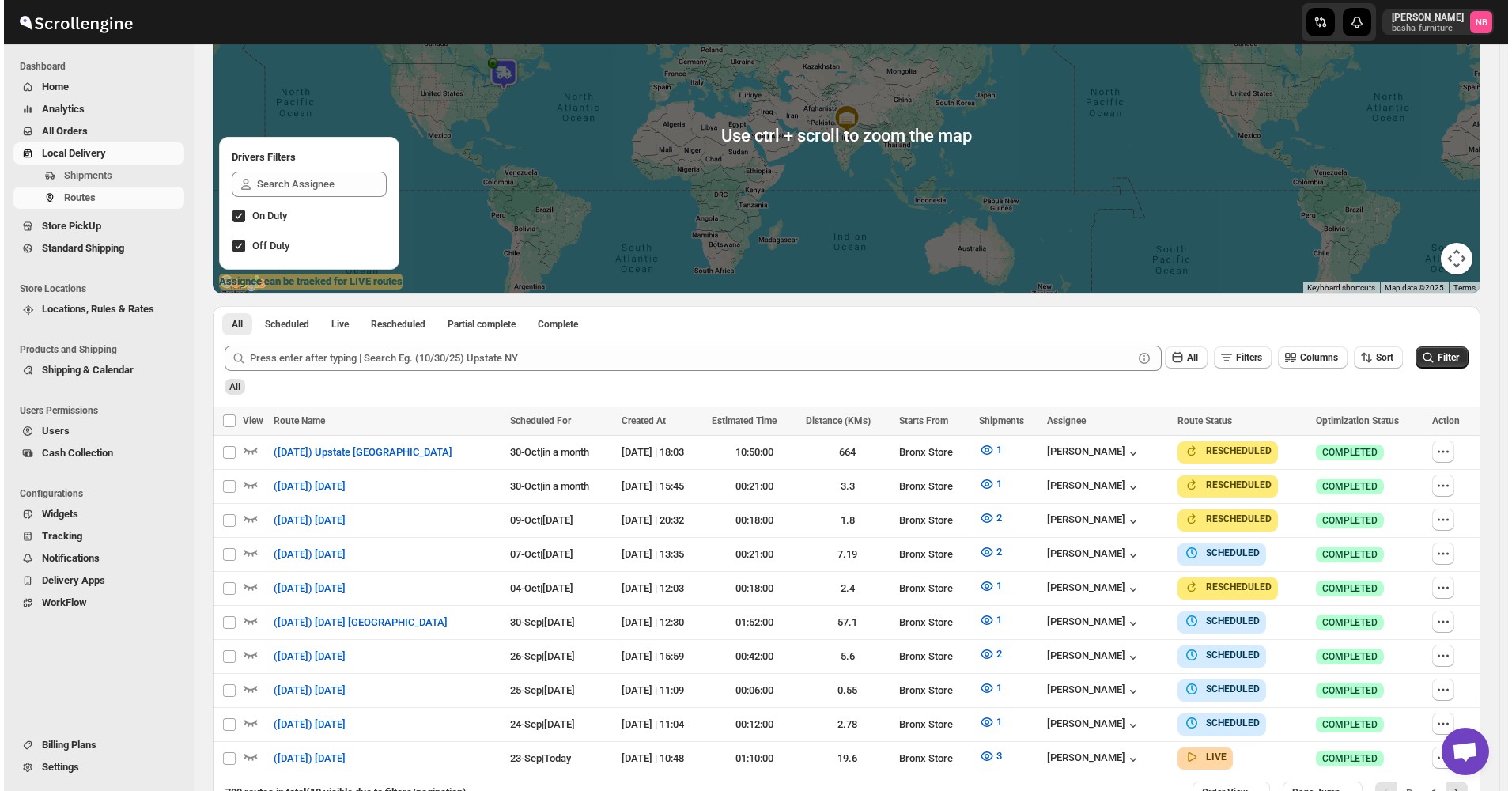
scroll to position [238, 0]
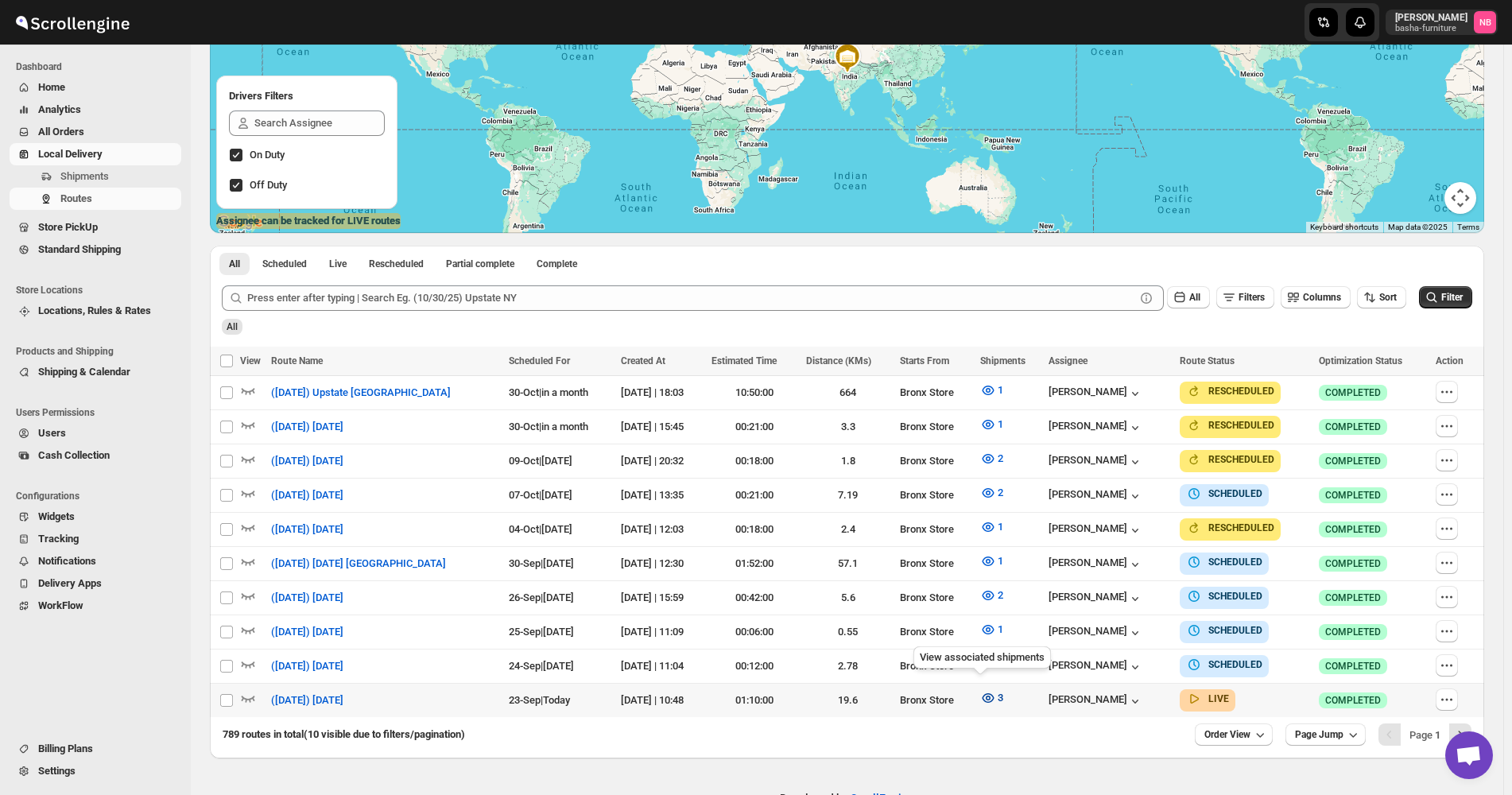
click at [986, 696] on icon "button" at bounding box center [988, 698] width 5 height 5
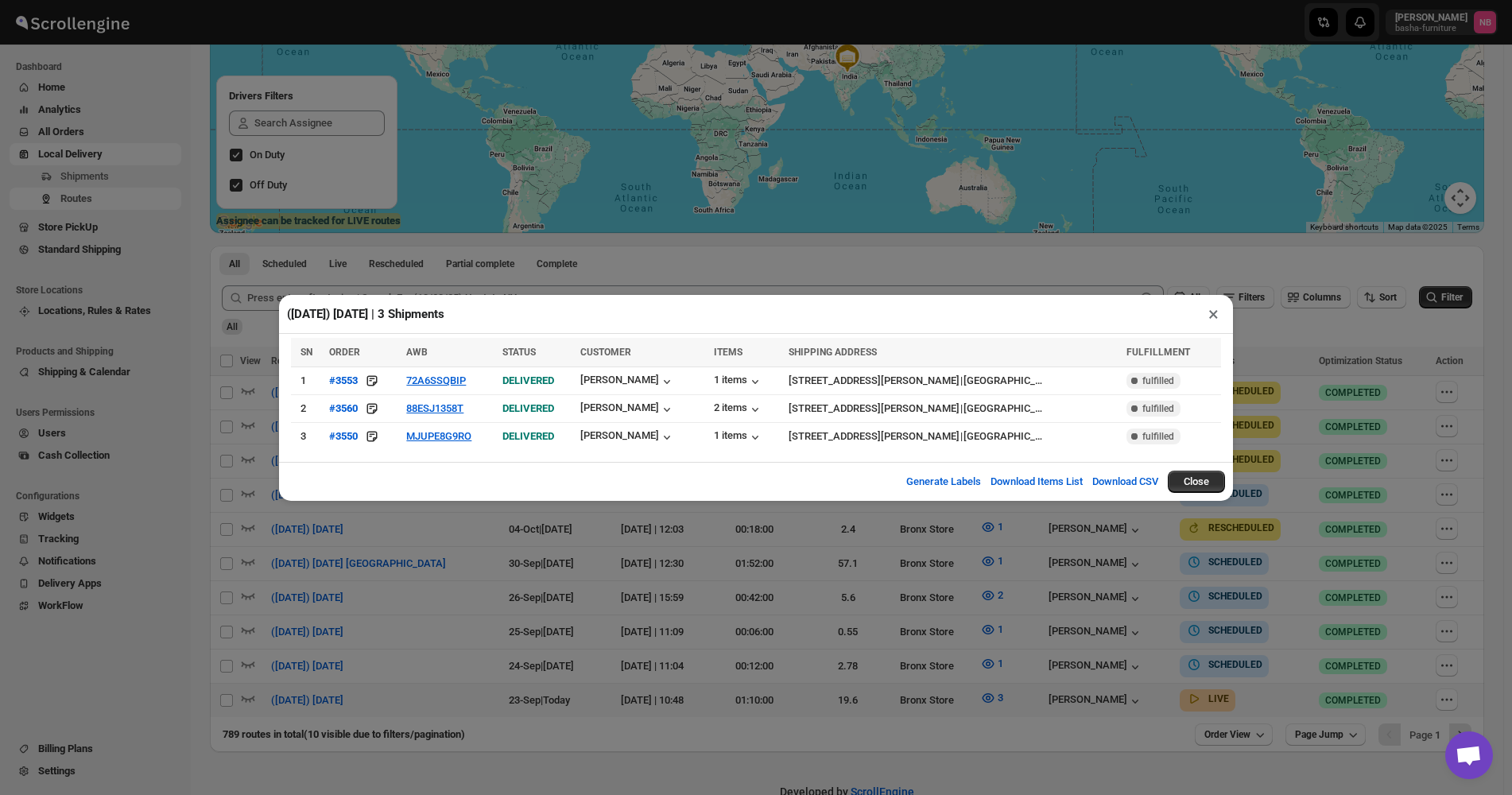
click at [960, 603] on div "(9/23/25) Tuesday | 3 Shipments × SN ORDER AWB STATUS CUSTOMER ITEMS SHIPPING A…" at bounding box center [756, 398] width 1512 height 795
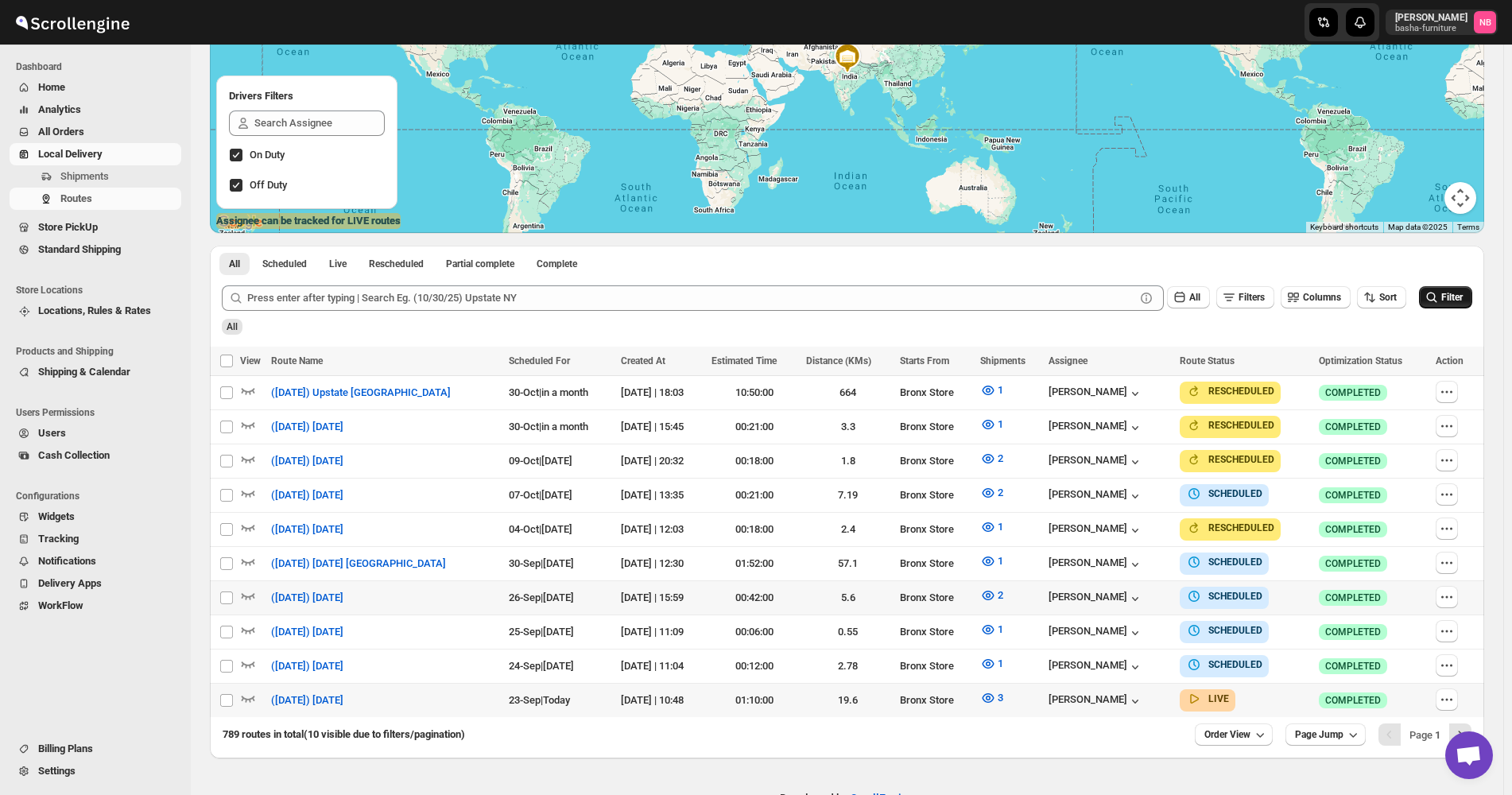
click at [1457, 286] on button "Filter" at bounding box center [1446, 297] width 53 height 23
click at [986, 700] on button "3" at bounding box center [992, 698] width 42 height 25
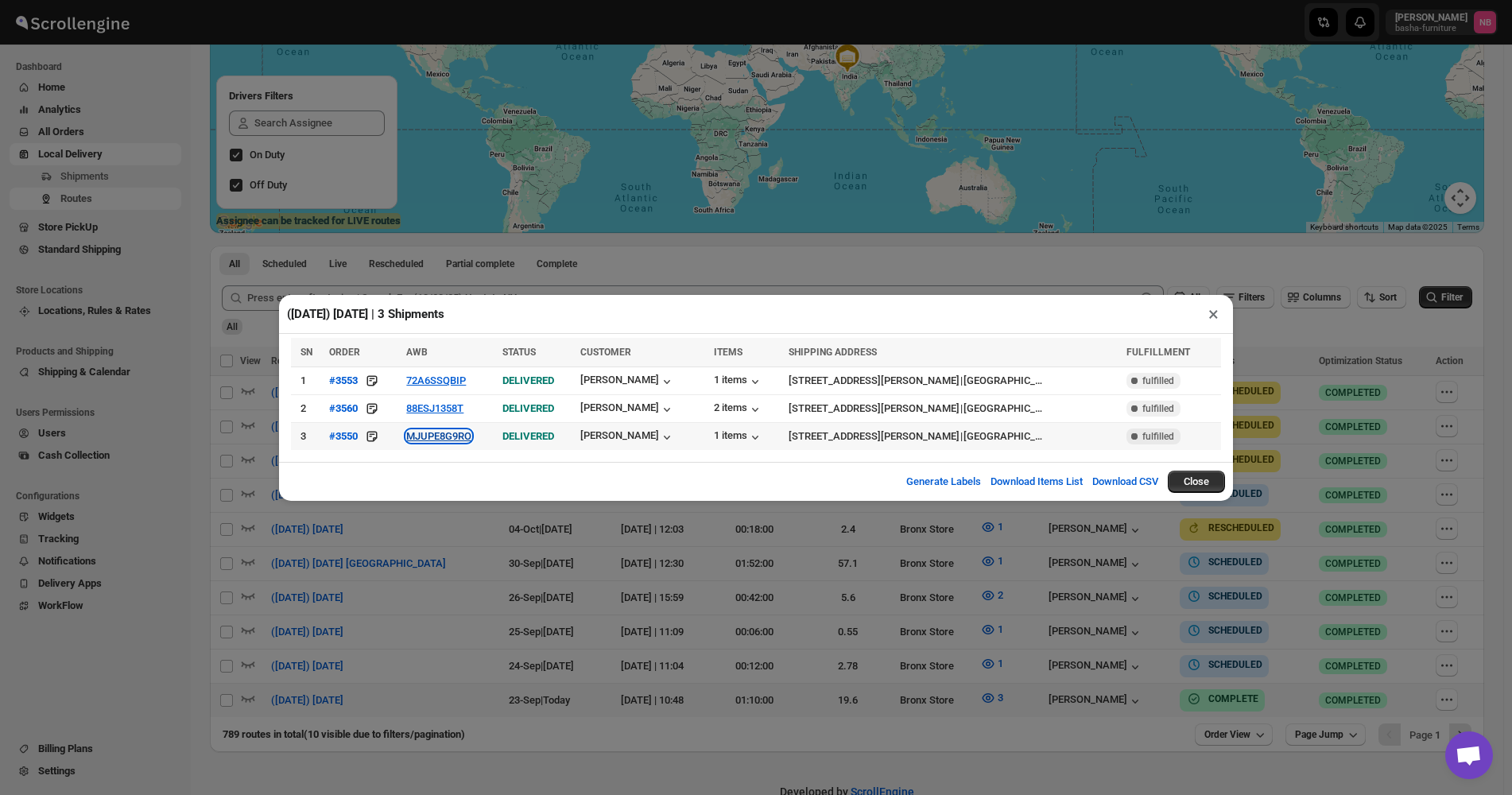
click at [443, 434] on button "MJUPE8G9RO" at bounding box center [438, 435] width 65 height 12
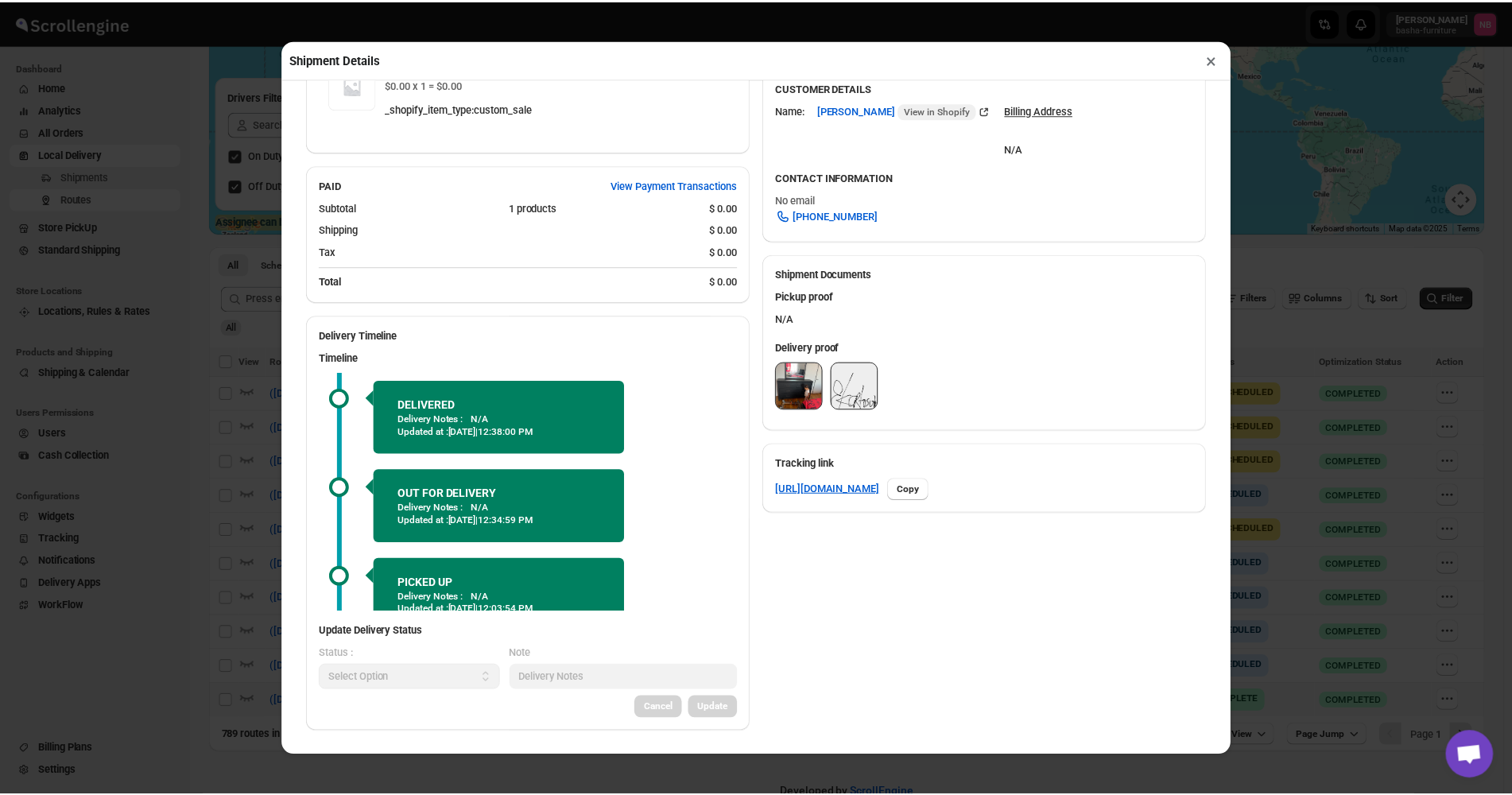
scroll to position [490, 0]
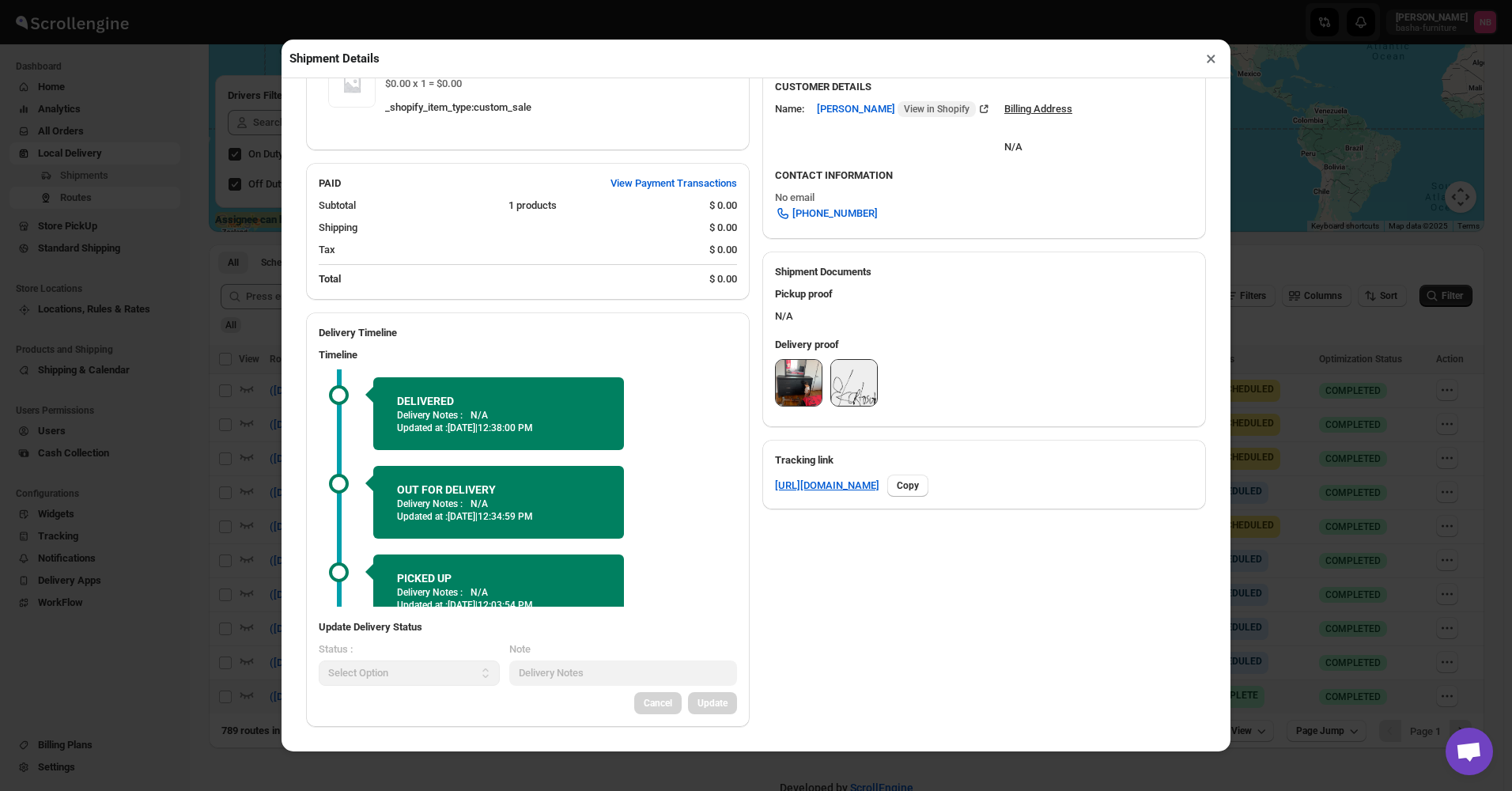
click at [787, 381] on img at bounding box center [799, 382] width 46 height 46
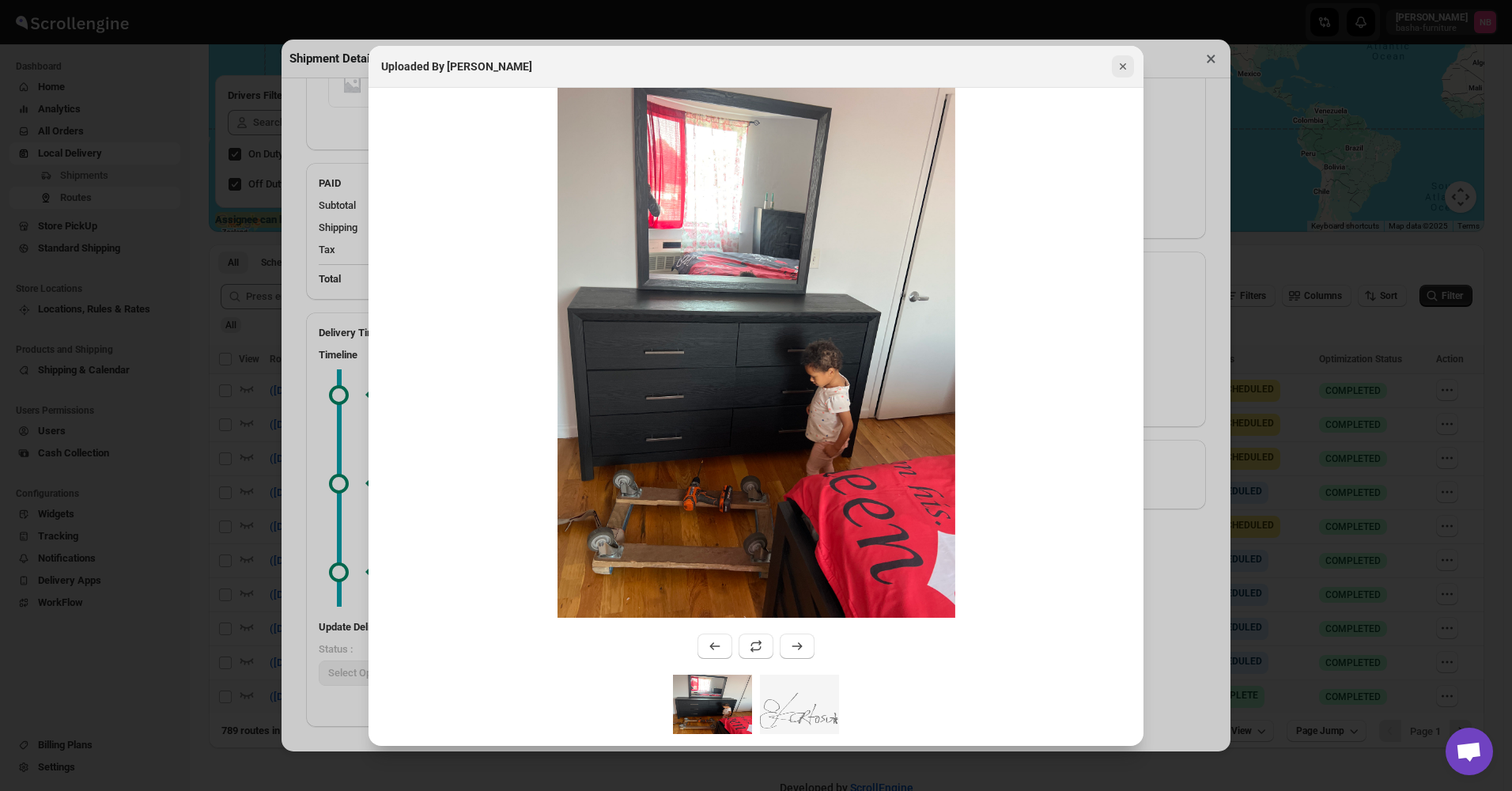
click at [1121, 70] on icon "Close" at bounding box center [1123, 66] width 16 height 16
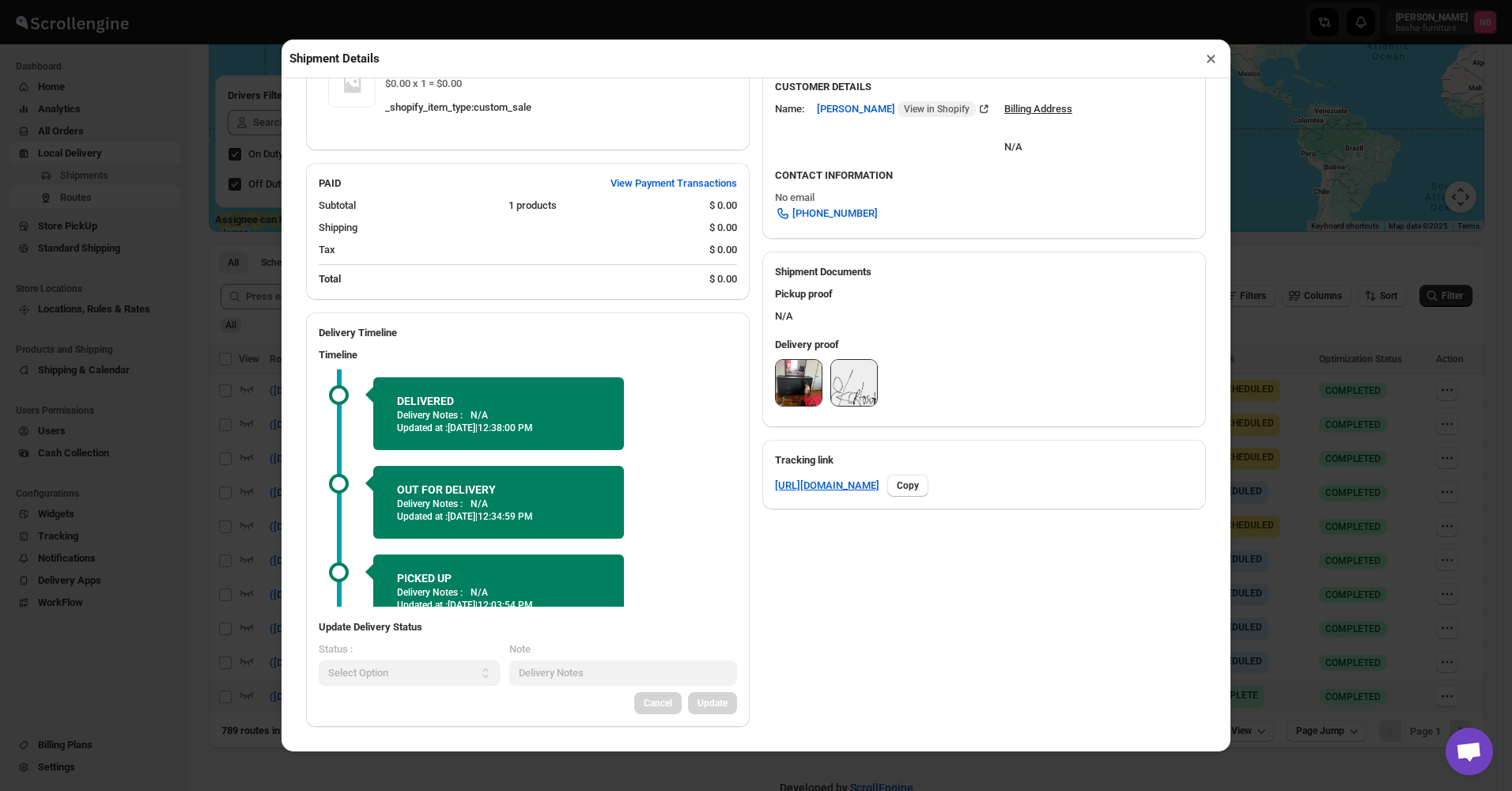
click at [1218, 66] on button "×" at bounding box center [1211, 59] width 23 height 23
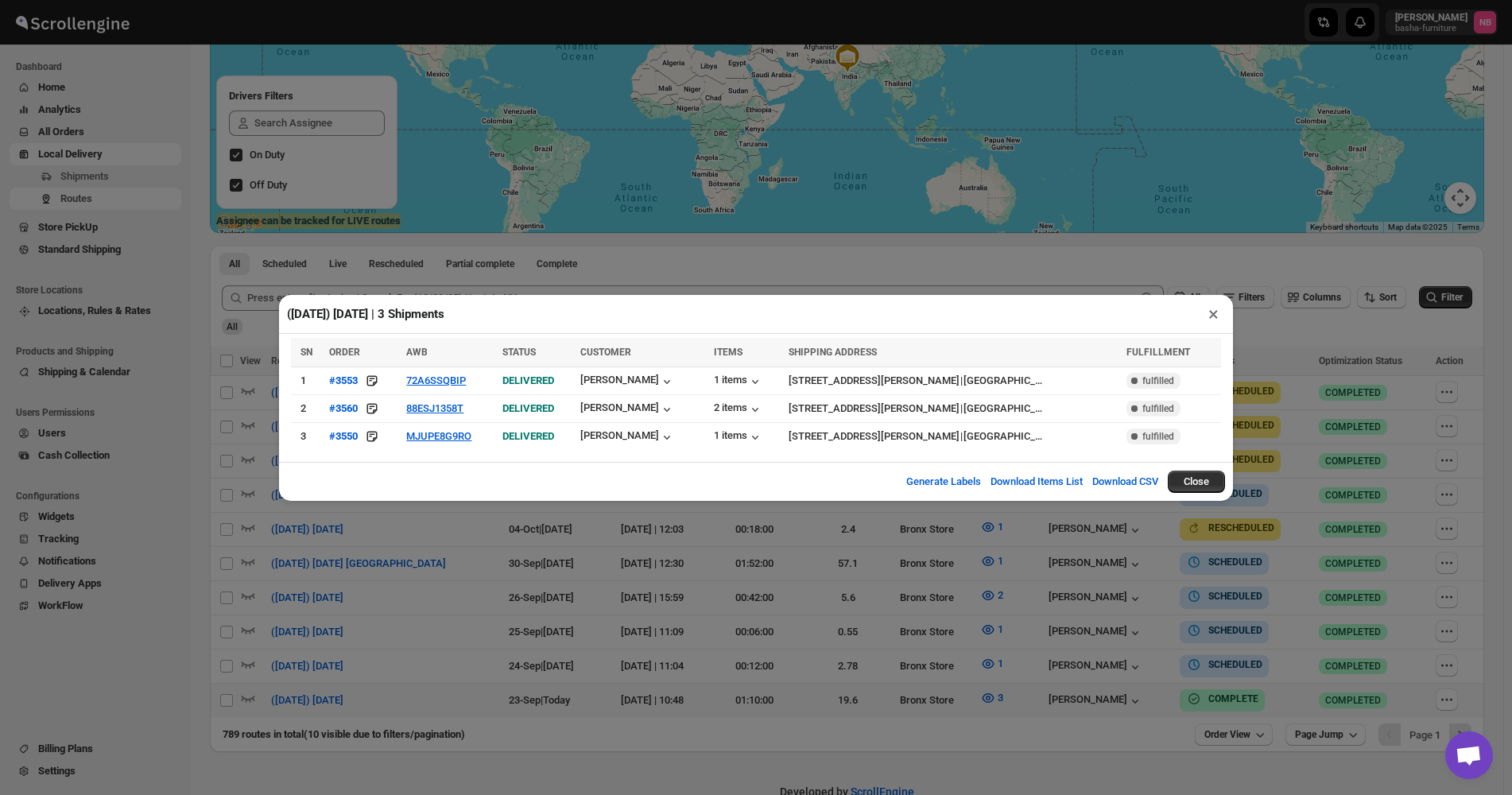
click at [836, 232] on div "(9/23/25) Tuesday | 3 Shipments × SN ORDER AWB STATUS CUSTOMER ITEMS SHIPPING A…" at bounding box center [756, 398] width 1512 height 795
